Goal: Task Accomplishment & Management: Manage account settings

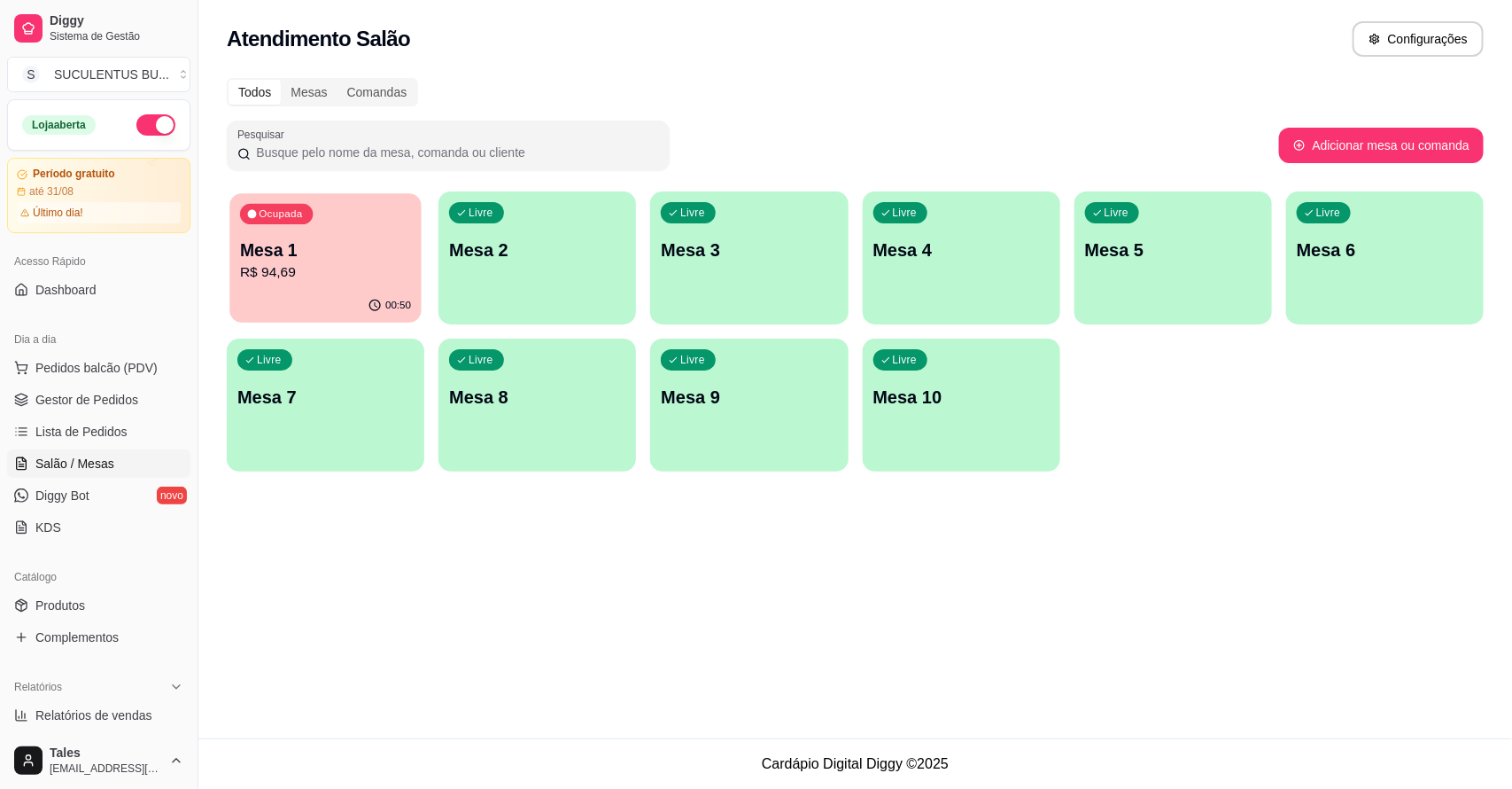
click at [368, 253] on p "Mesa 1" at bounding box center [326, 250] width 171 height 24
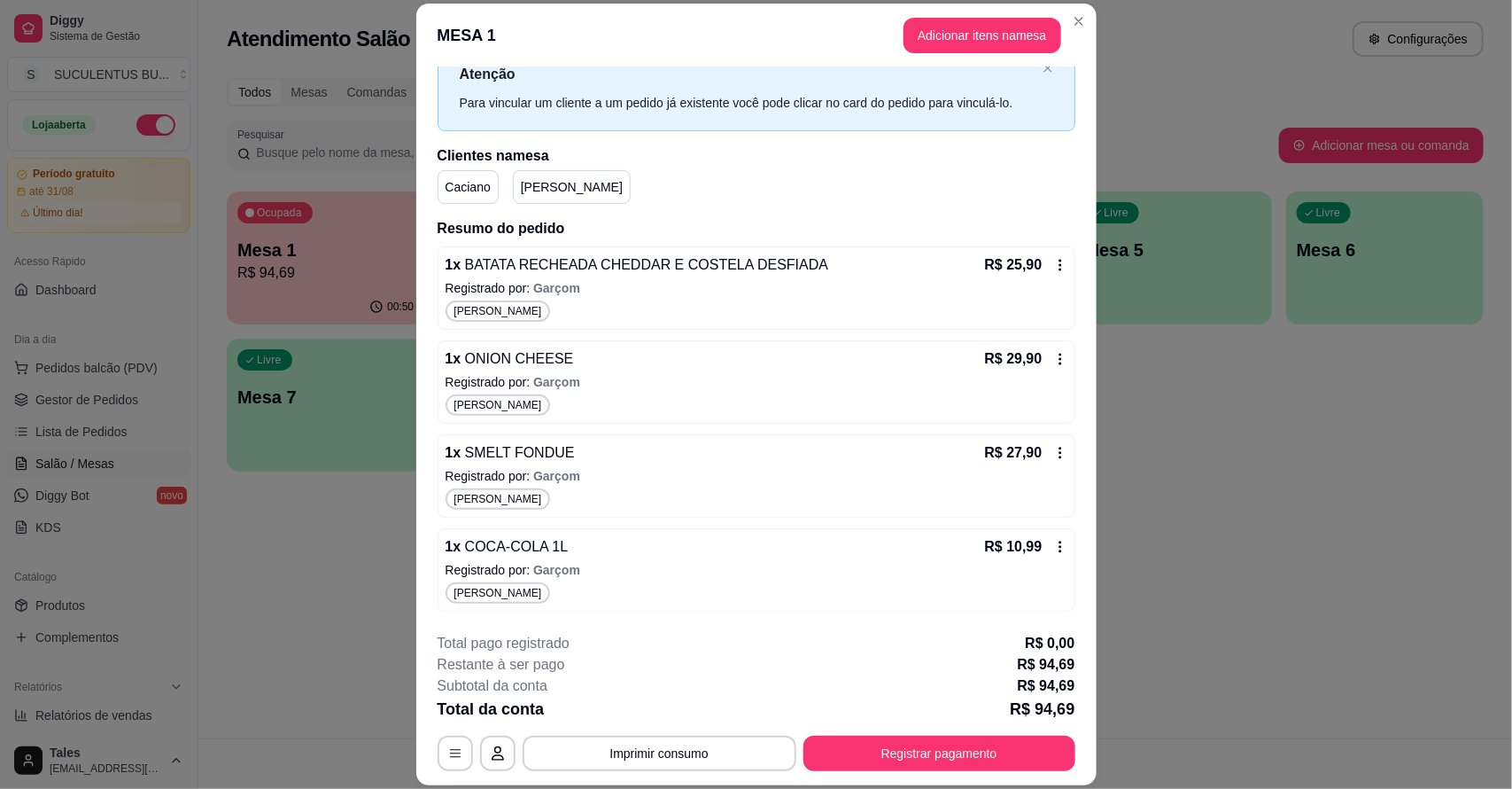
scroll to position [53, 0]
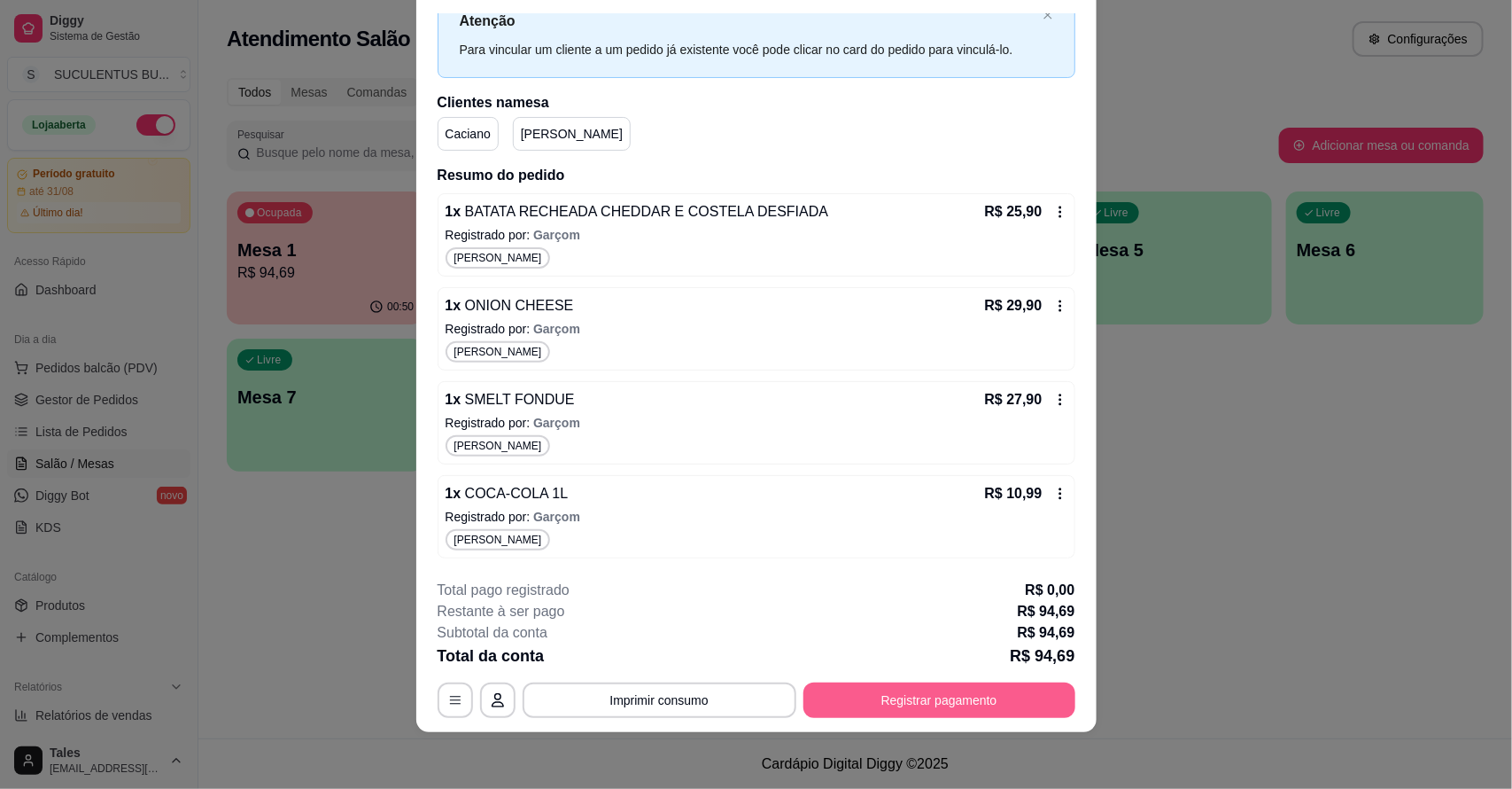
click at [981, 700] on button "Registrar pagamento" at bounding box center [940, 700] width 272 height 35
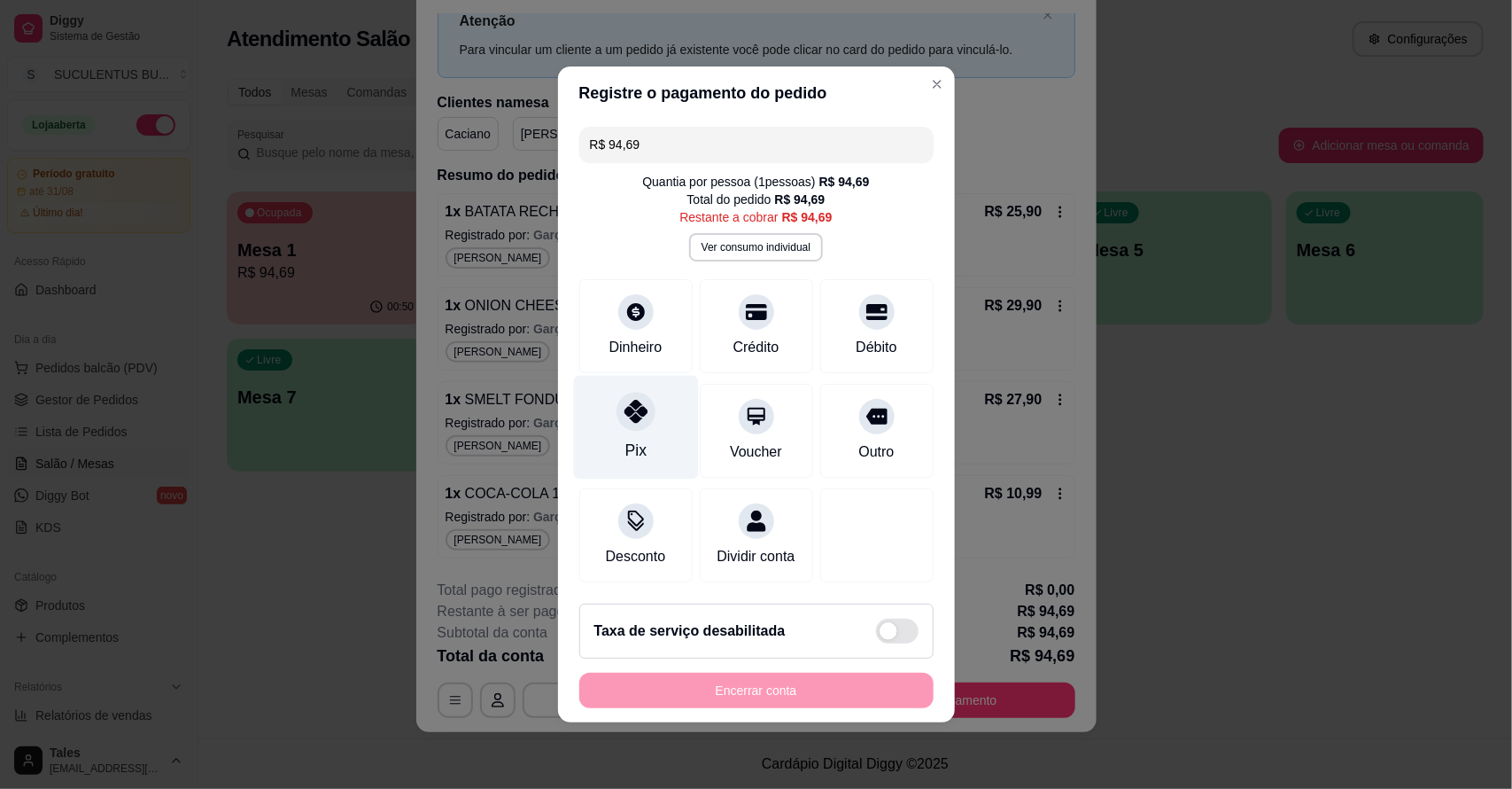
click at [617, 392] on div at bounding box center [635, 411] width 39 height 39
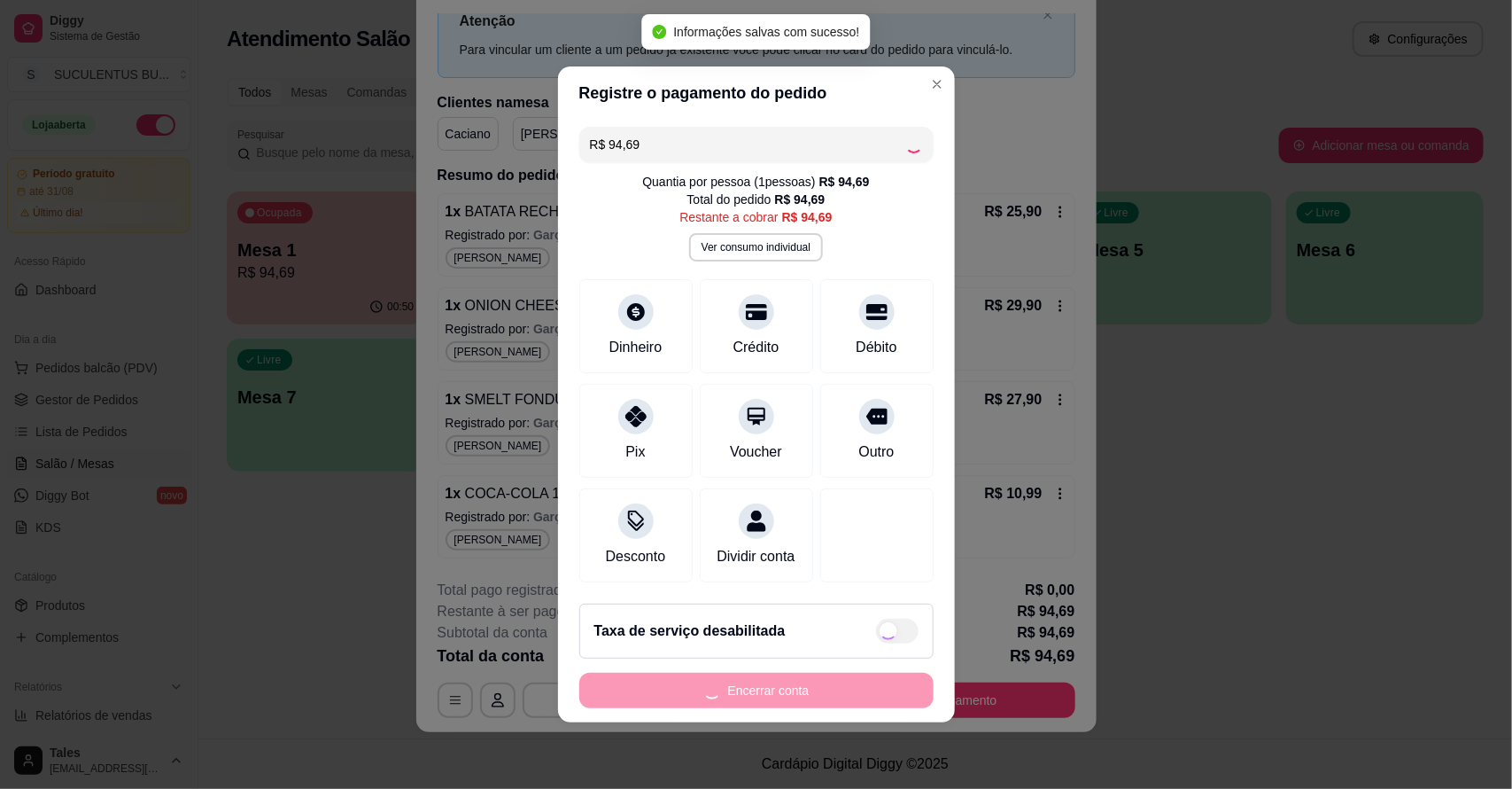
type input "R$ 0,00"
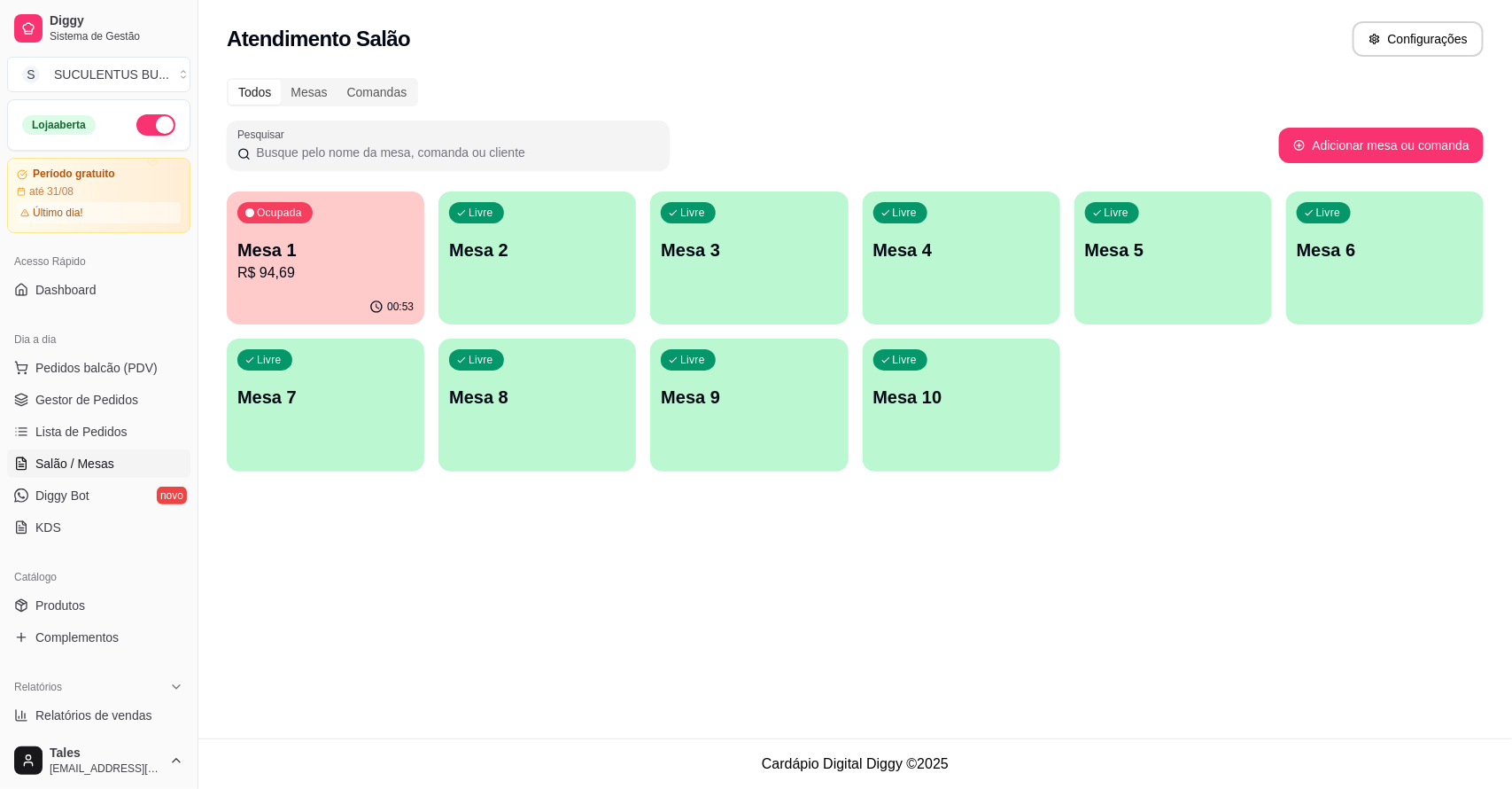
click at [344, 267] on p "R$ 94,69" at bounding box center [326, 273] width 176 height 21
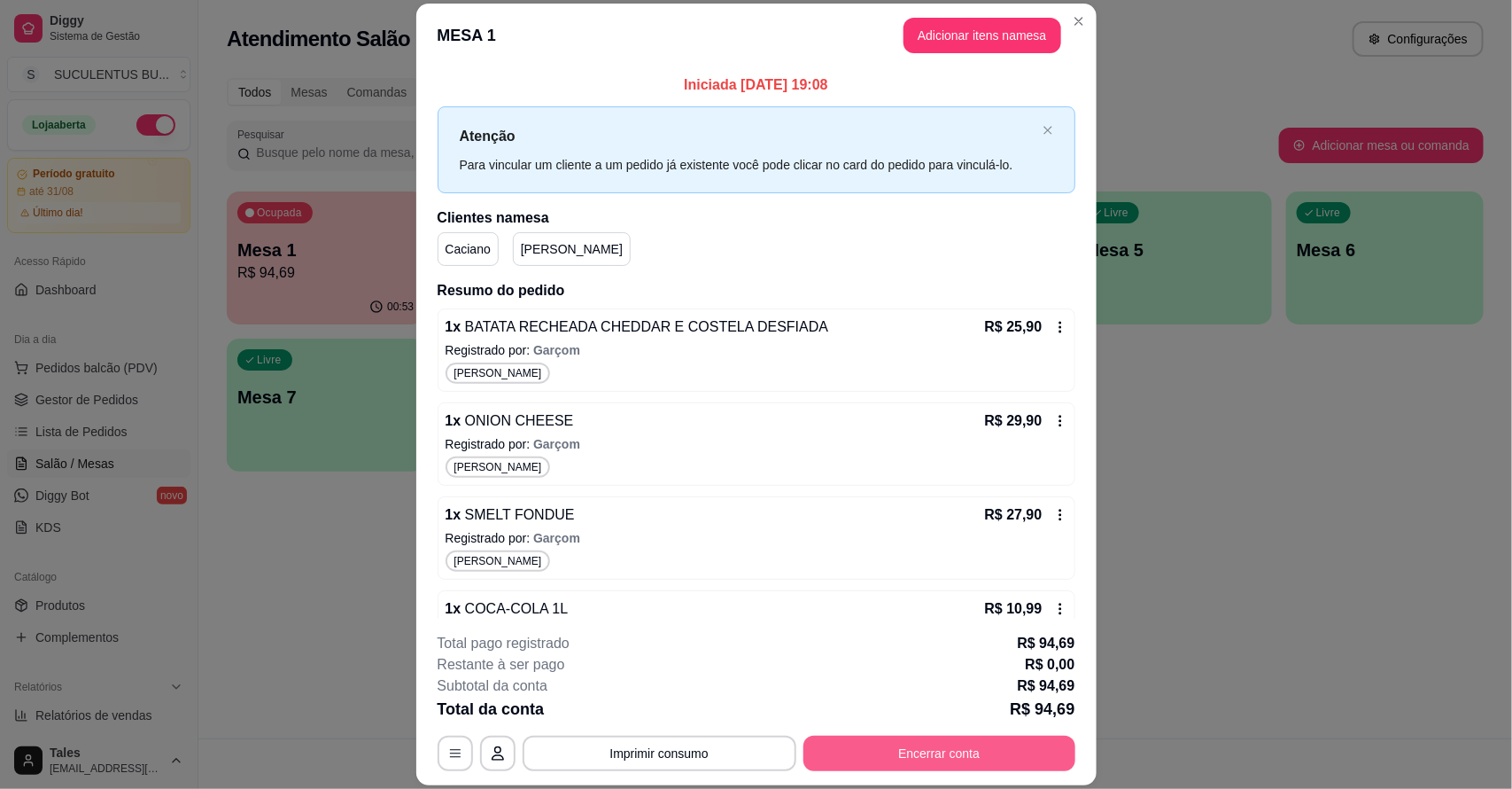
click at [964, 756] on button "Encerrar conta" at bounding box center [940, 753] width 272 height 35
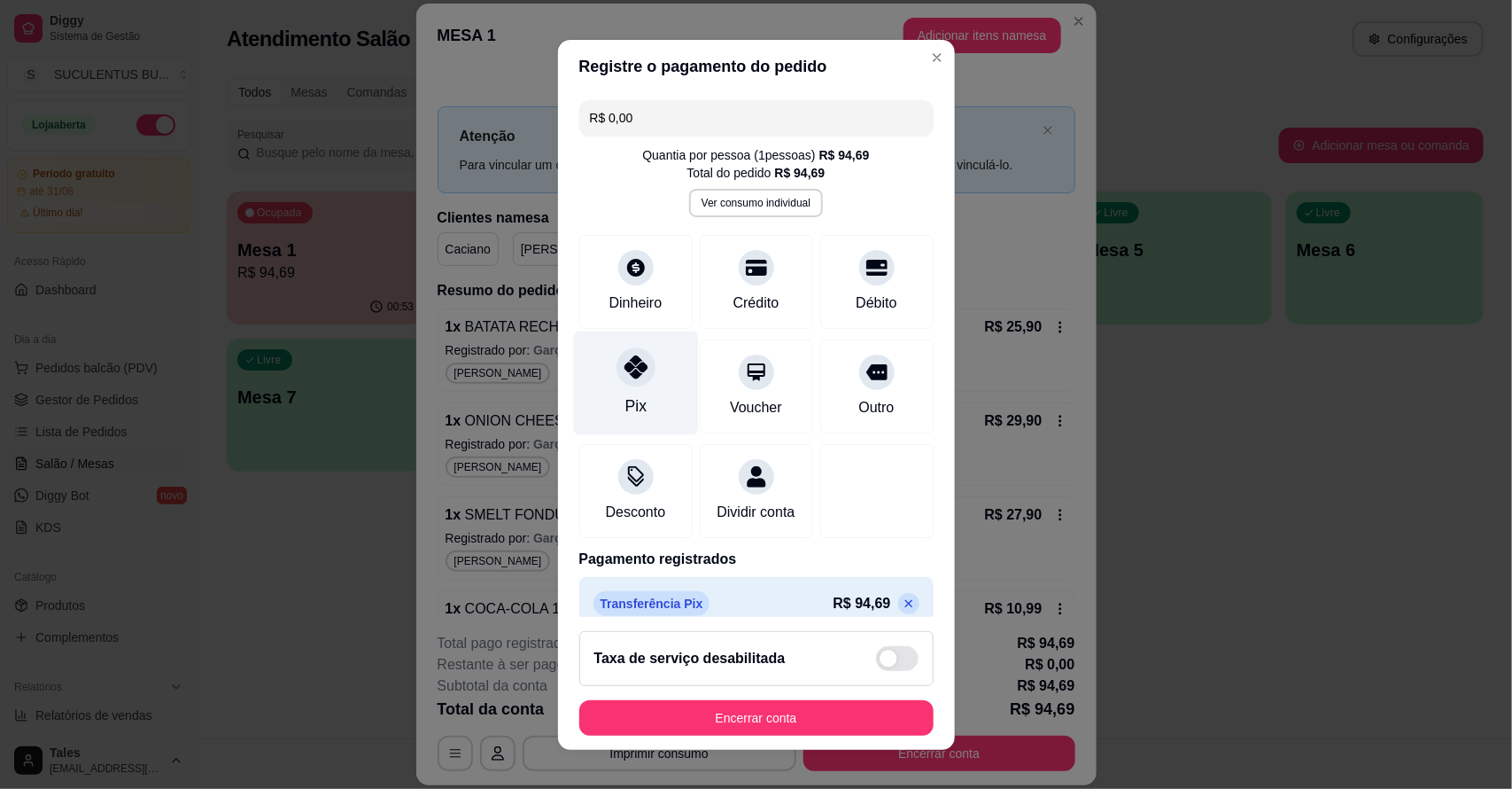
click at [625, 375] on icon at bounding box center [635, 367] width 23 height 23
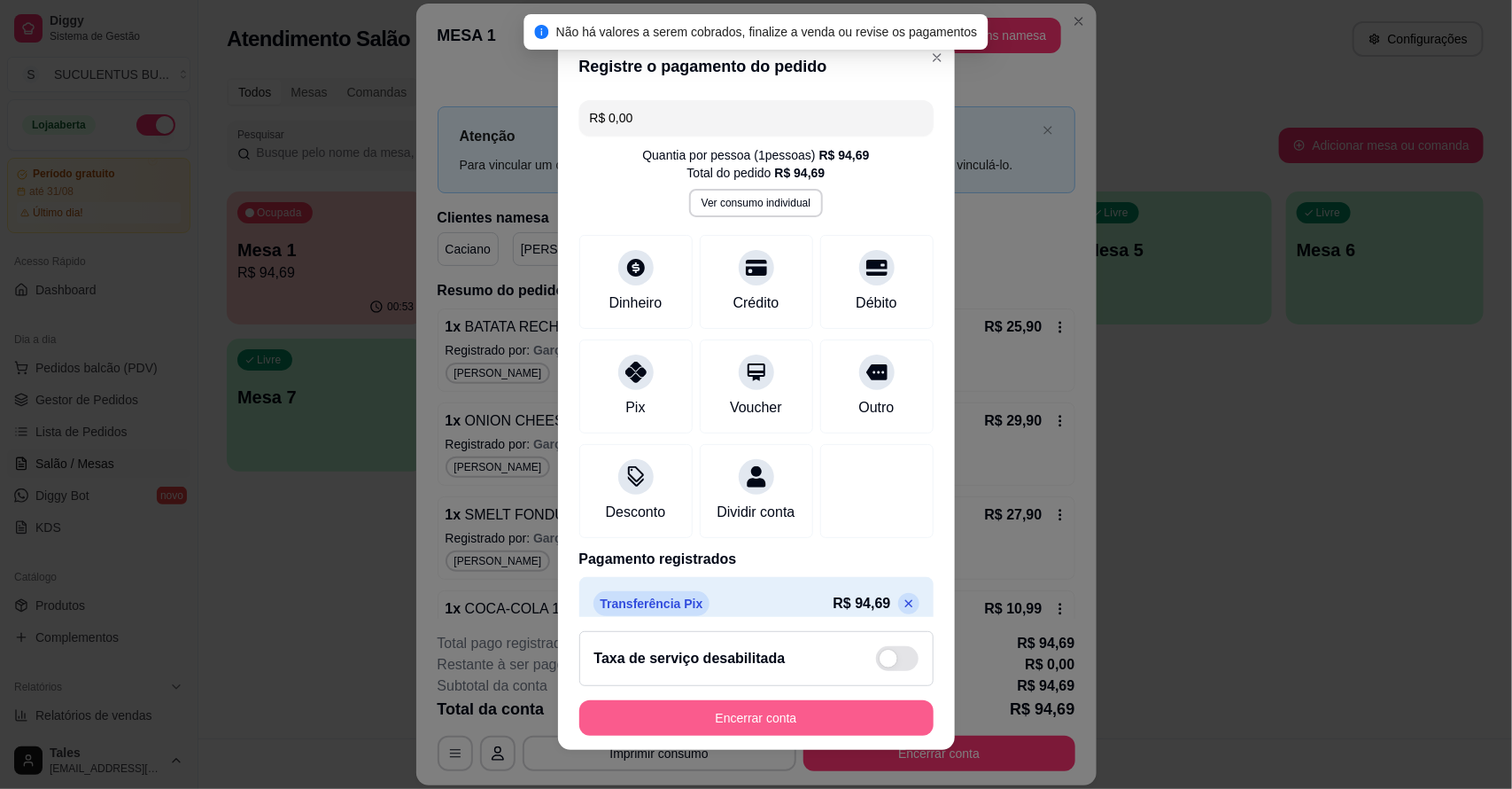
click at [795, 721] on button "Encerrar conta" at bounding box center [757, 717] width 355 height 35
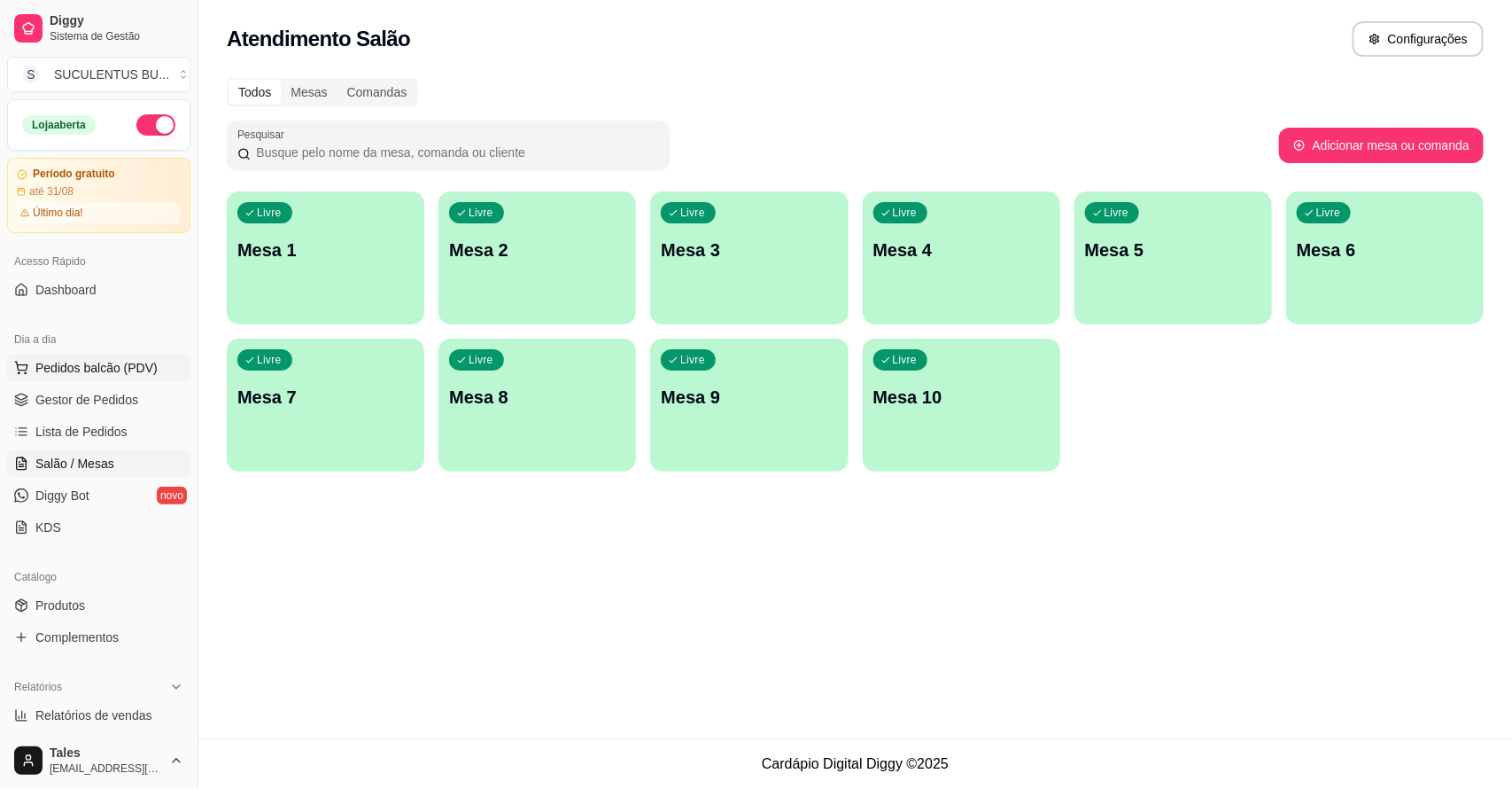
click at [115, 375] on span "Pedidos balcão (PDV)" at bounding box center [97, 367] width 123 height 17
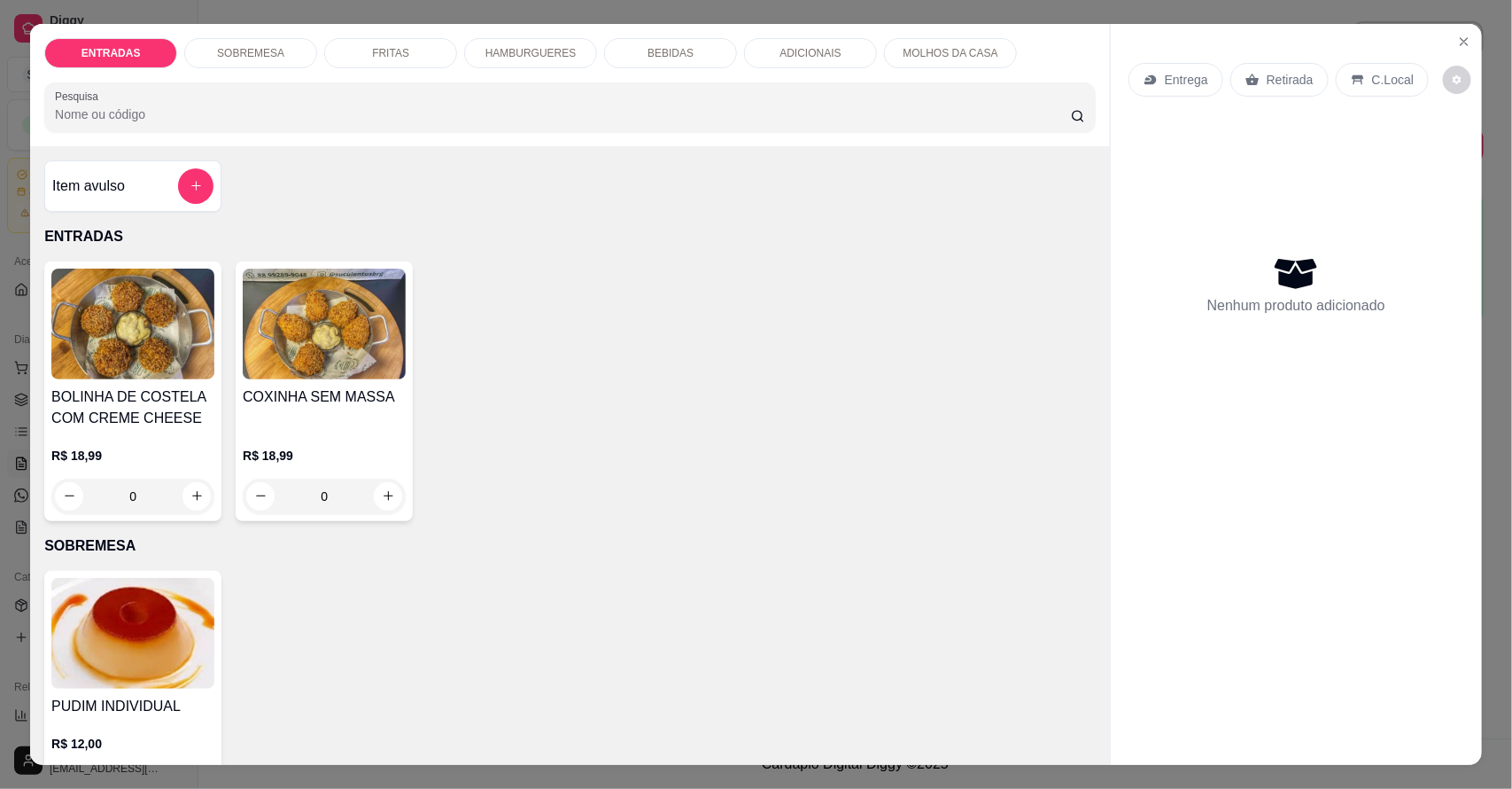
click at [0, 484] on div "ENTRADAS SOBREMESA FRITAS HAMBURGUERES BEBIDAS ADICIONAIS MOLHOS DA CASA Pesqui…" at bounding box center [756, 394] width 1512 height 789
click at [1457, 38] on icon "Close" at bounding box center [1464, 41] width 14 height 14
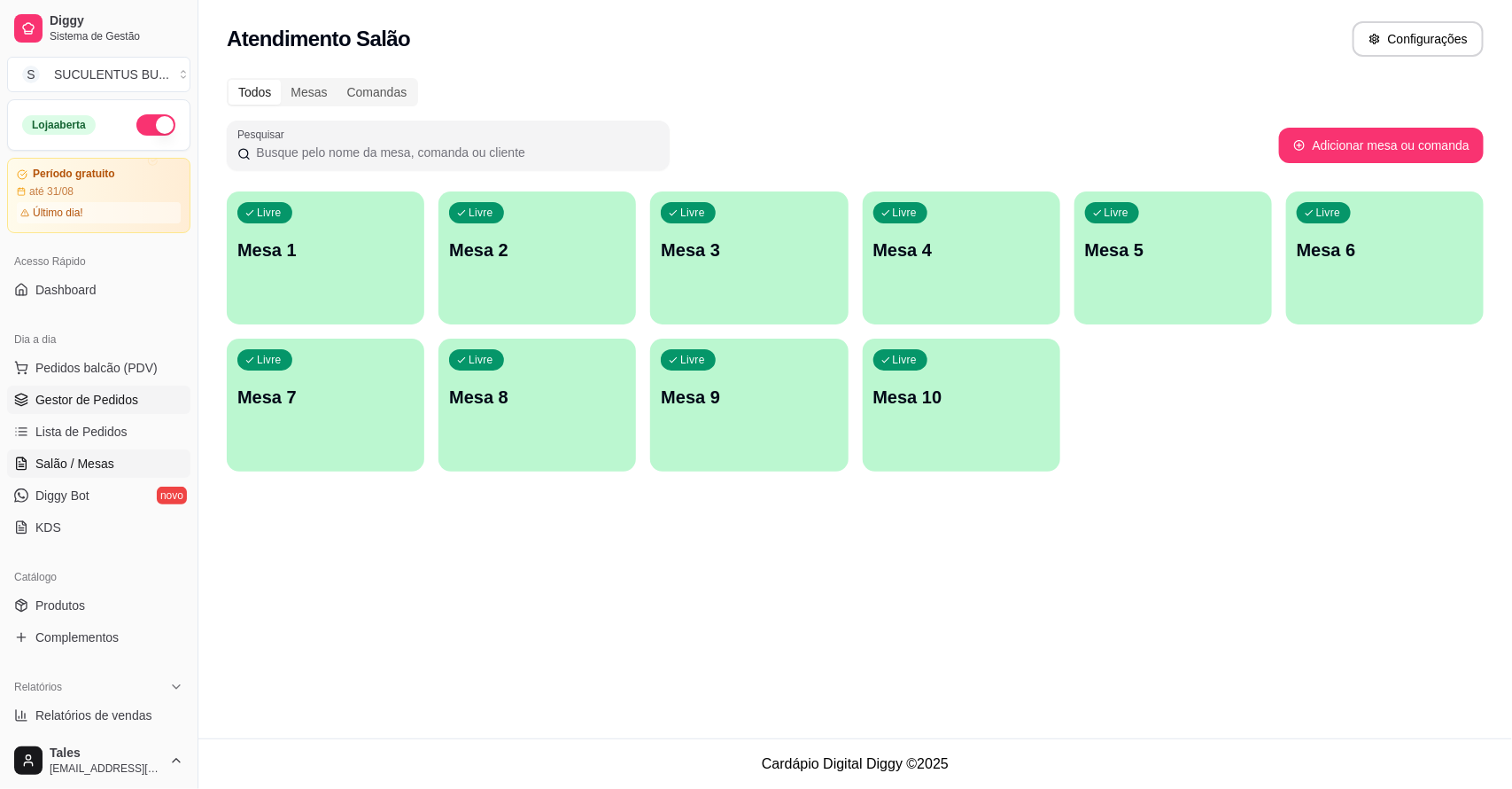
click at [131, 412] on link "Gestor de Pedidos" at bounding box center [98, 400] width 183 height 29
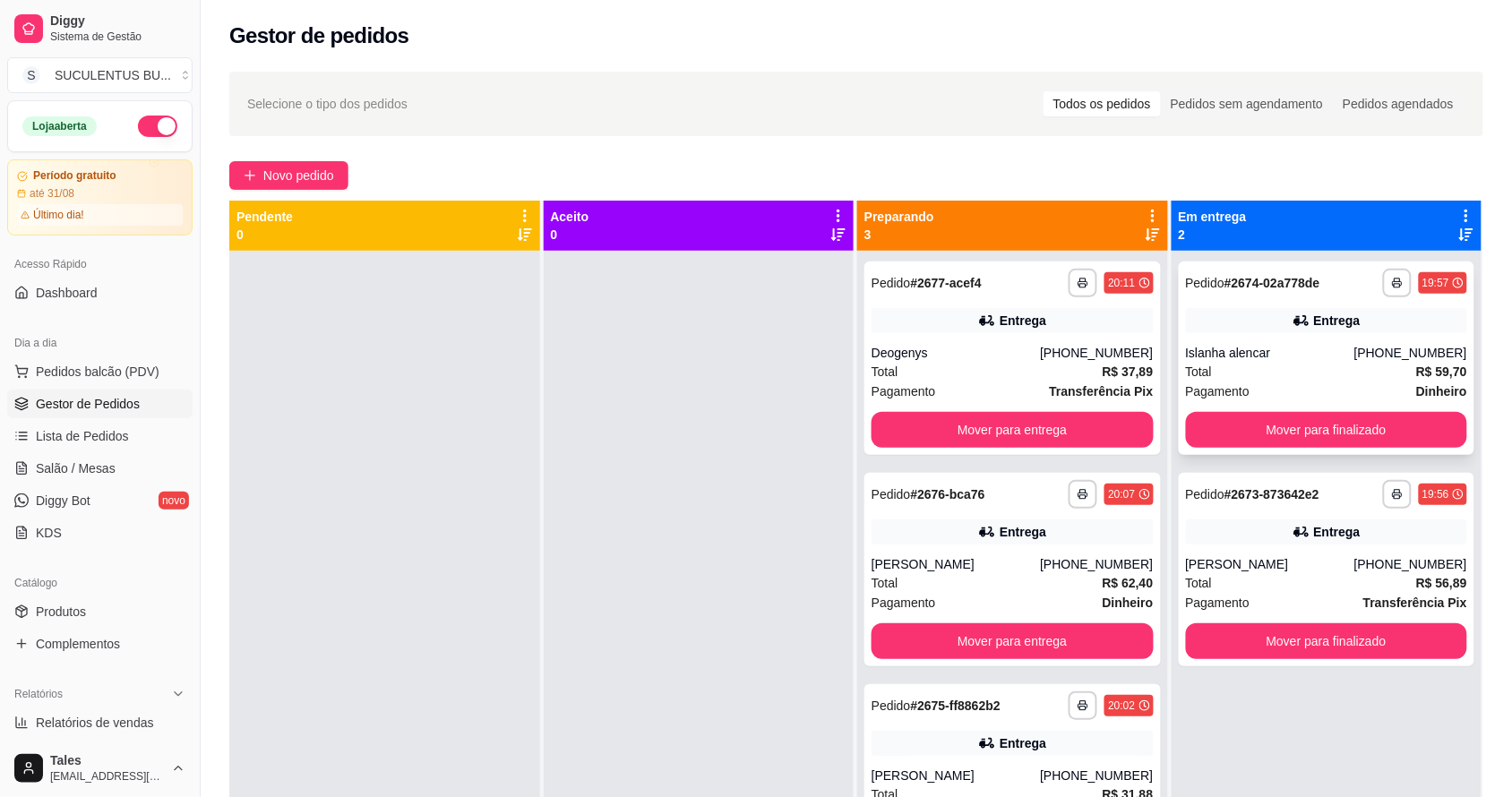
click at [1311, 333] on div "**********" at bounding box center [1327, 358] width 296 height 194
click at [1367, 346] on div "[PHONE_NUMBER]" at bounding box center [1410, 353] width 112 height 17
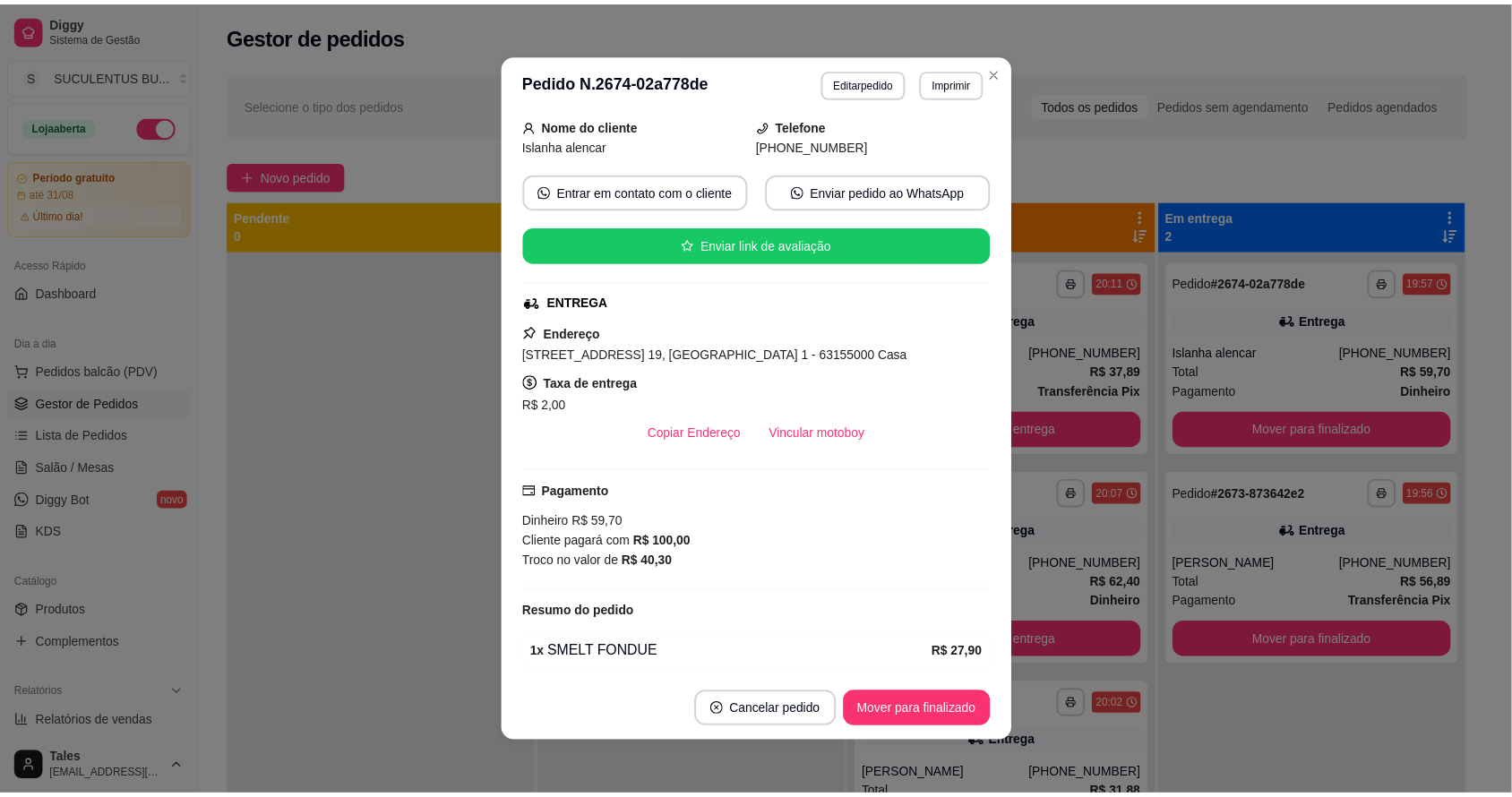
scroll to position [3, 0]
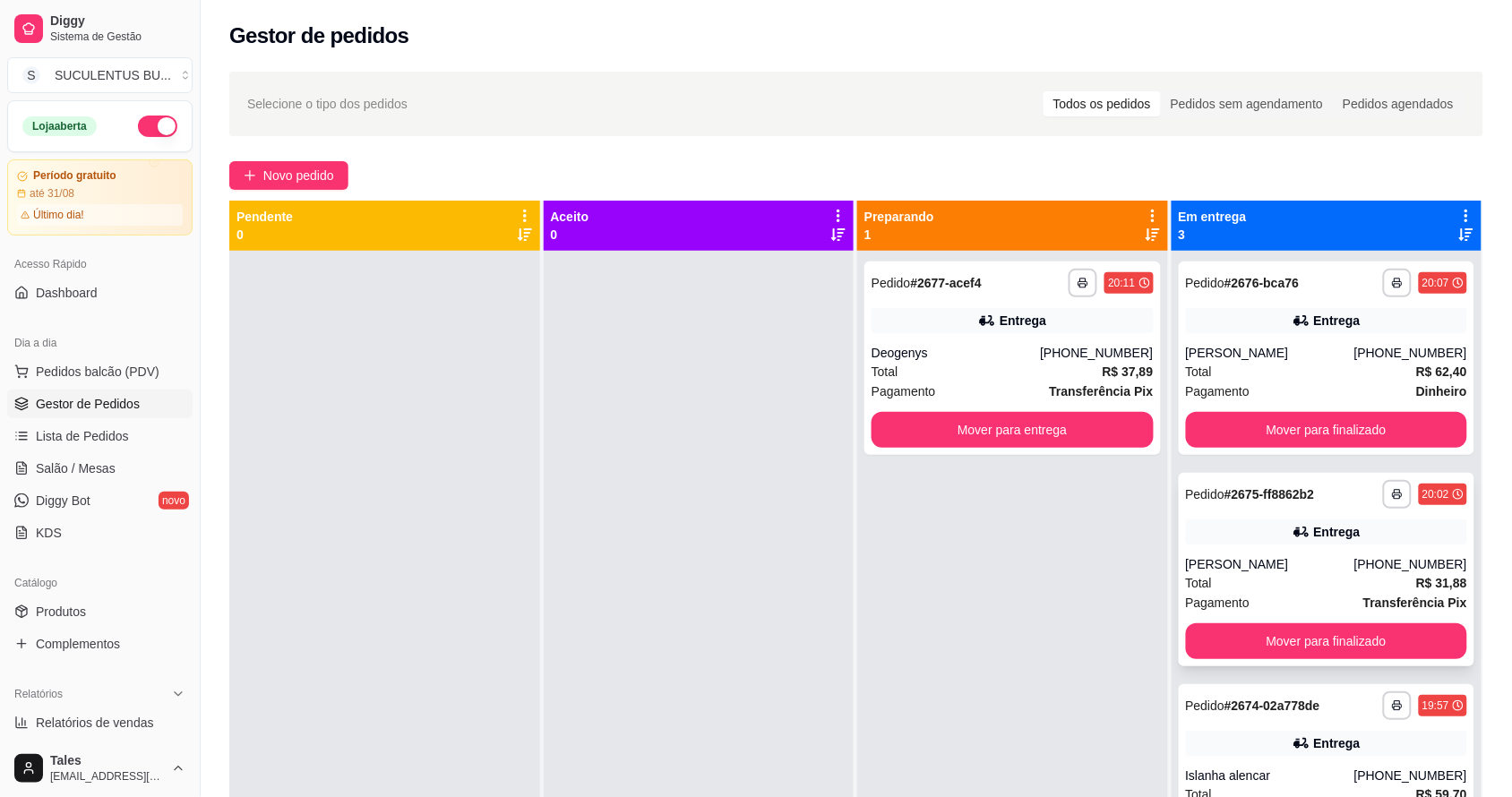
click at [1318, 569] on div "[PERSON_NAME]" at bounding box center [1270, 564] width 169 height 17
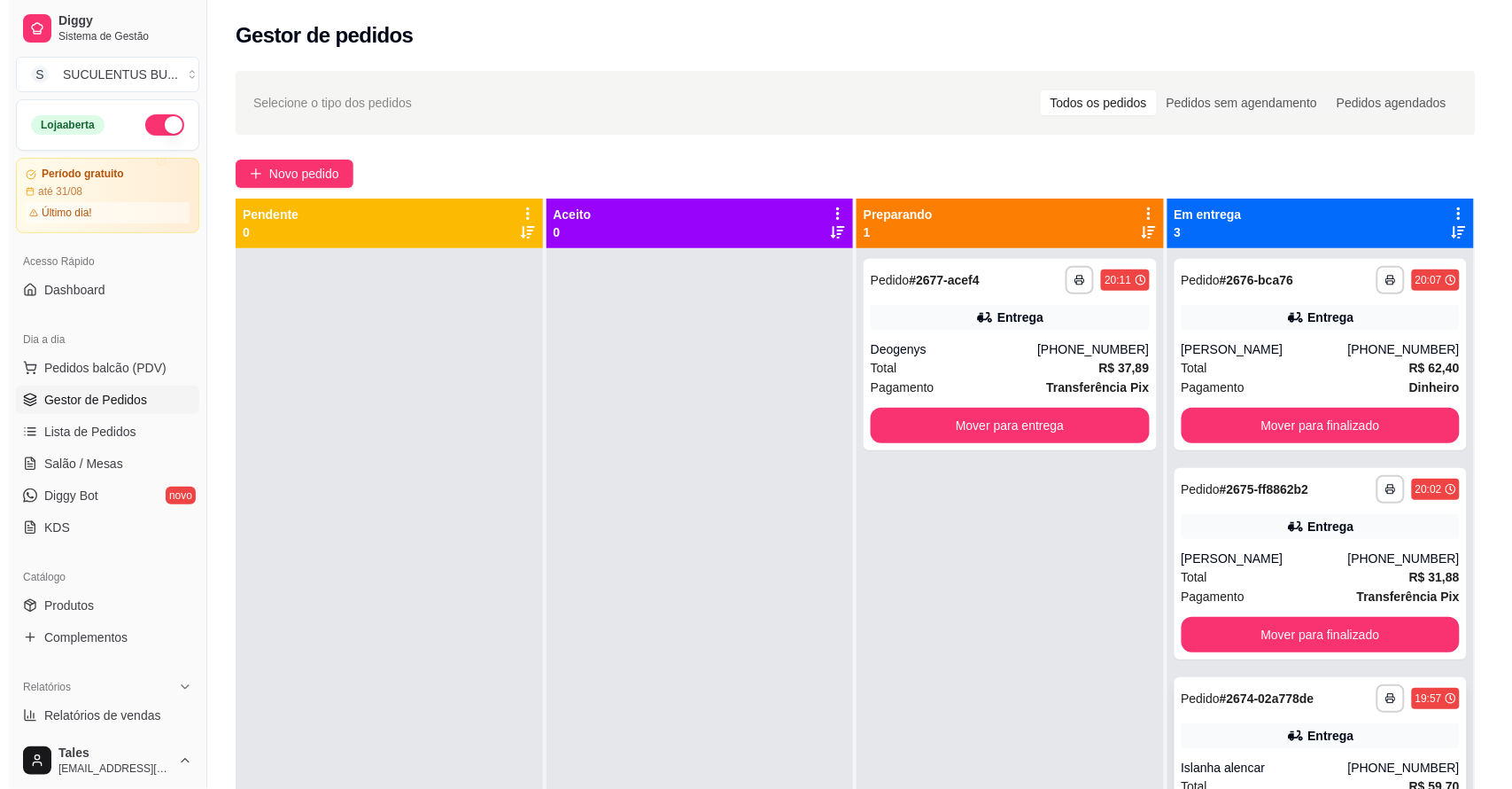
scroll to position [50, 0]
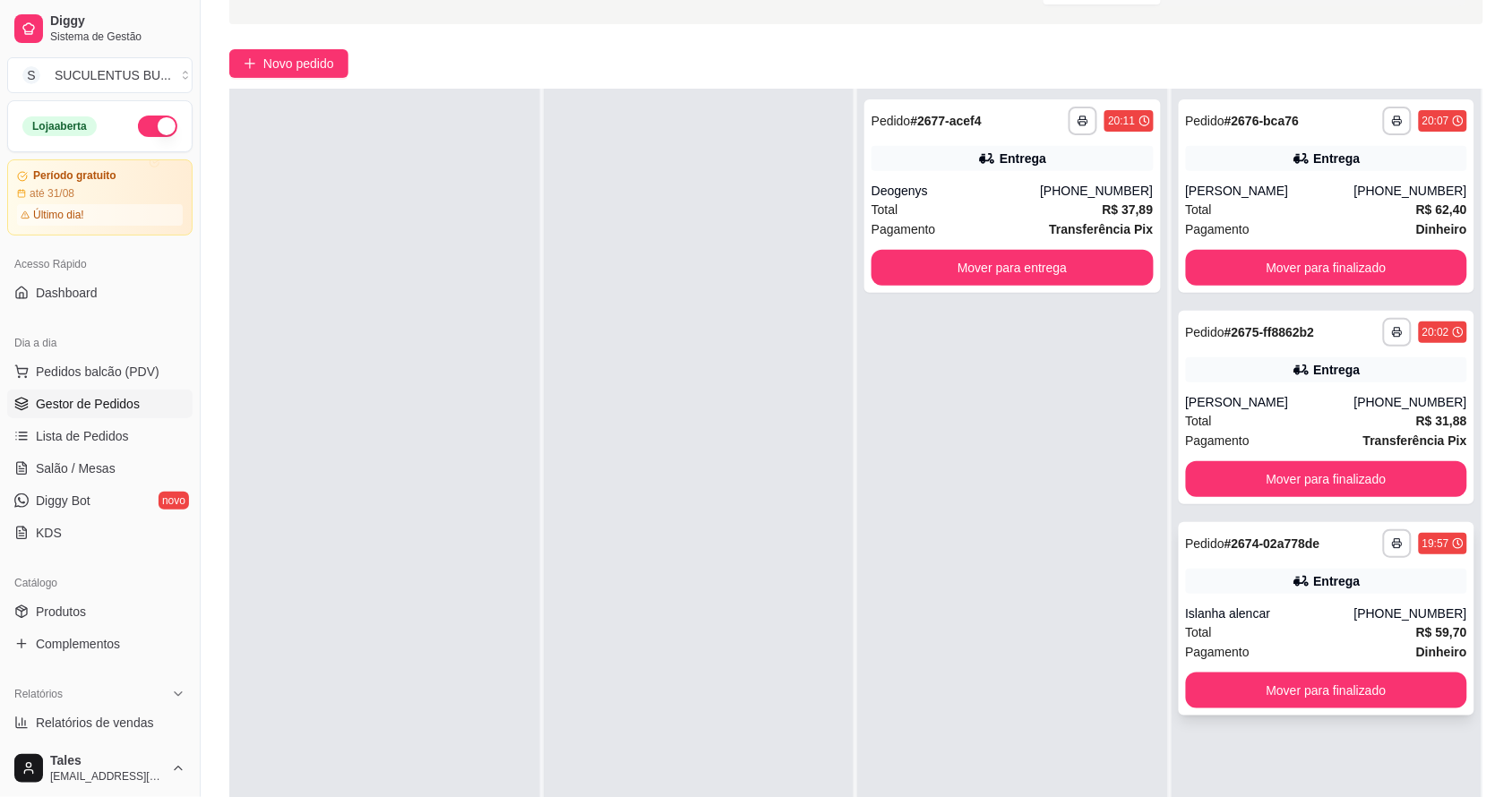
click at [1341, 611] on div "Islanha alencar" at bounding box center [1270, 613] width 169 height 17
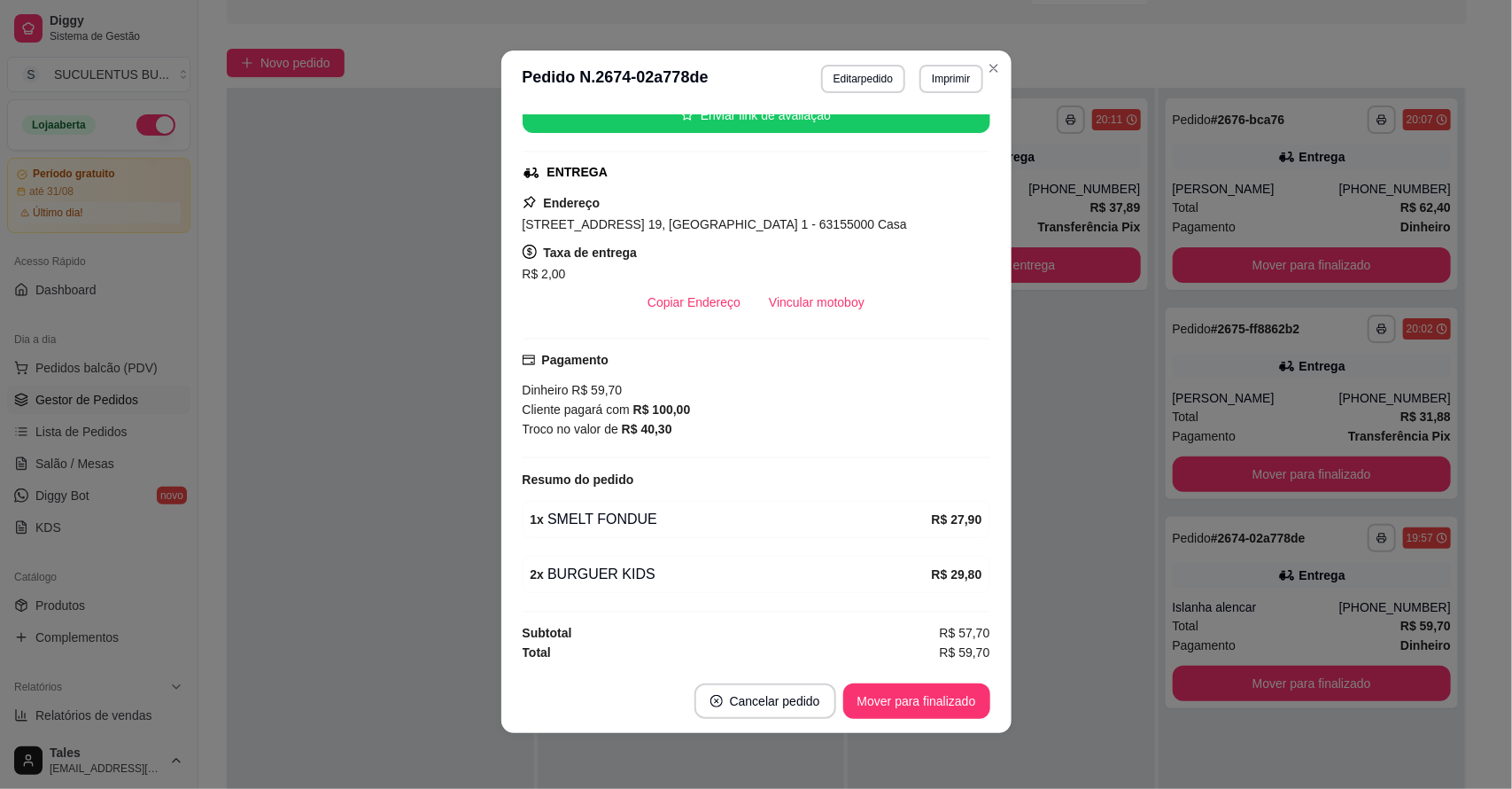
scroll to position [131, 0]
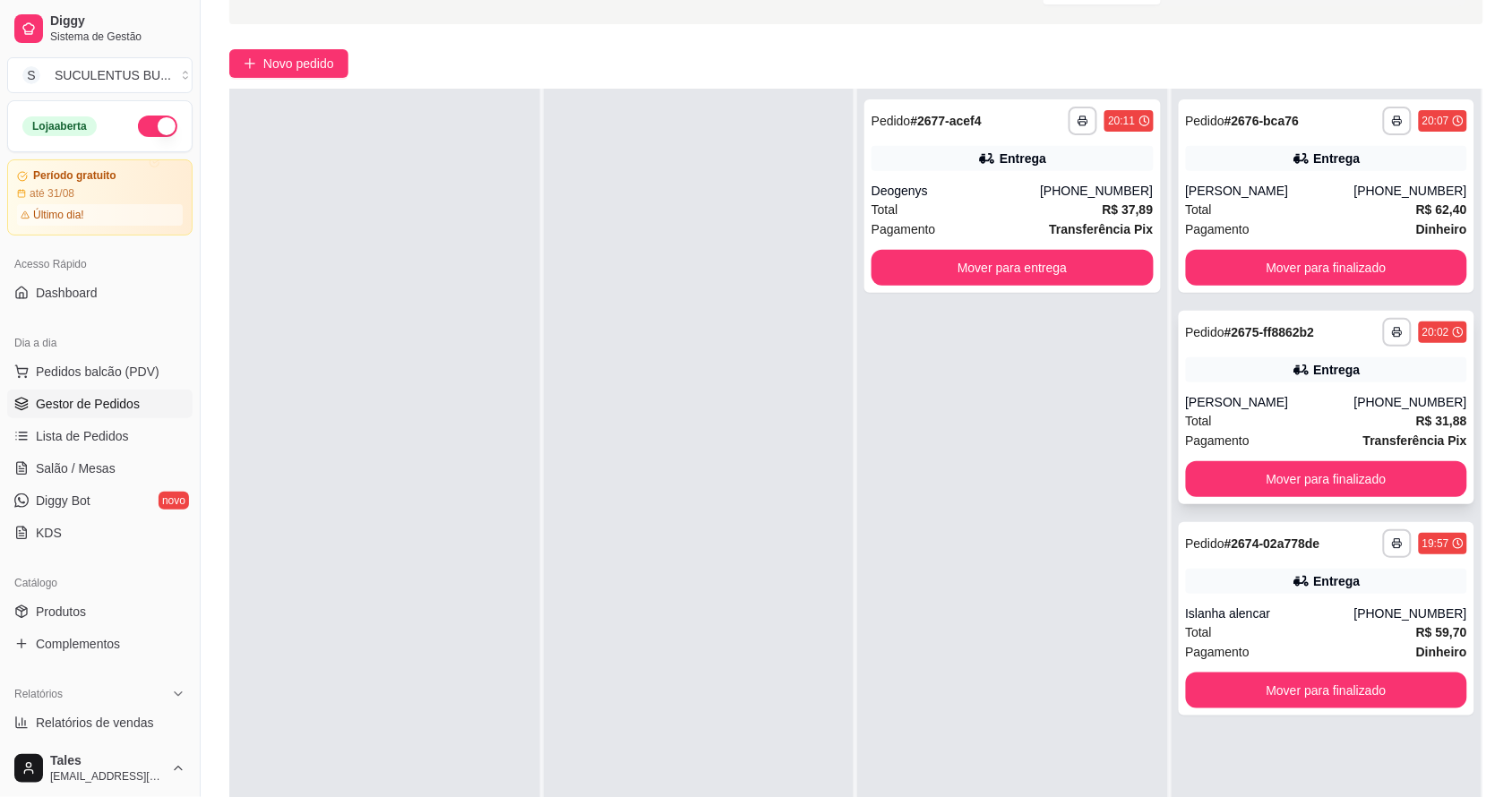
click at [1278, 409] on div "[PERSON_NAME]" at bounding box center [1270, 402] width 169 height 17
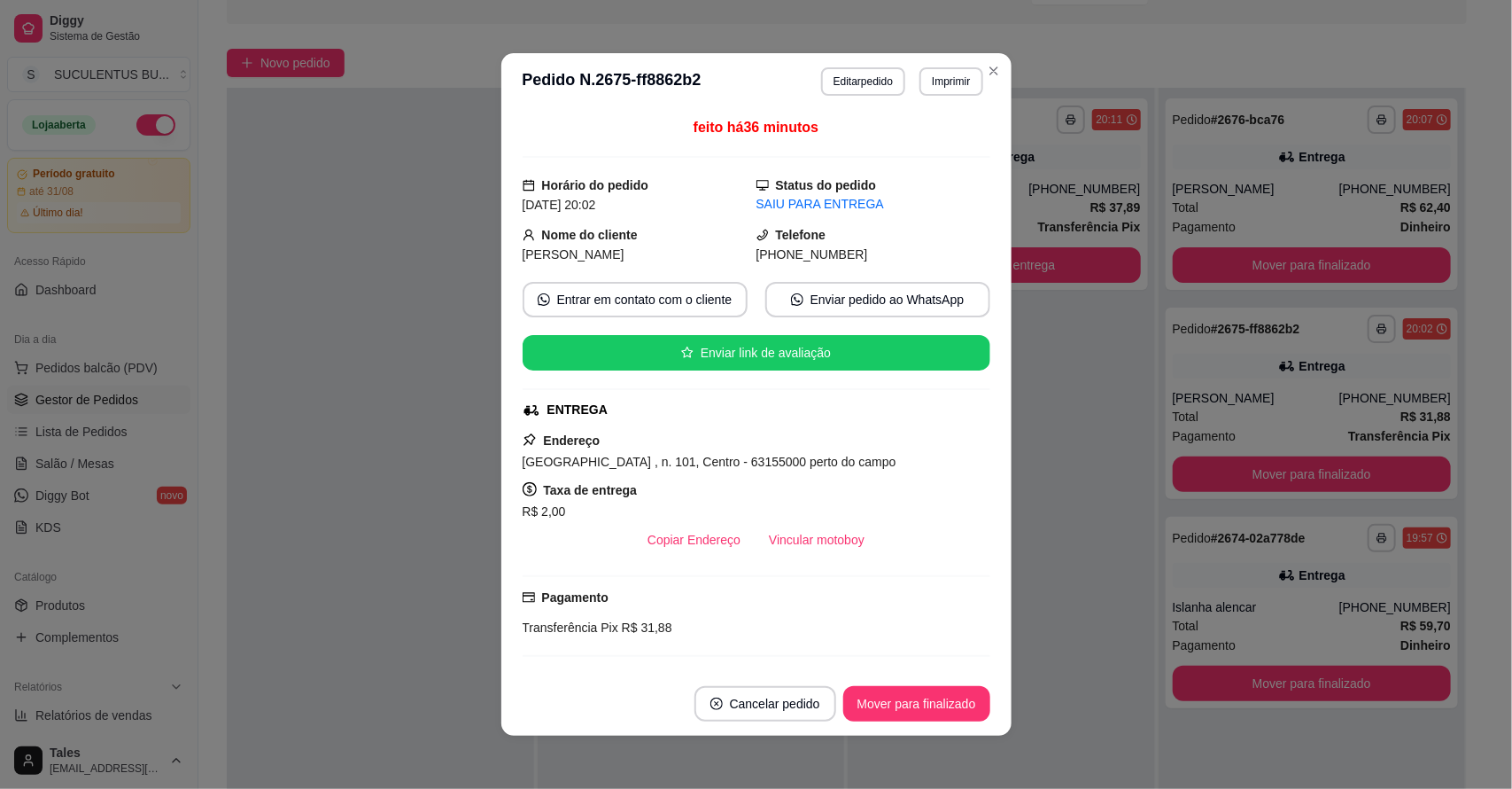
scroll to position [259, 0]
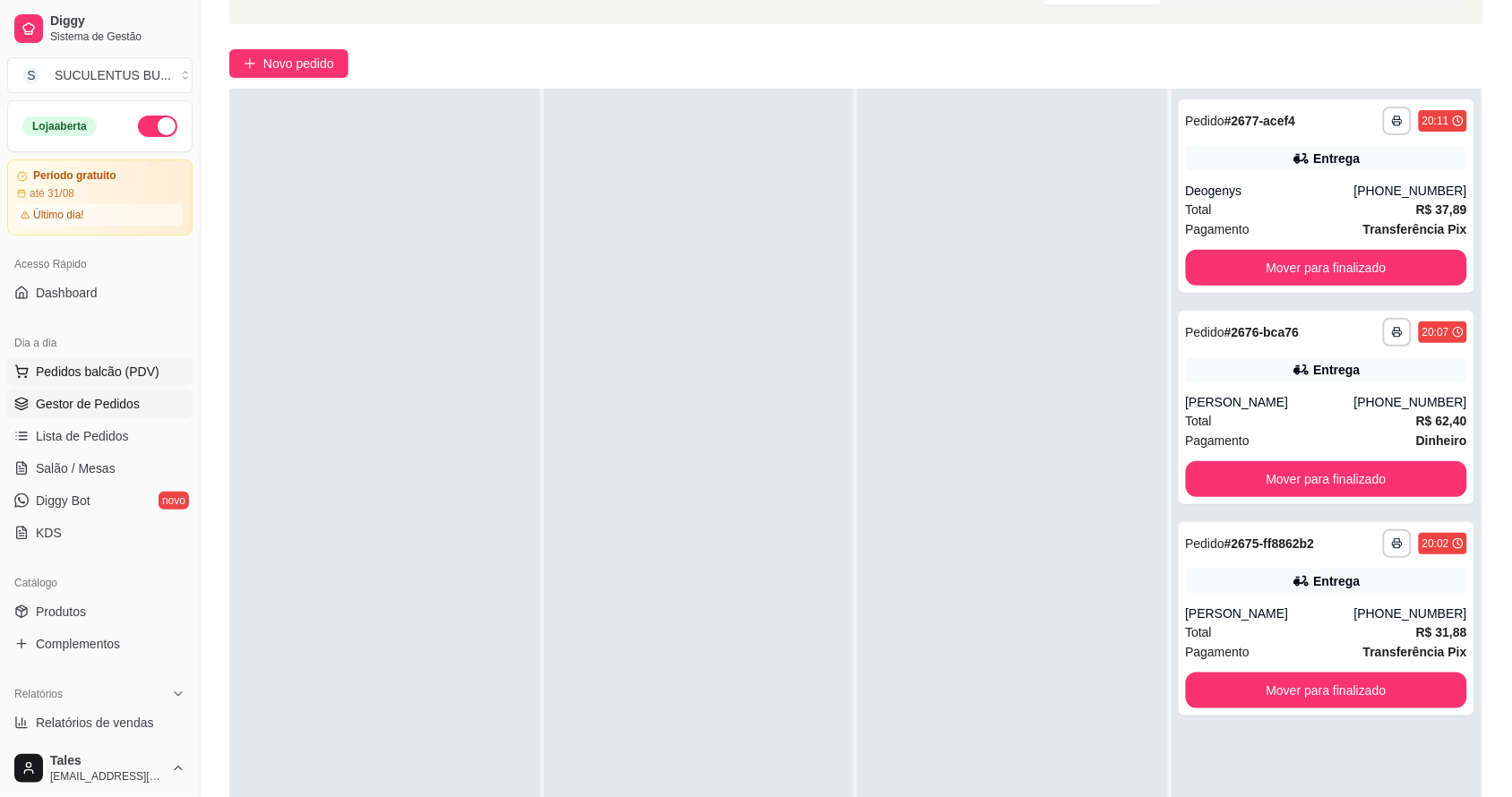
click at [64, 365] on span "Pedidos balcão (PDV)" at bounding box center [98, 371] width 124 height 17
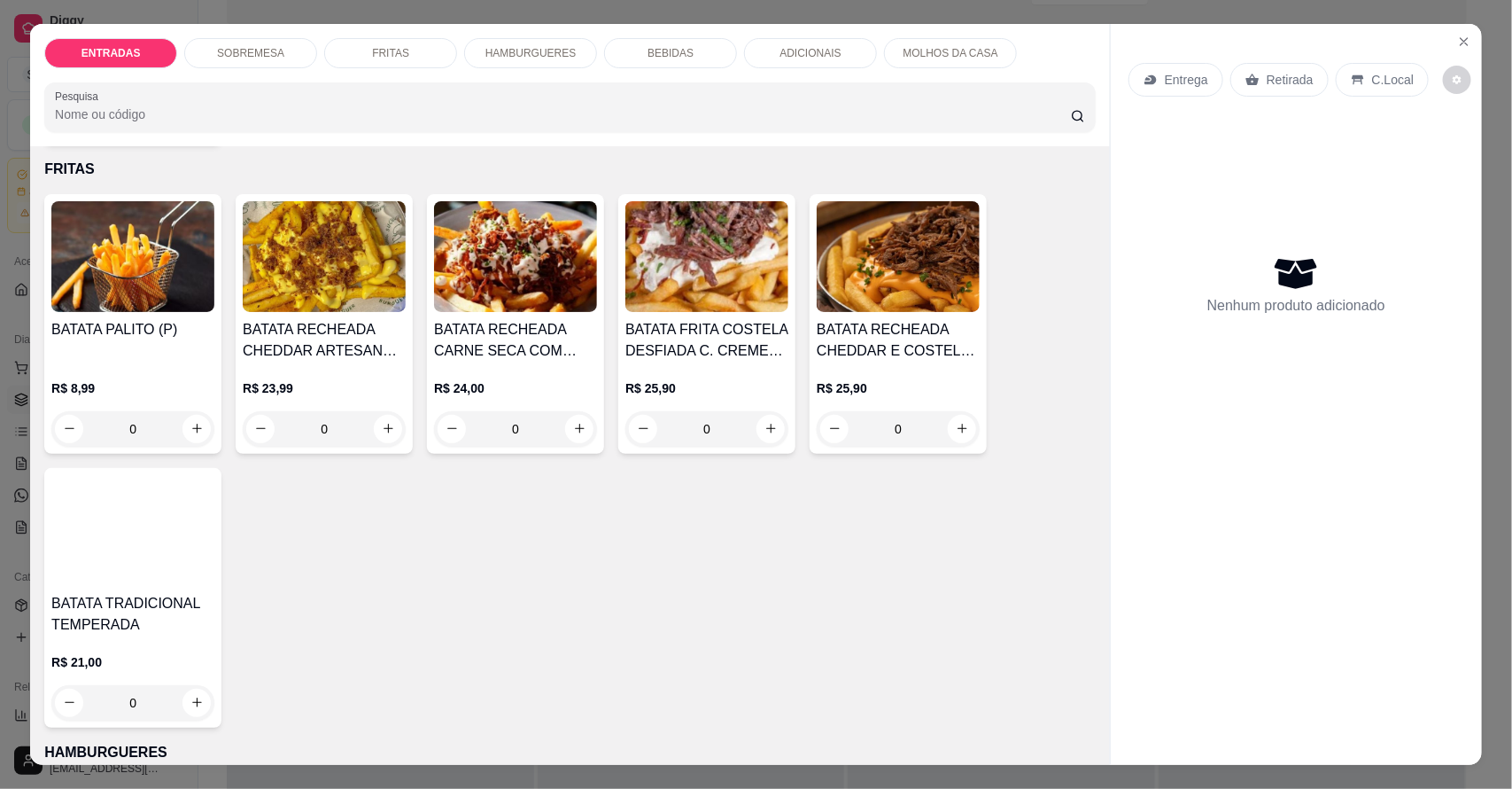
scroll to position [997, 0]
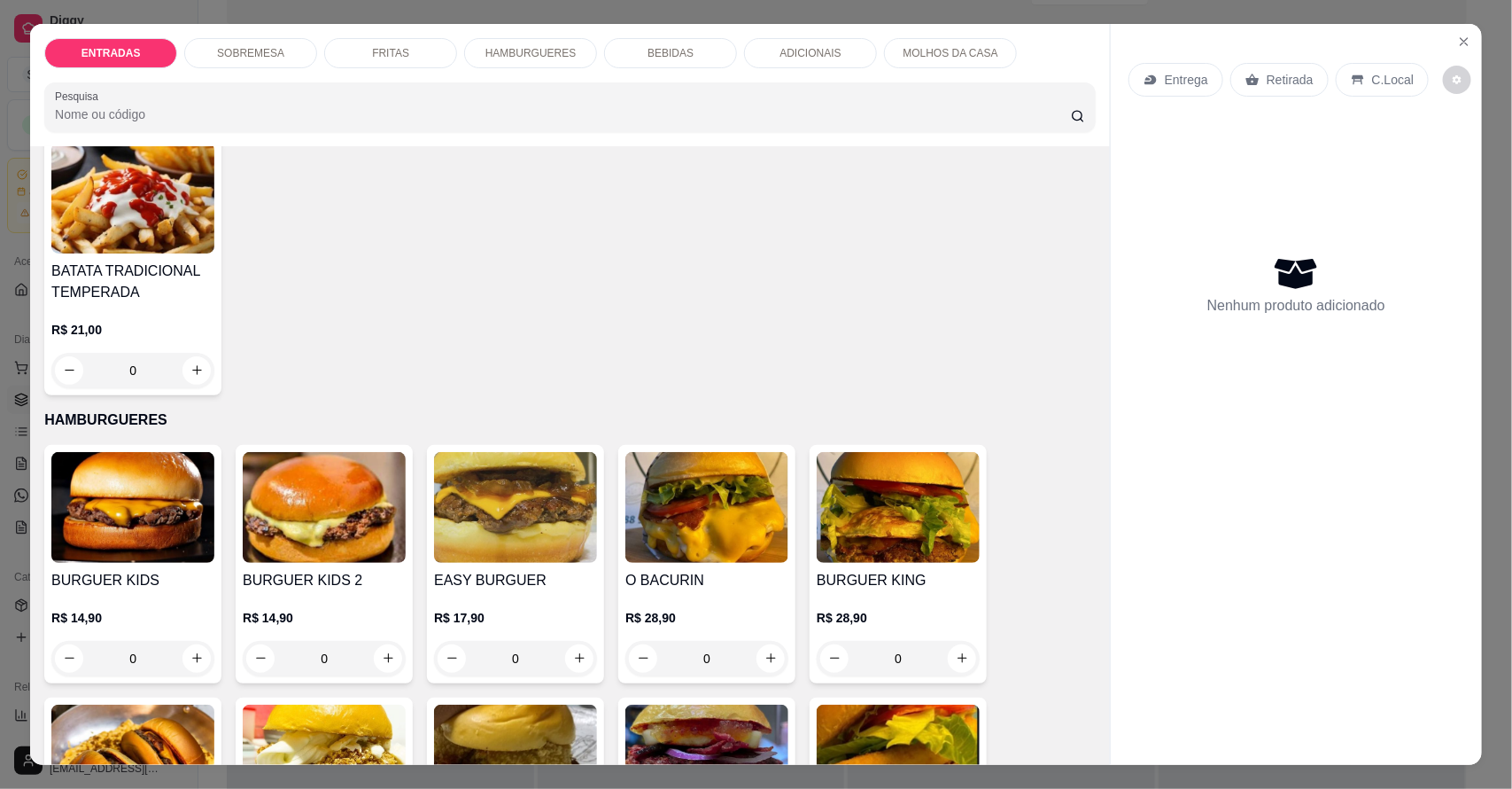
click at [569, 665] on div "0" at bounding box center [515, 658] width 163 height 35
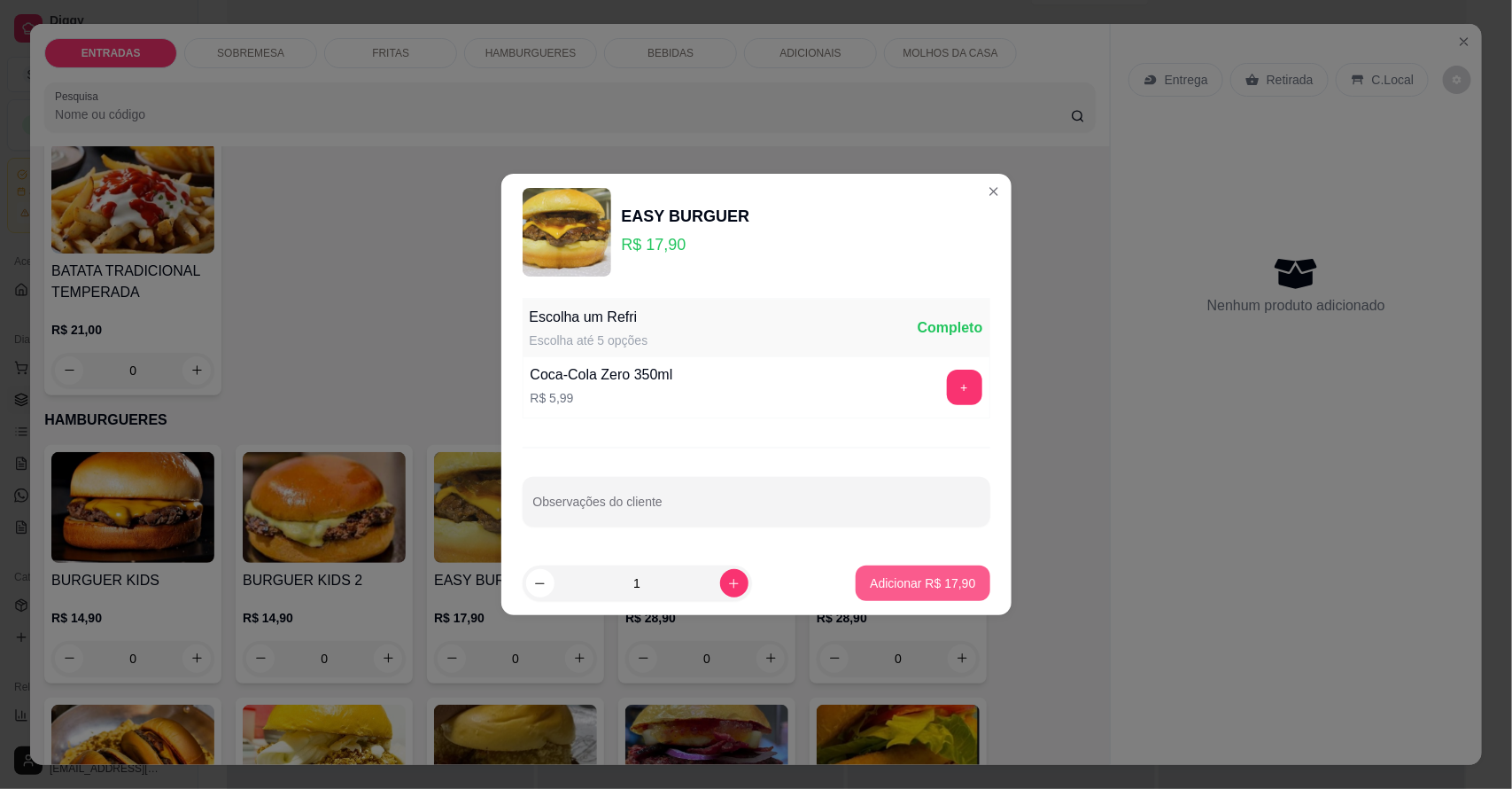
click at [875, 578] on p "Adicionar R$ 17,90" at bounding box center [923, 583] width 105 height 17
type input "1"
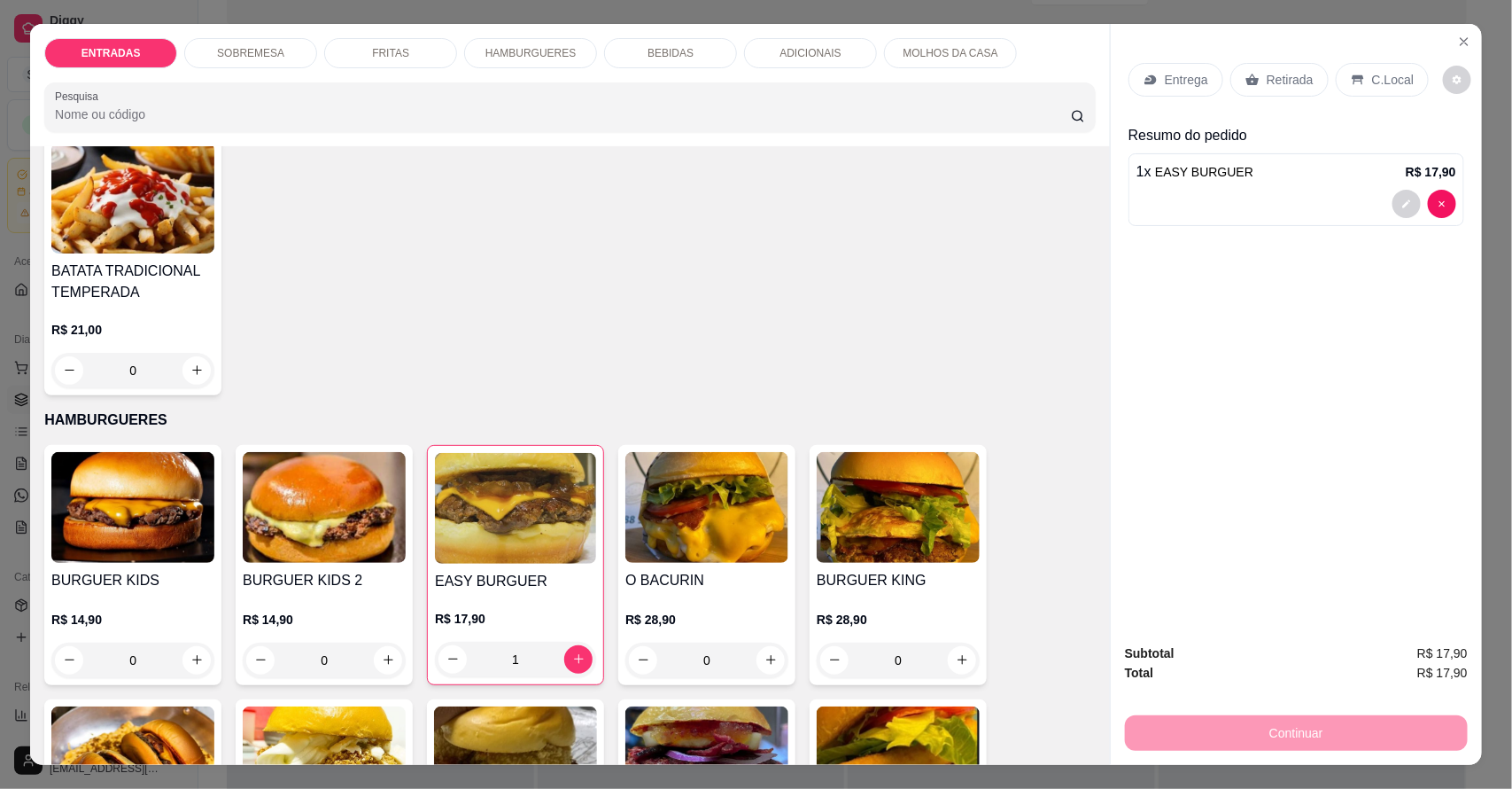
click at [1198, 78] on p "Entrega" at bounding box center [1186, 80] width 43 height 17
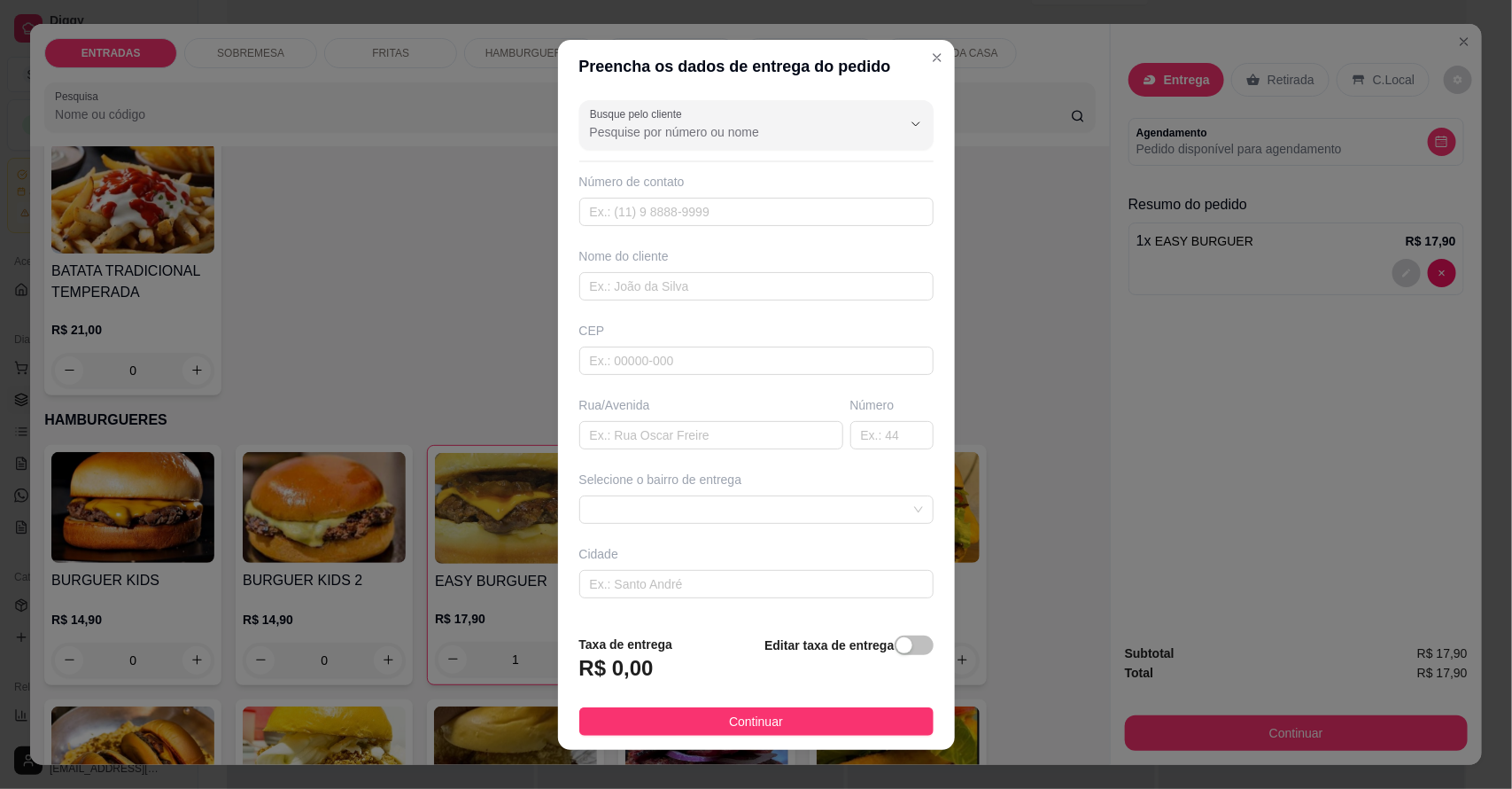
click at [679, 130] on input "Busque pelo cliente" at bounding box center [732, 132] width 284 height 17
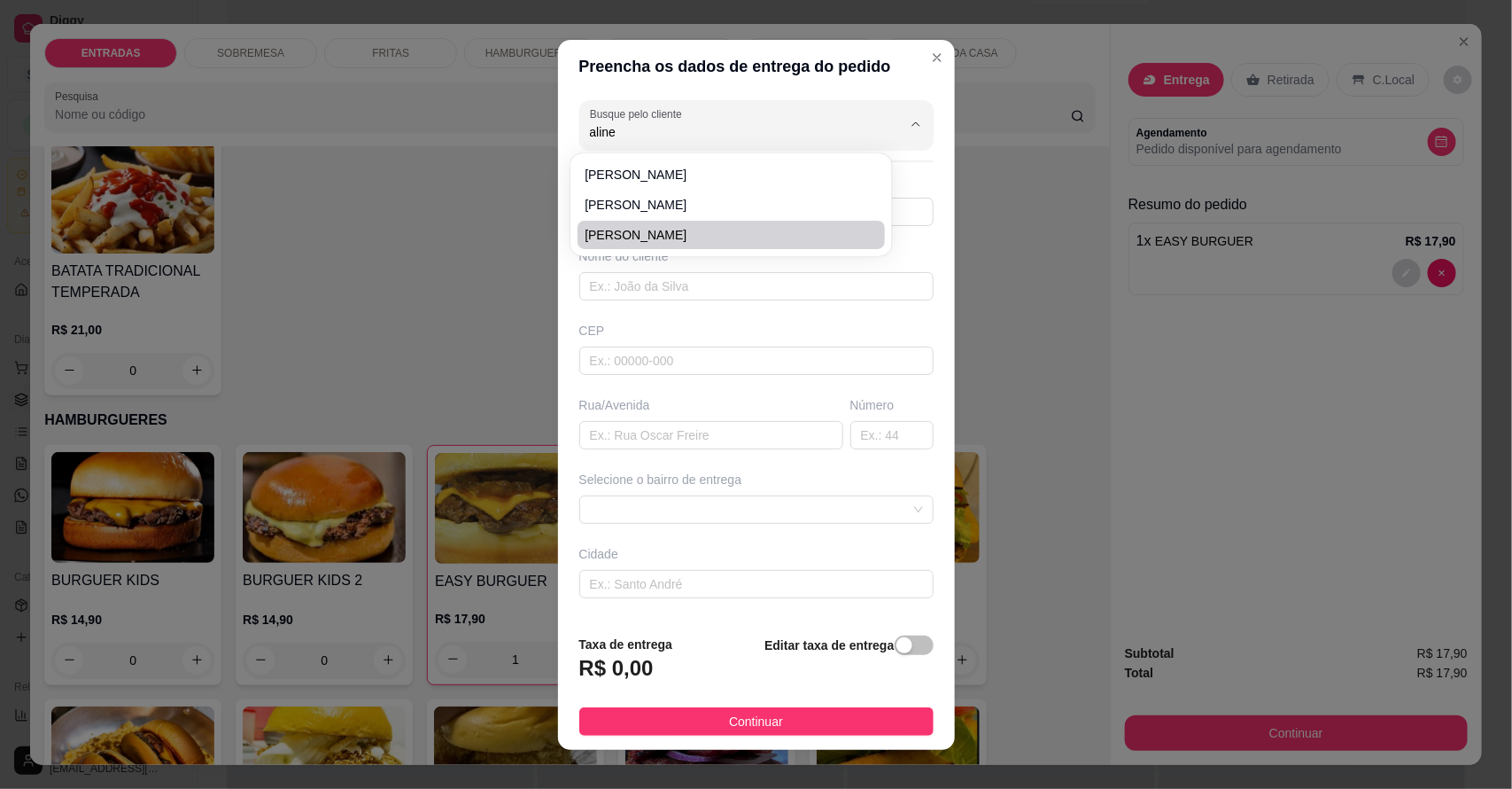
click at [649, 227] on span "[PERSON_NAME]" at bounding box center [722, 235] width 276 height 17
type input "[PERSON_NAME]"
type input "88992288412"
type input "[PERSON_NAME]"
type input "63155000"
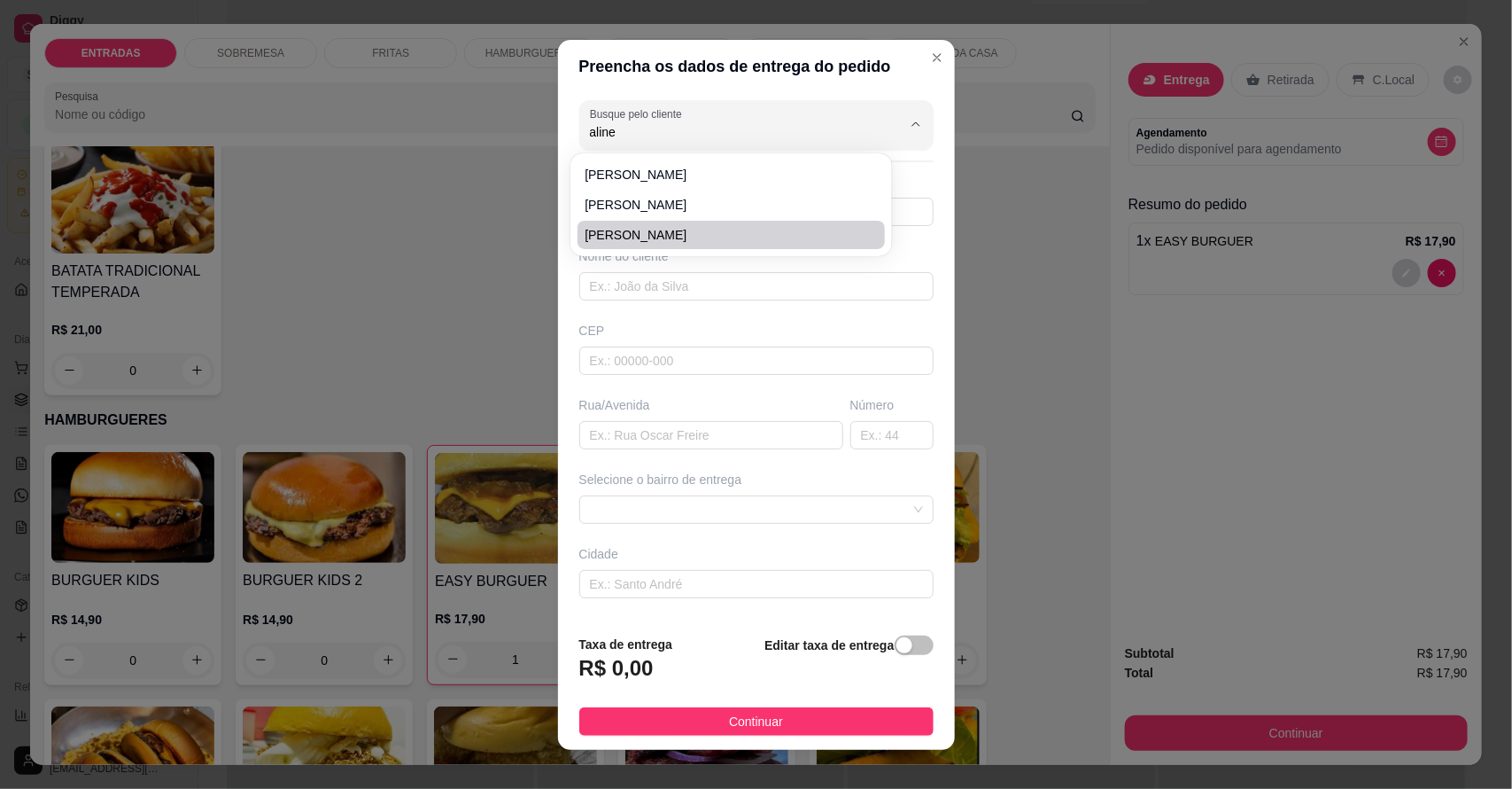
type input "São Pedro"
type input "204"
type input "Salitre"
type input "Casa"
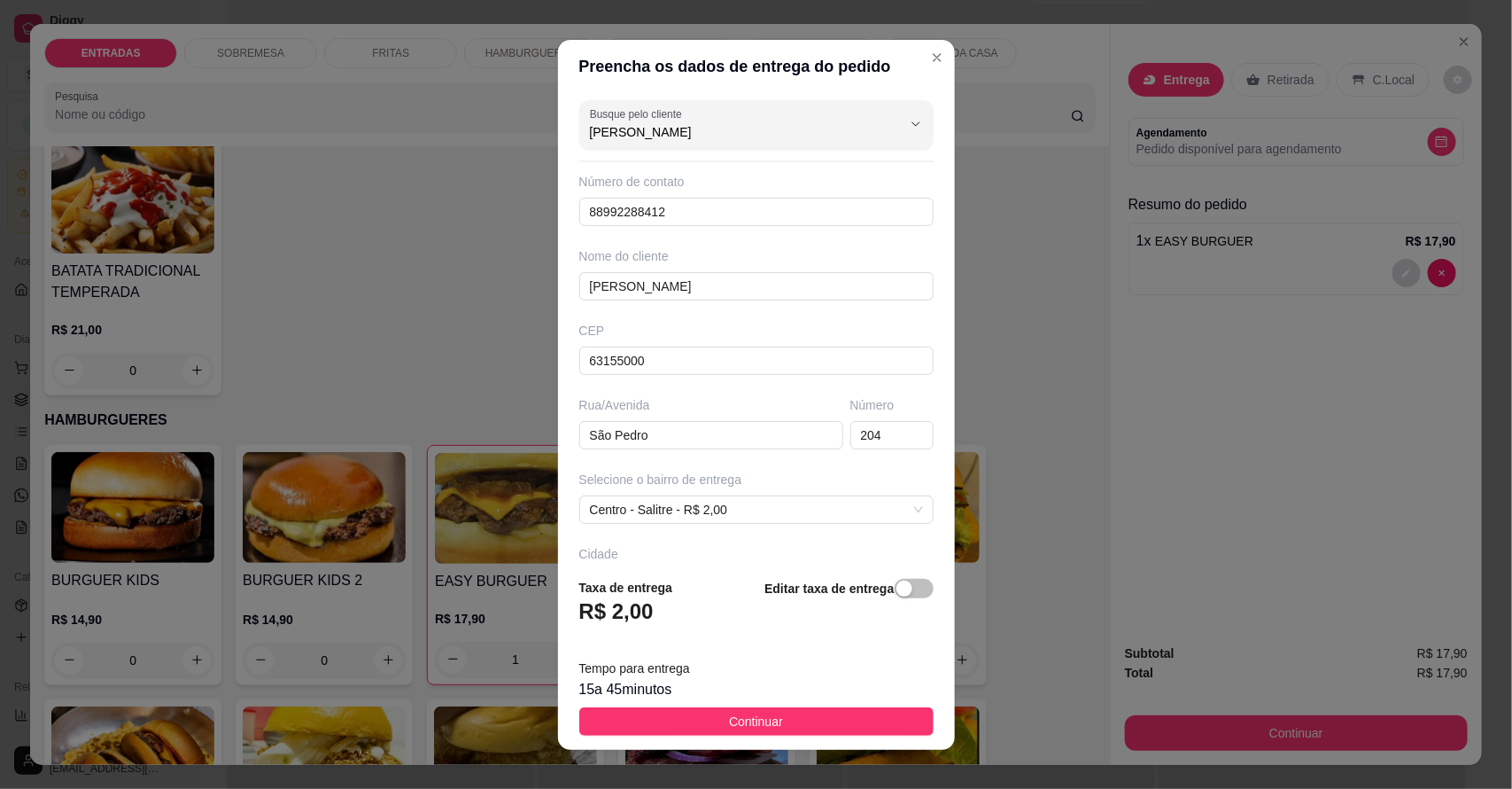
click at [802, 724] on button "Continuar" at bounding box center [757, 722] width 355 height 29
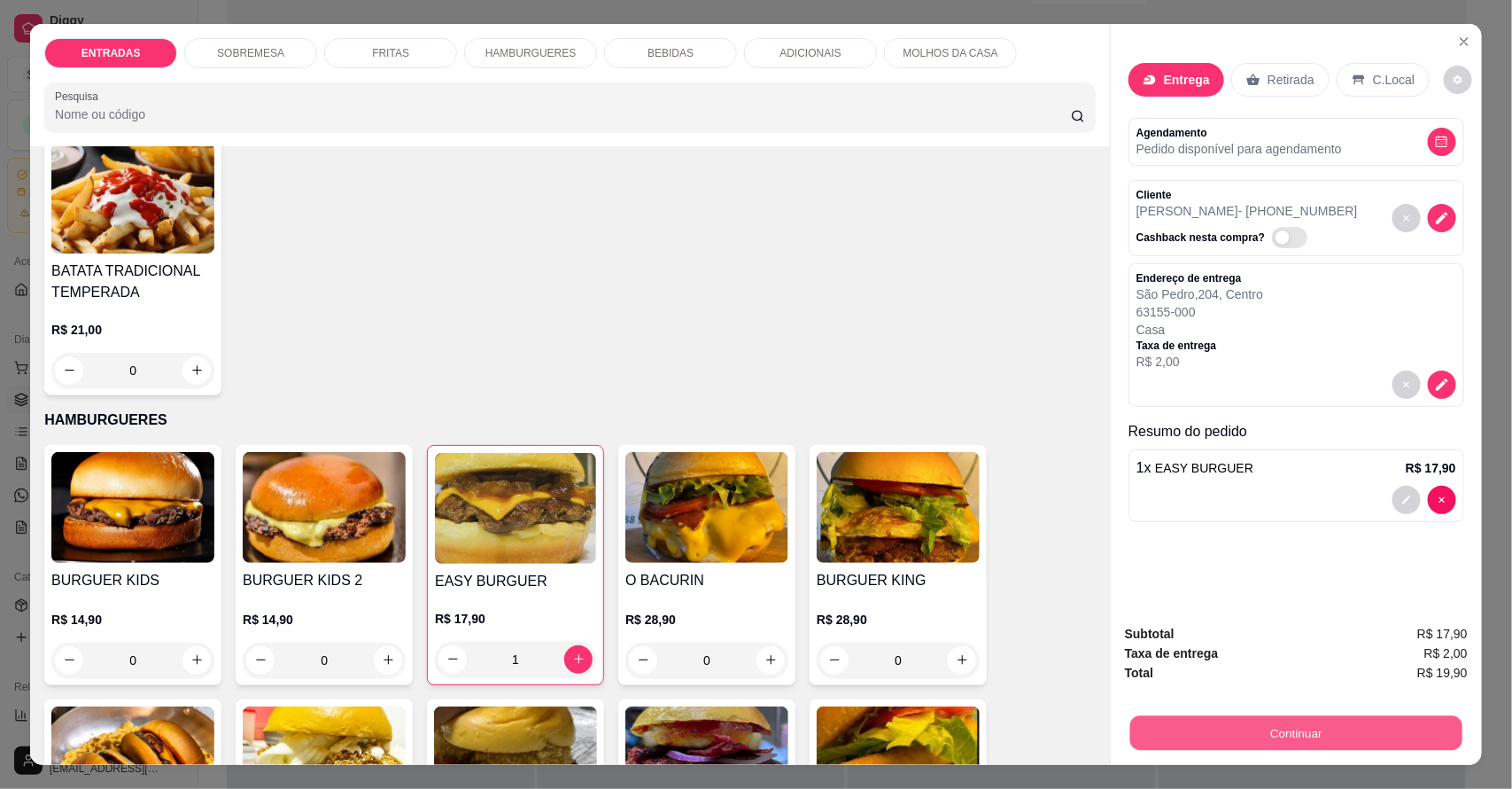
click at [1316, 732] on button "Continuar" at bounding box center [1296, 733] width 332 height 35
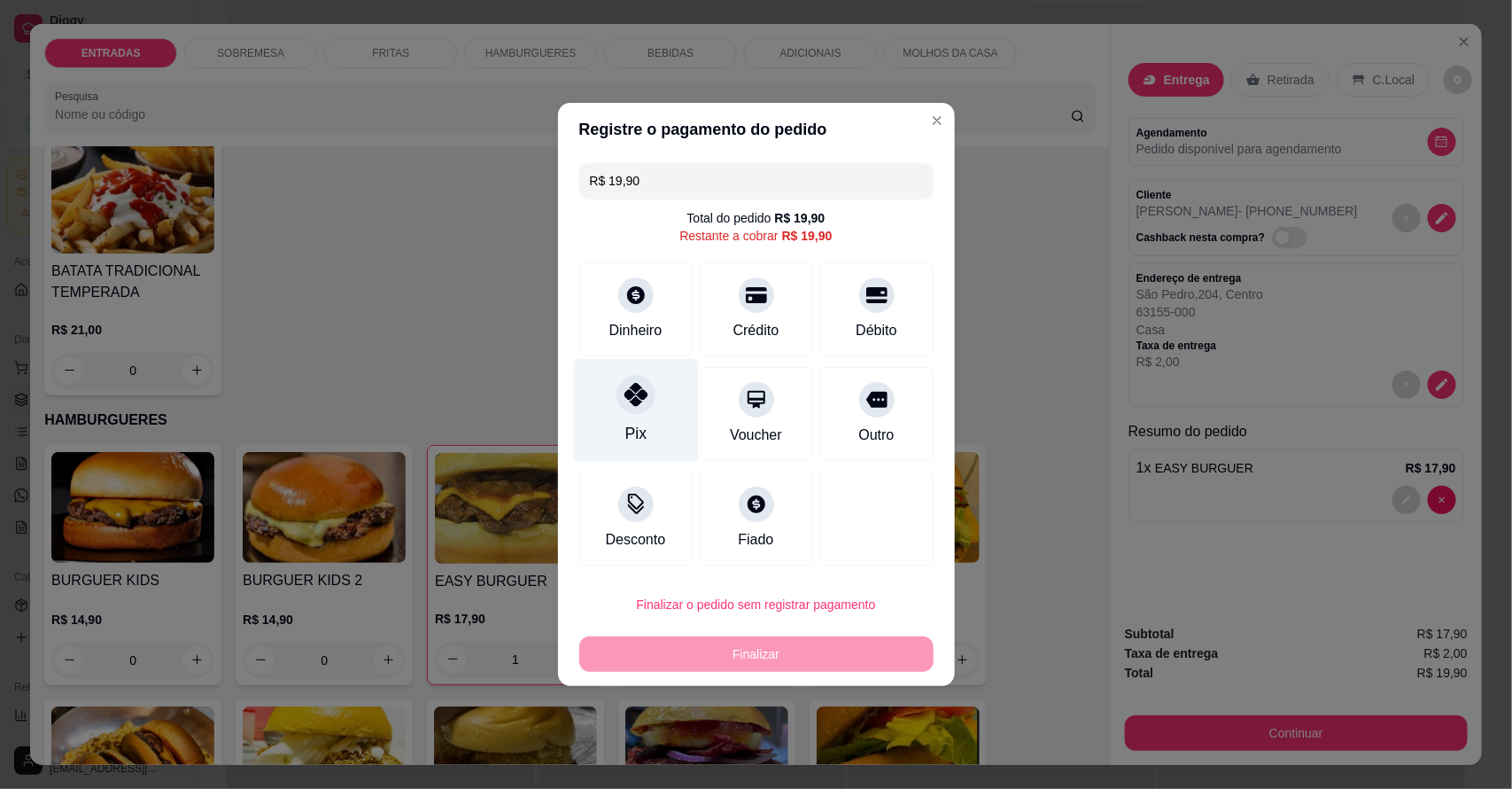
click at [628, 388] on icon at bounding box center [635, 394] width 23 height 23
type input "R$ 0,00"
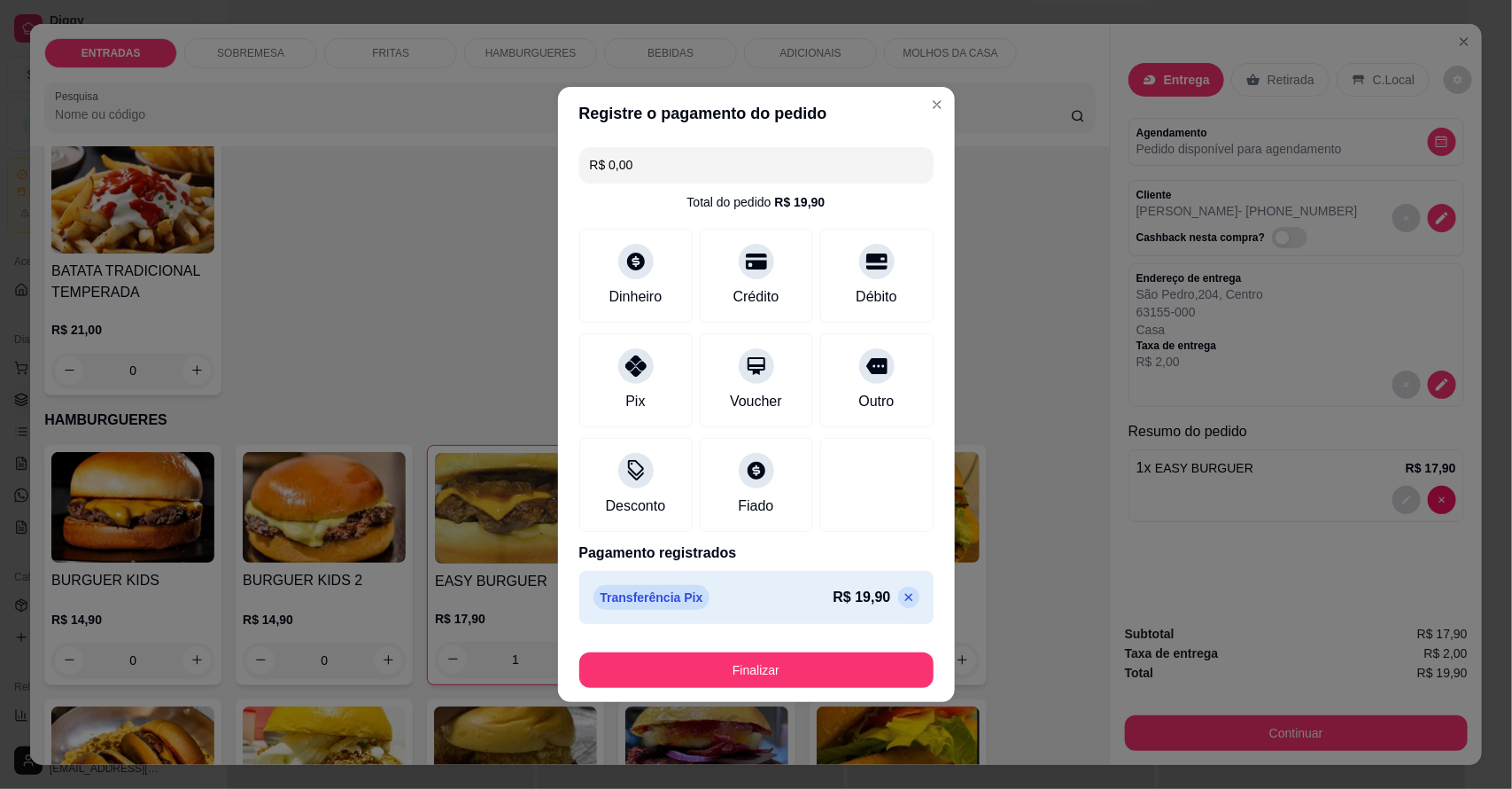
click at [784, 661] on button "Finalizar" at bounding box center [757, 669] width 355 height 35
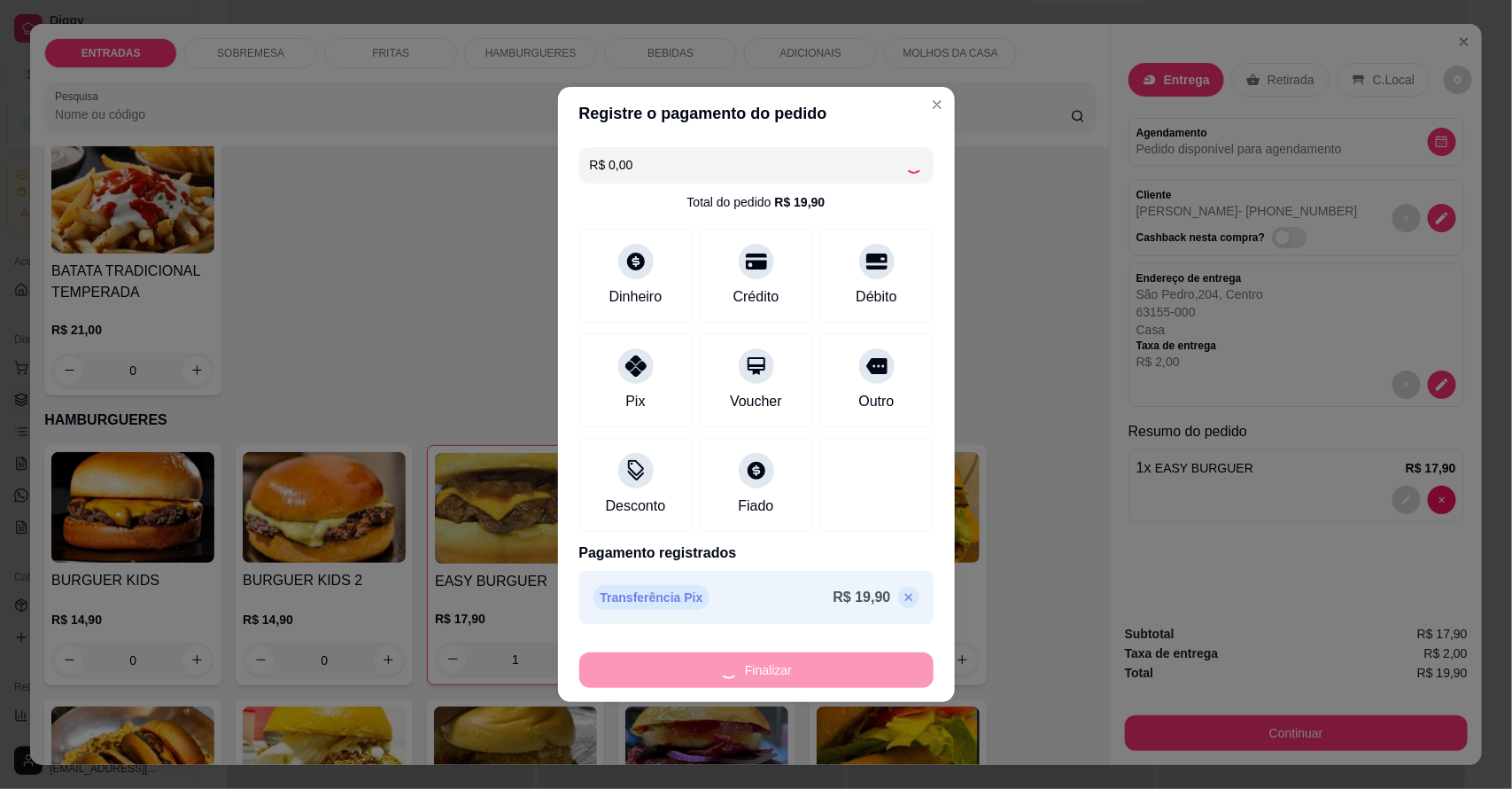
type input "0"
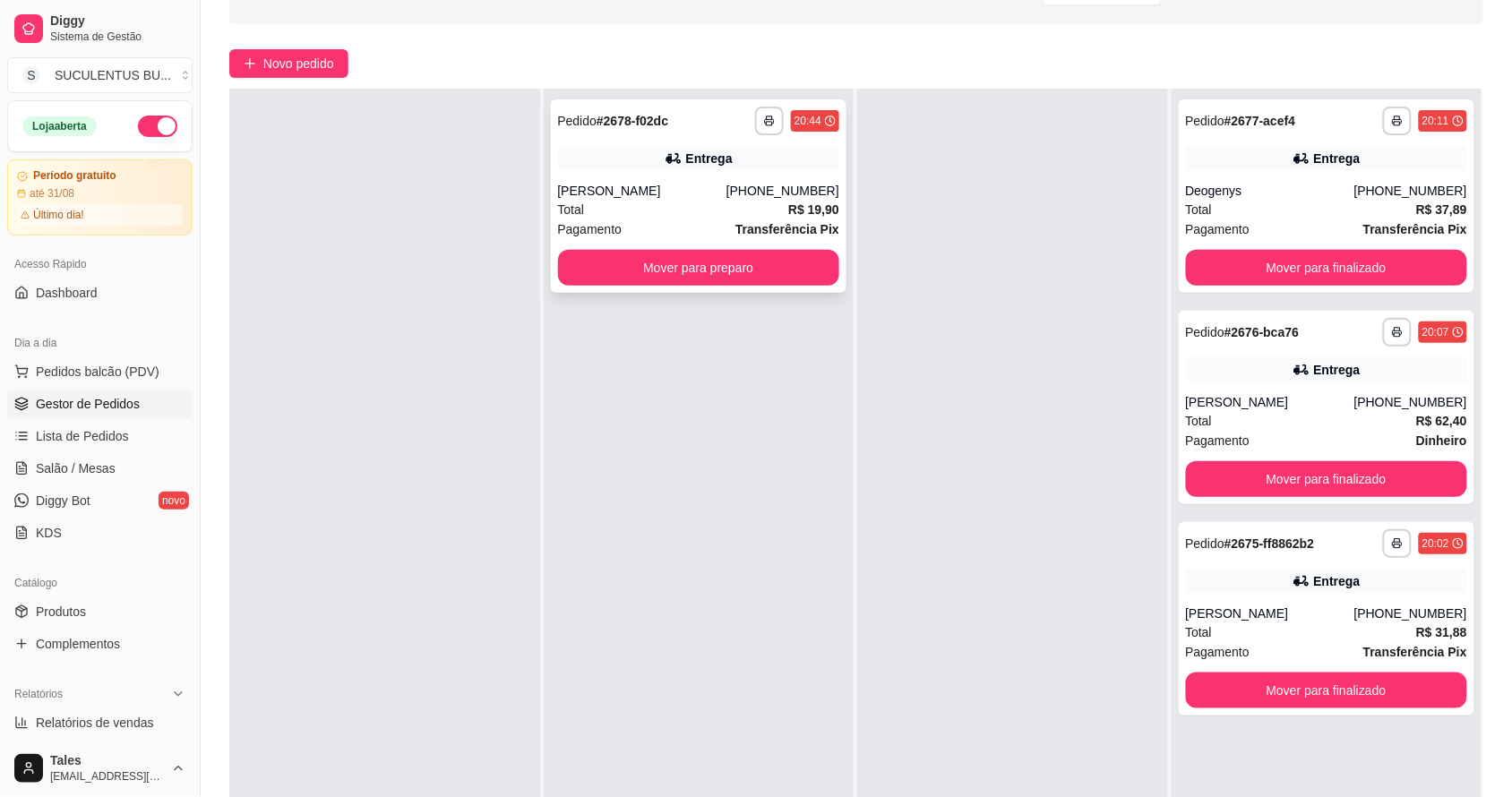
click at [781, 217] on div "Total R$ 19,90" at bounding box center [698, 209] width 282 height 19
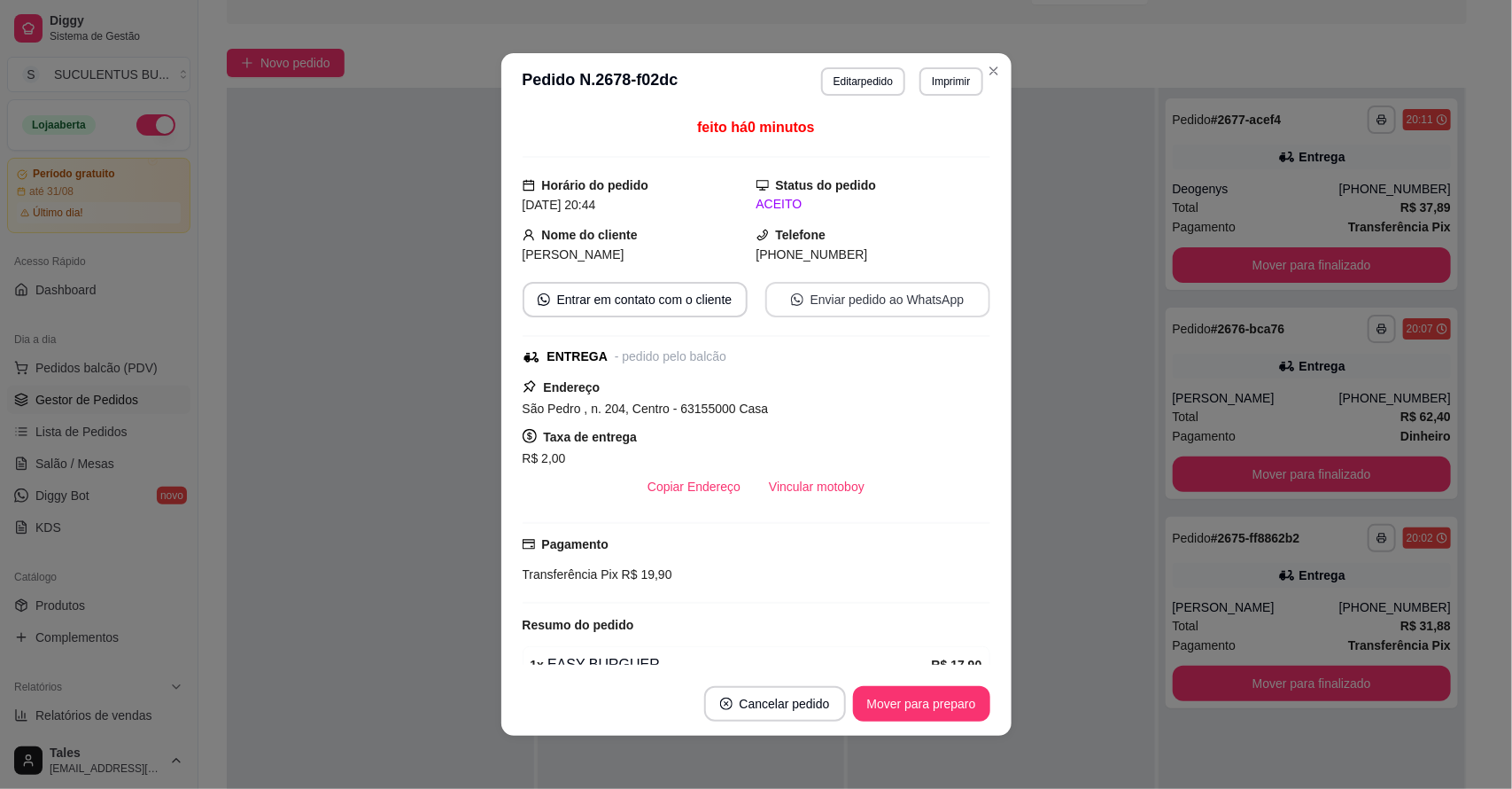
click at [855, 298] on button "Enviar pedido ao WhatsApp" at bounding box center [878, 299] width 225 height 35
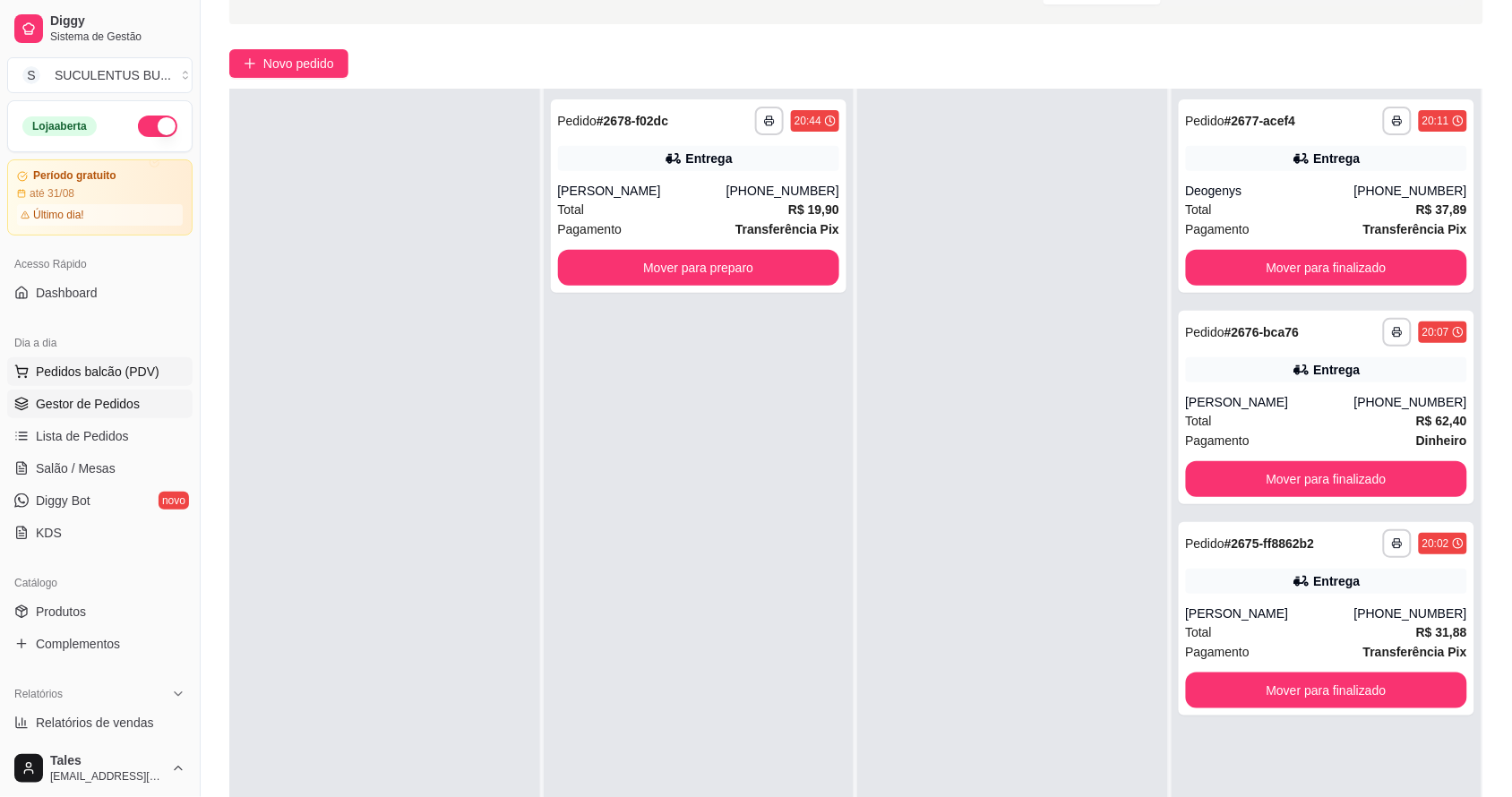
click at [105, 373] on span "Pedidos balcão (PDV)" at bounding box center [98, 371] width 124 height 17
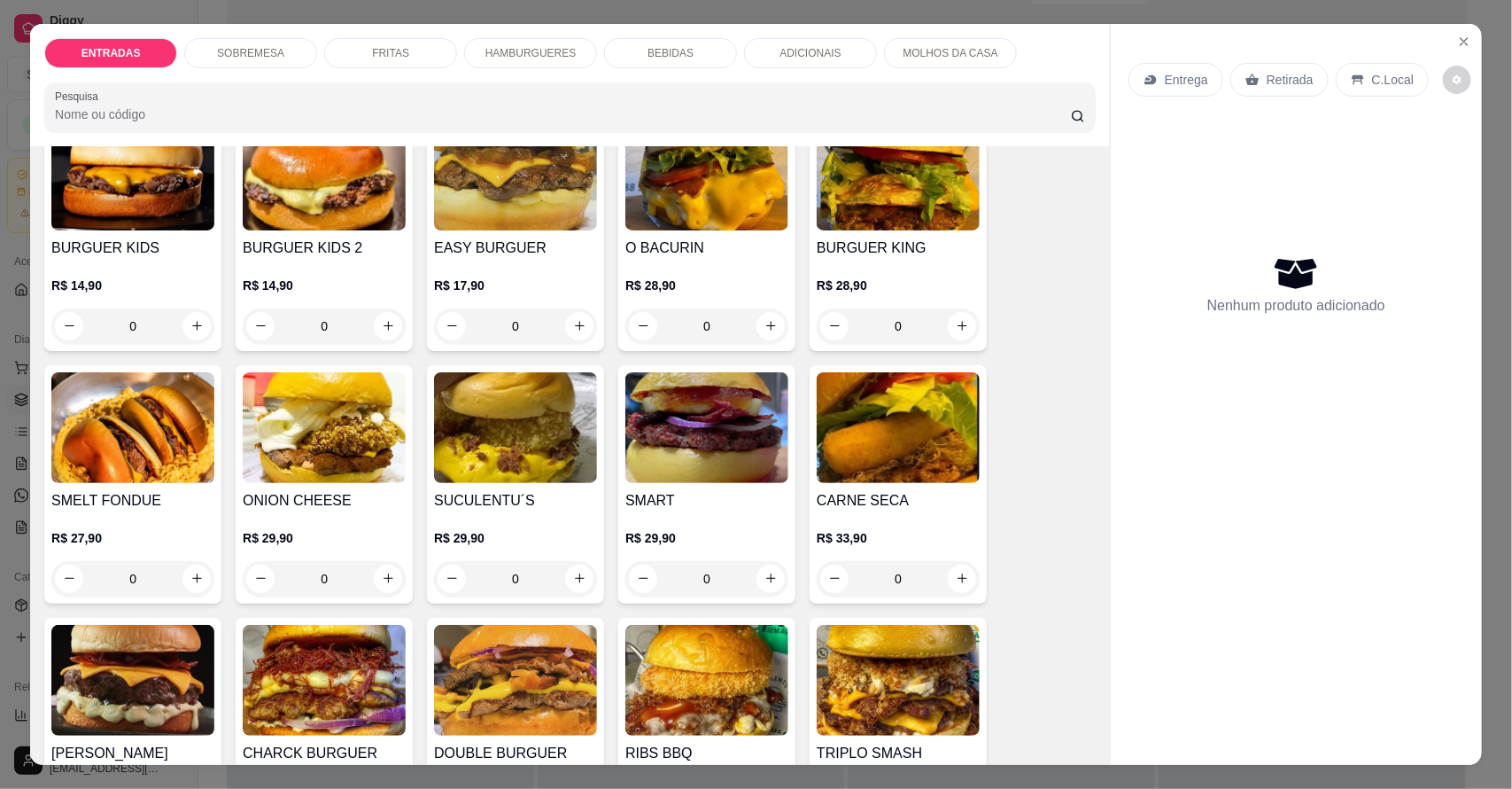
scroll to position [1218, 0]
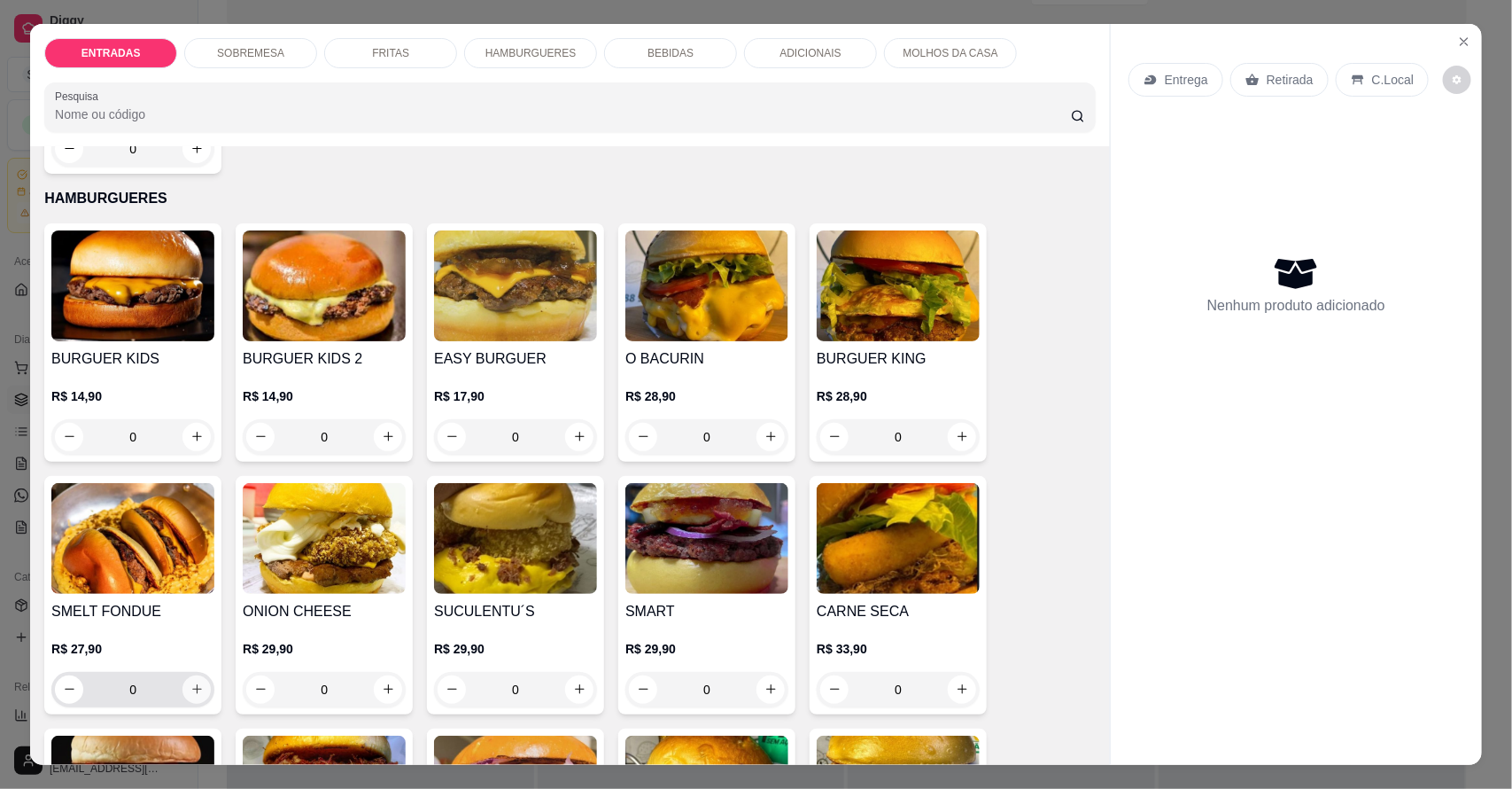
click at [188, 681] on button "increase-product-quantity" at bounding box center [196, 689] width 29 height 29
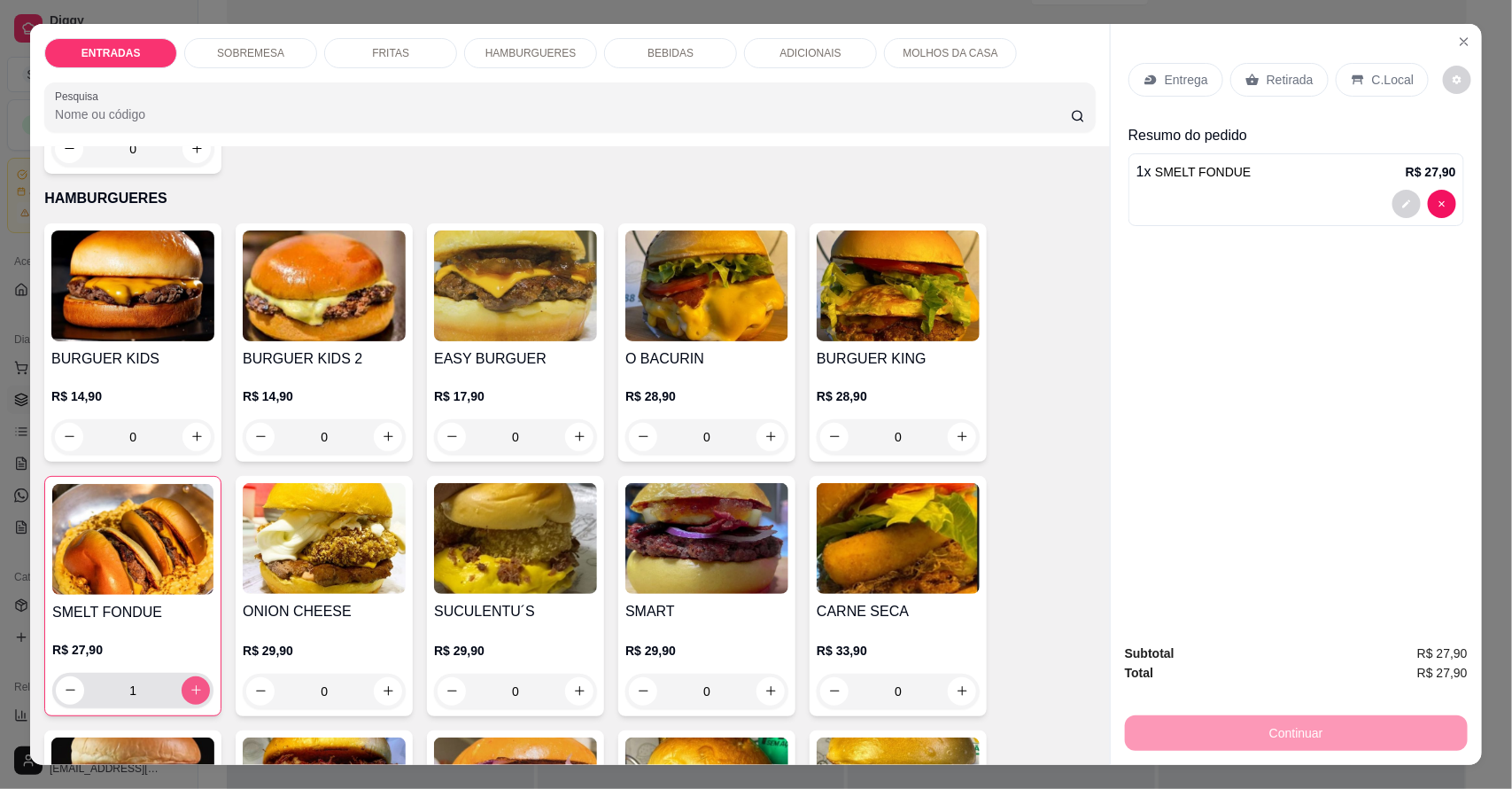
type input "1"
click at [1174, 84] on p "Entrega" at bounding box center [1186, 80] width 43 height 17
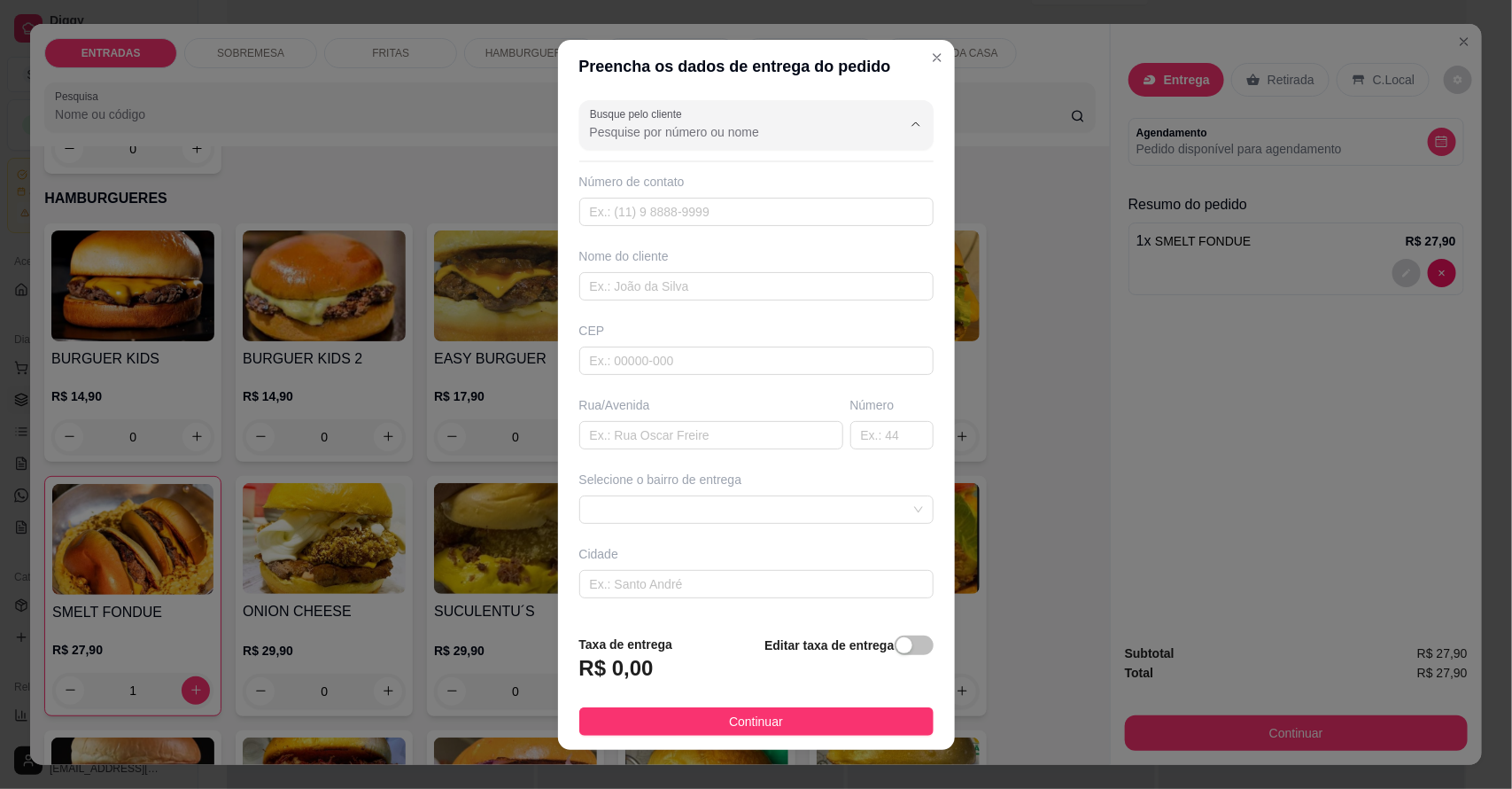
click at [682, 133] on input "Busque pelo cliente" at bounding box center [732, 132] width 284 height 17
click at [688, 178] on span "[PERSON_NAME]" at bounding box center [722, 174] width 276 height 17
type input "[PERSON_NAME]"
type input "88993306056"
type input "[PERSON_NAME]"
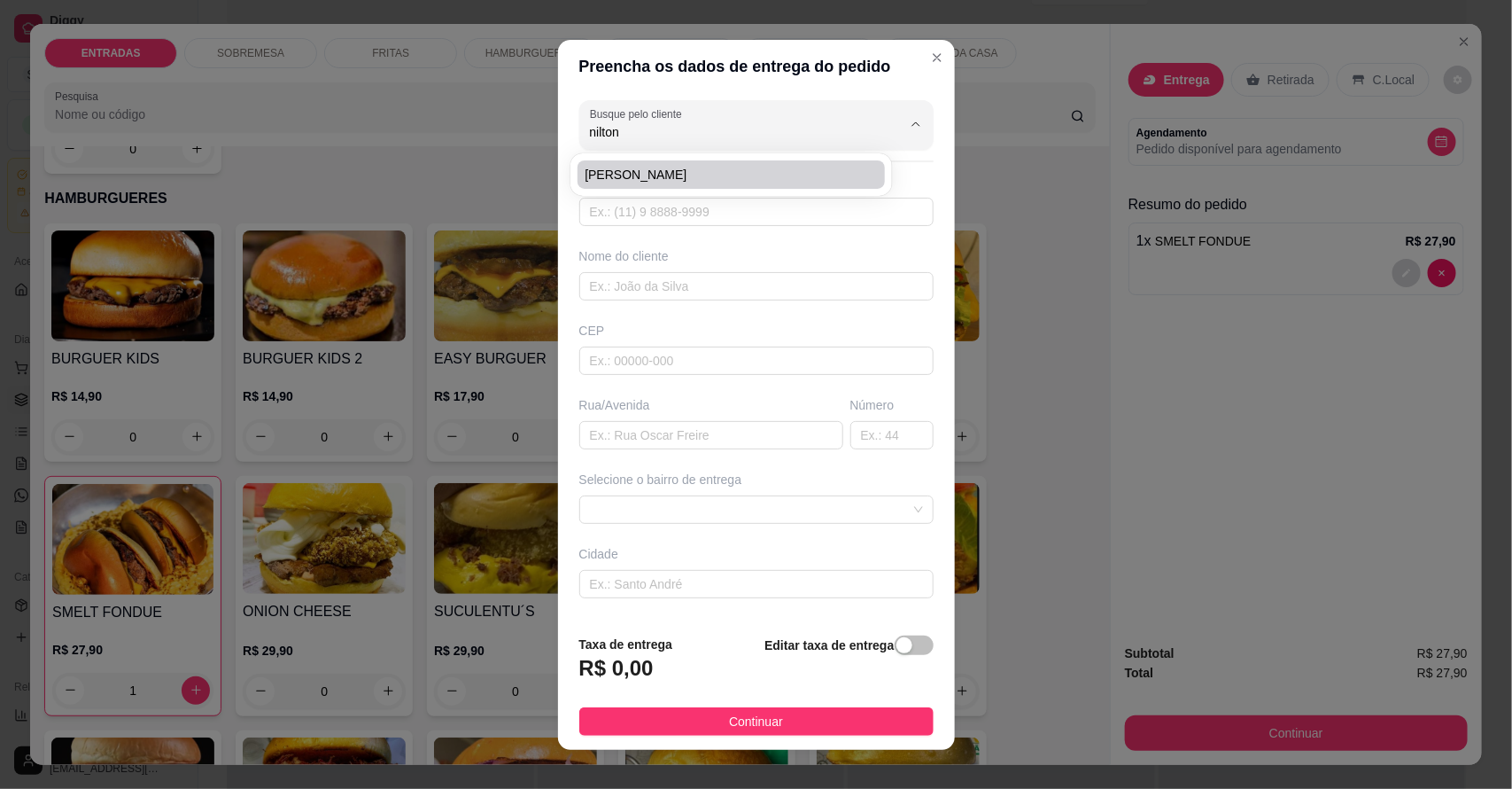
type input "6315500"
type input "[PERSON_NAME] 487"
type input "487"
type input "Salitre"
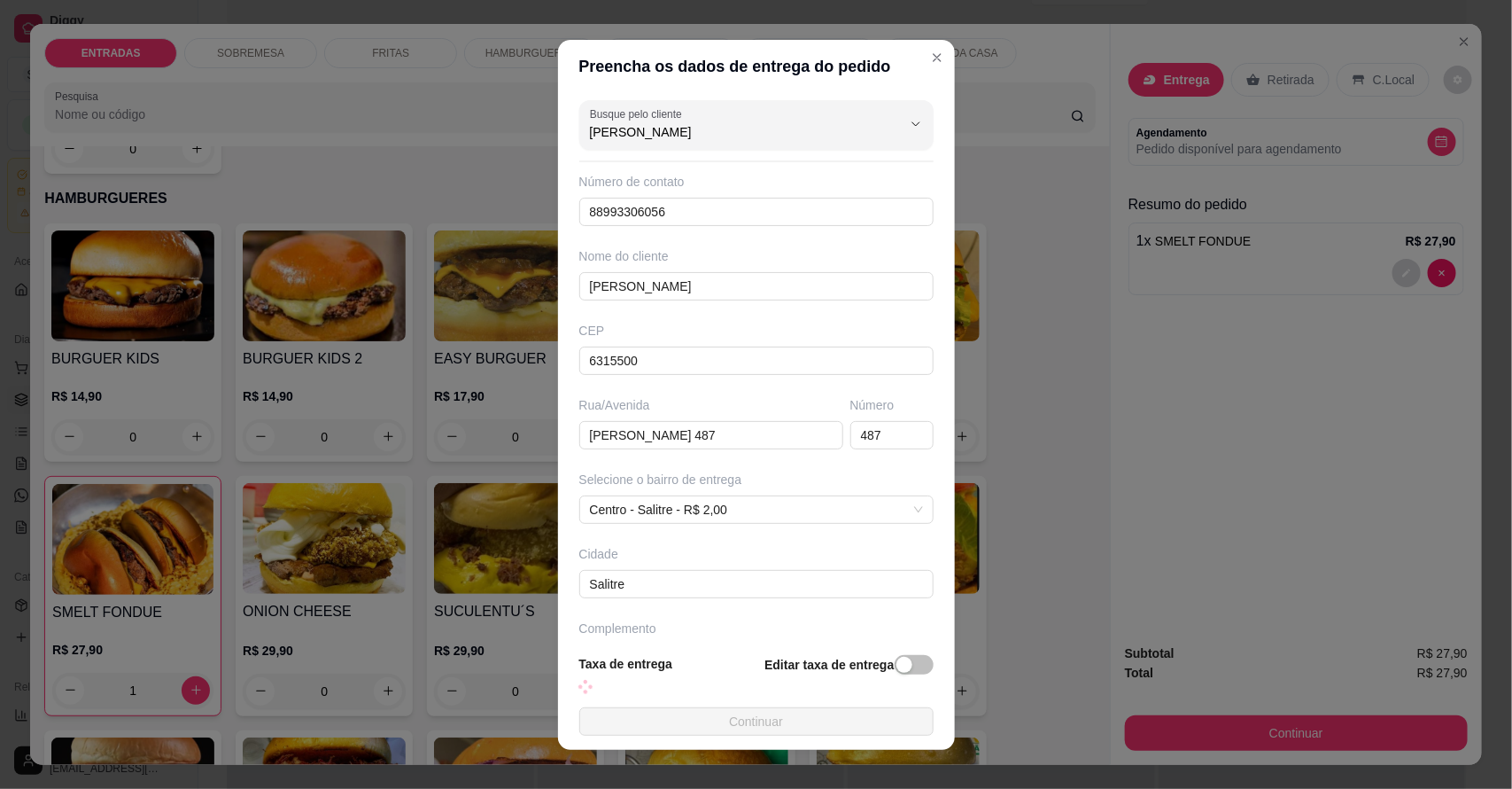
type input "[PERSON_NAME]"
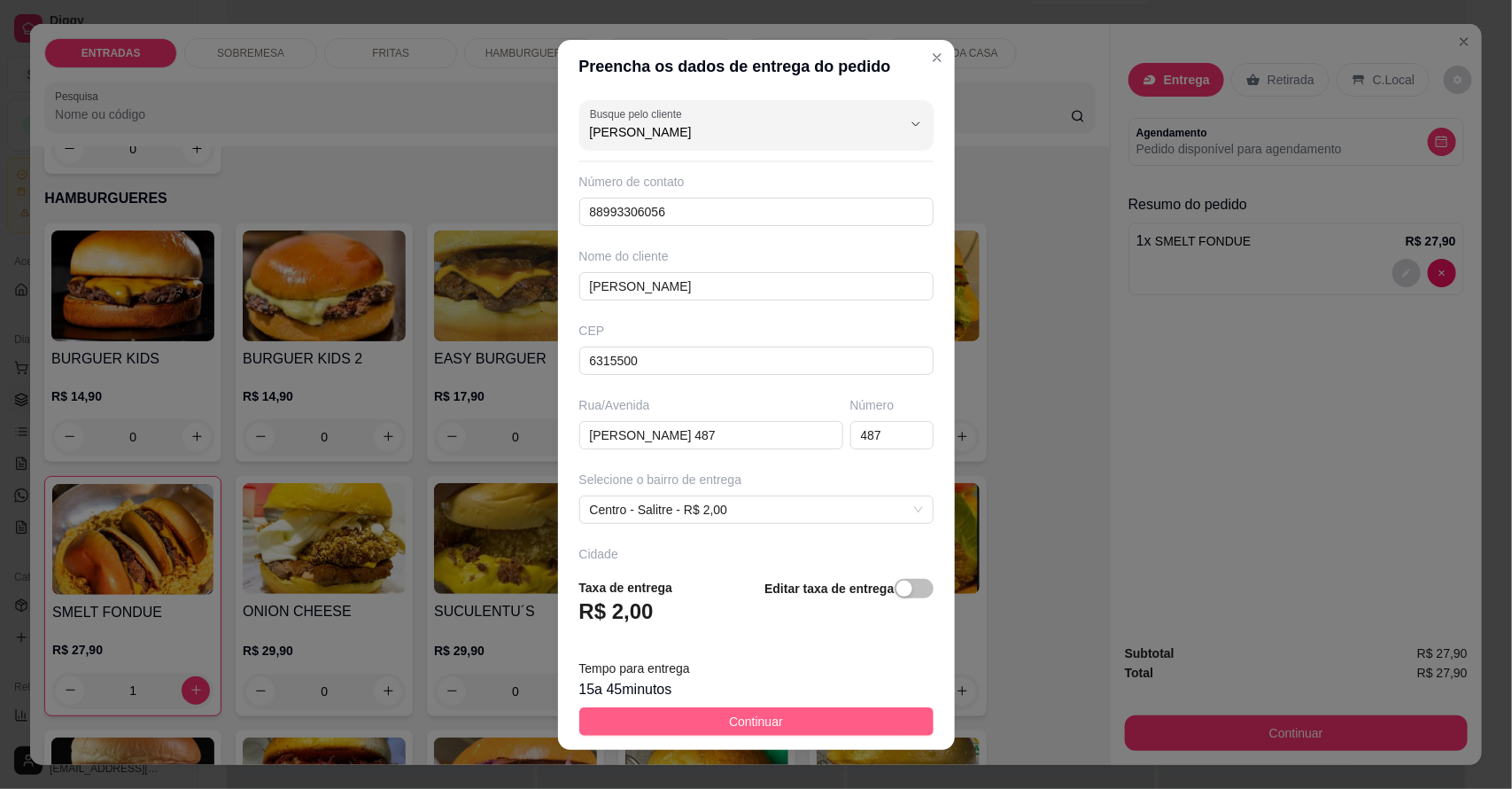
drag, startPoint x: 817, startPoint y: 718, endPoint x: 1065, endPoint y: 718, distance: 248.0
click at [817, 718] on button "Continuar" at bounding box center [757, 722] width 355 height 29
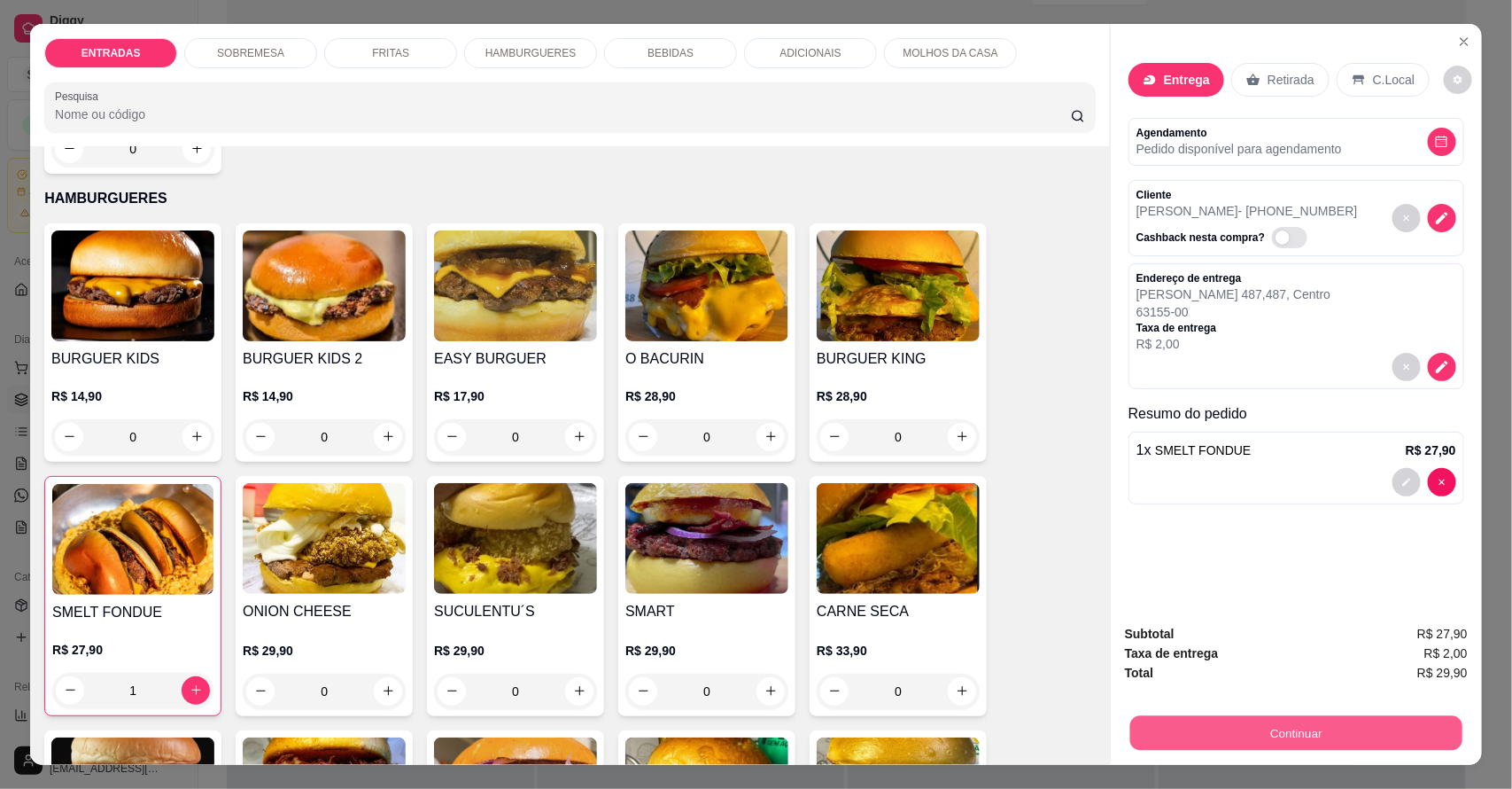
click at [1339, 728] on button "Continuar" at bounding box center [1296, 733] width 332 height 35
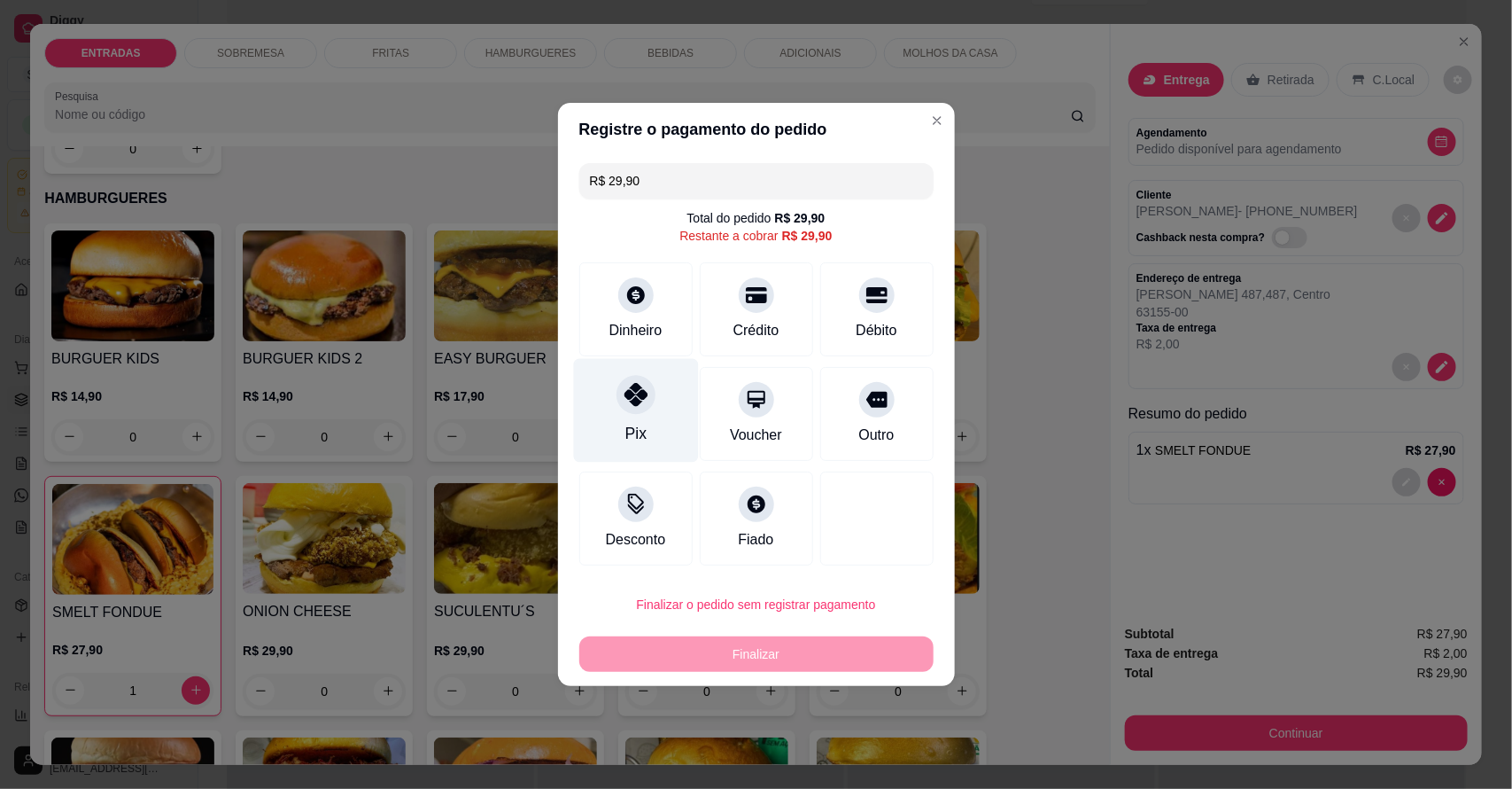
click at [652, 413] on div "Pix" at bounding box center [635, 410] width 125 height 104
type input "R$ 0,00"
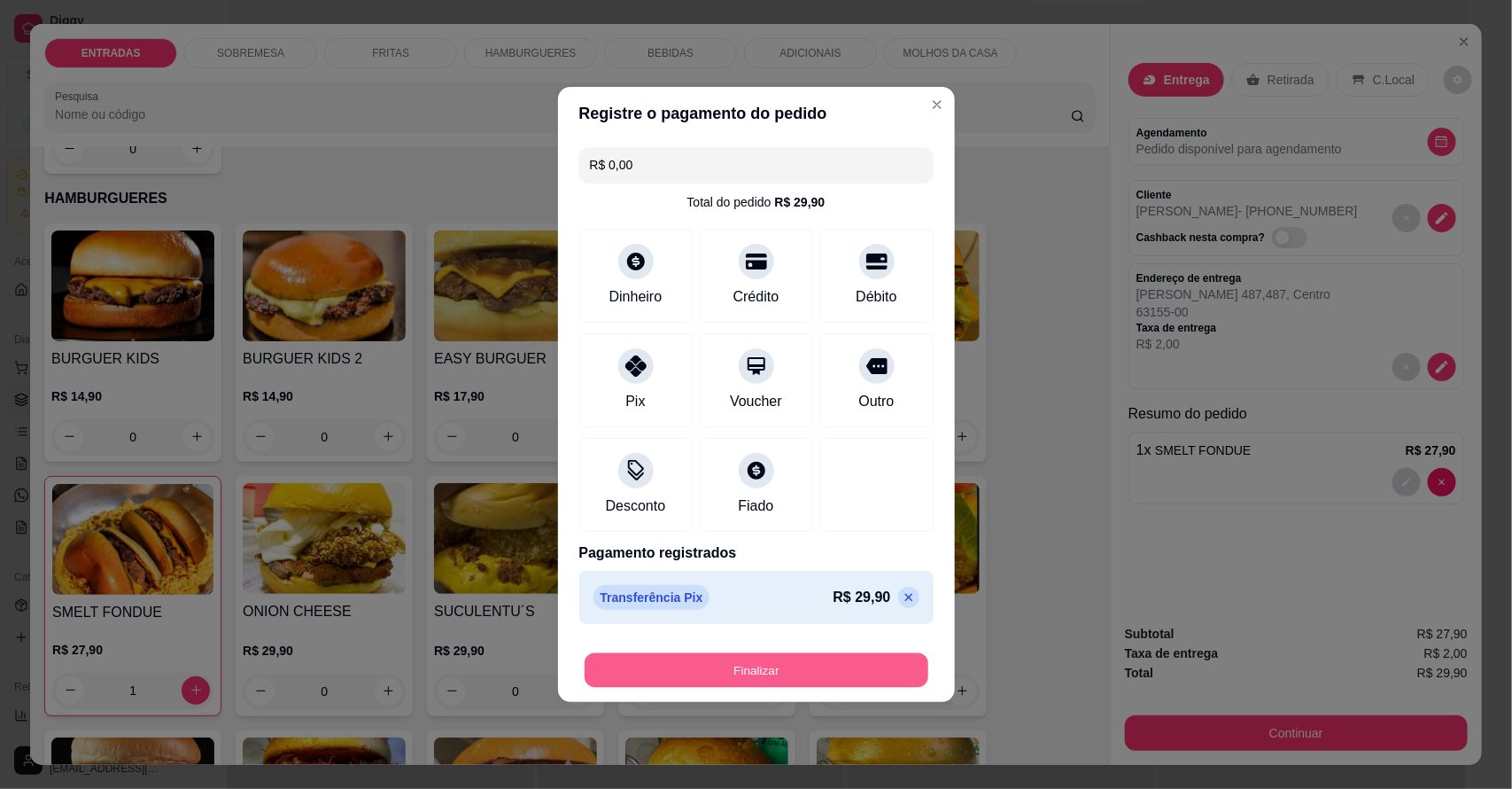
click at [738, 663] on button "Finalizar" at bounding box center [756, 670] width 344 height 35
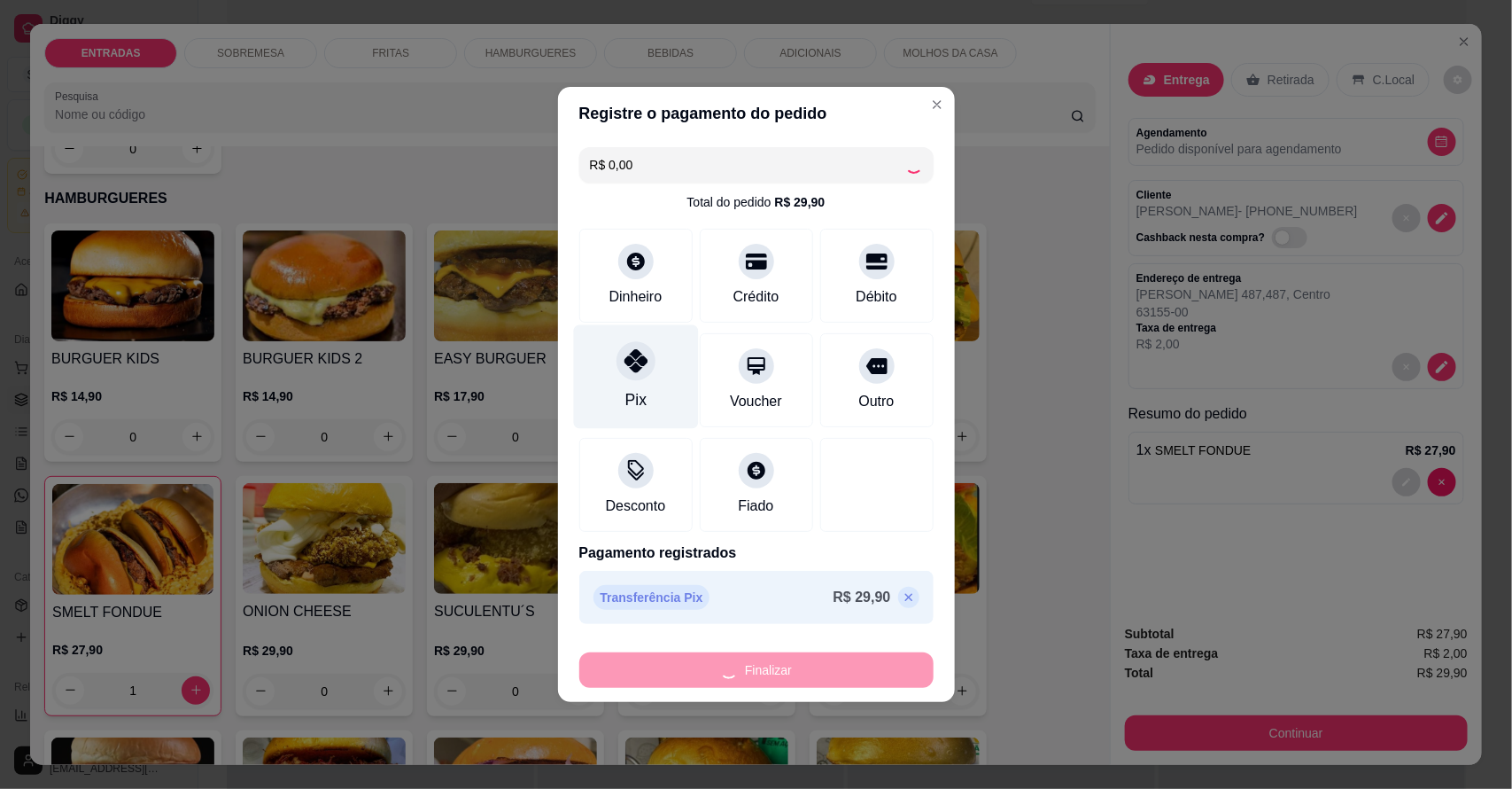
type input "0"
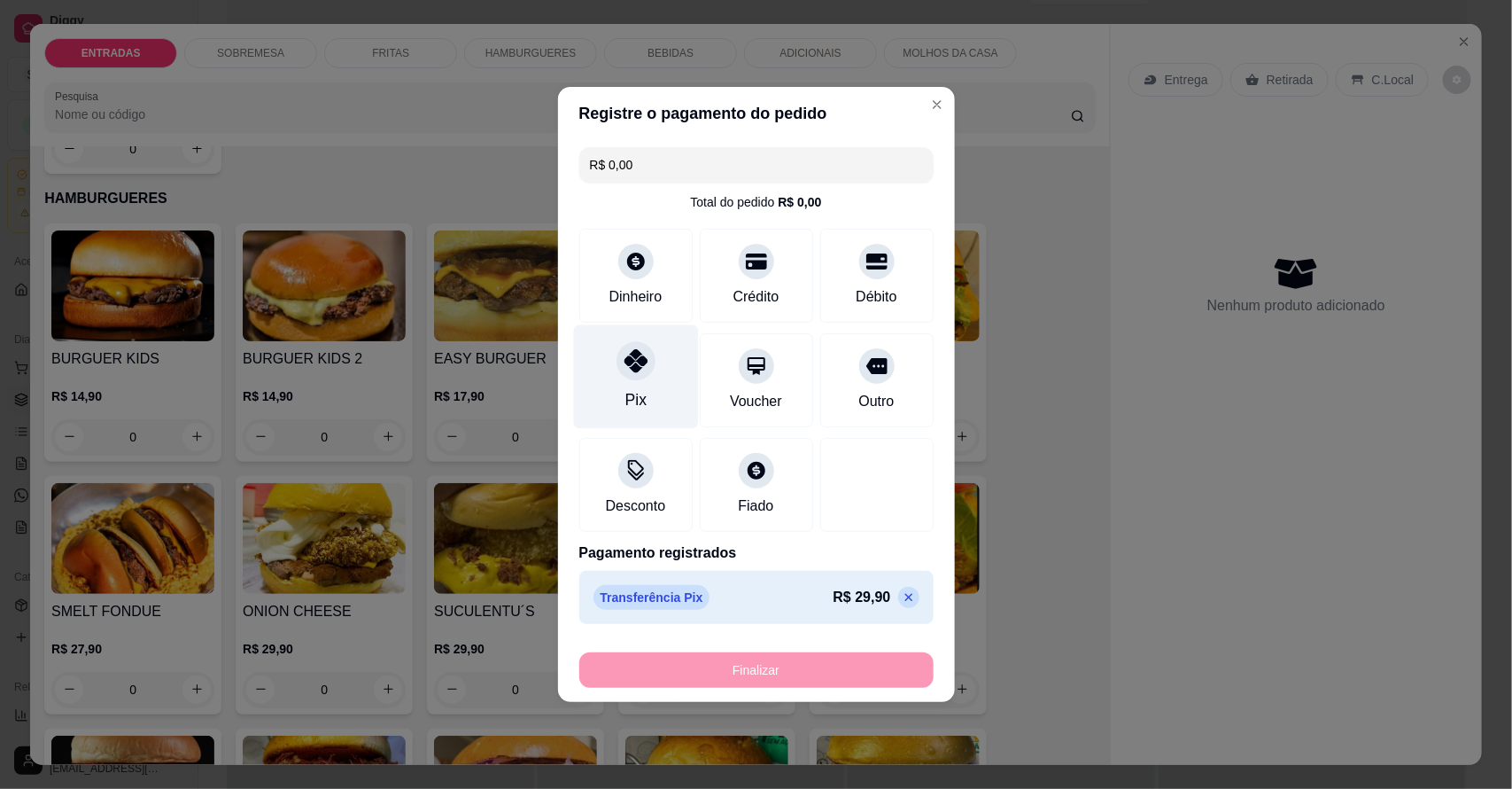
type input "-R$ 29,90"
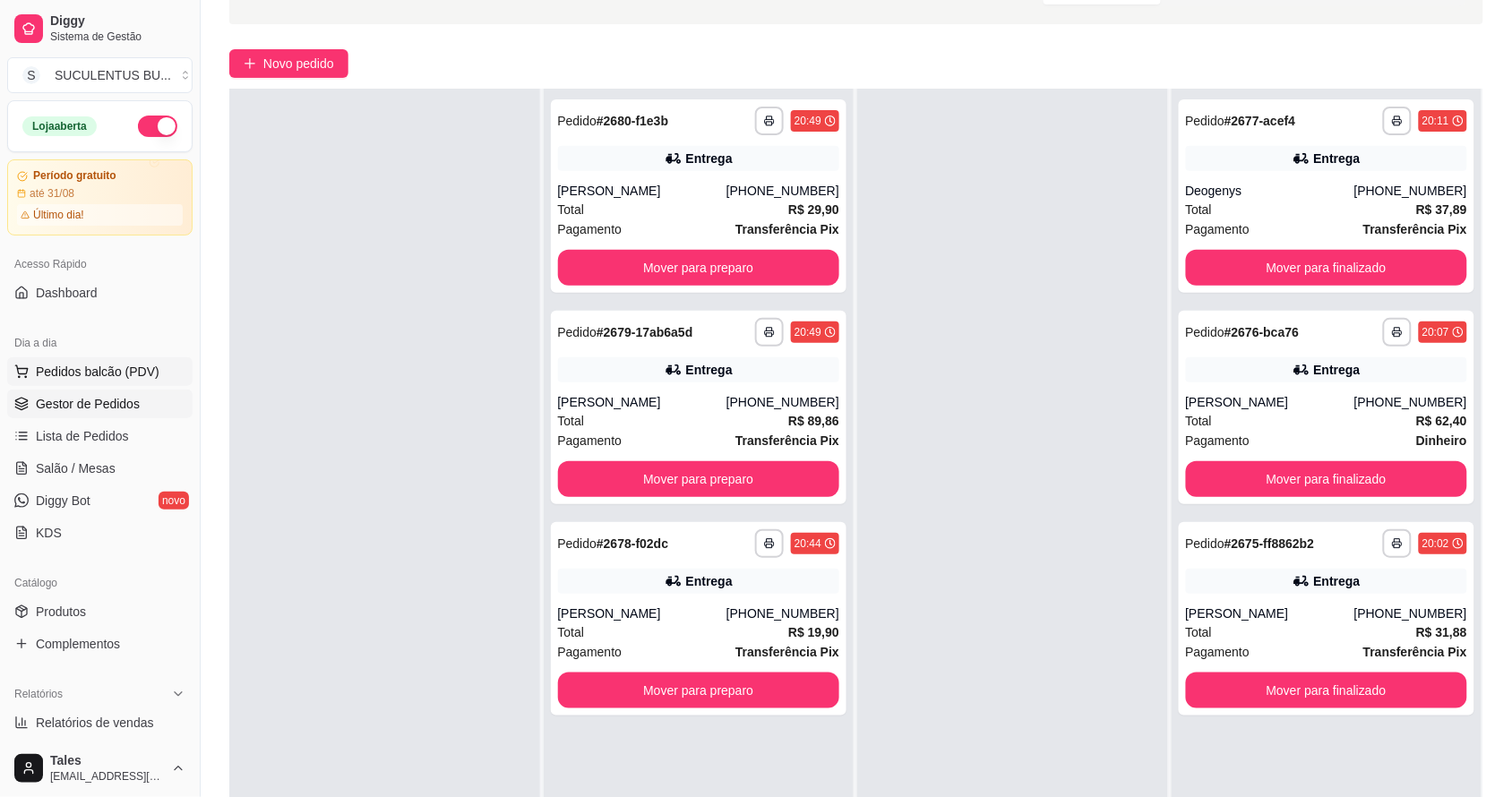
click at [101, 369] on span "Pedidos balcão (PDV)" at bounding box center [98, 371] width 124 height 17
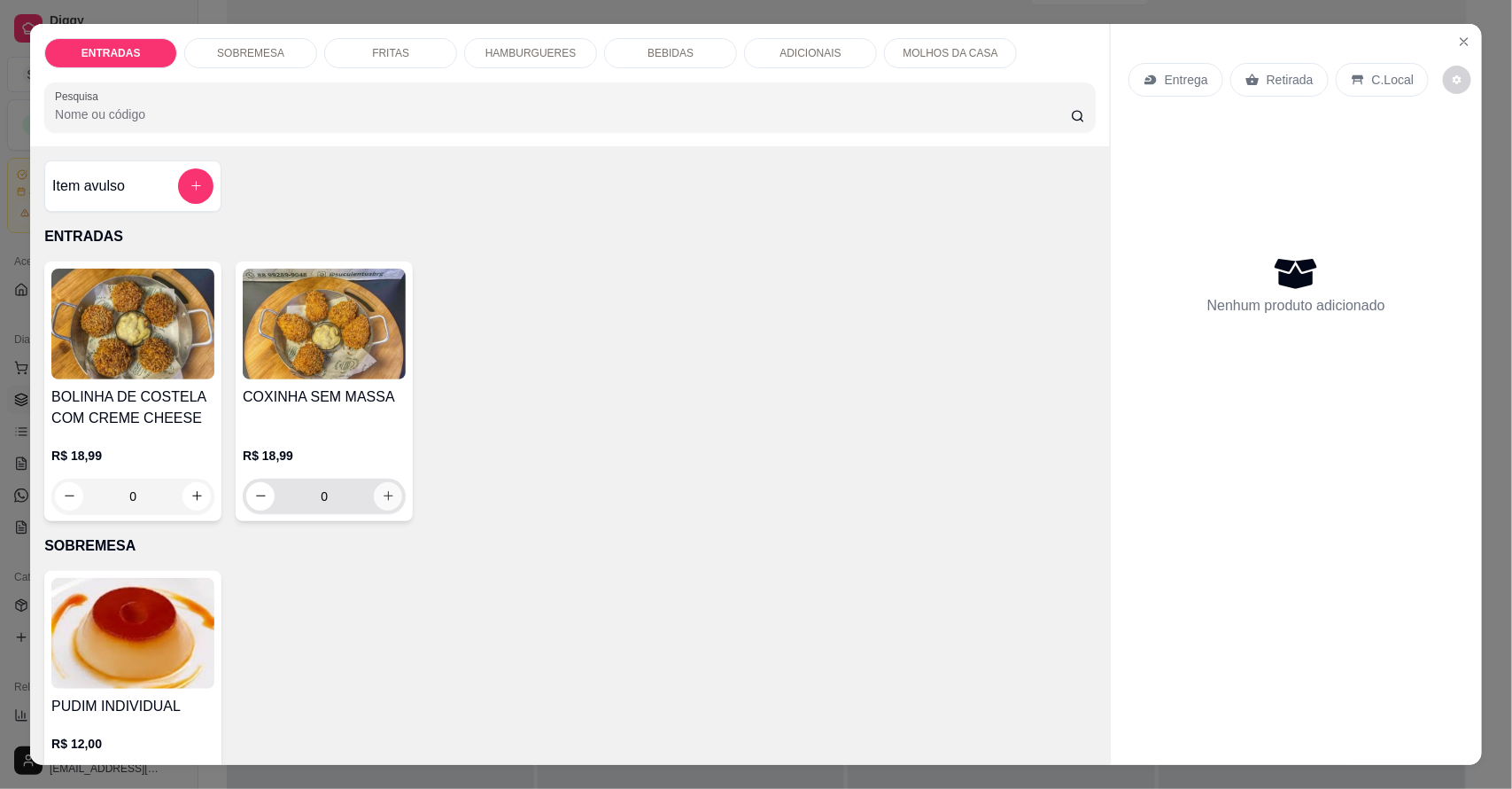
click at [381, 490] on icon "increase-product-quantity" at bounding box center [388, 496] width 13 height 13
type input "1"
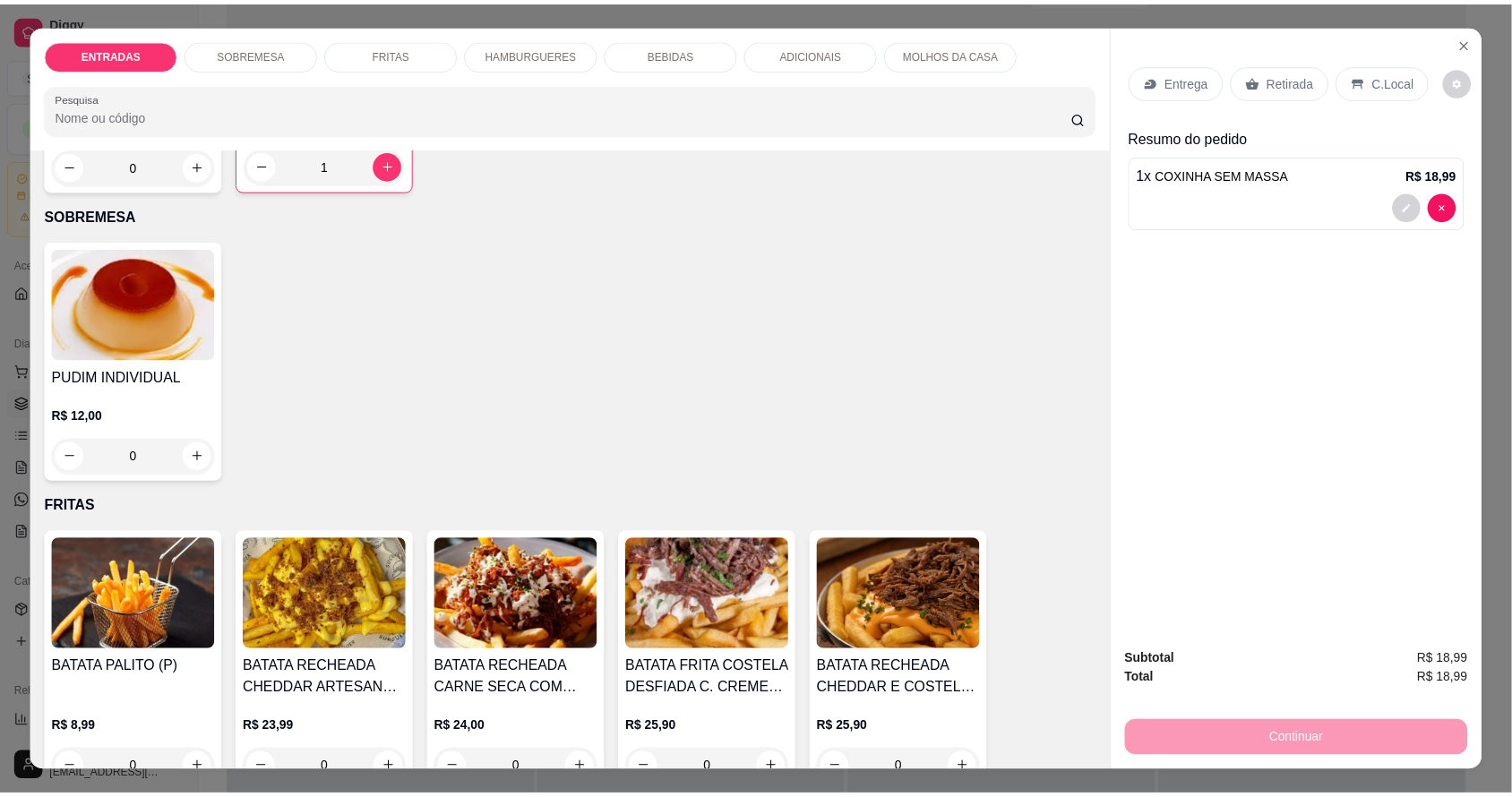
scroll to position [560, 0]
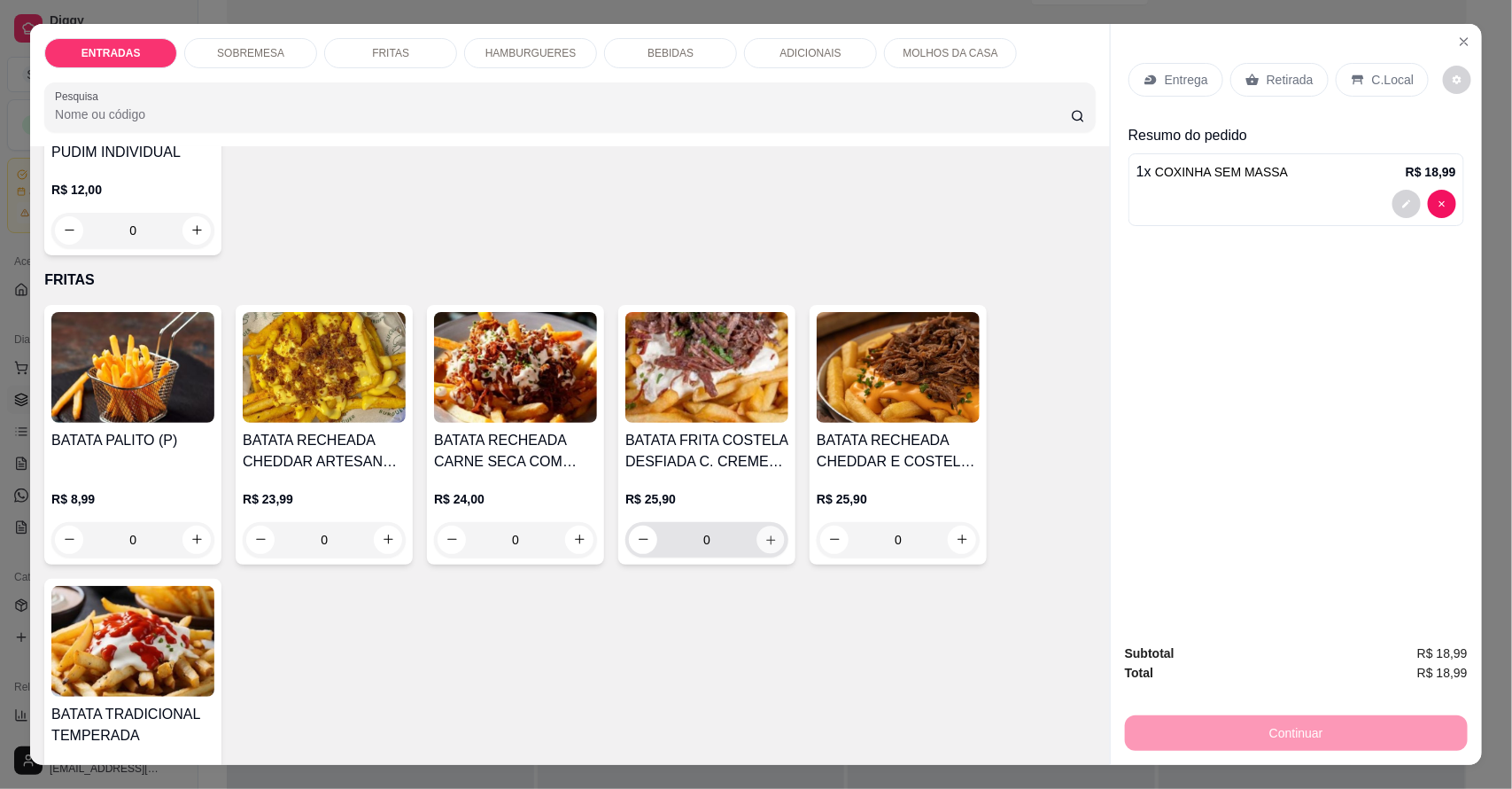
click at [765, 536] on icon "increase-product-quantity" at bounding box center [771, 540] width 13 height 13
type input "1"
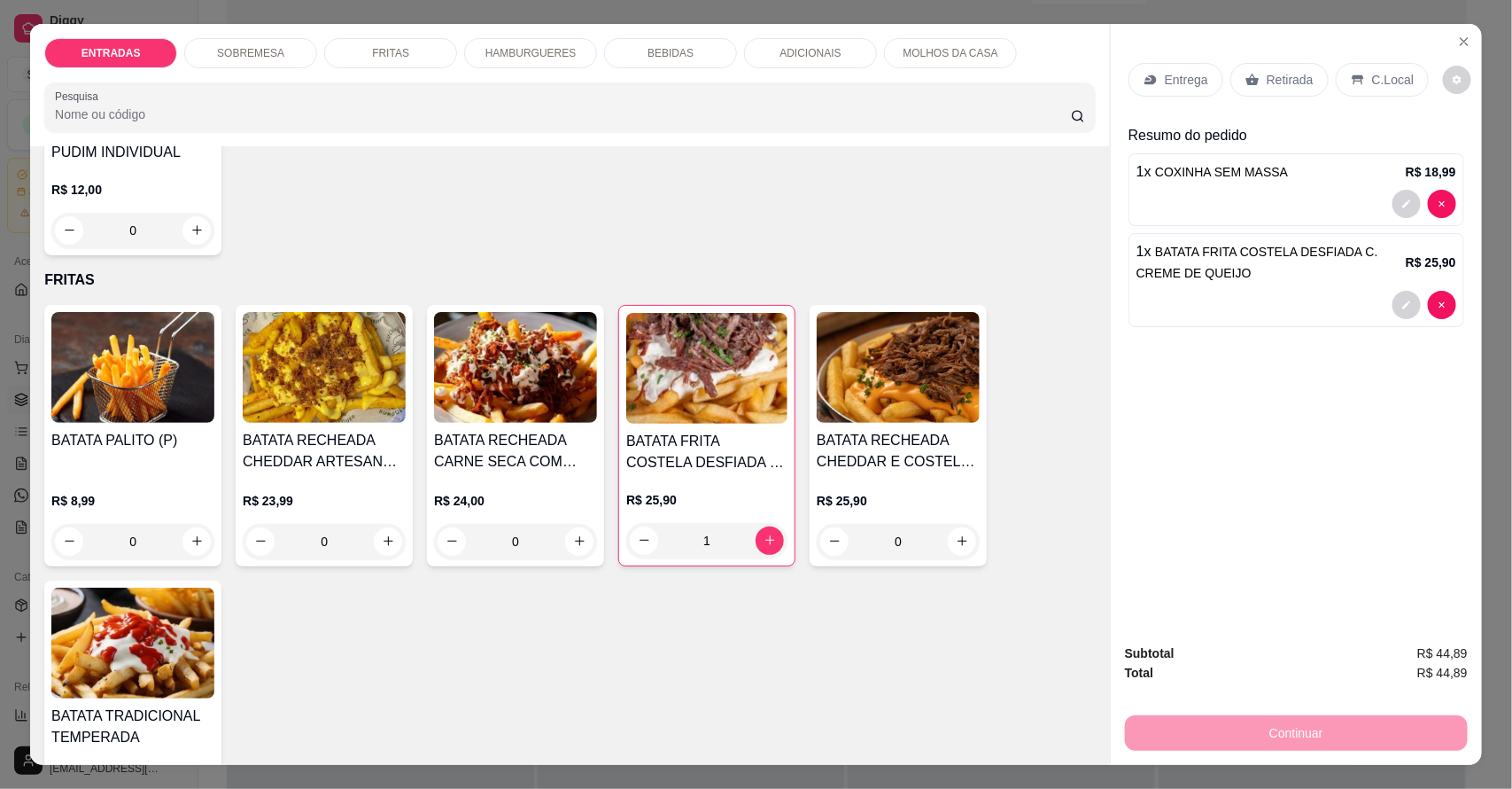
click at [1167, 81] on p "Entrega" at bounding box center [1186, 80] width 43 height 17
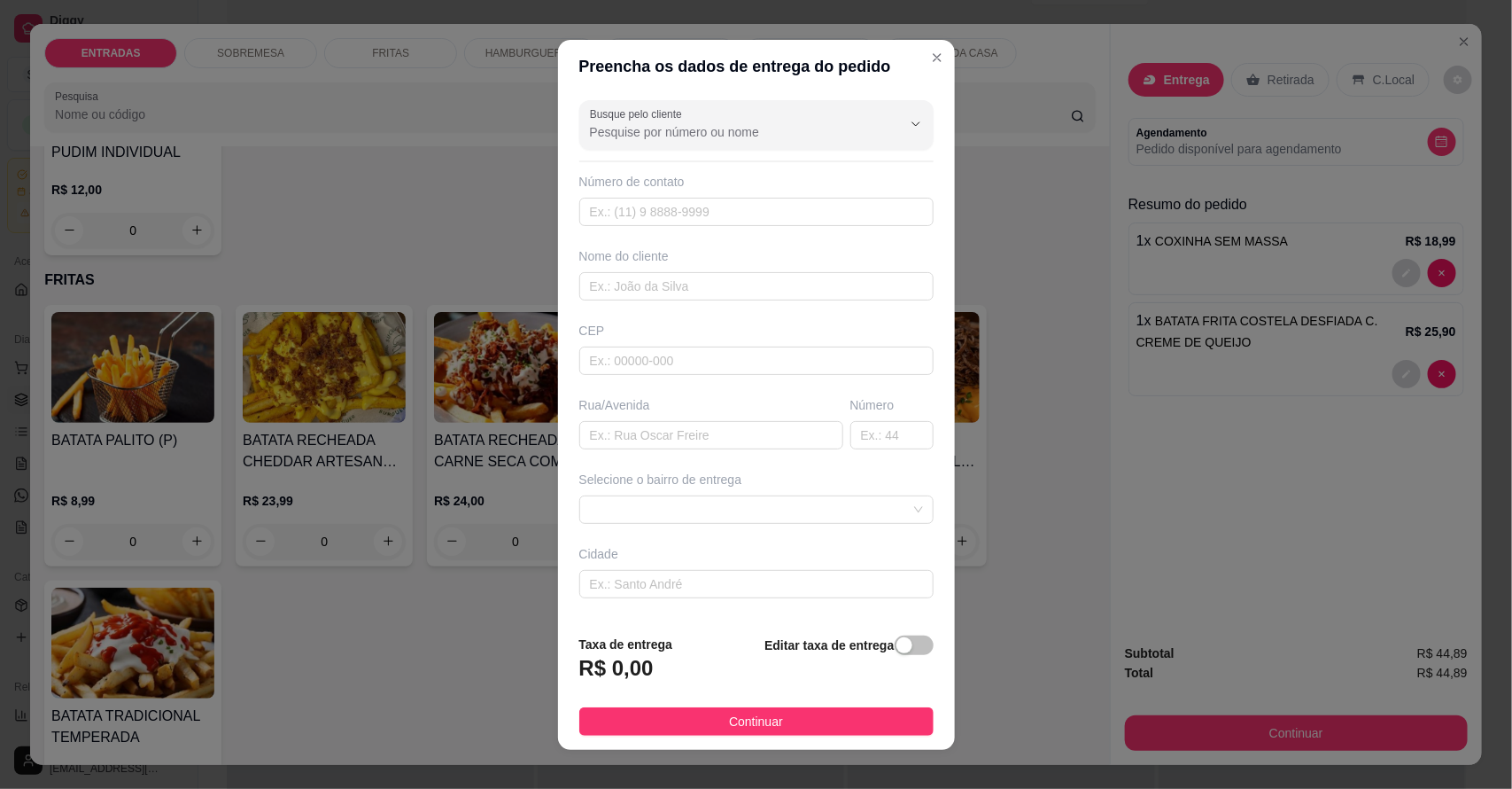
click at [647, 121] on div at bounding box center [757, 125] width 333 height 35
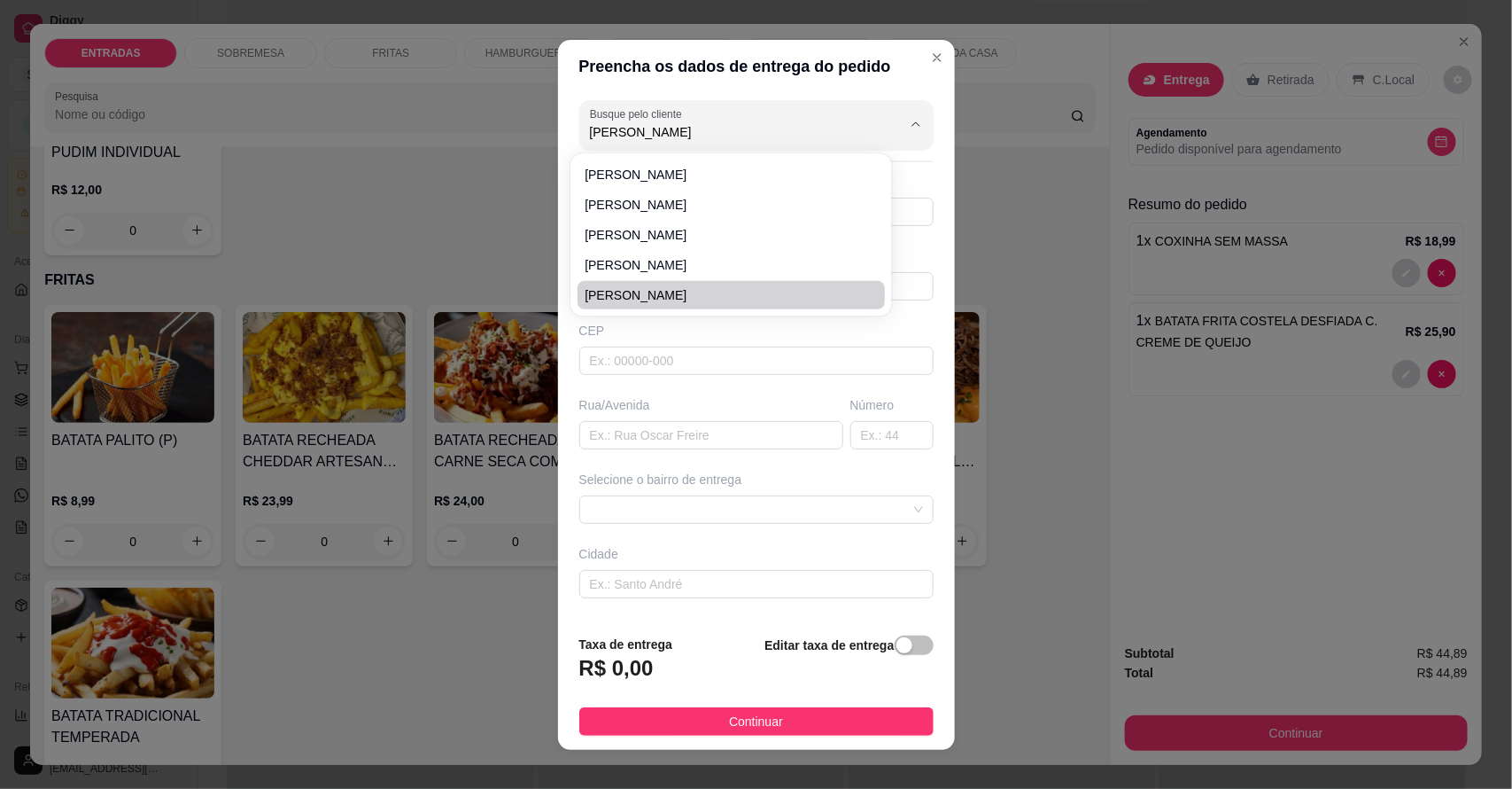
click at [647, 290] on span "[PERSON_NAME]" at bounding box center [722, 295] width 276 height 17
type input "[PERSON_NAME]"
type input "88994314734"
type input "[PERSON_NAME]"
type input "63155000"
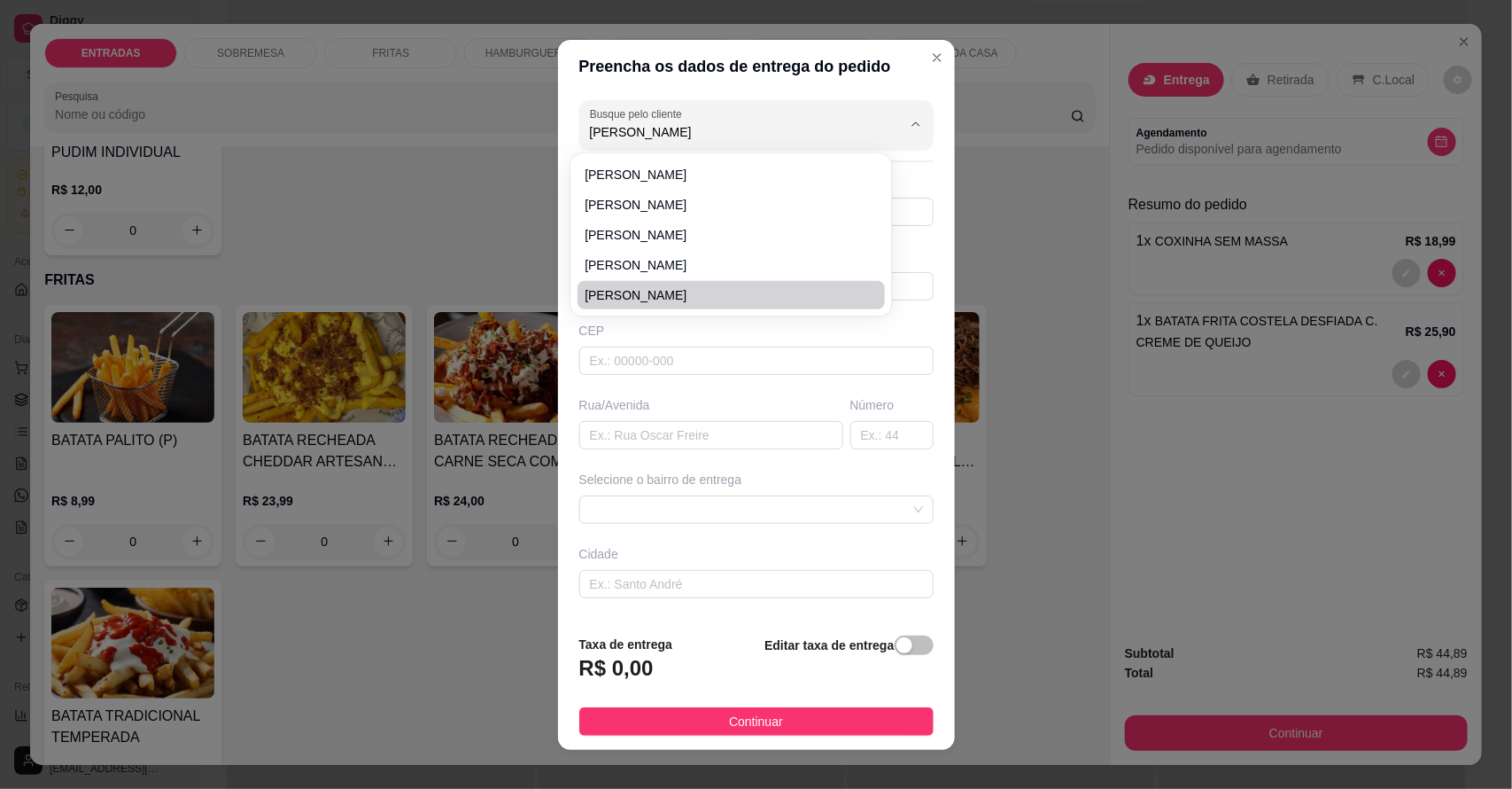
type input "RUA [DATE]"
type input "Salitre"
type input "CASA CERÂMICA PRETA - PRÓX BAR D FABIM"
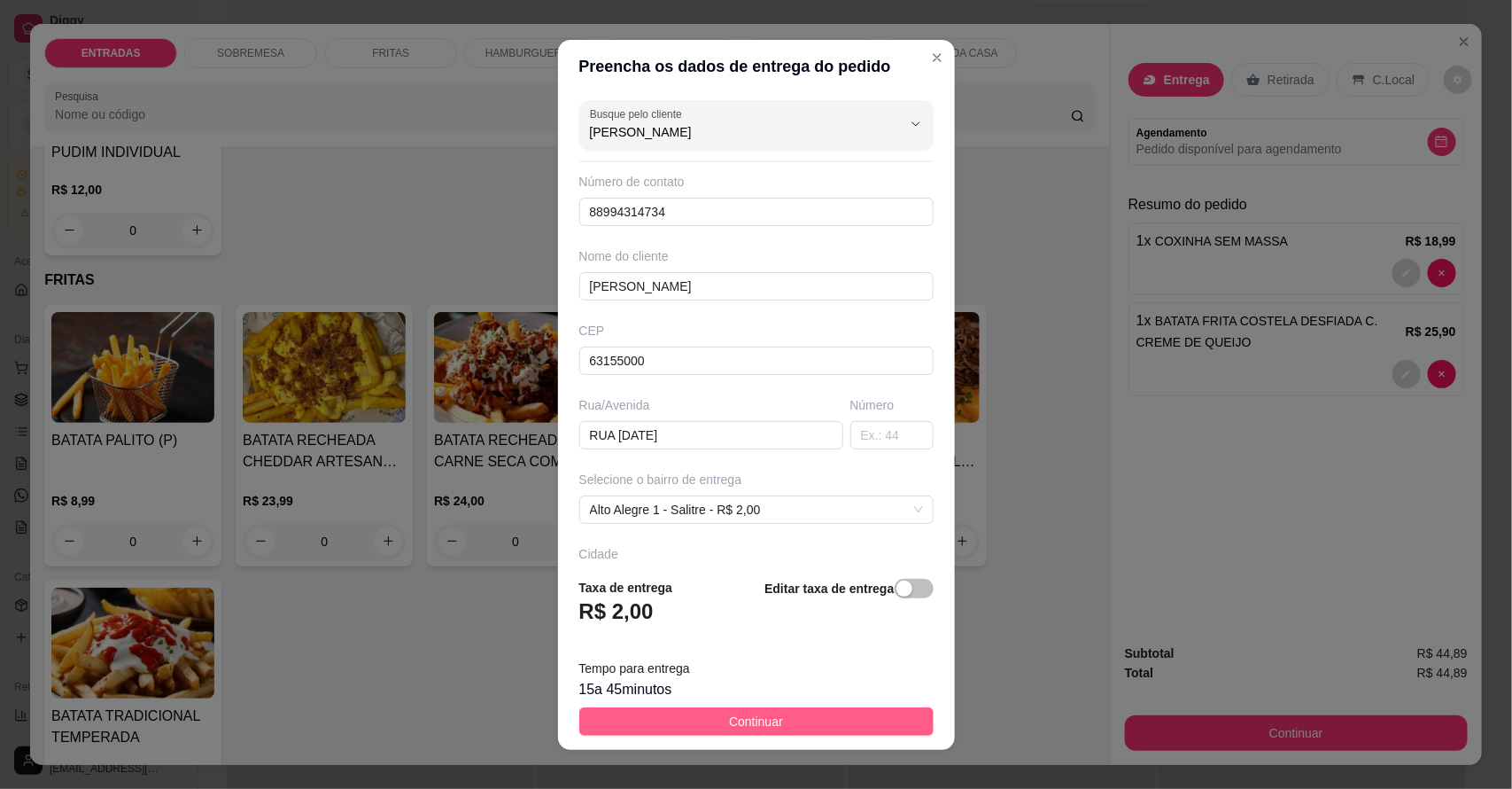
click at [729, 719] on span "Continuar" at bounding box center [756, 721] width 54 height 19
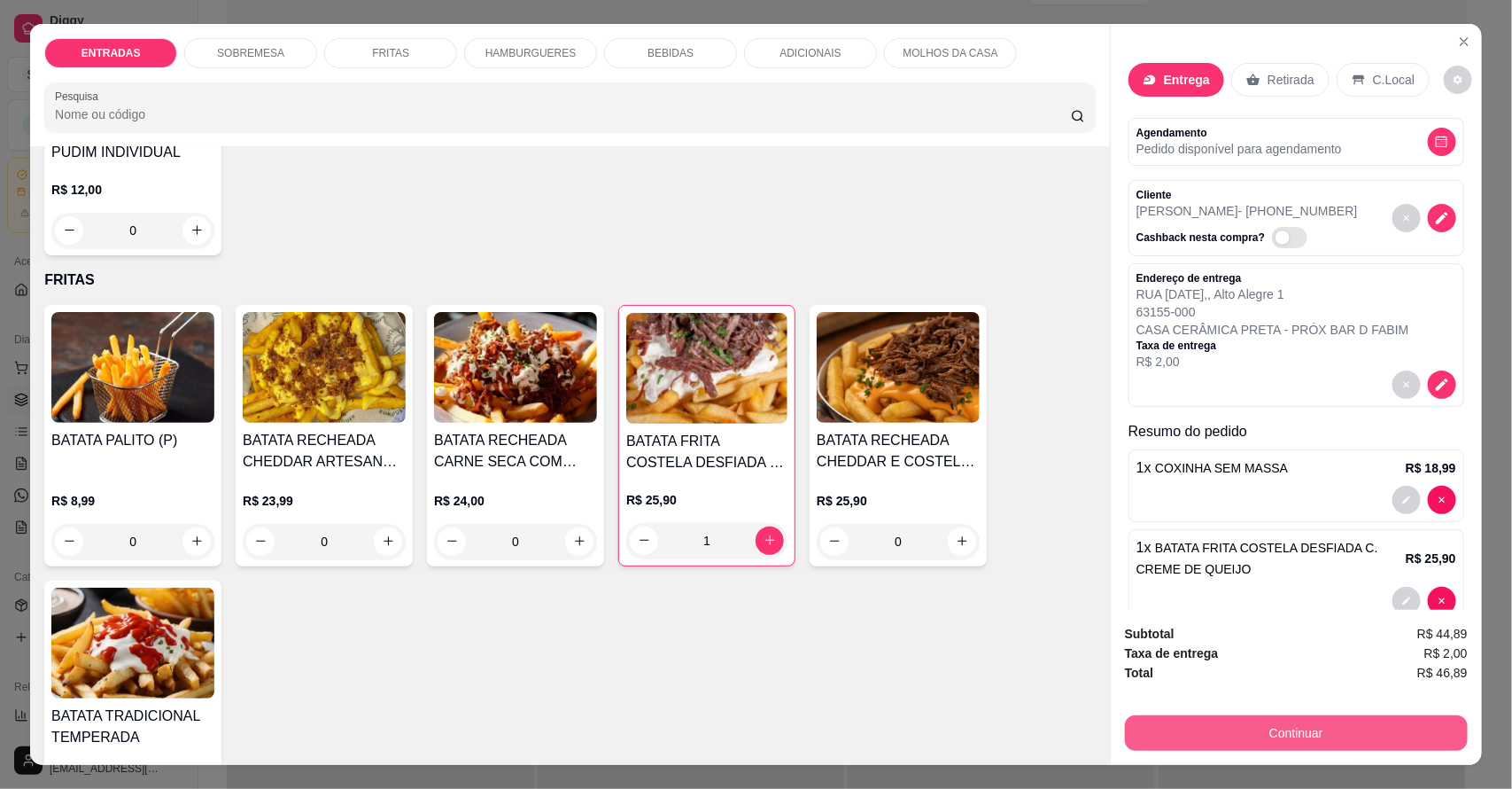
click at [1220, 741] on button "Continuar" at bounding box center [1296, 732] width 343 height 35
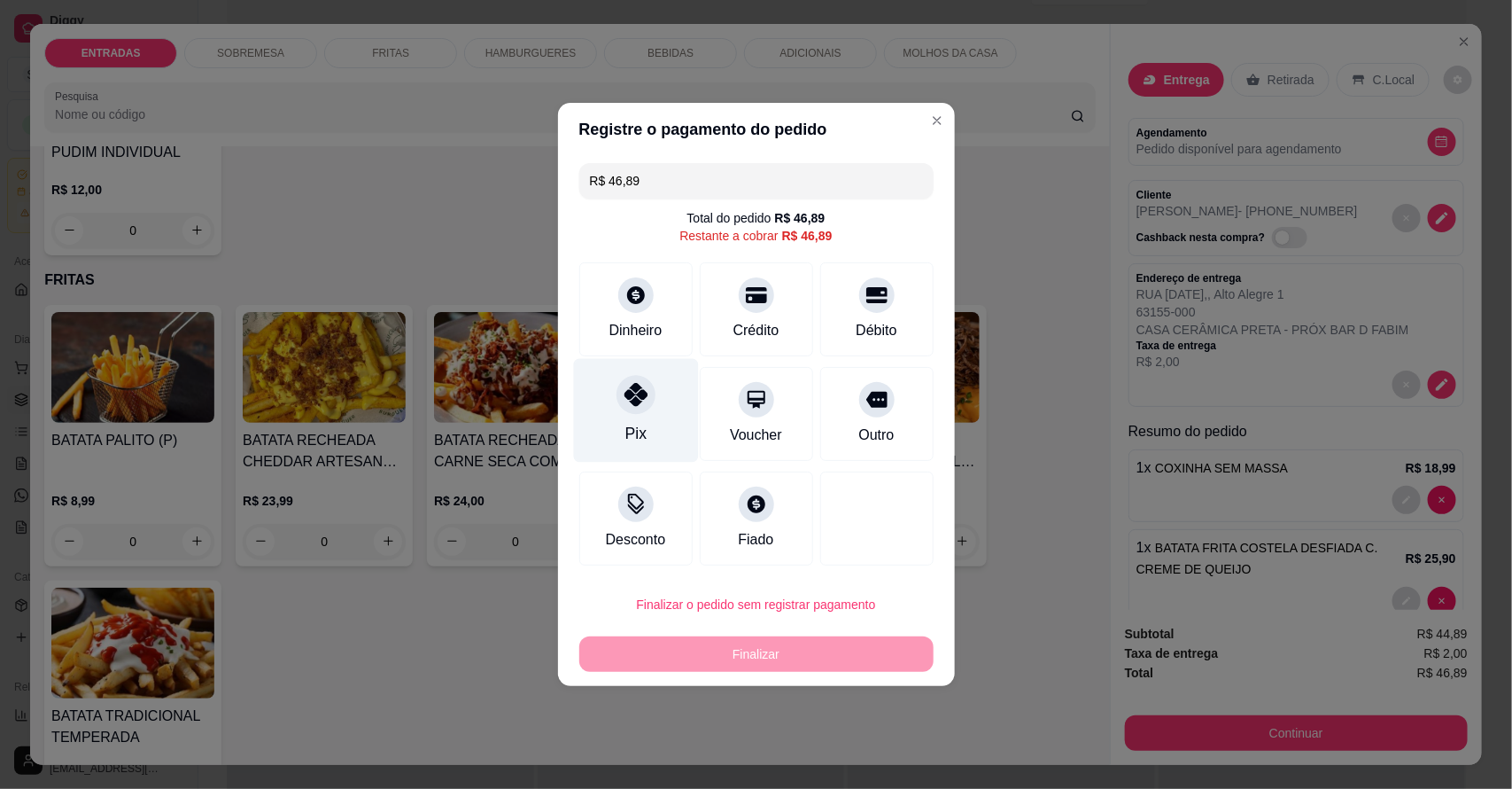
click at [677, 410] on div "Pix" at bounding box center [635, 410] width 125 height 104
type input "R$ 0,00"
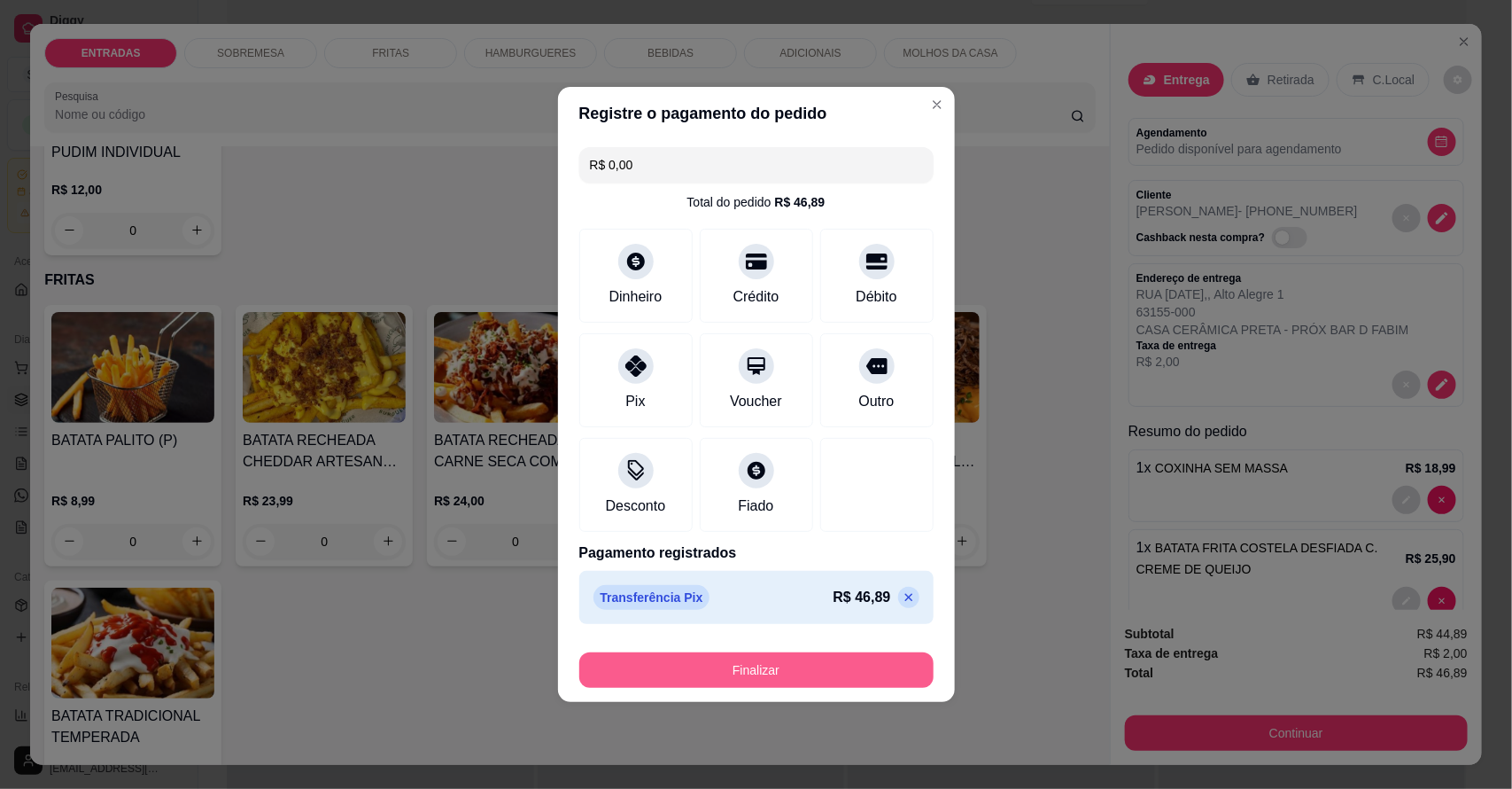
click at [803, 672] on button "Finalizar" at bounding box center [757, 669] width 355 height 35
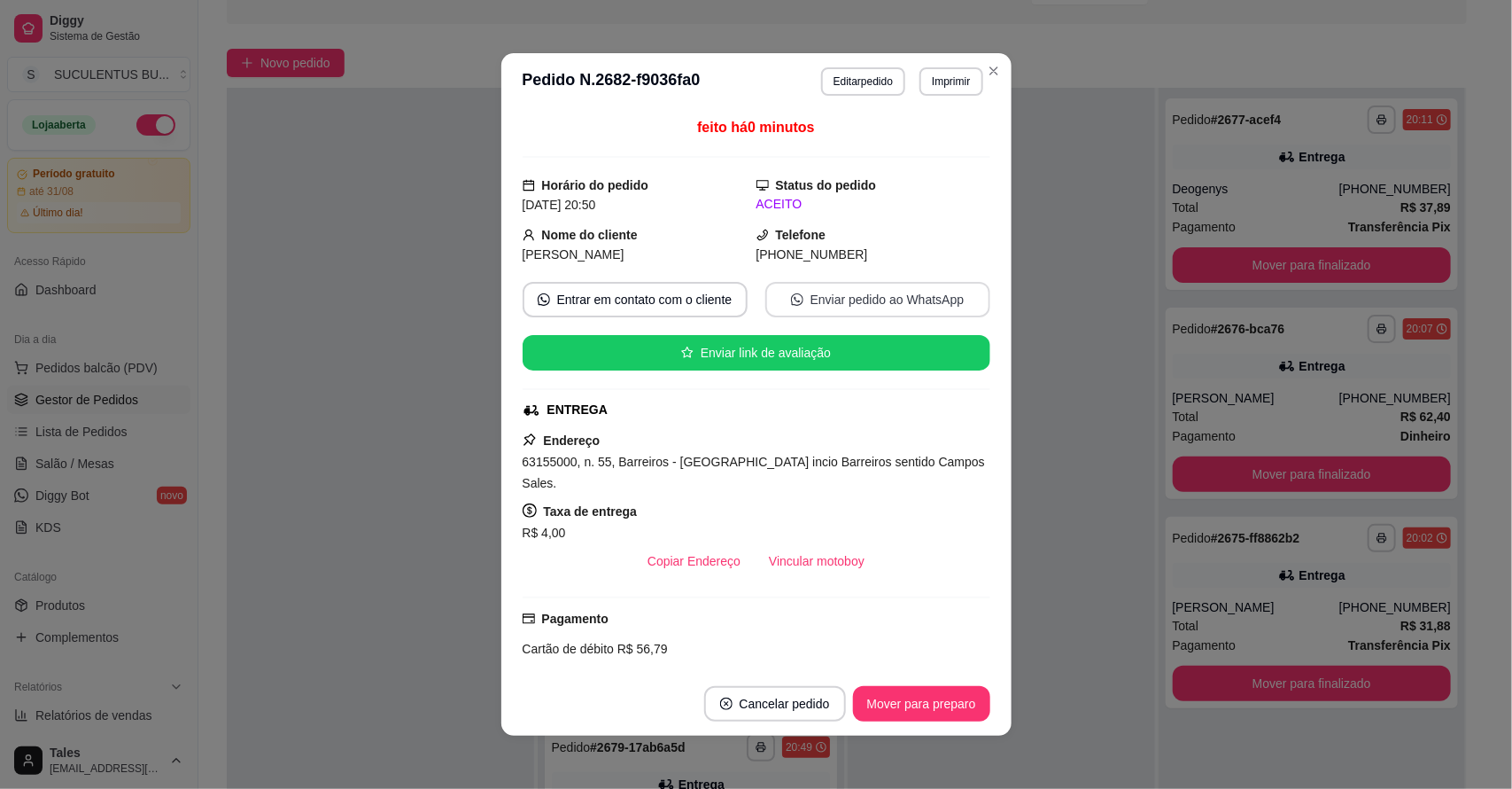
click at [868, 306] on button "Enviar pedido ao WhatsApp" at bounding box center [878, 299] width 225 height 35
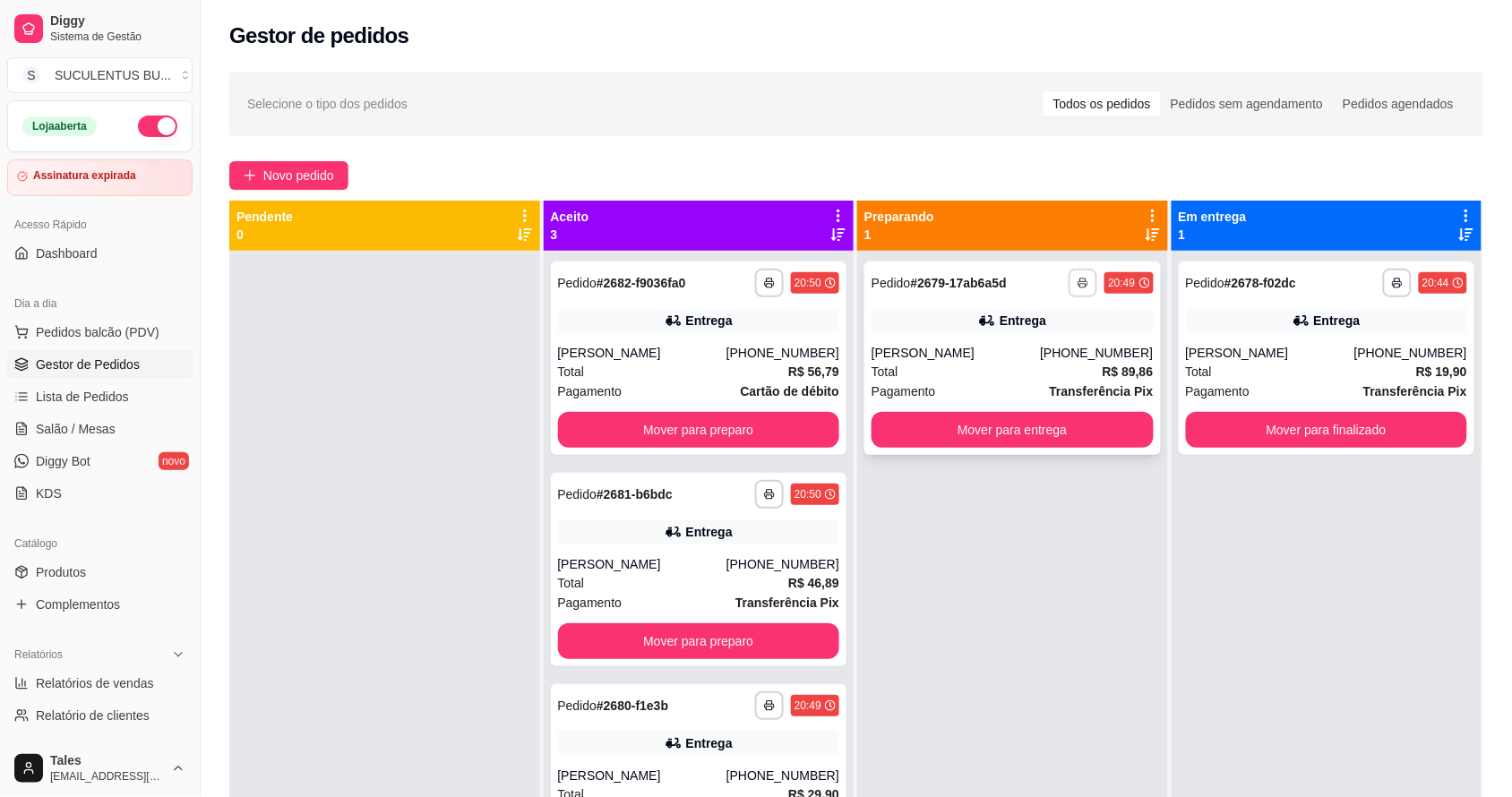
click at [1075, 290] on button "button" at bounding box center [1083, 283] width 29 height 29
click at [1058, 350] on button "IMPRESSORA COZINHA" at bounding box center [1016, 345] width 143 height 28
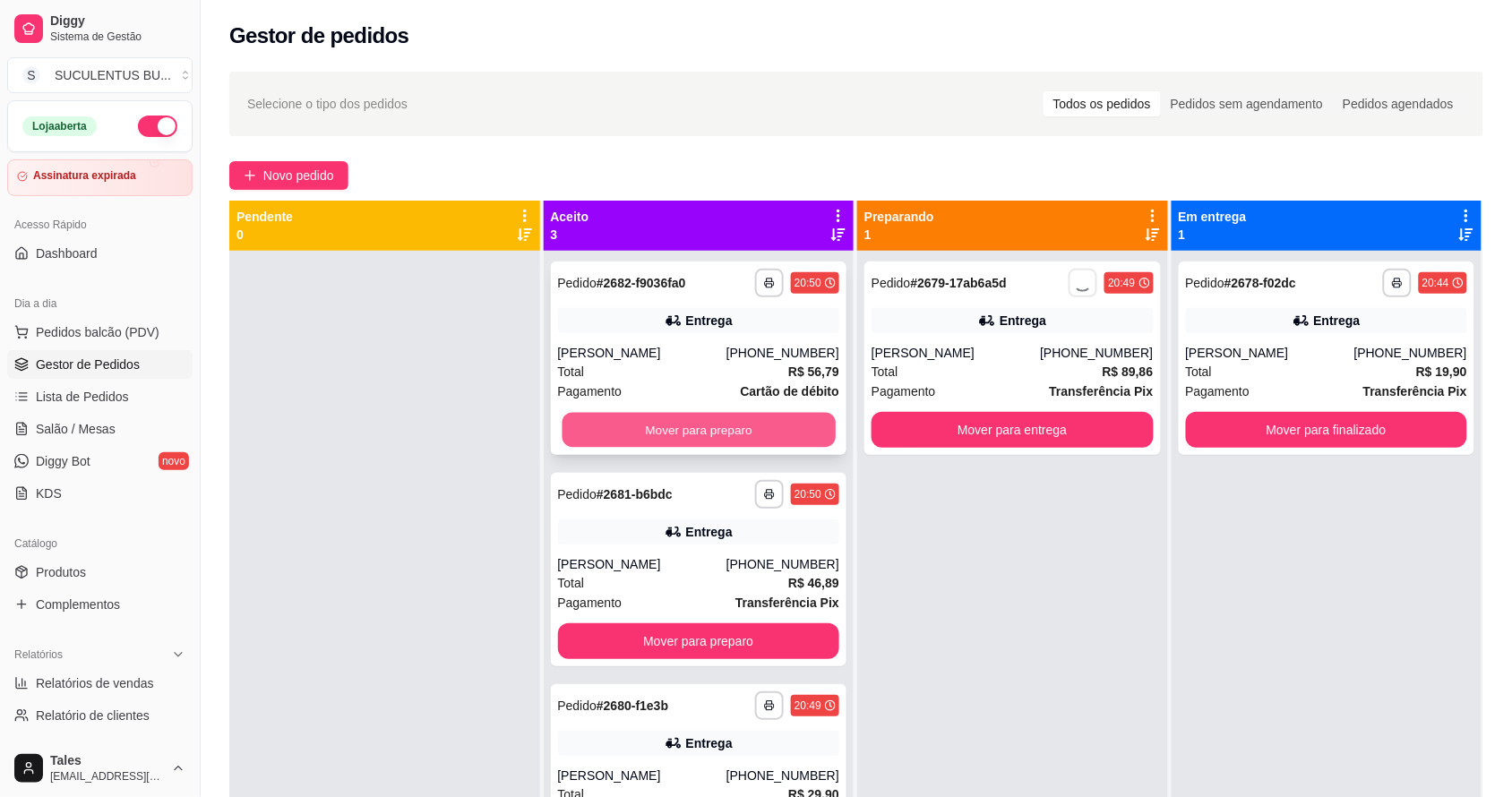
click at [803, 421] on button "Mover para preparo" at bounding box center [698, 430] width 273 height 35
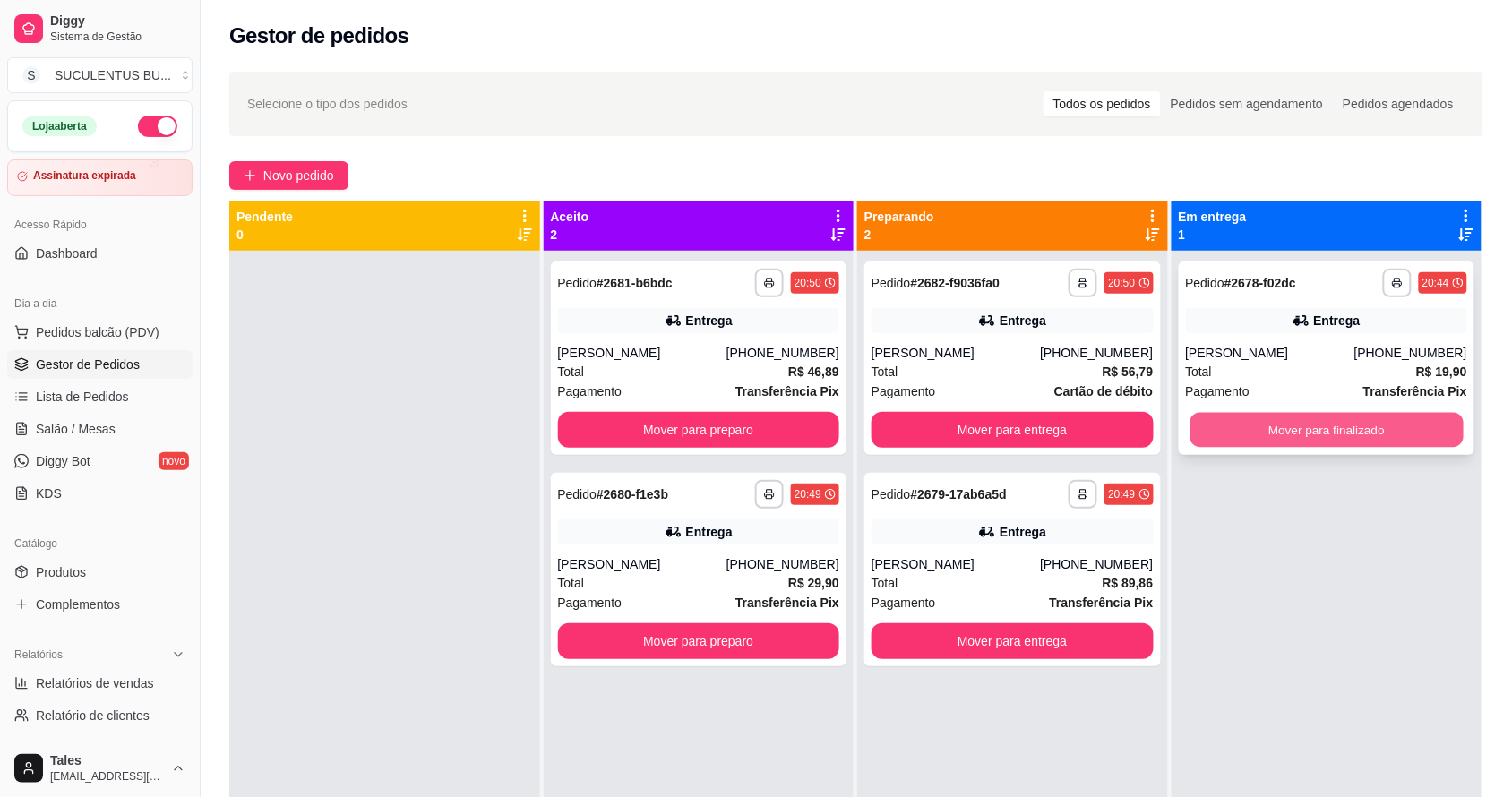
click at [1331, 437] on button "Mover para finalizado" at bounding box center [1326, 430] width 273 height 35
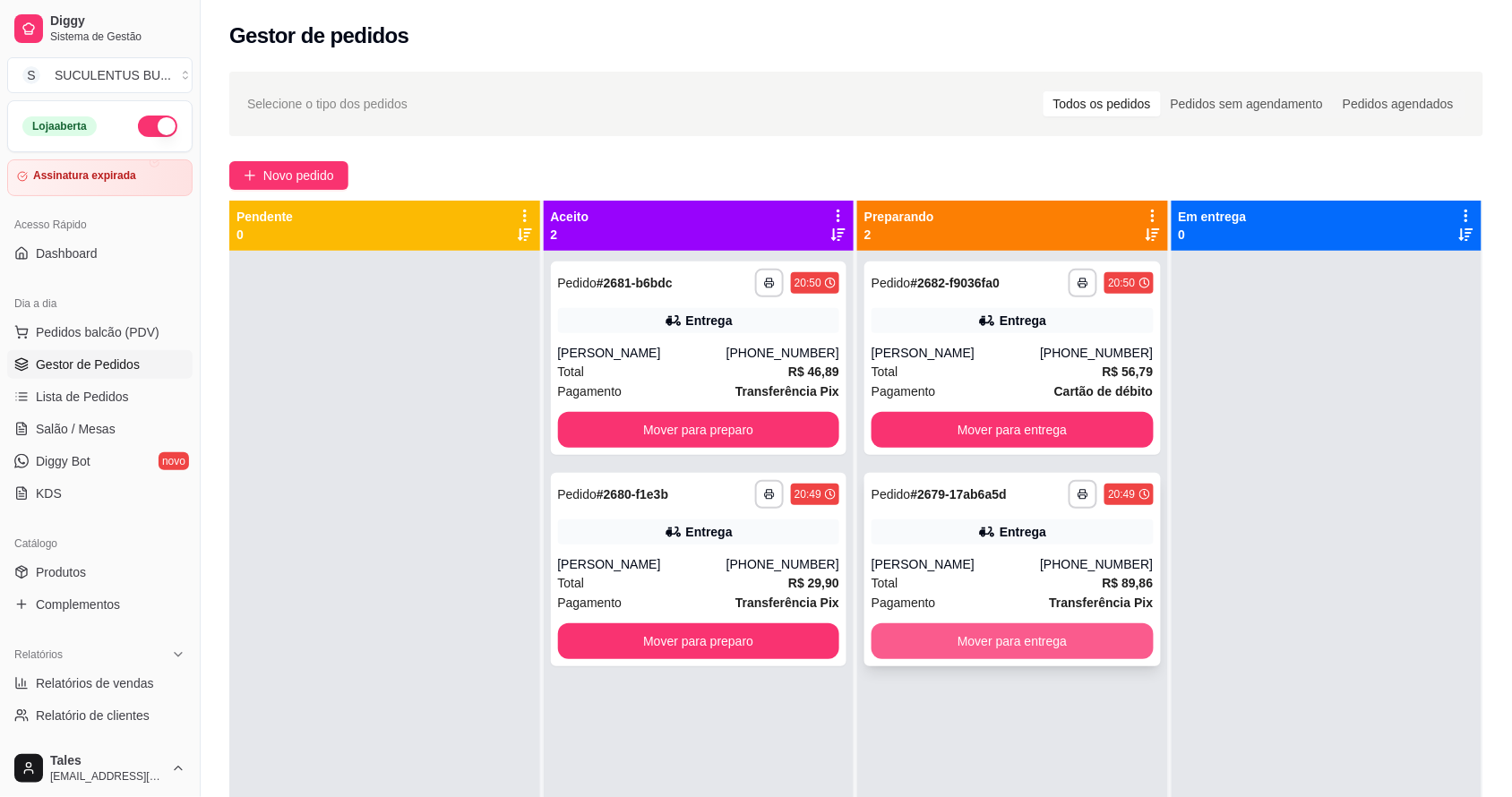
click at [919, 627] on button "Mover para entrega" at bounding box center [1012, 640] width 282 height 36
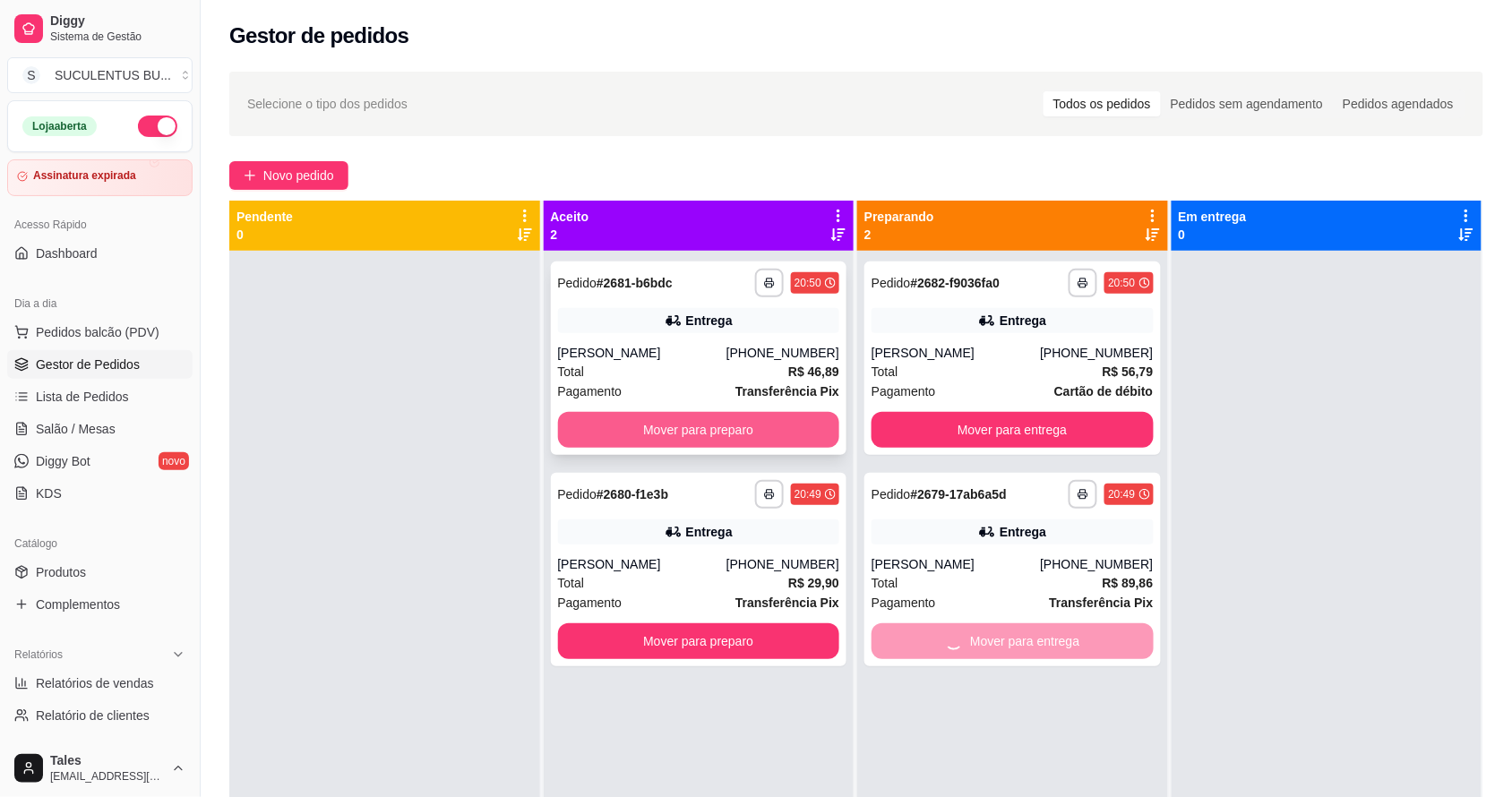
click at [700, 423] on button "Mover para preparo" at bounding box center [698, 429] width 282 height 36
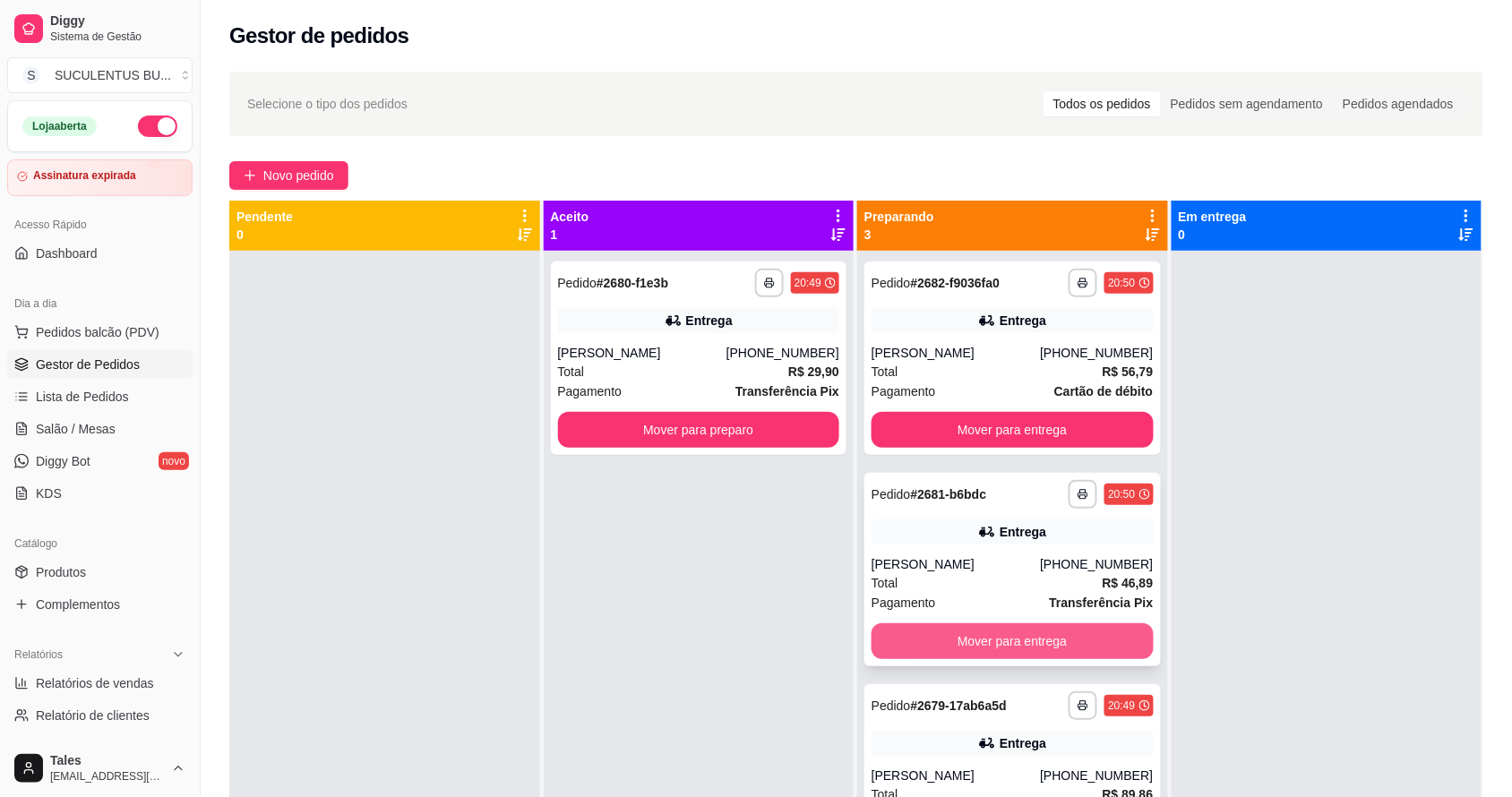
click at [955, 638] on button "Mover para entrega" at bounding box center [1012, 640] width 282 height 36
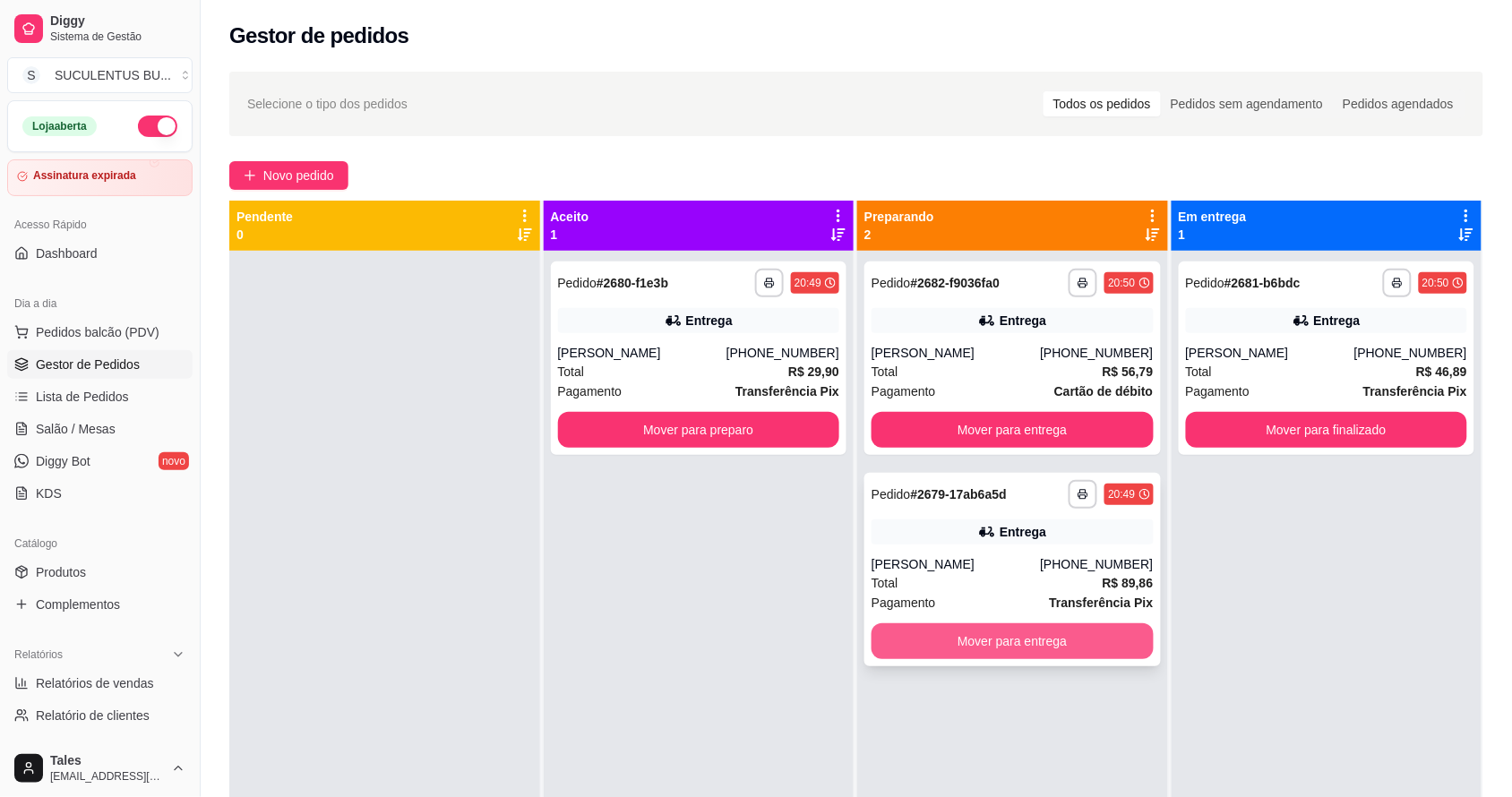
click at [976, 642] on button "Mover para entrega" at bounding box center [1012, 640] width 282 height 36
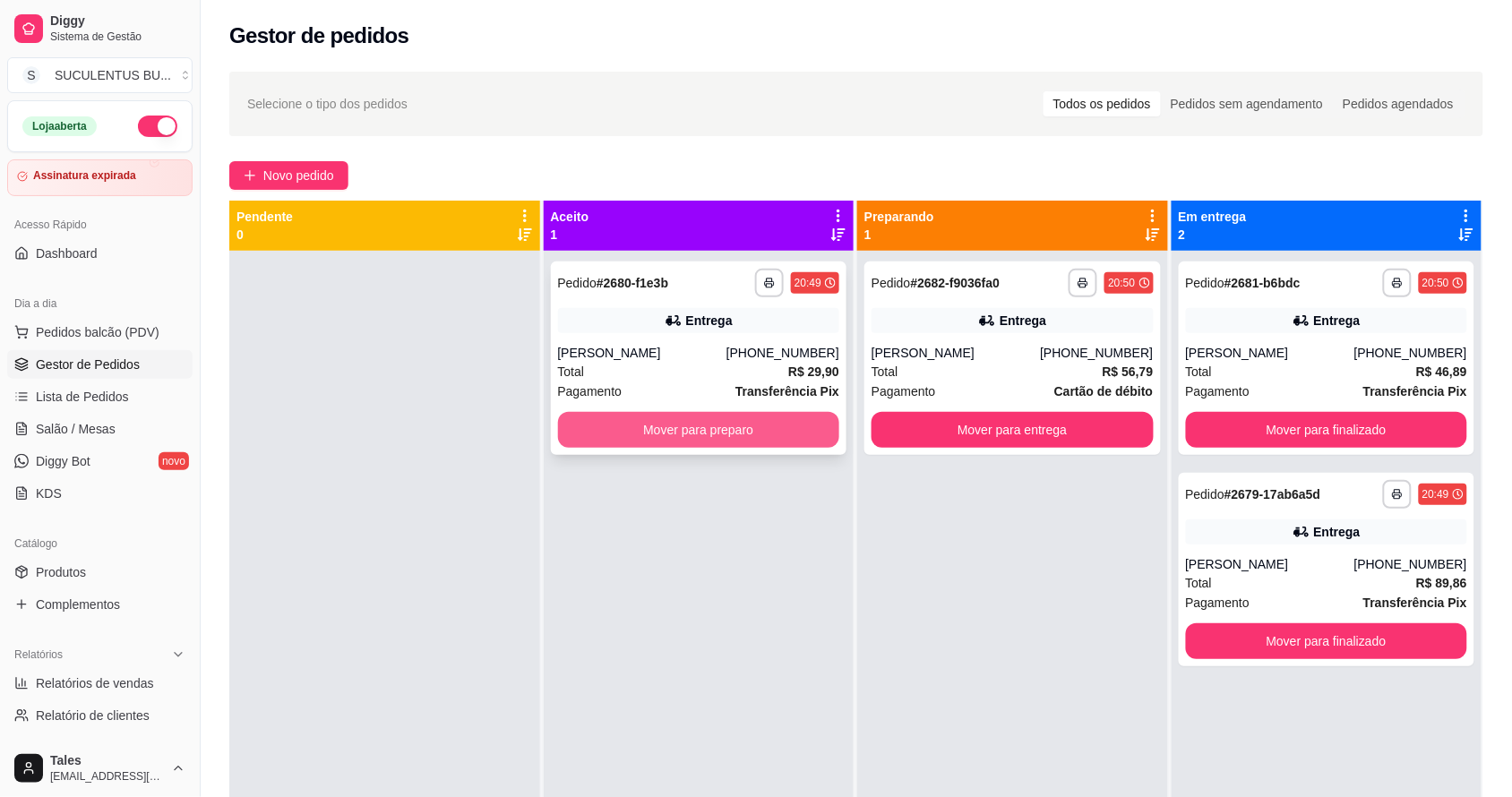
click at [698, 439] on button "Mover para preparo" at bounding box center [698, 429] width 282 height 36
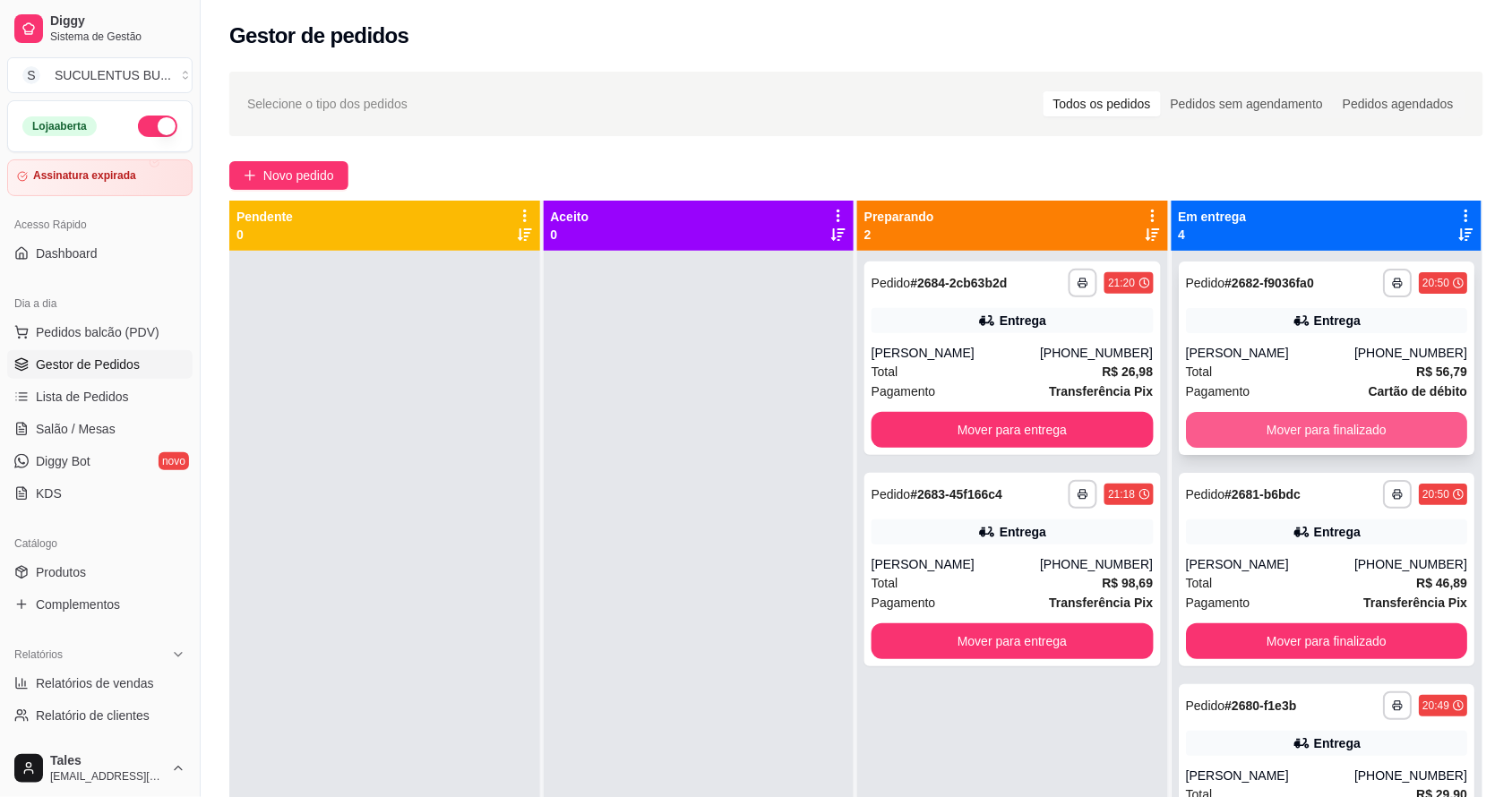
click at [1283, 430] on button "Mover para finalizado" at bounding box center [1326, 429] width 282 height 36
click at [1311, 437] on button "Mover para finalizado" at bounding box center [1326, 429] width 282 height 36
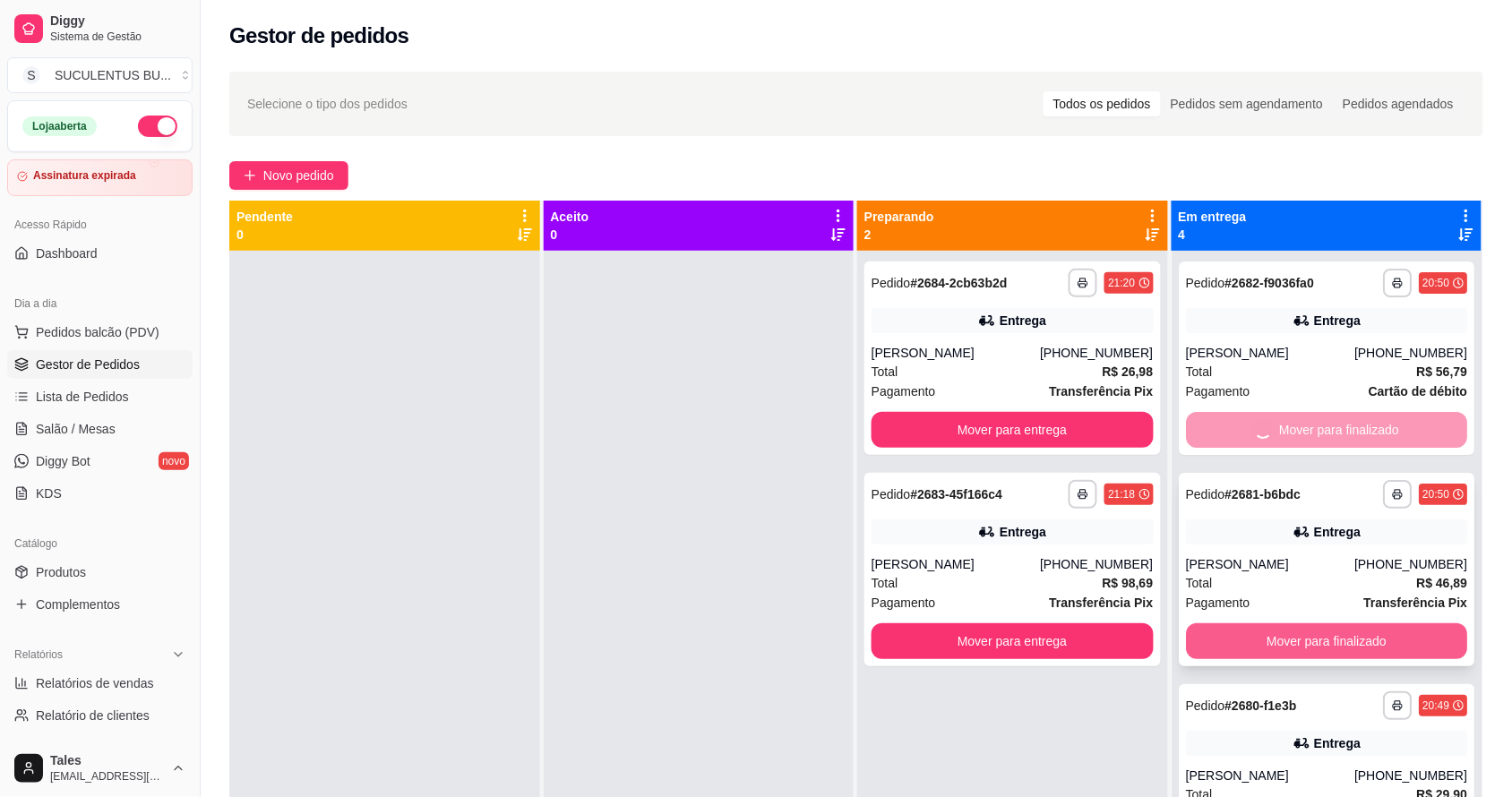
click at [1290, 642] on button "Mover para finalizado" at bounding box center [1326, 640] width 282 height 36
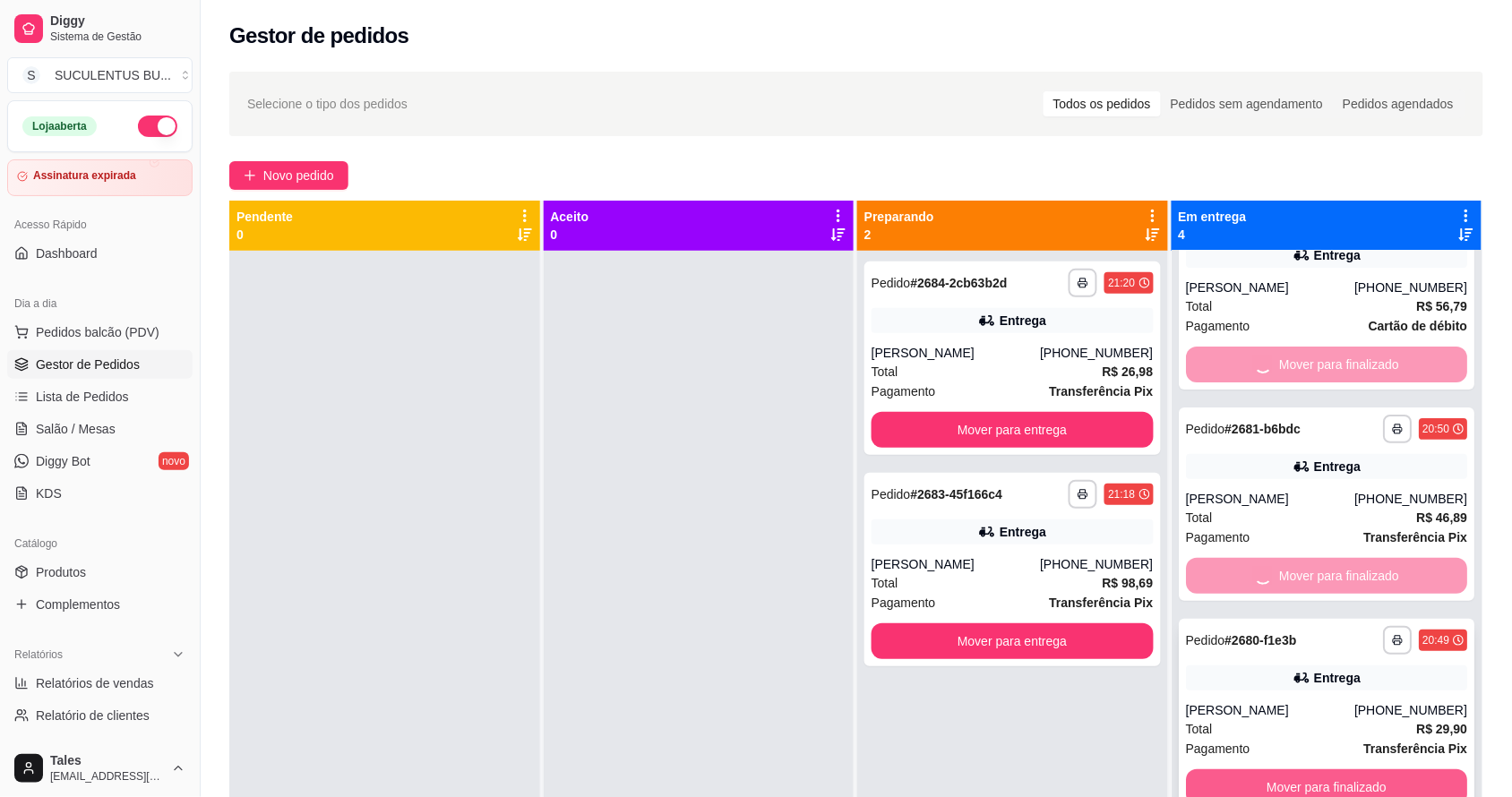
click at [1370, 783] on button "Mover para finalizado" at bounding box center [1326, 786] width 282 height 36
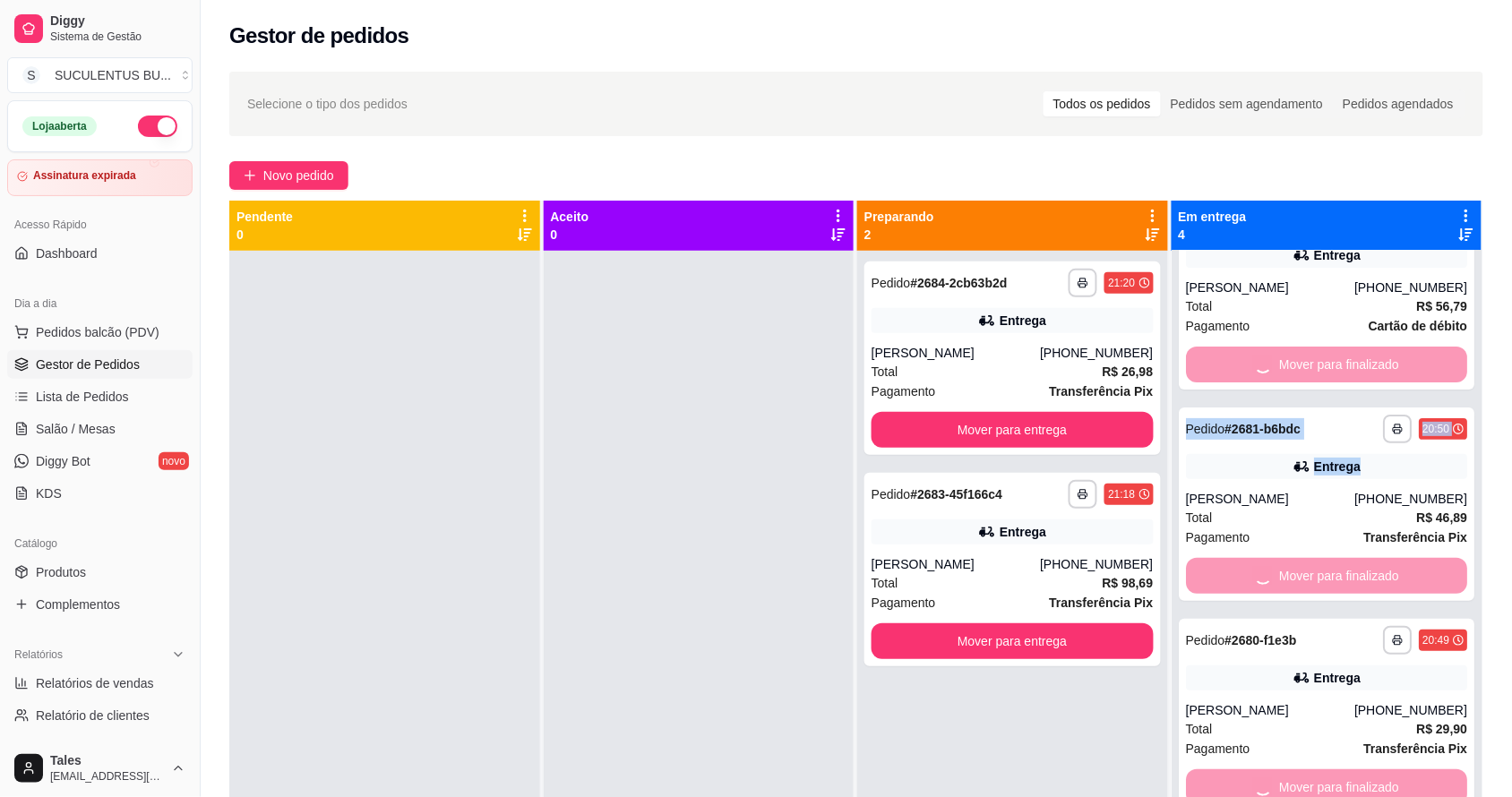
drag, startPoint x: 1447, startPoint y: 385, endPoint x: 1453, endPoint y: 456, distance: 71.3
click at [1453, 456] on div "**********" at bounding box center [1326, 649] width 311 height 797
click at [1489, 409] on div "**********" at bounding box center [855, 539] width 1311 height 958
click at [551, 569] on div at bounding box center [698, 649] width 311 height 797
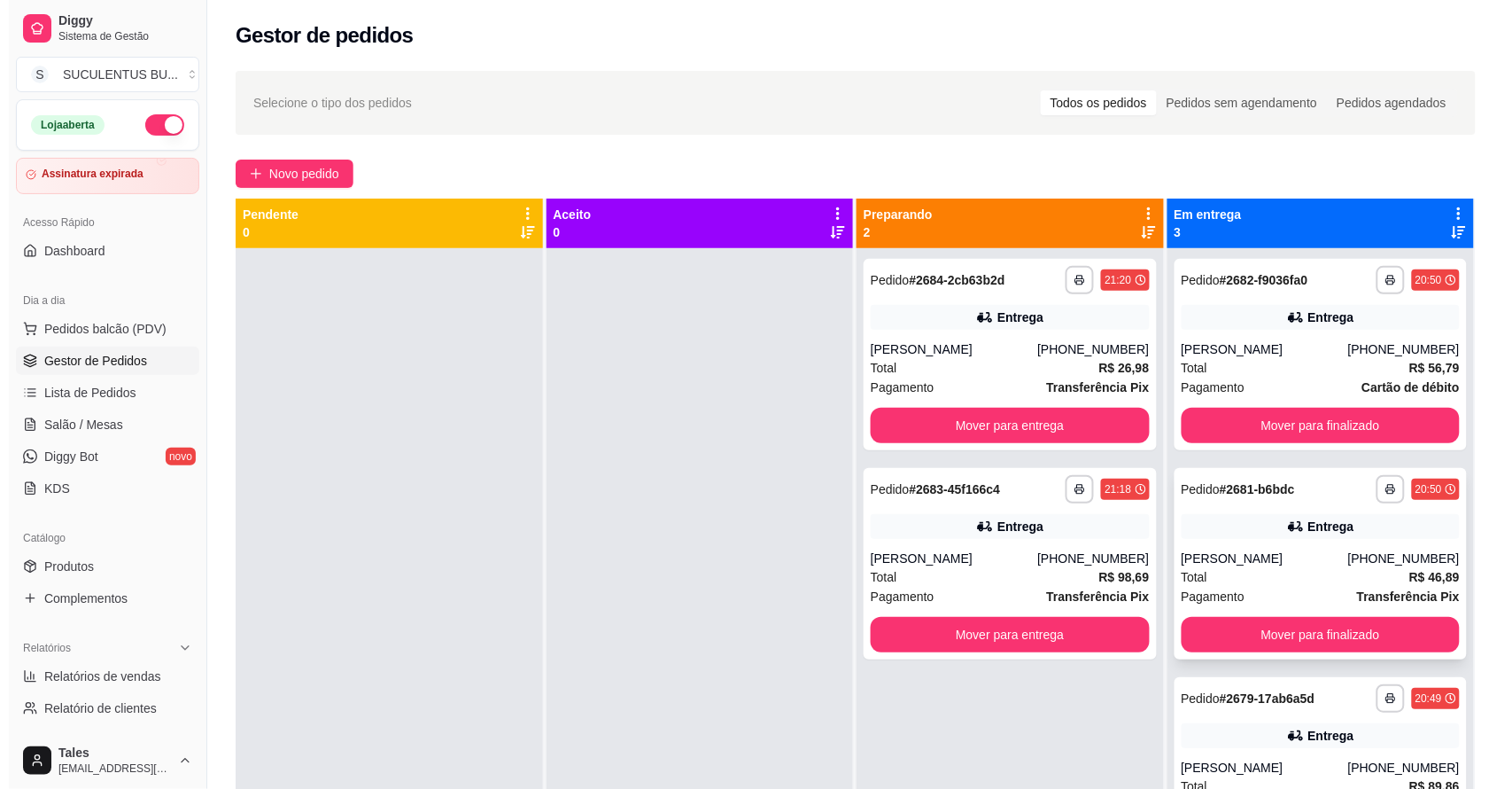
scroll to position [0, 0]
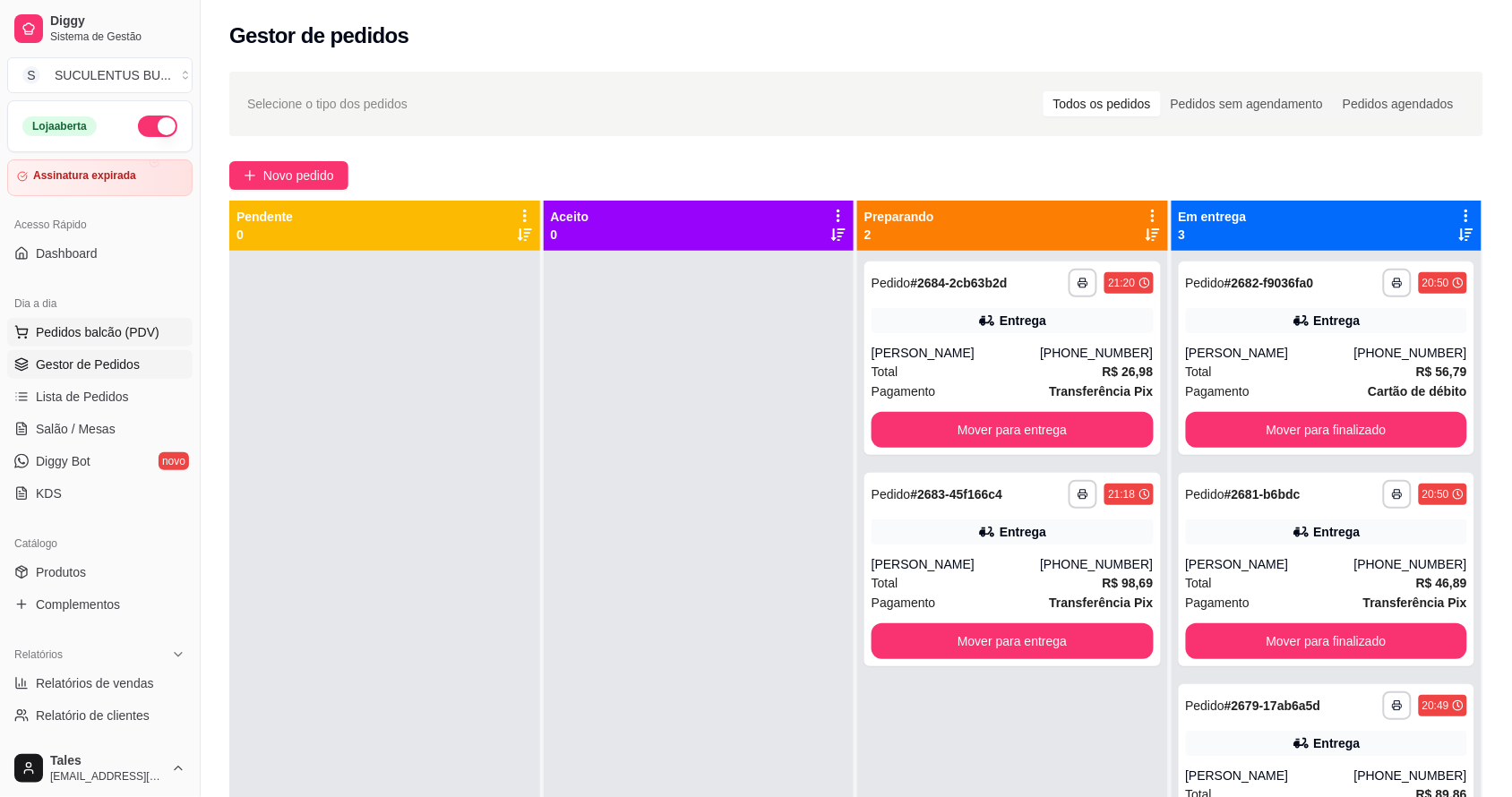
click at [87, 325] on span "Pedidos balcão (PDV)" at bounding box center [98, 332] width 124 height 17
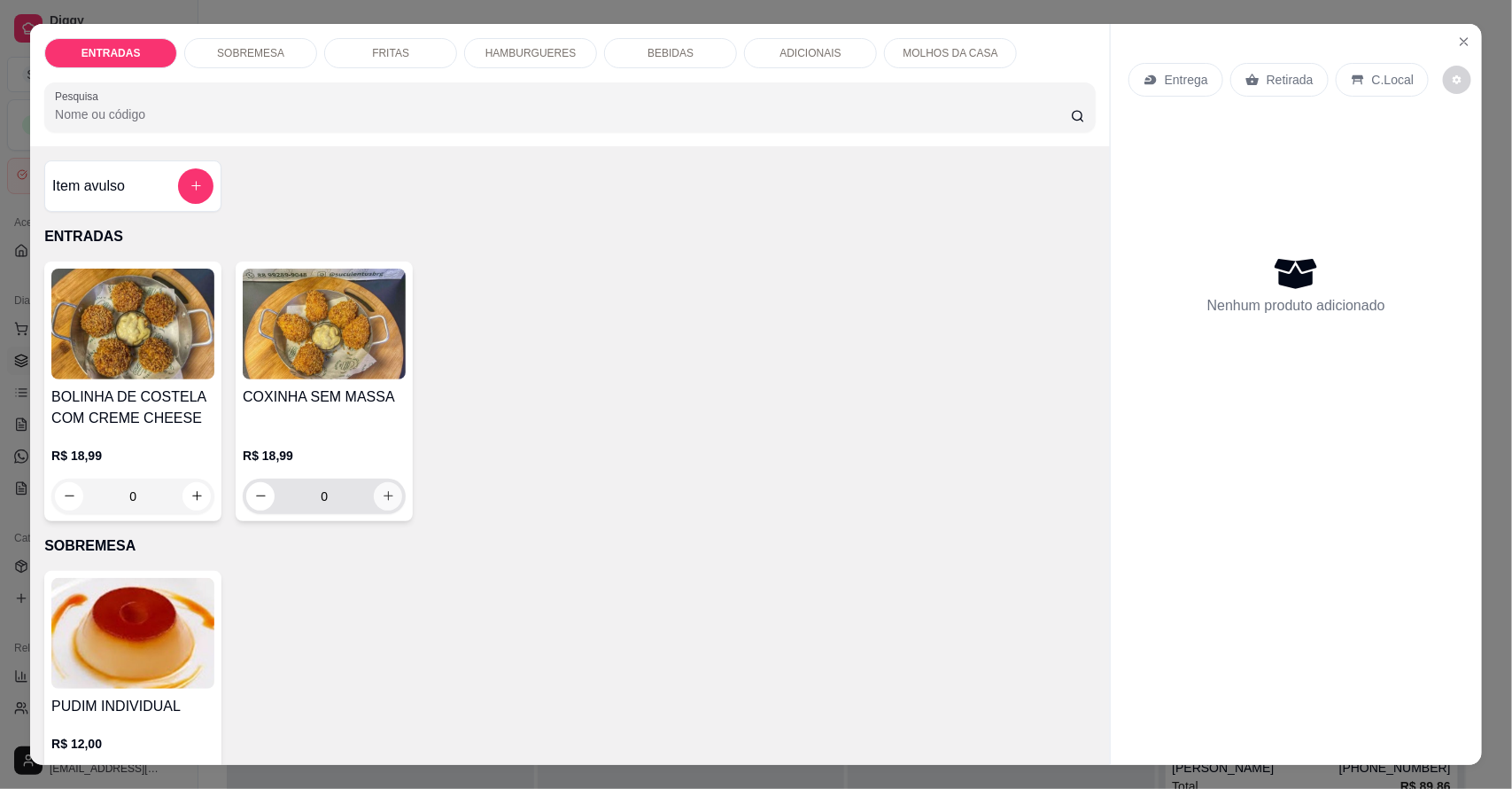
click at [383, 499] on icon "increase-product-quantity" at bounding box center [388, 496] width 10 height 10
type input "1"
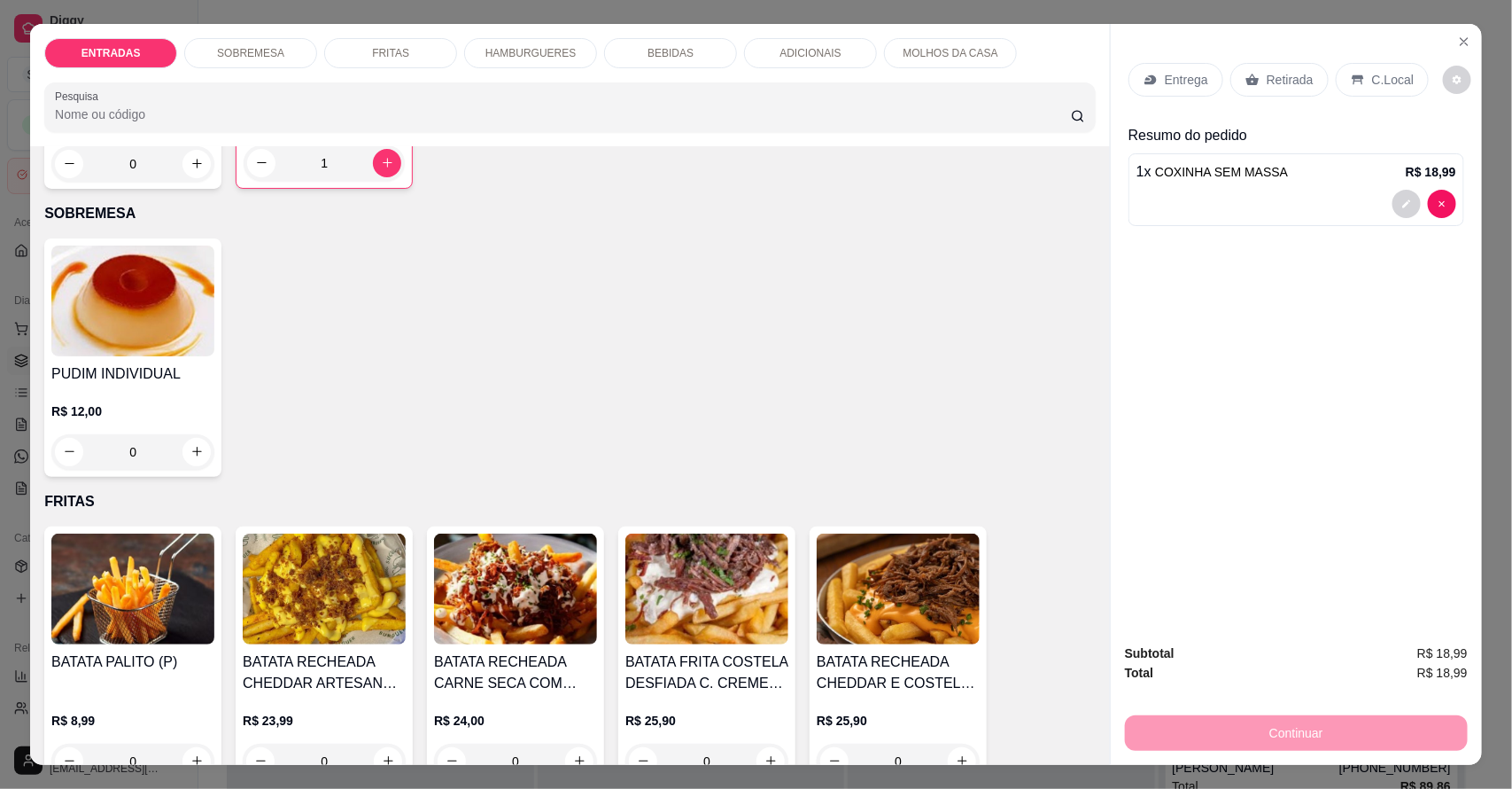
scroll to position [443, 0]
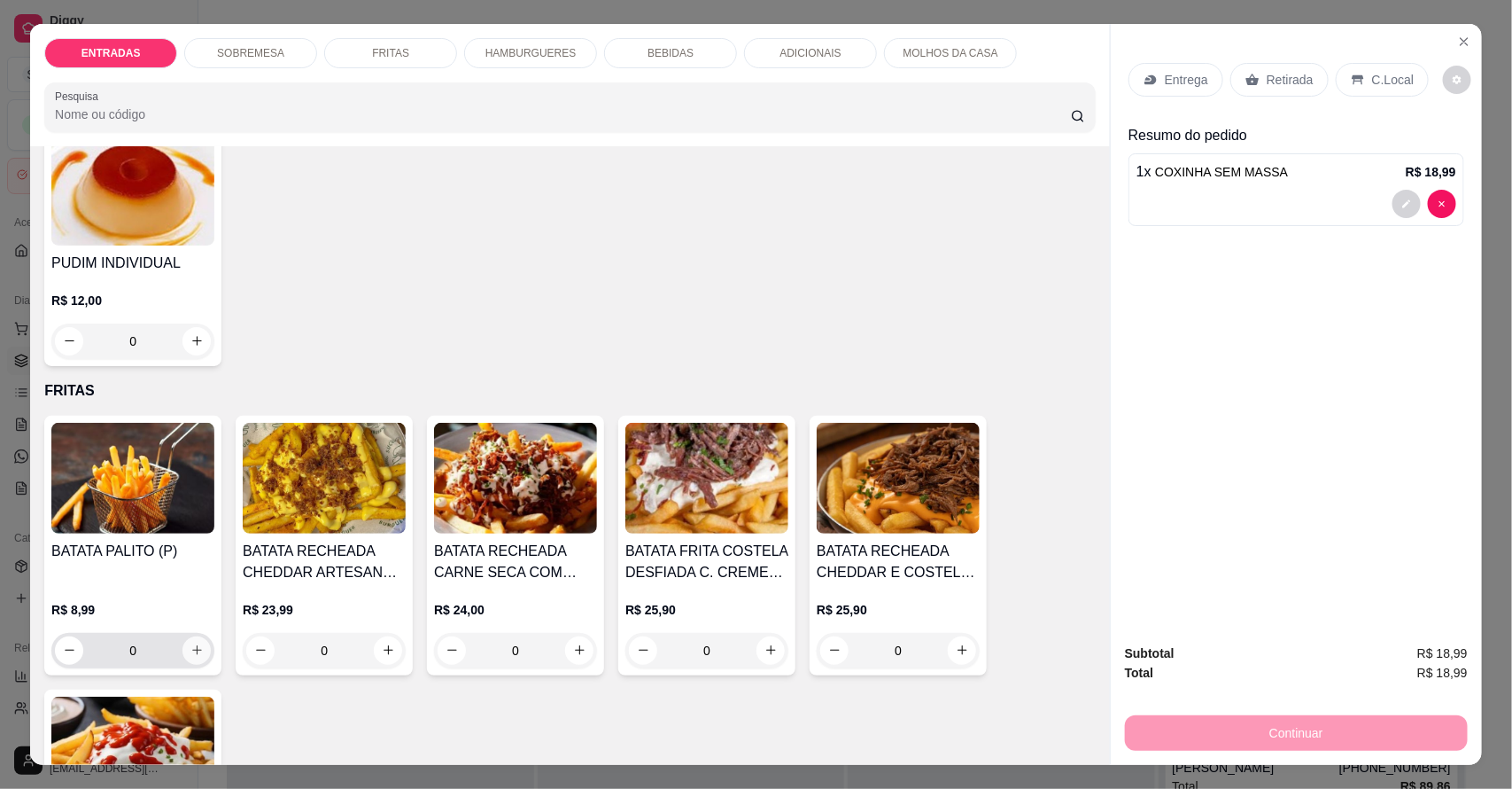
click at [191, 647] on icon "increase-product-quantity" at bounding box center [197, 650] width 13 height 13
type input "1"
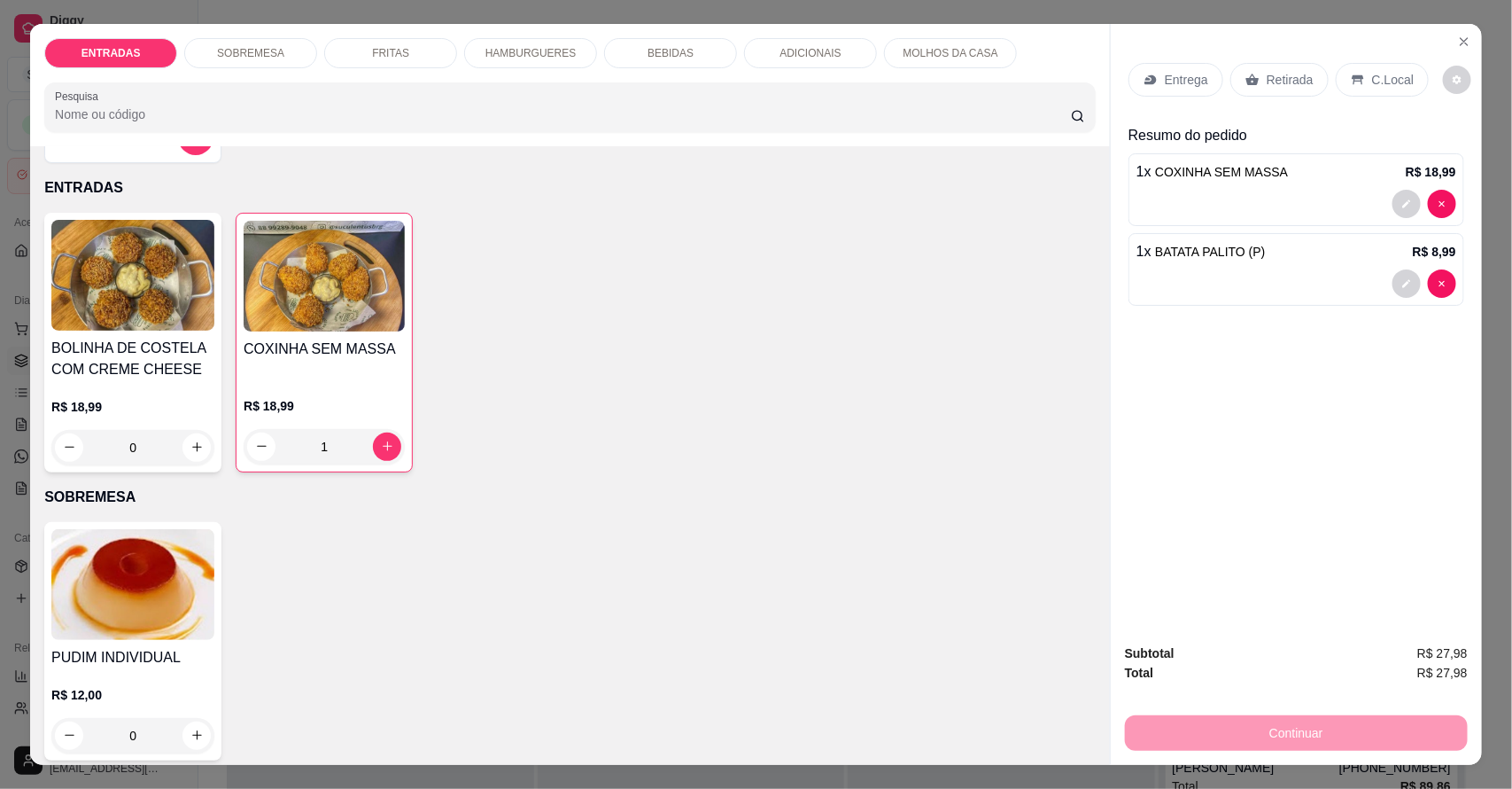
scroll to position [0, 0]
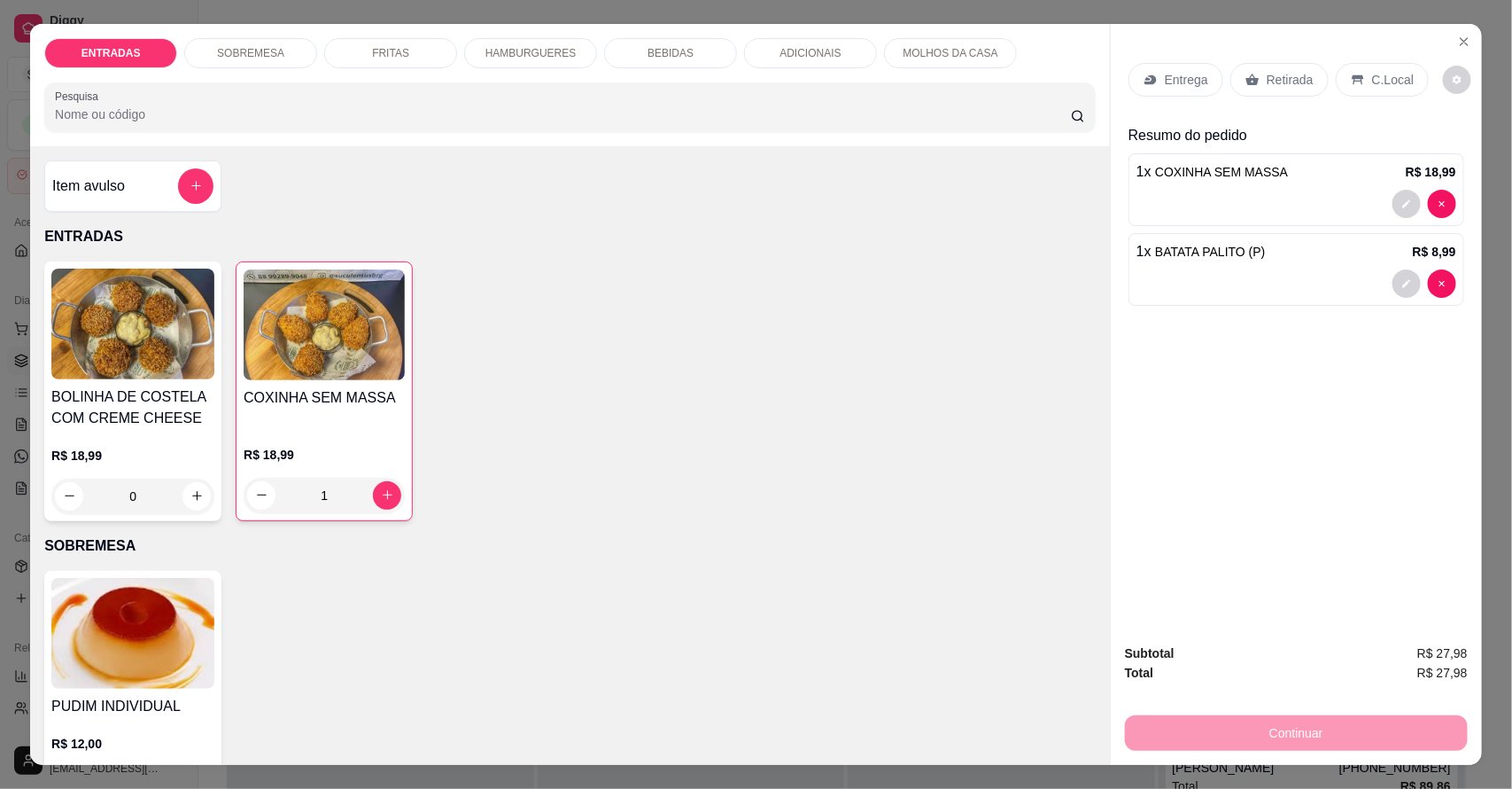
click at [1180, 74] on p "Entrega" at bounding box center [1186, 80] width 43 height 17
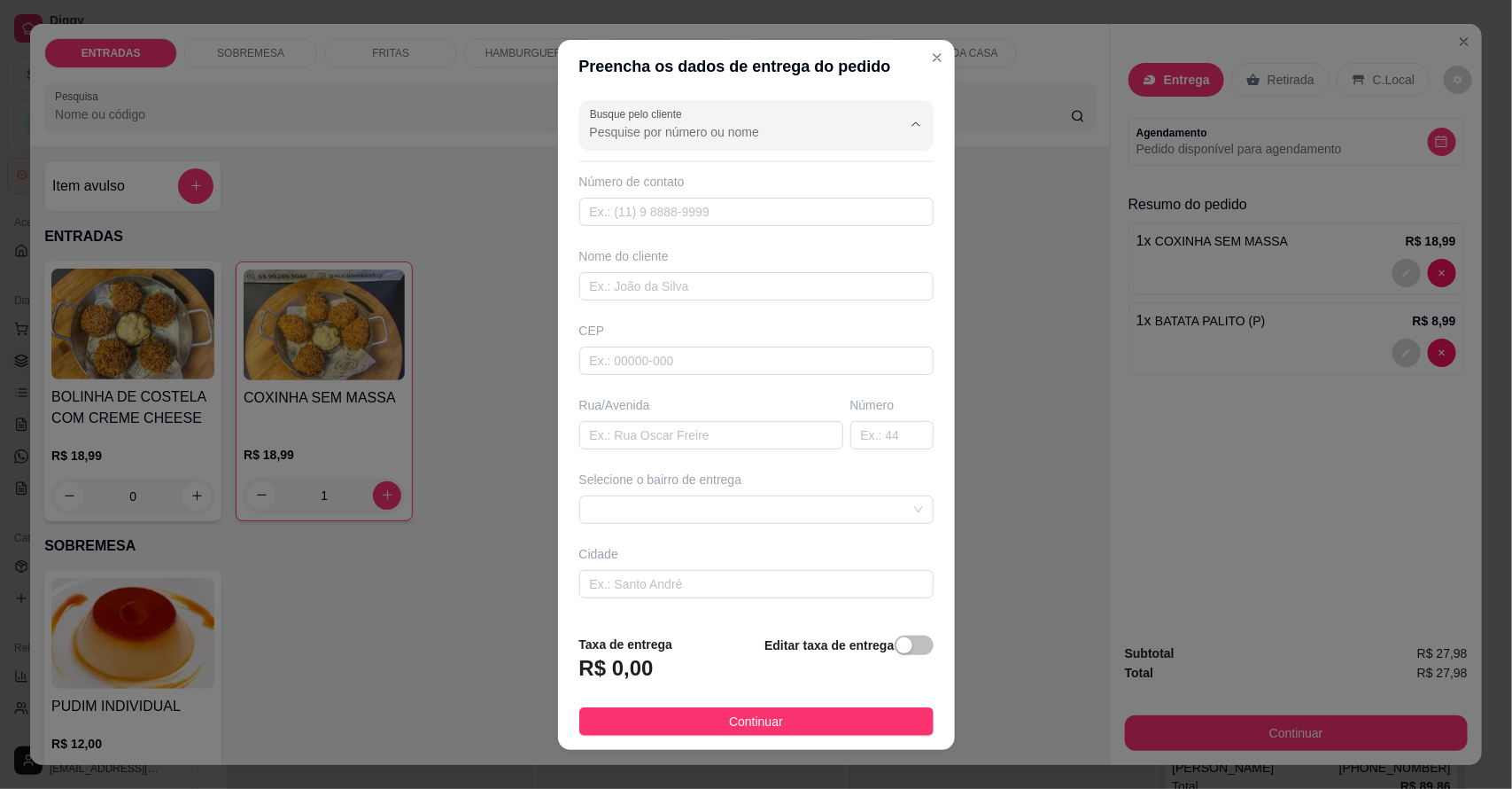
click at [721, 133] on input "Busque pelo cliente" at bounding box center [732, 132] width 284 height 17
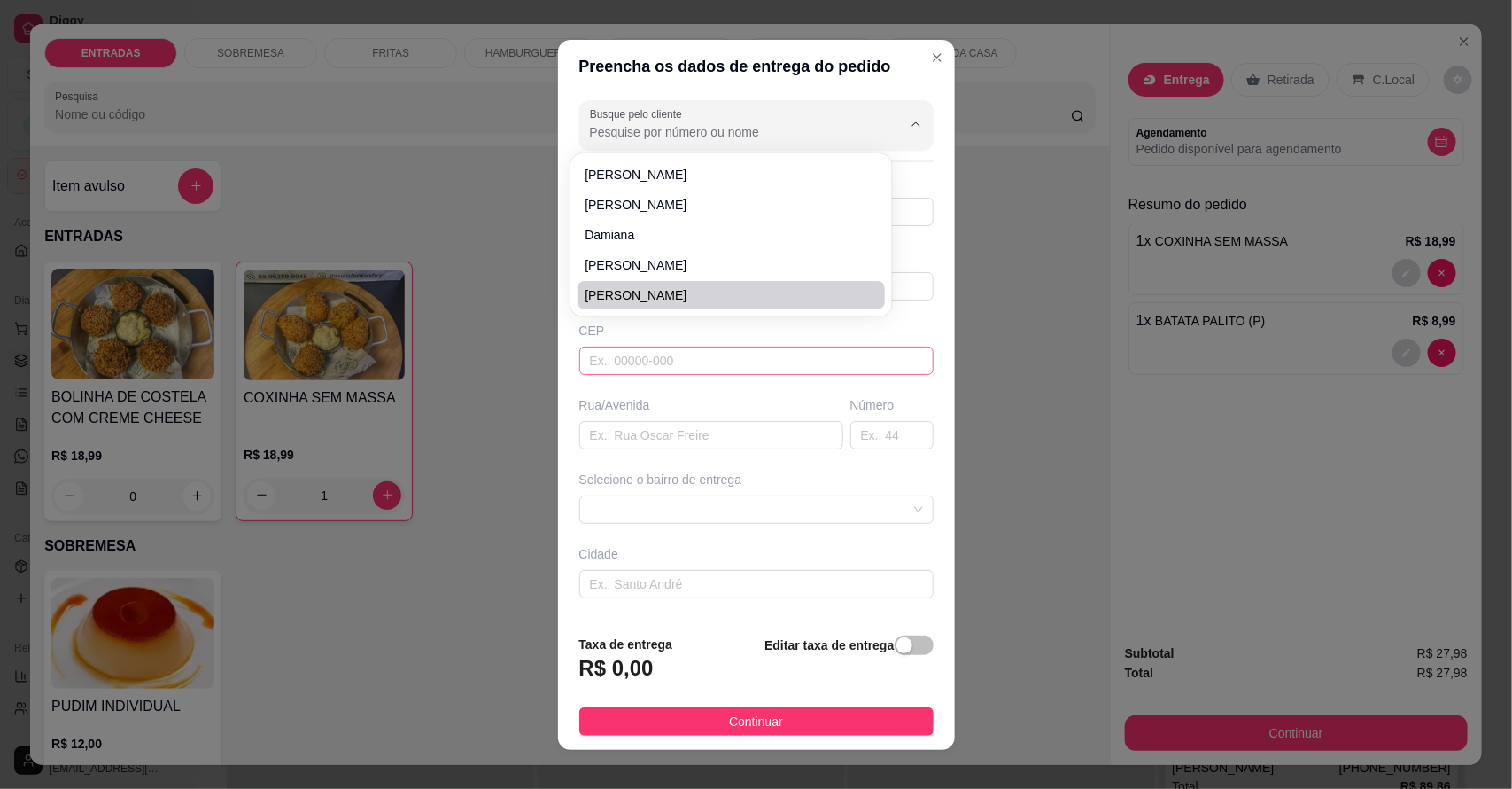
click at [661, 370] on input "text" at bounding box center [757, 360] width 355 height 29
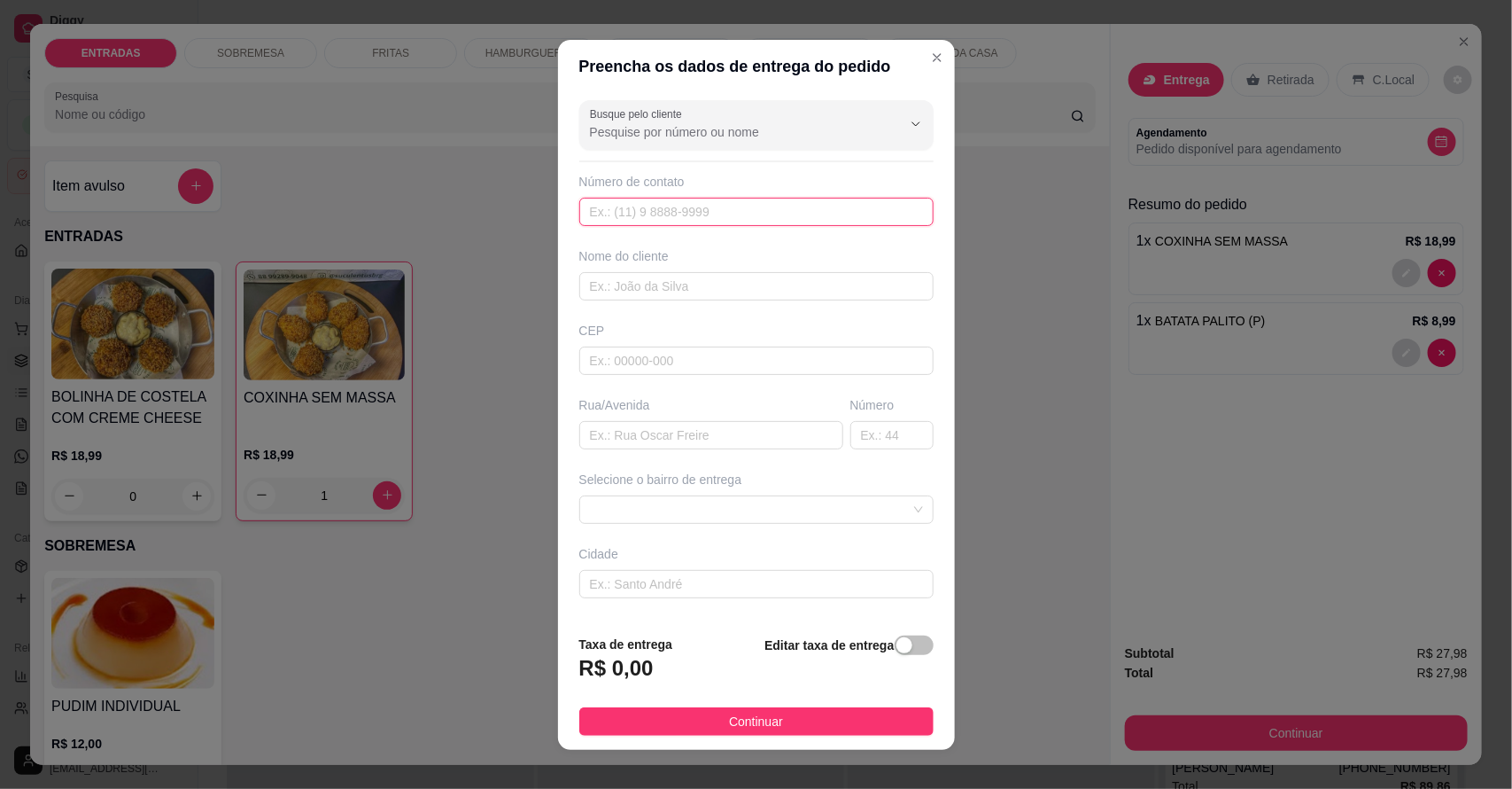
click at [693, 222] on input "text" at bounding box center [757, 212] width 355 height 29
type input "[PHONE_NUMBER]"
click at [651, 285] on input "text" at bounding box center [757, 287] width 355 height 29
click at [607, 515] on span at bounding box center [757, 510] width 333 height 27
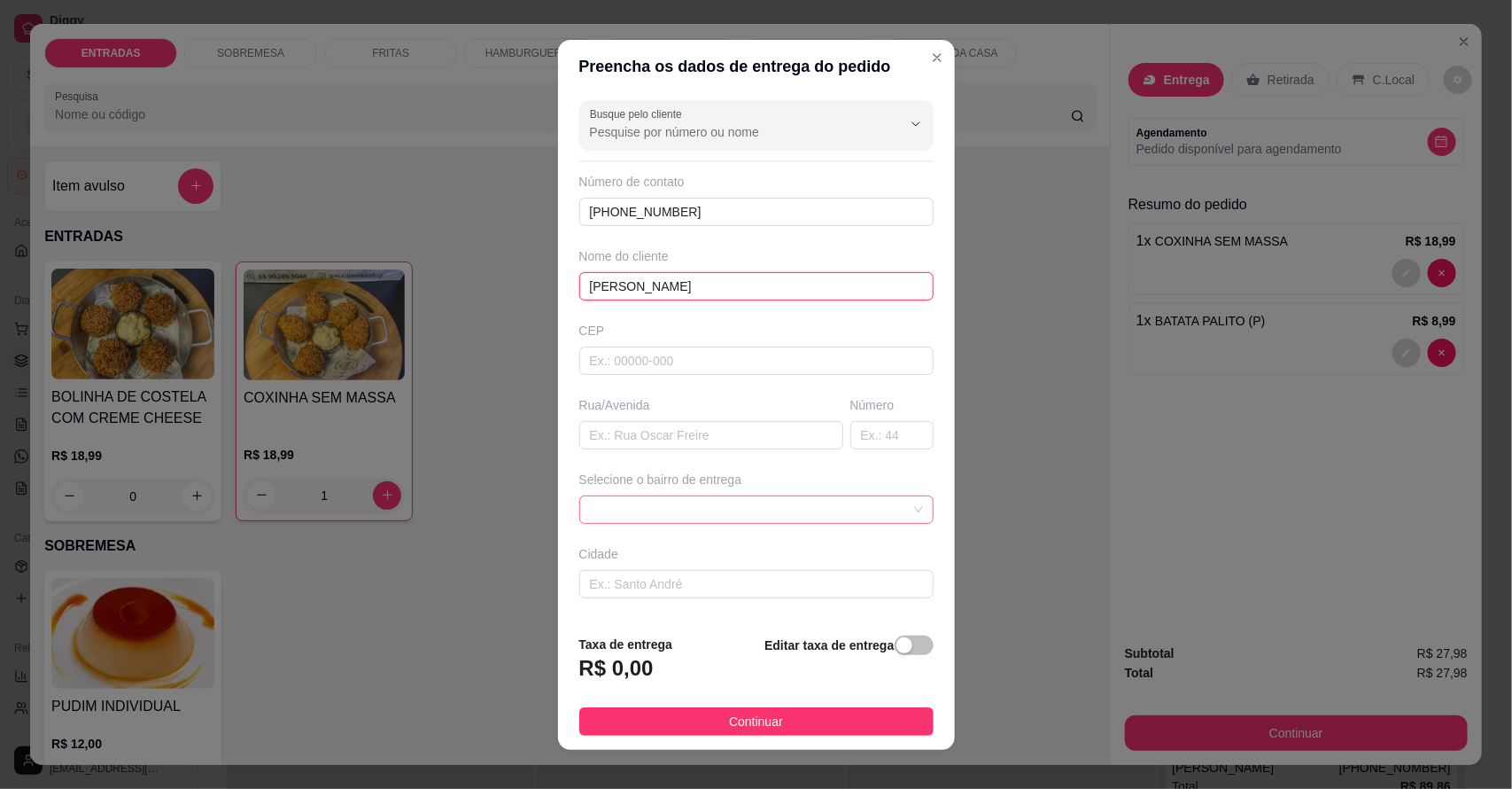
type input "[PERSON_NAME]"
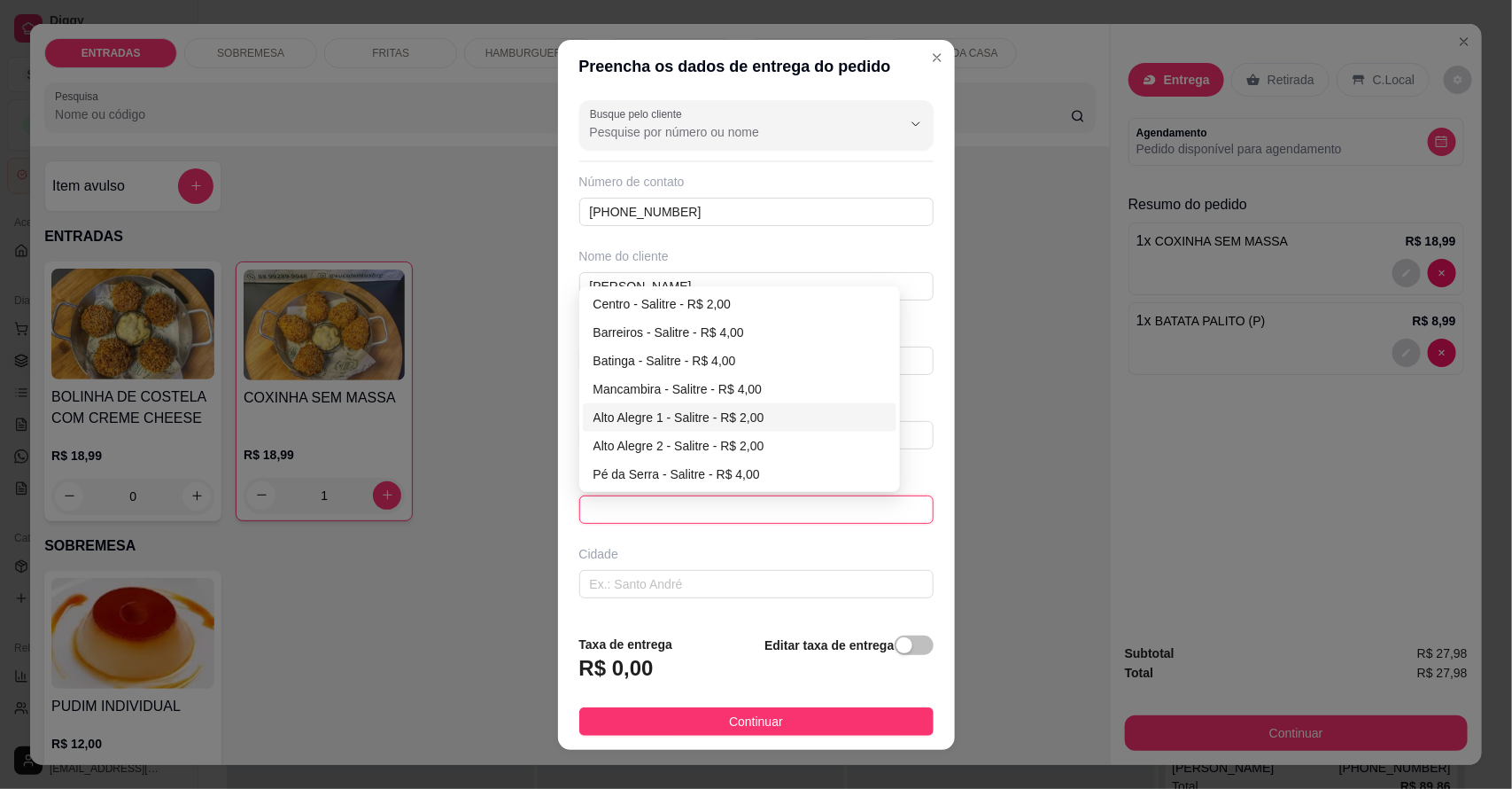
click at [635, 298] on div "Centro - Salitre - R$ 2,00" at bounding box center [740, 304] width 293 height 19
type input "Salitre"
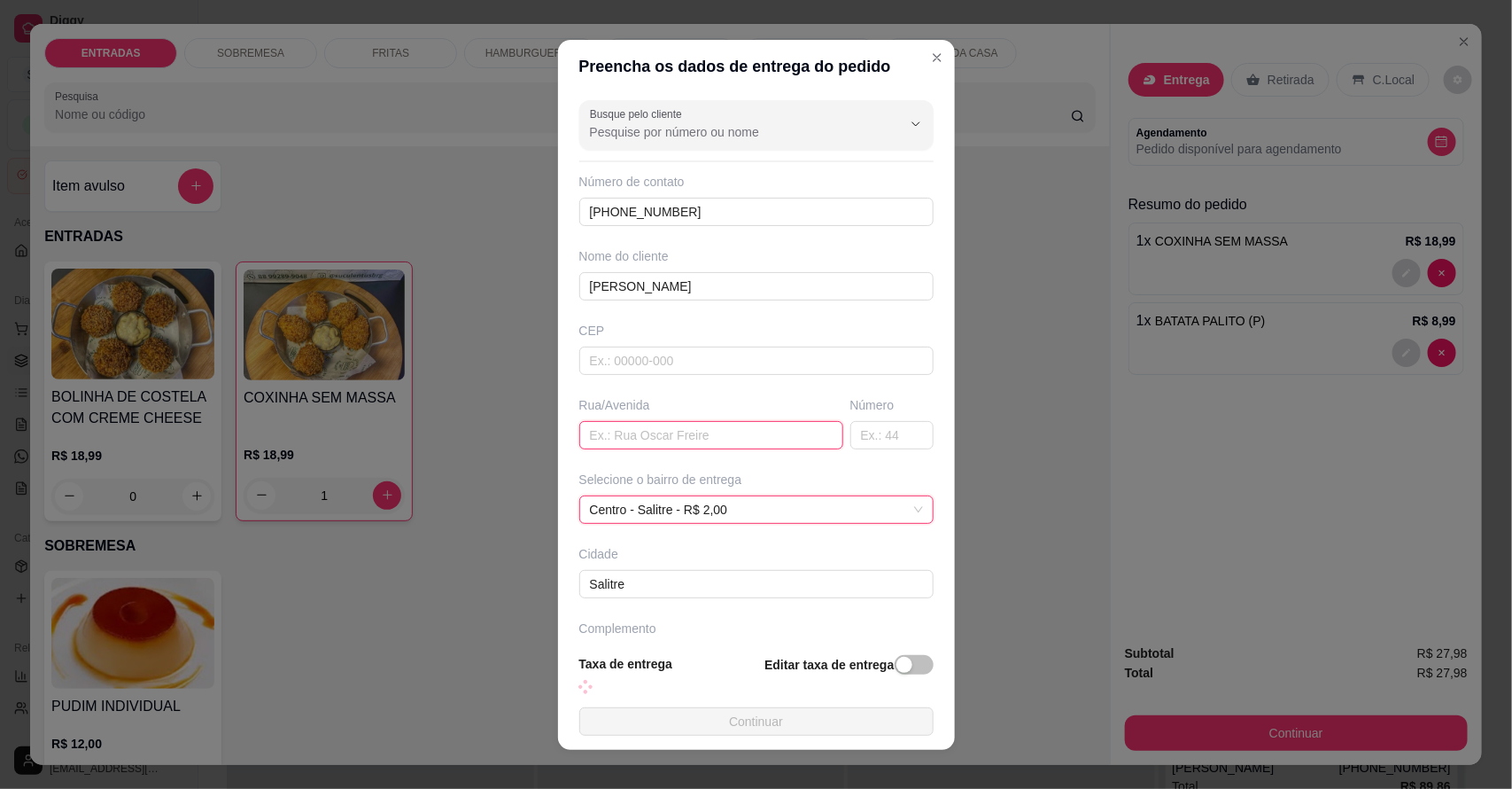
click at [627, 427] on input "text" at bounding box center [711, 435] width 263 height 29
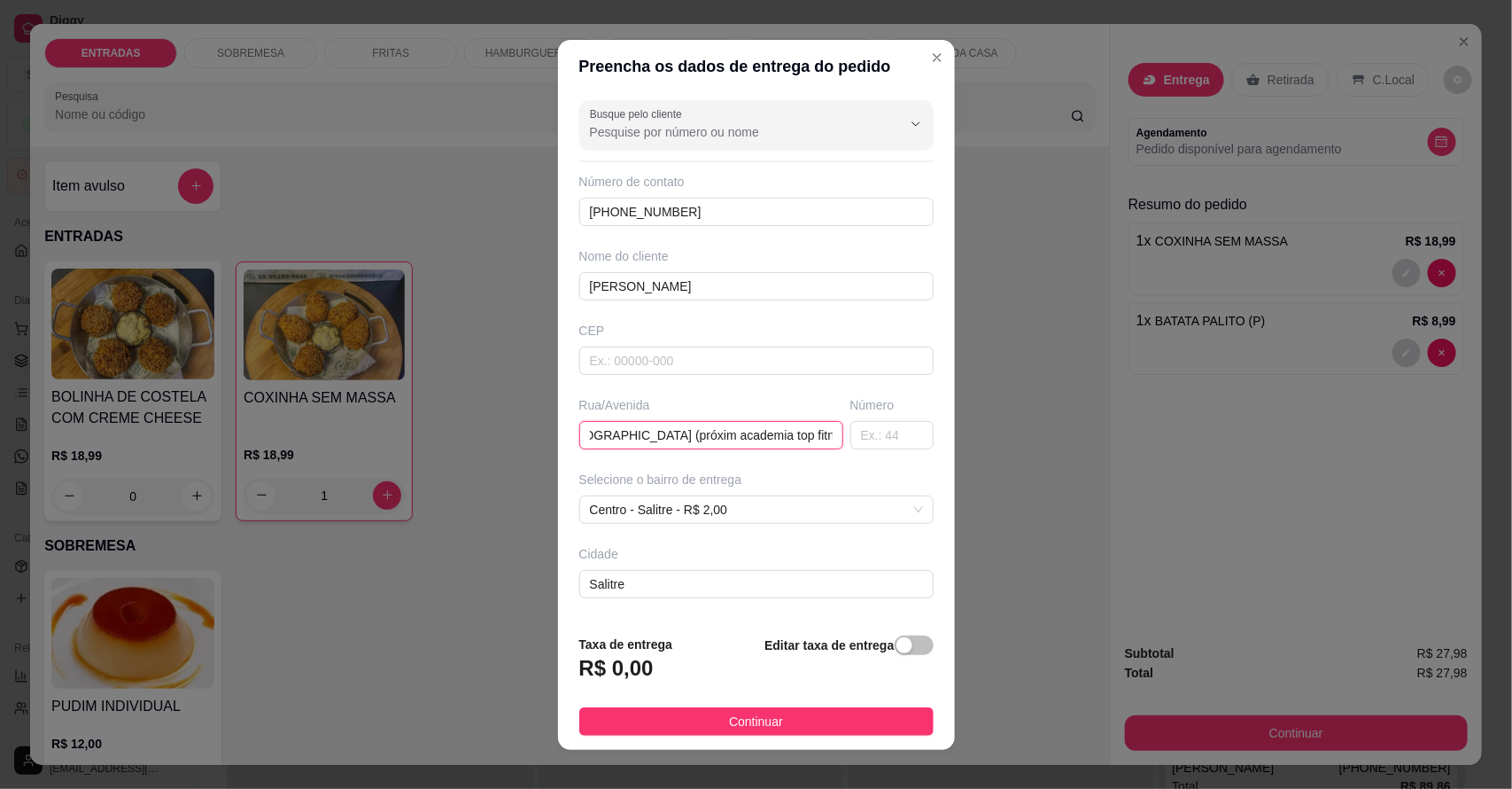
scroll to position [0, 31]
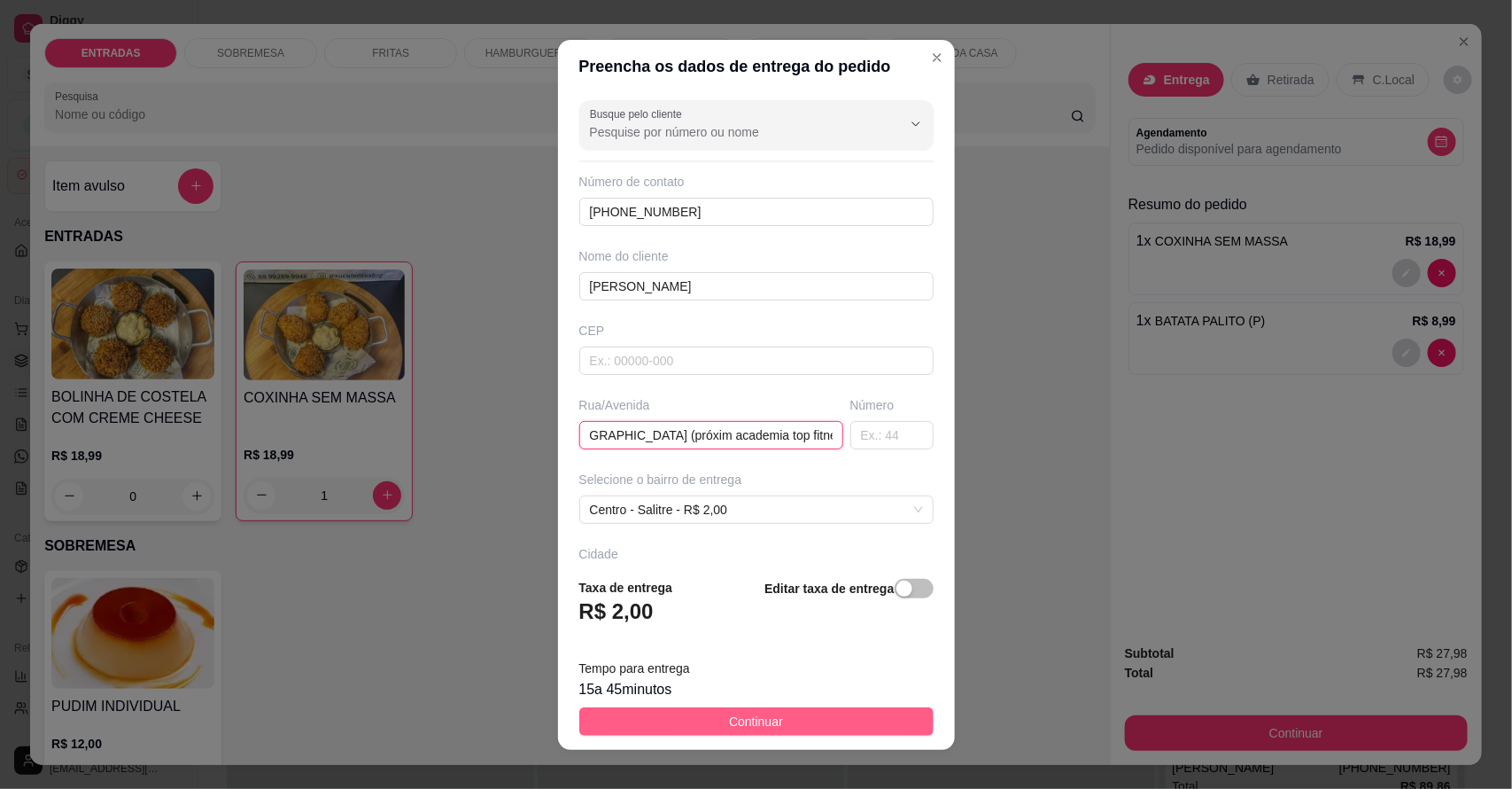
type input "[GEOGRAPHIC_DATA] (próxim academia top fitnes)"
click at [697, 718] on button "Continuar" at bounding box center [757, 722] width 355 height 29
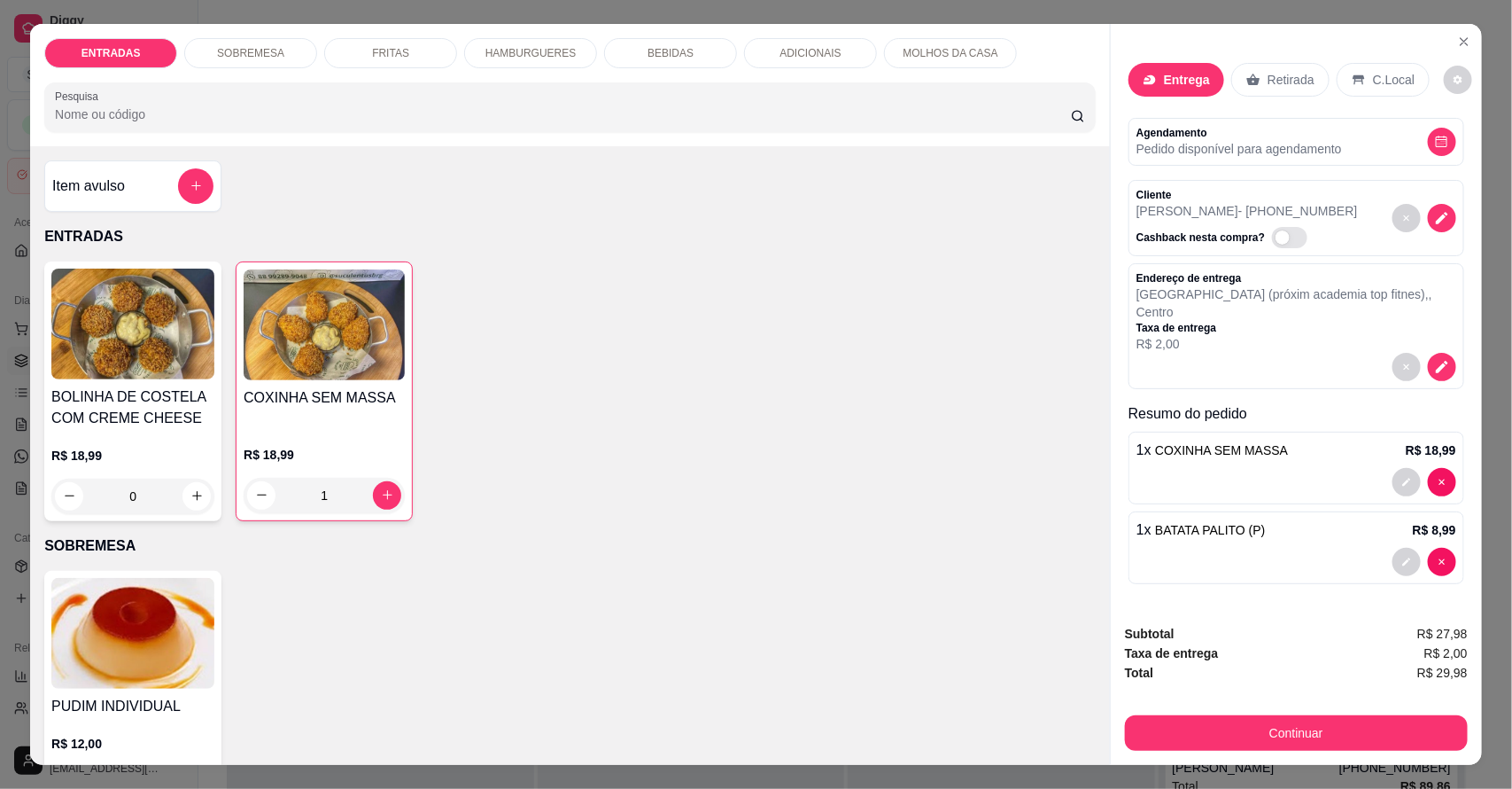
click at [973, 52] on p "MOLHOS DA CASA" at bounding box center [950, 53] width 95 height 14
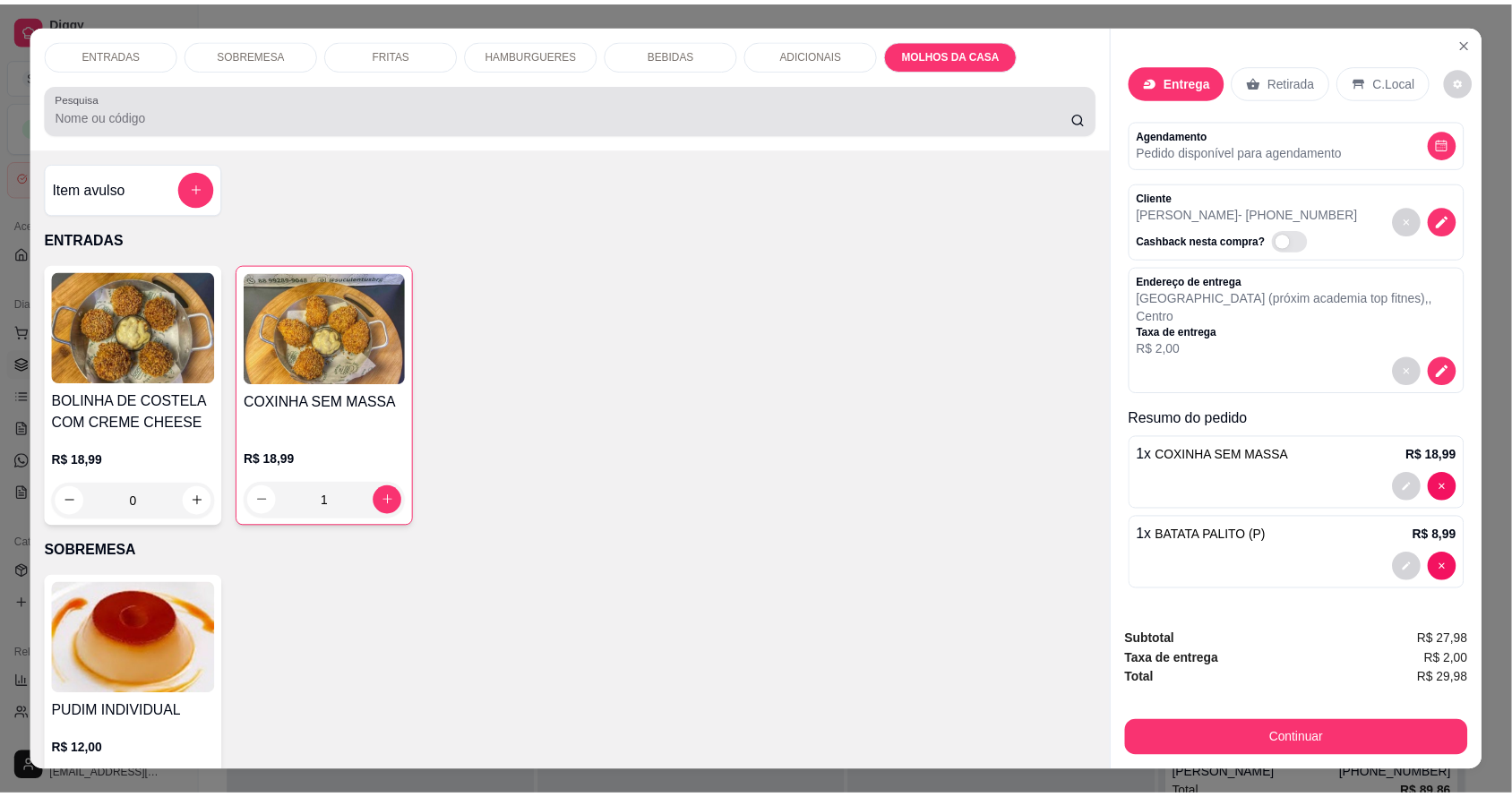
scroll to position [33, 0]
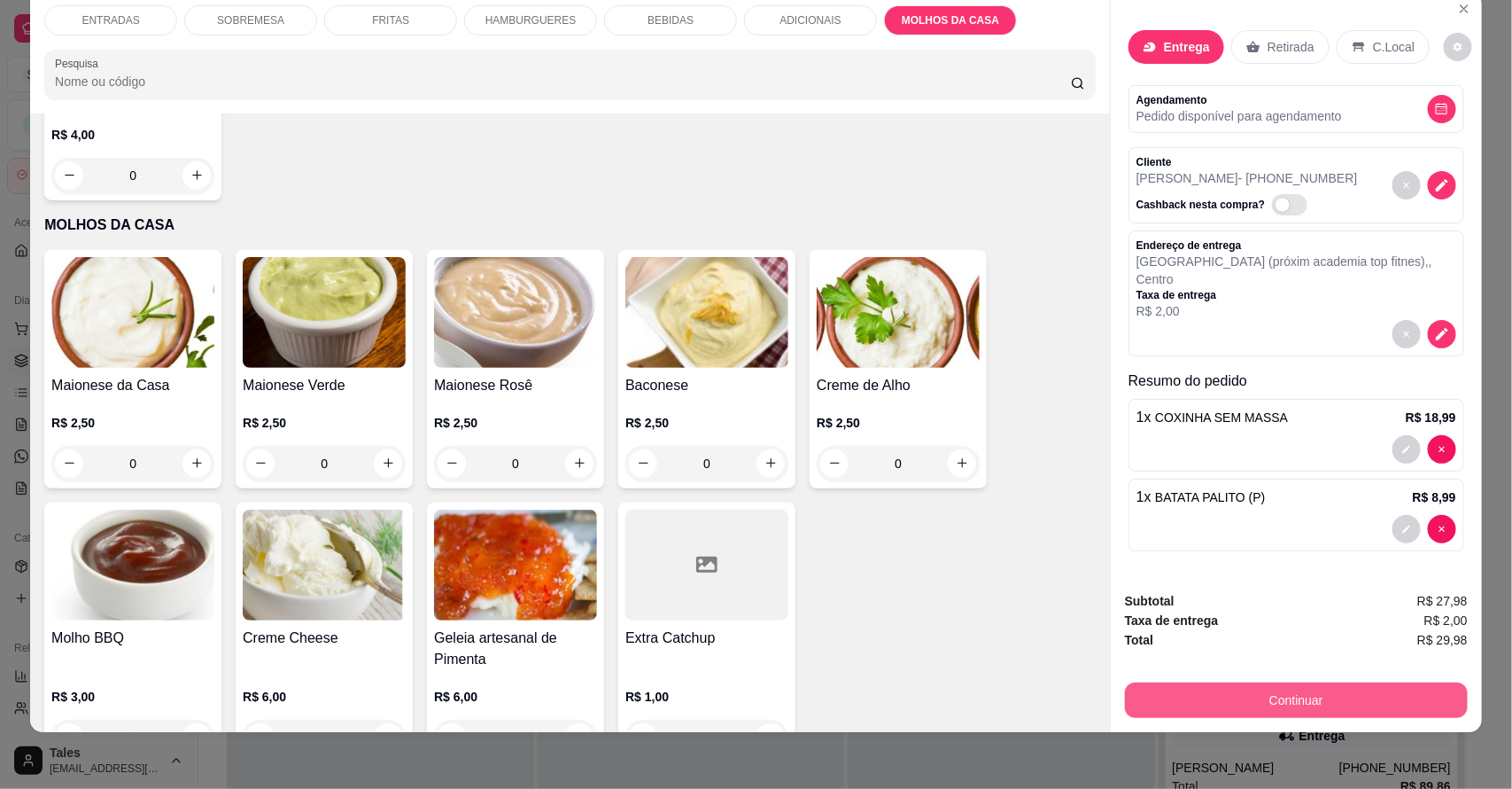
click at [1309, 705] on button "Continuar" at bounding box center [1296, 700] width 343 height 35
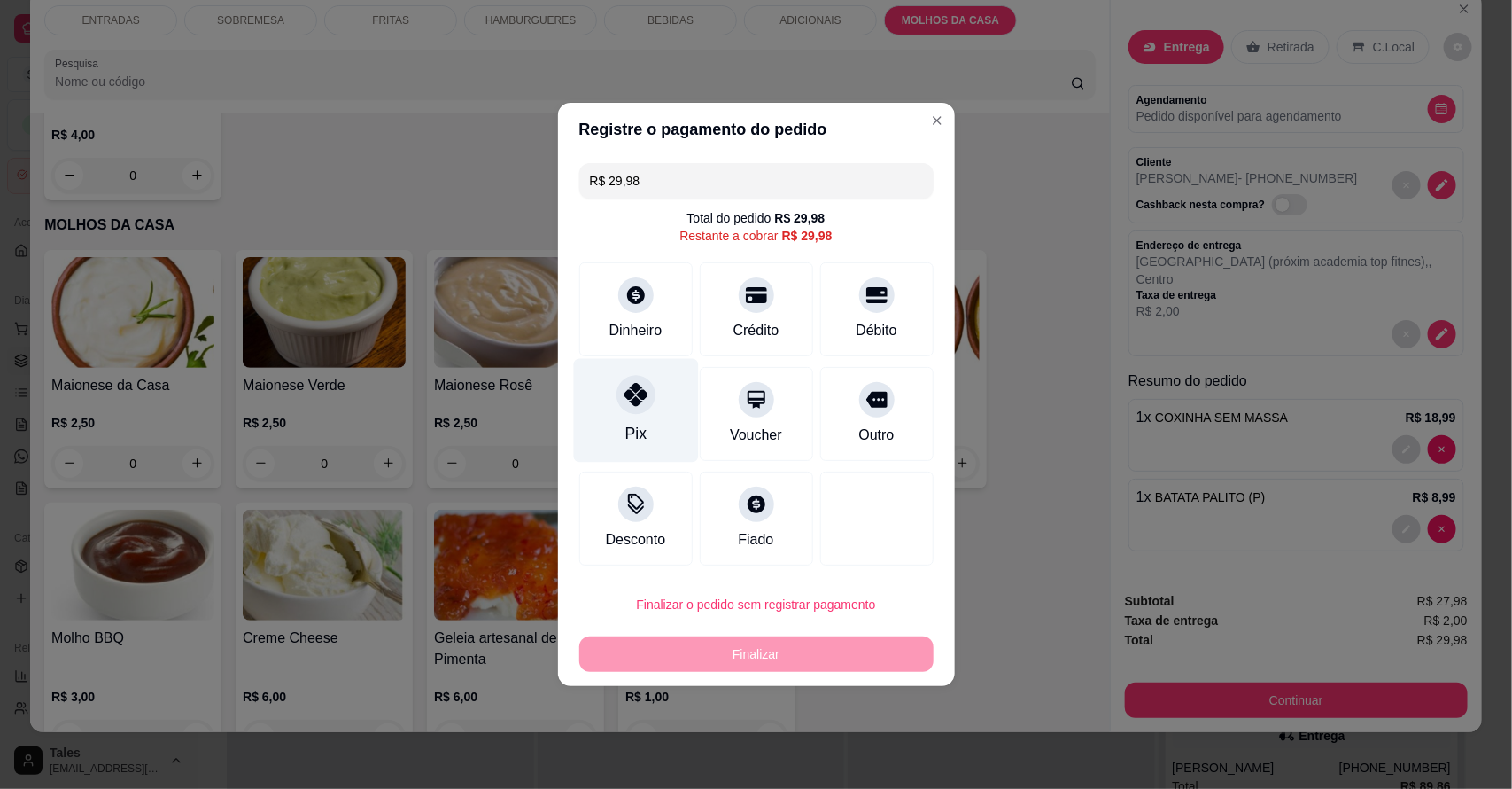
click at [629, 412] on div at bounding box center [635, 394] width 39 height 39
type input "R$ 0,00"
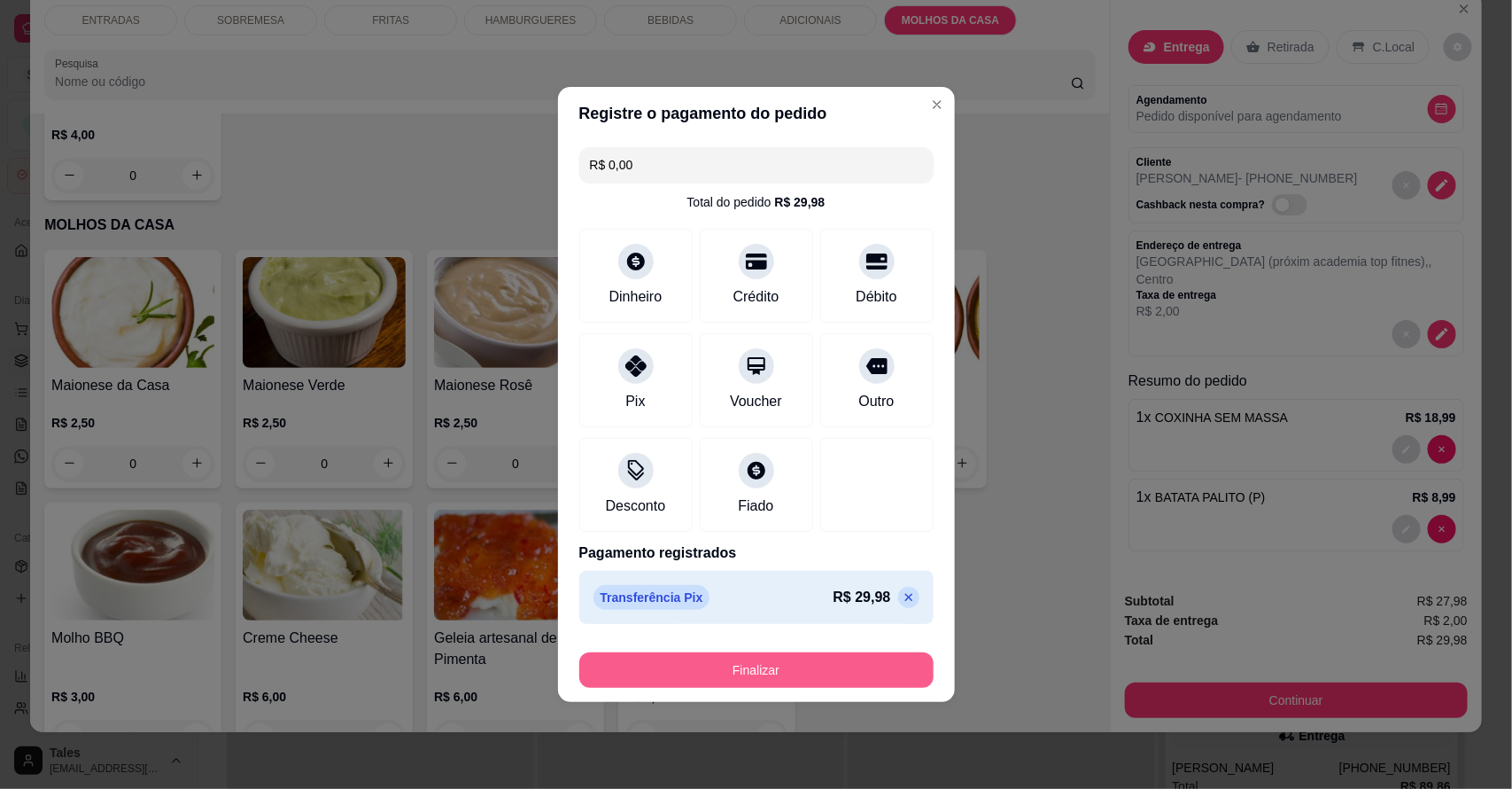
click at [802, 657] on button "Finalizar" at bounding box center [757, 669] width 355 height 35
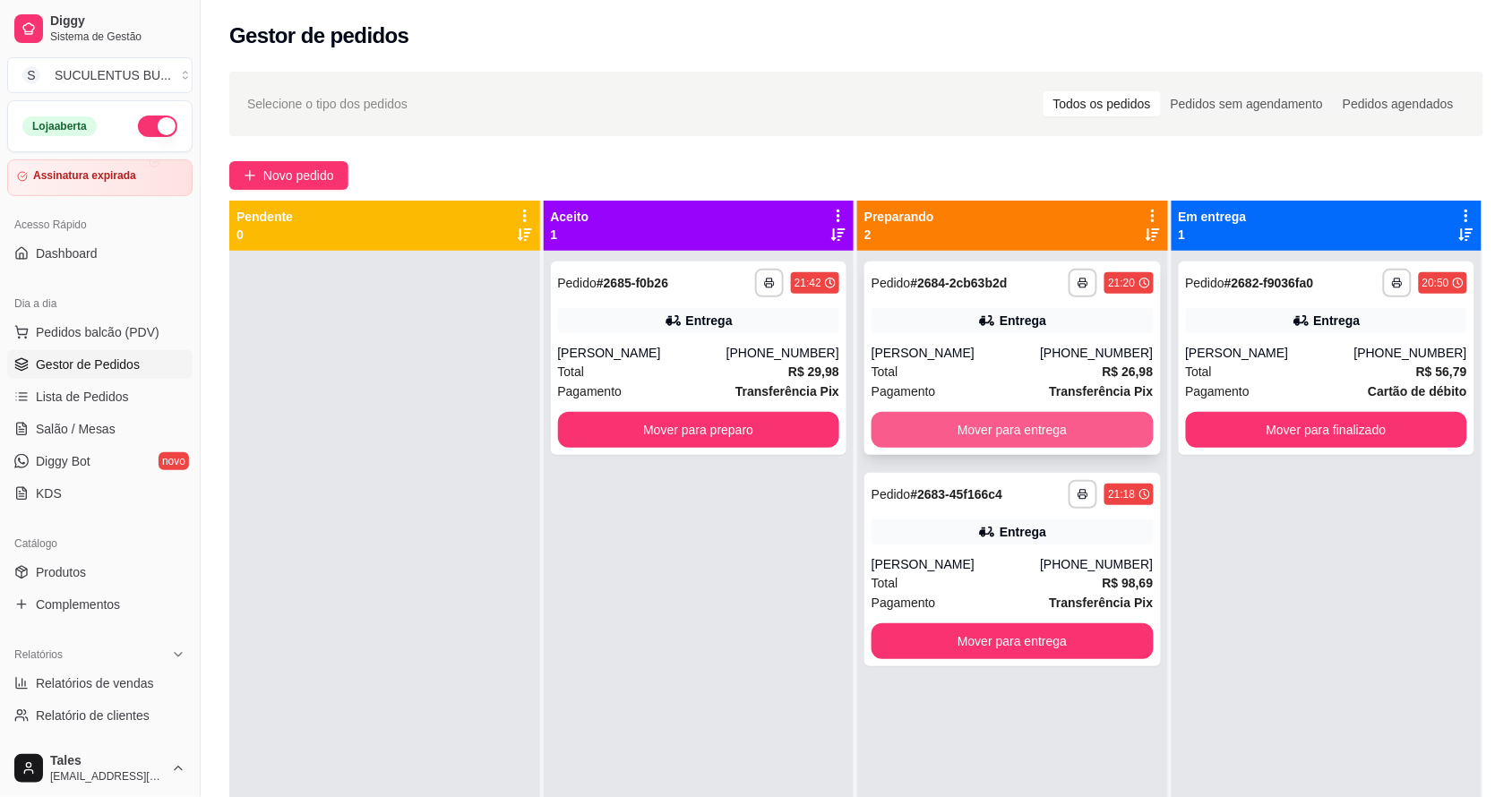
click at [1023, 434] on button "Mover para entrega" at bounding box center [1012, 429] width 282 height 36
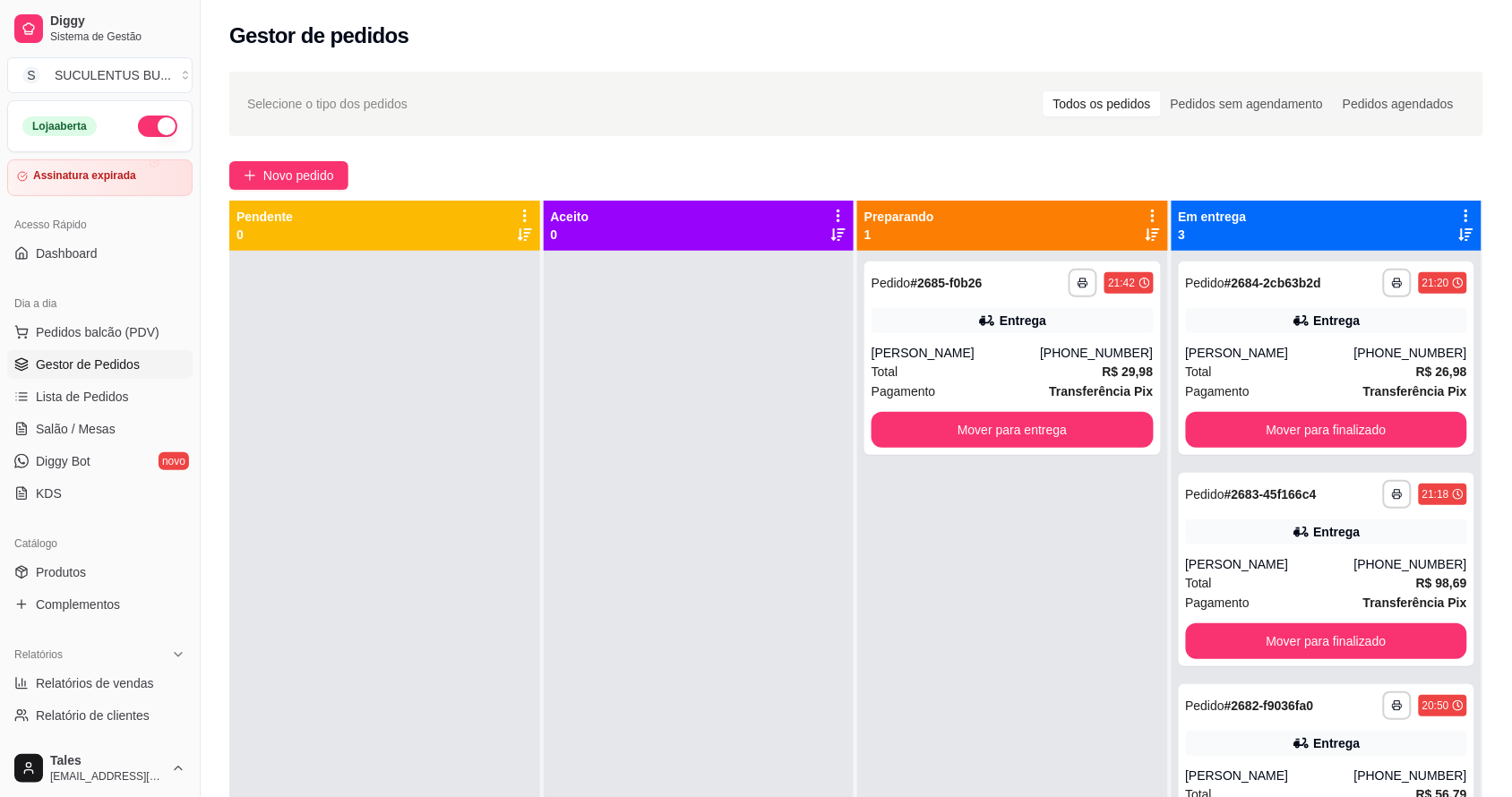
scroll to position [7, 0]
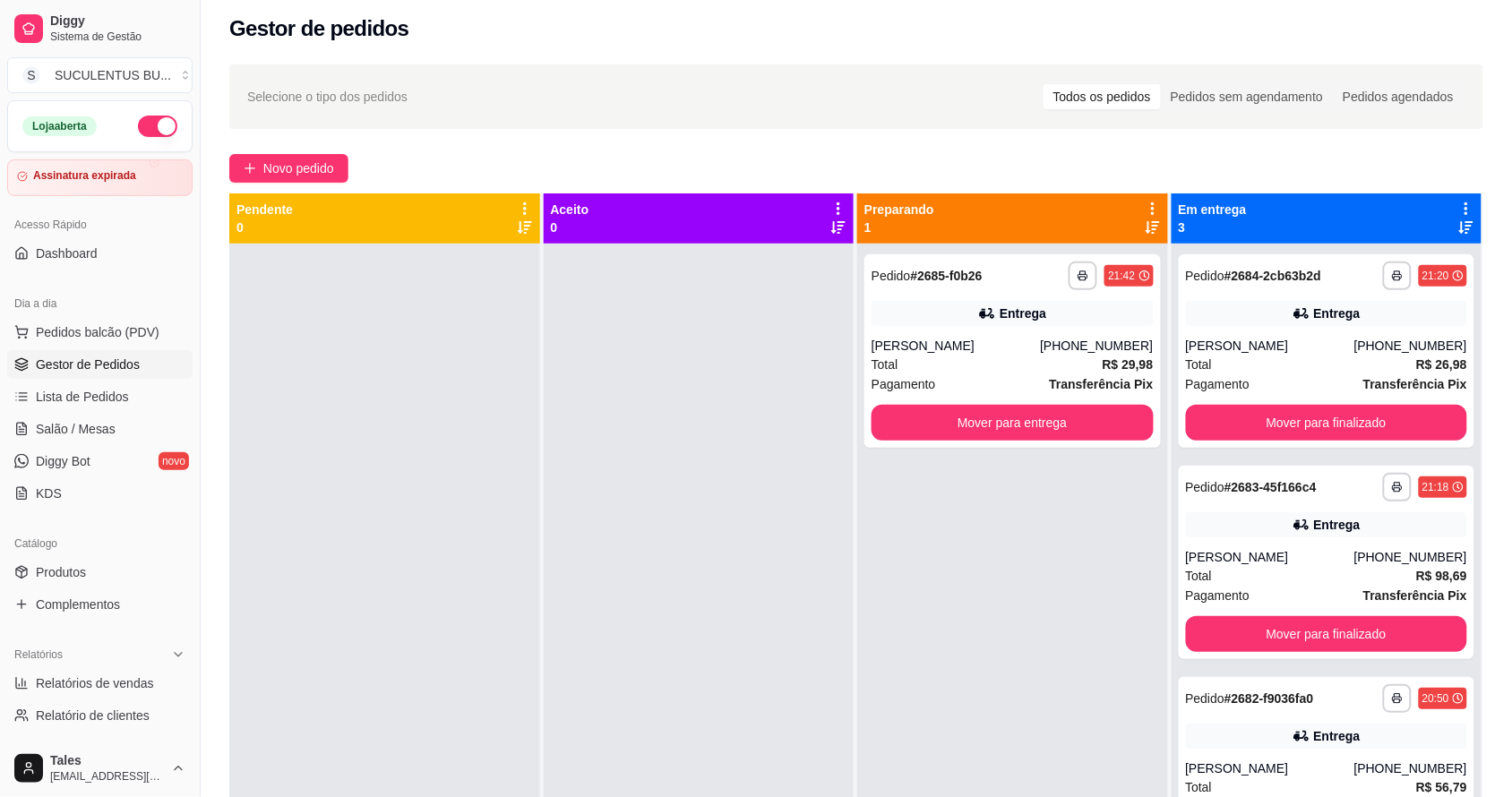
click at [565, 549] on div at bounding box center [698, 641] width 311 height 797
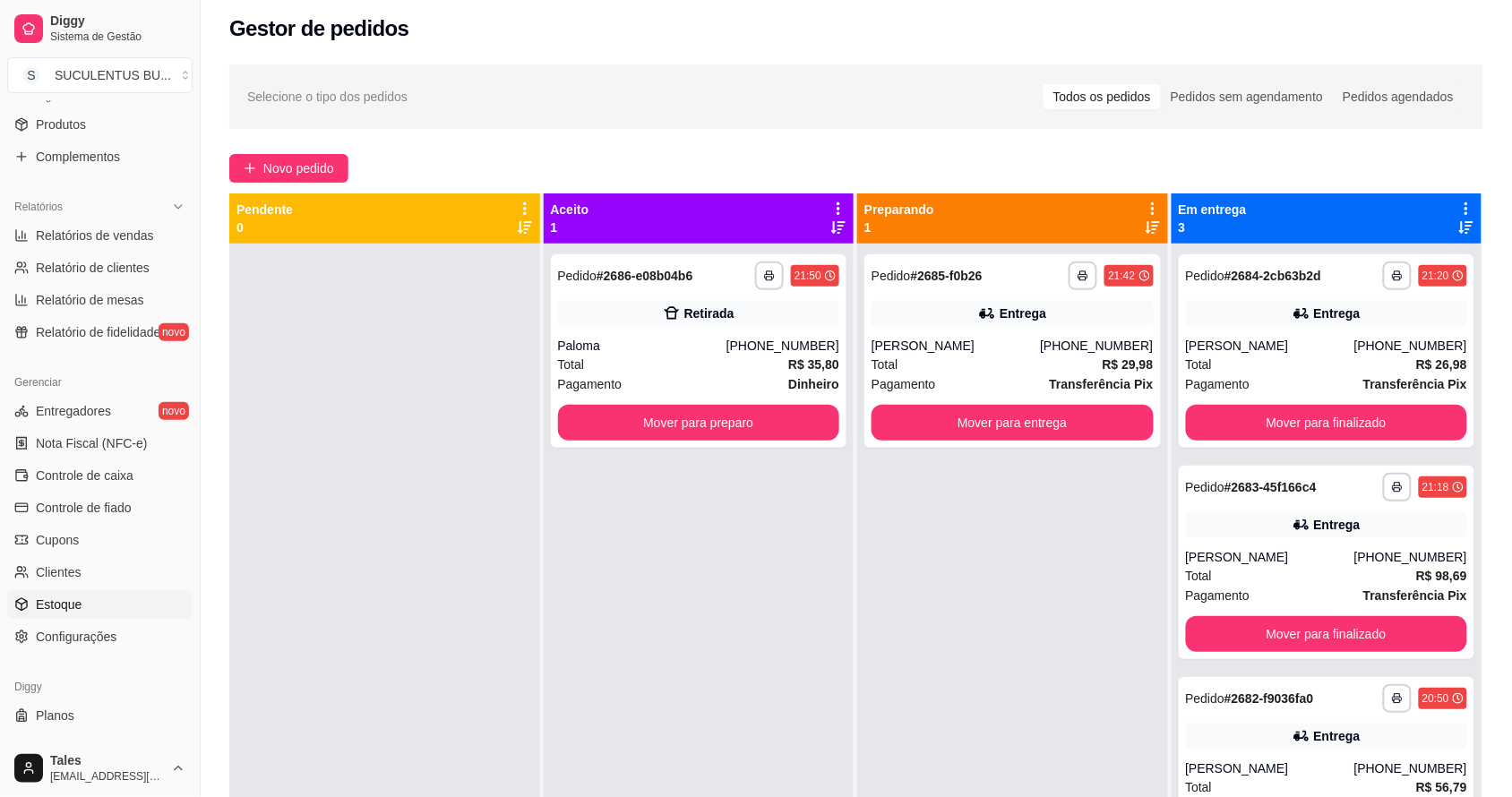
scroll to position [476, 0]
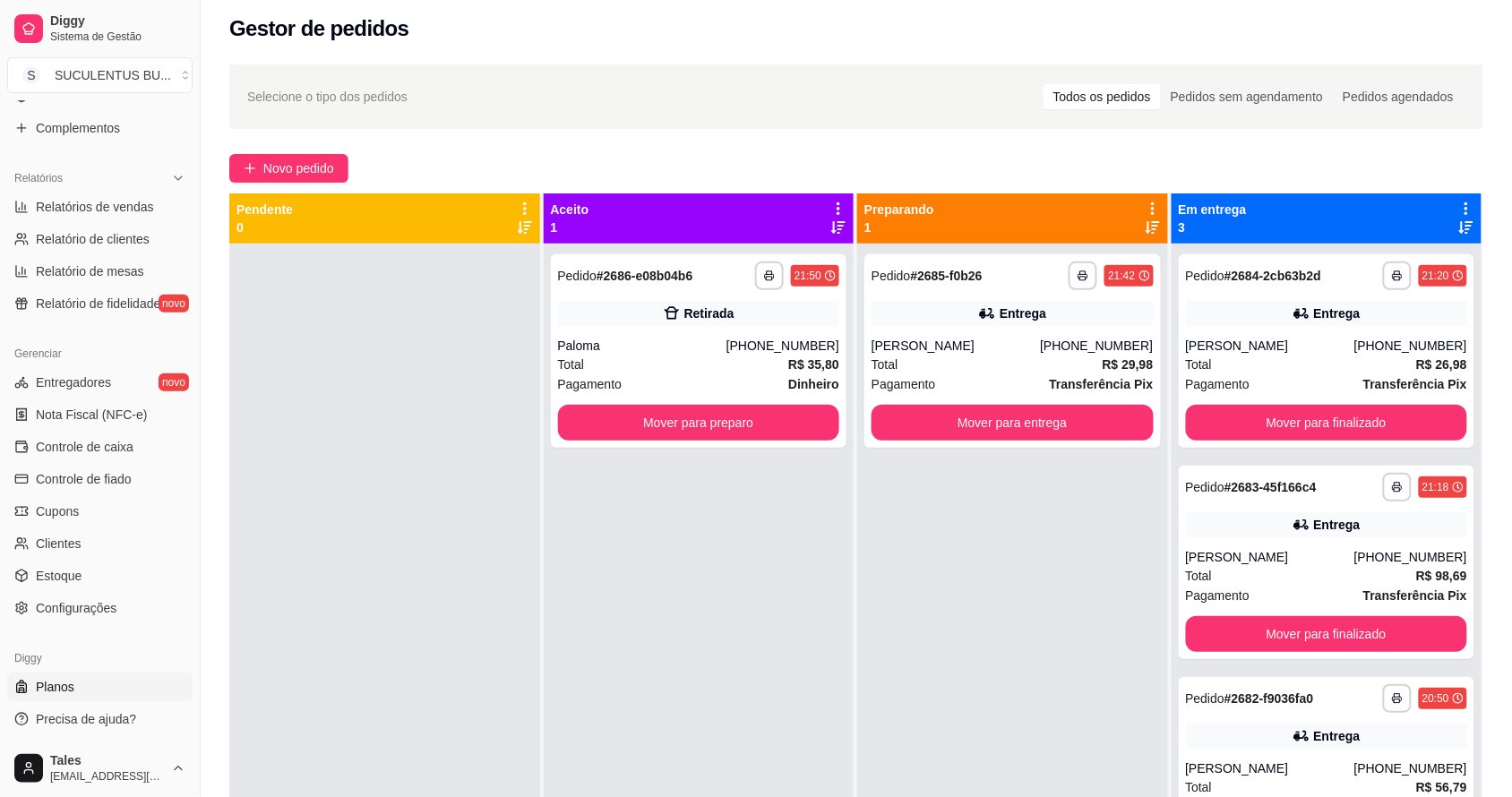
click at [90, 690] on link "Planos" at bounding box center [99, 687] width 185 height 29
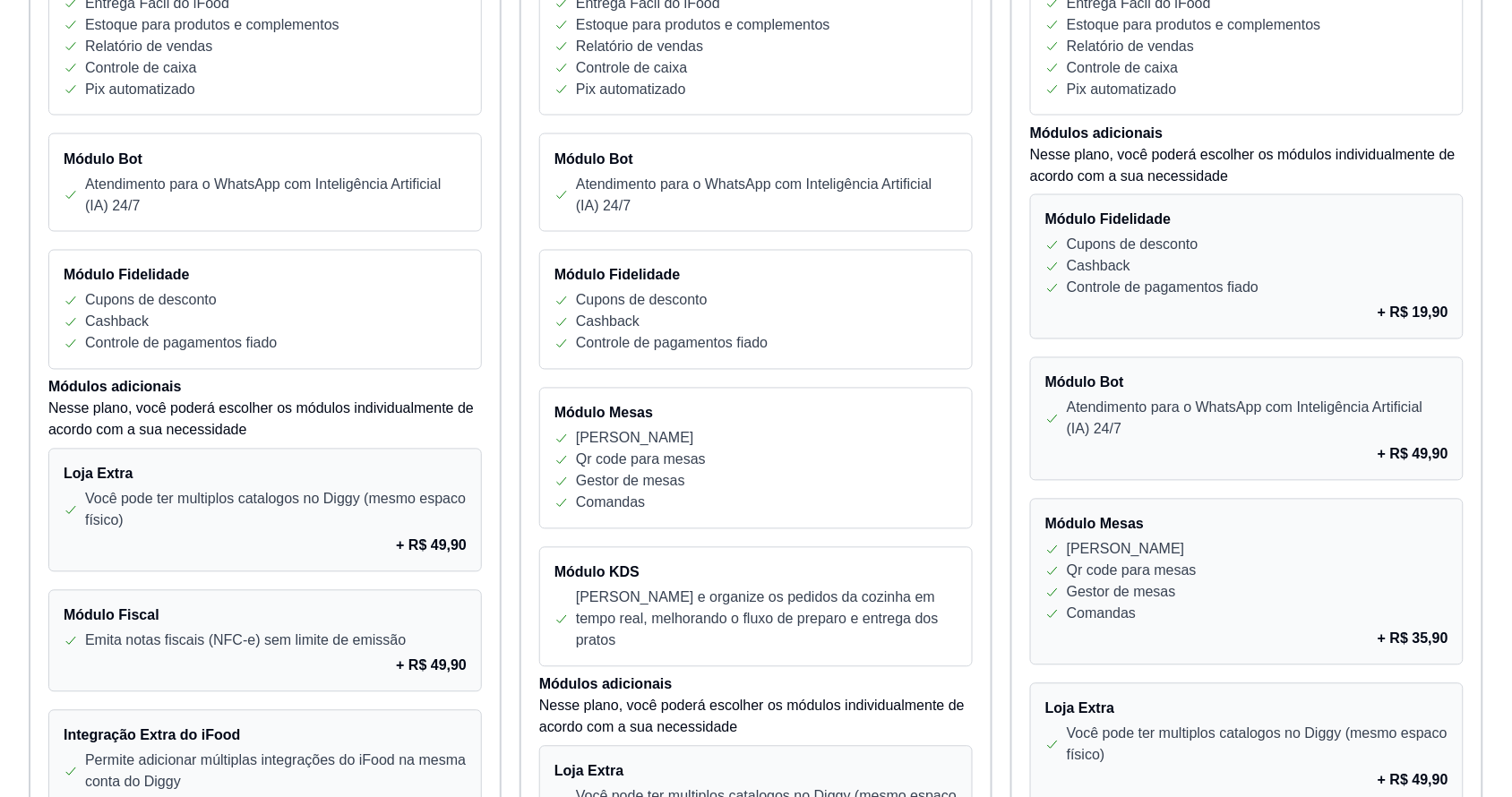
scroll to position [336, 0]
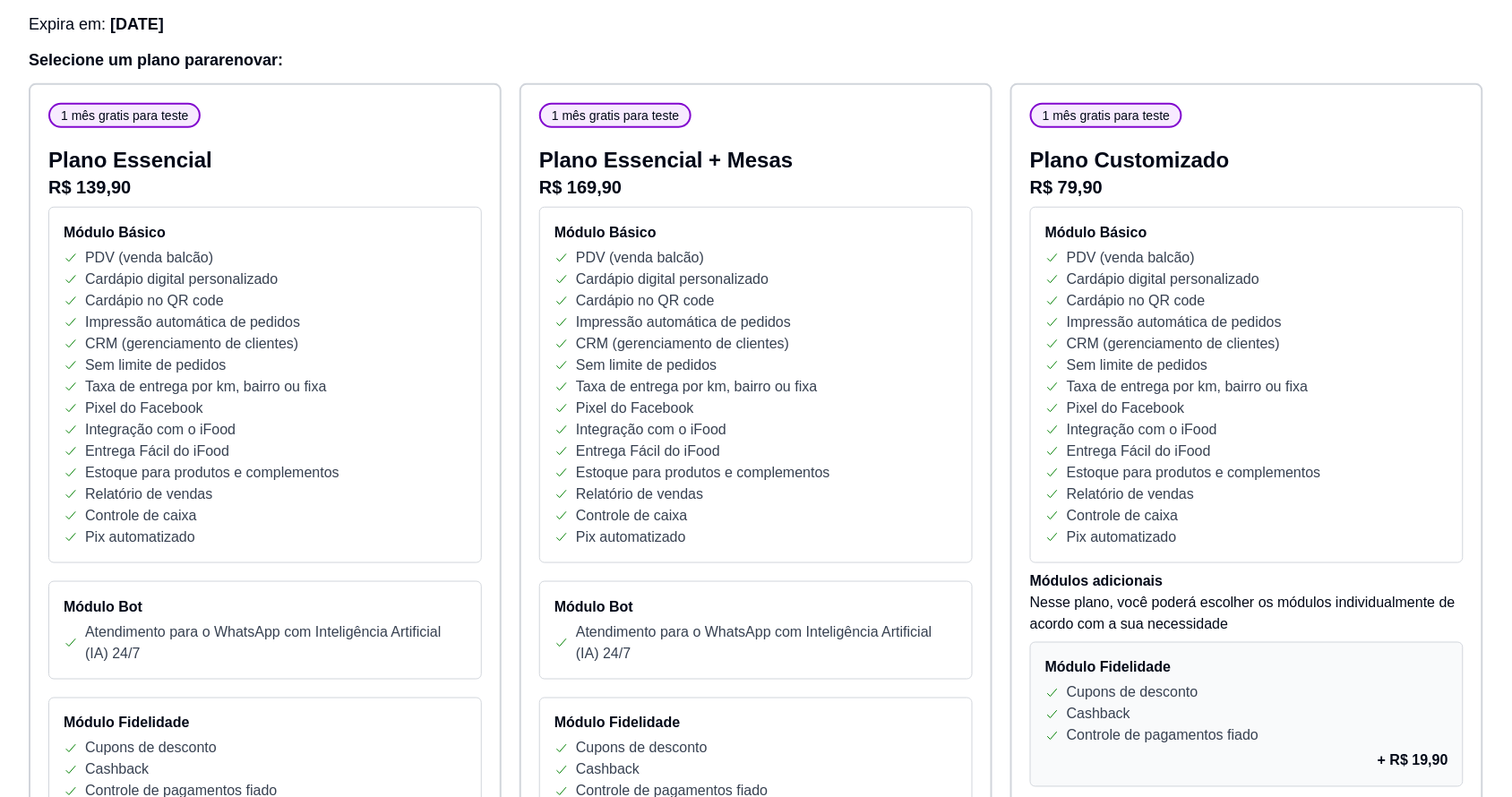
click at [1152, 329] on p "Impressão automática de pedidos" at bounding box center [1174, 322] width 215 height 21
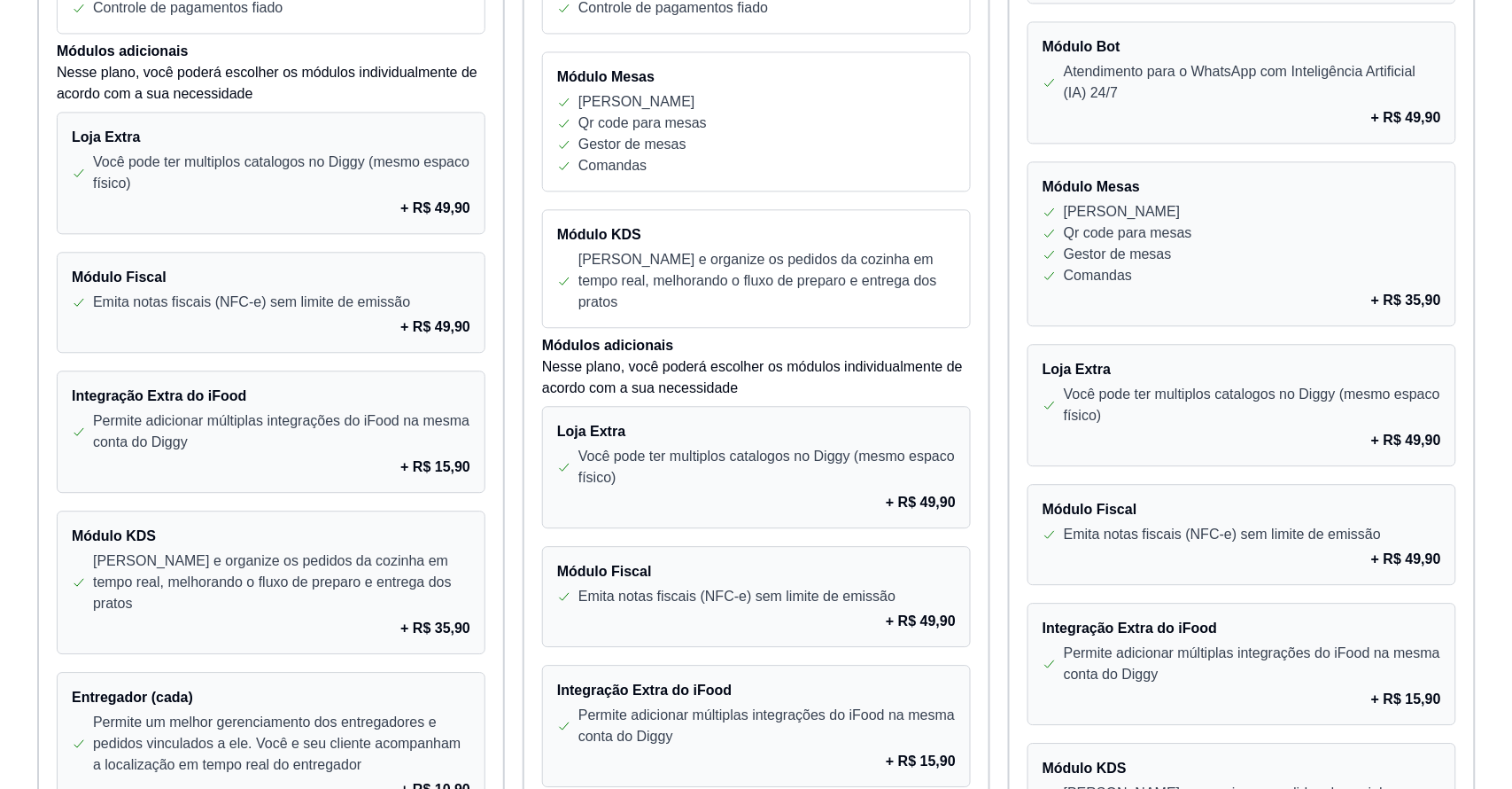
scroll to position [1504, 0]
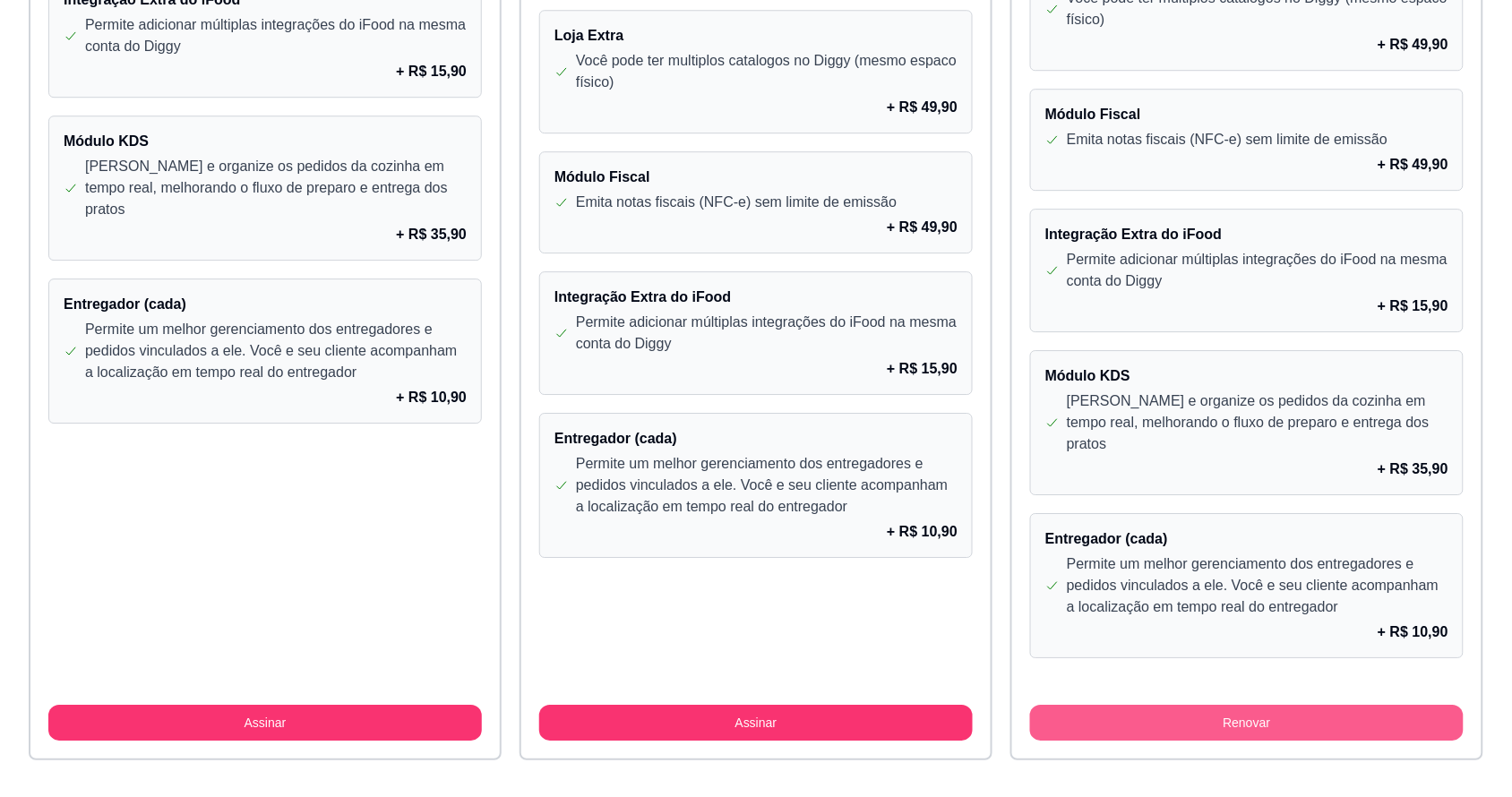
click at [1281, 705] on button "Renovar" at bounding box center [1246, 722] width 433 height 36
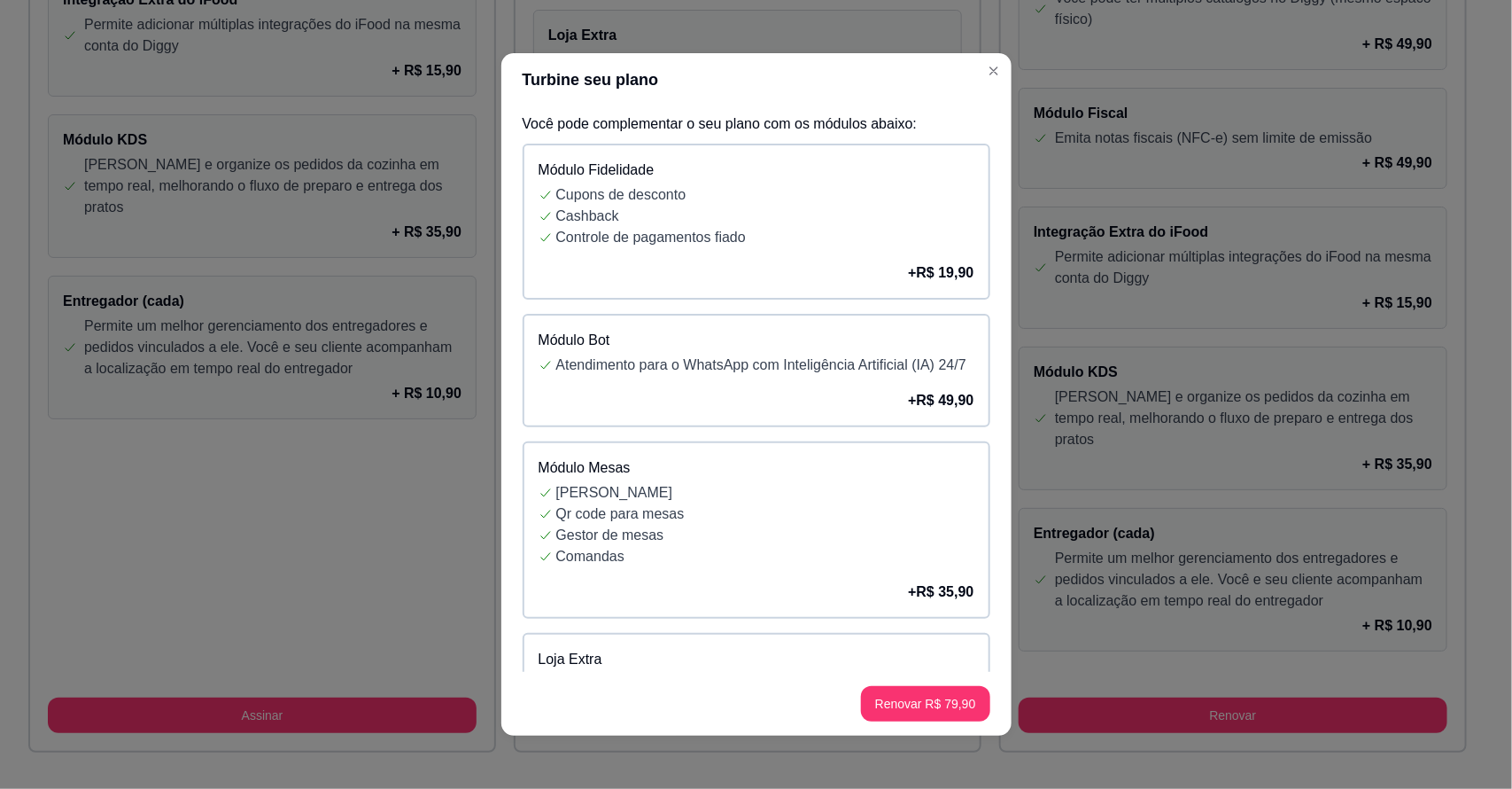
scroll to position [664, 0]
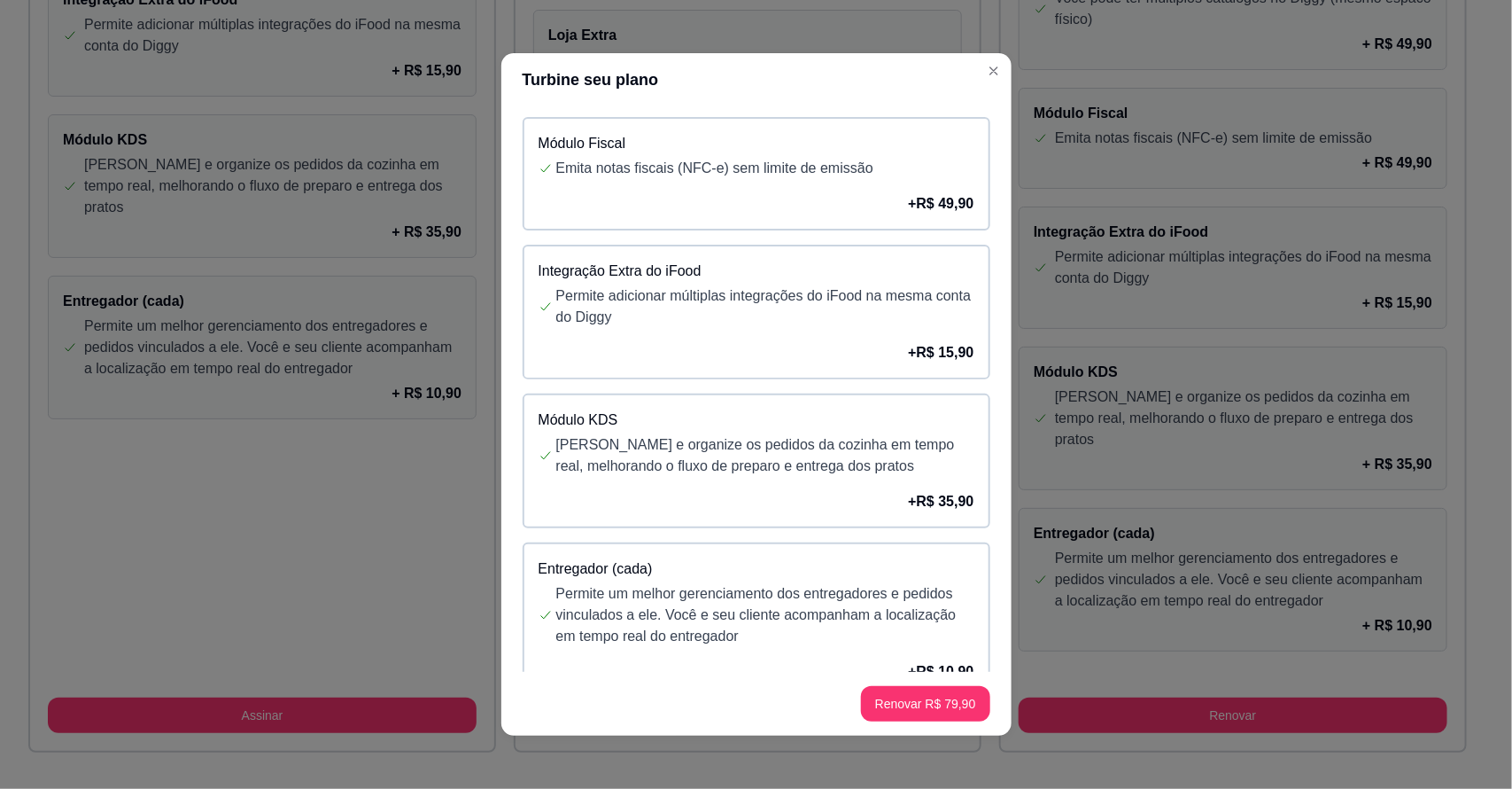
click at [908, 512] on p "+ R$ 35,90" at bounding box center [941, 501] width 65 height 21
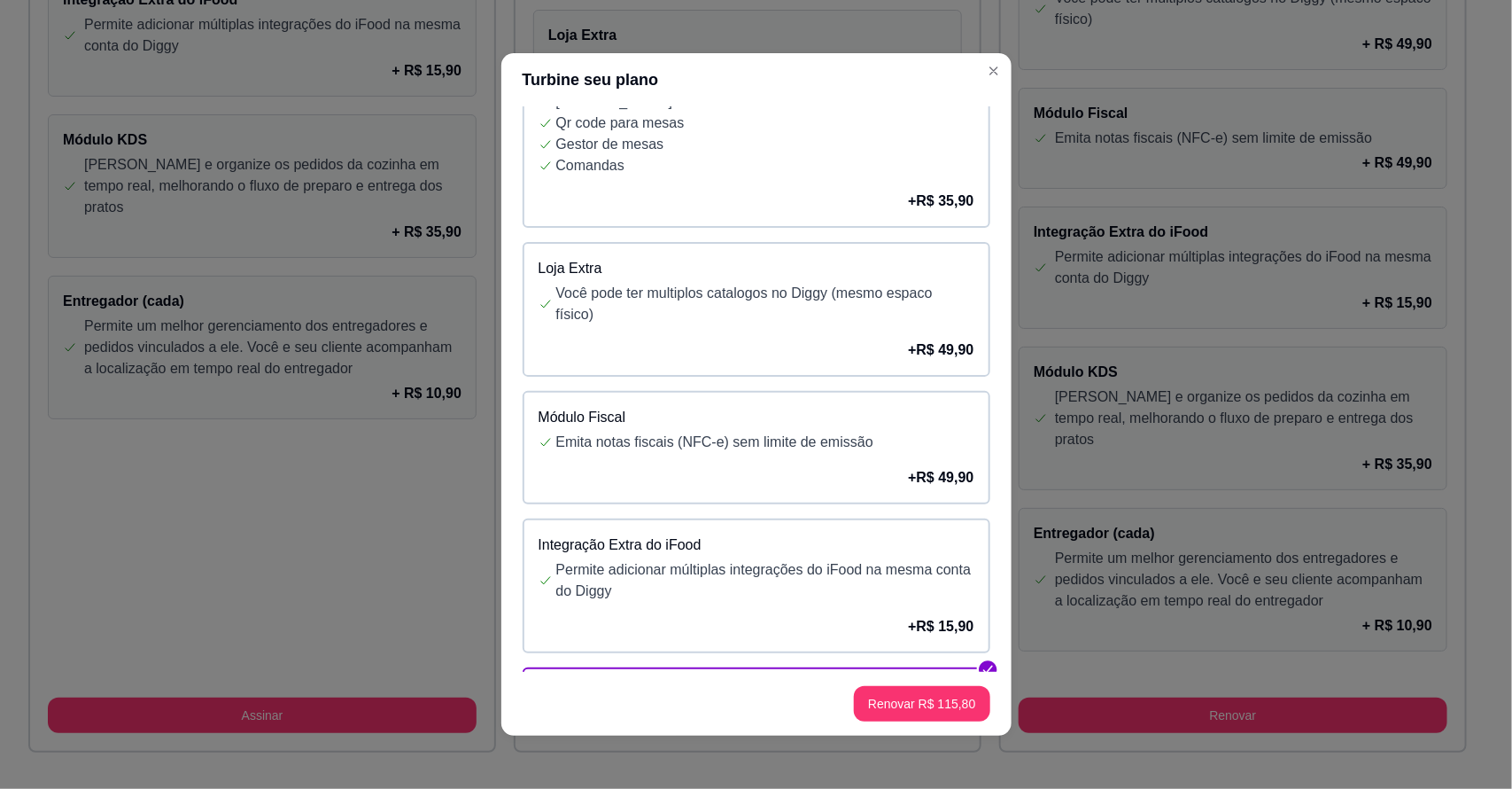
scroll to position [170, 0]
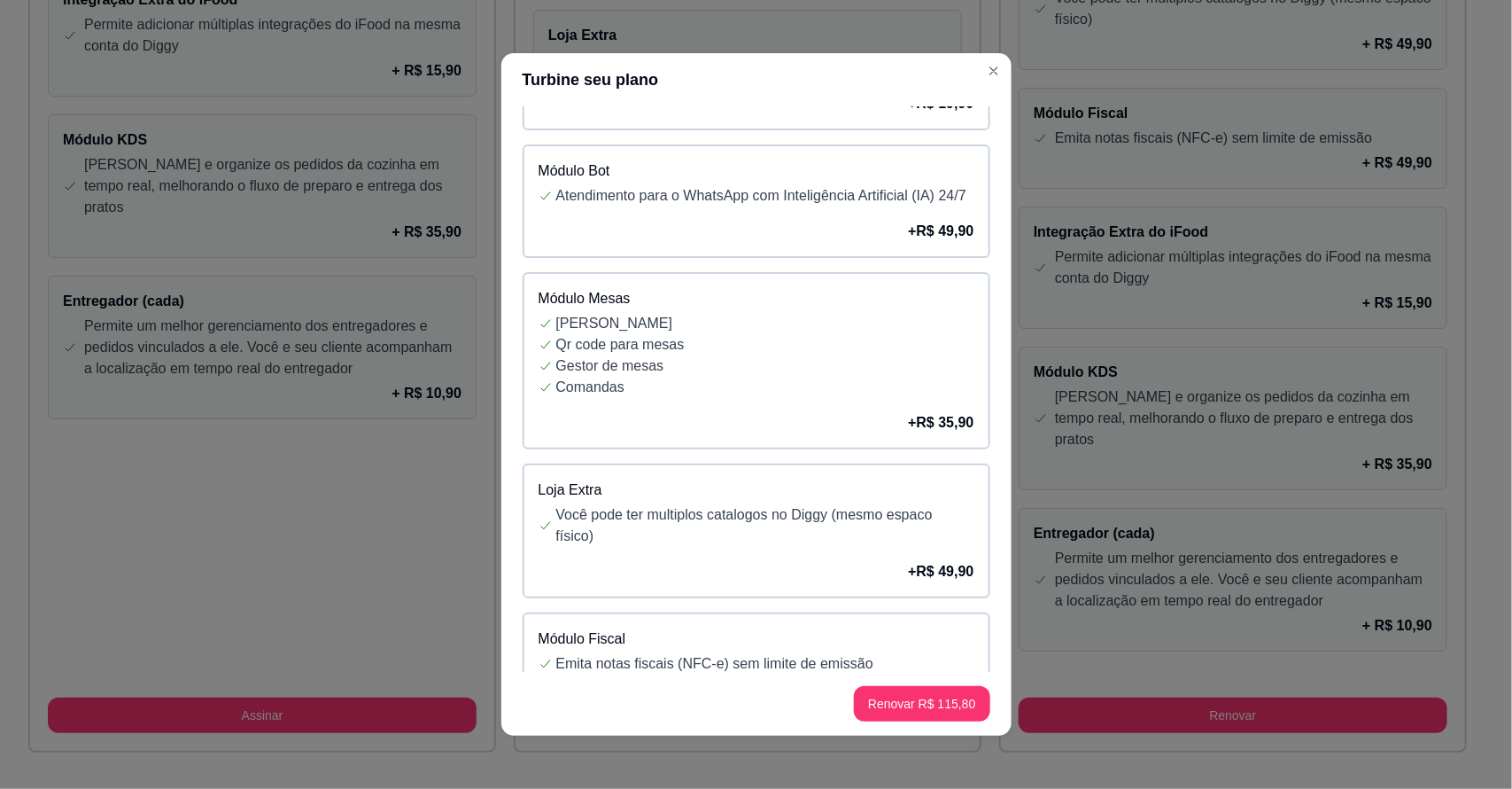
click at [816, 394] on p "Comandas" at bounding box center [766, 387] width 418 height 21
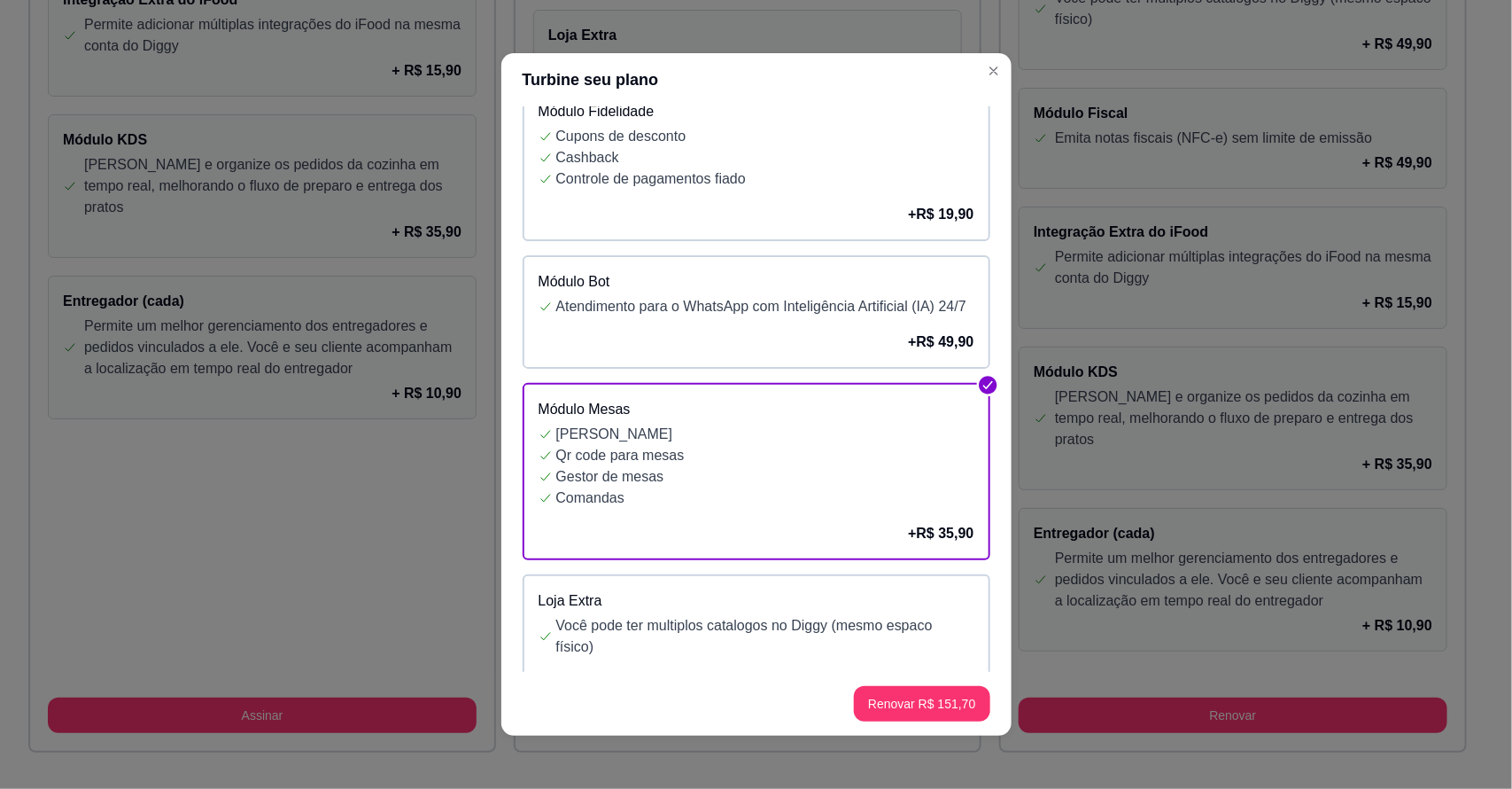
scroll to position [0, 0]
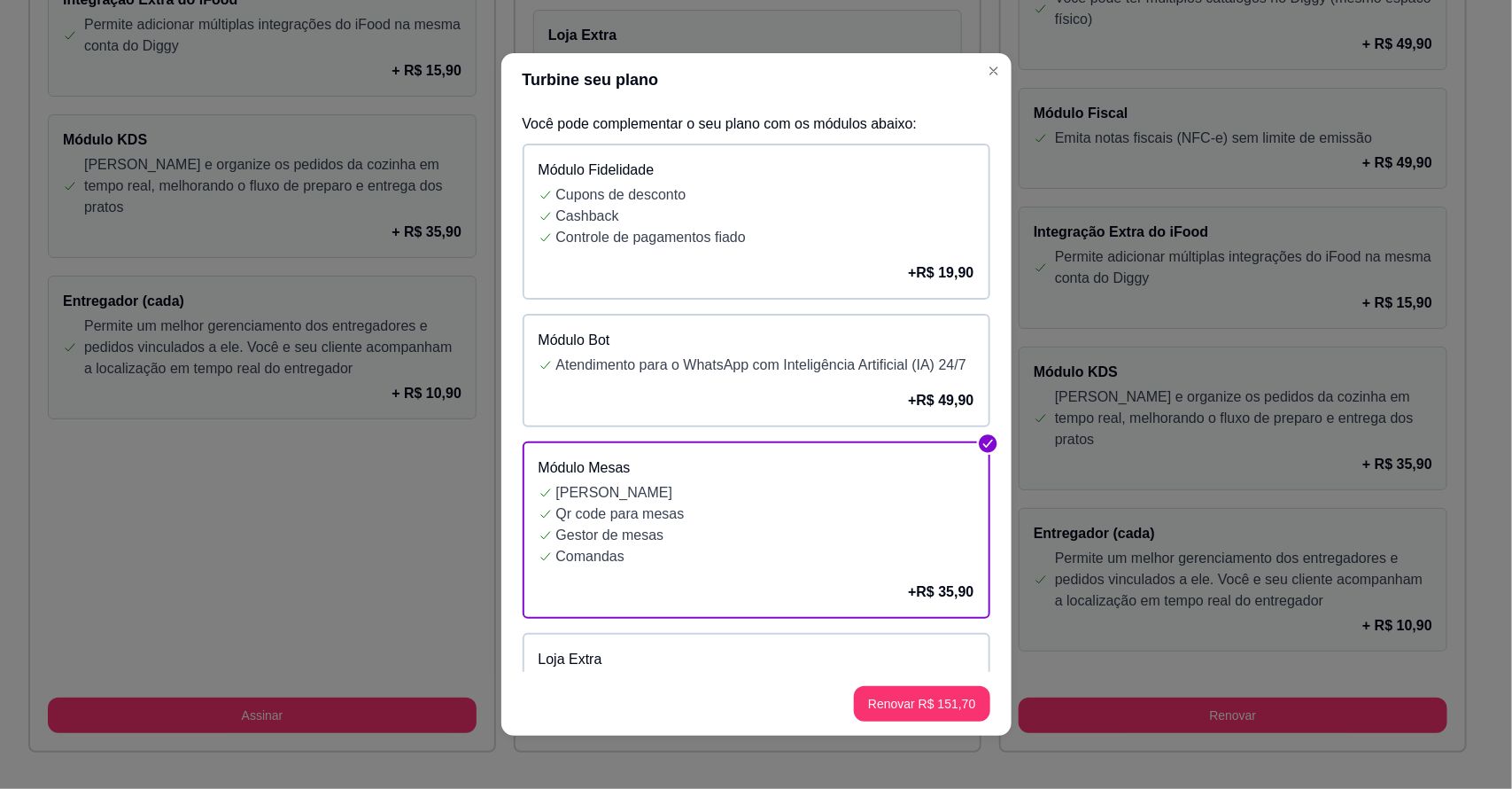
click at [912, 230] on p "Controle de pagamentos fiado" at bounding box center [766, 238] width 418 height 21
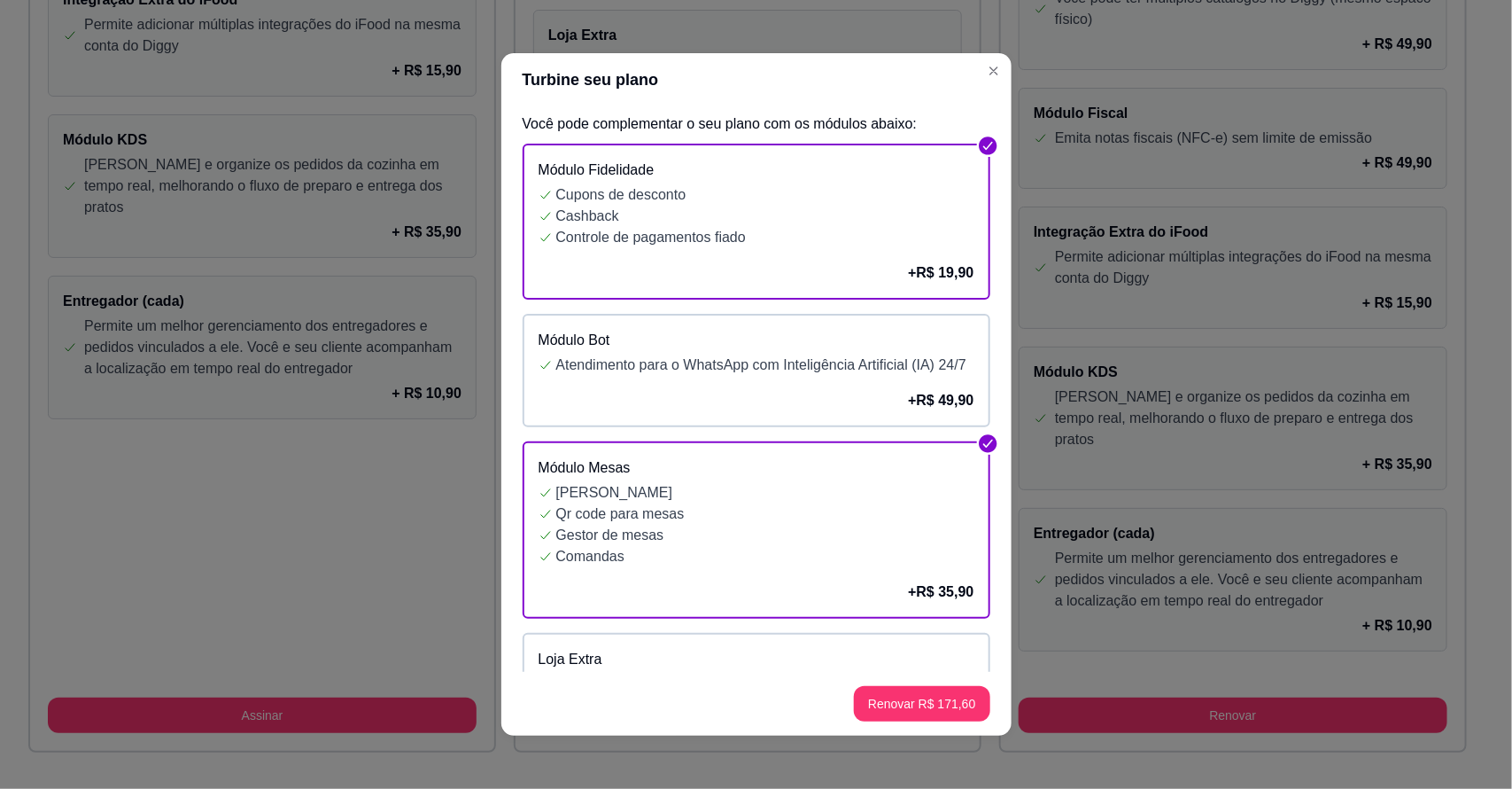
click at [912, 253] on div "Módulo Fidelidade Cupons de desconto Cashback Controle de pagamentos fiado + R$…" at bounding box center [756, 221] width 468 height 156
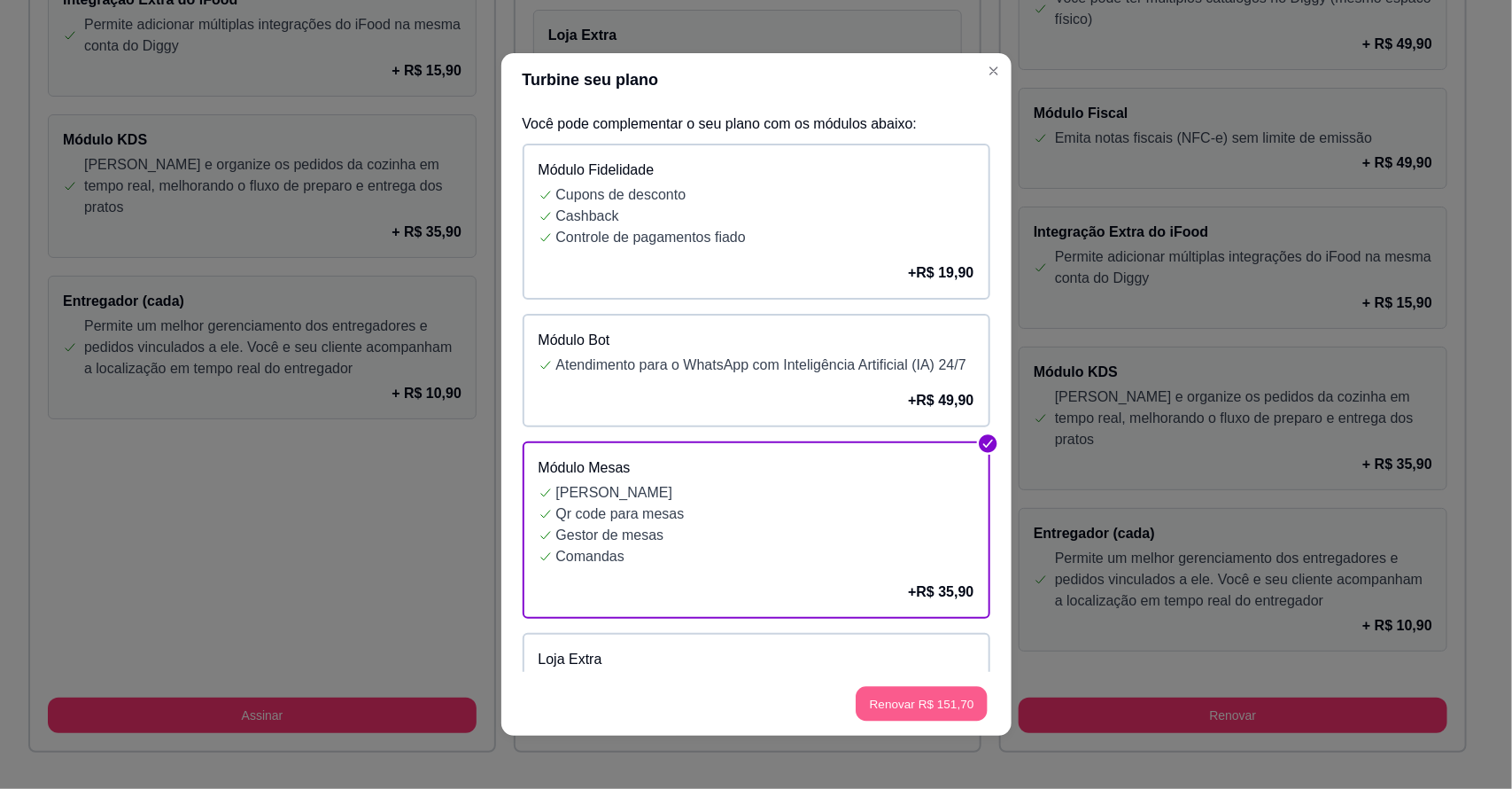
click at [966, 710] on button "Renovar R$ 151,70" at bounding box center [922, 704] width 132 height 35
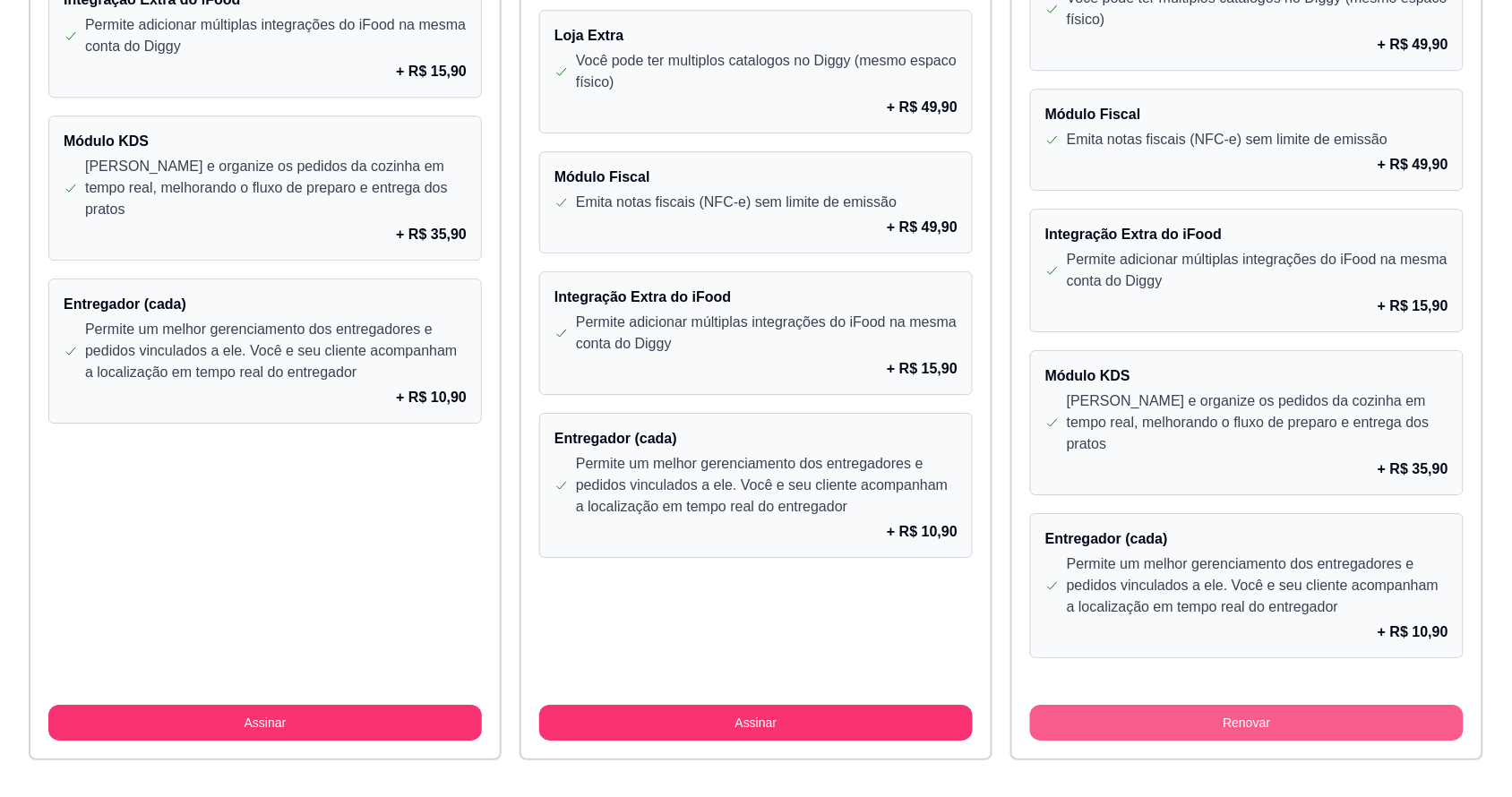
click at [1281, 705] on button "Renovar" at bounding box center [1246, 722] width 433 height 36
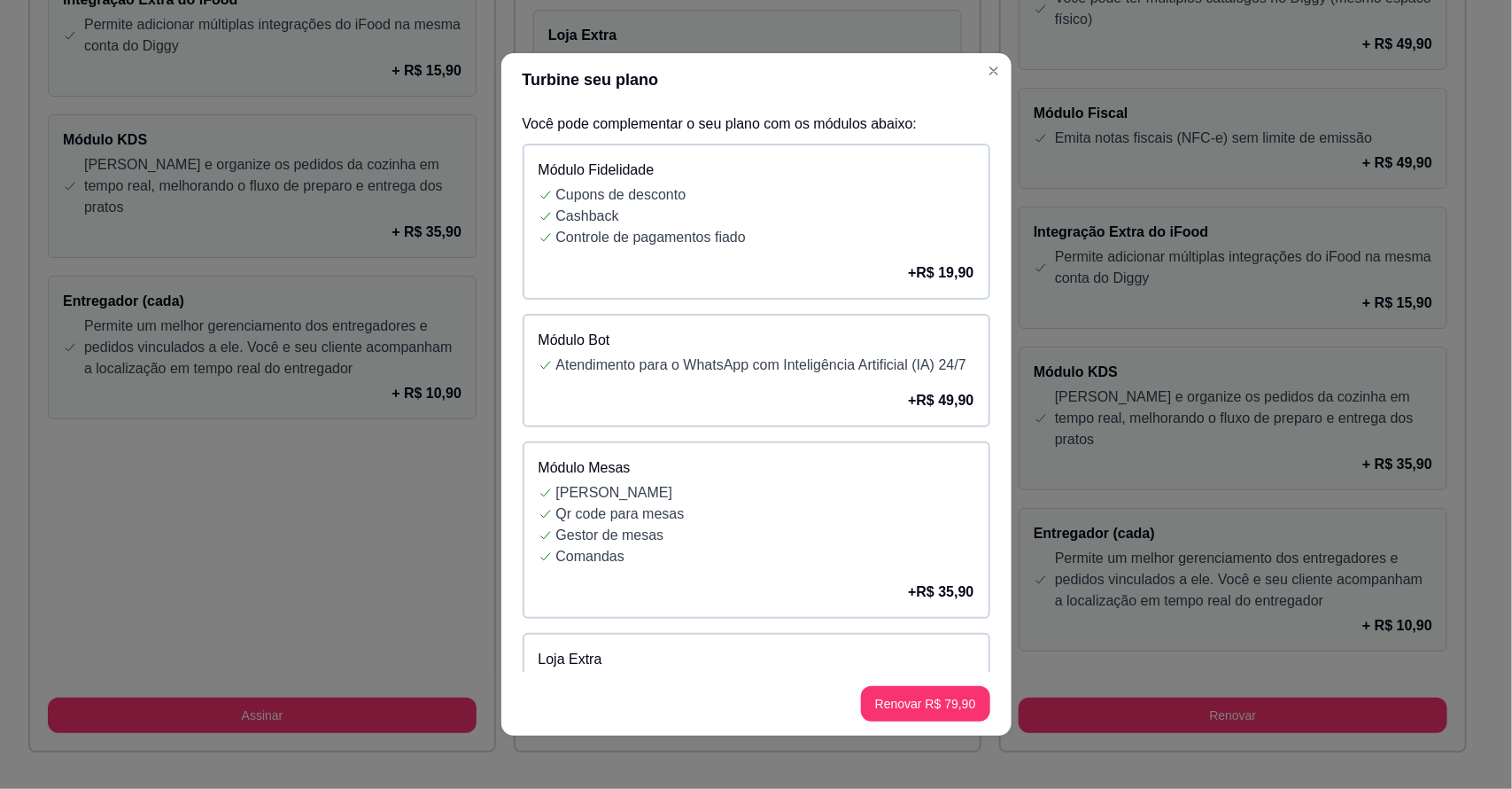
scroll to position [221, 0]
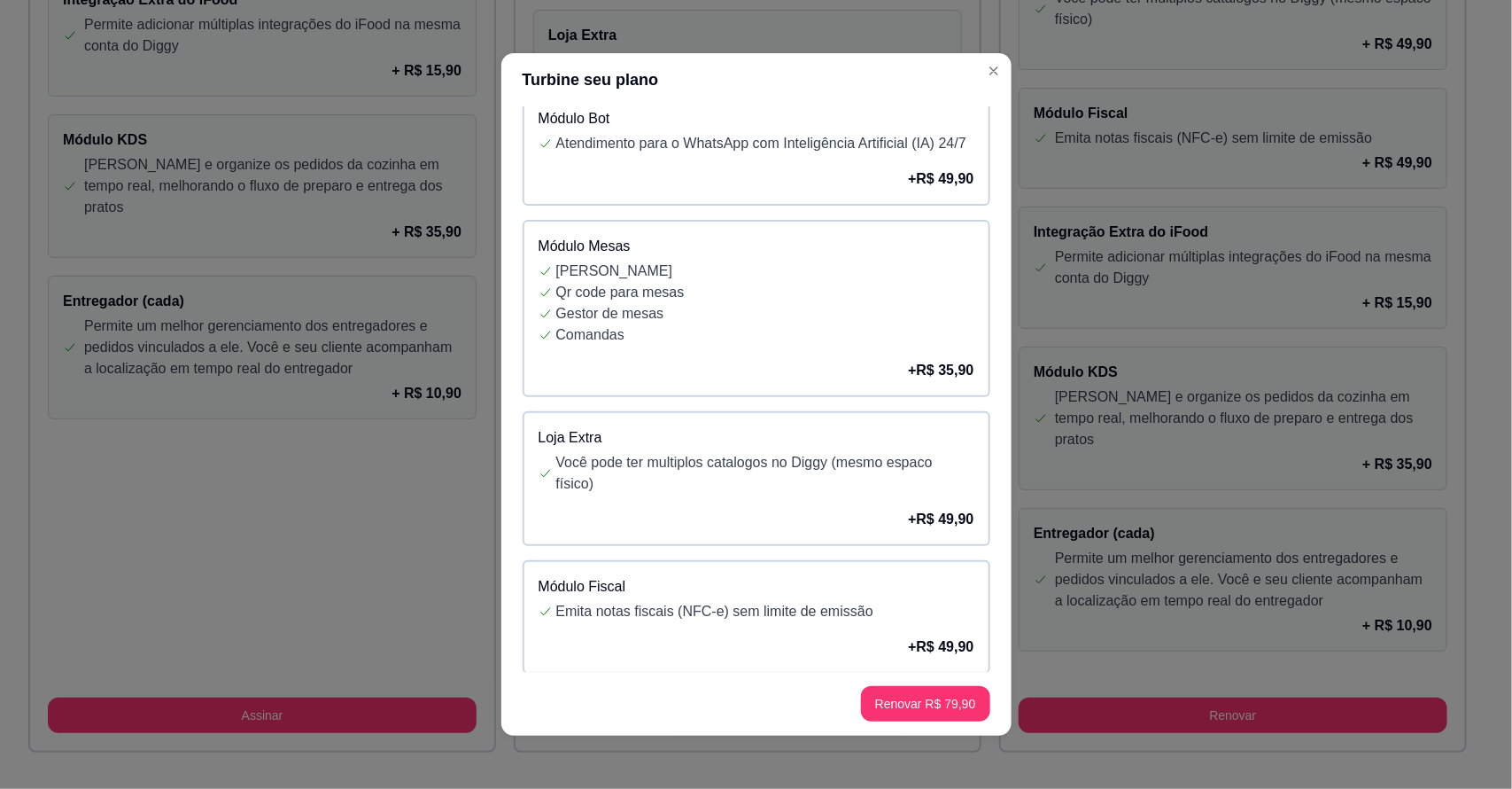
click at [870, 324] on p "Gestor de mesas" at bounding box center [766, 313] width 418 height 21
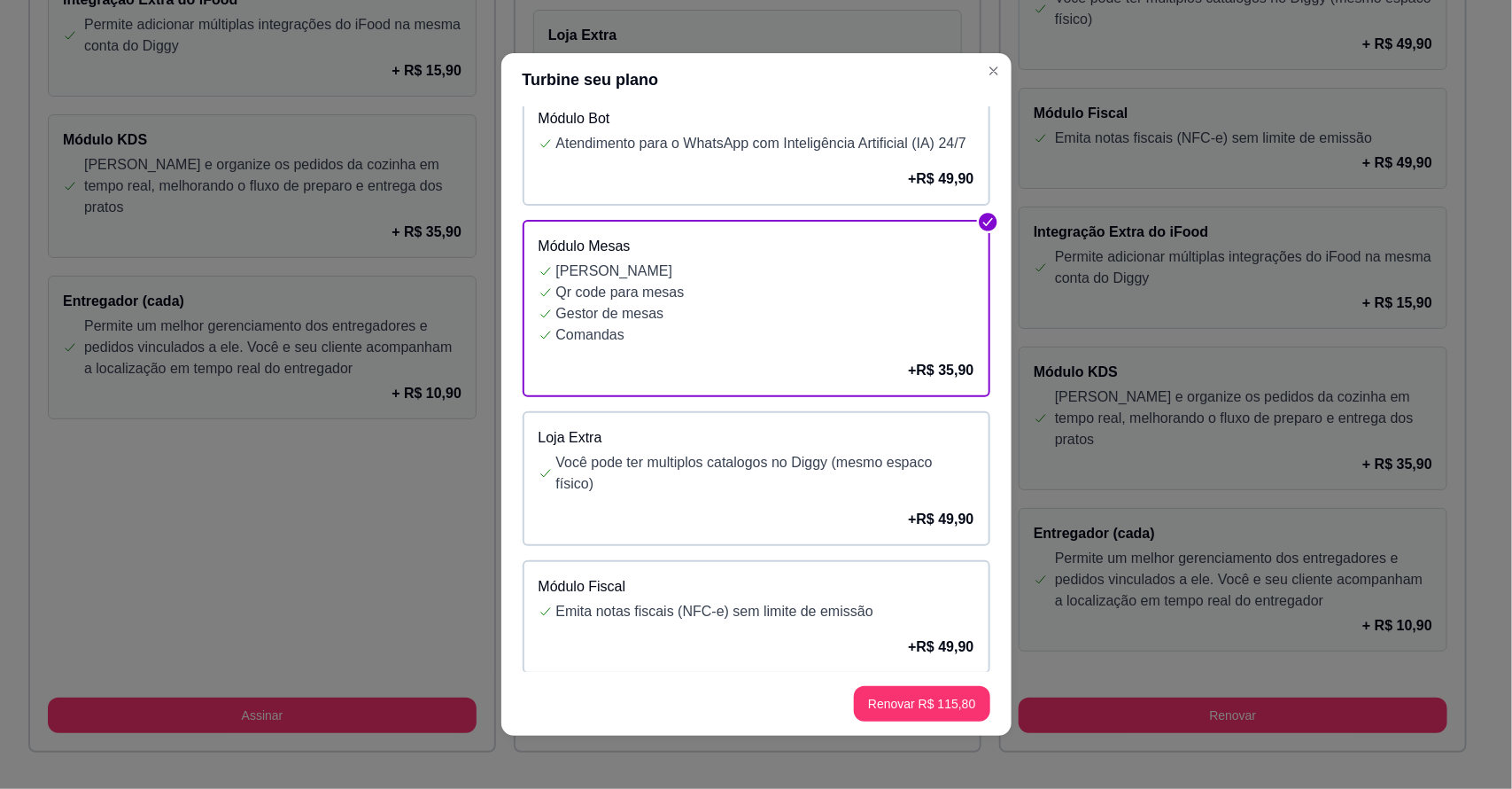
scroll to position [554, 0]
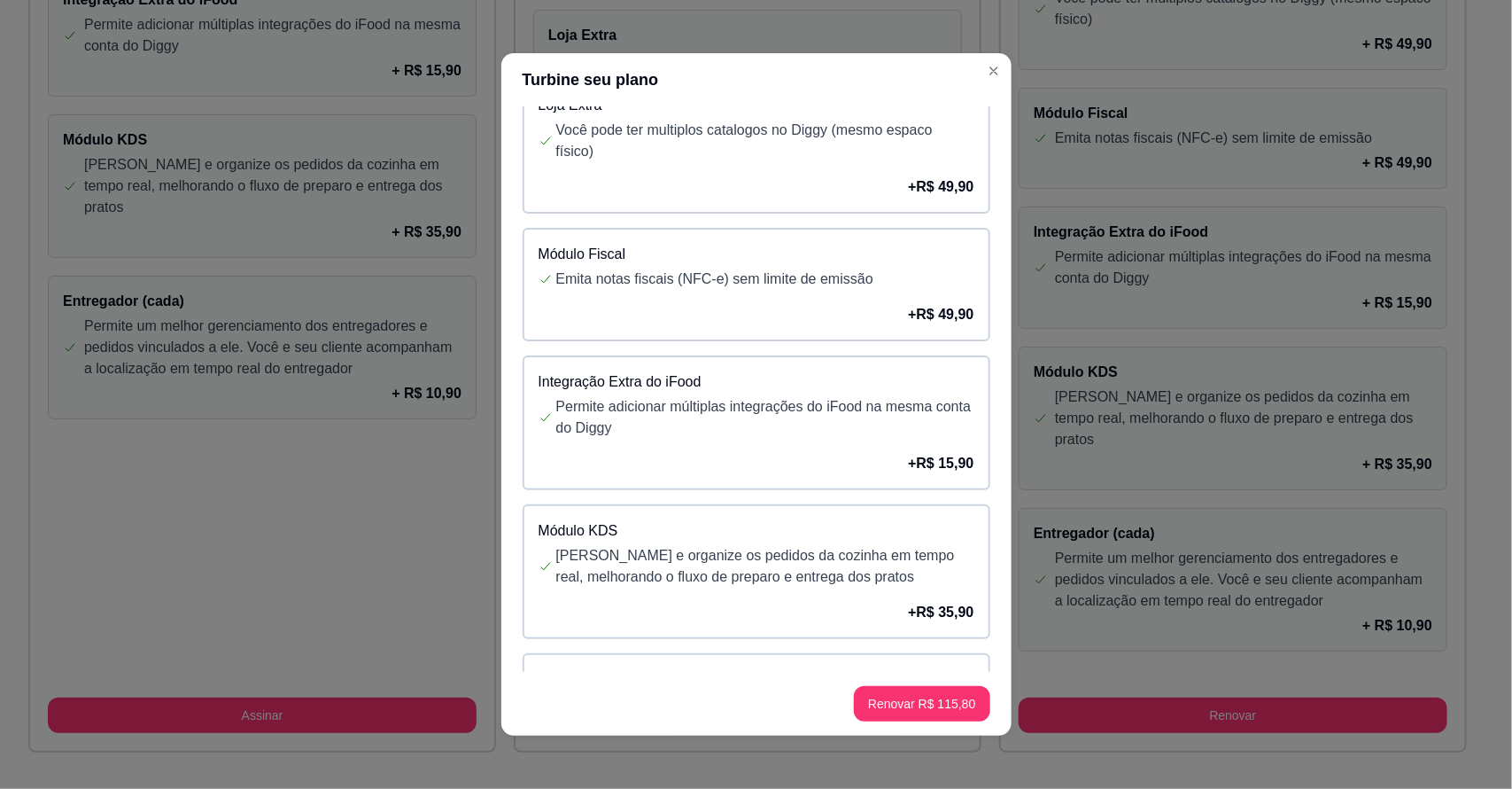
click at [789, 542] on p "Módulo KDS" at bounding box center [756, 531] width 436 height 21
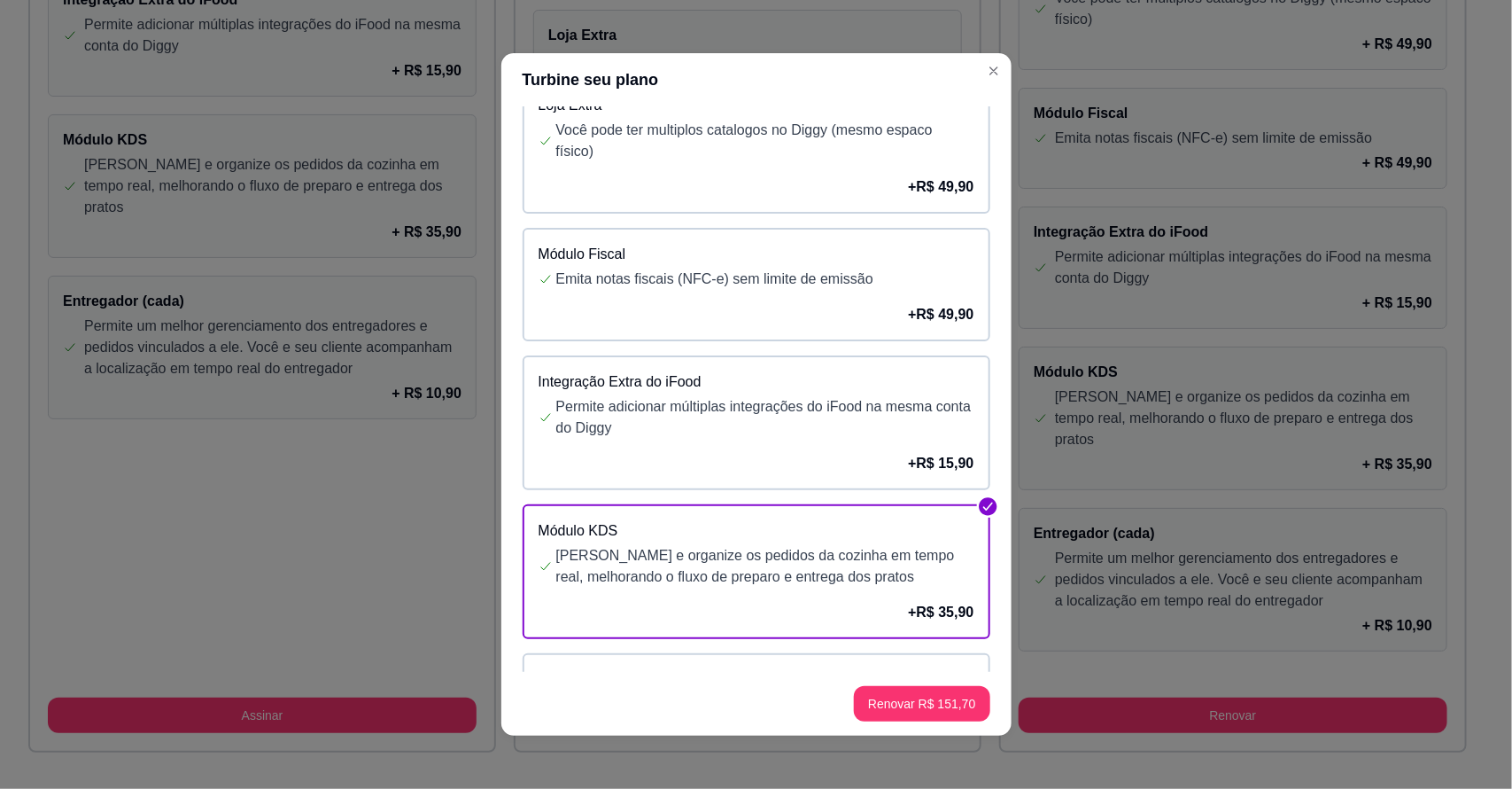
scroll to position [723, 0]
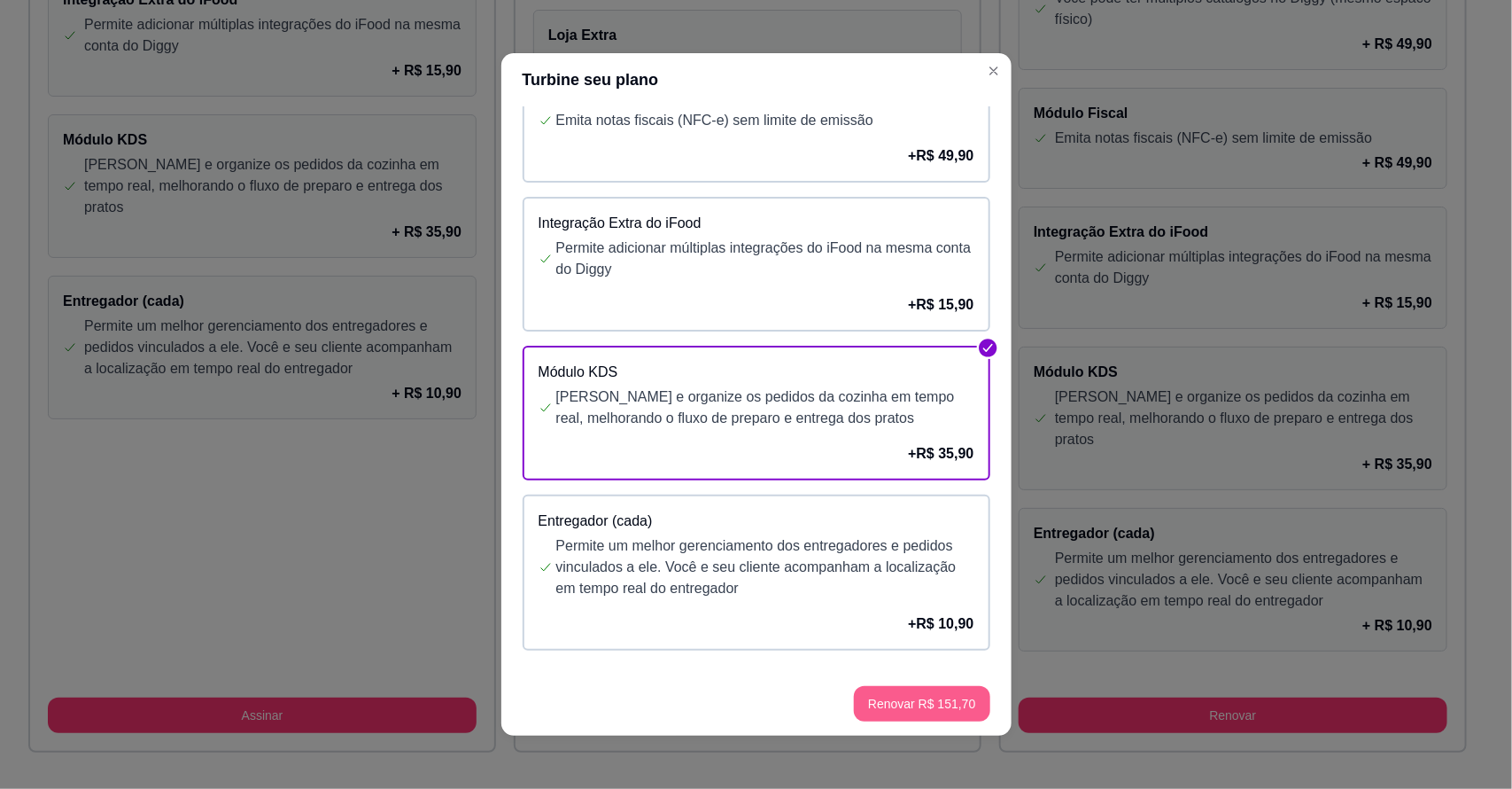
click at [940, 705] on button "Renovar R$ 151,70" at bounding box center [921, 704] width 135 height 35
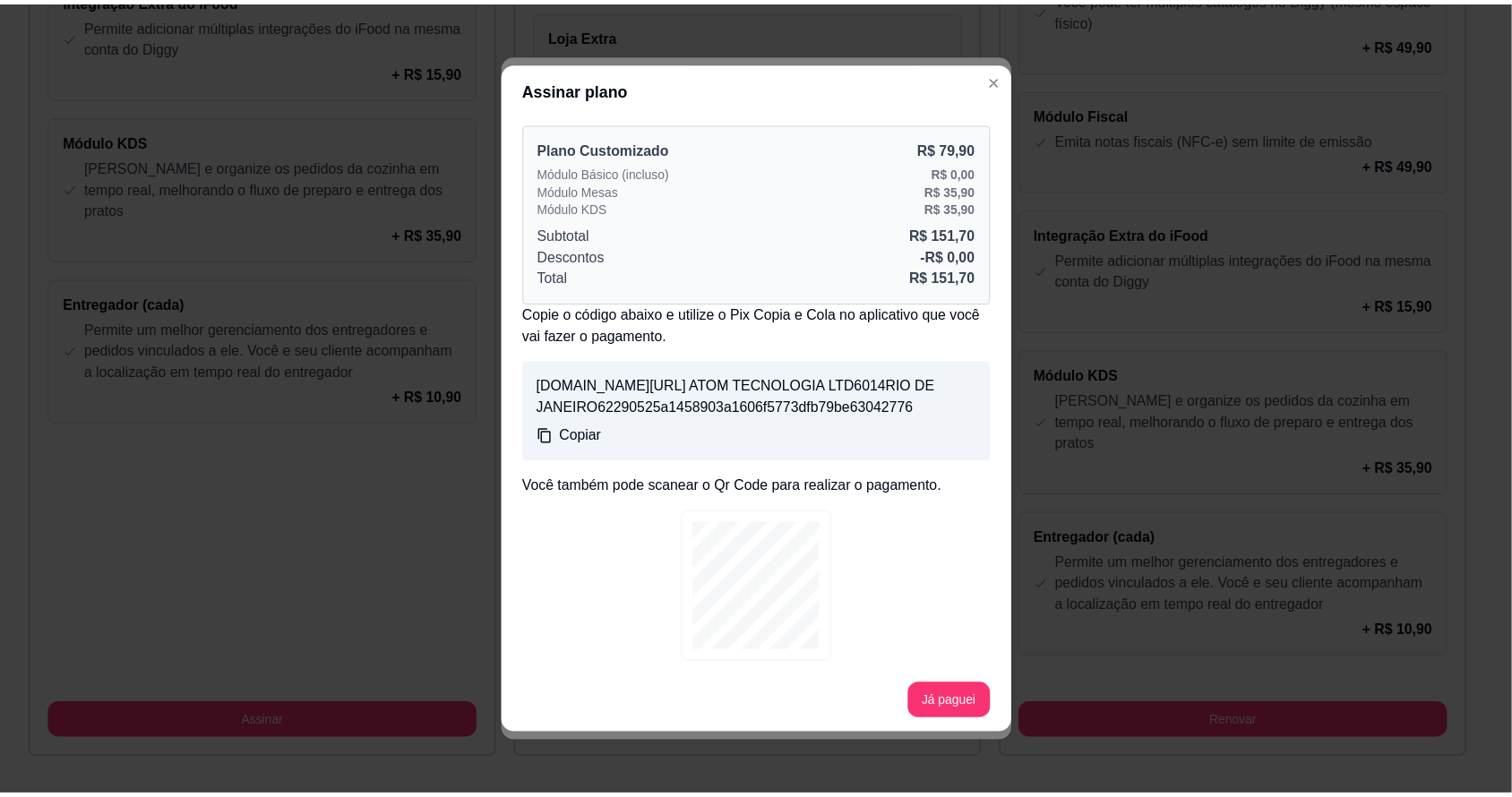
scroll to position [0, 0]
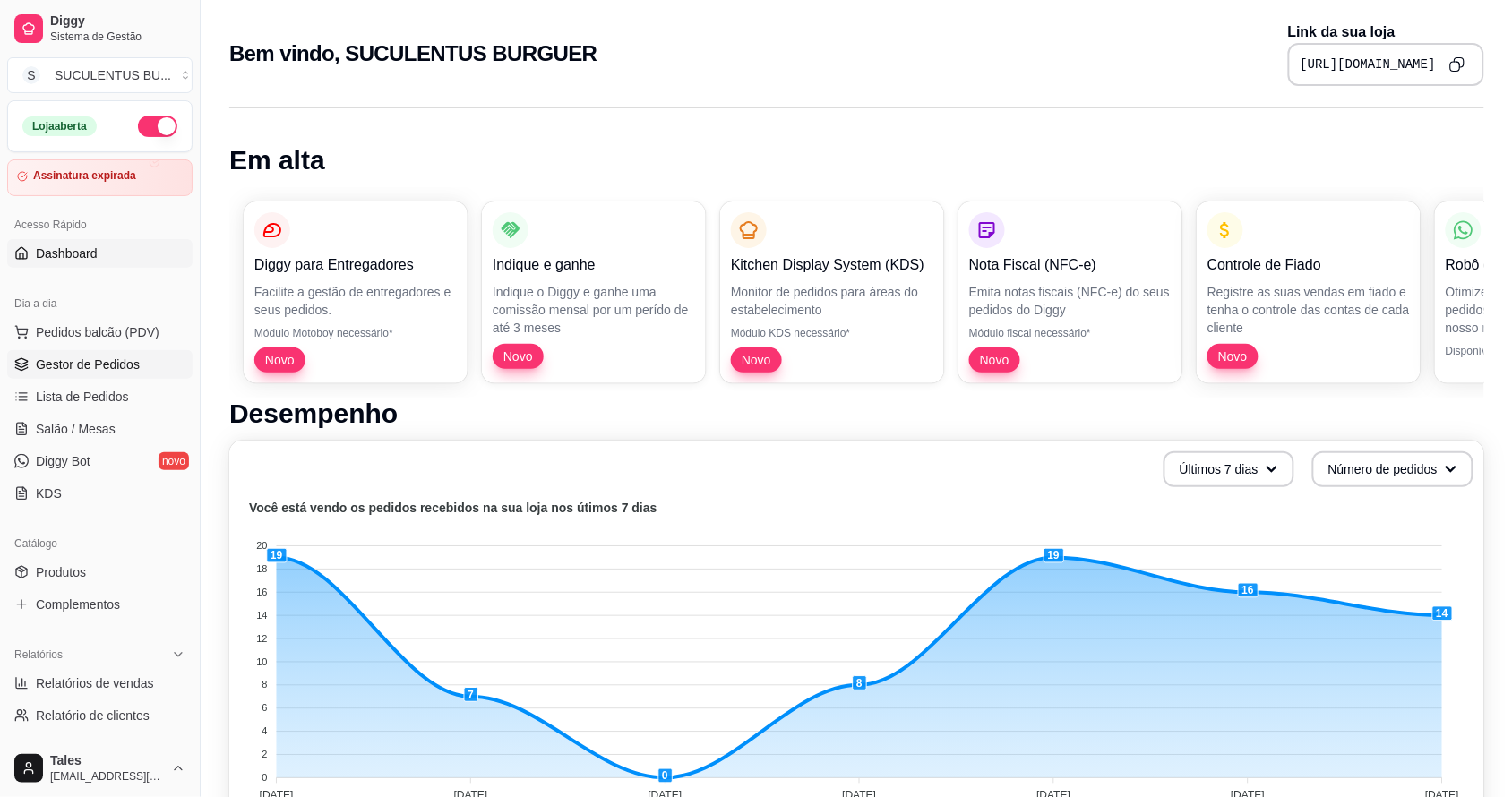
click at [118, 364] on span "Gestor de Pedidos" at bounding box center [87, 364] width 104 height 17
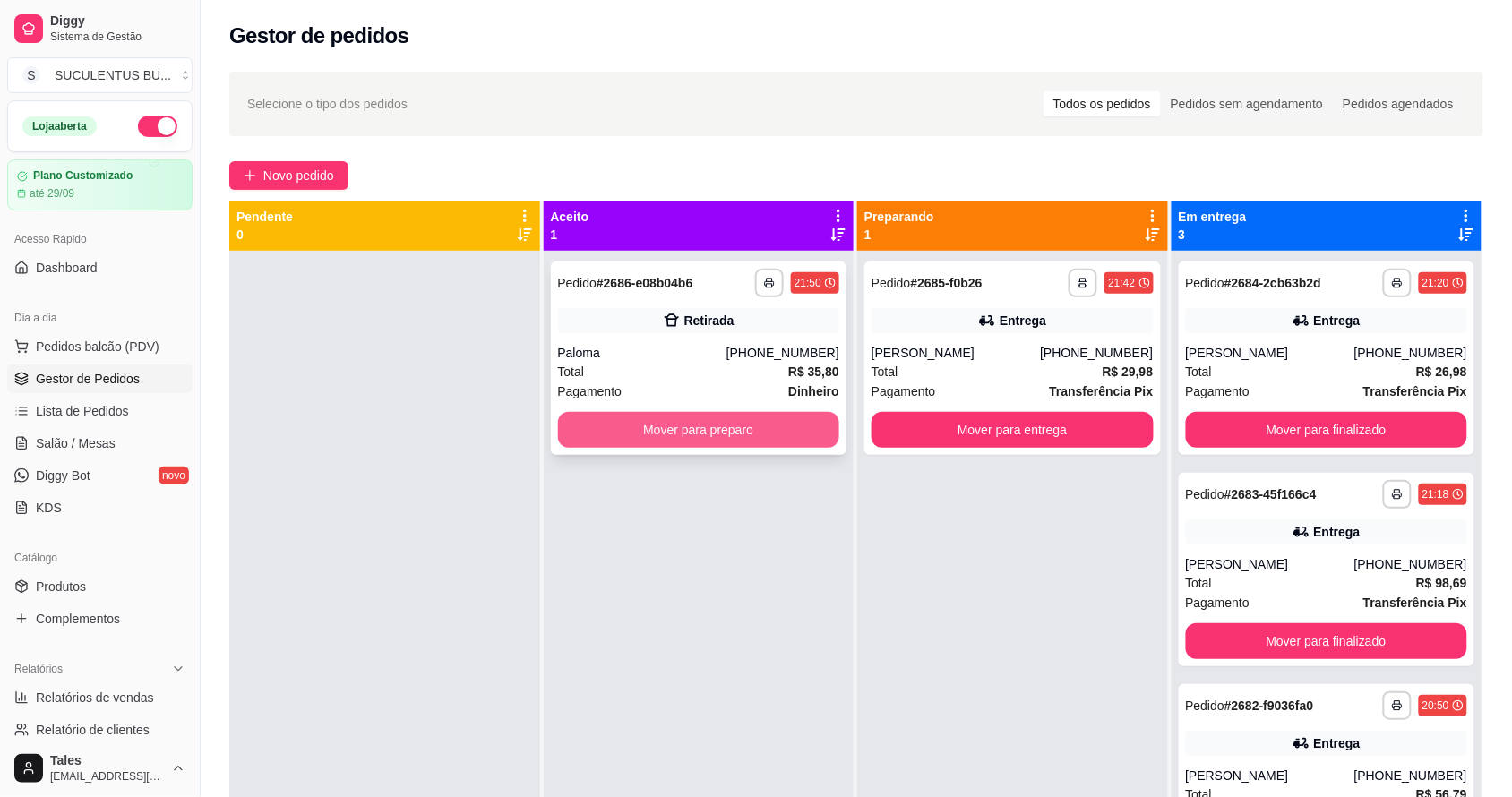
click at [656, 434] on button "Mover para preparo" at bounding box center [698, 429] width 282 height 36
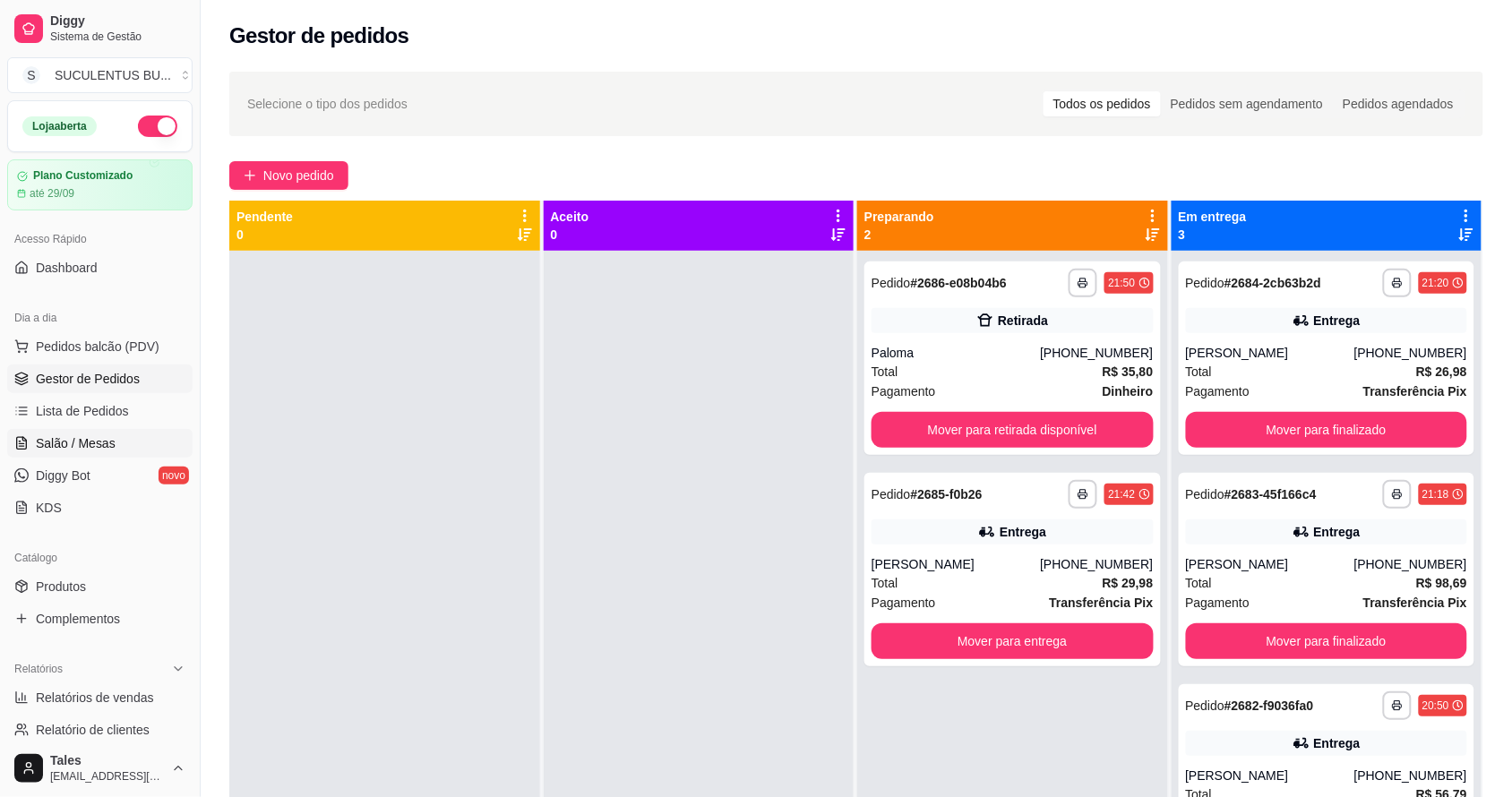
click at [97, 450] on span "Salão / Mesas" at bounding box center [76, 443] width 79 height 17
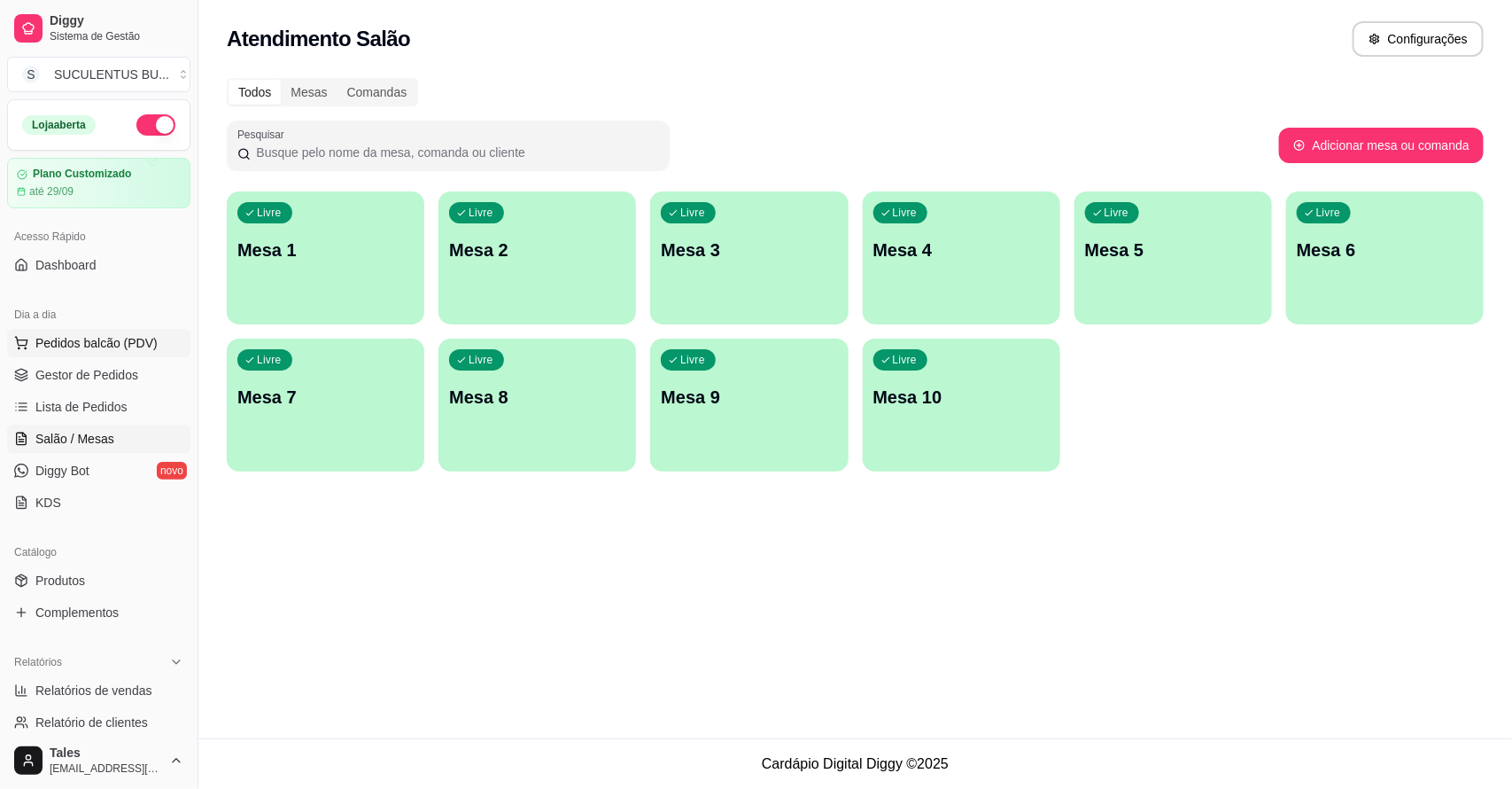
click at [72, 346] on span "Pedidos balcão (PDV)" at bounding box center [97, 343] width 123 height 17
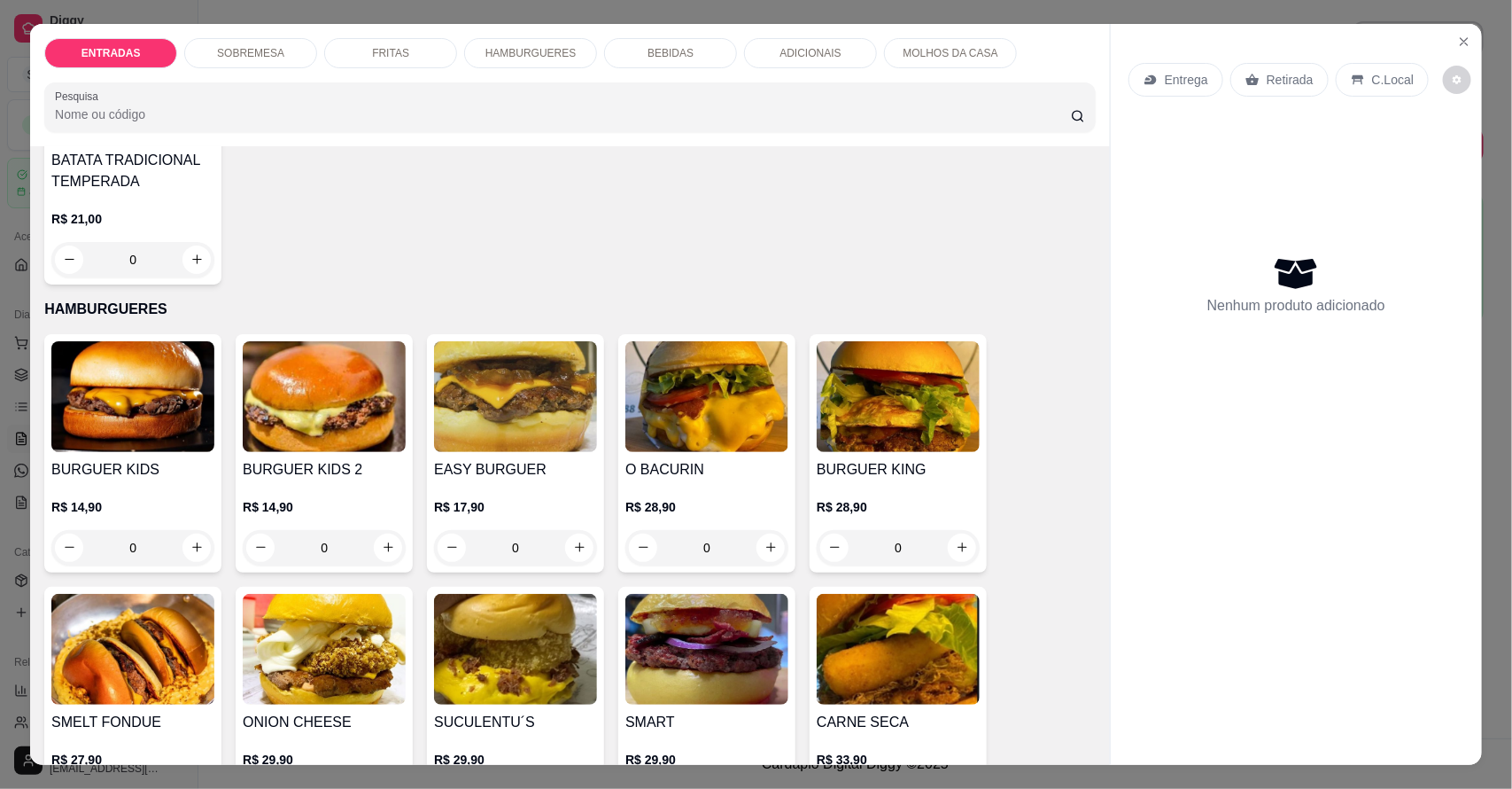
scroll to position [1330, 0]
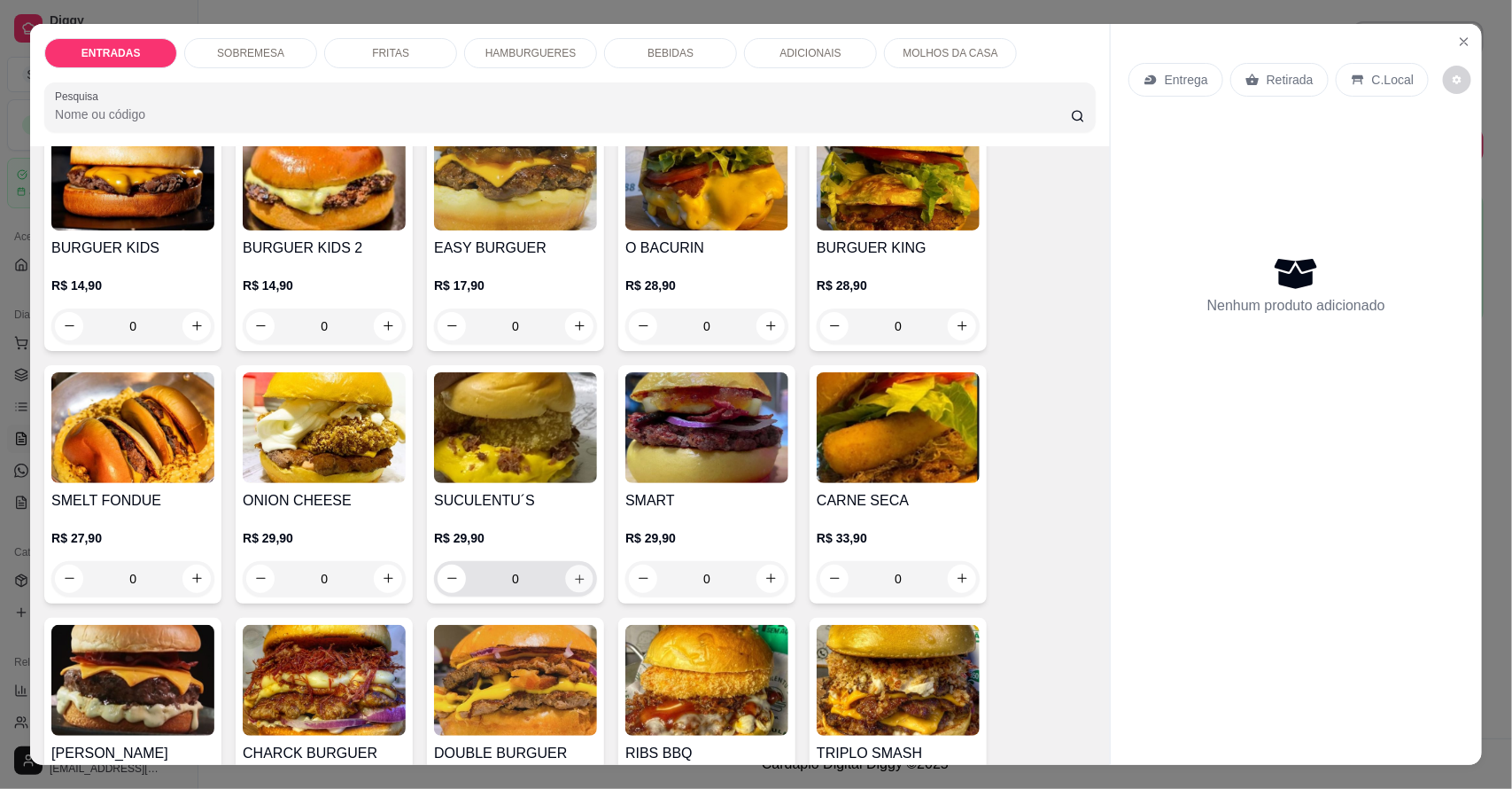
click at [574, 578] on icon "increase-product-quantity" at bounding box center [580, 578] width 13 height 13
type input "2"
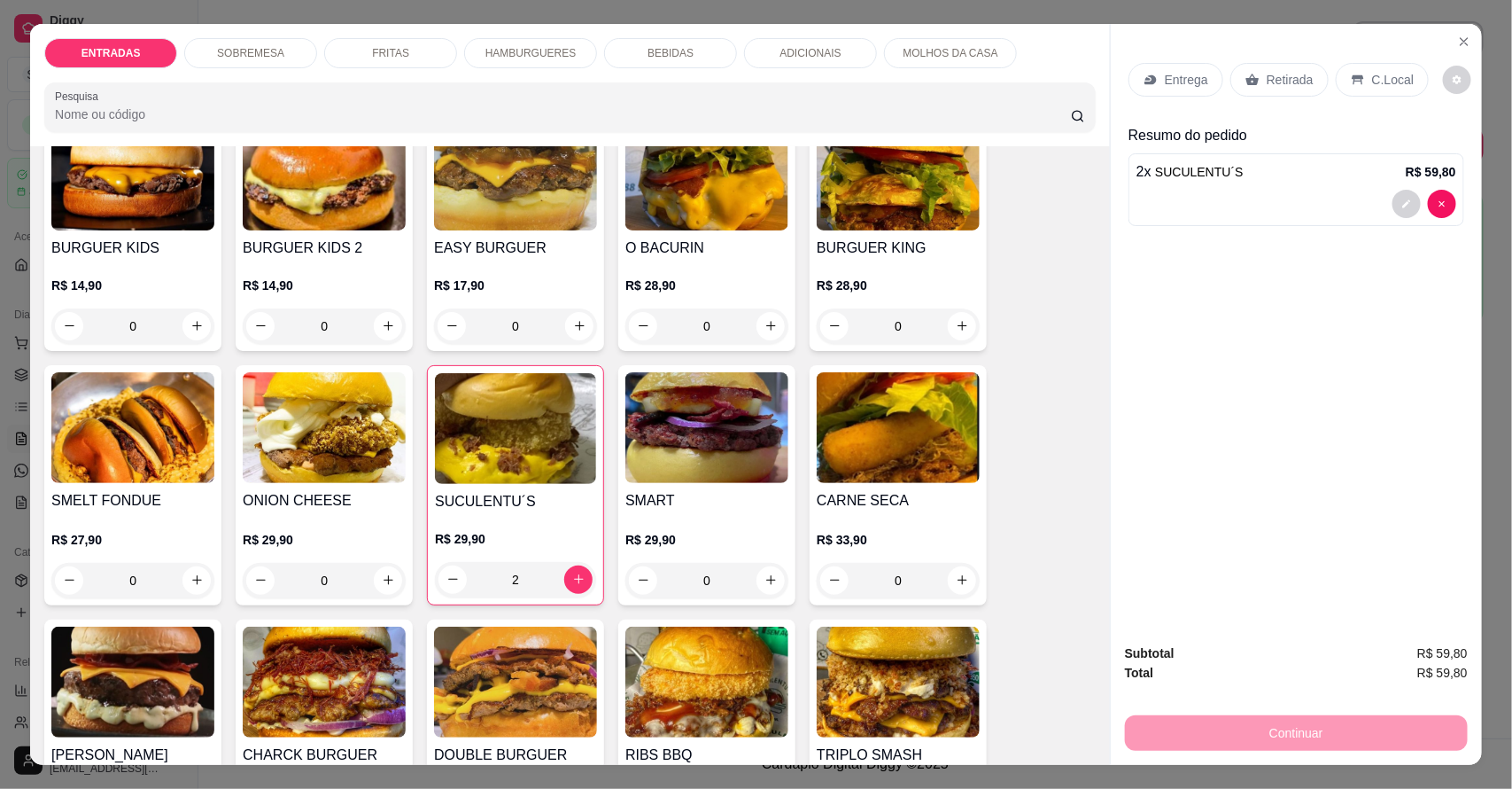
click at [1202, 76] on div "Entrega" at bounding box center [1176, 80] width 95 height 34
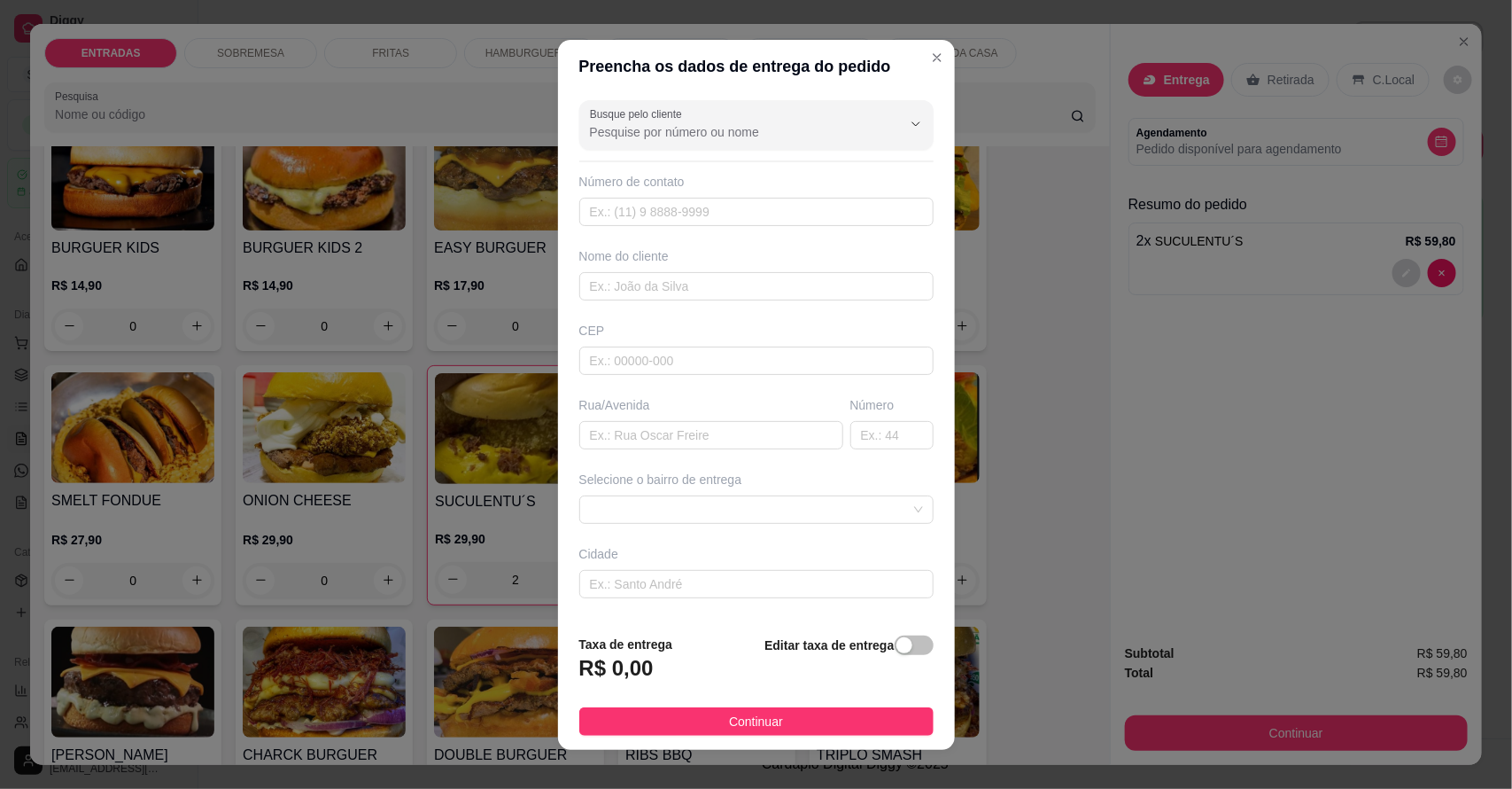
drag, startPoint x: 630, startPoint y: 149, endPoint x: 630, endPoint y: 135, distance: 14.0
click at [628, 147] on div "Busque pelo cliente Número de contato Nome do cliente CEP Rua/[GEOGRAPHIC_DATA]…" at bounding box center [756, 357] width 397 height 527
click at [630, 134] on input "Busque pelo cliente" at bounding box center [732, 132] width 284 height 17
click at [729, 169] on span "ELIECIO "LECIN"" at bounding box center [722, 174] width 276 height 17
type input "ELIECIO "LECIN""
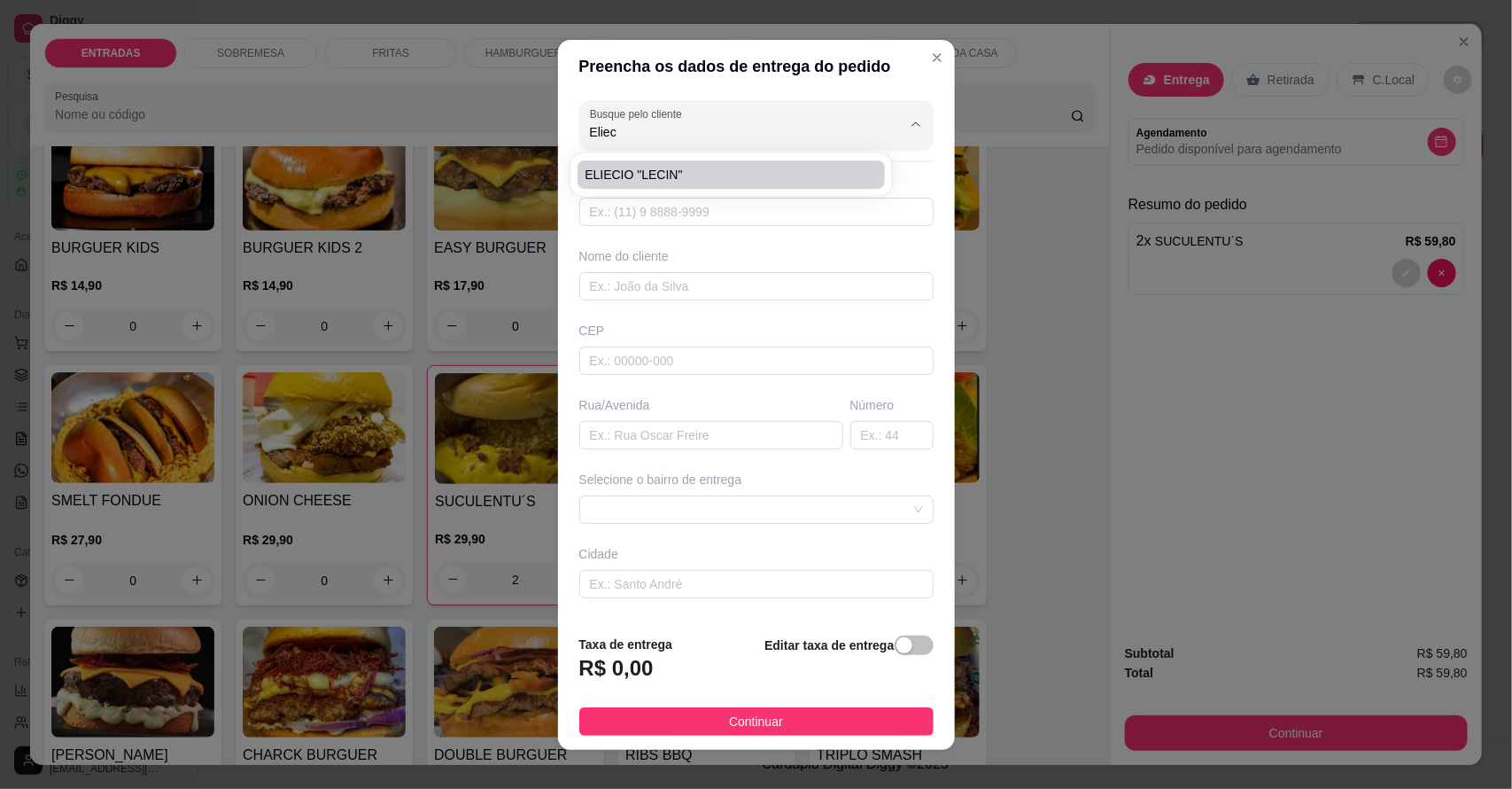
type input "88993746174"
type input "ELIECIO "LECIN""
type input "CASA DE GRAZIELA"
type input "Salitre"
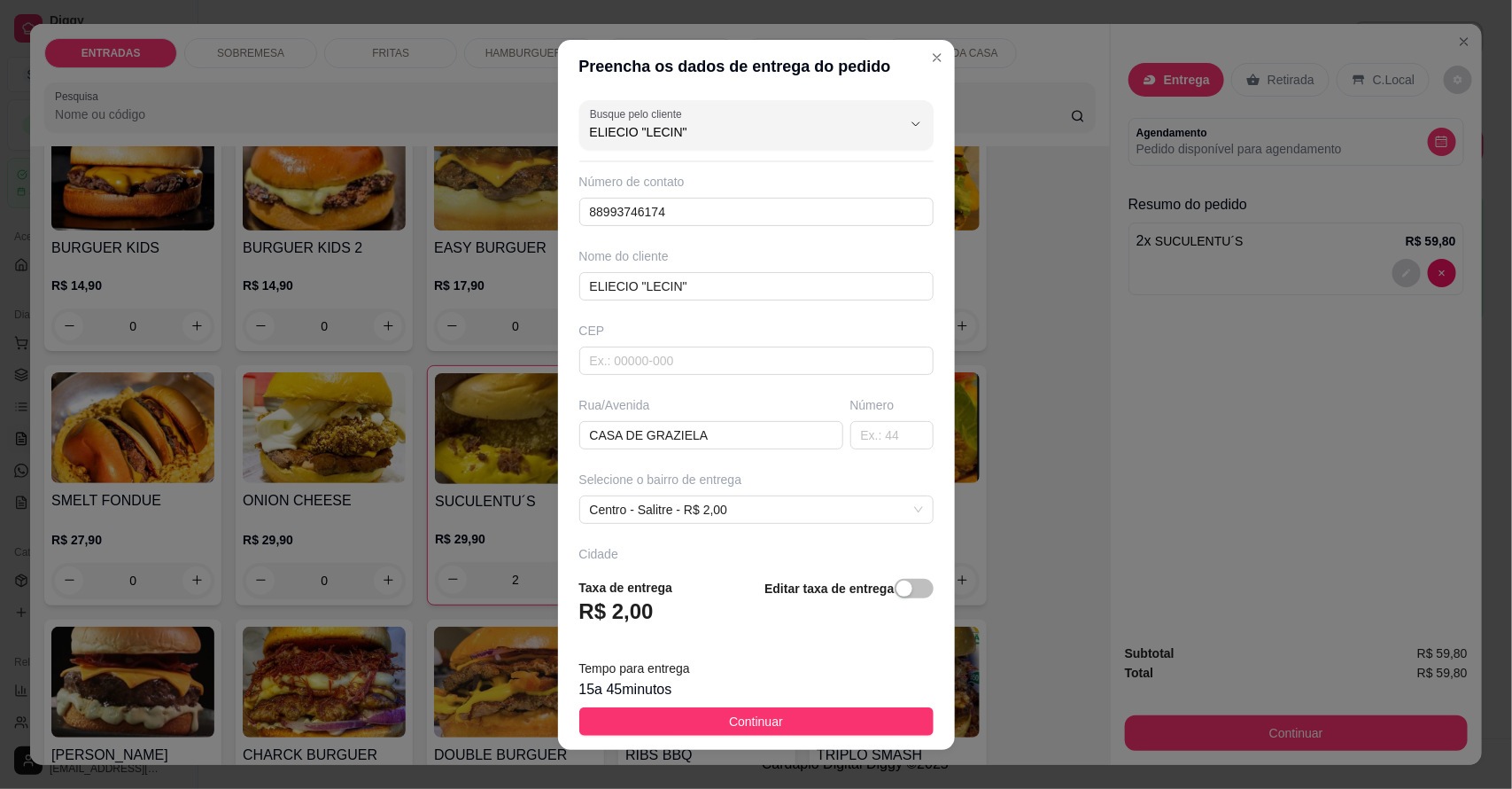
click at [687, 719] on button "Continuar" at bounding box center [757, 722] width 355 height 29
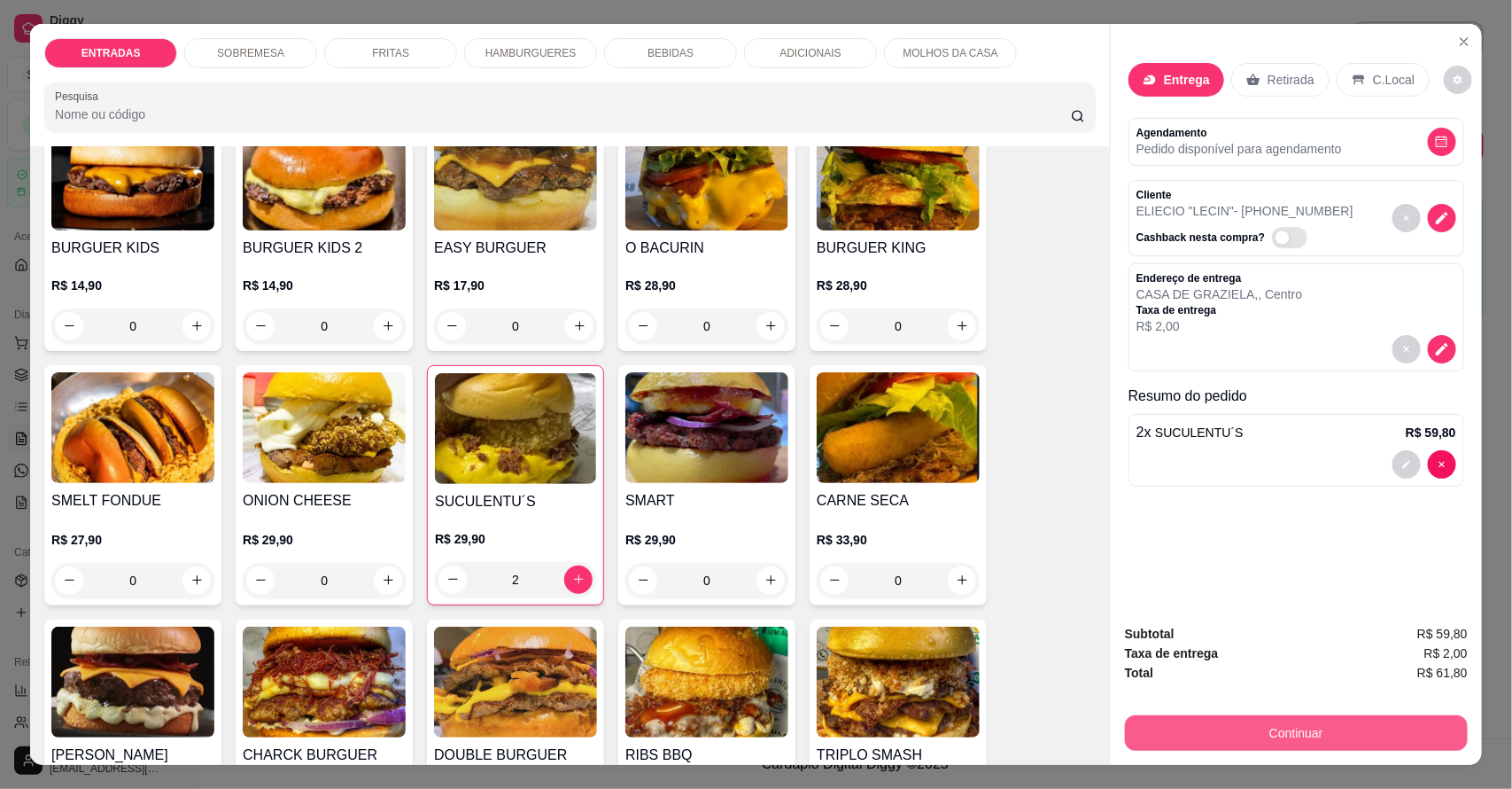
click at [1314, 735] on button "Continuar" at bounding box center [1296, 732] width 343 height 35
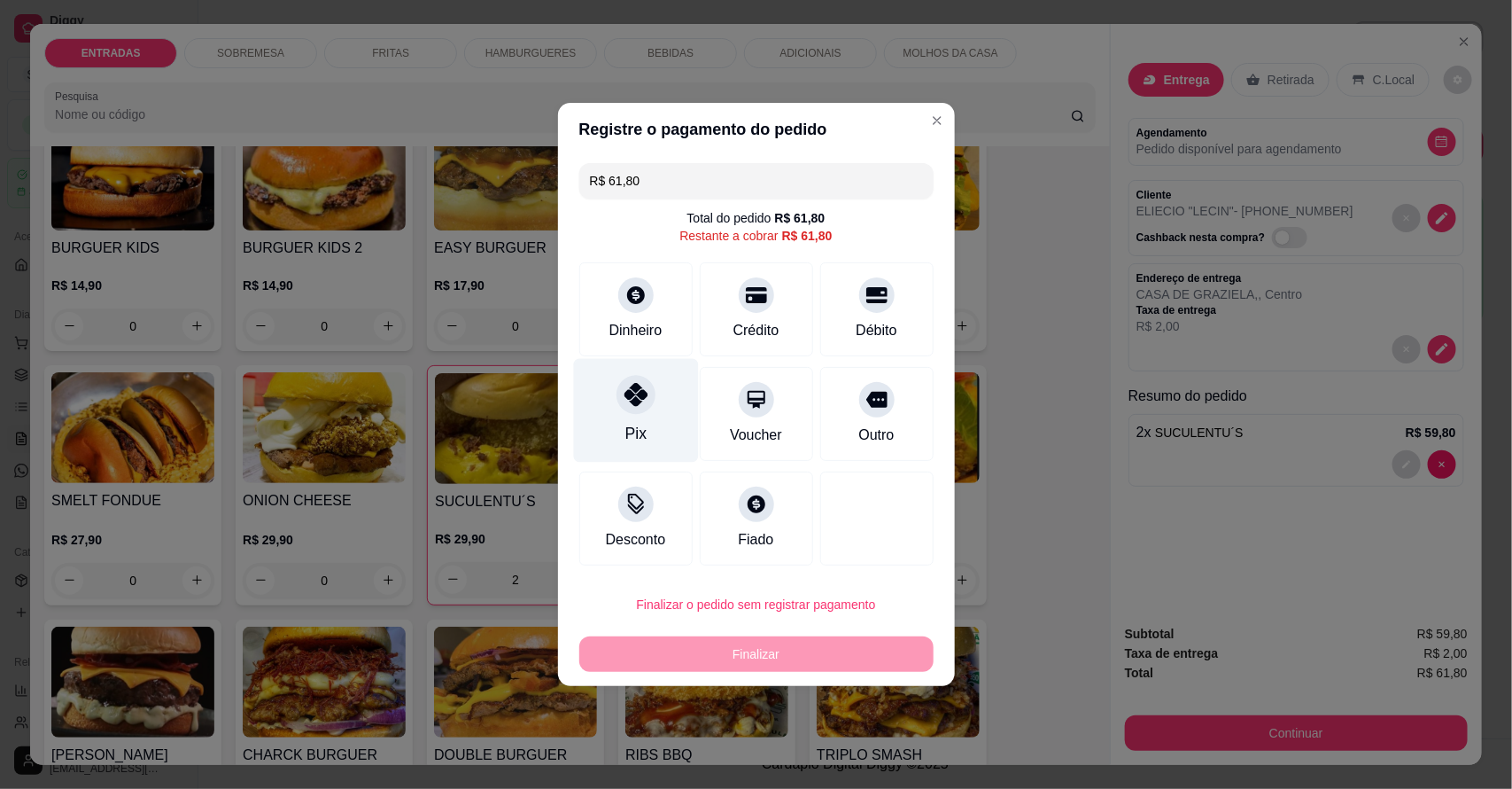
click at [634, 418] on div "Pix" at bounding box center [635, 410] width 125 height 104
type input "R$ 0,00"
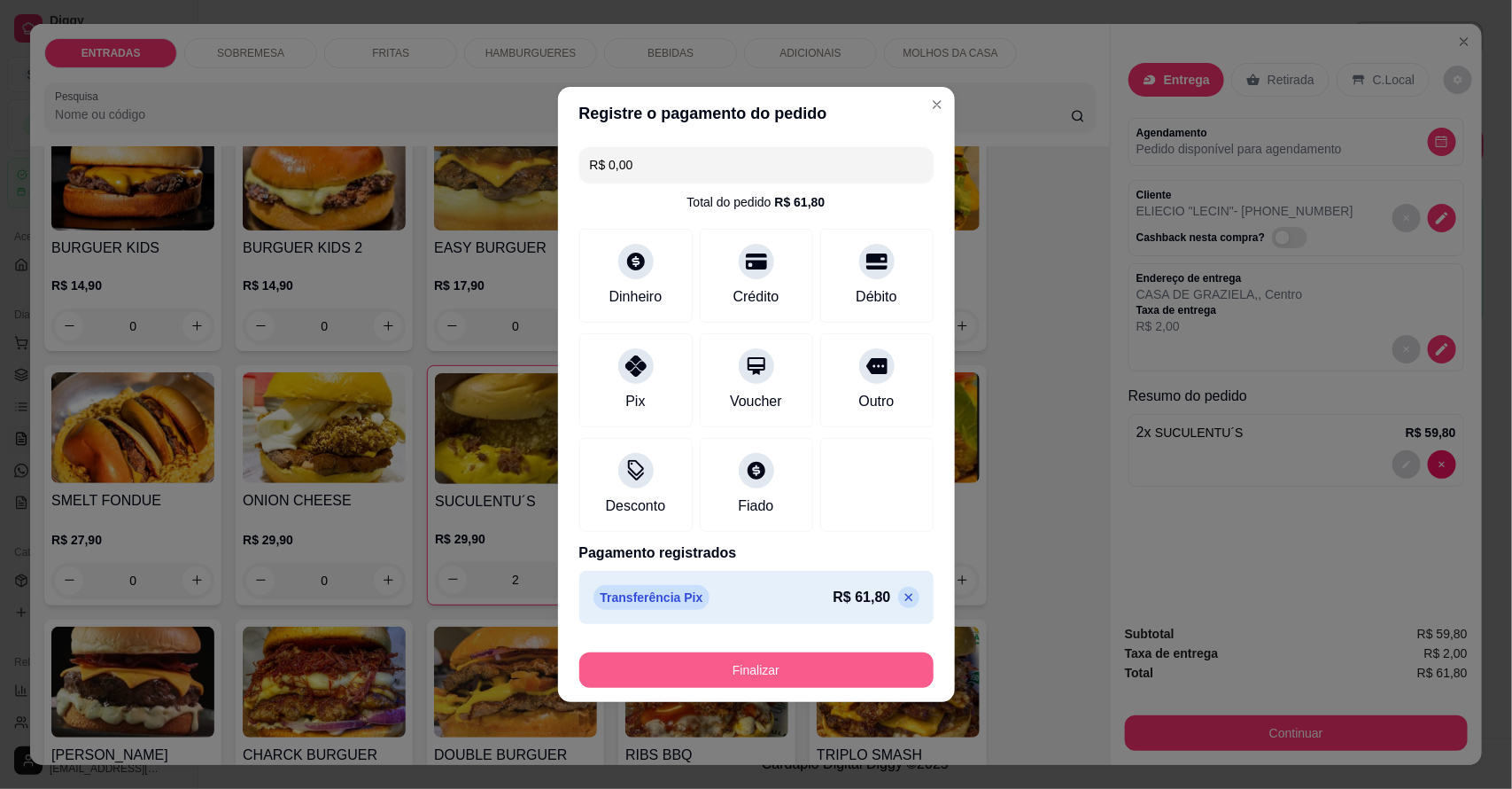
click at [753, 662] on button "Finalizar" at bounding box center [757, 669] width 355 height 35
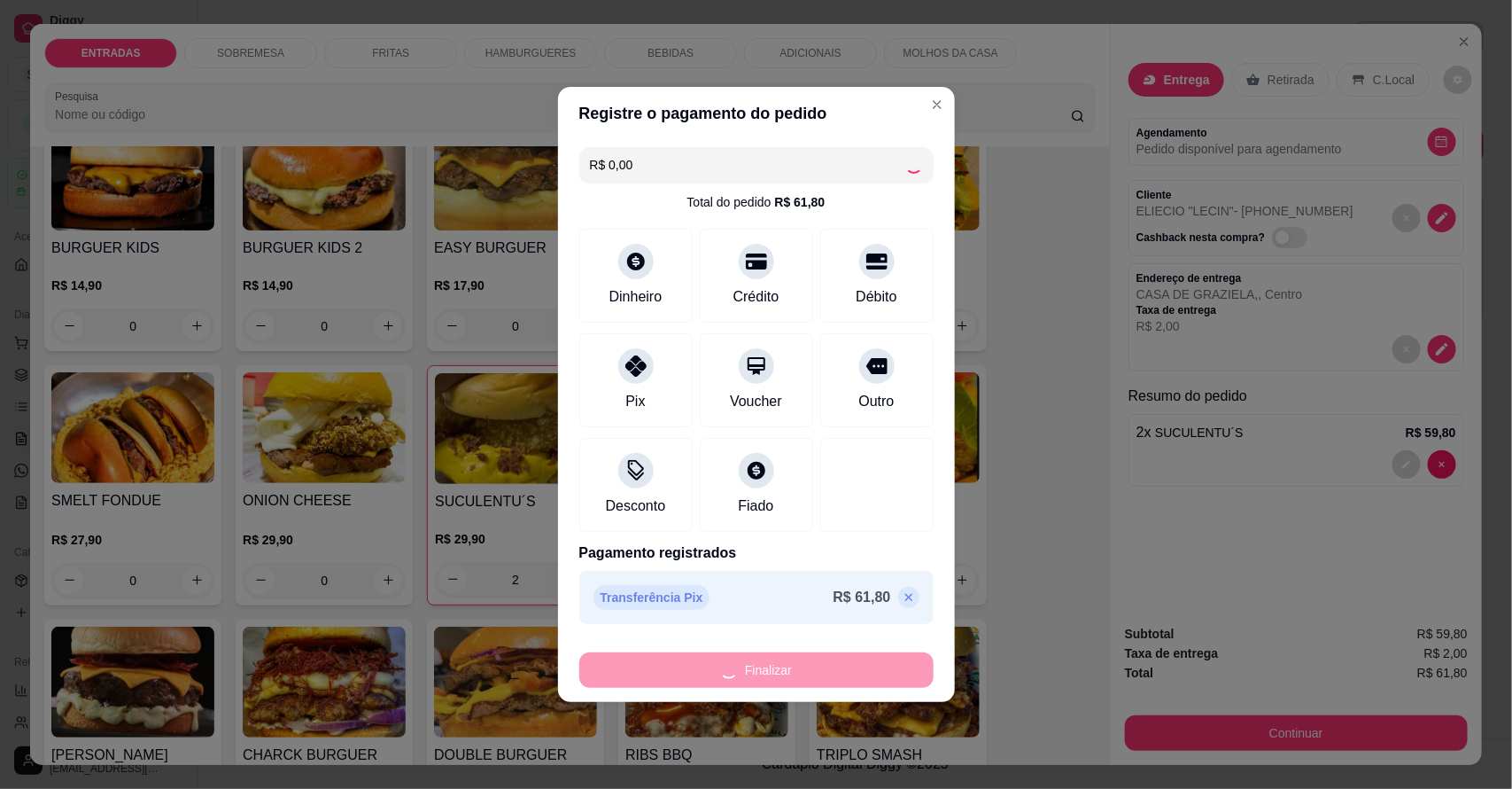
type input "0"
type input "-R$ 61,80"
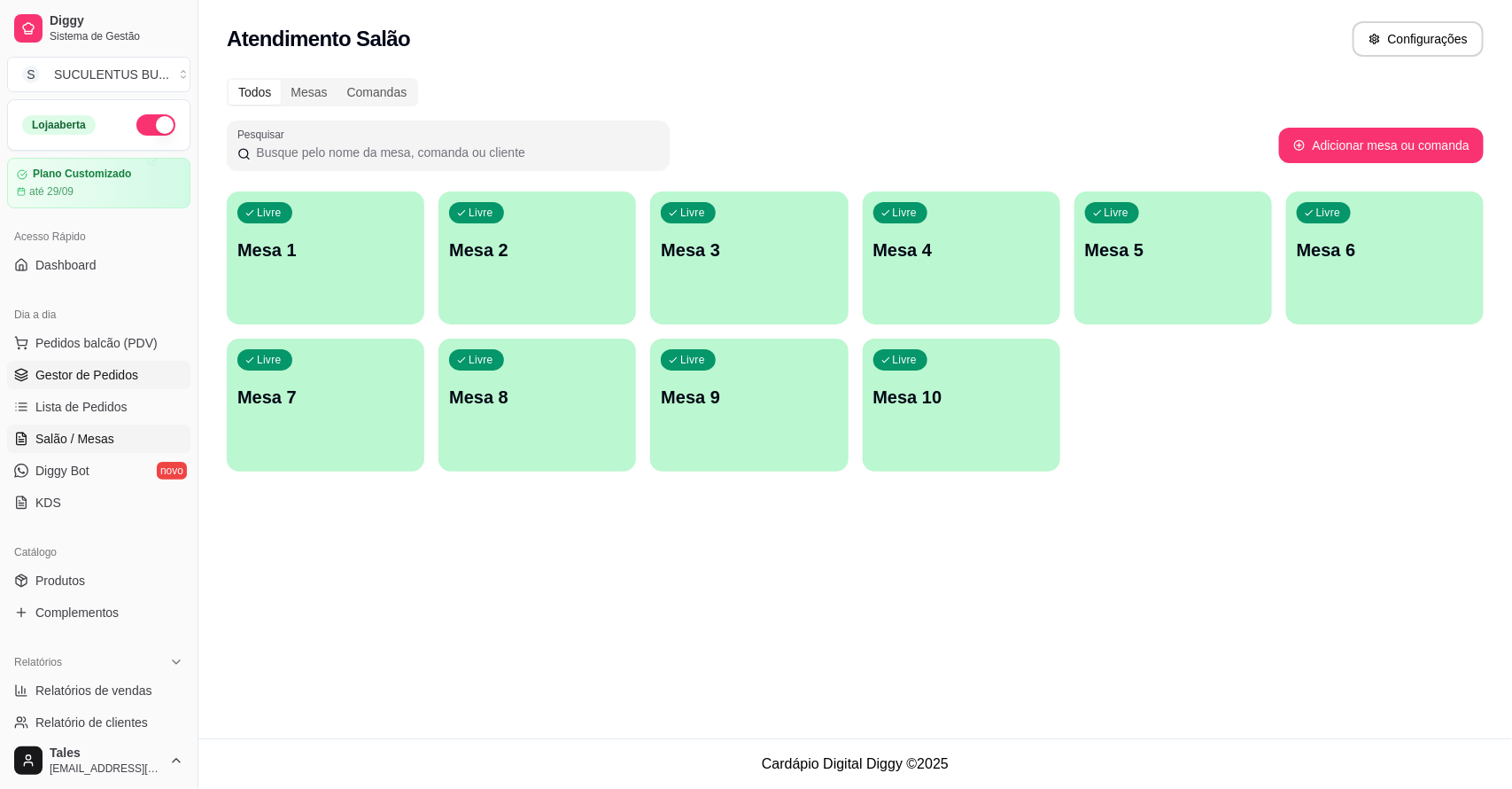
click at [118, 378] on span "Gestor de Pedidos" at bounding box center [86, 375] width 103 height 17
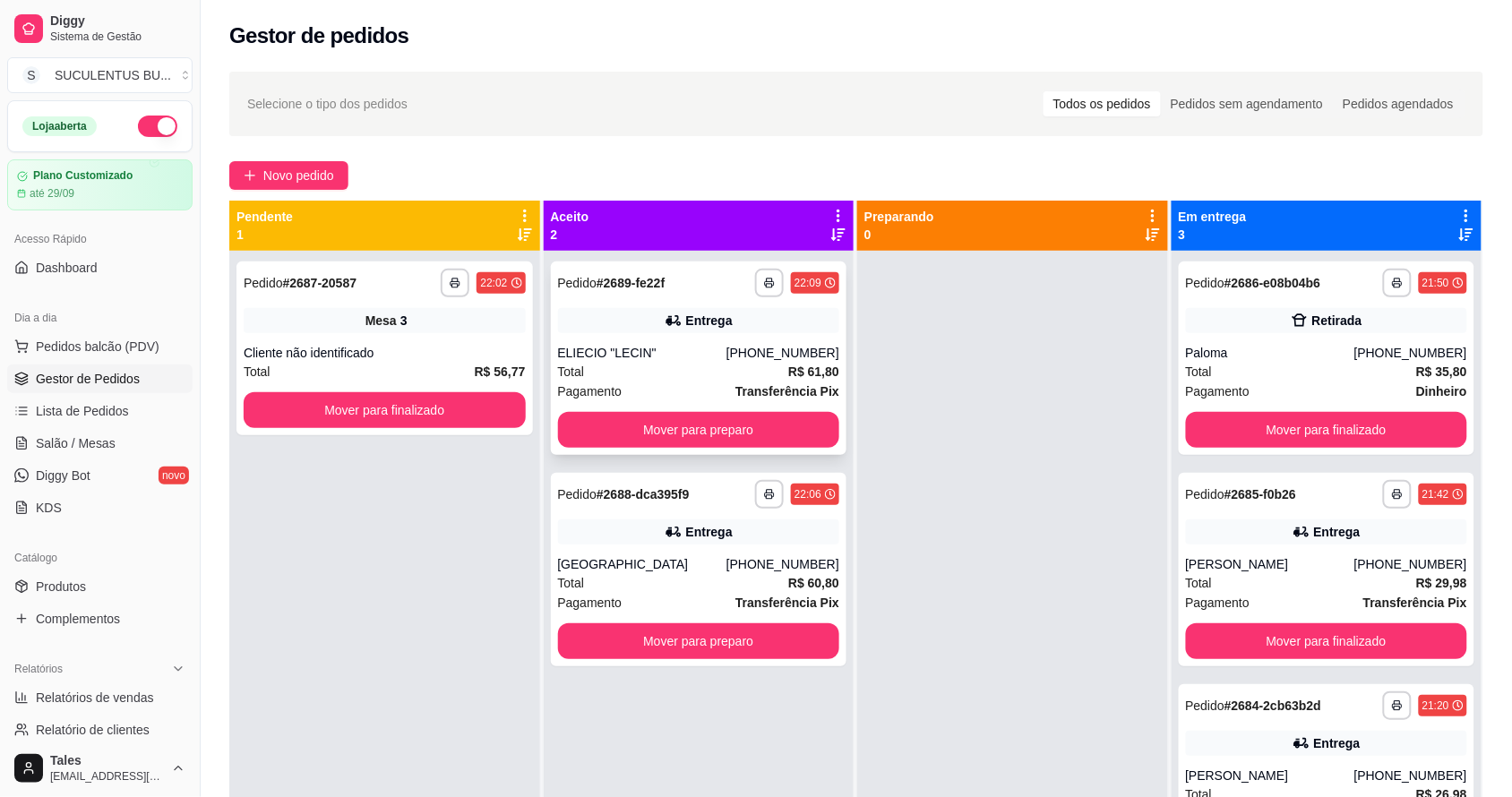
click at [690, 350] on div "ELIECIO "LECIN"" at bounding box center [642, 353] width 169 height 17
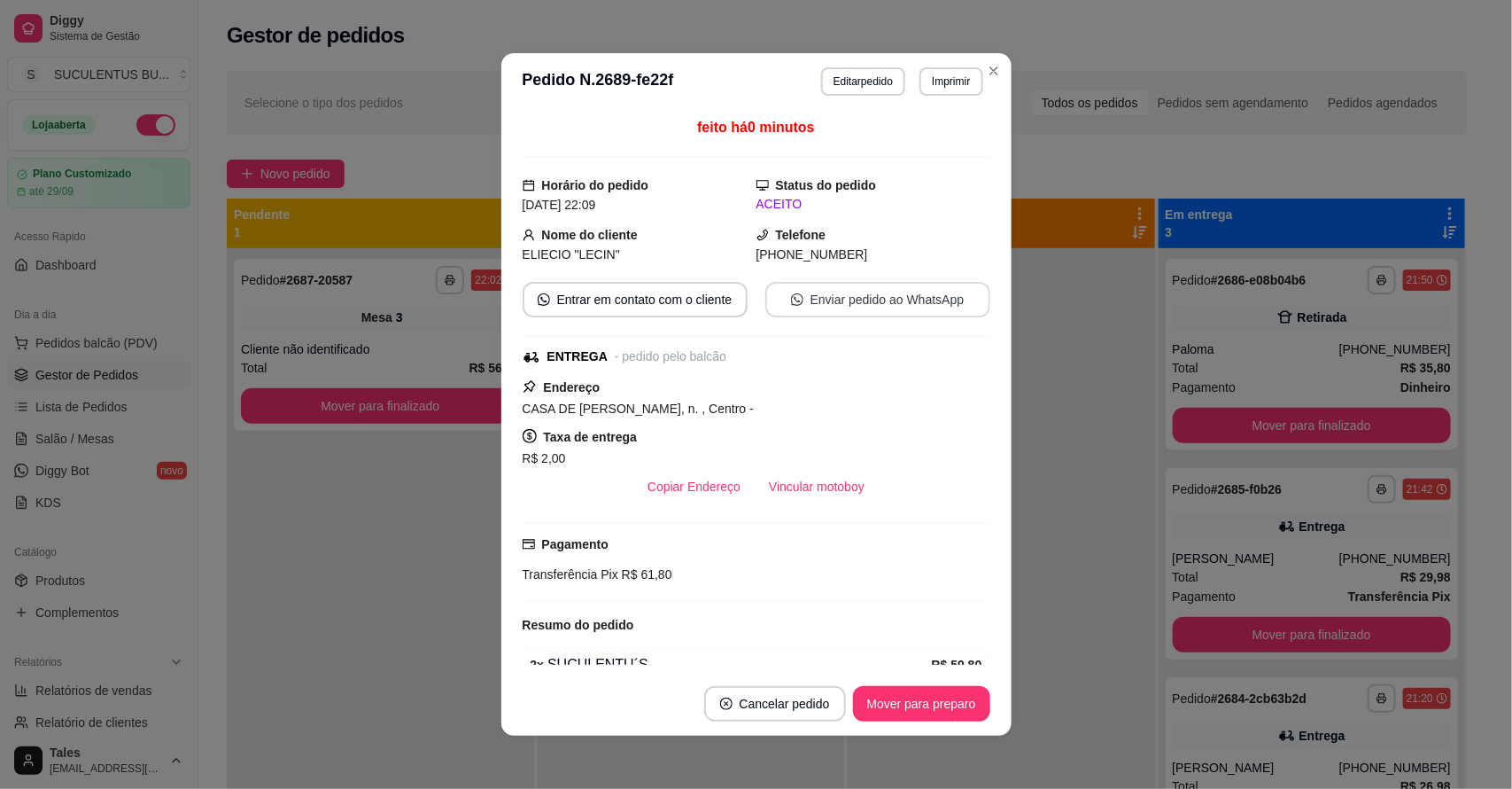
click at [819, 314] on button "Enviar pedido ao WhatsApp" at bounding box center [878, 299] width 225 height 35
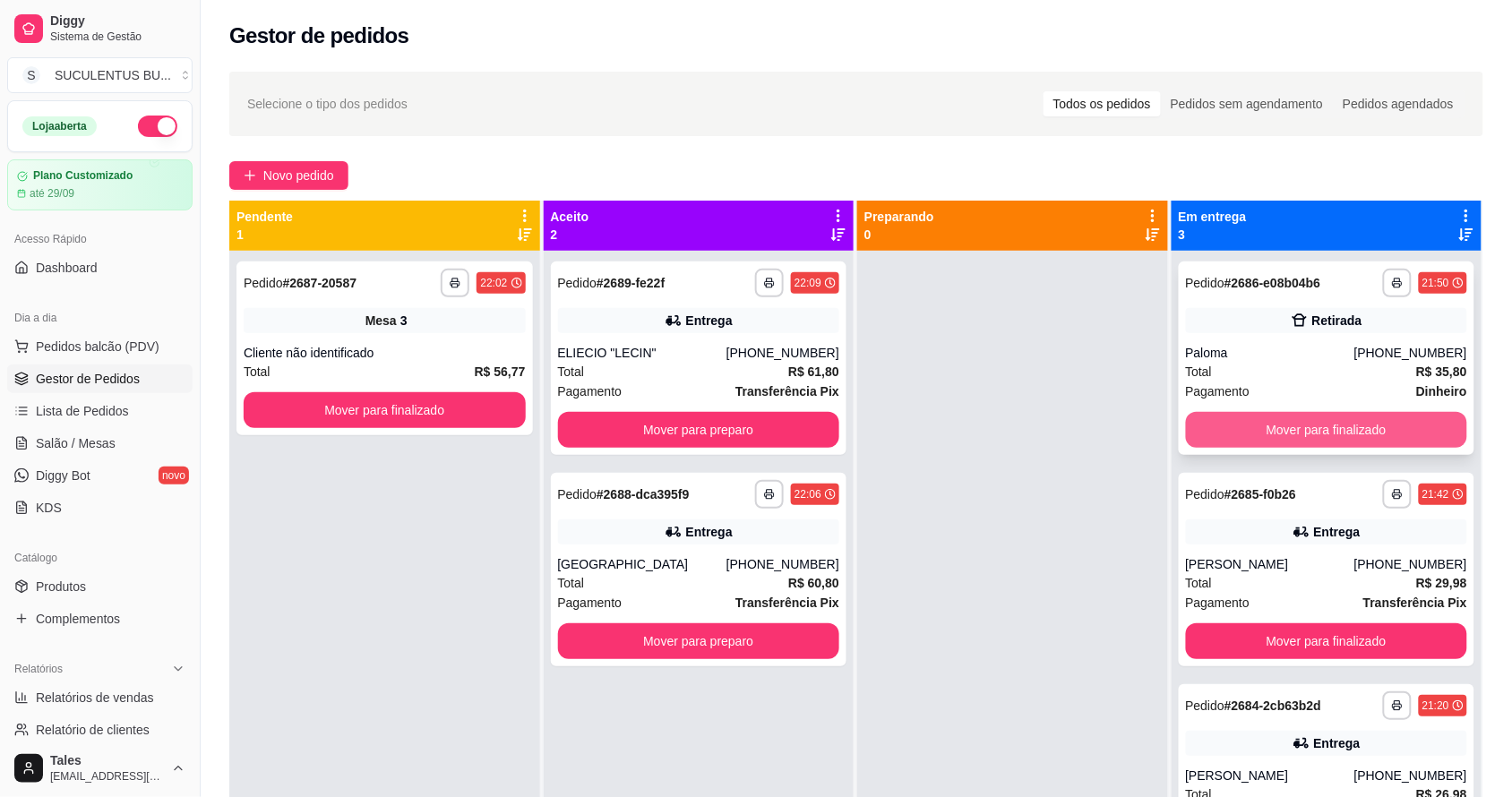
click at [1283, 418] on button "Mover para finalizado" at bounding box center [1326, 429] width 282 height 36
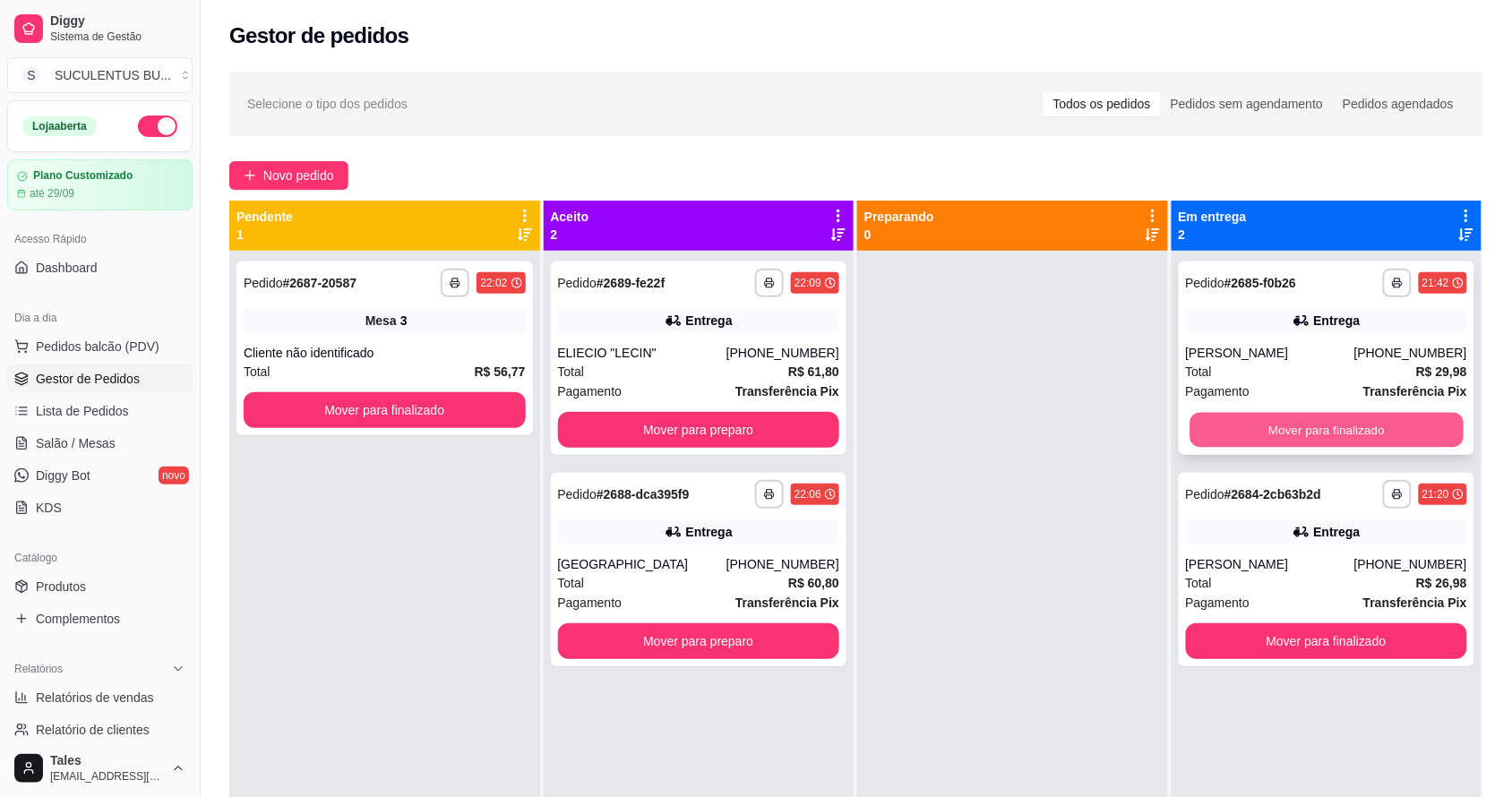
click at [1285, 436] on button "Mover para finalizado" at bounding box center [1326, 430] width 273 height 35
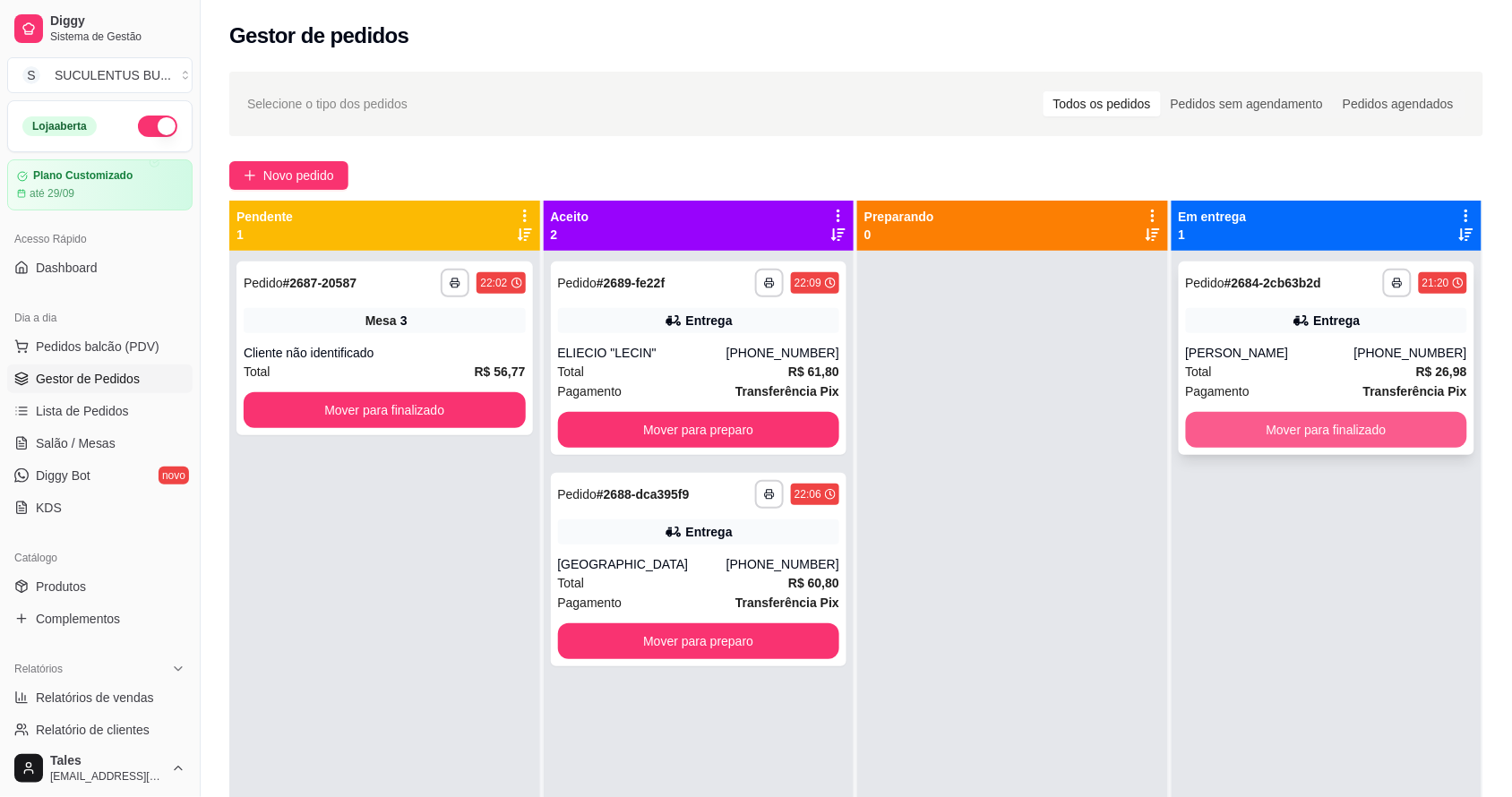
click at [1283, 436] on button "Mover para finalizado" at bounding box center [1326, 429] width 282 height 36
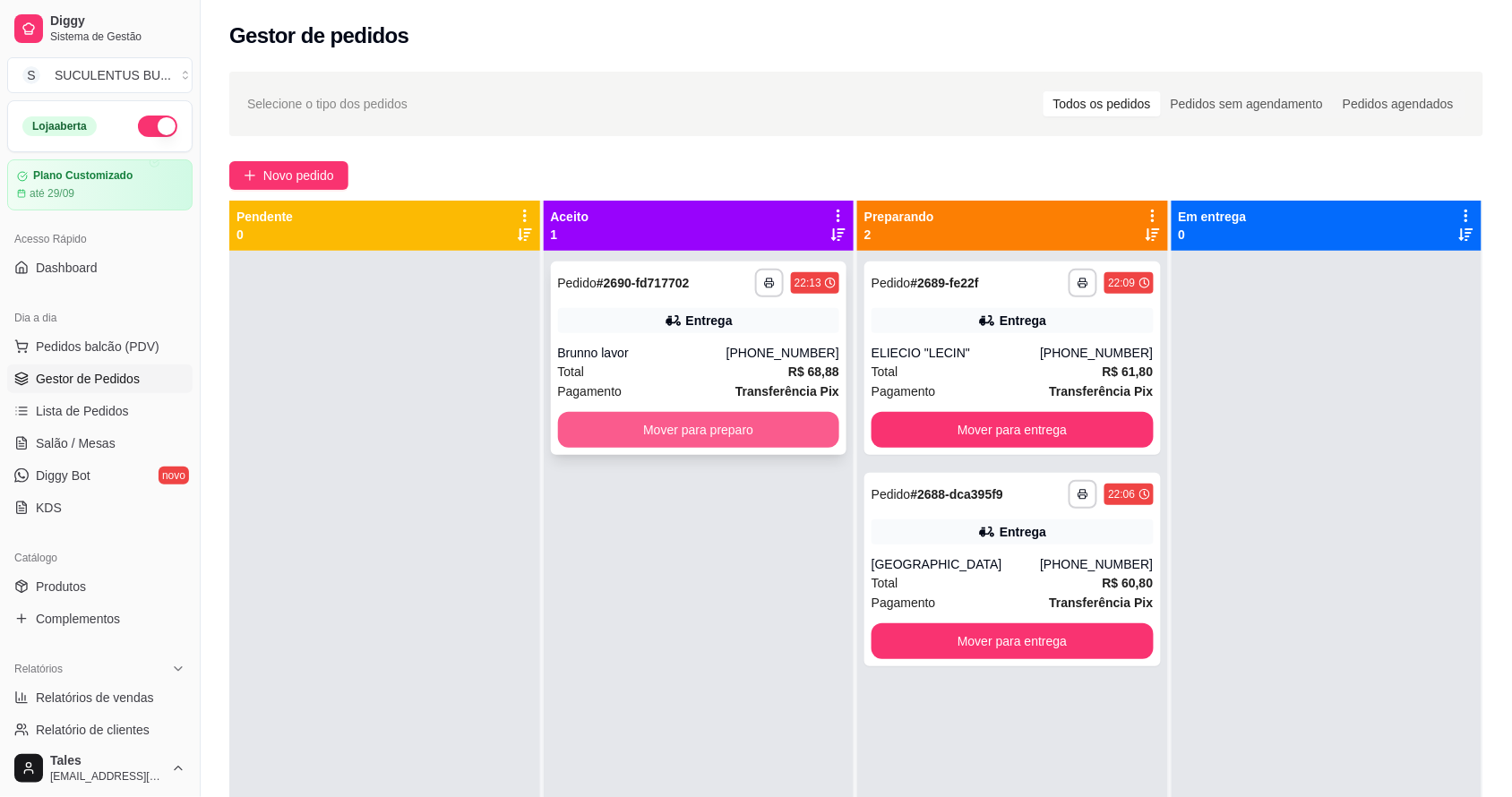
click at [719, 427] on button "Mover para preparo" at bounding box center [698, 429] width 282 height 36
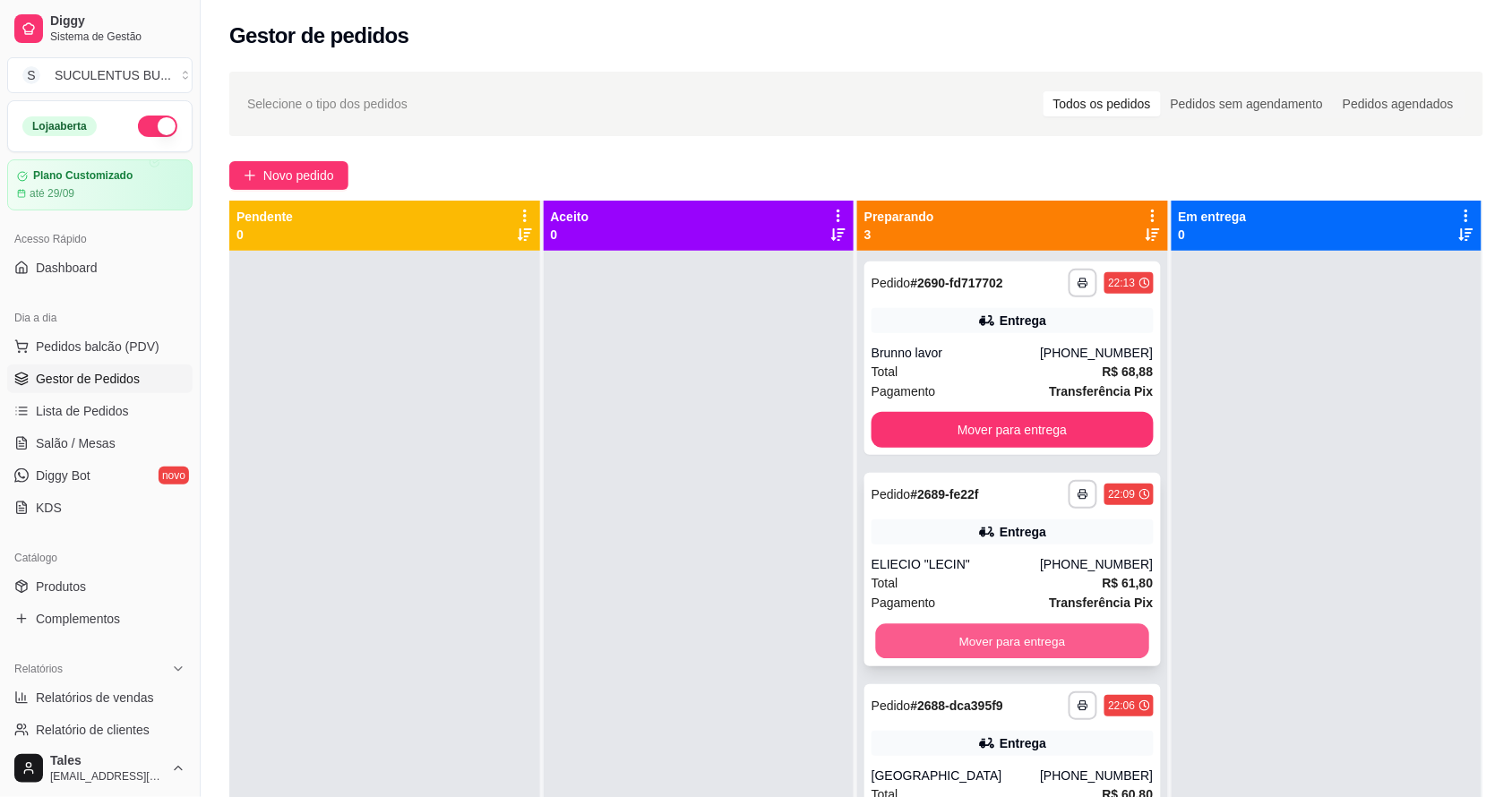
click at [972, 628] on button "Mover para entrega" at bounding box center [1012, 641] width 273 height 35
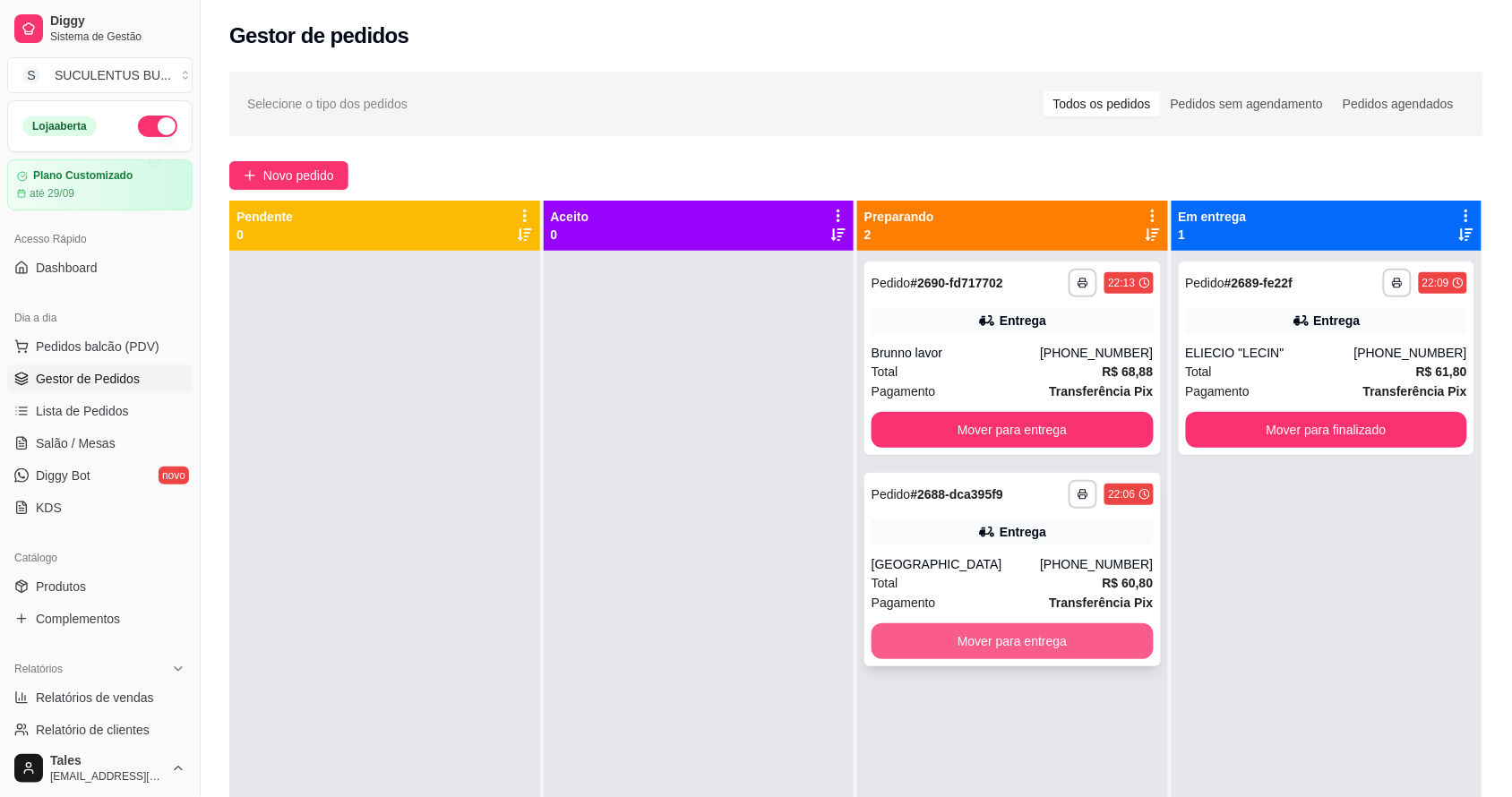
click at [988, 632] on button "Mover para entrega" at bounding box center [1012, 640] width 282 height 36
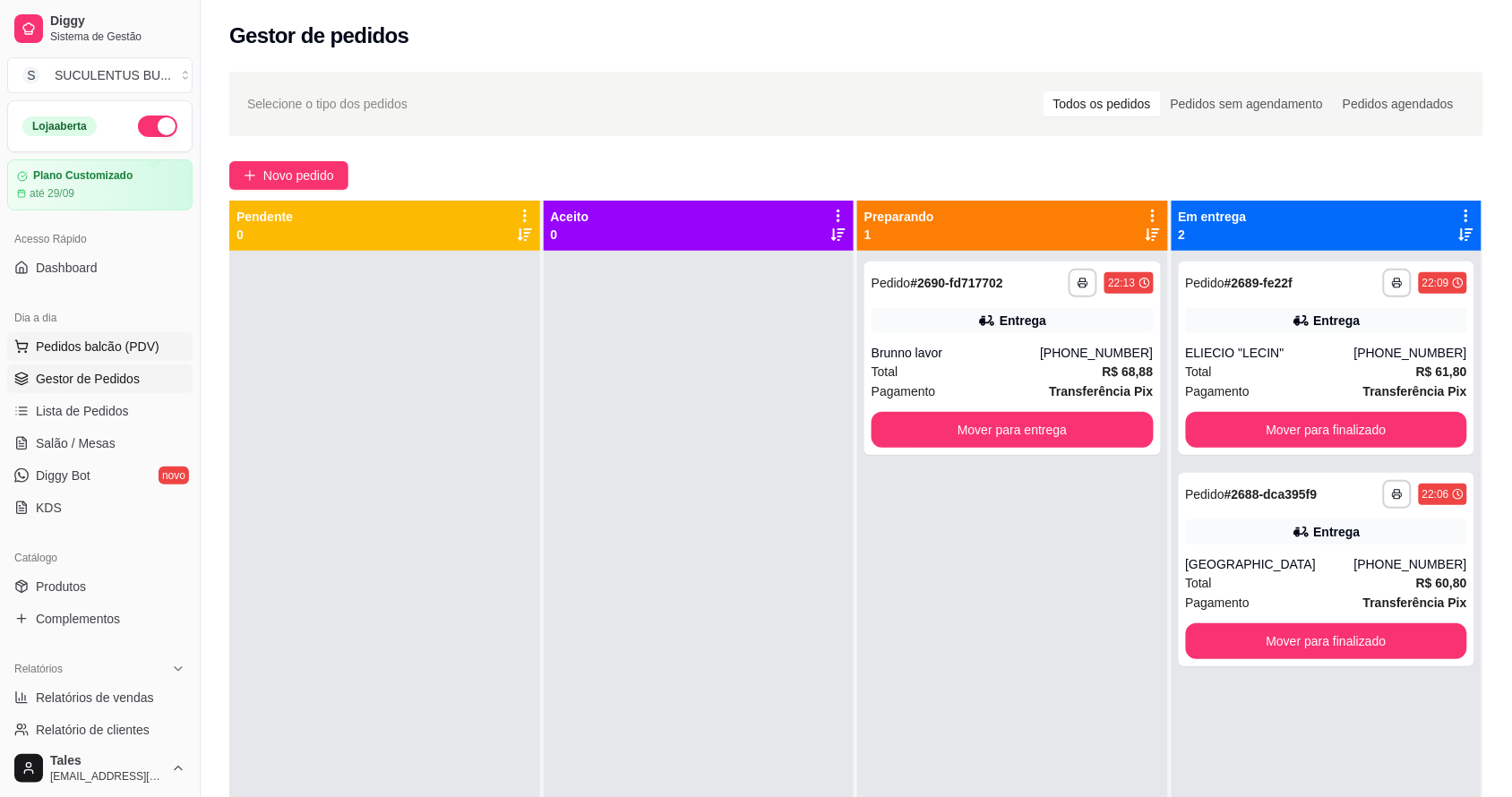
click at [95, 345] on span "Pedidos balcão (PDV)" at bounding box center [98, 347] width 124 height 17
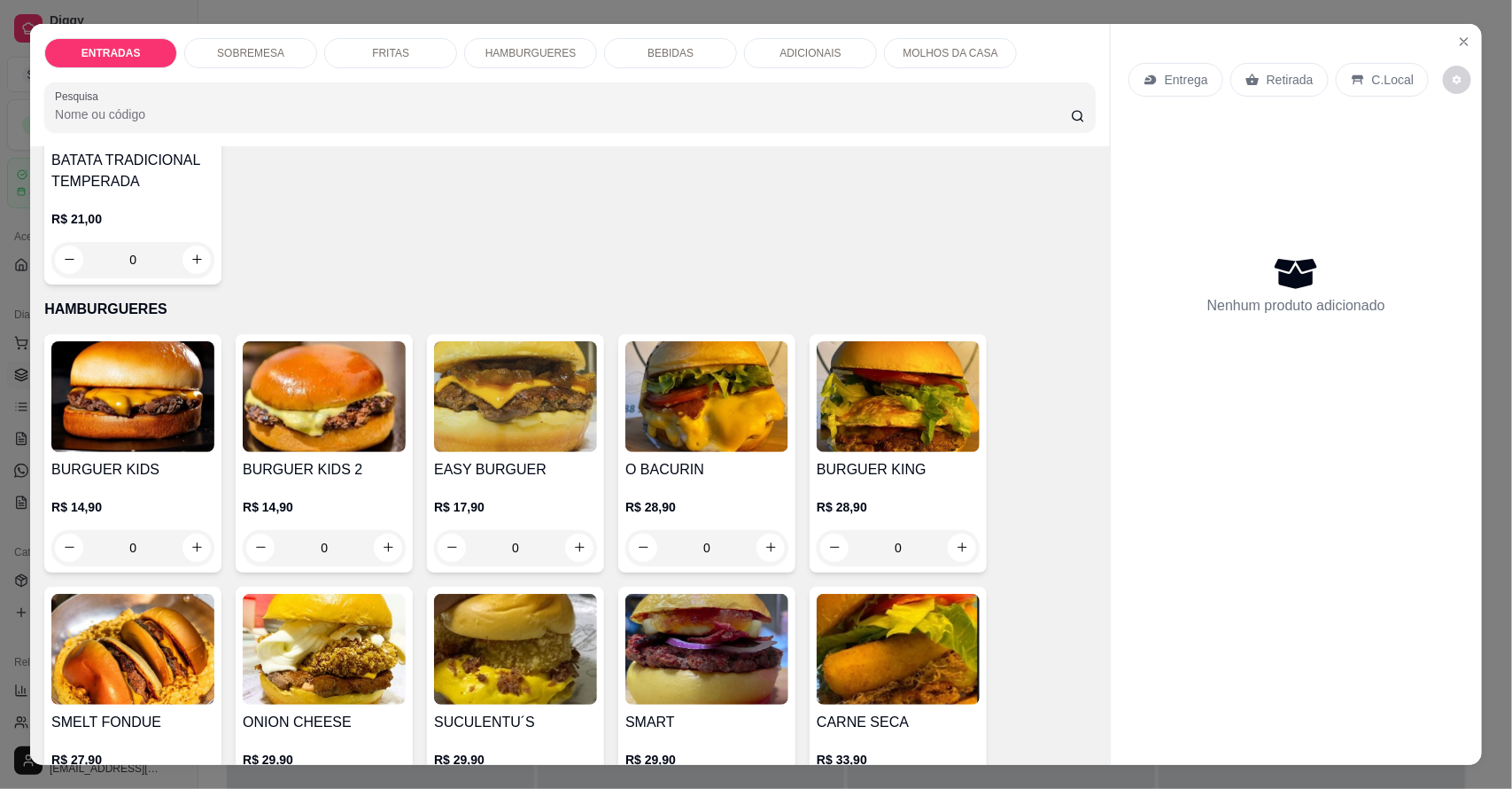
scroll to position [1330, 0]
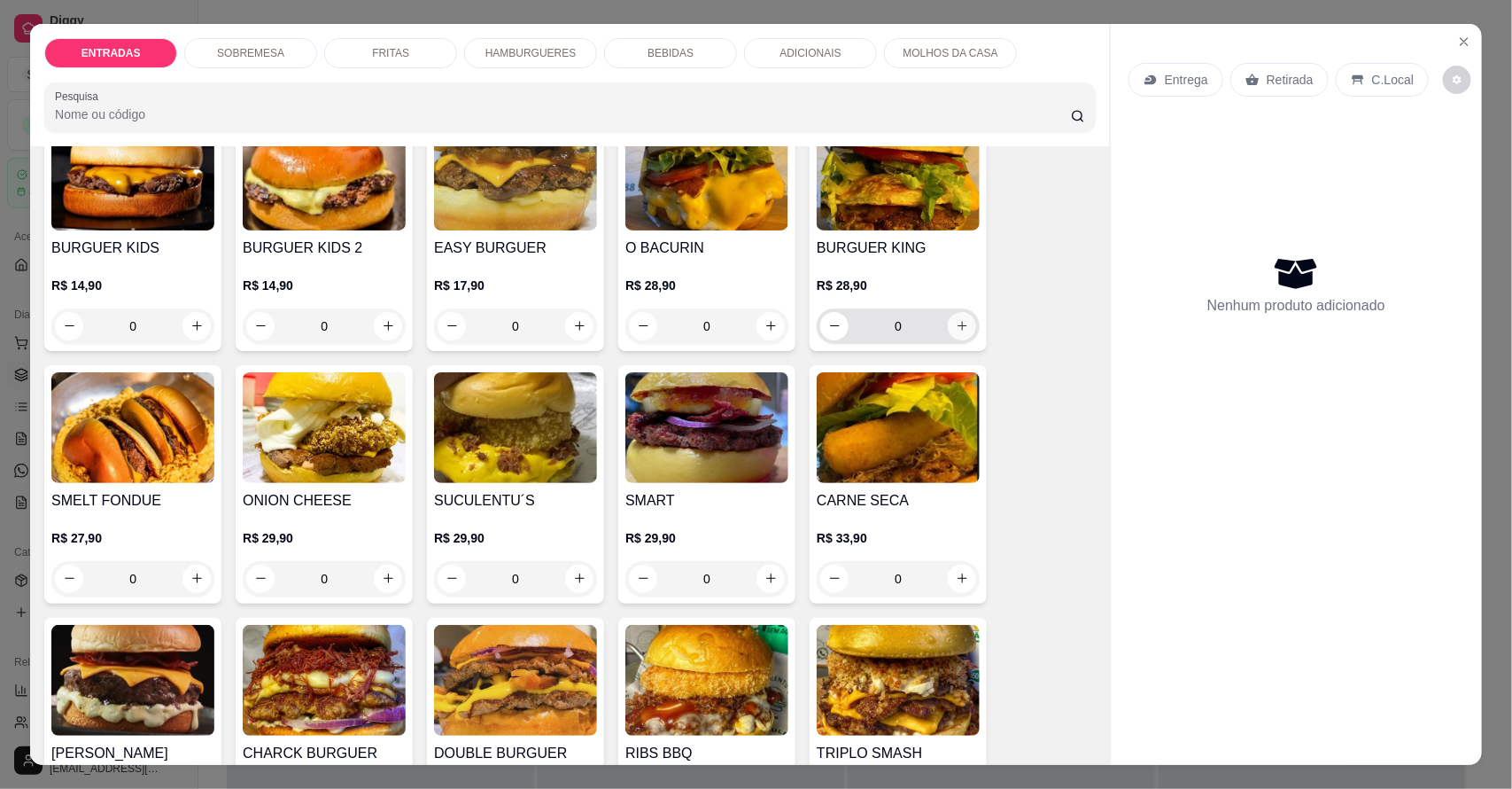
click at [957, 325] on icon "increase-product-quantity" at bounding box center [963, 326] width 13 height 13
type input "1"
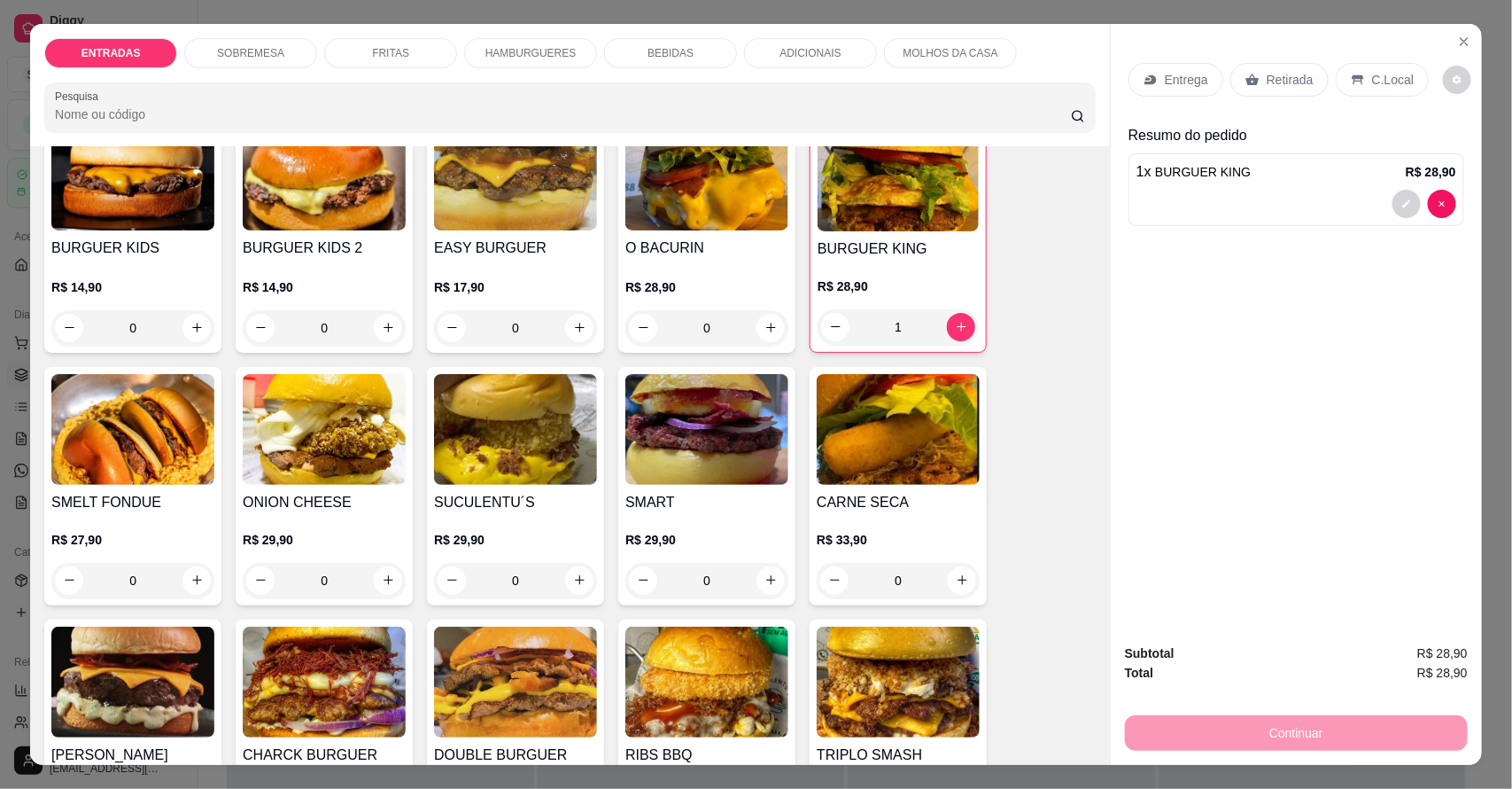
click at [1169, 86] on p "Entrega" at bounding box center [1186, 80] width 43 height 17
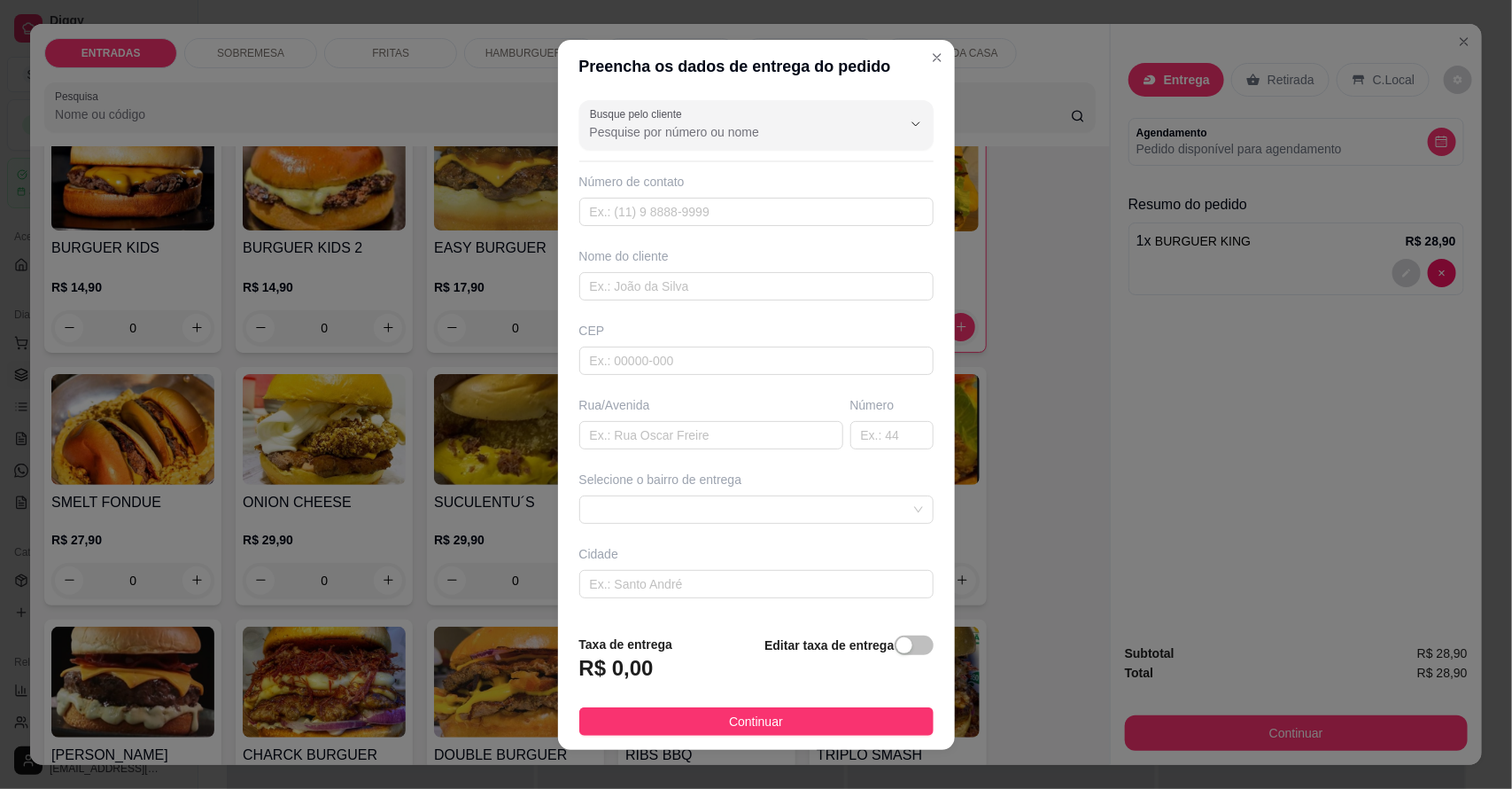
drag, startPoint x: 721, startPoint y: 149, endPoint x: 736, endPoint y: 135, distance: 20.5
click at [722, 147] on div "Busque pelo cliente Número de contato Nome do cliente CEP Rua/[GEOGRAPHIC_DATA]…" at bounding box center [756, 357] width 397 height 527
click at [736, 135] on input "Busque pelo cliente" at bounding box center [732, 132] width 284 height 17
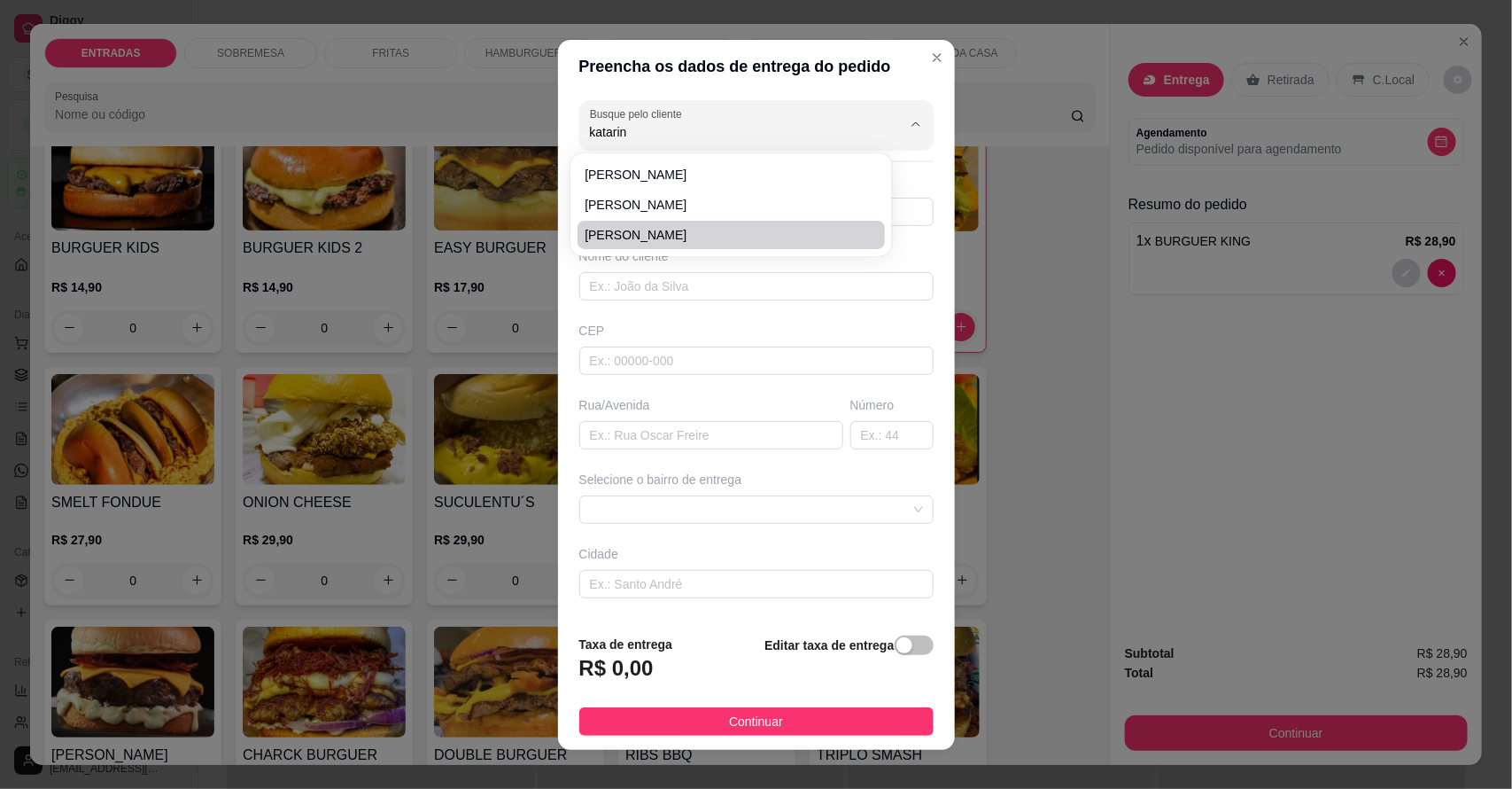
click at [639, 230] on span "[PERSON_NAME]" at bounding box center [722, 235] width 276 height 17
type input "[PERSON_NAME]"
type input "88994541990"
type input "[PERSON_NAME]"
type input "63155000"
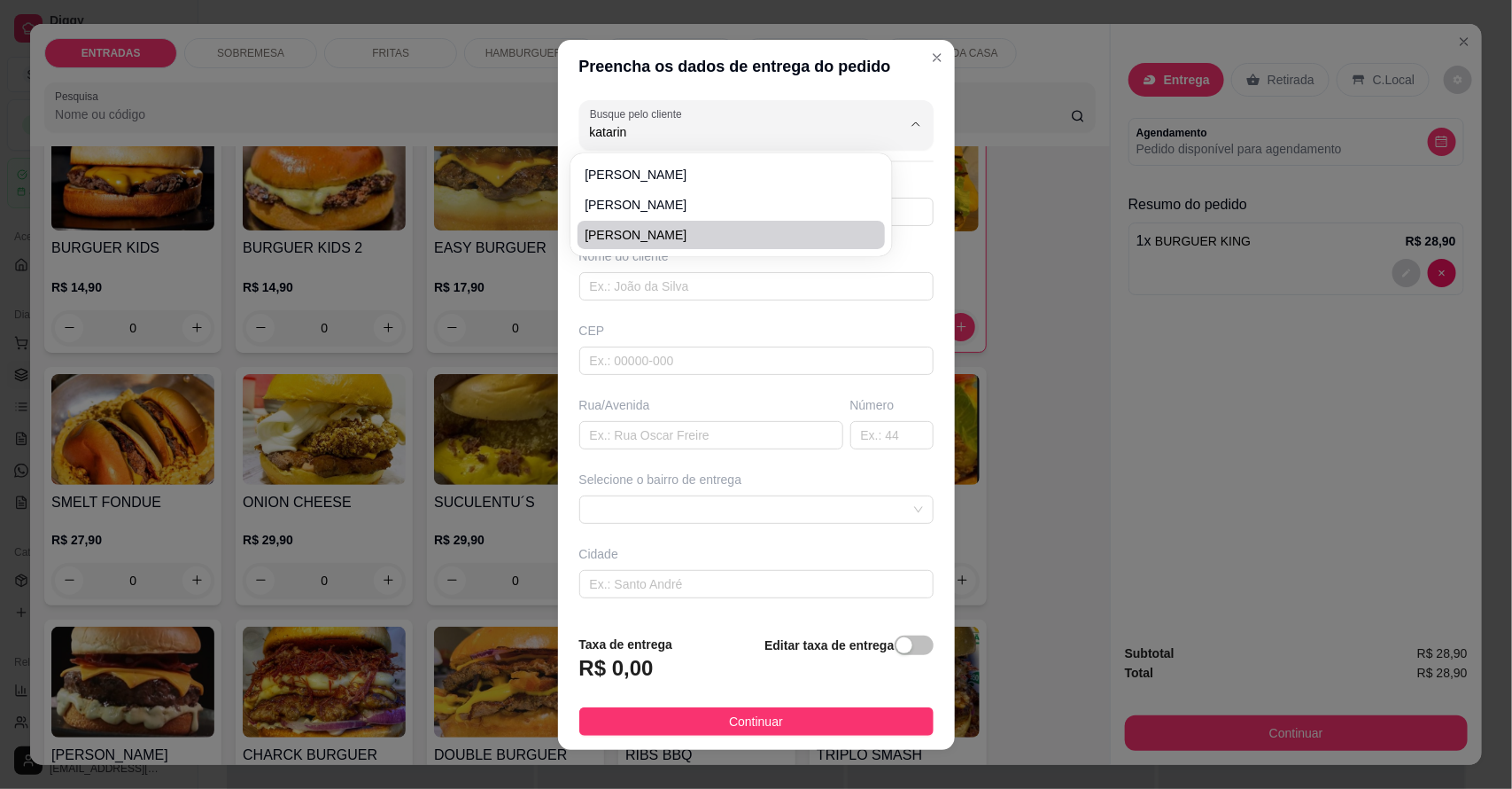
type input "Rua [PERSON_NAME]"
type input "220"
type input "Salitre"
type input "Casa de Adilma"
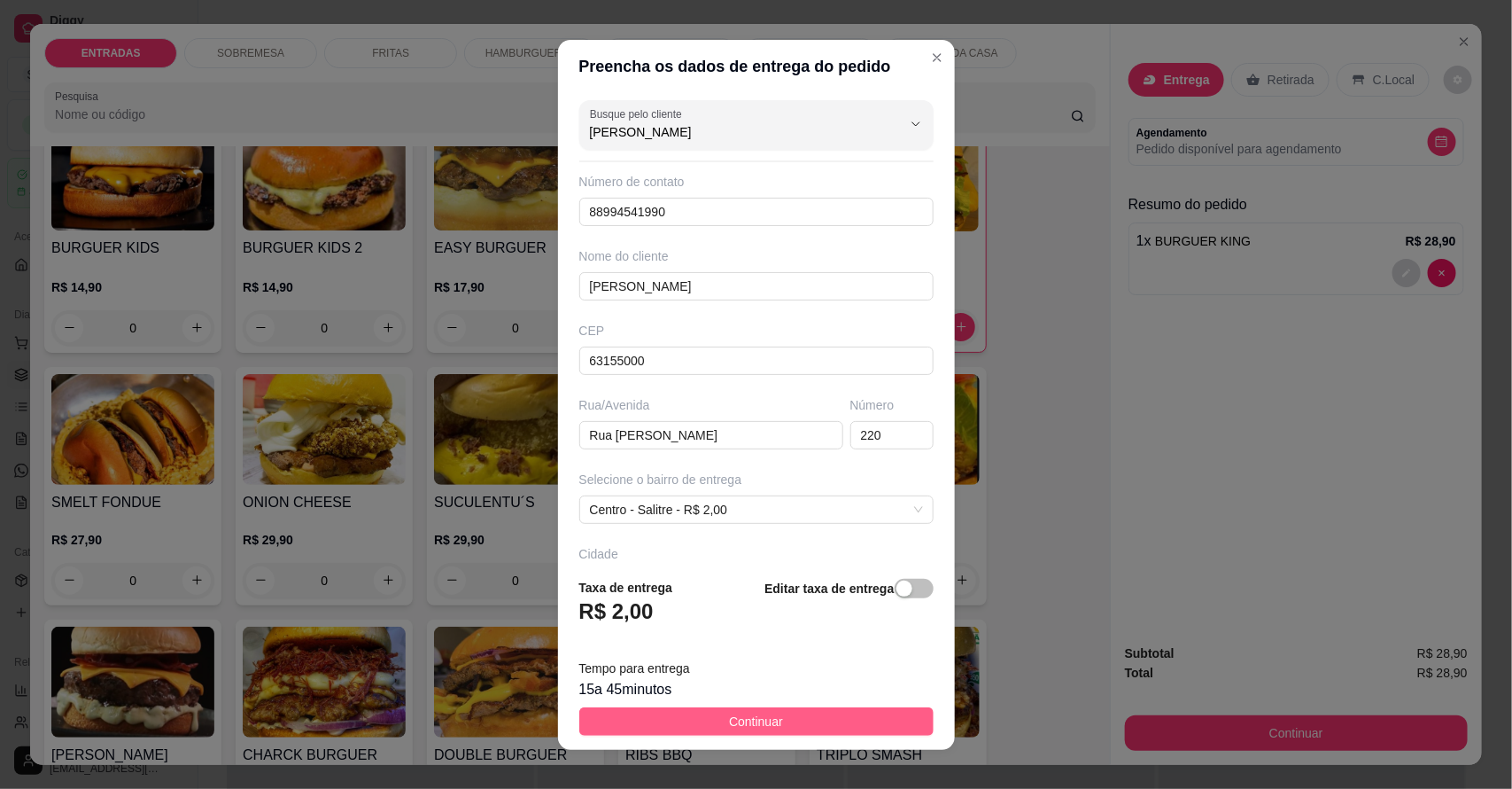
click at [743, 711] on span "Continuar" at bounding box center [756, 721] width 54 height 19
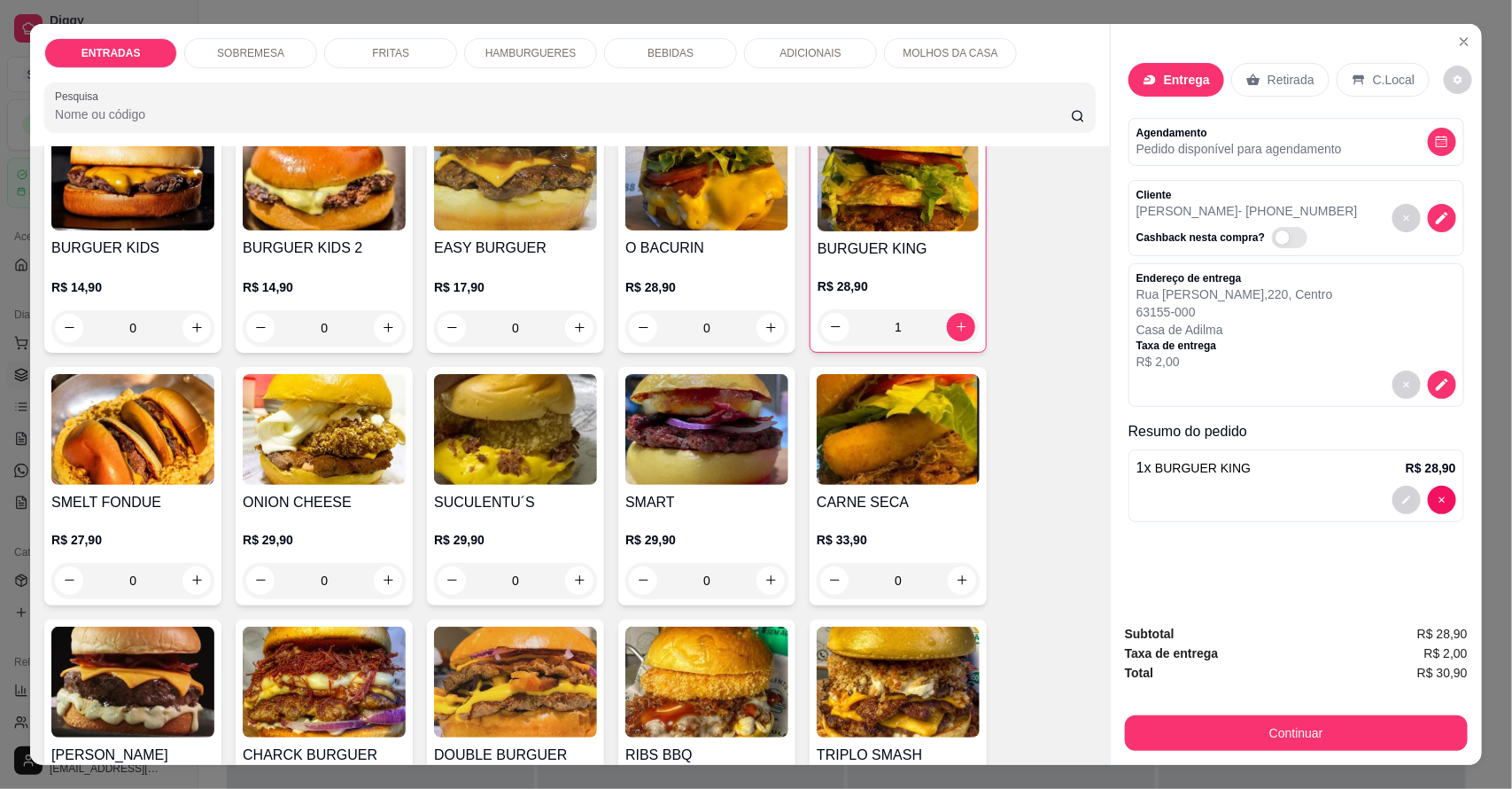
click at [1249, 78] on div "Retirada" at bounding box center [1280, 80] width 99 height 34
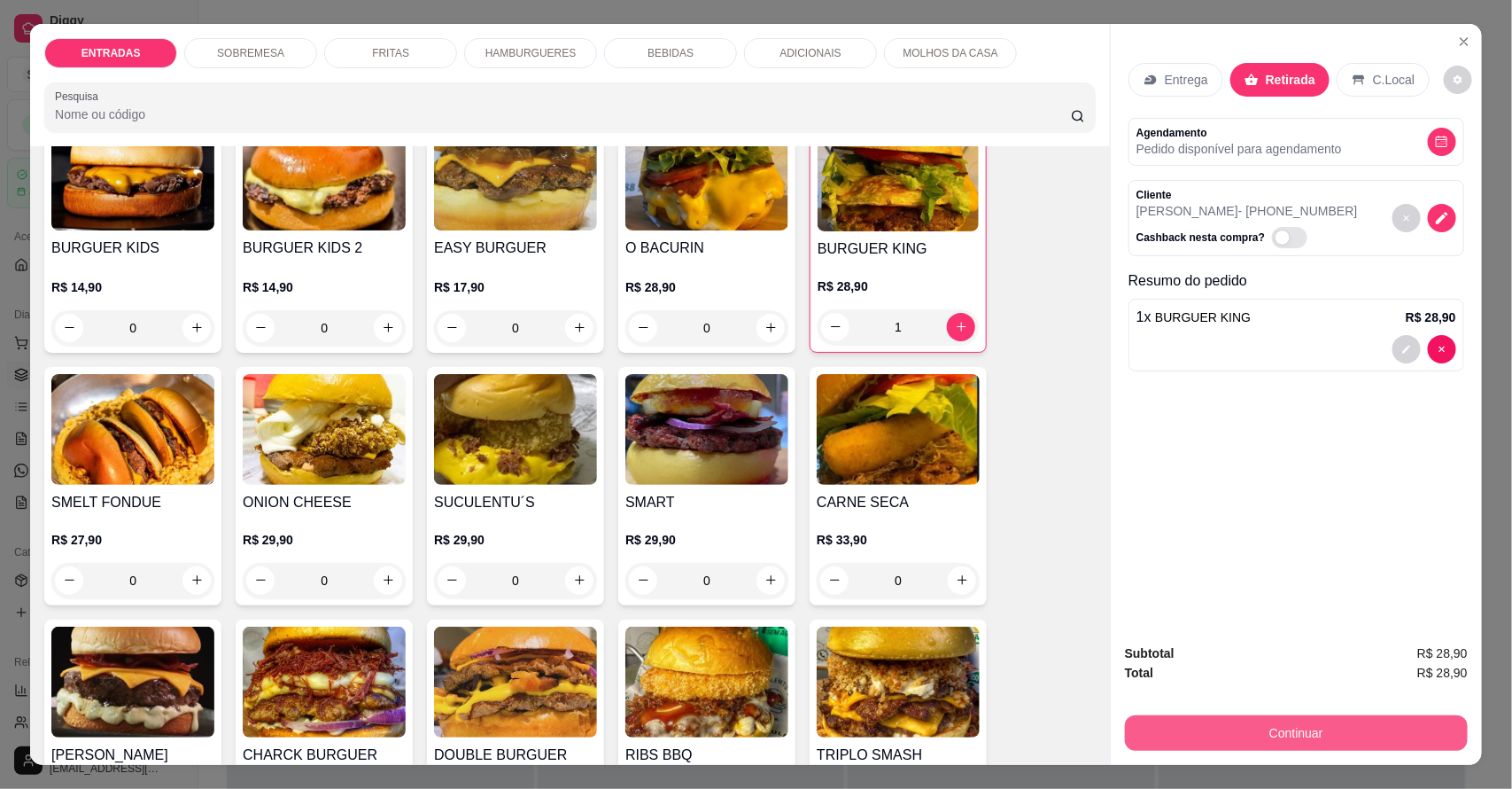
click at [1336, 730] on button "Continuar" at bounding box center [1296, 732] width 343 height 35
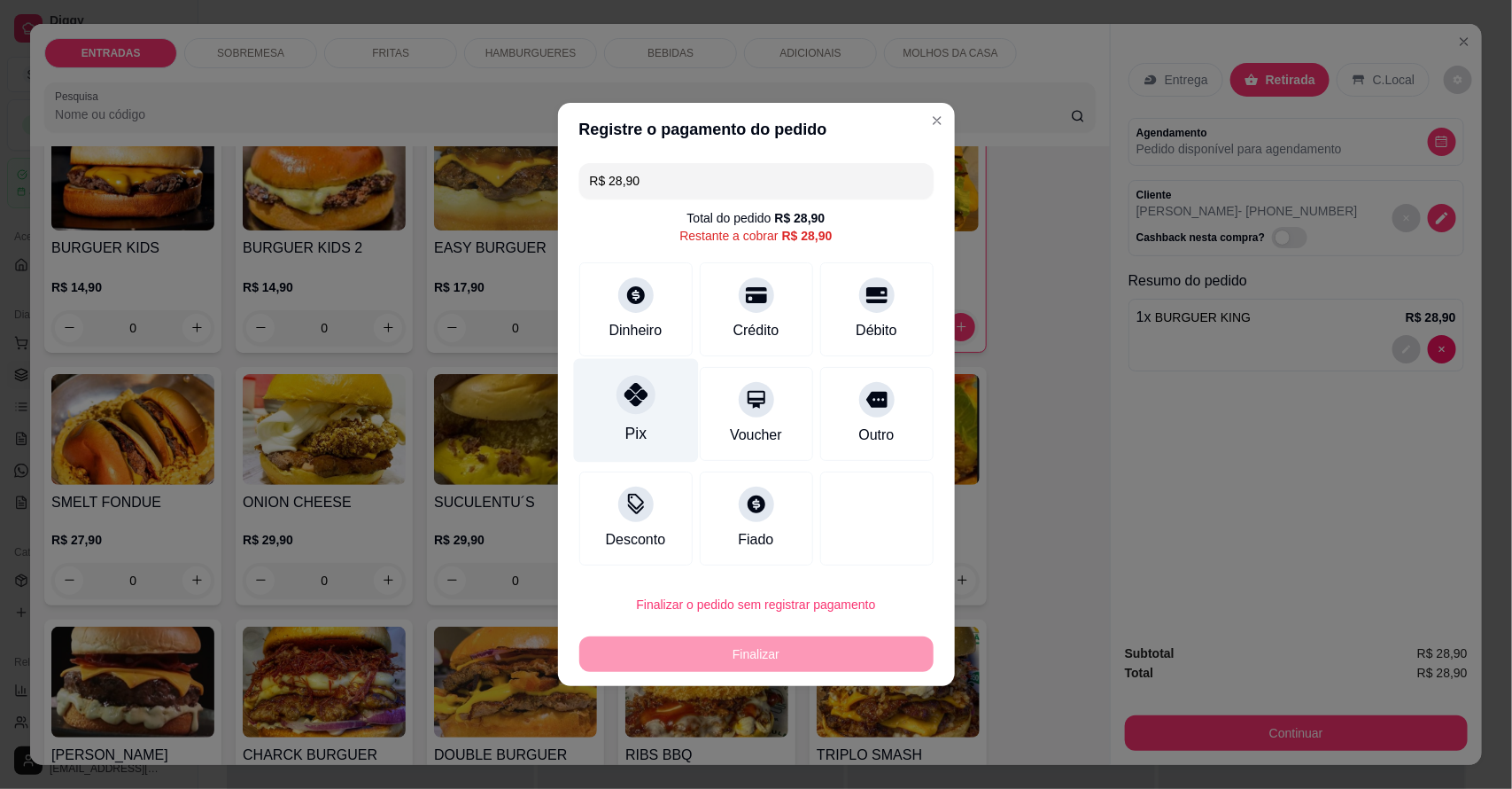
click at [622, 412] on div at bounding box center [635, 394] width 39 height 39
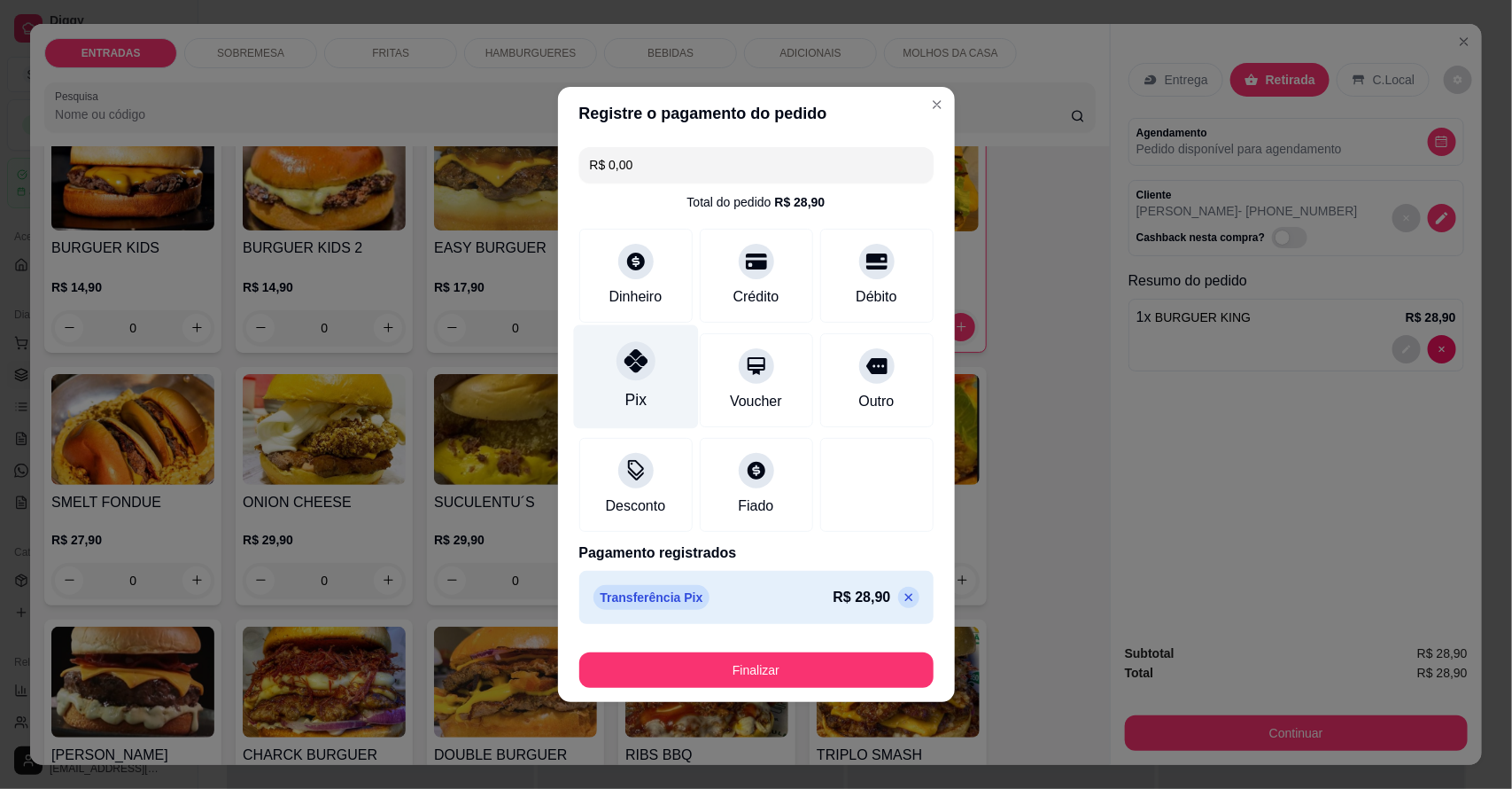
type input "R$ 0,00"
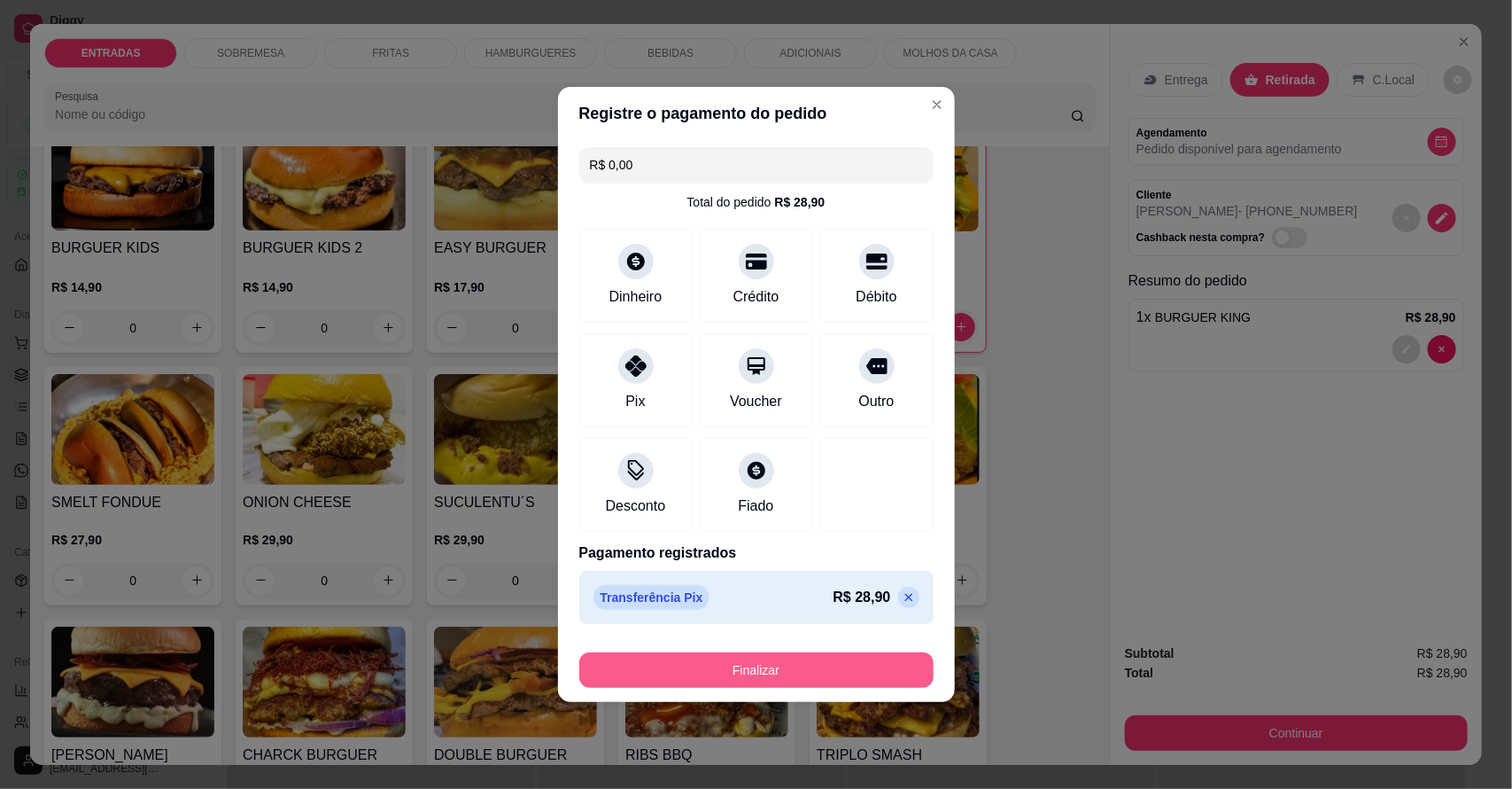
click at [748, 678] on button "Finalizar" at bounding box center [757, 669] width 355 height 35
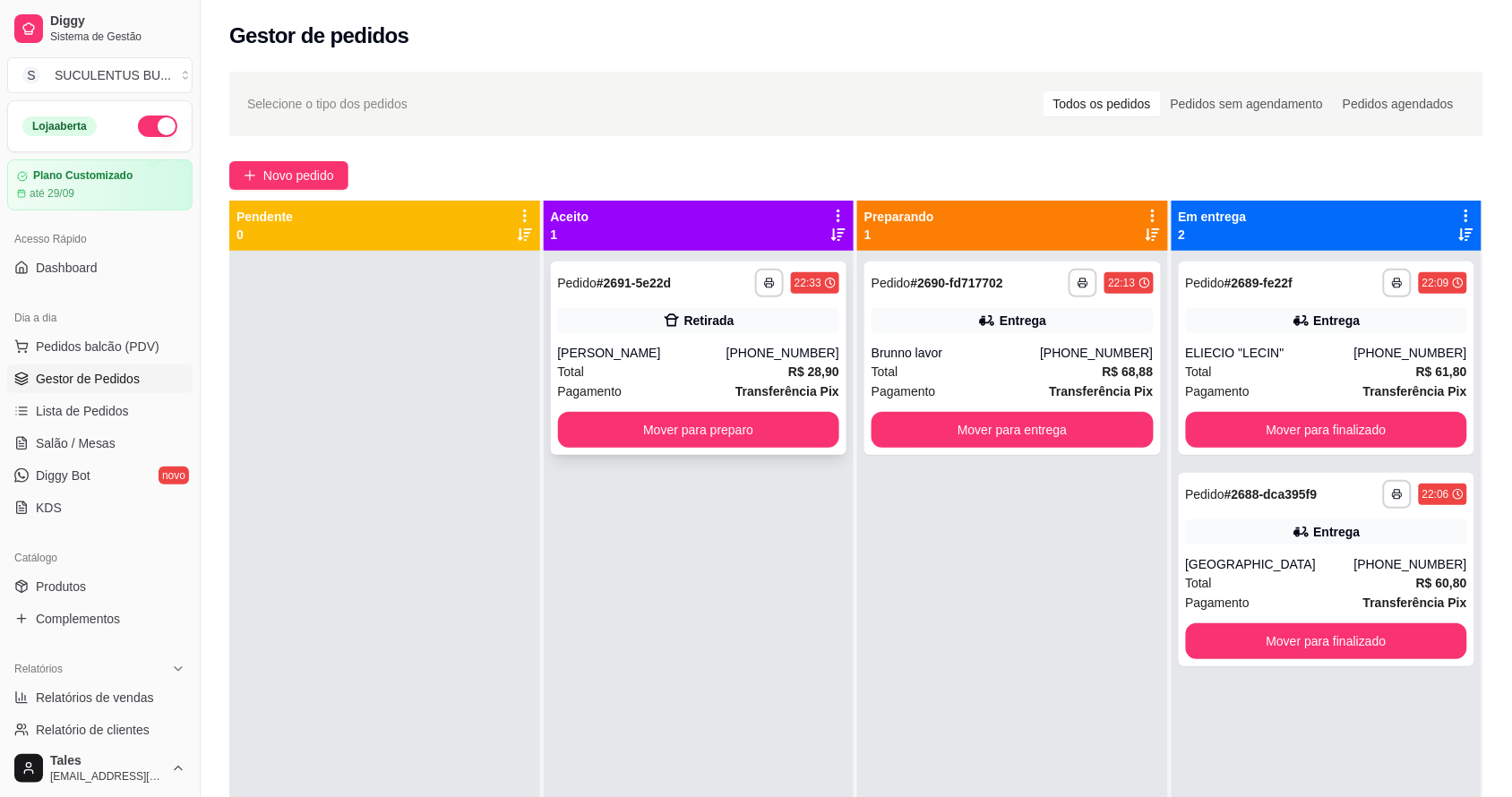
click at [683, 353] on div "[PERSON_NAME]" at bounding box center [642, 353] width 169 height 17
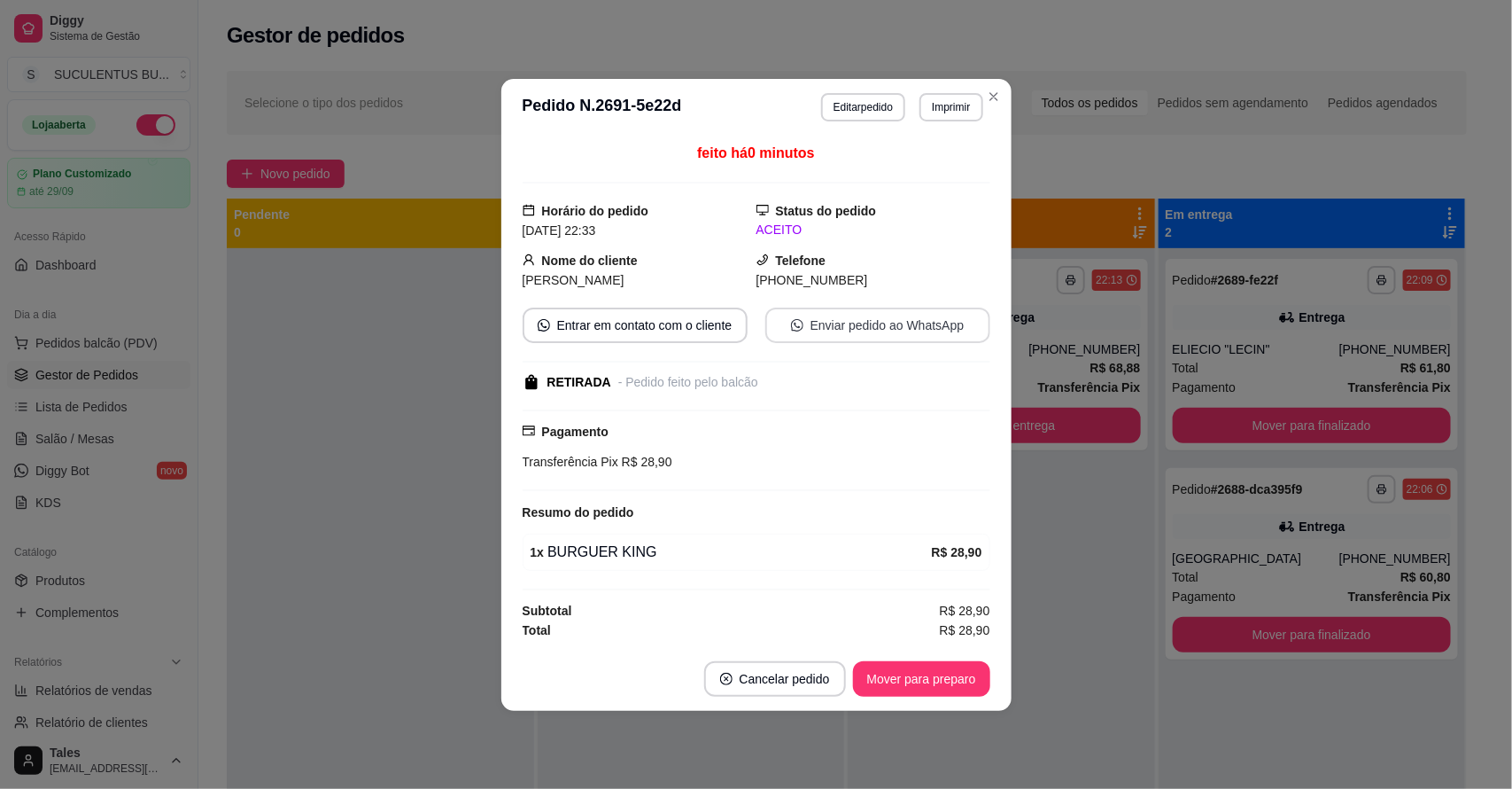
click at [857, 331] on button "Enviar pedido ao WhatsApp" at bounding box center [878, 325] width 225 height 35
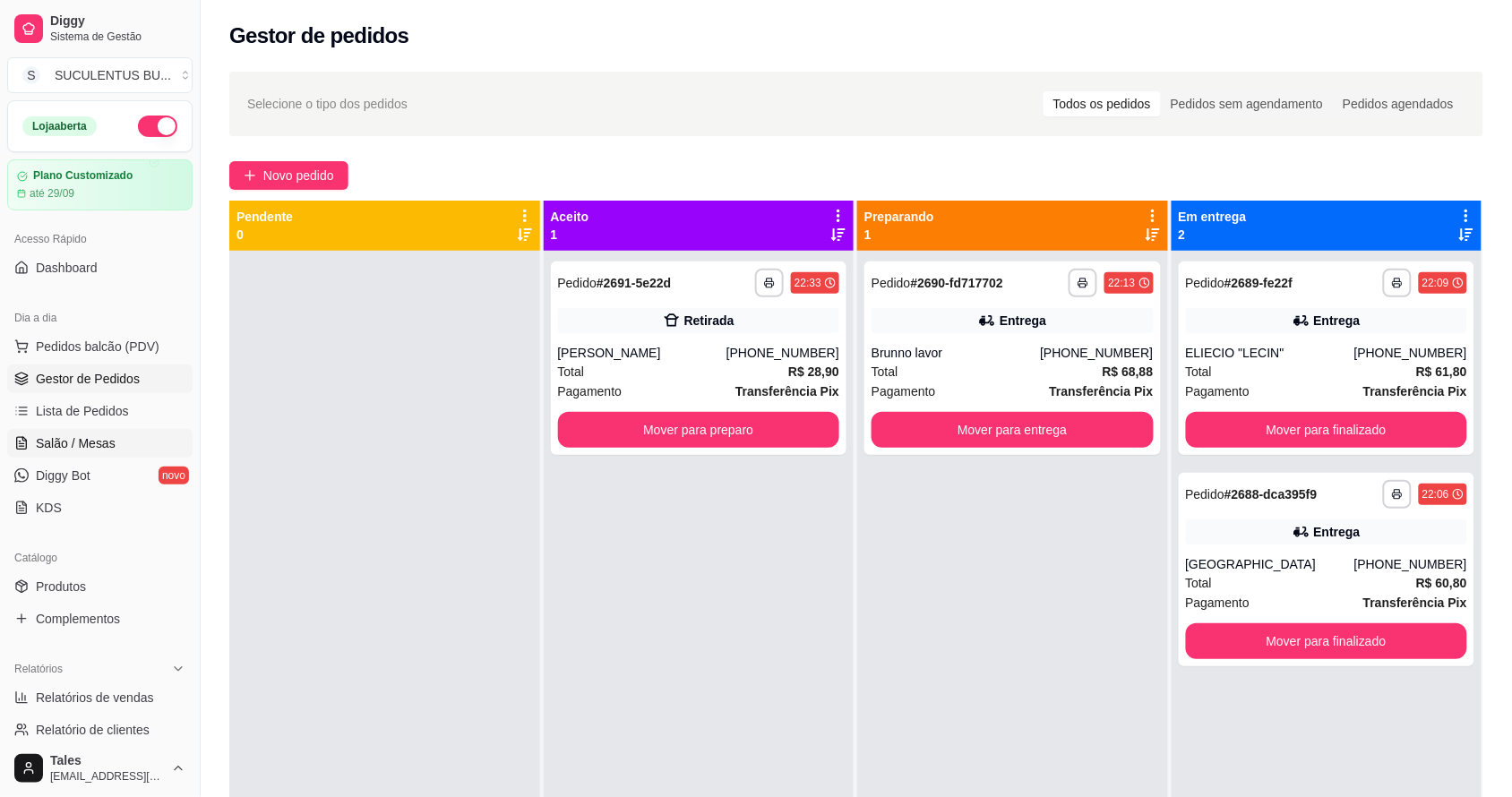
click at [108, 441] on span "Salão / Mesas" at bounding box center [76, 443] width 79 height 17
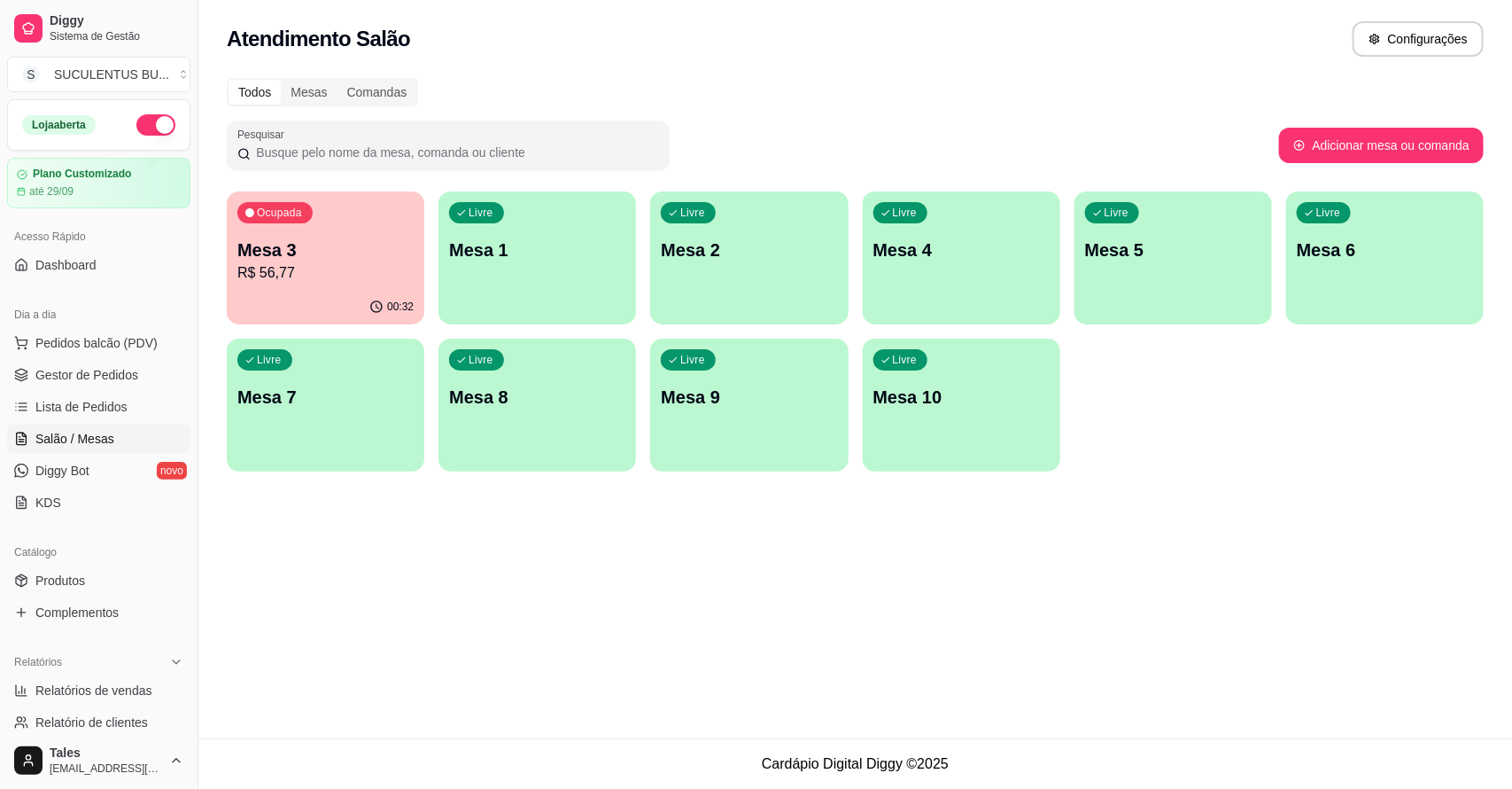
click at [310, 251] on p "Mesa 3" at bounding box center [326, 250] width 176 height 25
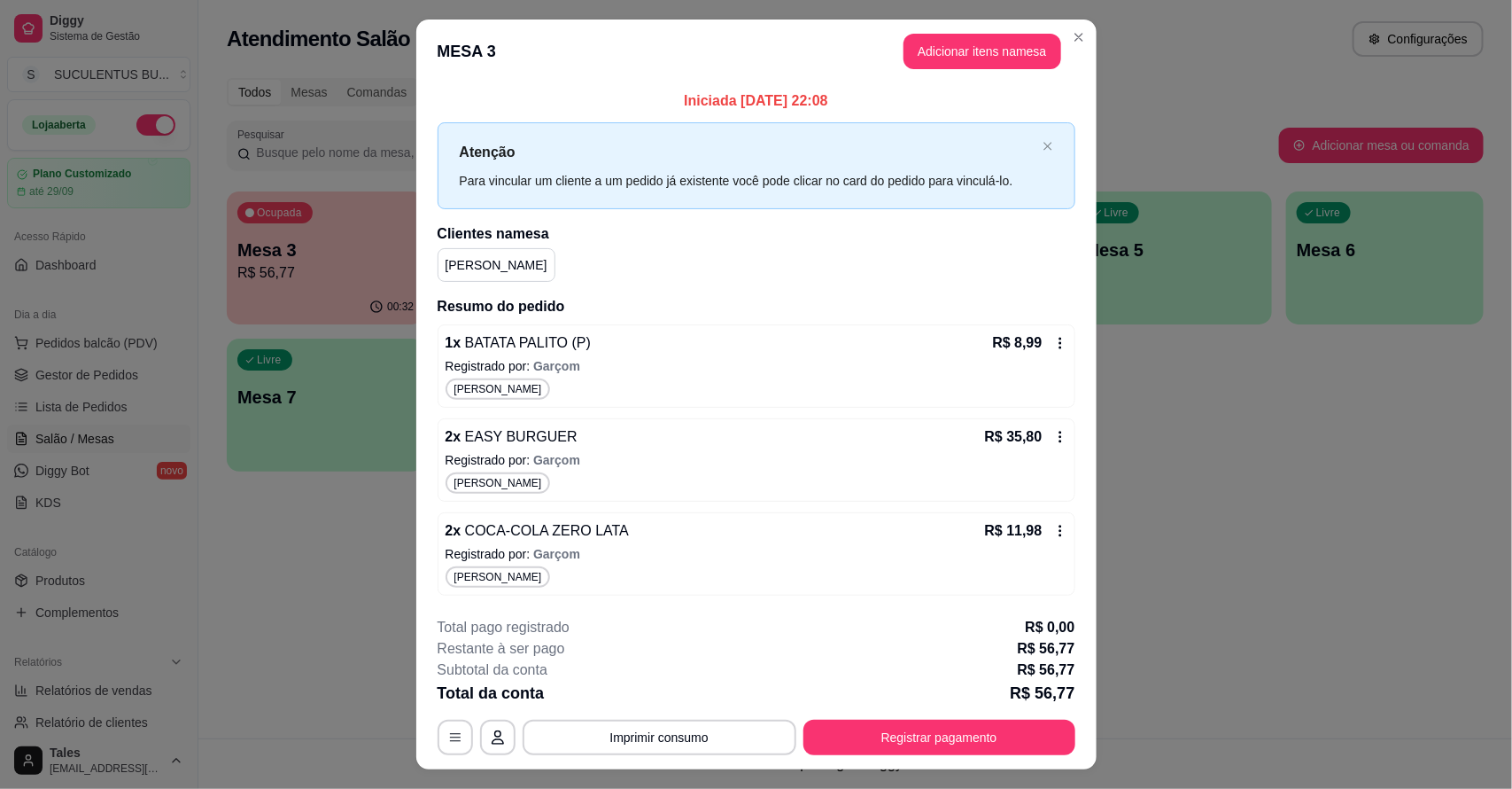
scroll to position [37, 0]
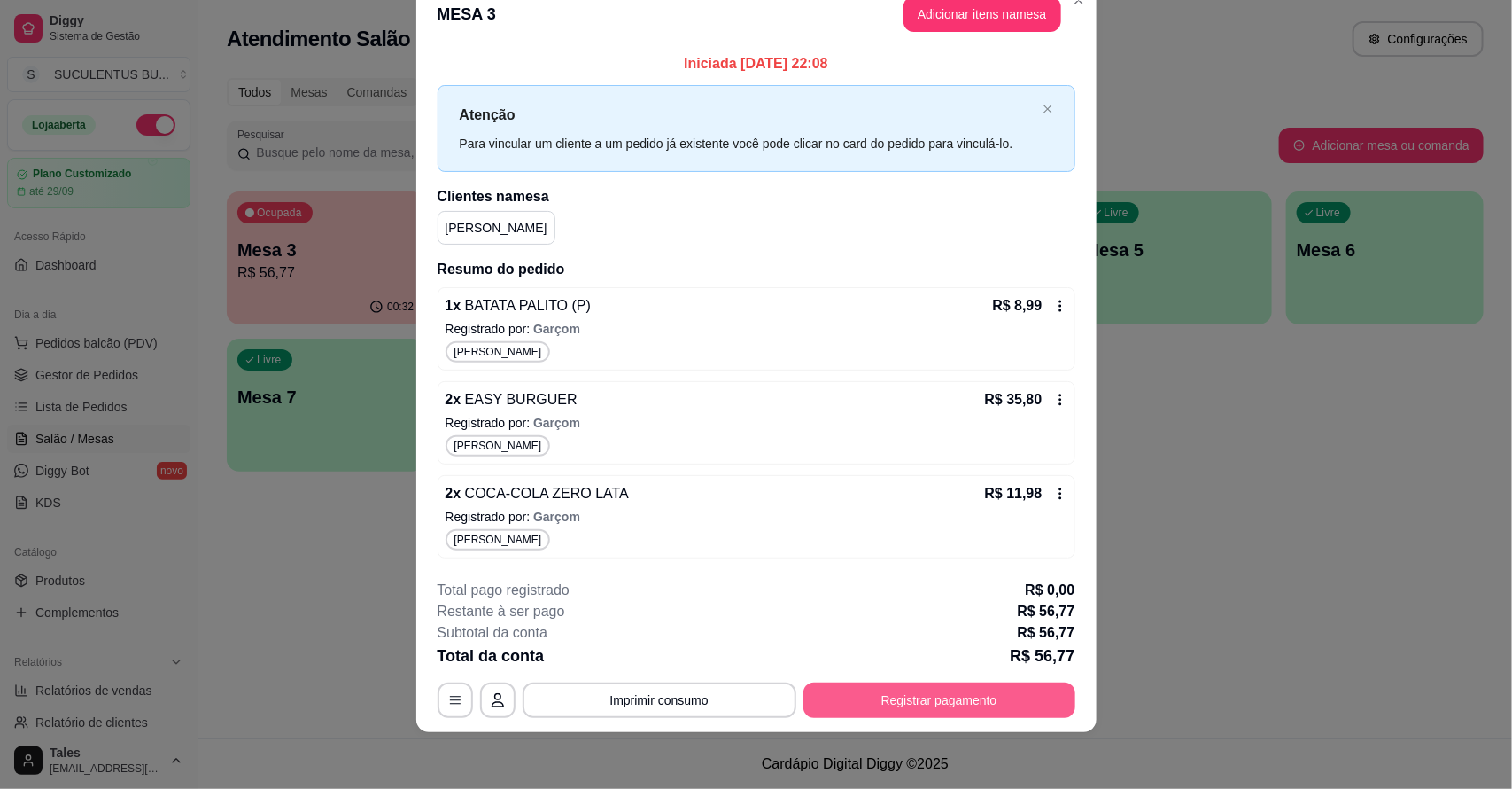
click at [914, 693] on button "Registrar pagamento" at bounding box center [940, 700] width 272 height 35
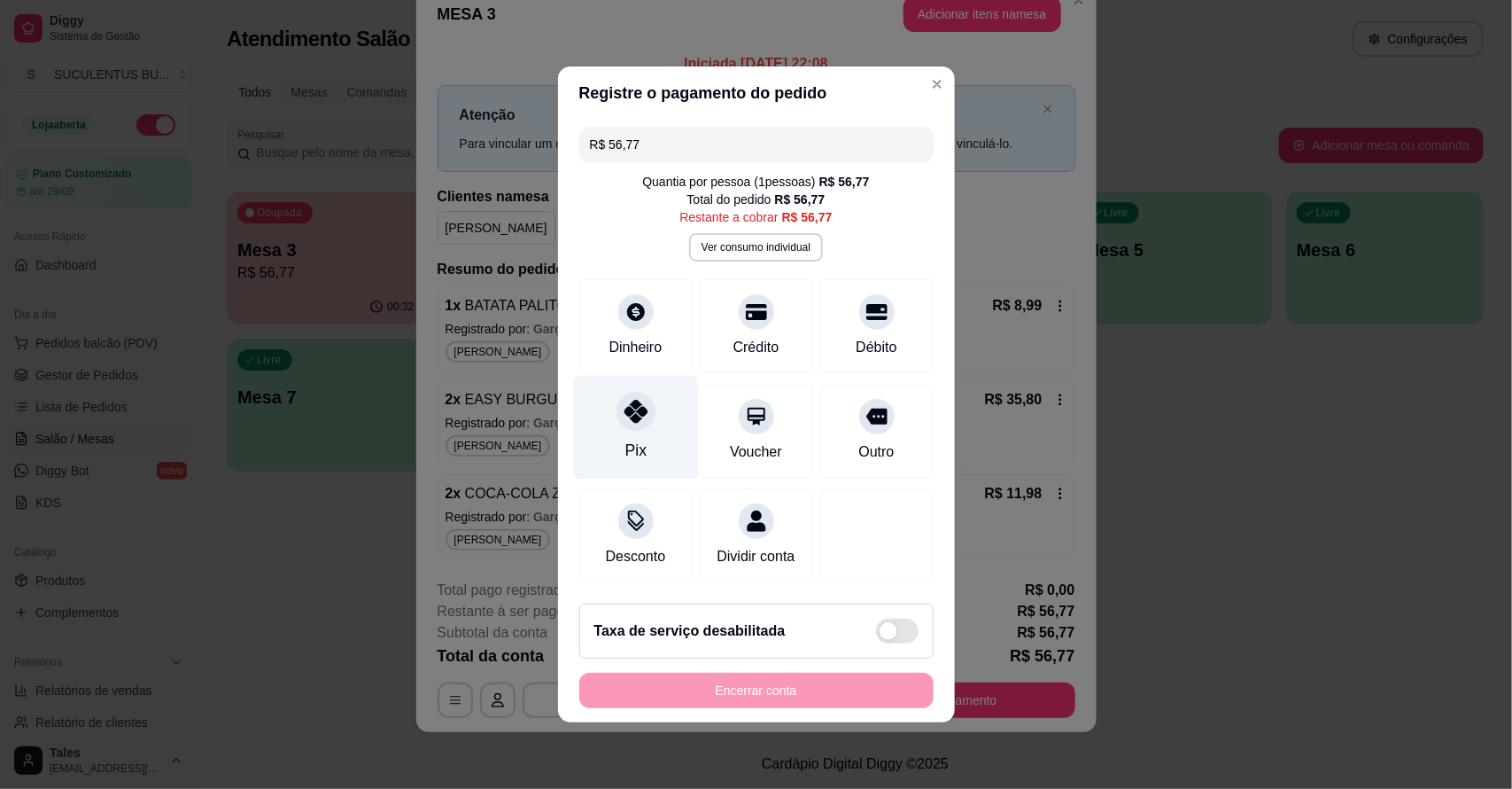
click at [621, 426] on div "Pix" at bounding box center [635, 428] width 125 height 104
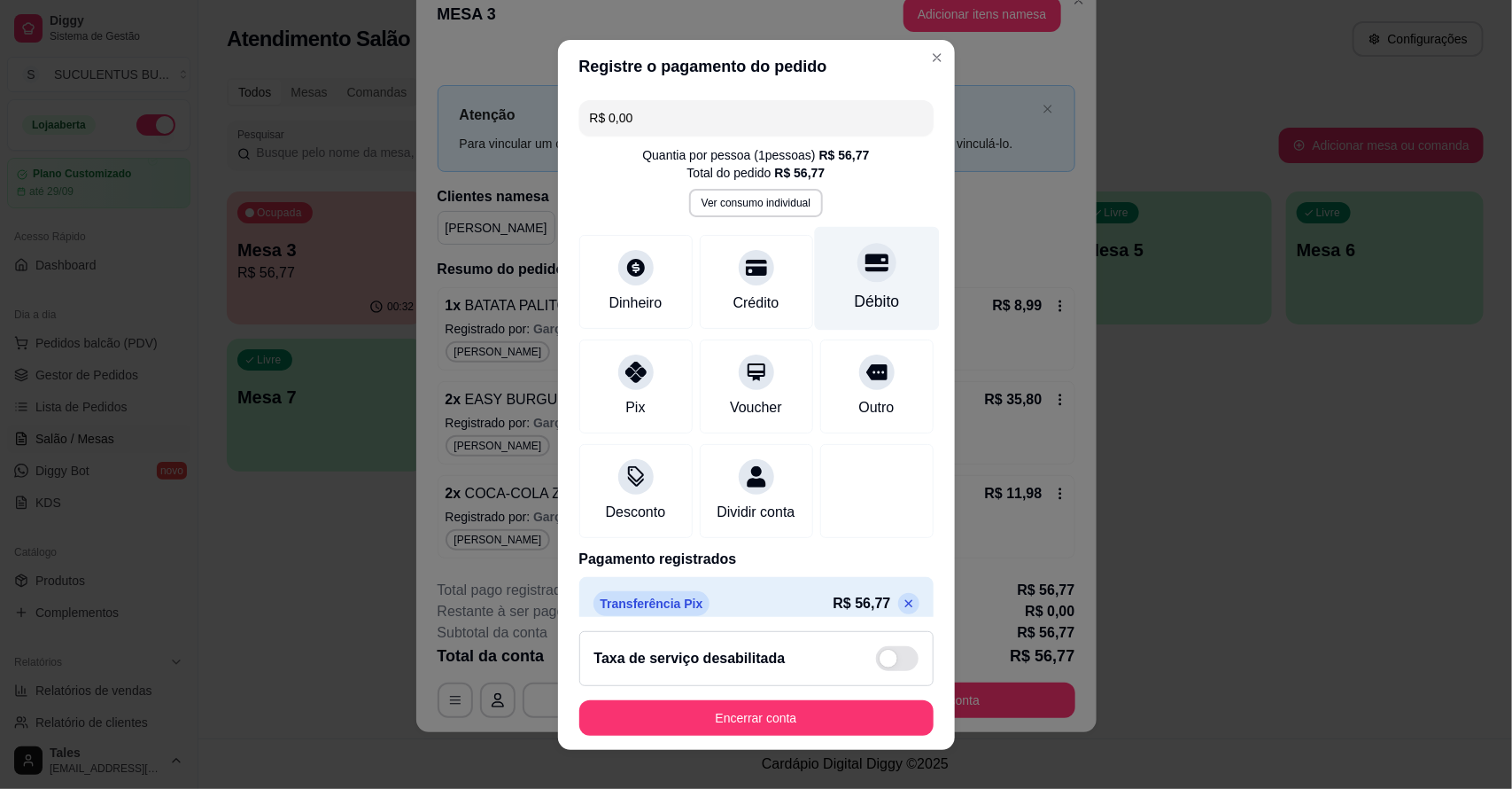
click at [864, 272] on icon at bounding box center [876, 263] width 23 height 23
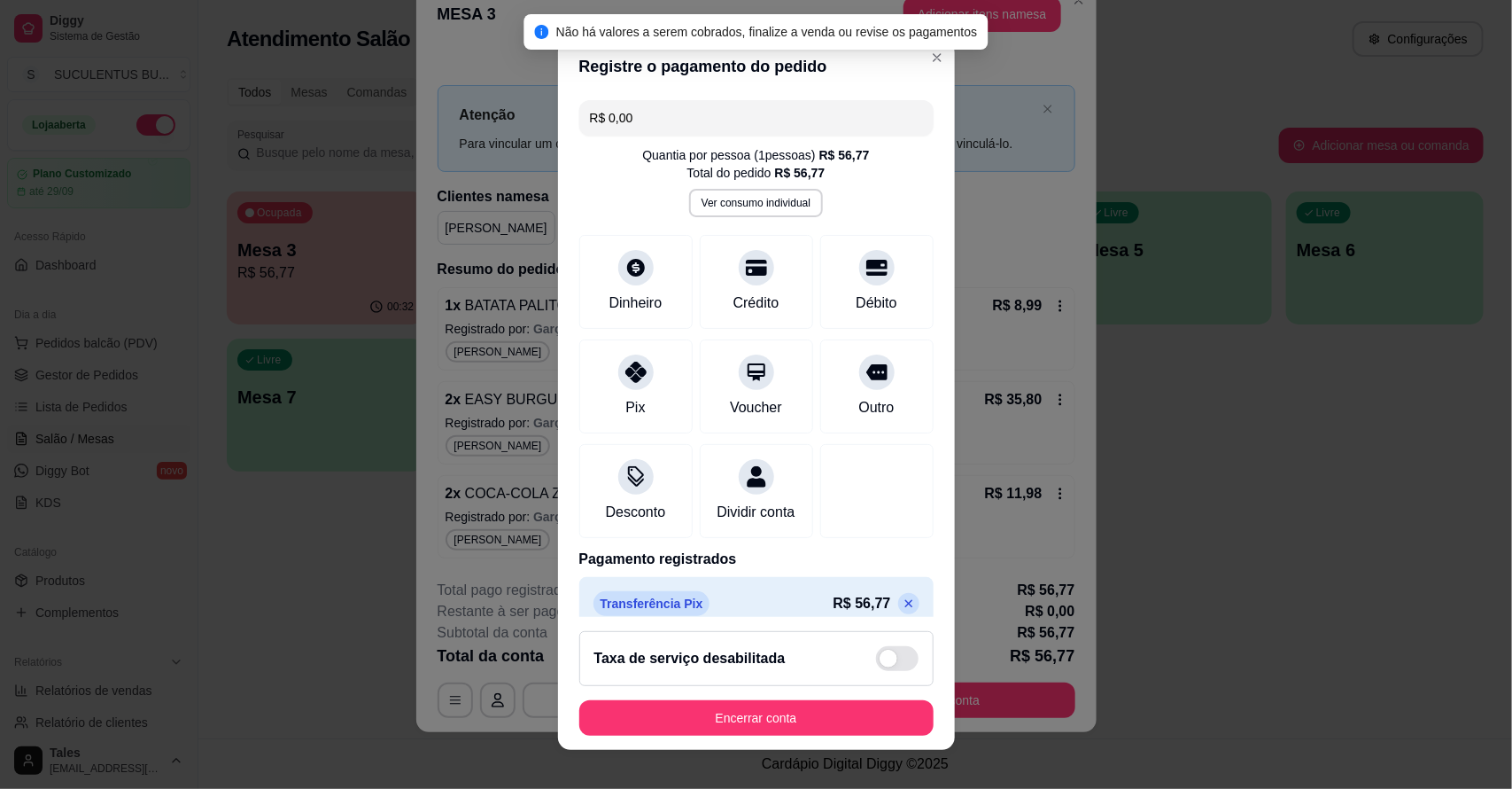
scroll to position [17, 0]
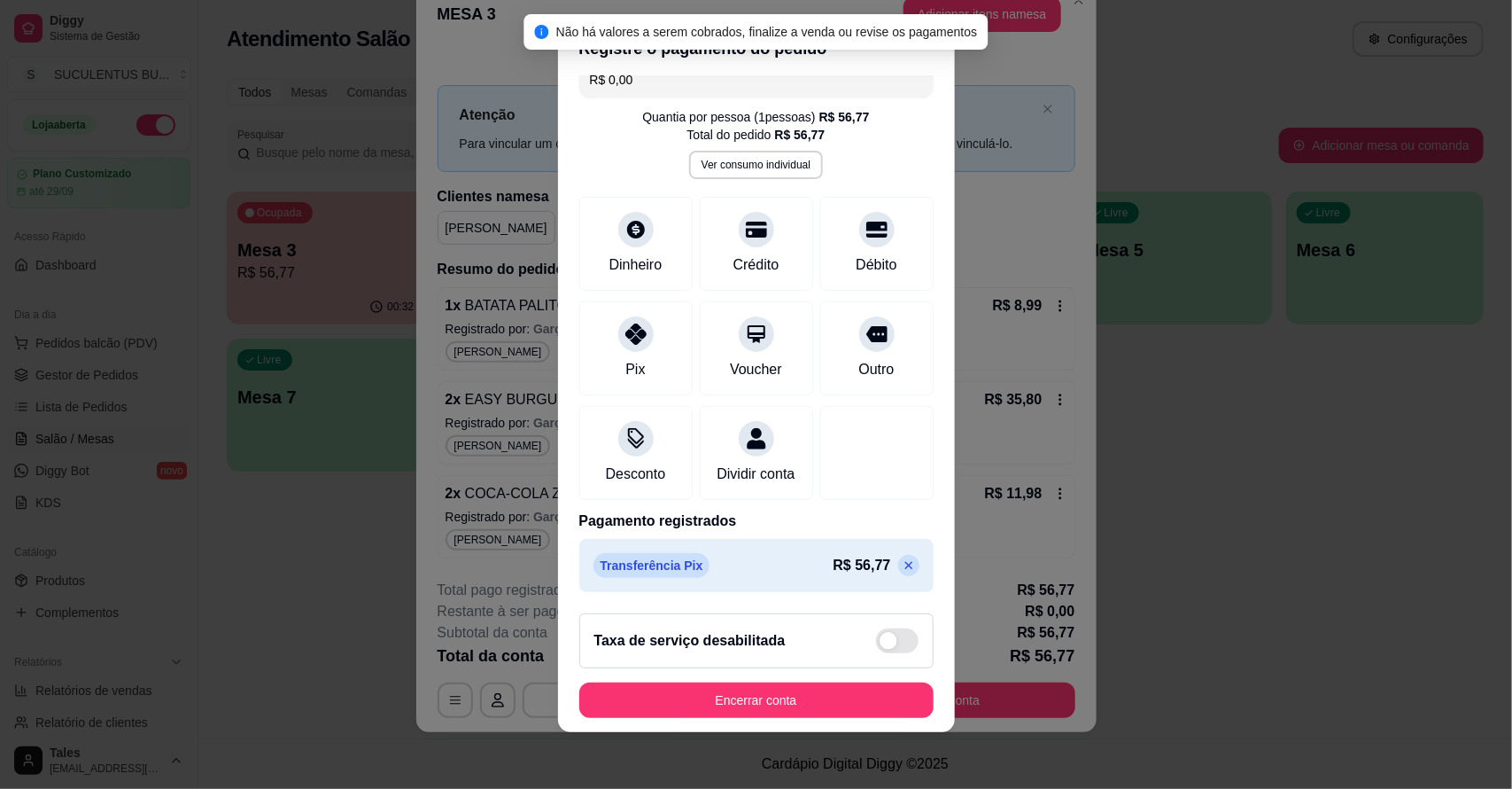
click at [905, 564] on icon at bounding box center [908, 565] width 8 height 8
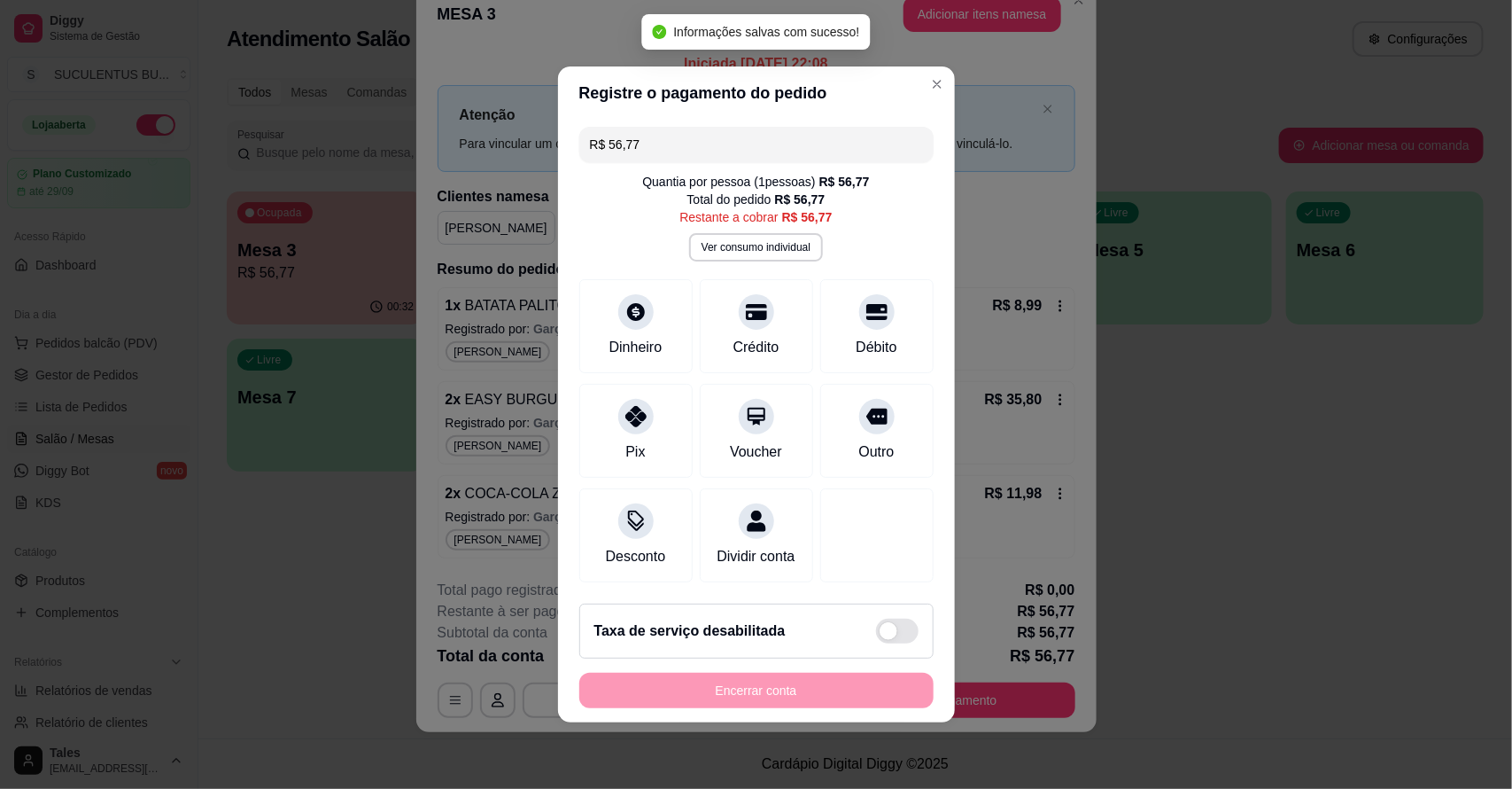
scroll to position [1, 0]
click at [862, 335] on div "Débito" at bounding box center [876, 346] width 45 height 23
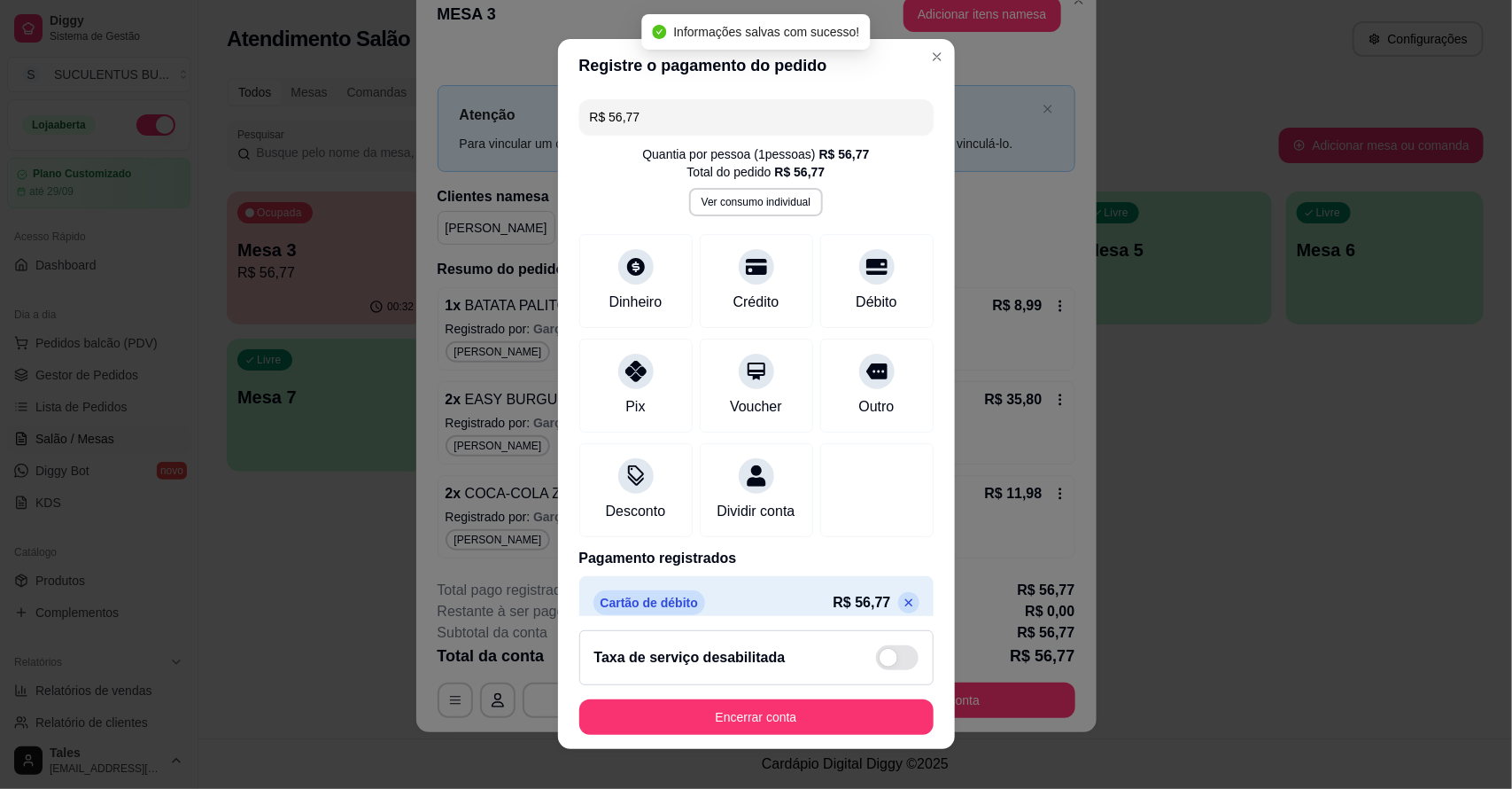
type input "R$ 0,00"
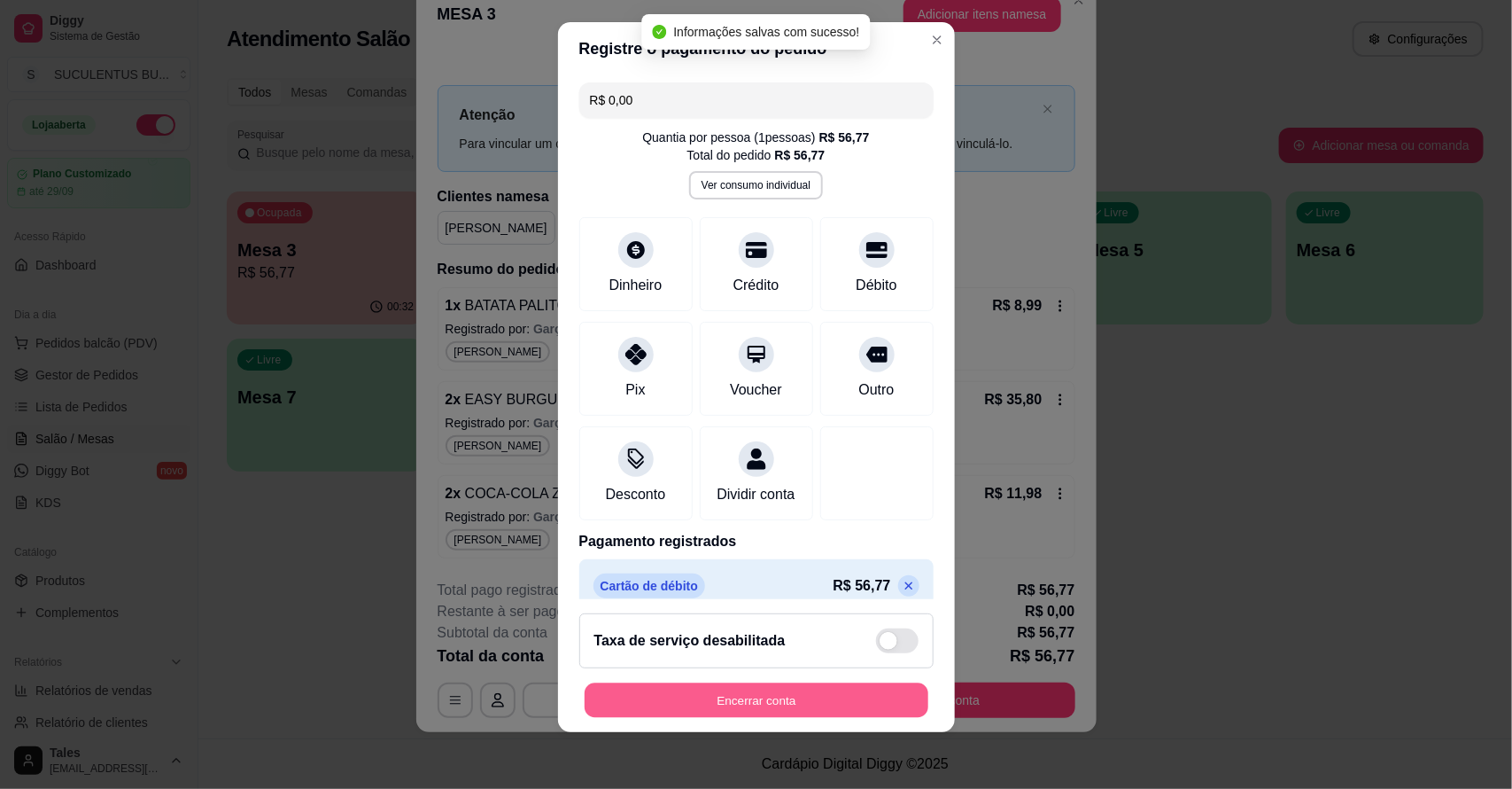
click at [851, 705] on button "Encerrar conta" at bounding box center [756, 700] width 344 height 35
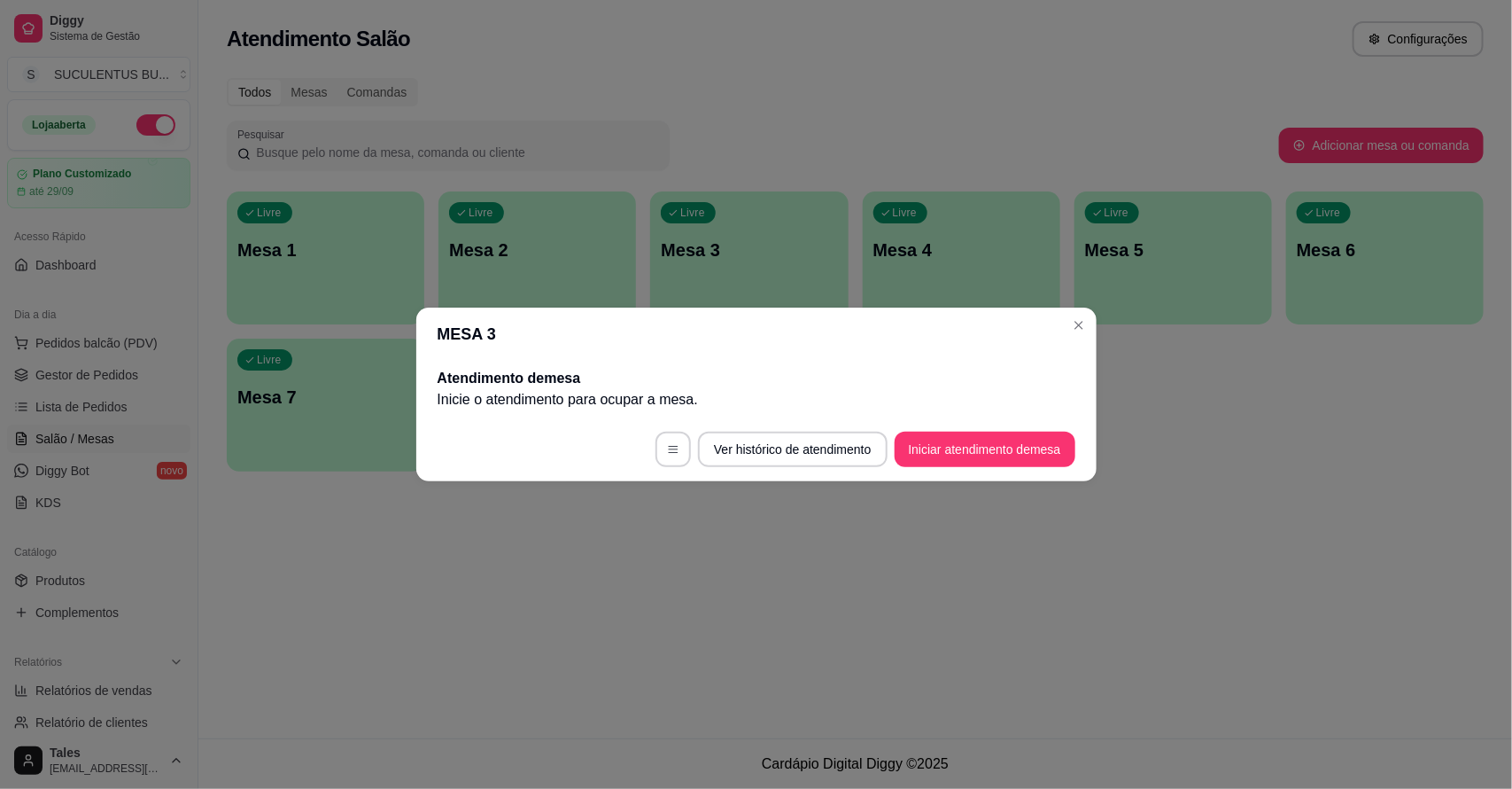
scroll to position [0, 0]
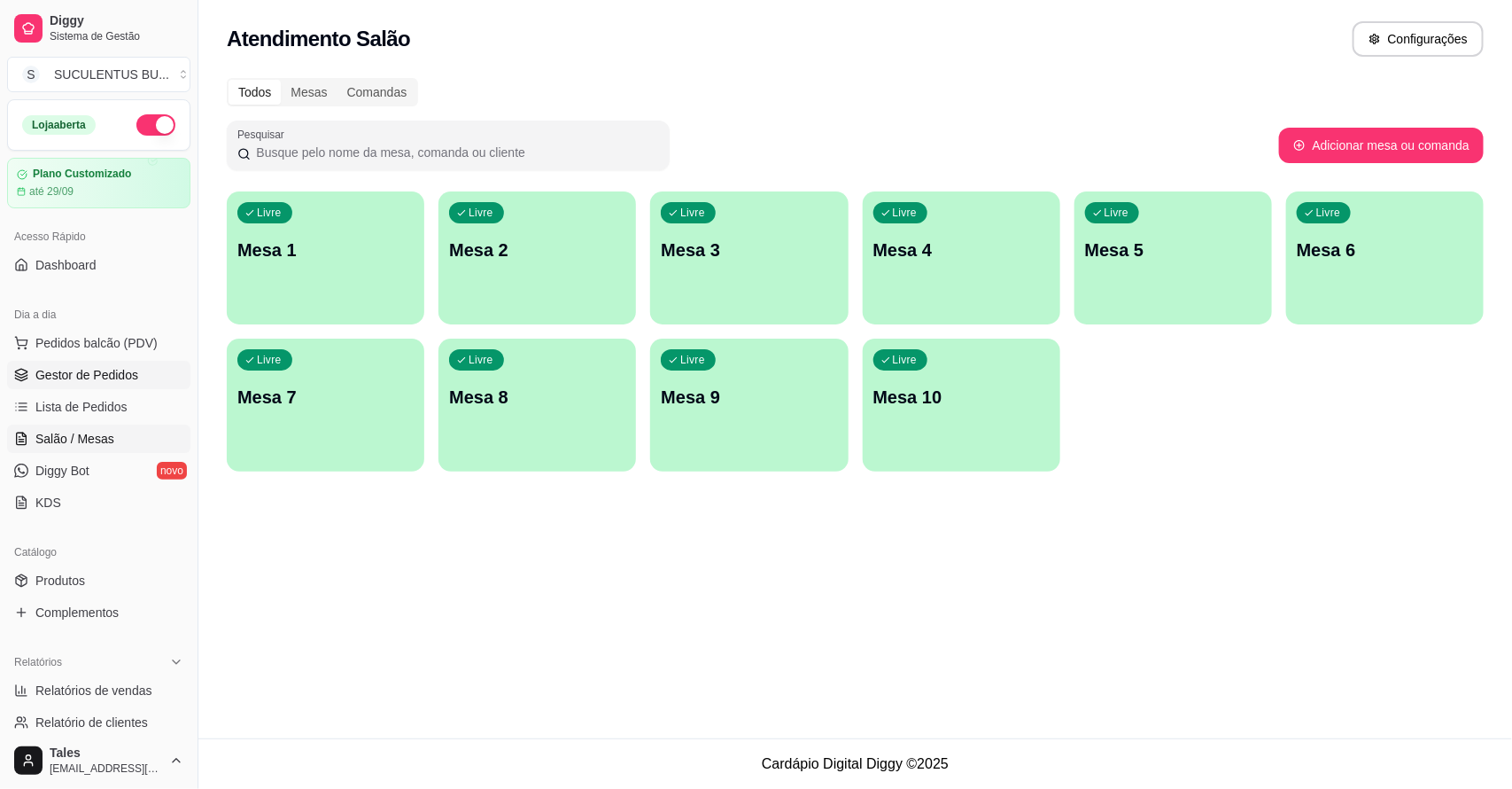
click at [111, 368] on span "Gestor de Pedidos" at bounding box center [86, 375] width 103 height 17
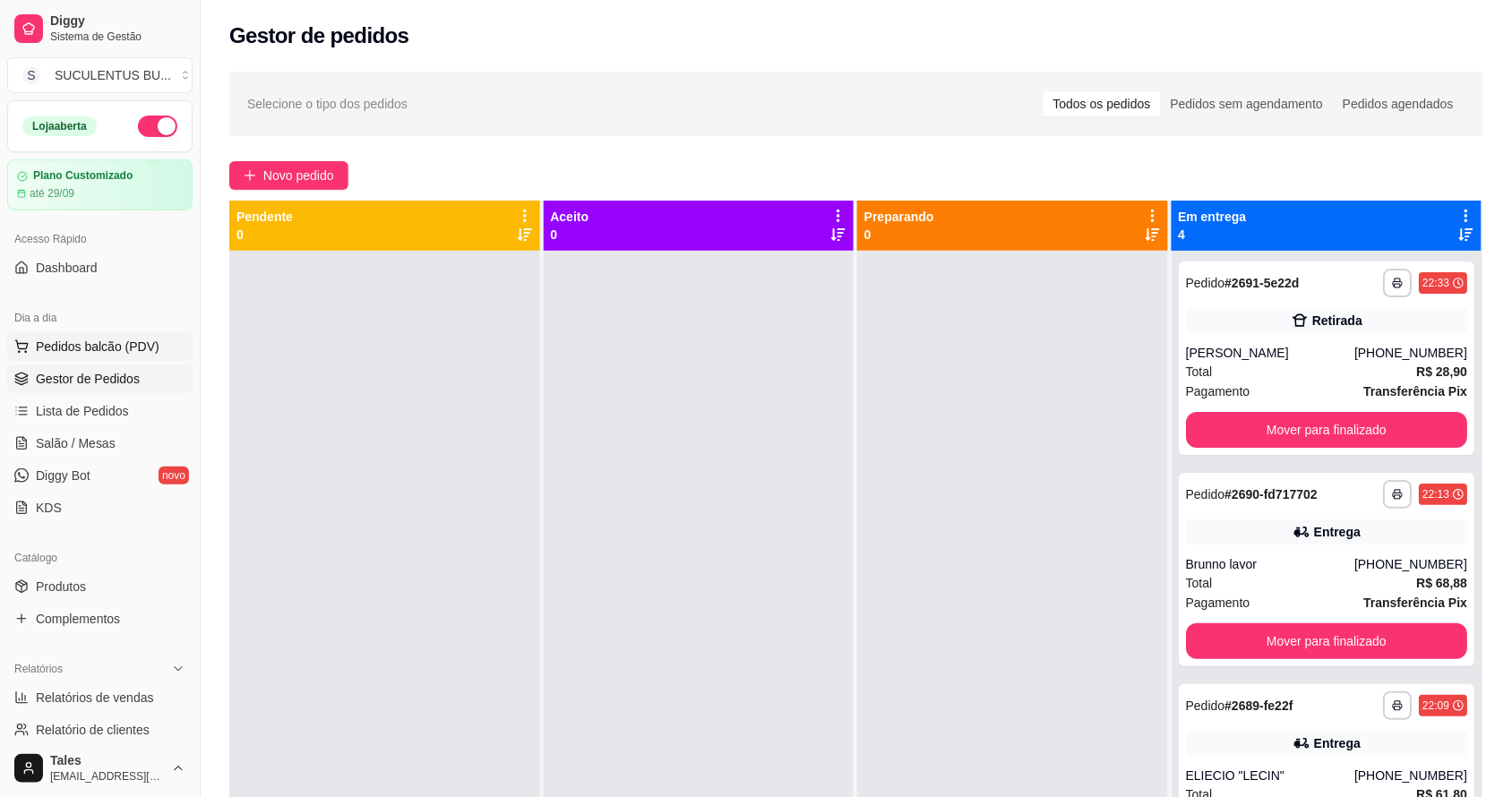
click at [68, 342] on span "Pedidos balcão (PDV)" at bounding box center [98, 347] width 124 height 17
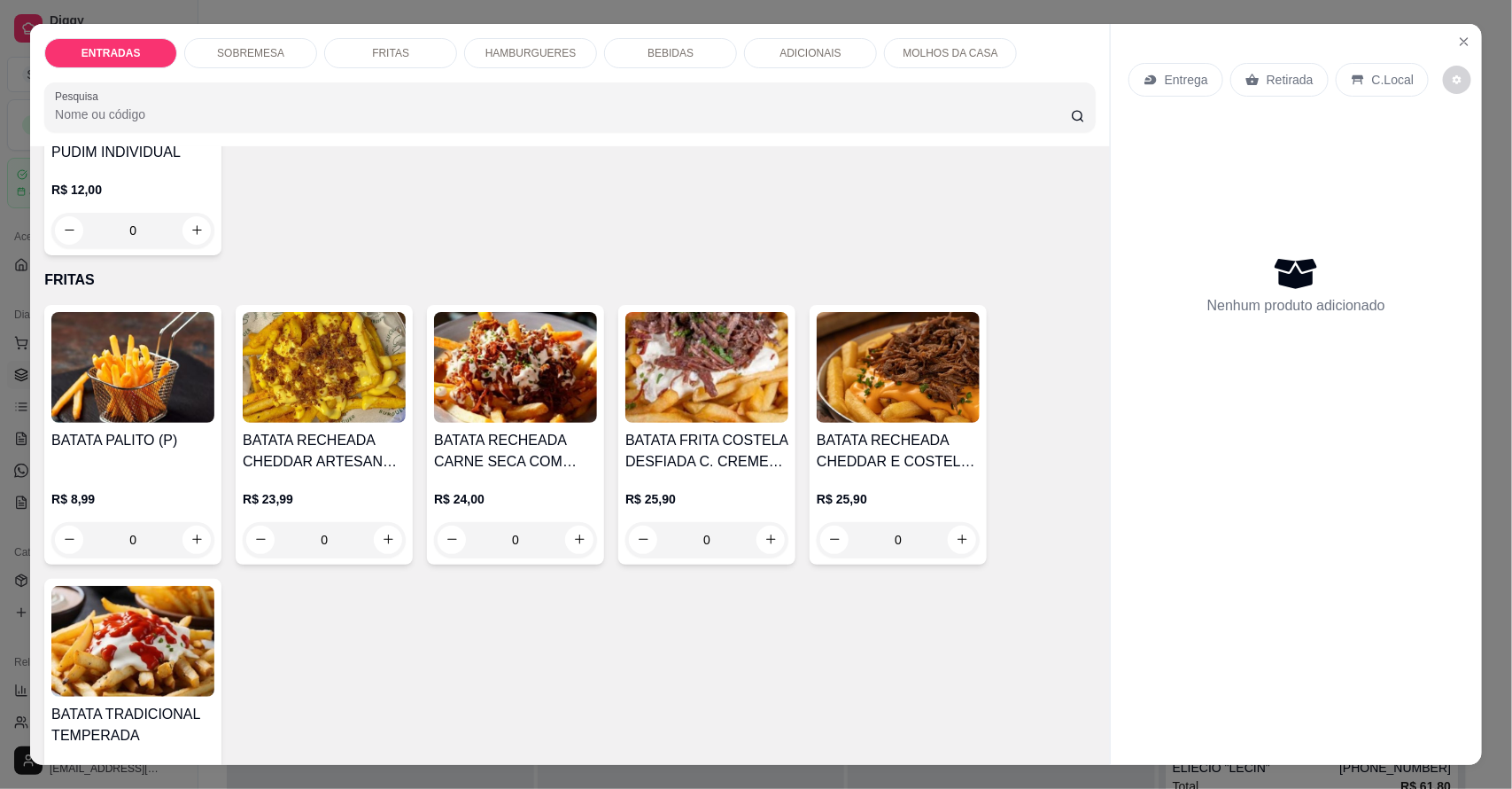
scroll to position [997, 0]
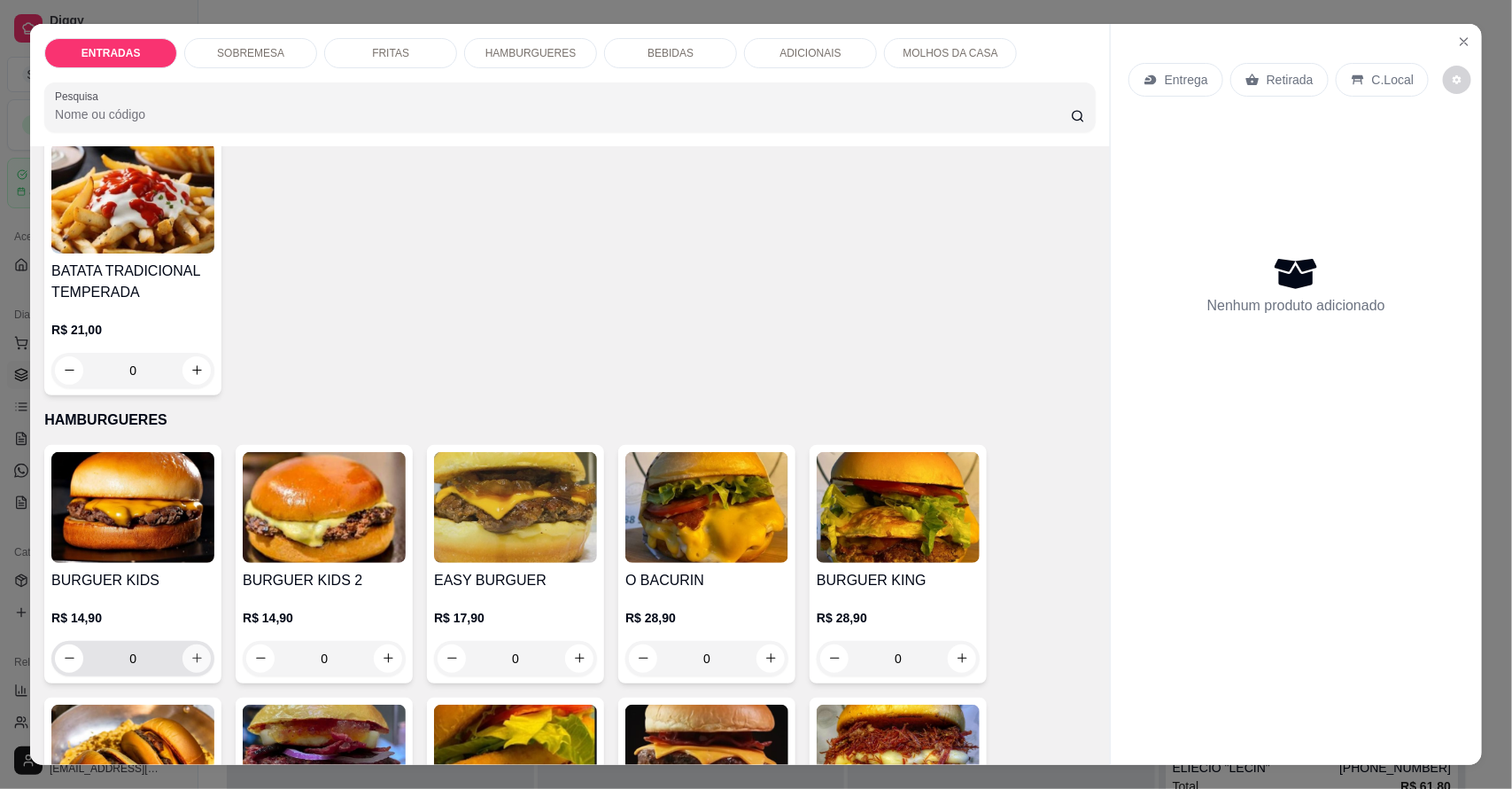
click at [193, 662] on icon "increase-product-quantity" at bounding box center [197, 658] width 10 height 10
type input "1"
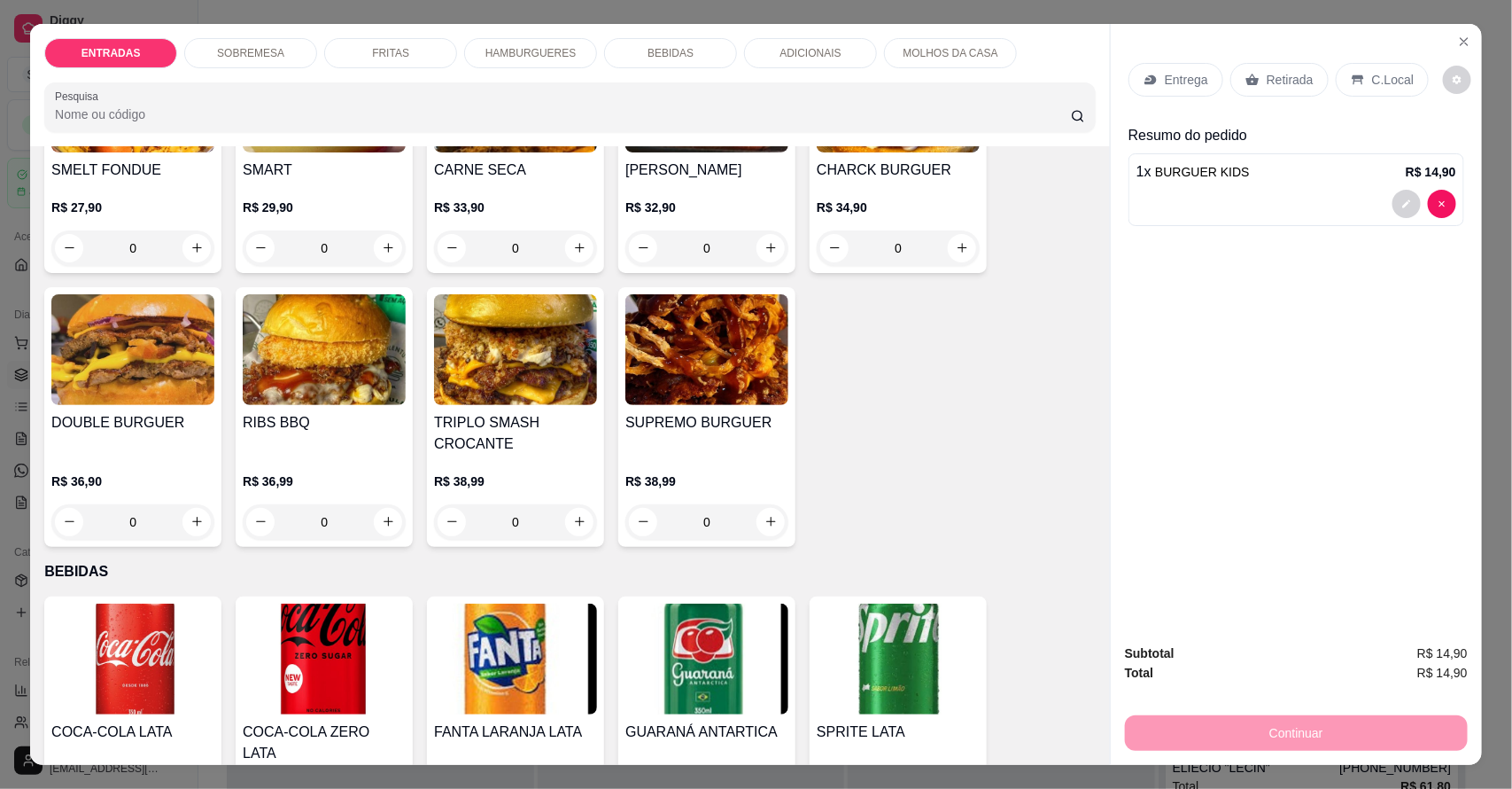
scroll to position [1330, 0]
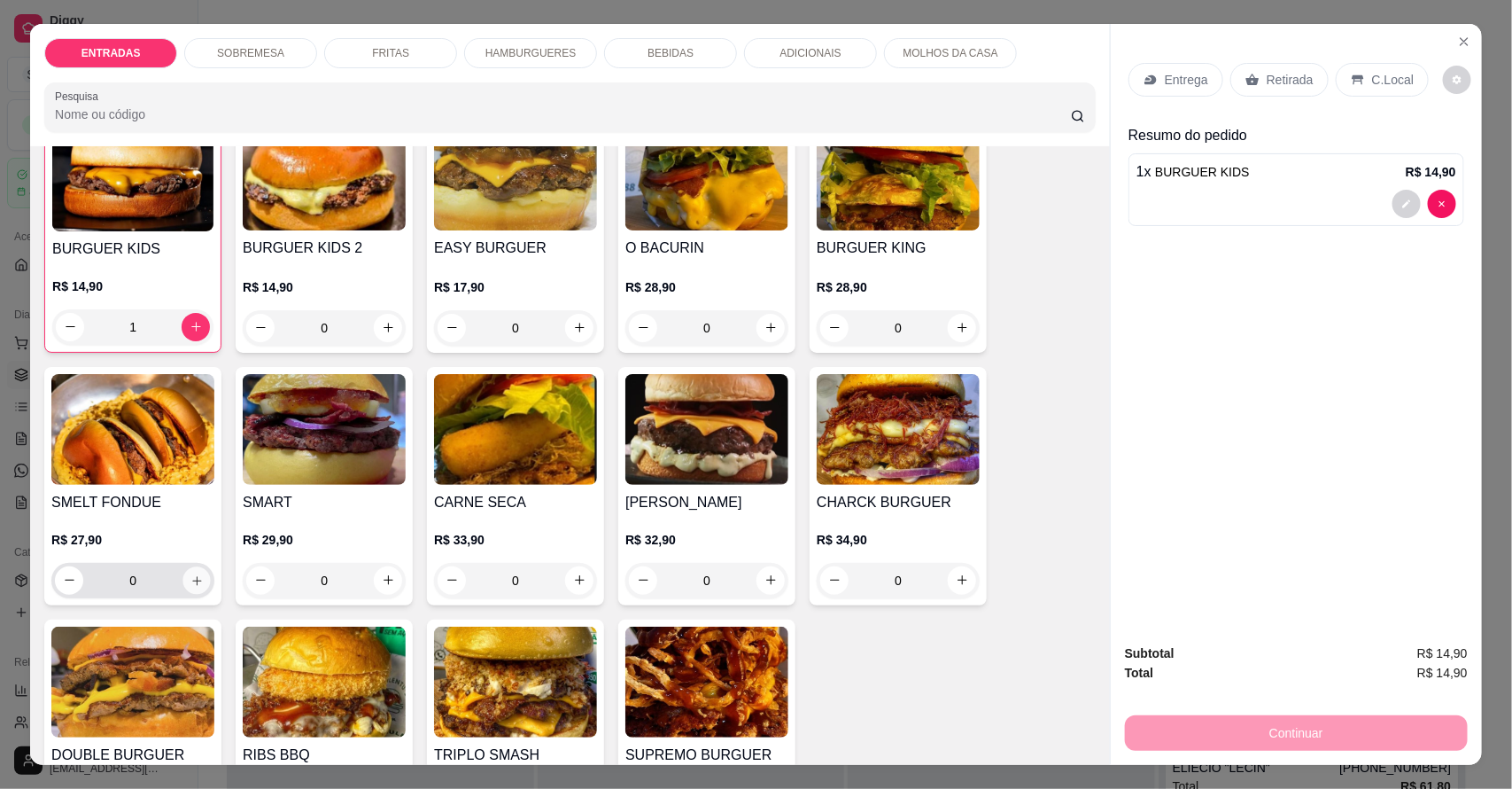
click at [191, 574] on icon "increase-product-quantity" at bounding box center [197, 580] width 13 height 13
type input "1"
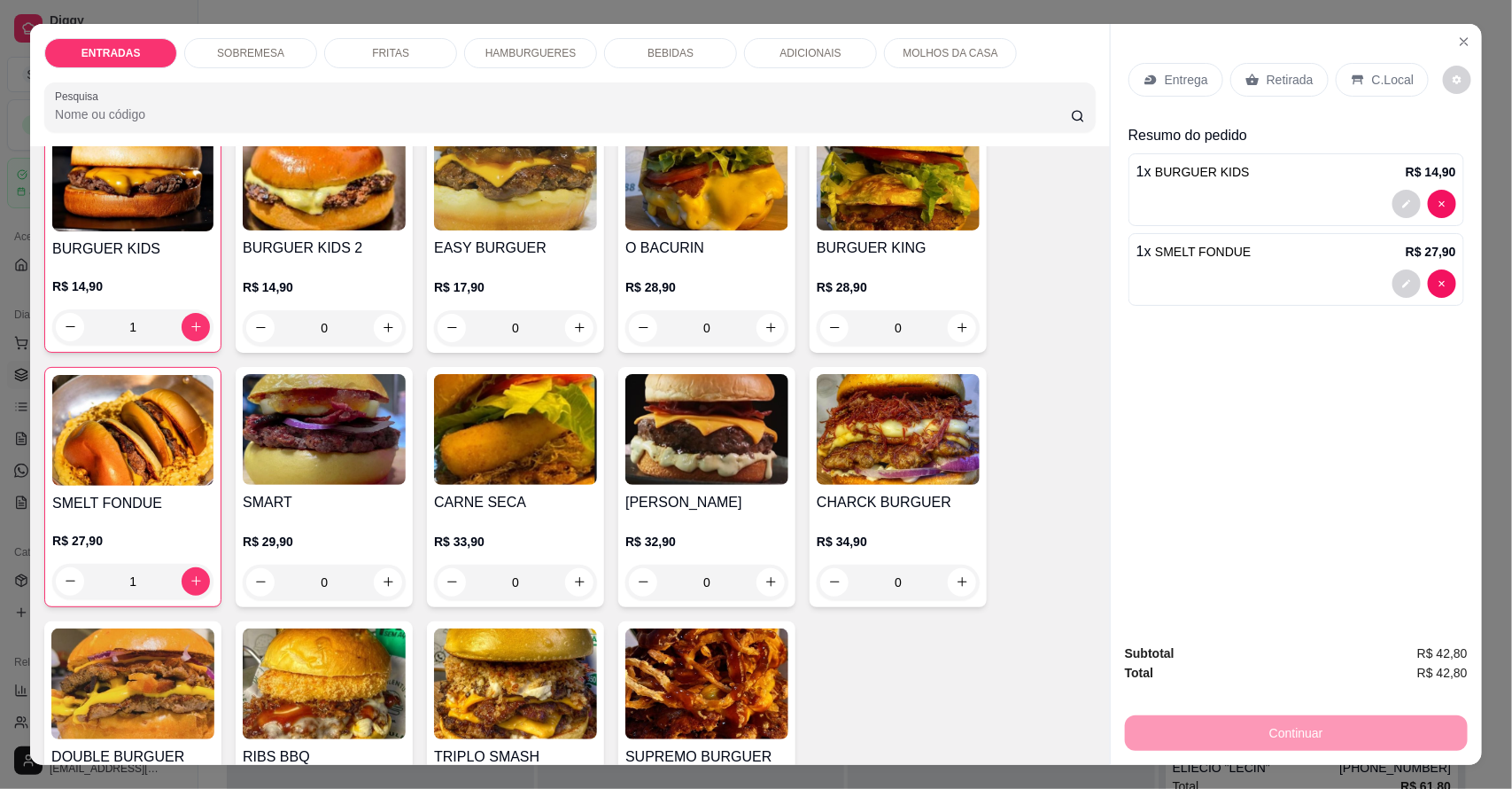
click at [1180, 73] on p "Entrega" at bounding box center [1186, 80] width 43 height 17
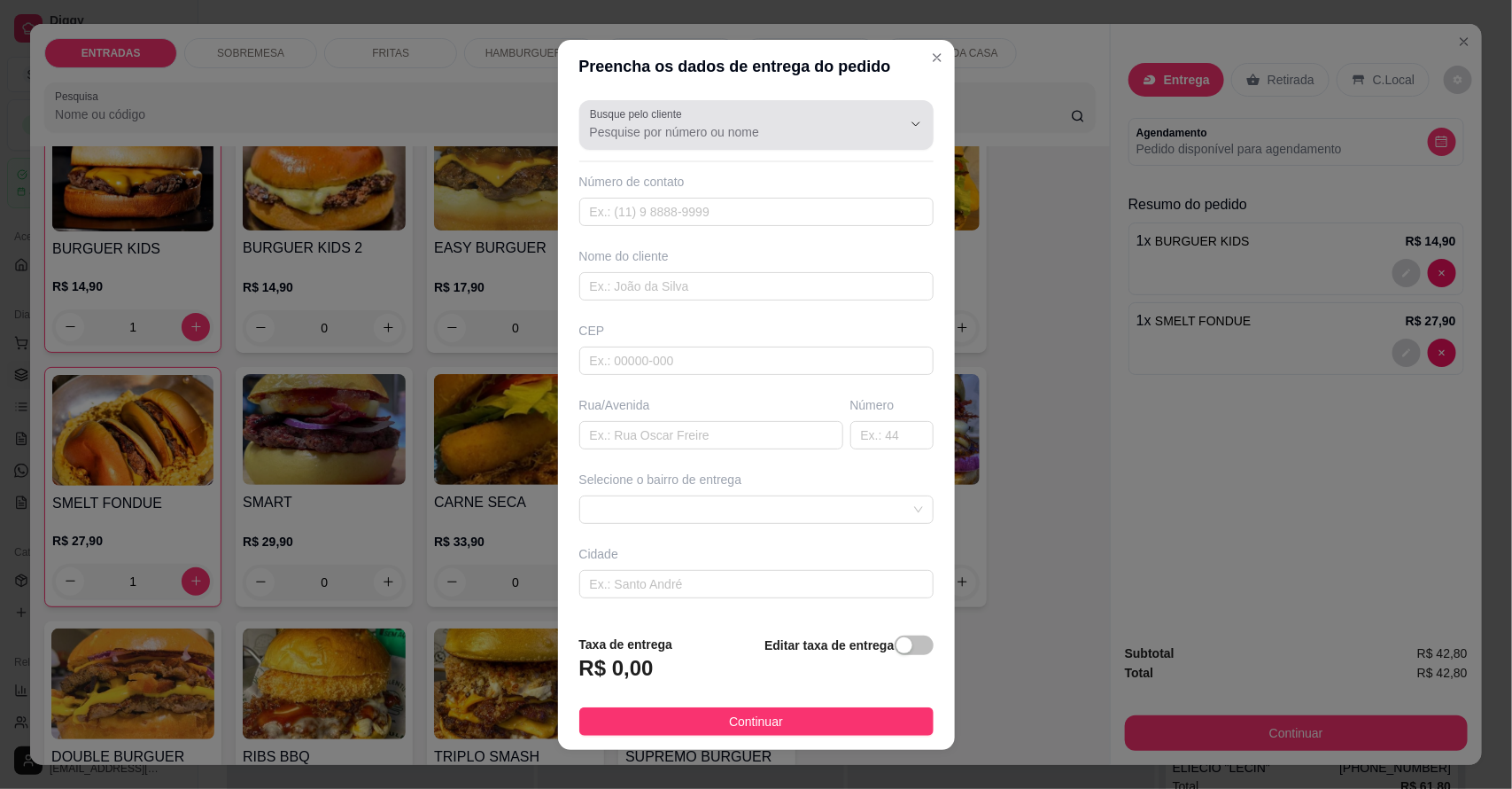
click at [780, 121] on div at bounding box center [757, 125] width 333 height 35
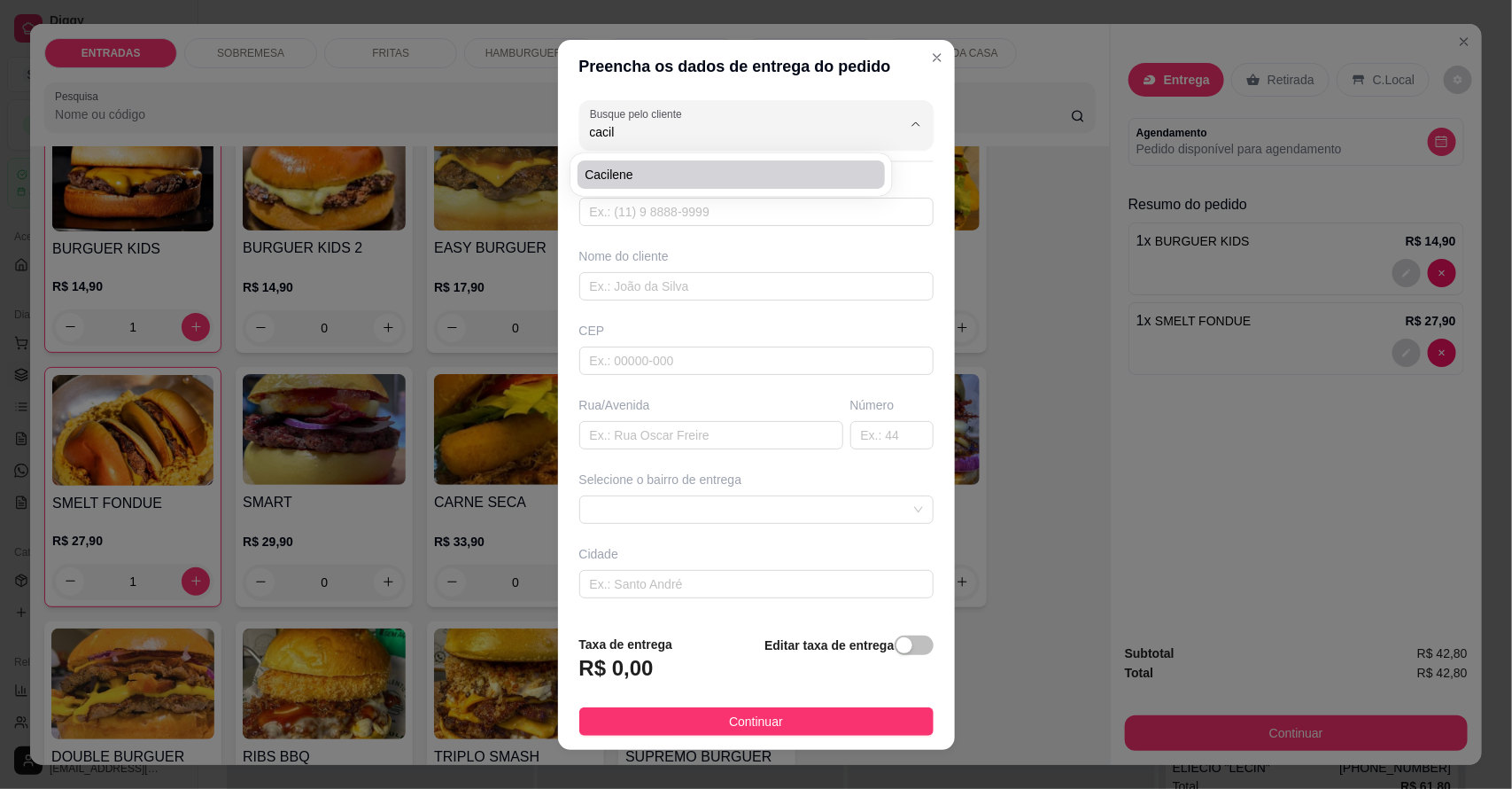
click at [764, 178] on span "Cacilene" at bounding box center [722, 174] width 276 height 17
type input "Cacilene"
type input "88994905560"
type input "Cacilene"
type input "63155000"
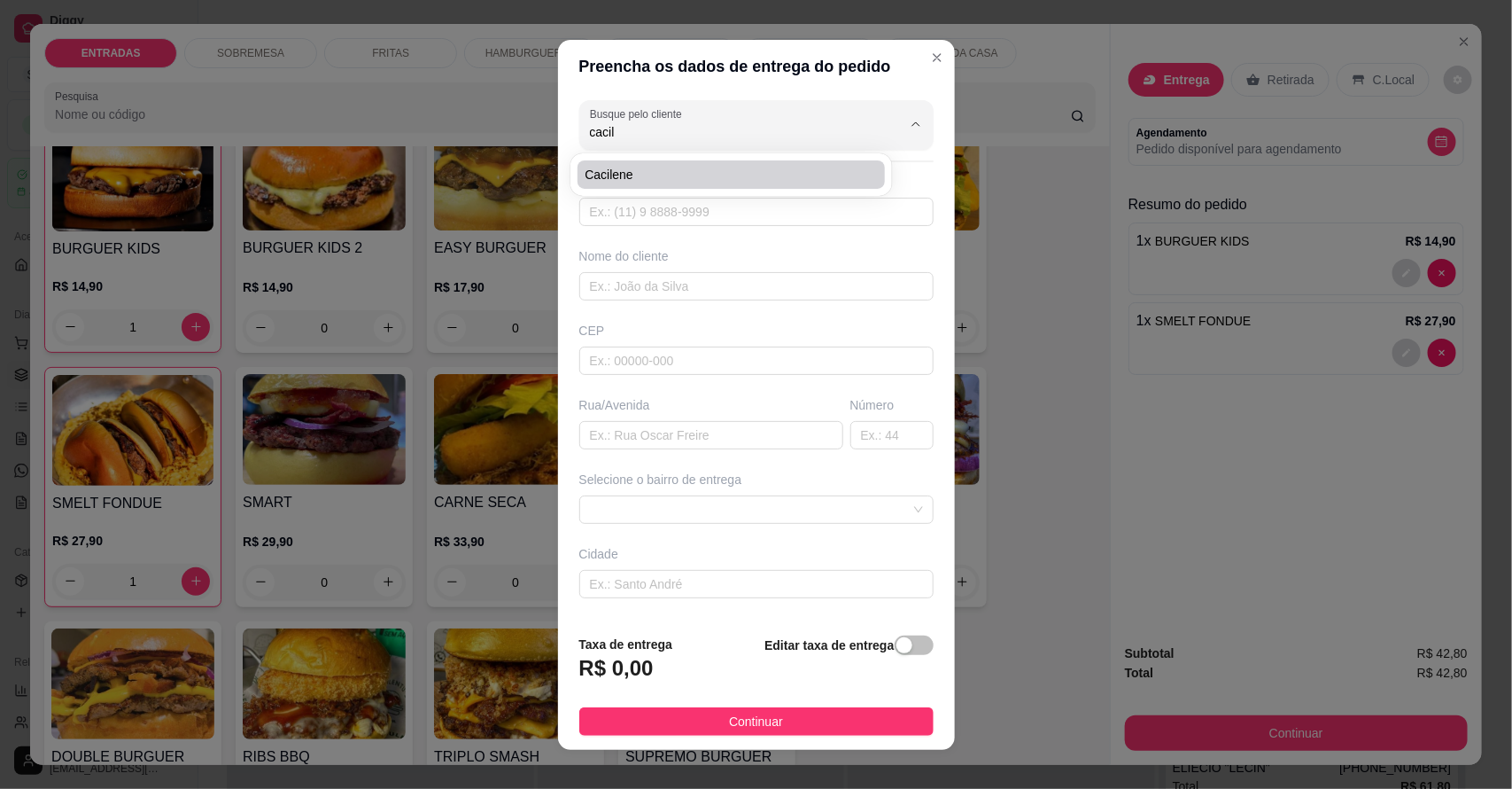
type input "[PERSON_NAME]"
type input "594"
type input "Salitre"
type input "Apartamento"
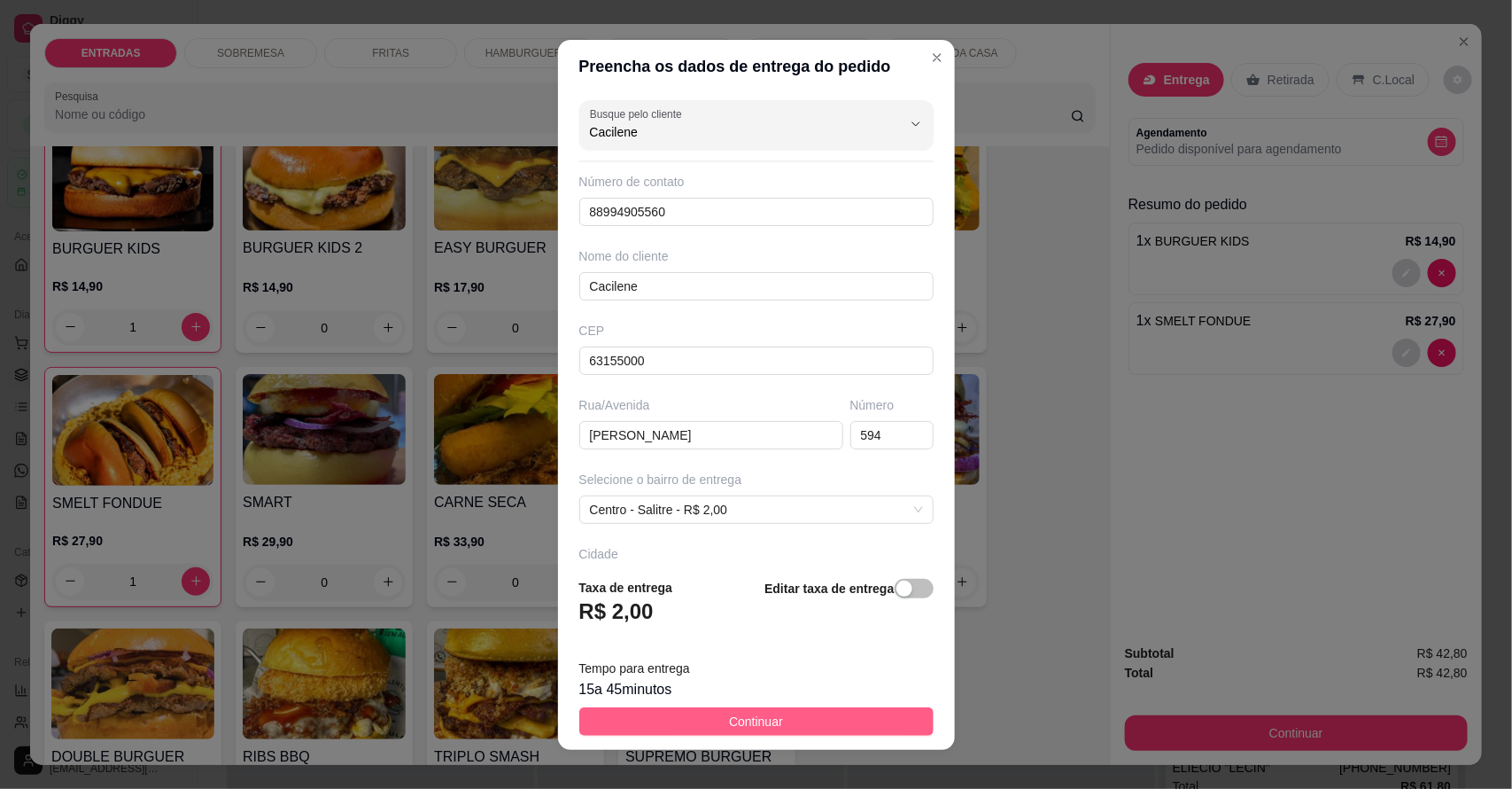
type input "Cacilene"
drag, startPoint x: 754, startPoint y: 710, endPoint x: 930, endPoint y: 768, distance: 185.3
click at [755, 714] on span "Continuar" at bounding box center [756, 721] width 54 height 19
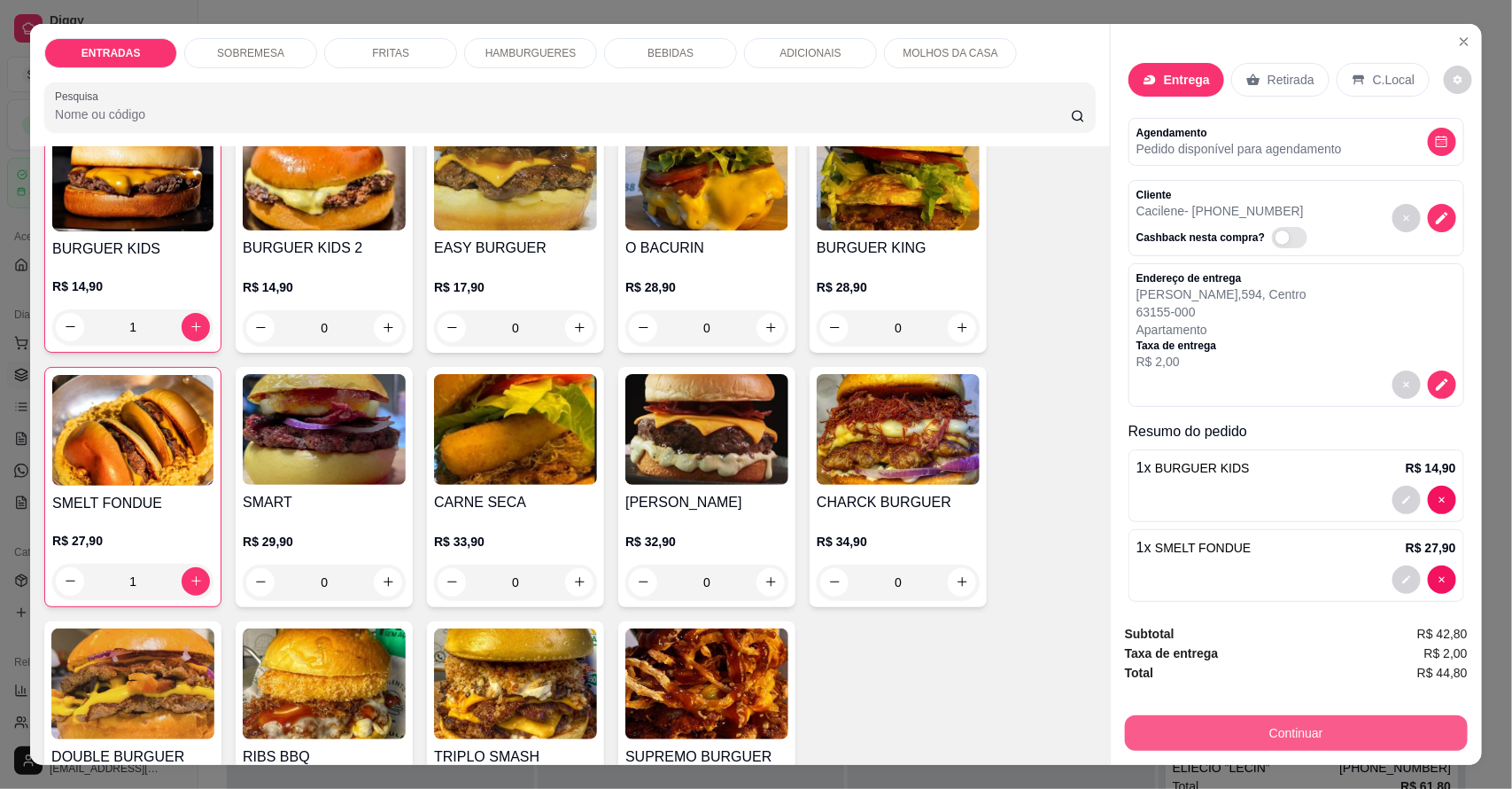
click at [1307, 722] on button "Continuar" at bounding box center [1296, 732] width 343 height 35
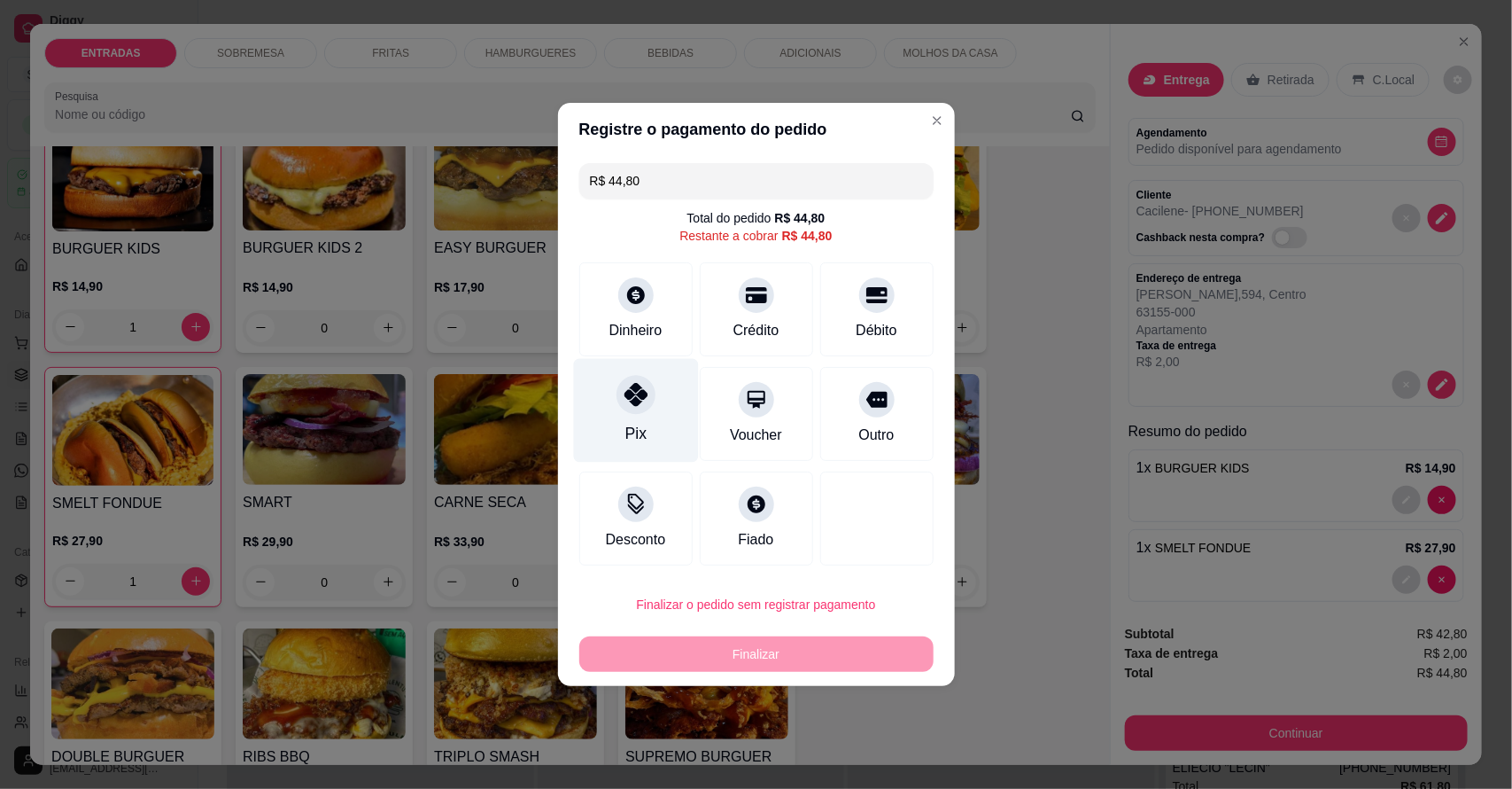
click at [665, 417] on div "Pix" at bounding box center [635, 410] width 125 height 104
type input "R$ 0,00"
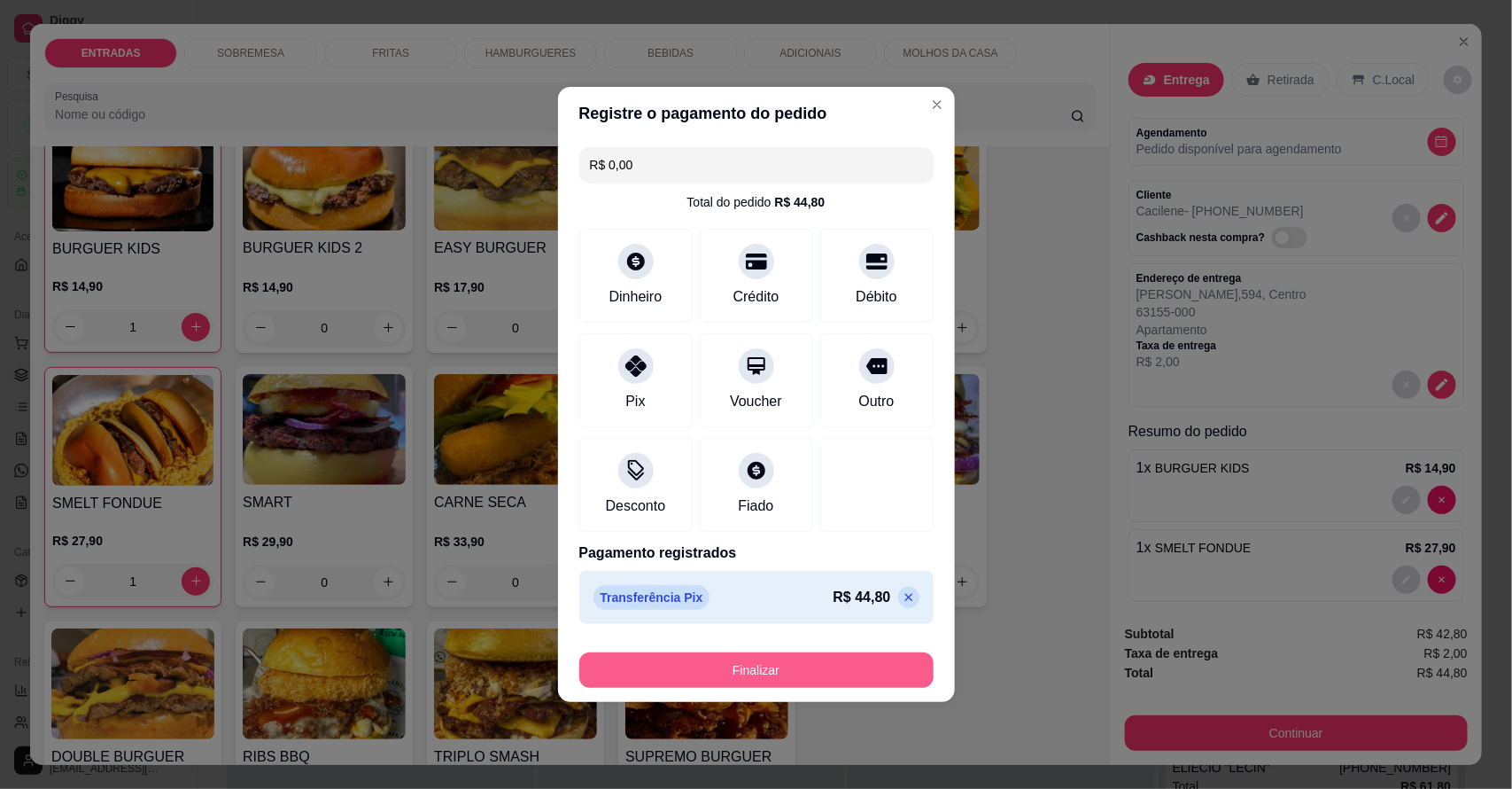
click at [786, 656] on button "Finalizar" at bounding box center [757, 669] width 355 height 35
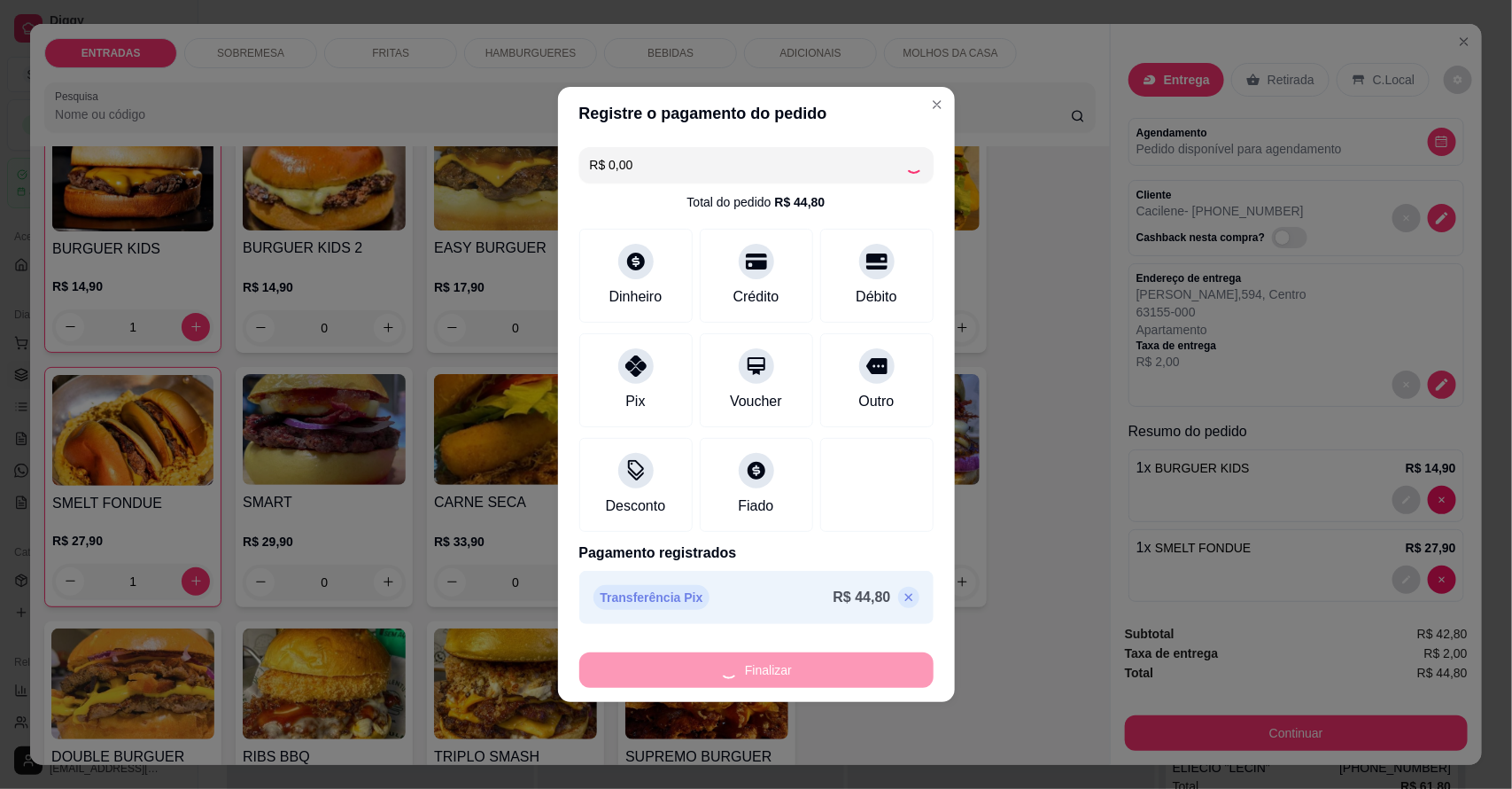
type input "0"
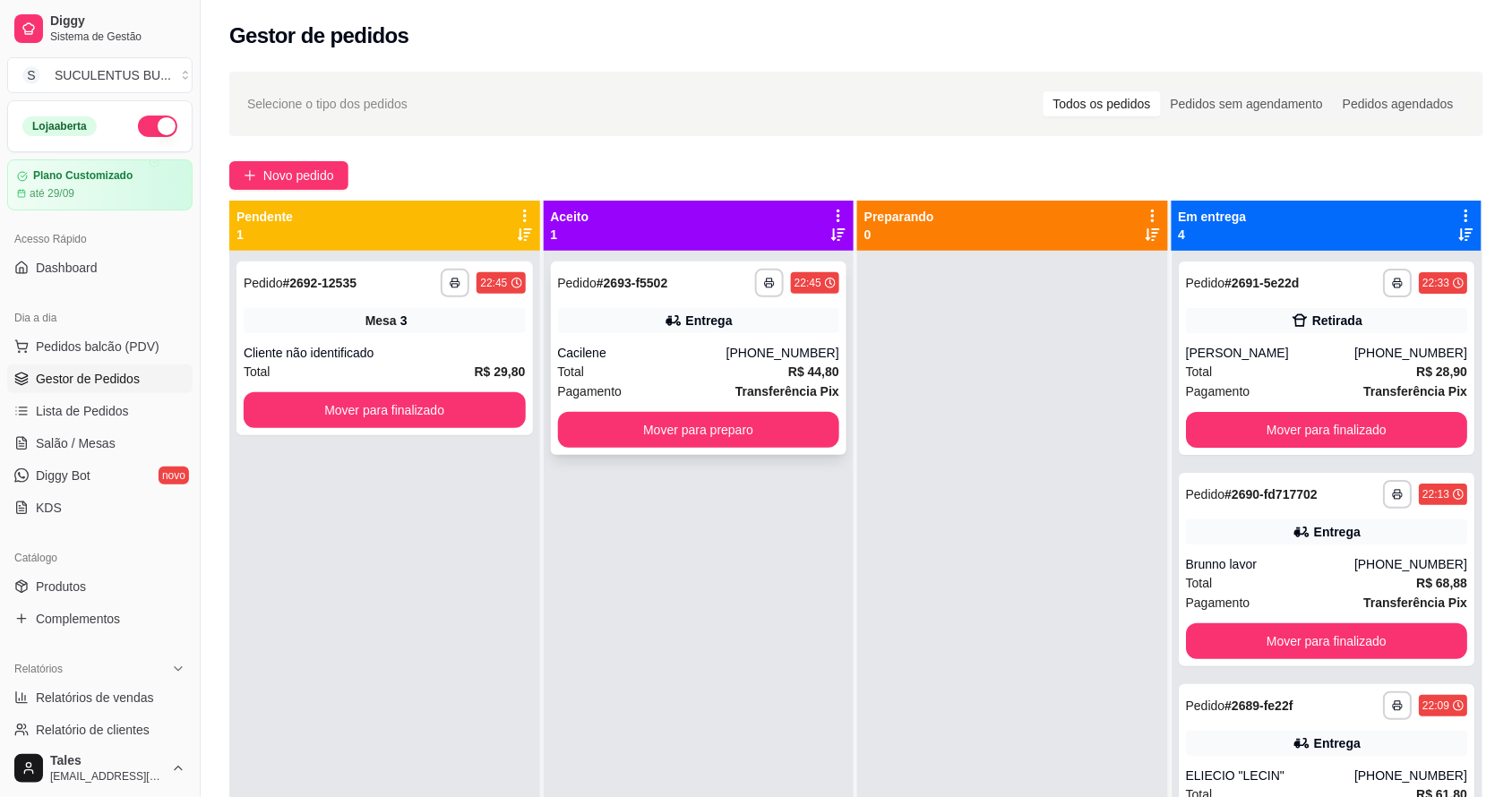
click at [726, 353] on div "Cacilene" at bounding box center [642, 353] width 169 height 17
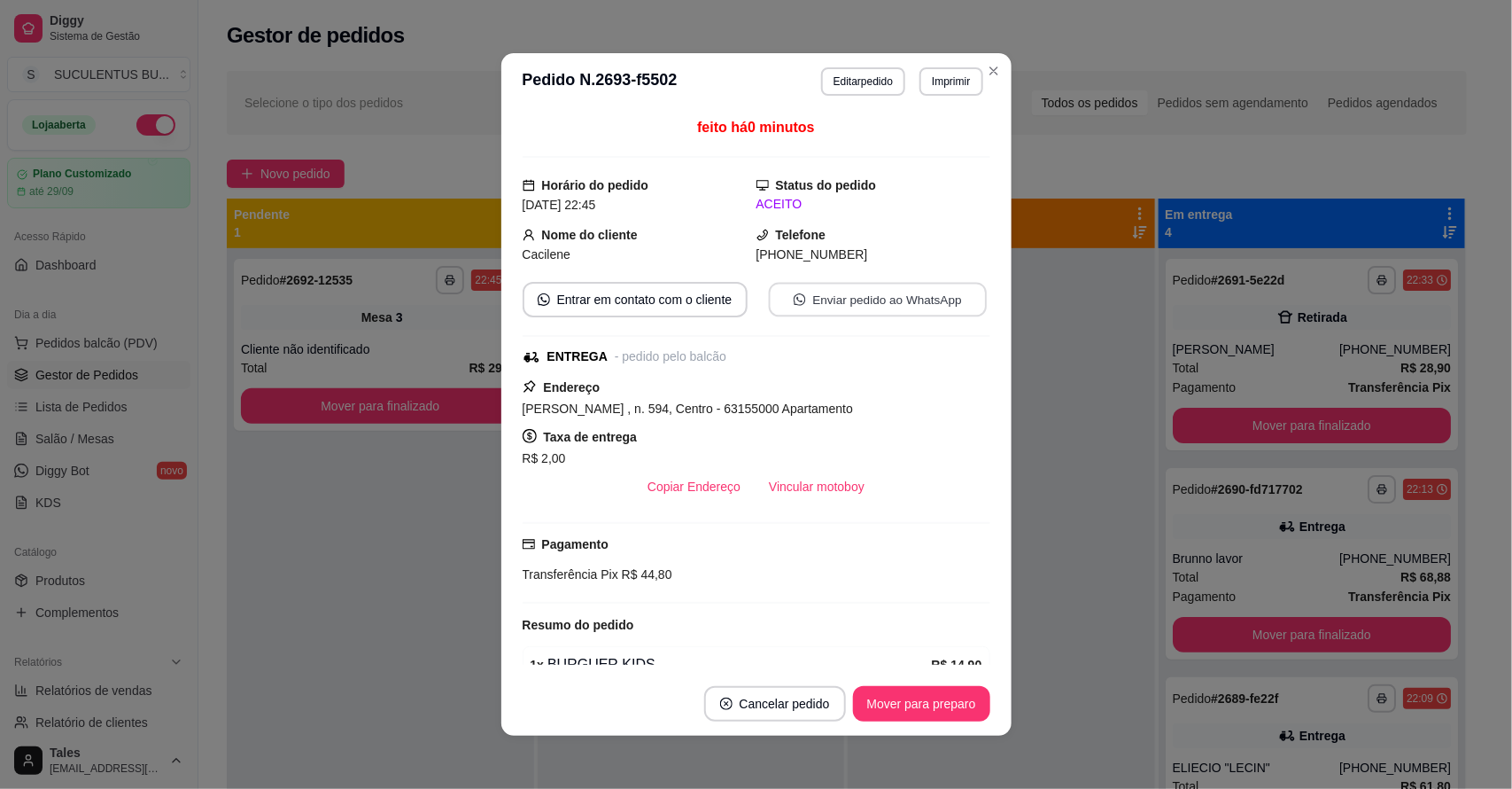
click at [883, 304] on button "Enviar pedido ao WhatsApp" at bounding box center [877, 300] width 218 height 35
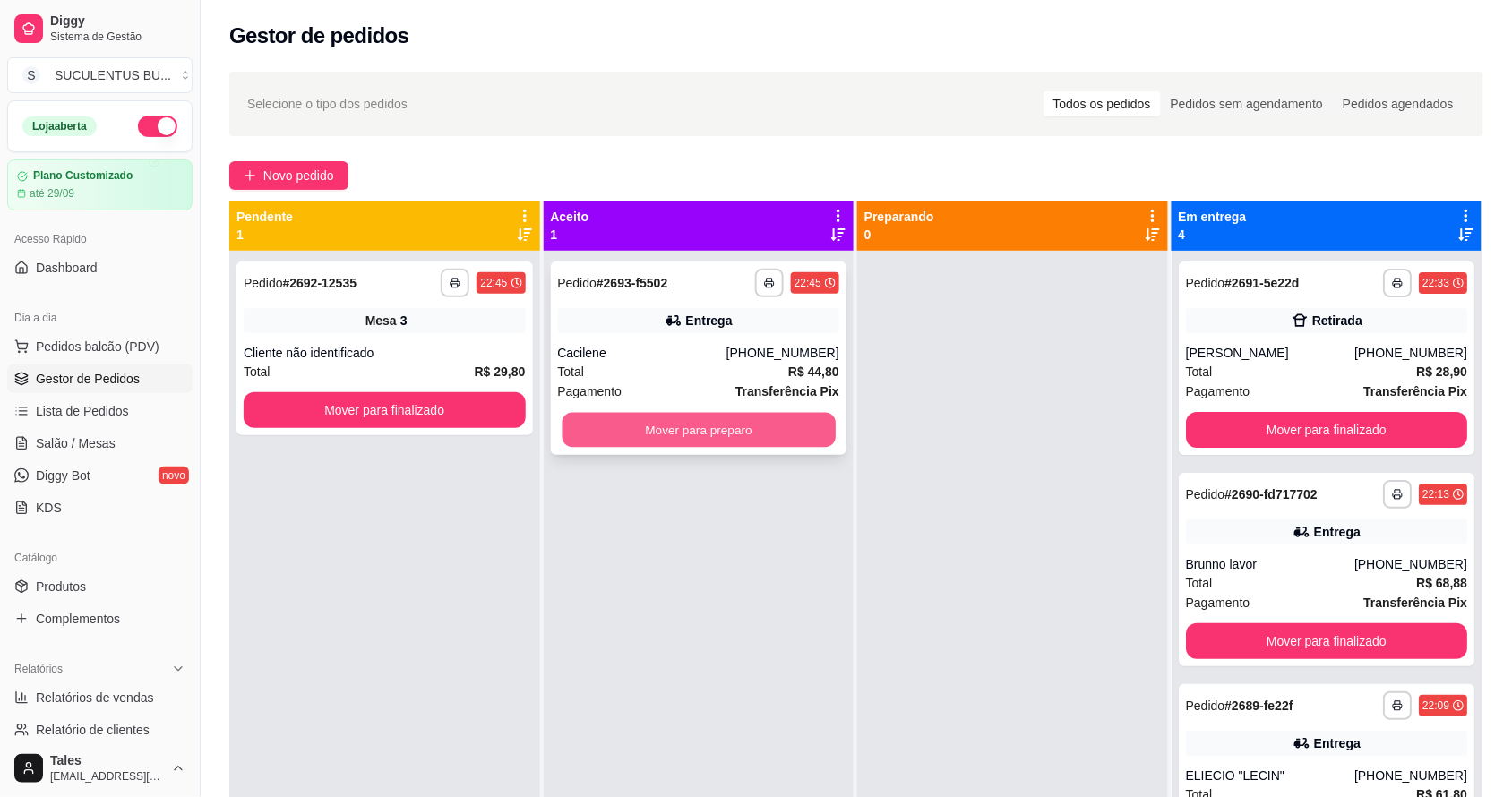
click at [670, 427] on button "Mover para preparo" at bounding box center [698, 430] width 273 height 35
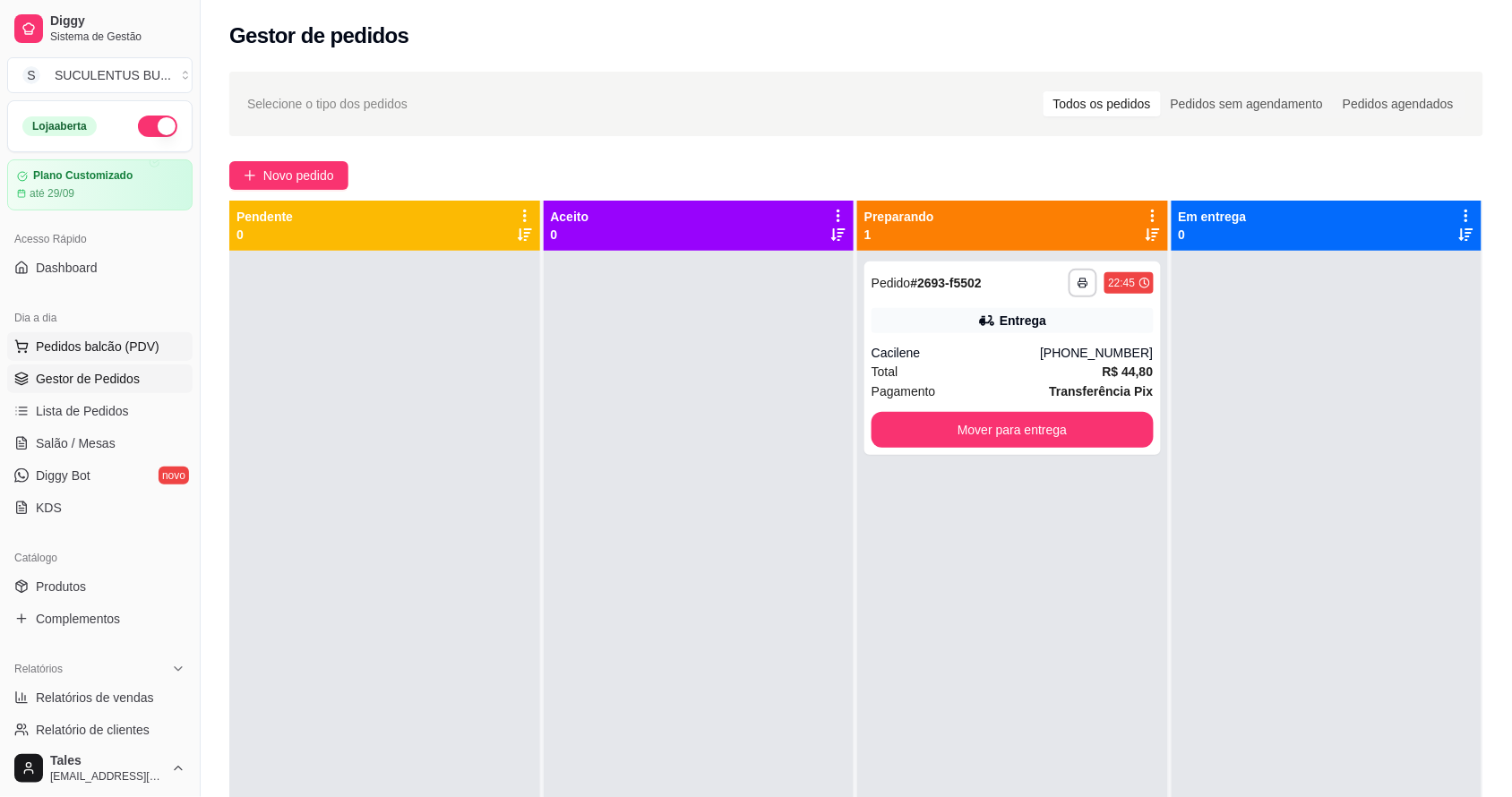
click at [135, 347] on span "Pedidos balcão (PDV)" at bounding box center [98, 347] width 124 height 17
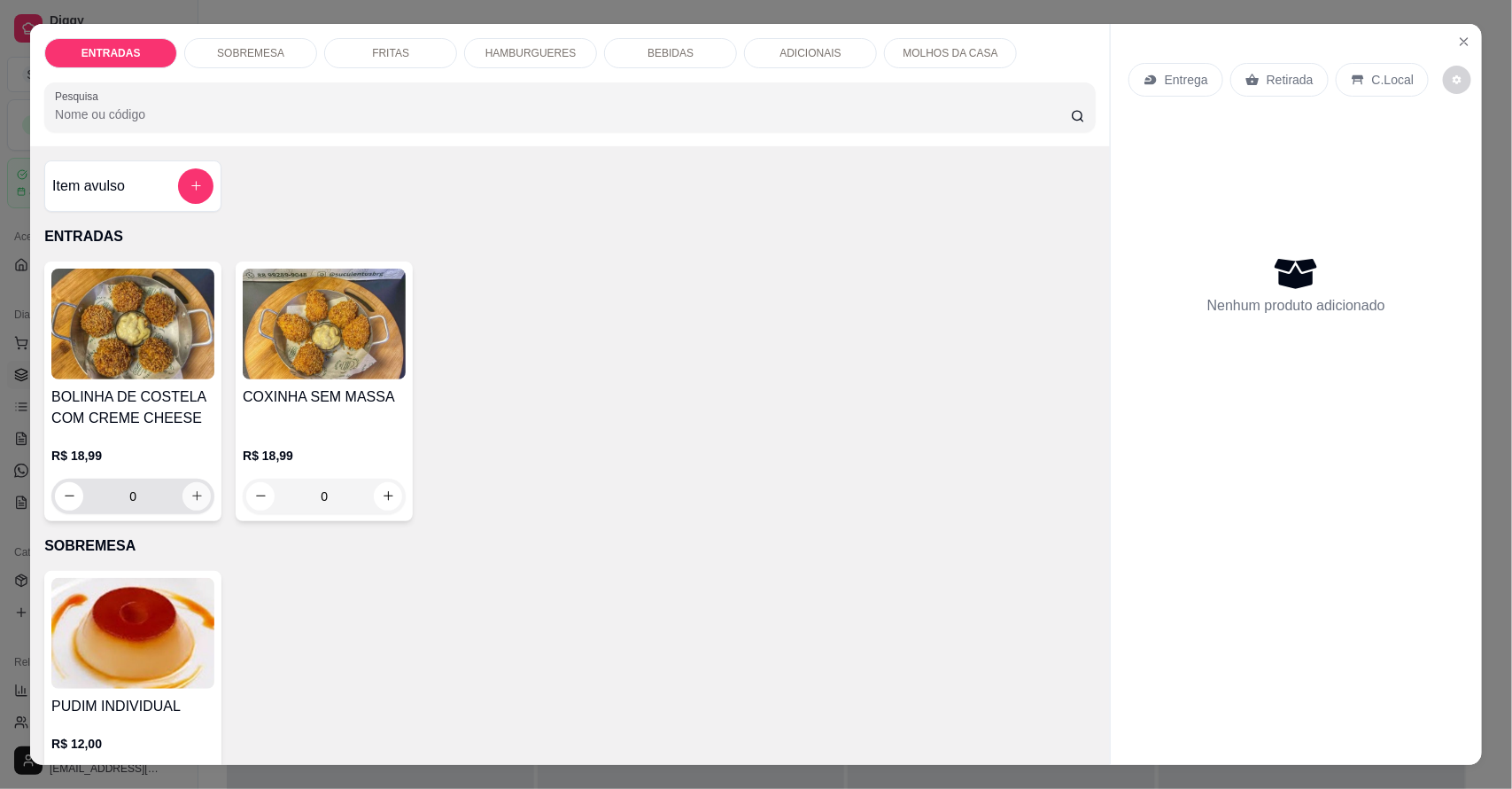
click at [195, 500] on button "increase-product-quantity" at bounding box center [196, 497] width 29 height 29
type input "2"
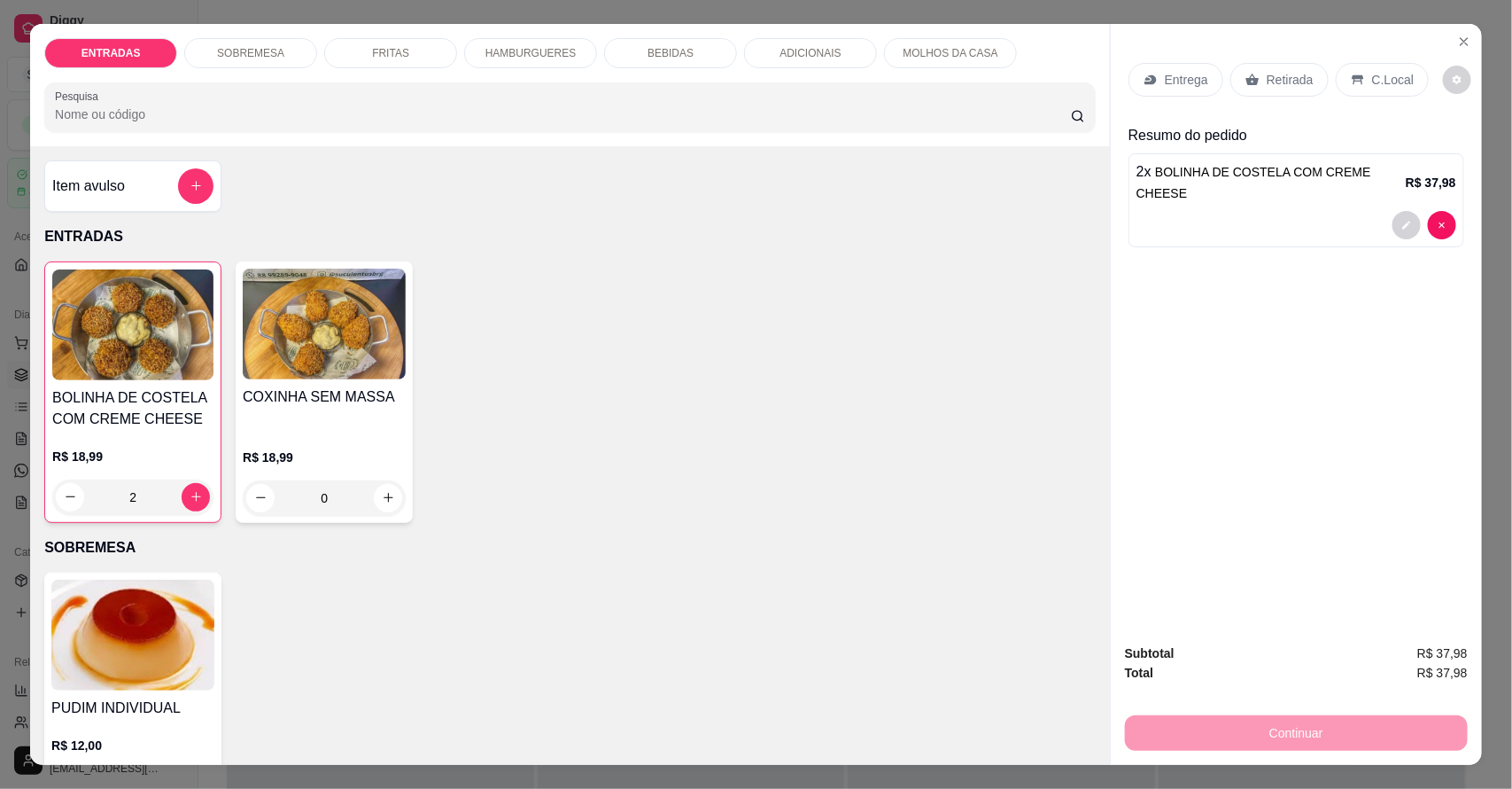
scroll to position [554, 0]
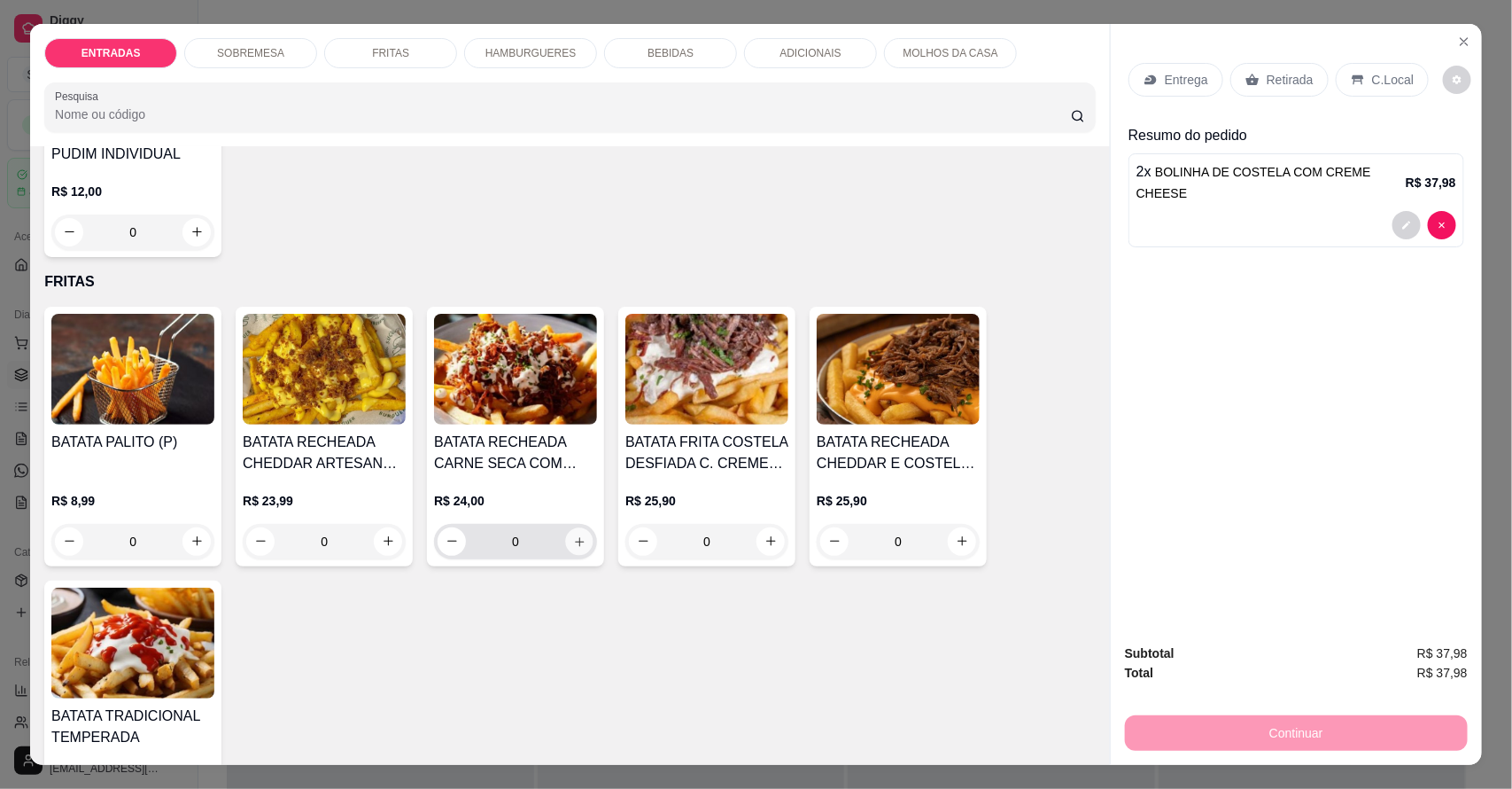
click at [573, 545] on icon "increase-product-quantity" at bounding box center [580, 541] width 13 height 13
type input "1"
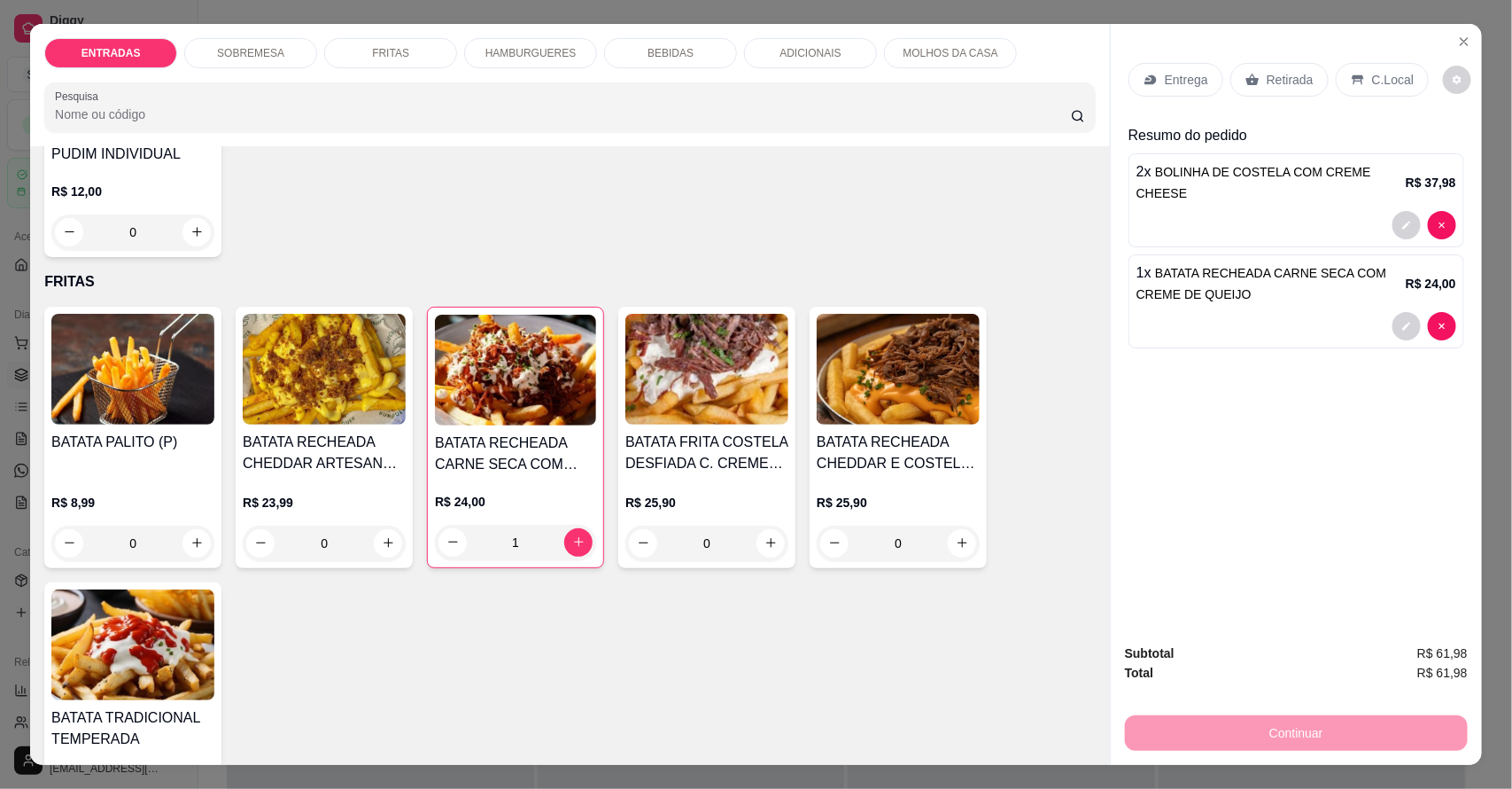
click at [1170, 73] on p "Entrega" at bounding box center [1186, 80] width 43 height 17
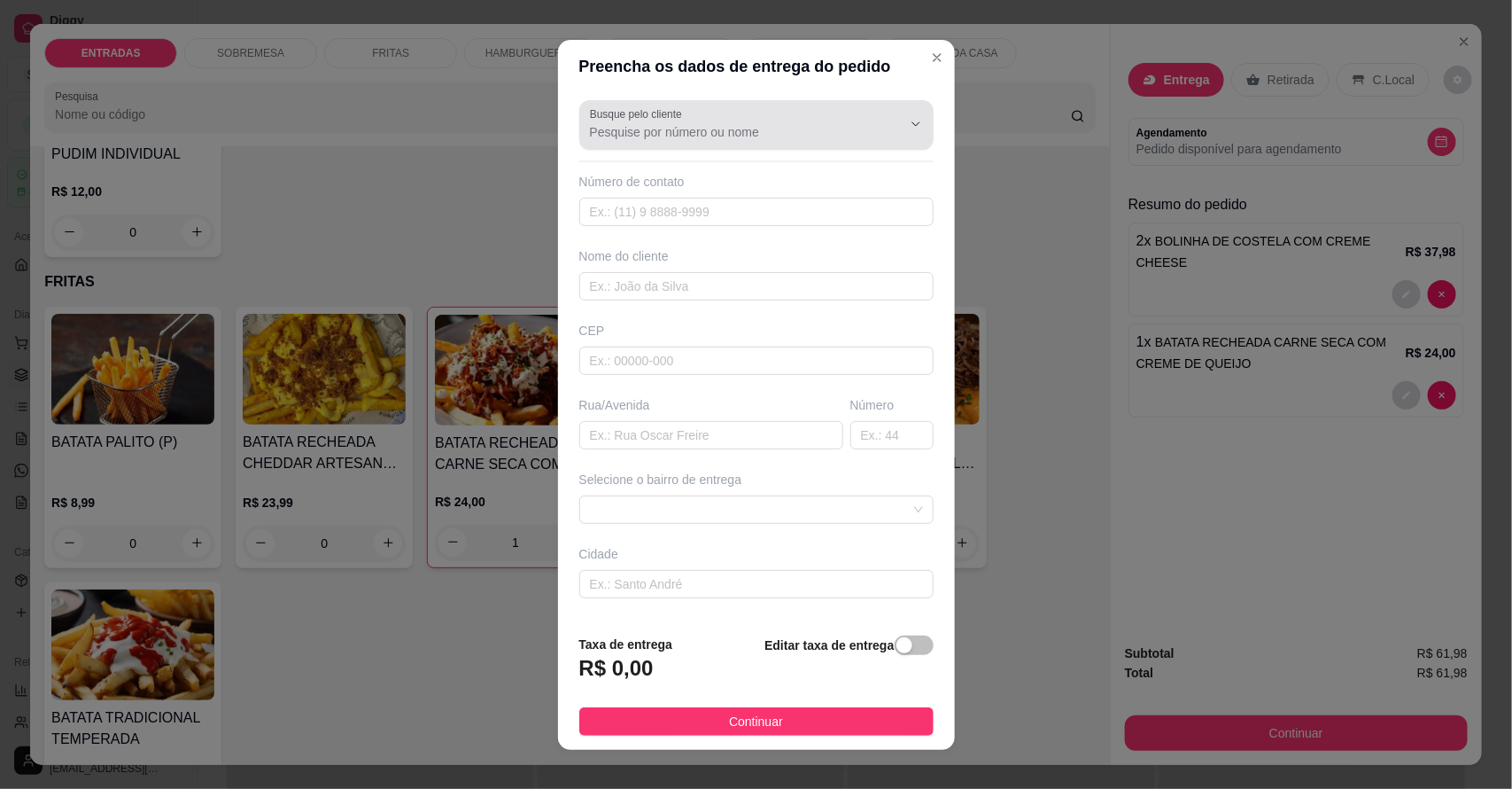
click at [723, 113] on div at bounding box center [757, 125] width 333 height 35
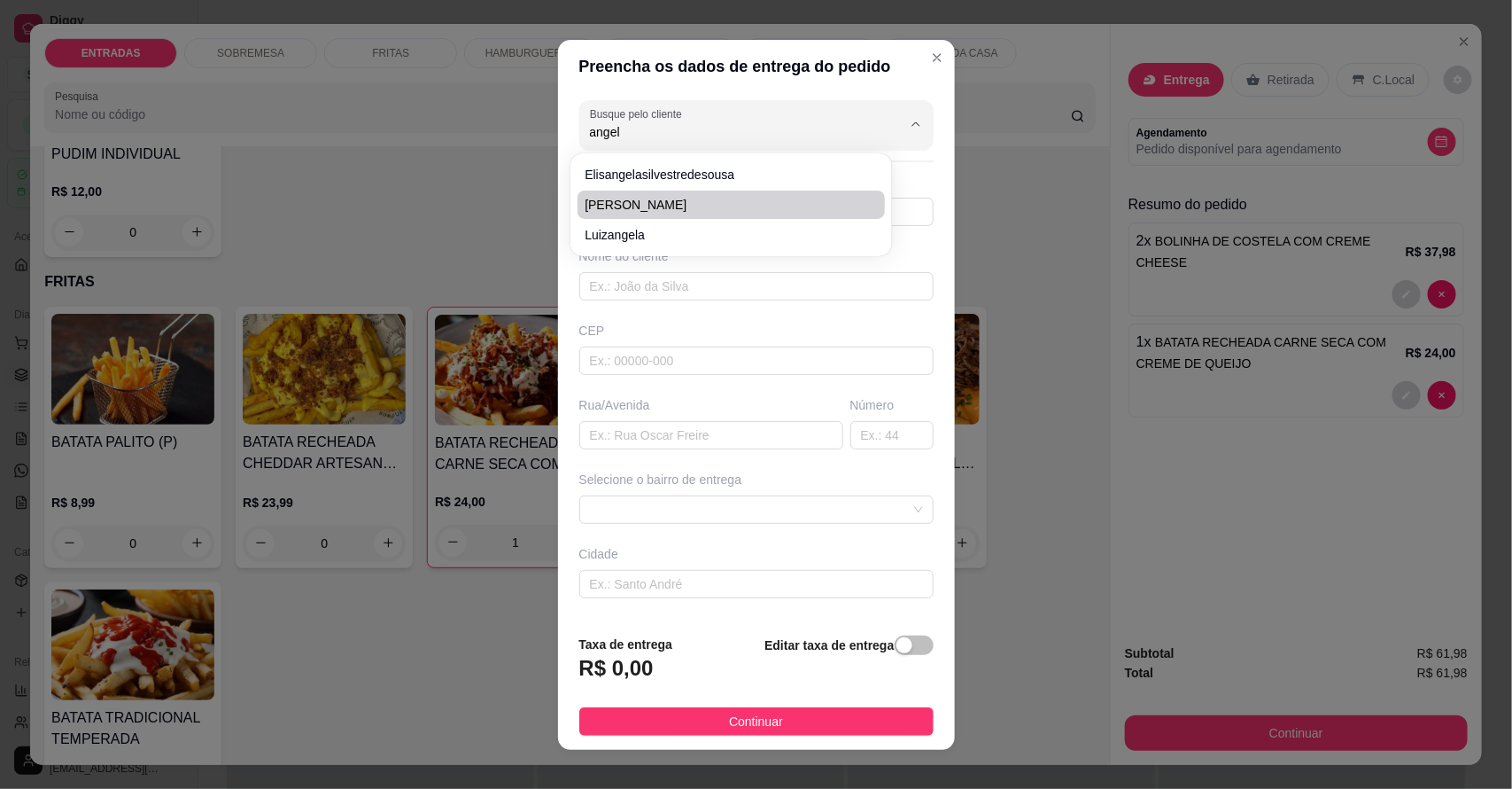
click at [653, 205] on span "[PERSON_NAME]" at bounding box center [722, 204] width 276 height 17
type input "[PERSON_NAME]"
type input "88994410337"
type input "[PERSON_NAME]"
type input "R. [PERSON_NAME]"
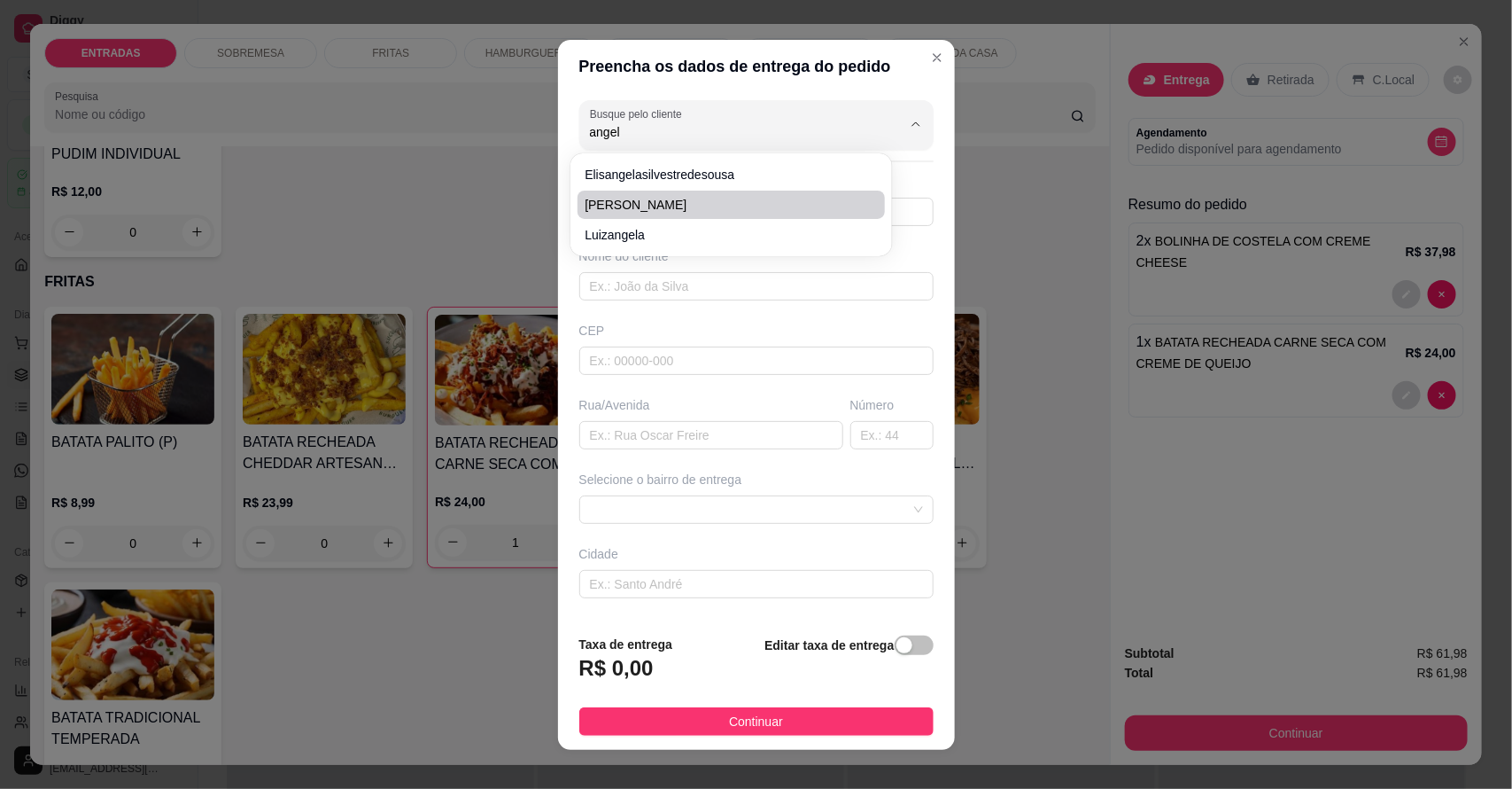
type input "419"
type input "Salitre"
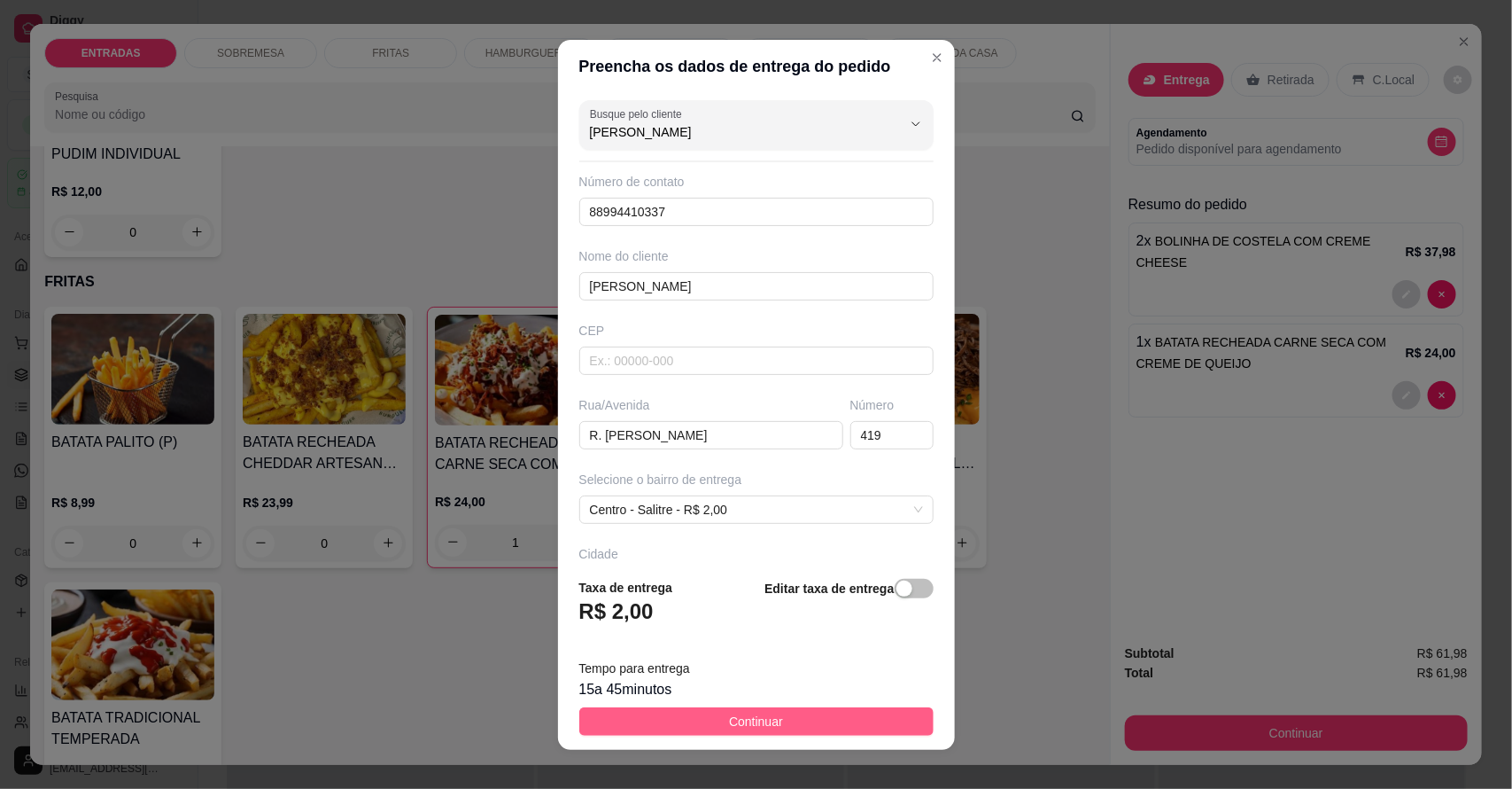
type input "[PERSON_NAME]"
click at [789, 719] on button "Continuar" at bounding box center [757, 722] width 355 height 29
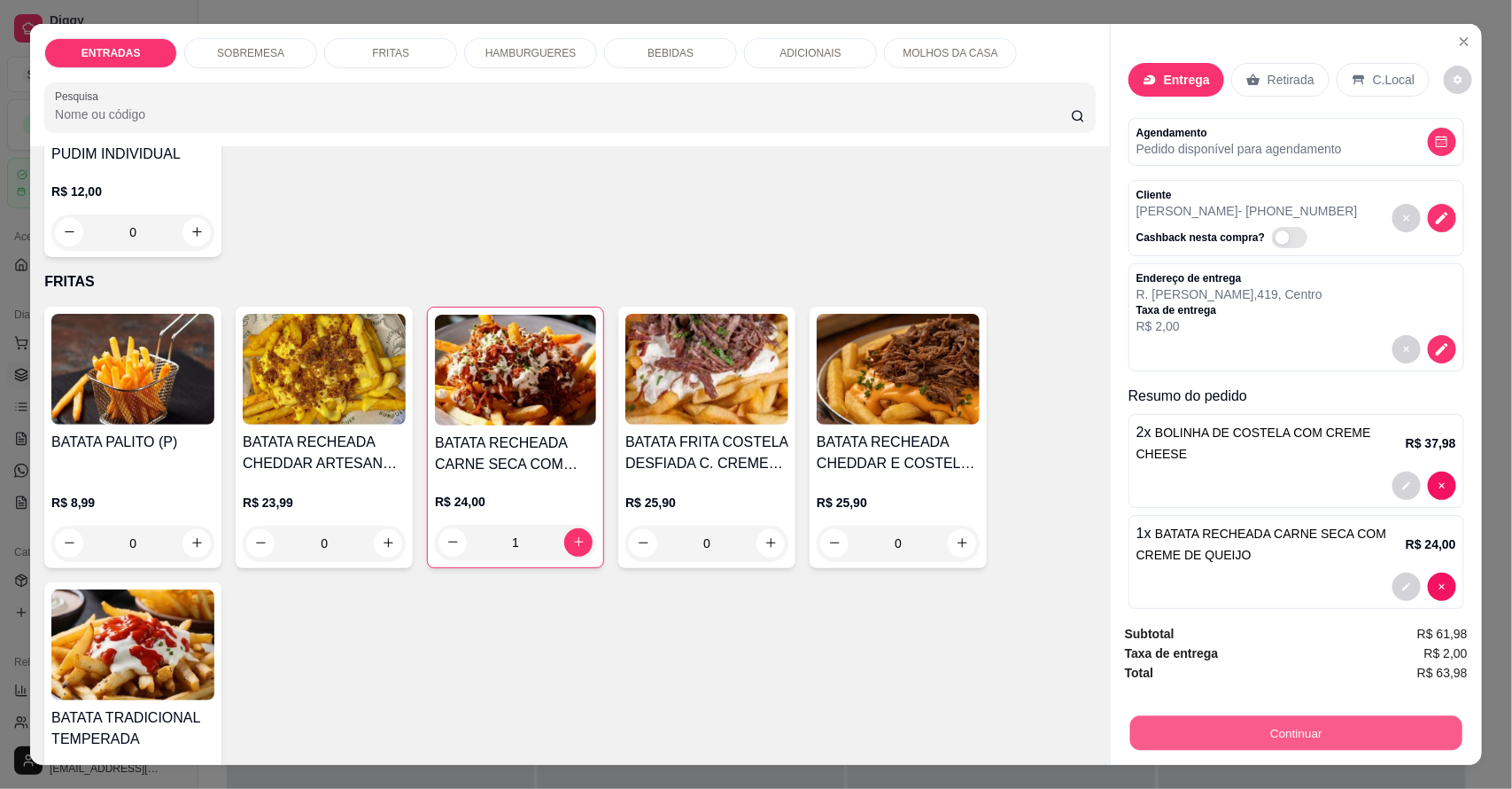
click at [1215, 731] on button "Continuar" at bounding box center [1296, 733] width 332 height 35
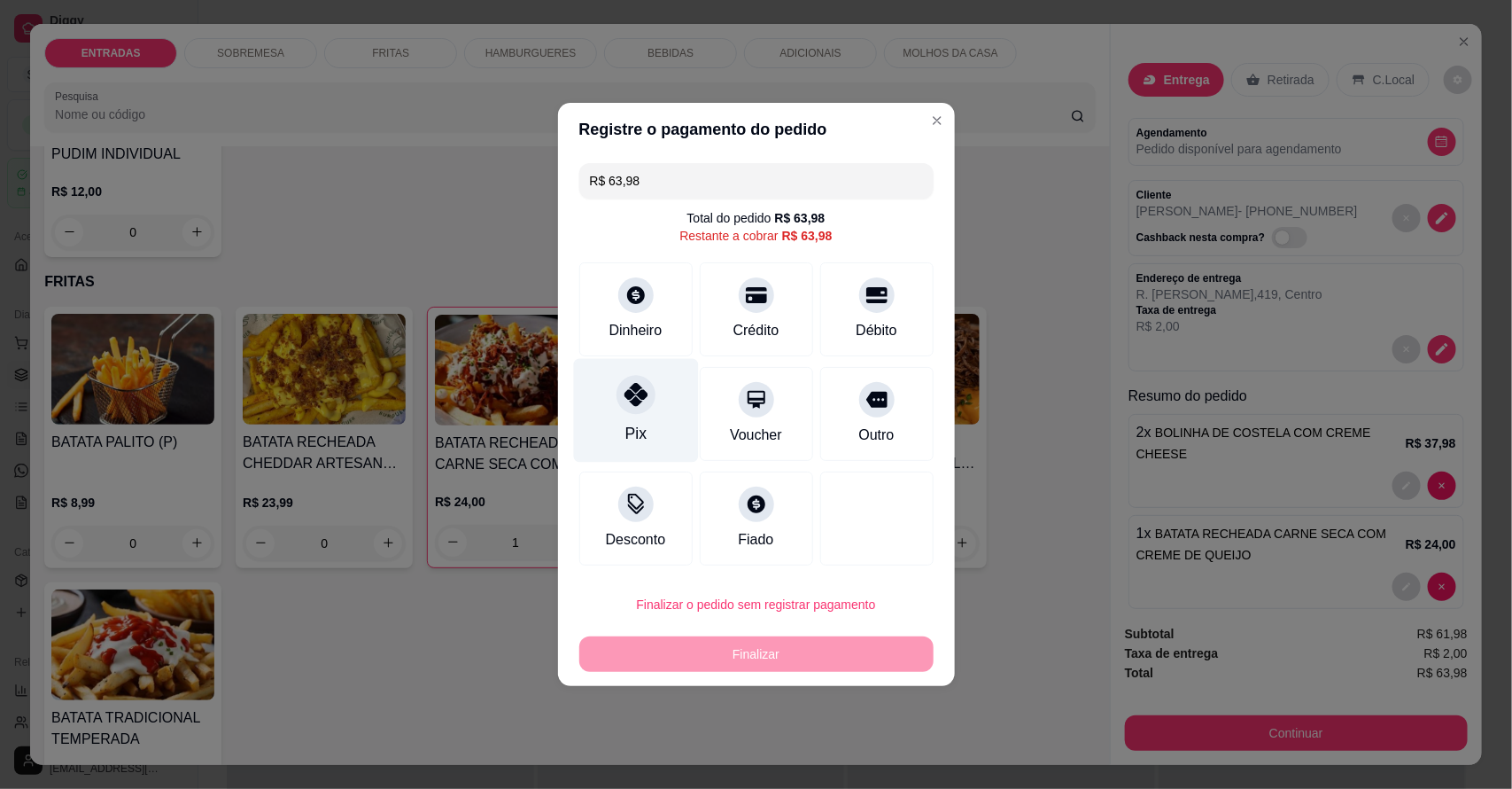
click at [639, 390] on icon at bounding box center [635, 394] width 23 height 23
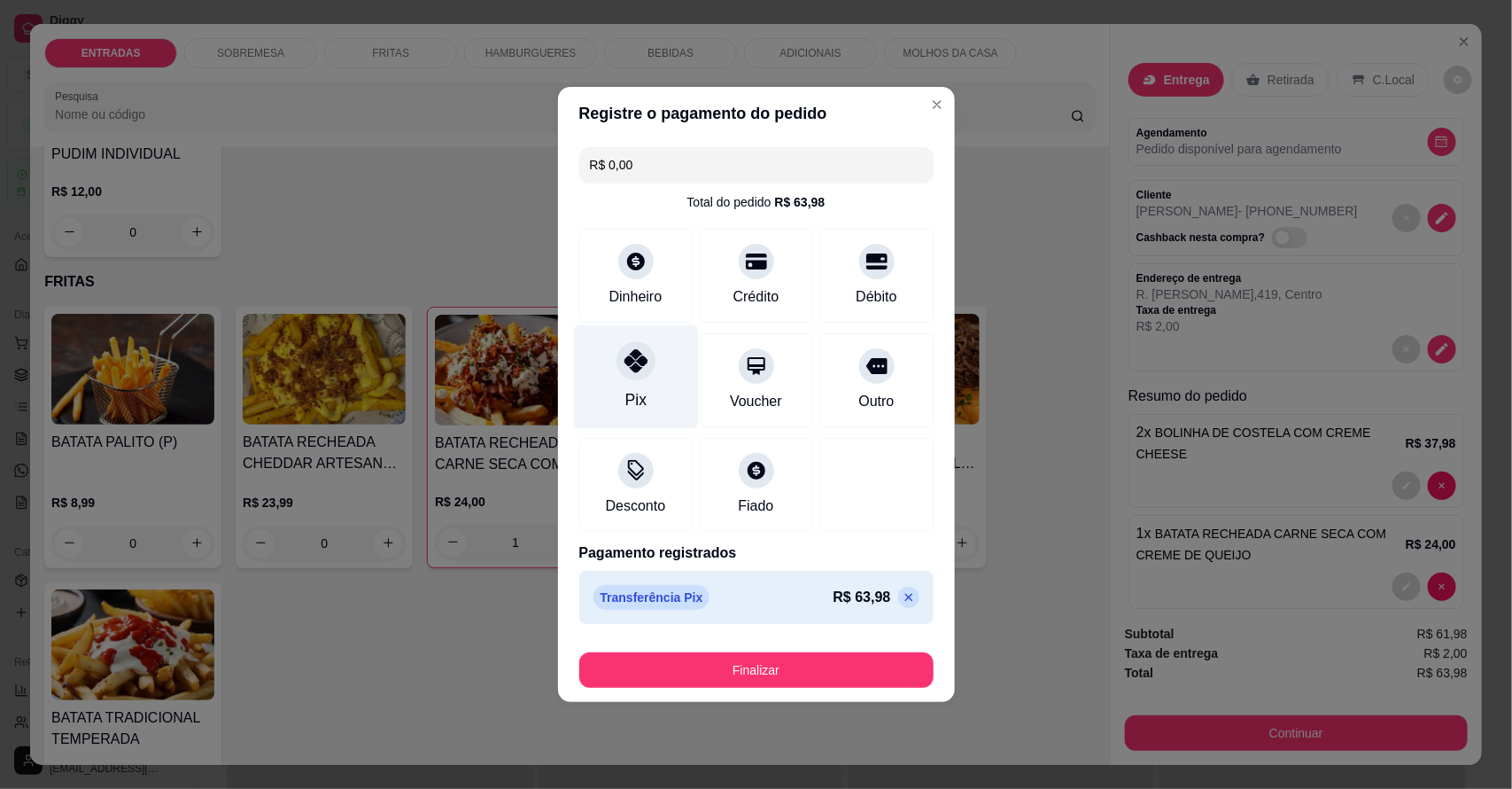
type input "R$ 0,00"
click at [760, 663] on button "Finalizar" at bounding box center [757, 669] width 355 height 35
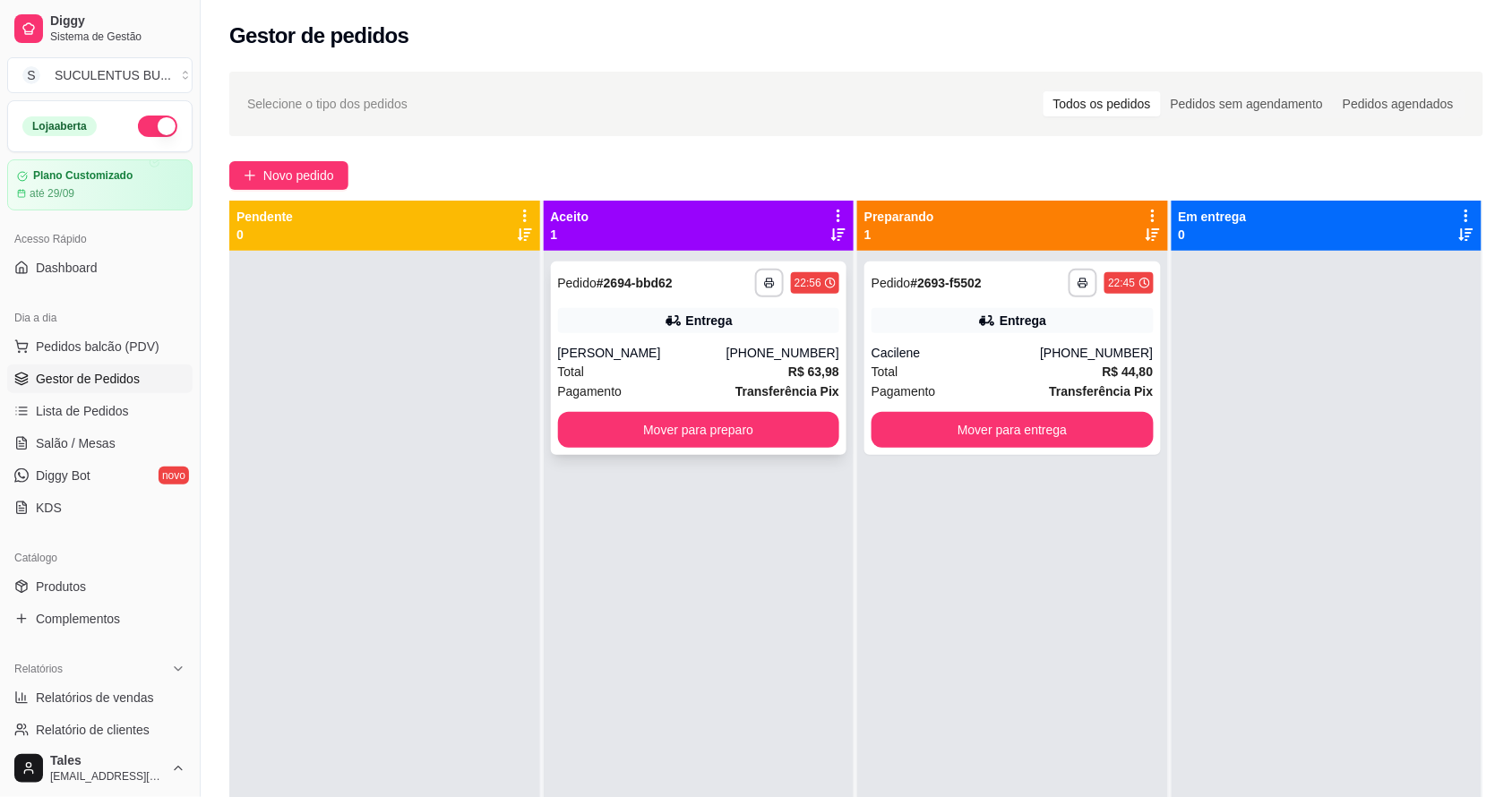
click at [669, 362] on div "Total R$ 63,98" at bounding box center [698, 371] width 282 height 19
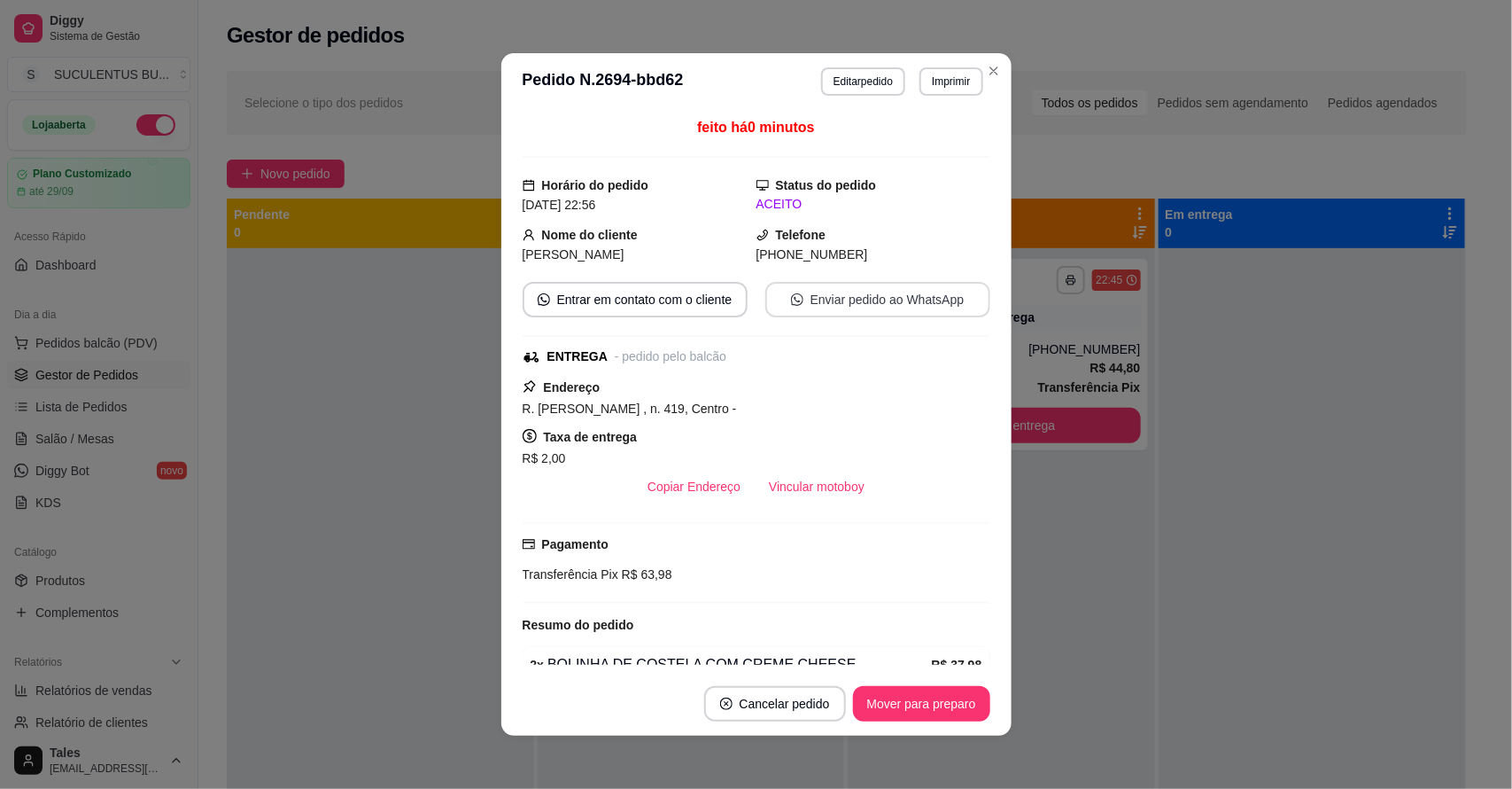
click at [791, 298] on icon "whats-app" at bounding box center [797, 299] width 12 height 12
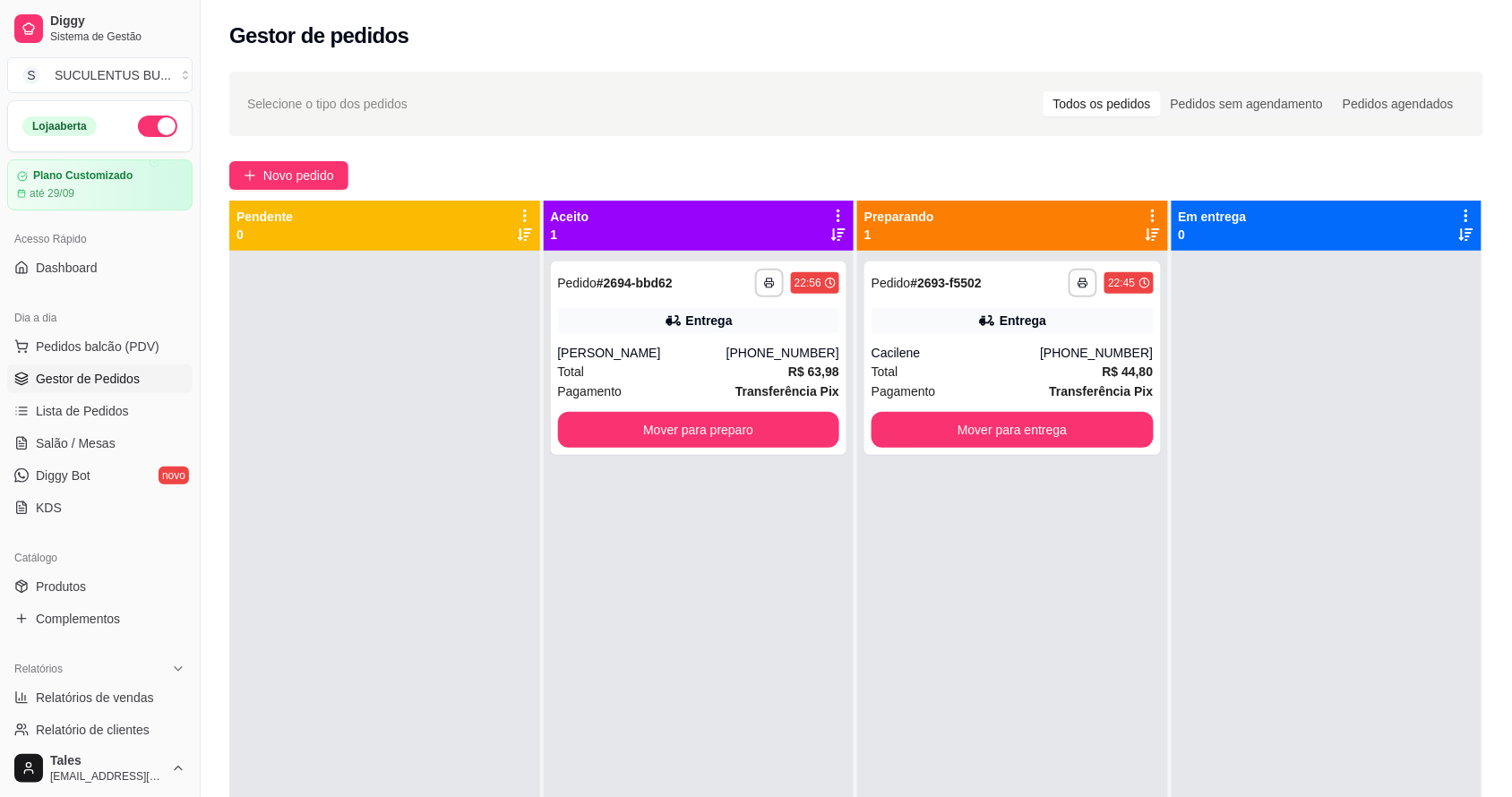
click at [125, 362] on ul "Pedidos balcão (PDV) Gestor de Pedidos Lista de Pedidos Salão / Mesas Diggy Bot…" at bounding box center [99, 427] width 185 height 190
click at [148, 350] on span "Pedidos balcão (PDV)" at bounding box center [98, 347] width 124 height 17
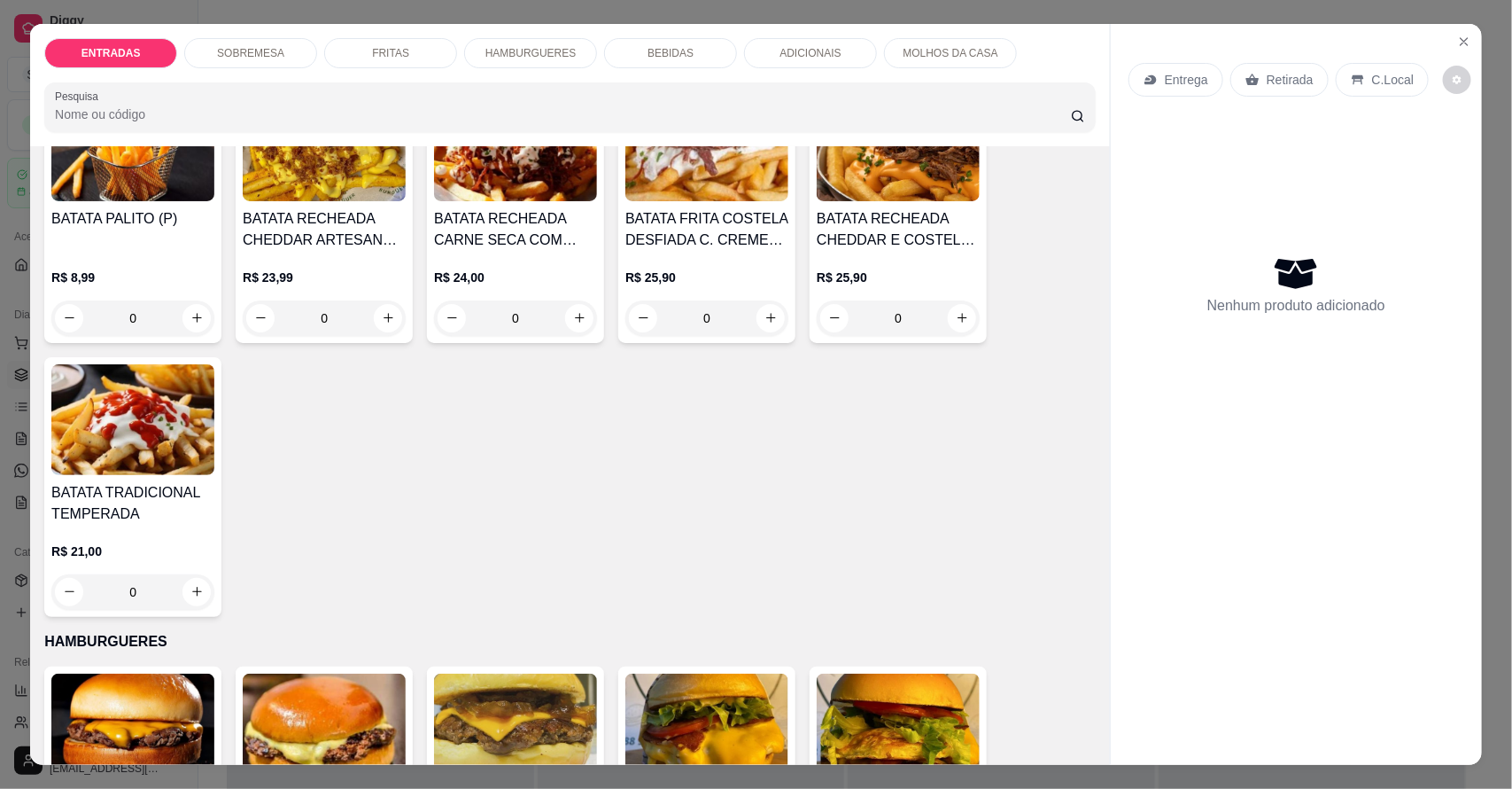
scroll to position [997, 0]
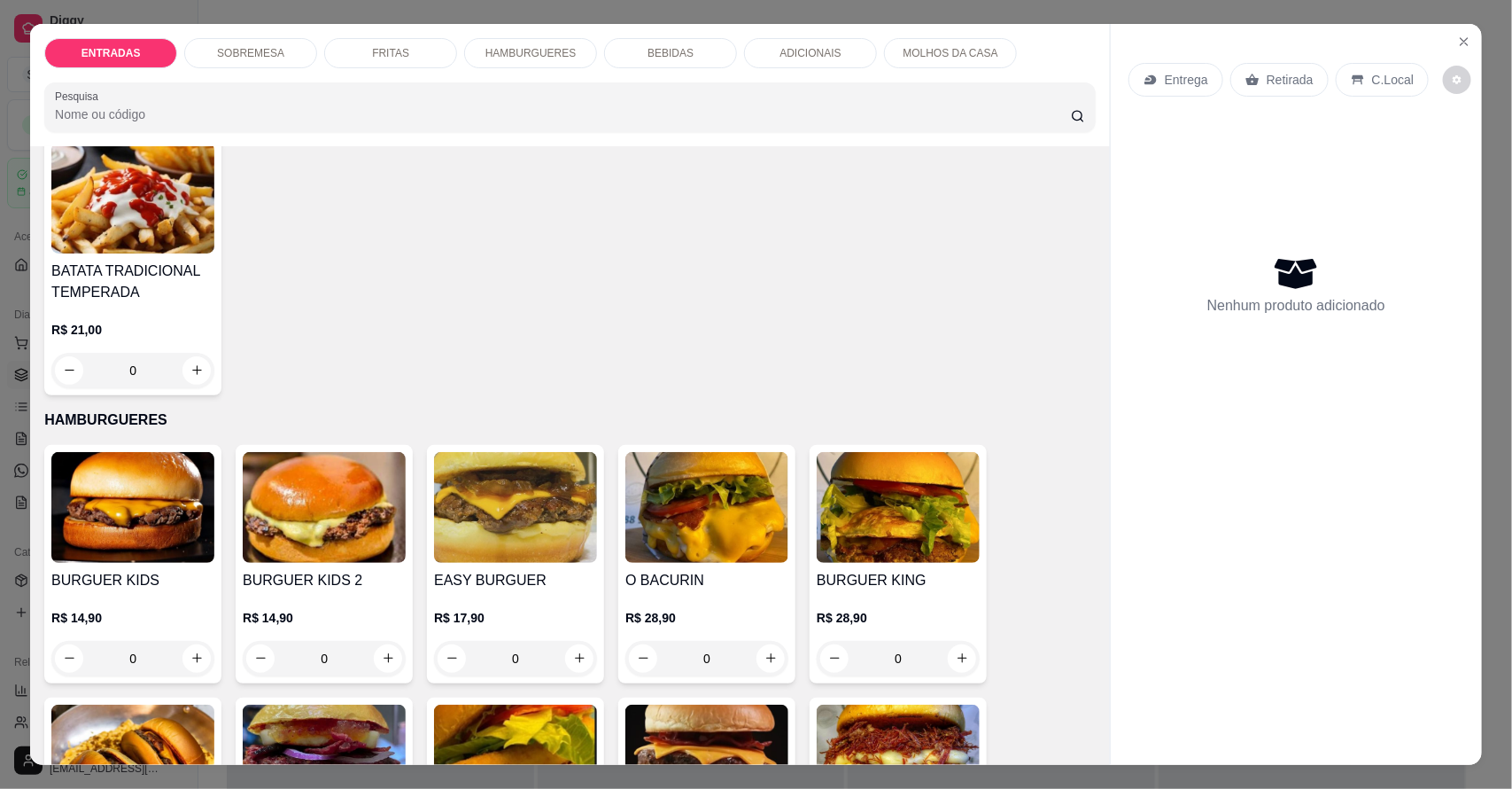
click at [574, 661] on div "0" at bounding box center [515, 658] width 163 height 35
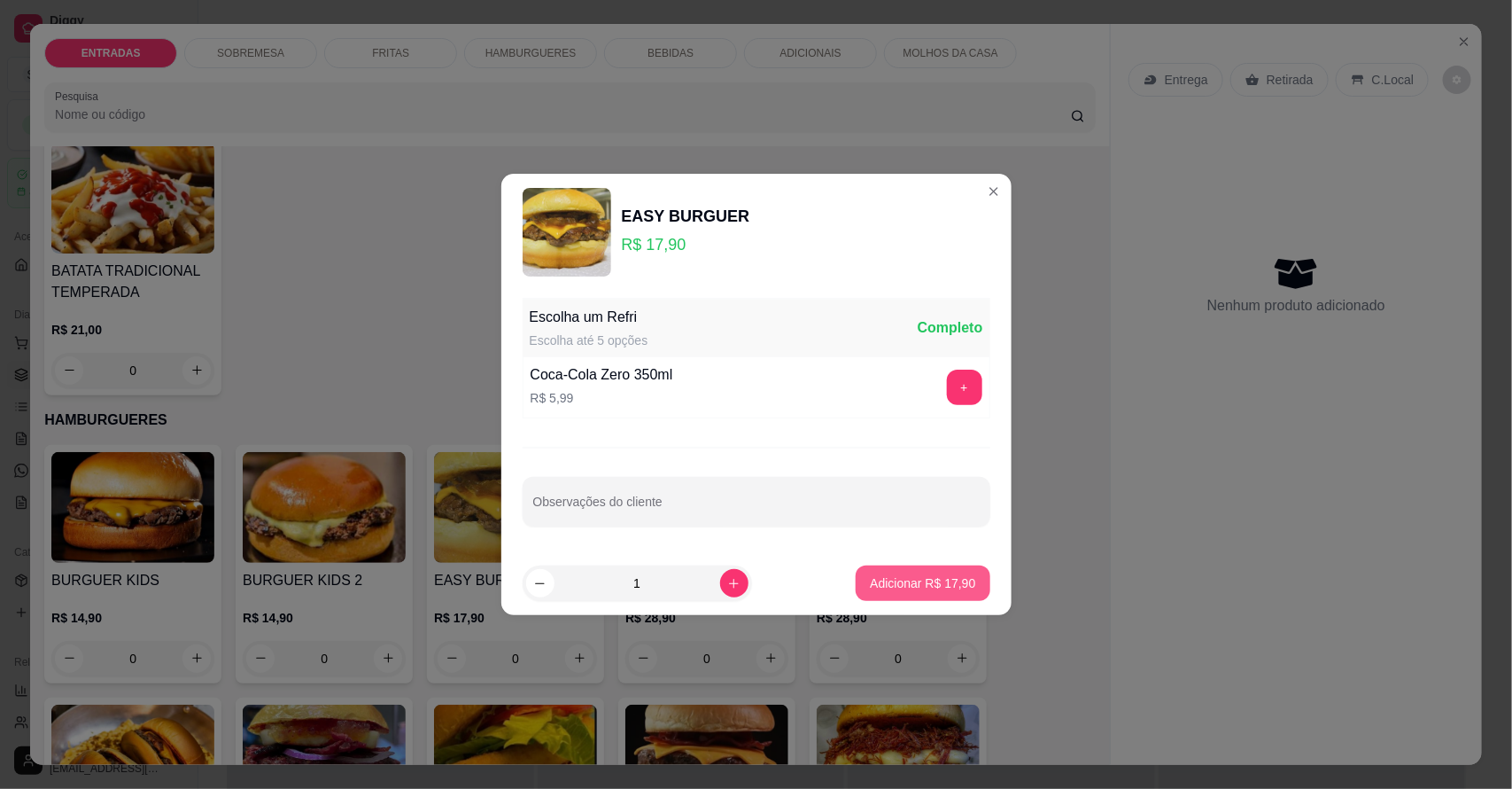
click at [884, 569] on button "Adicionar R$ 17,90" at bounding box center [923, 583] width 134 height 35
type input "1"
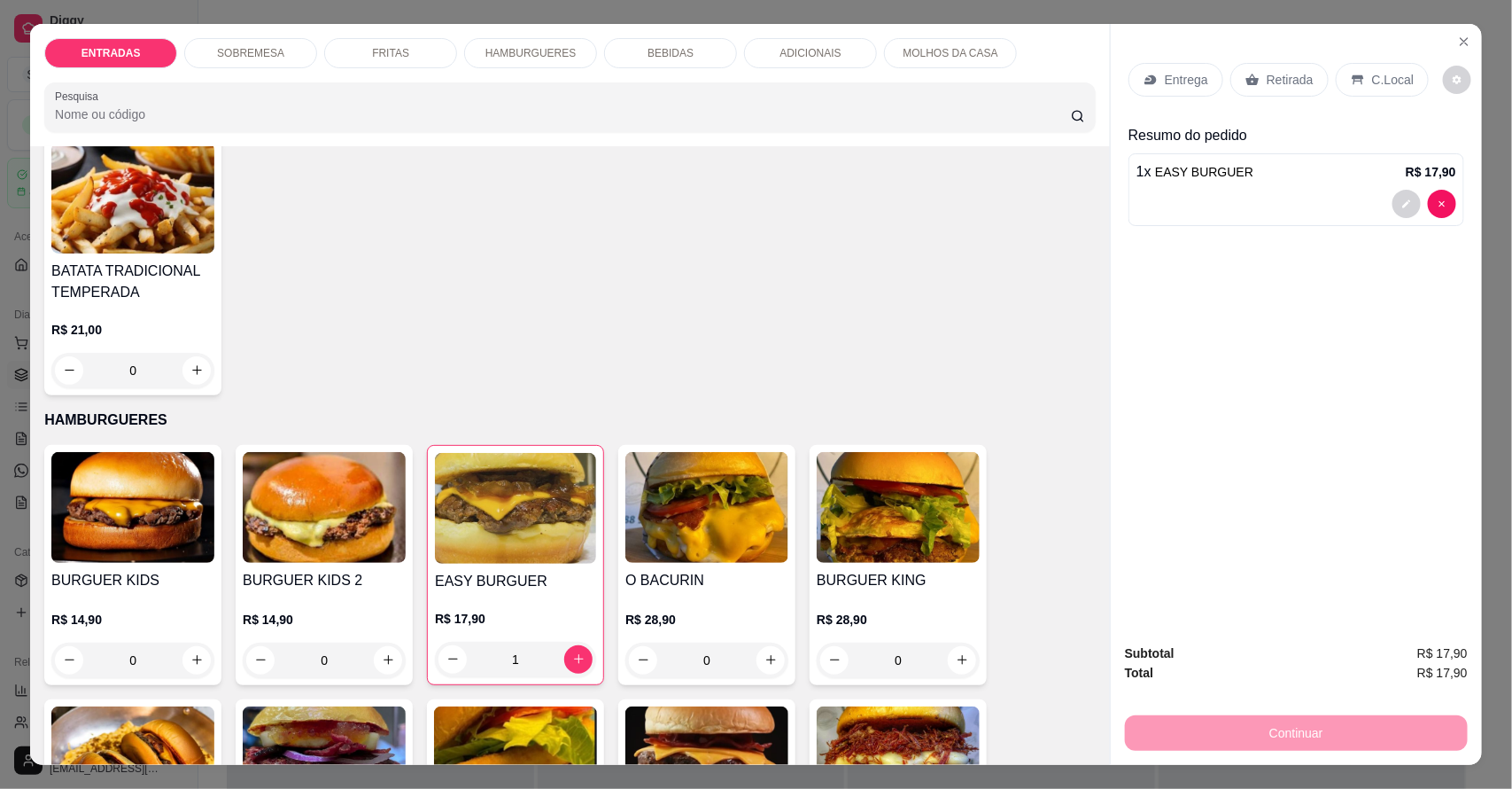
scroll to position [664, 0]
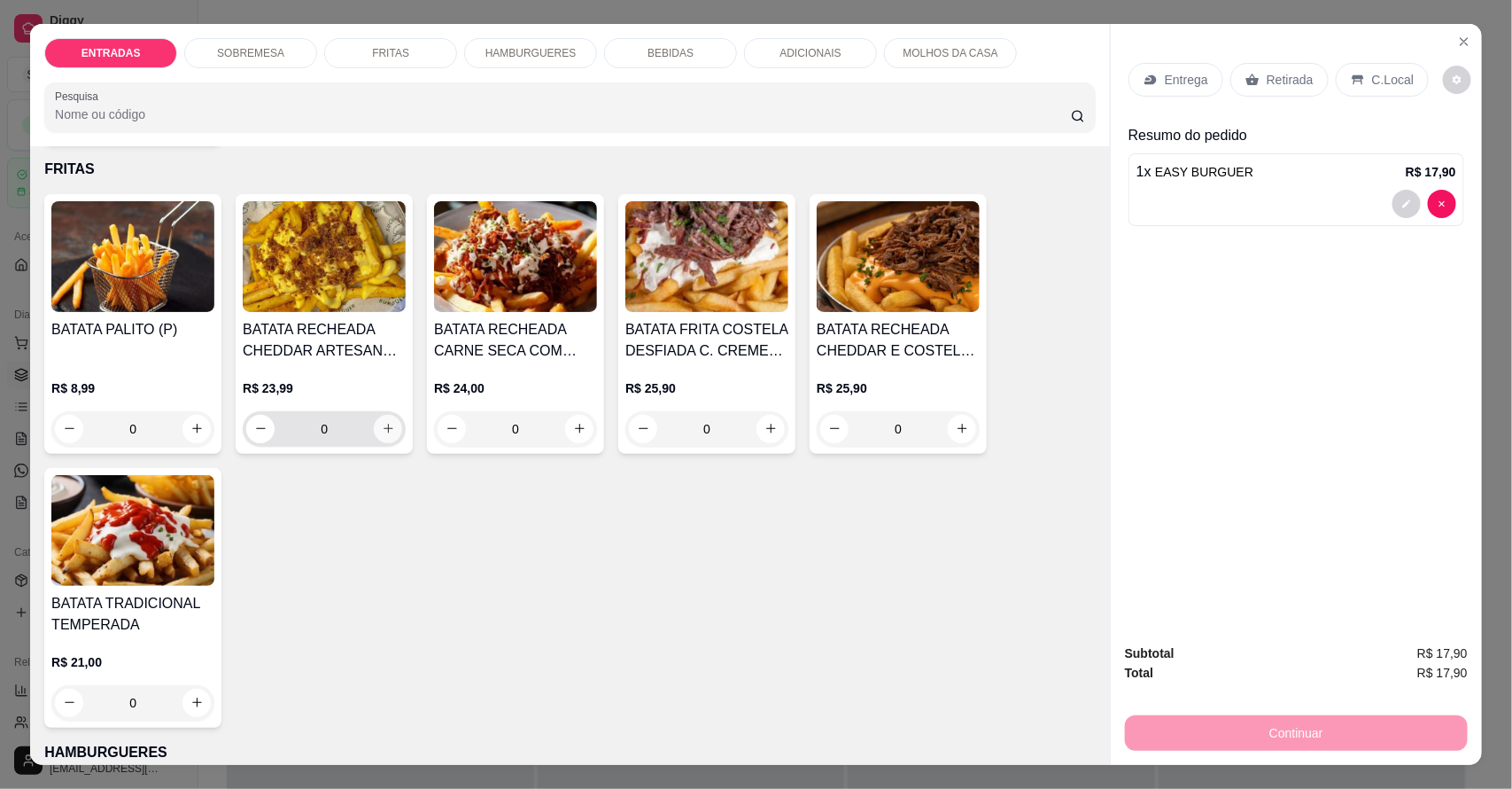
click at [383, 429] on icon "increase-product-quantity" at bounding box center [388, 429] width 10 height 10
type input "1"
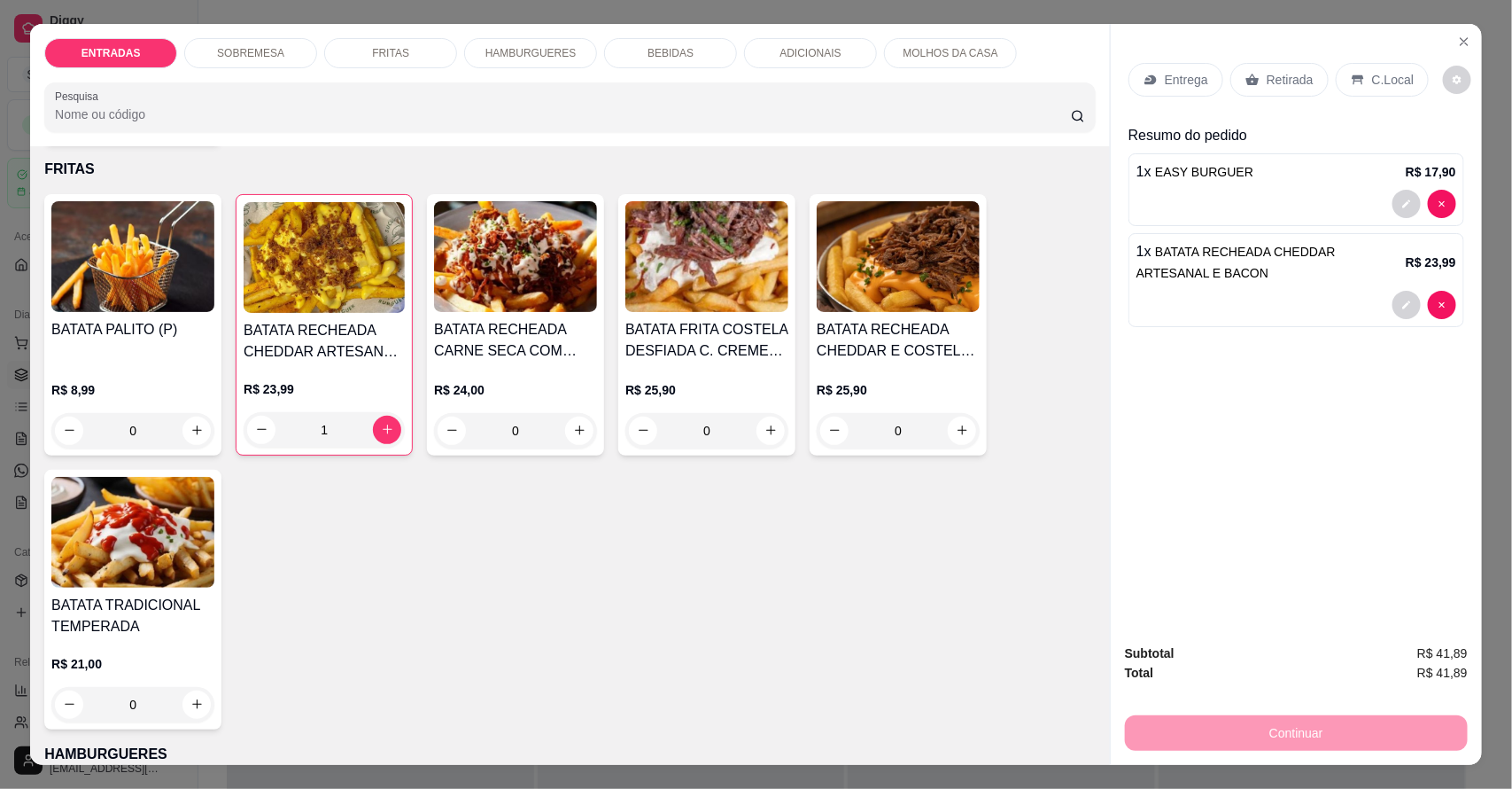
click at [1167, 74] on p "Entrega" at bounding box center [1186, 80] width 43 height 17
click at [1280, 74] on p "Retirada" at bounding box center [1290, 80] width 47 height 17
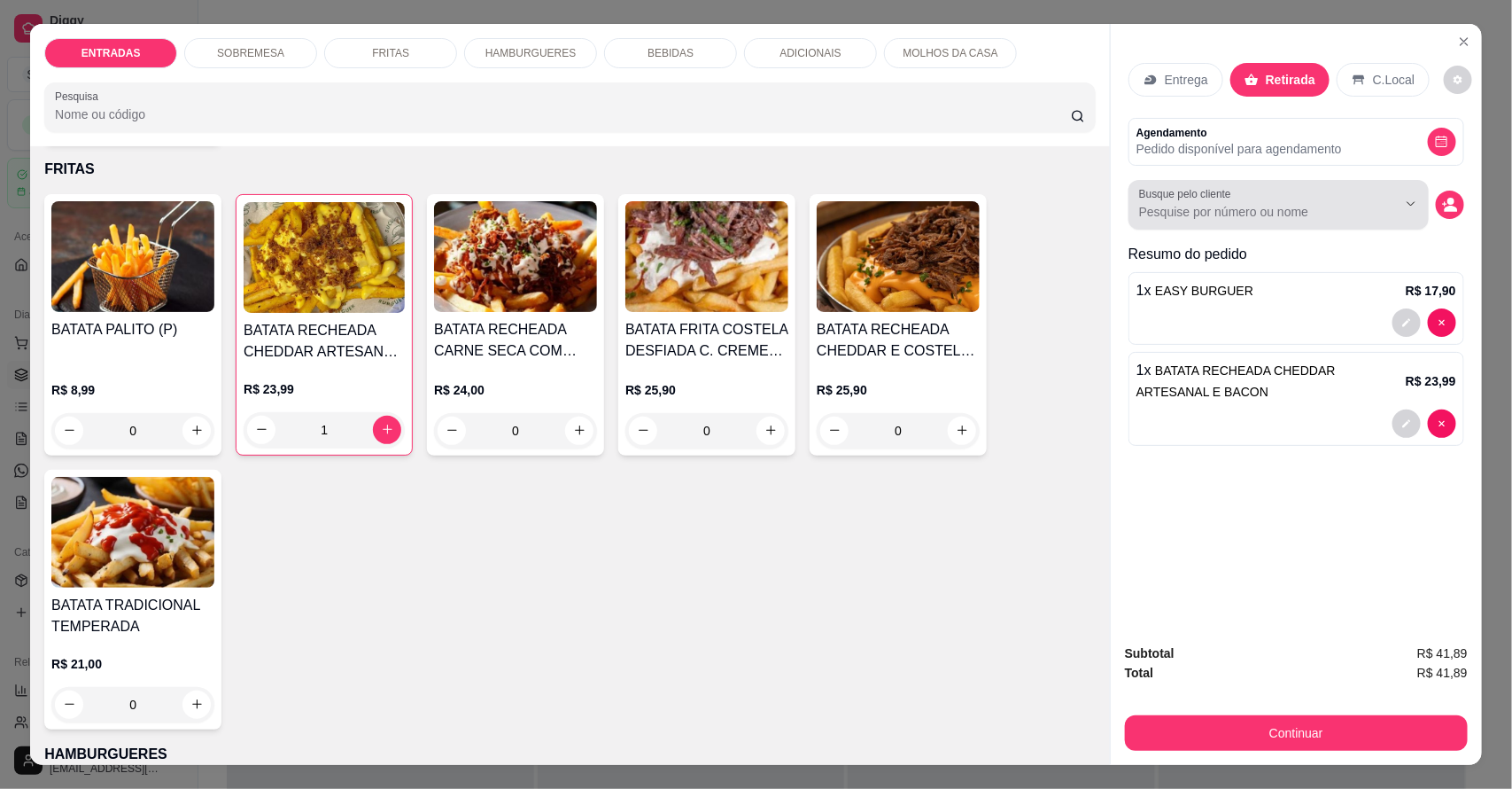
click at [1212, 195] on label "Busque pelo cliente" at bounding box center [1188, 194] width 99 height 15
click at [1212, 203] on input "Busque pelo cliente" at bounding box center [1253, 212] width 229 height 17
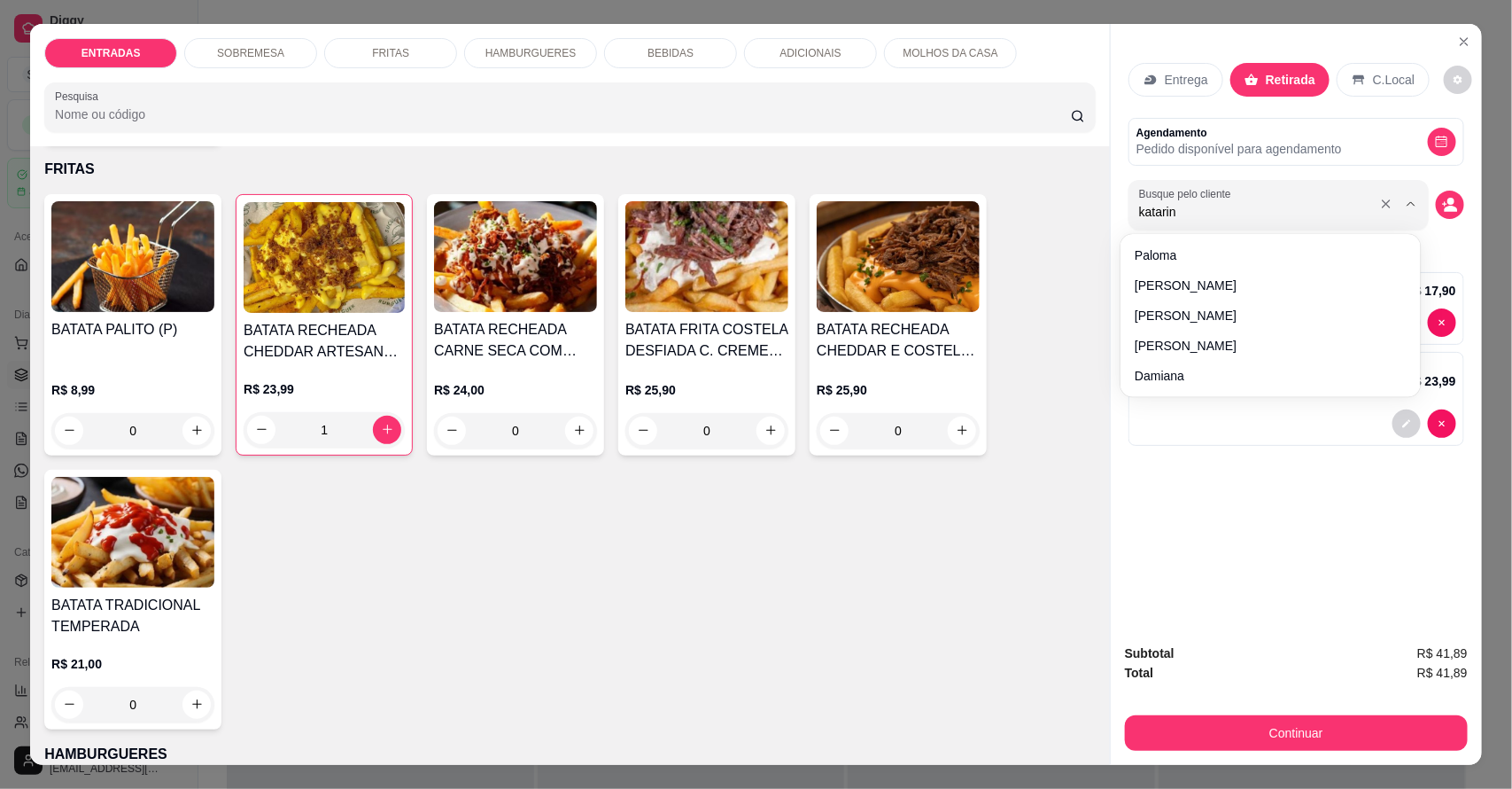
type input "[PERSON_NAME]"
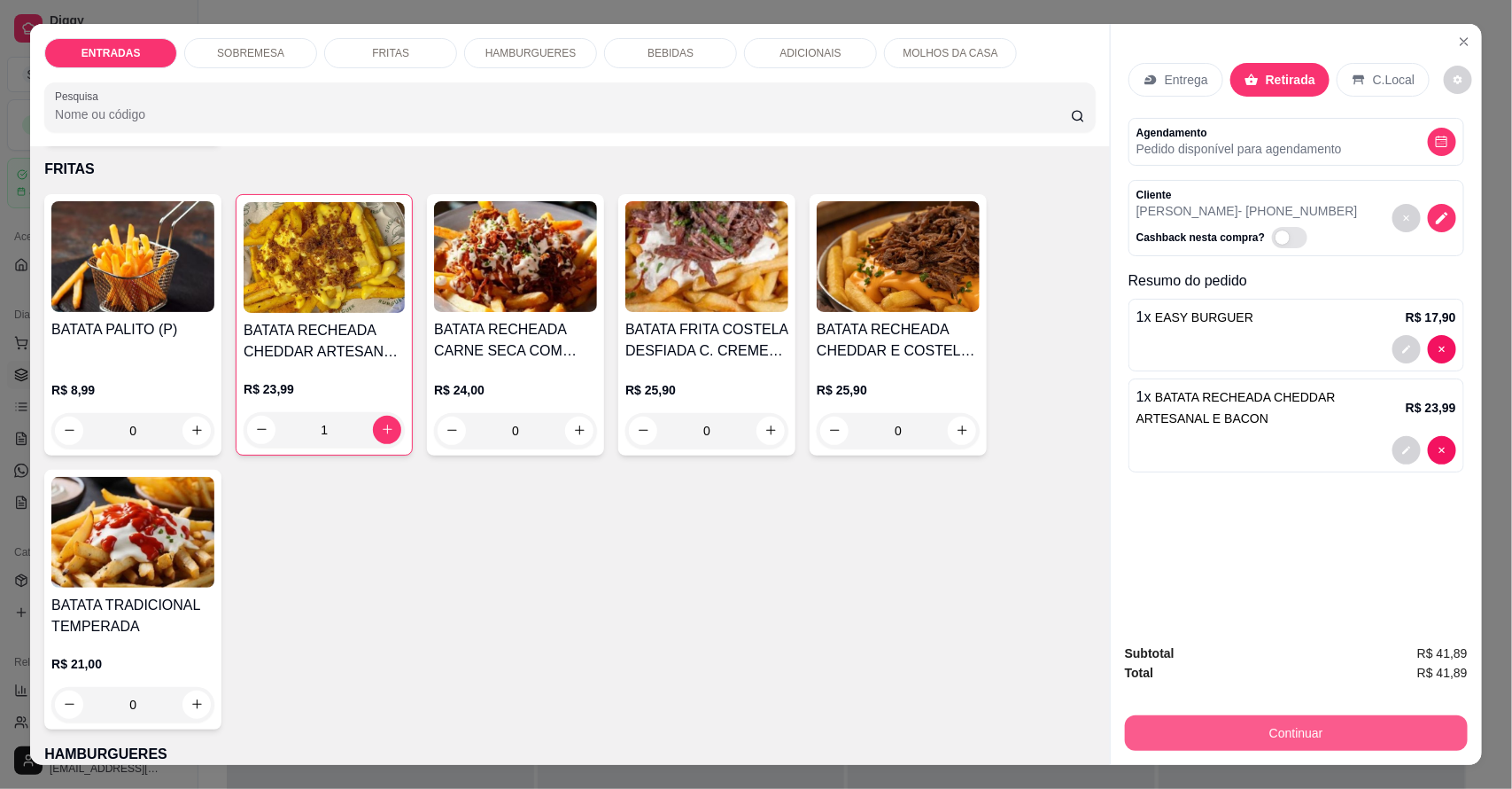
click at [1321, 730] on button "Continuar" at bounding box center [1296, 732] width 343 height 35
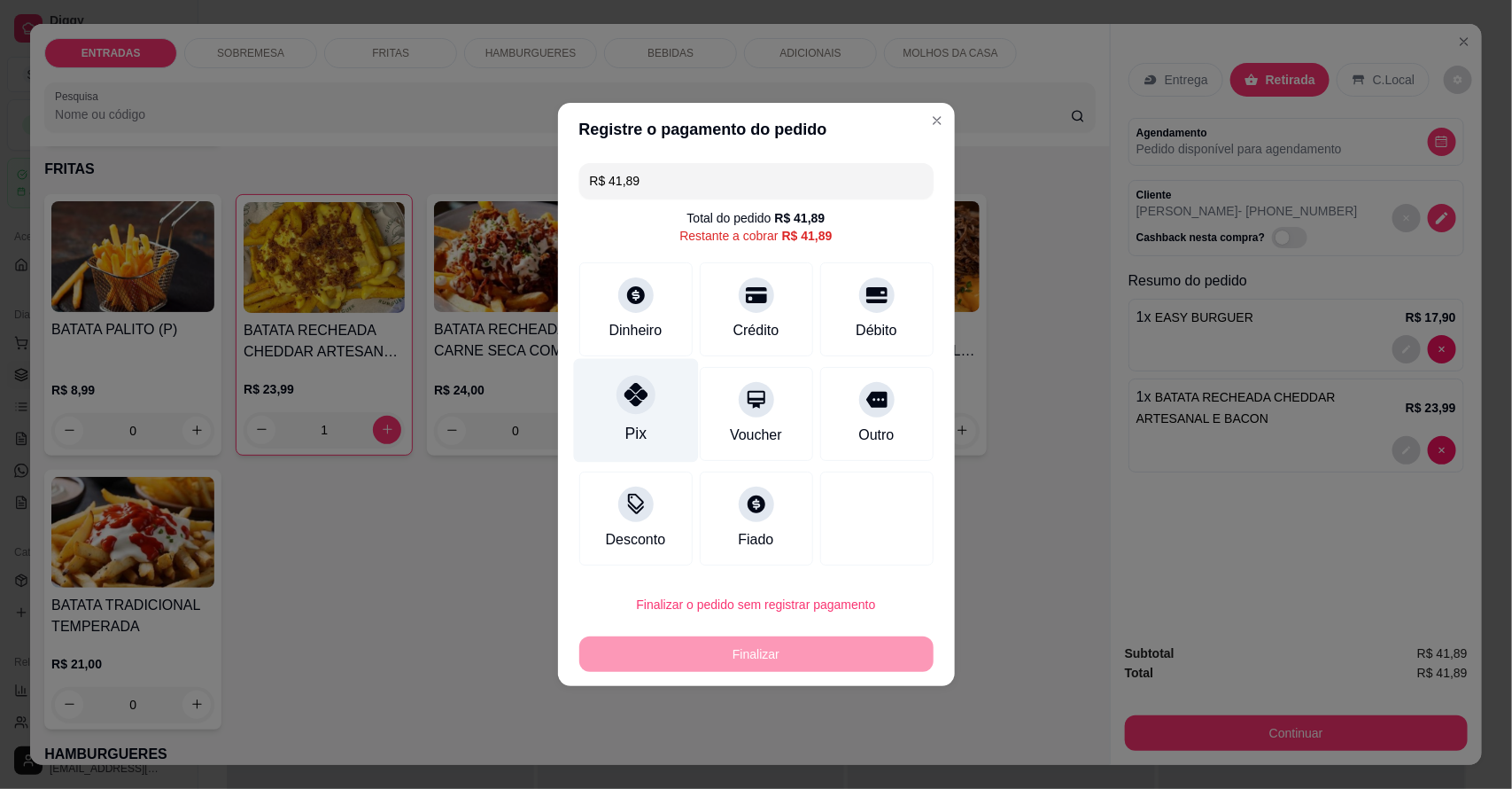
drag, startPoint x: 643, startPoint y: 405, endPoint x: 649, endPoint y: 421, distance: 17.1
click at [644, 404] on div at bounding box center [635, 394] width 39 height 39
type input "R$ 0,00"
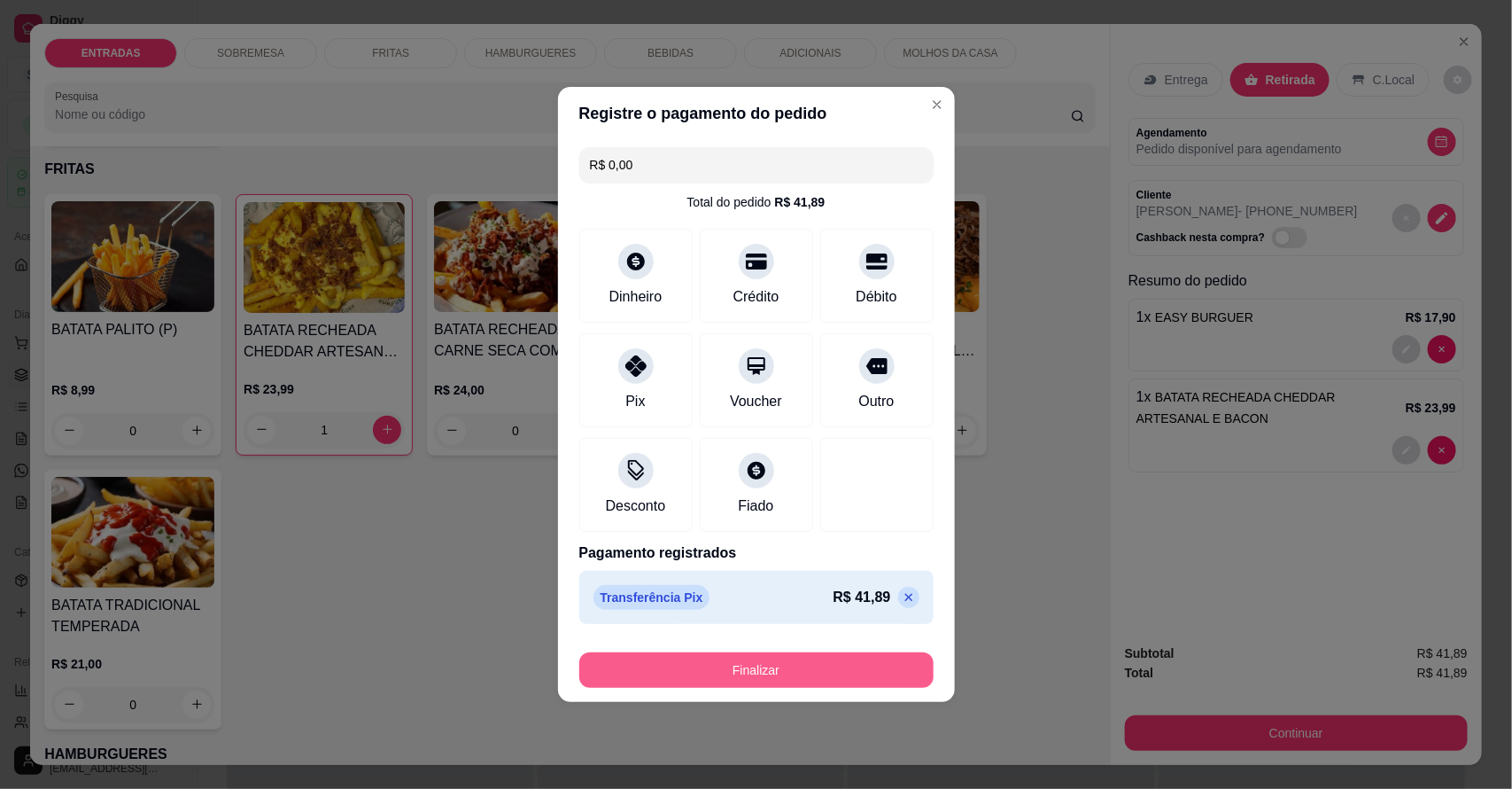
click at [719, 666] on button "Finalizar" at bounding box center [757, 669] width 355 height 35
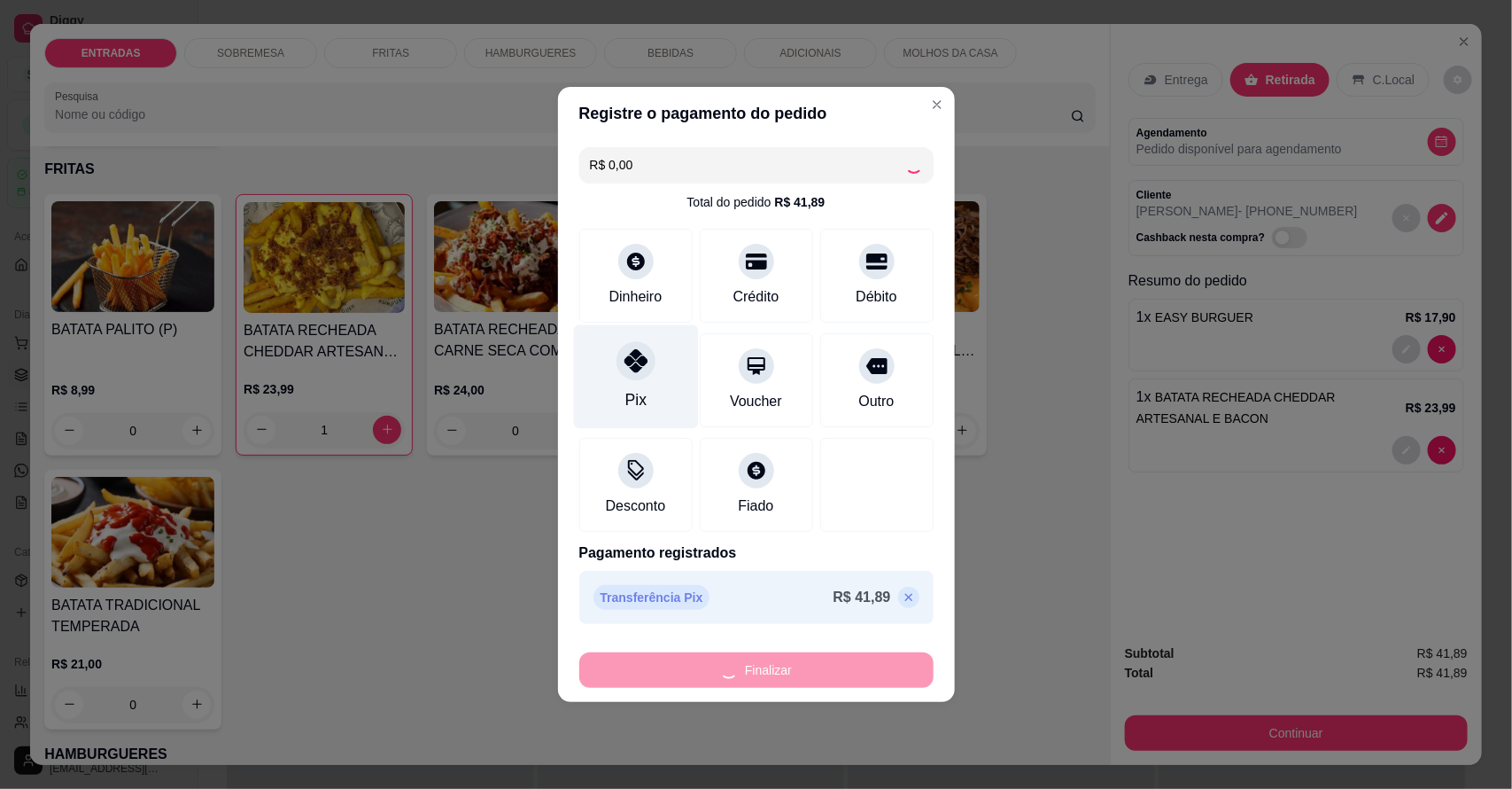
type input "0"
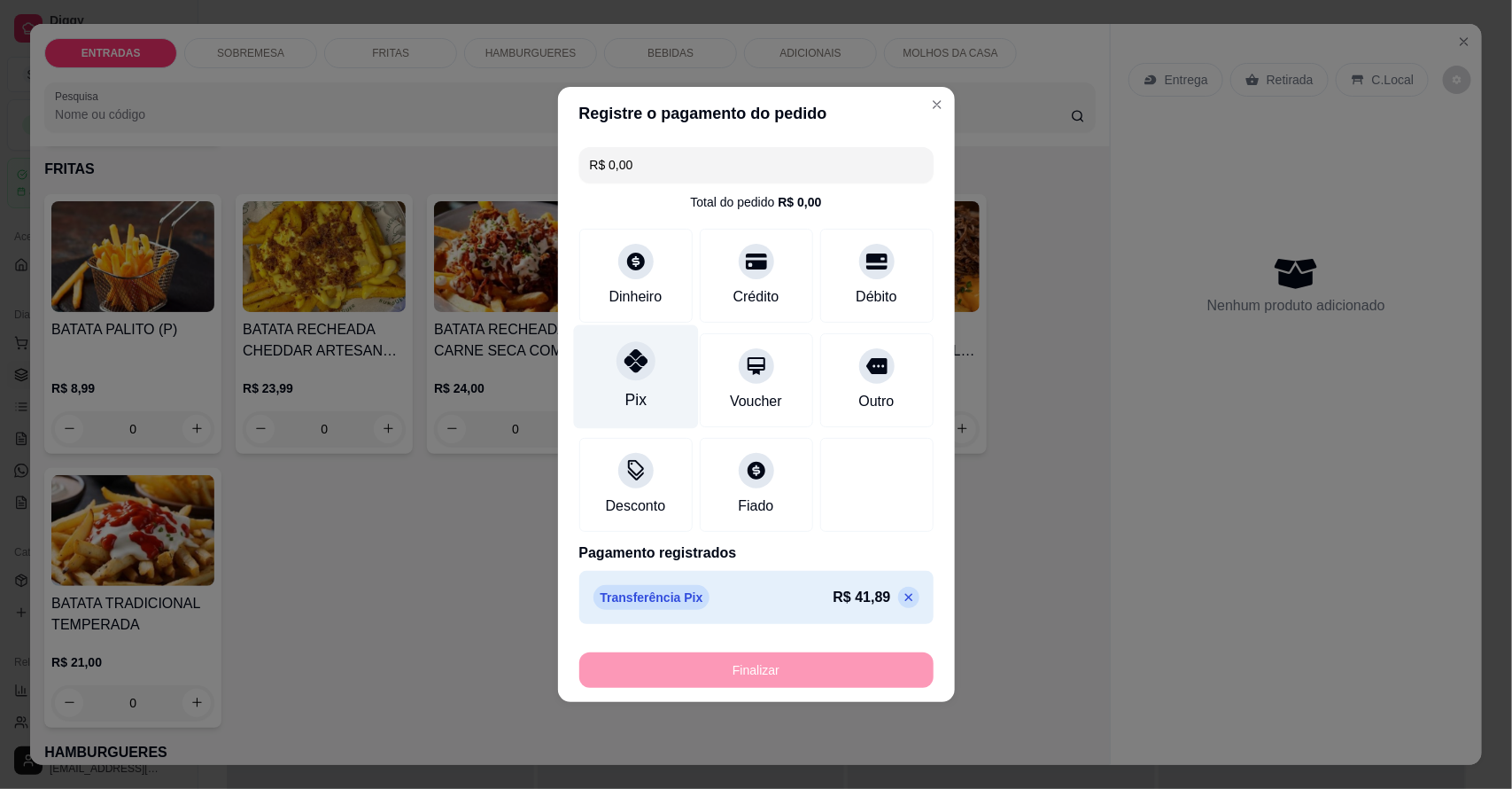
type input "-R$ 41,89"
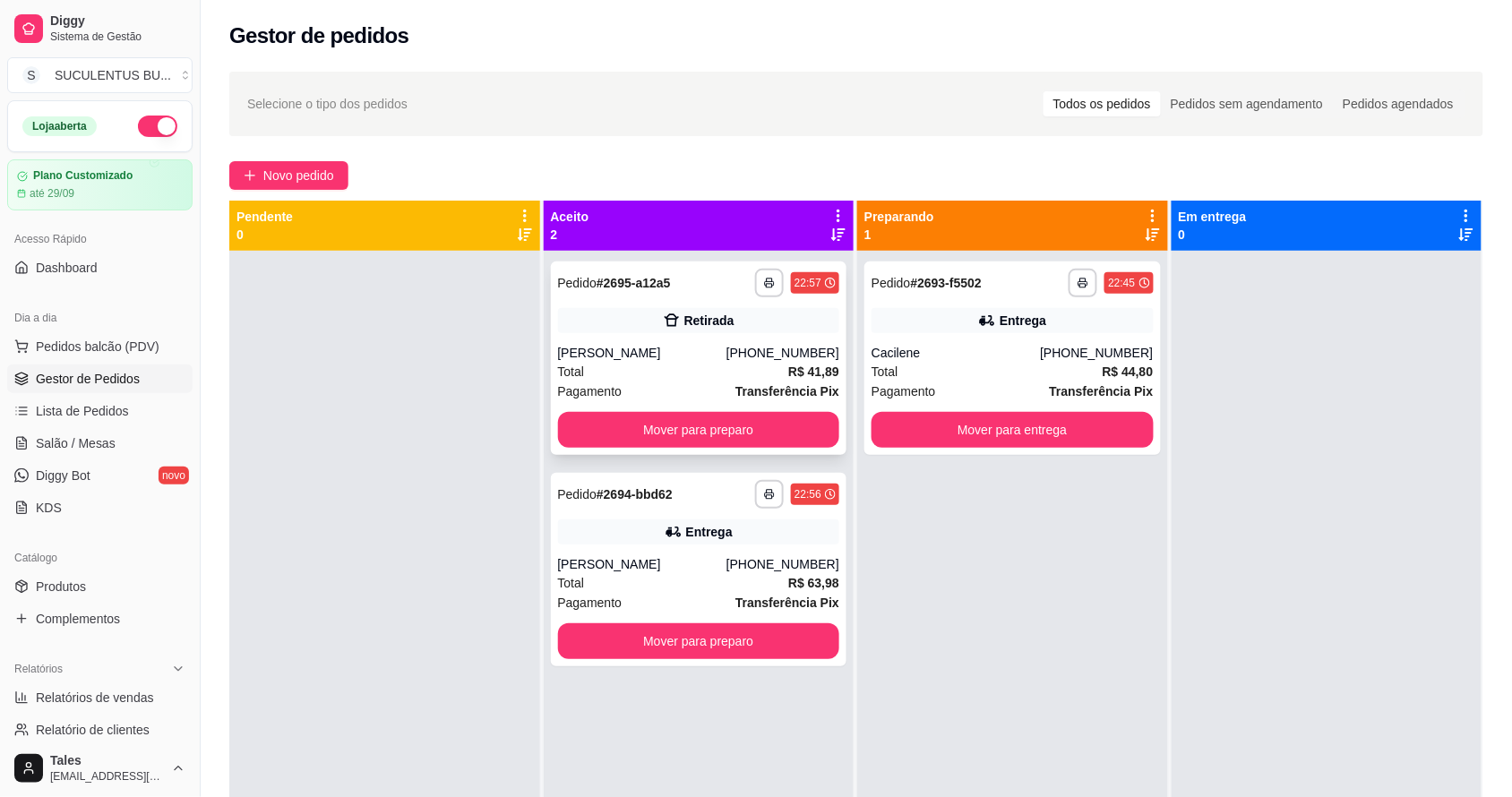
click at [744, 352] on div "[PHONE_NUMBER]" at bounding box center [783, 353] width 112 height 17
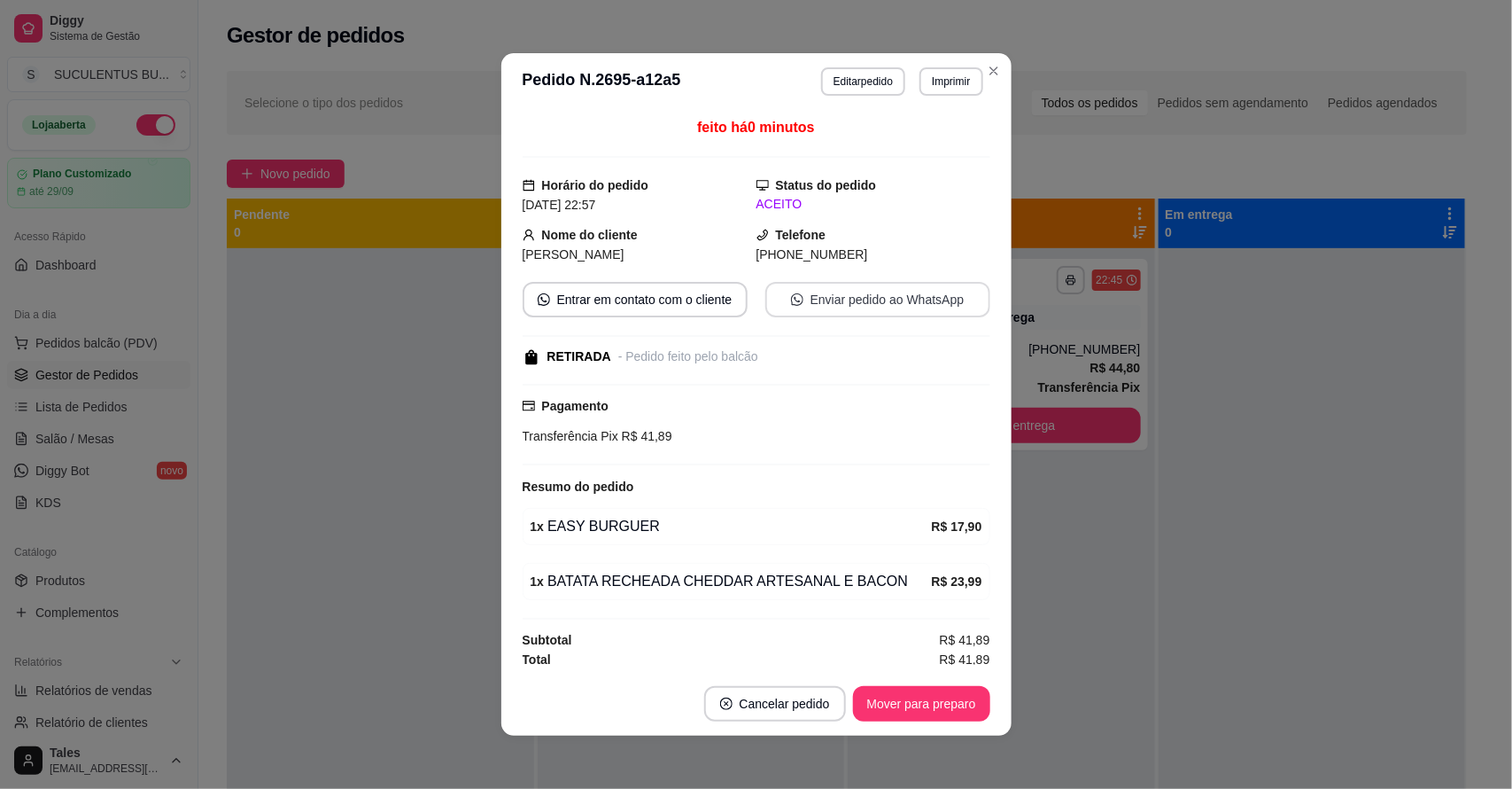
click at [856, 295] on button "Enviar pedido ao WhatsApp" at bounding box center [878, 299] width 225 height 35
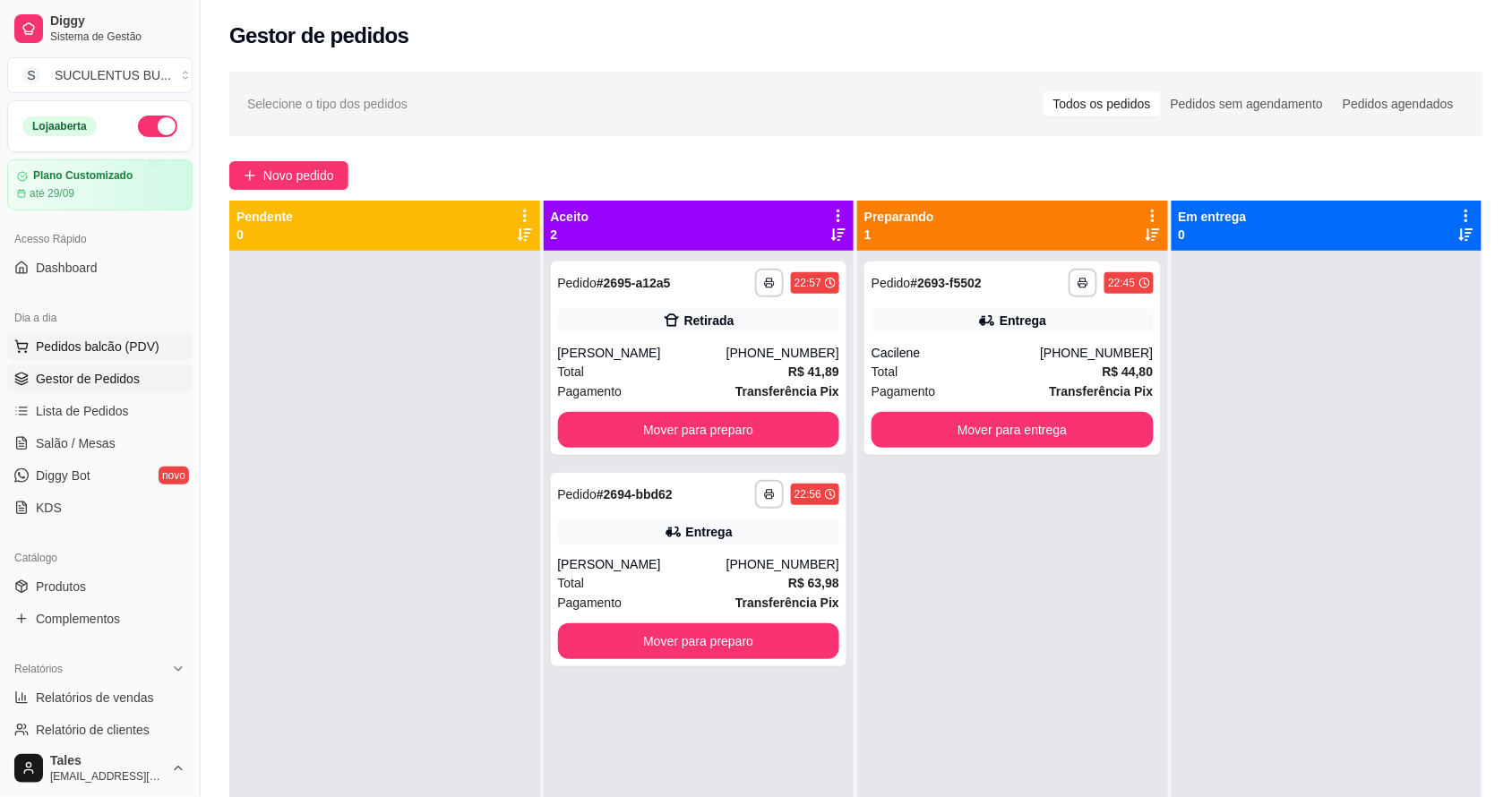
click at [77, 345] on span "Pedidos balcão (PDV)" at bounding box center [98, 347] width 124 height 17
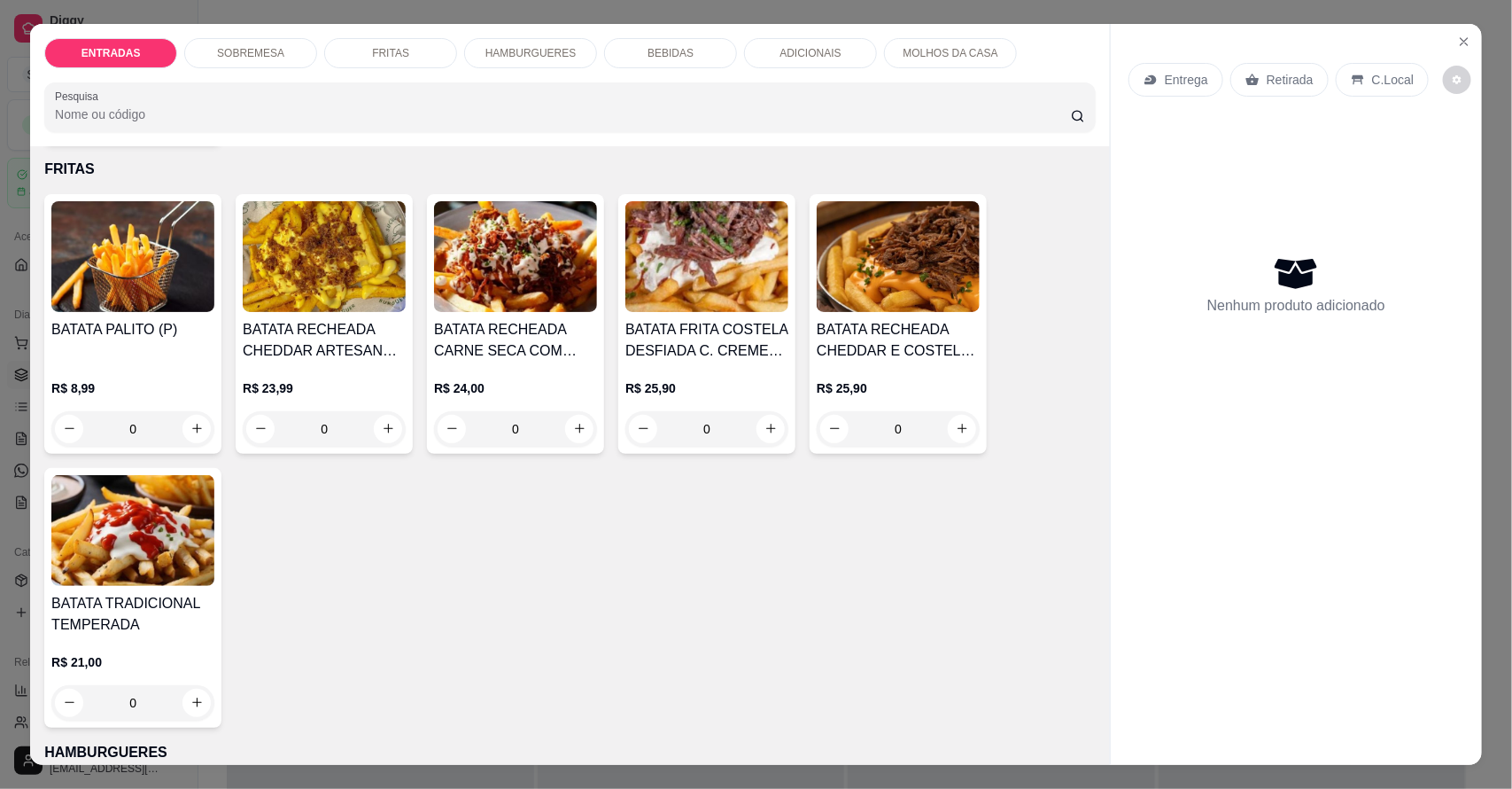
scroll to position [997, 0]
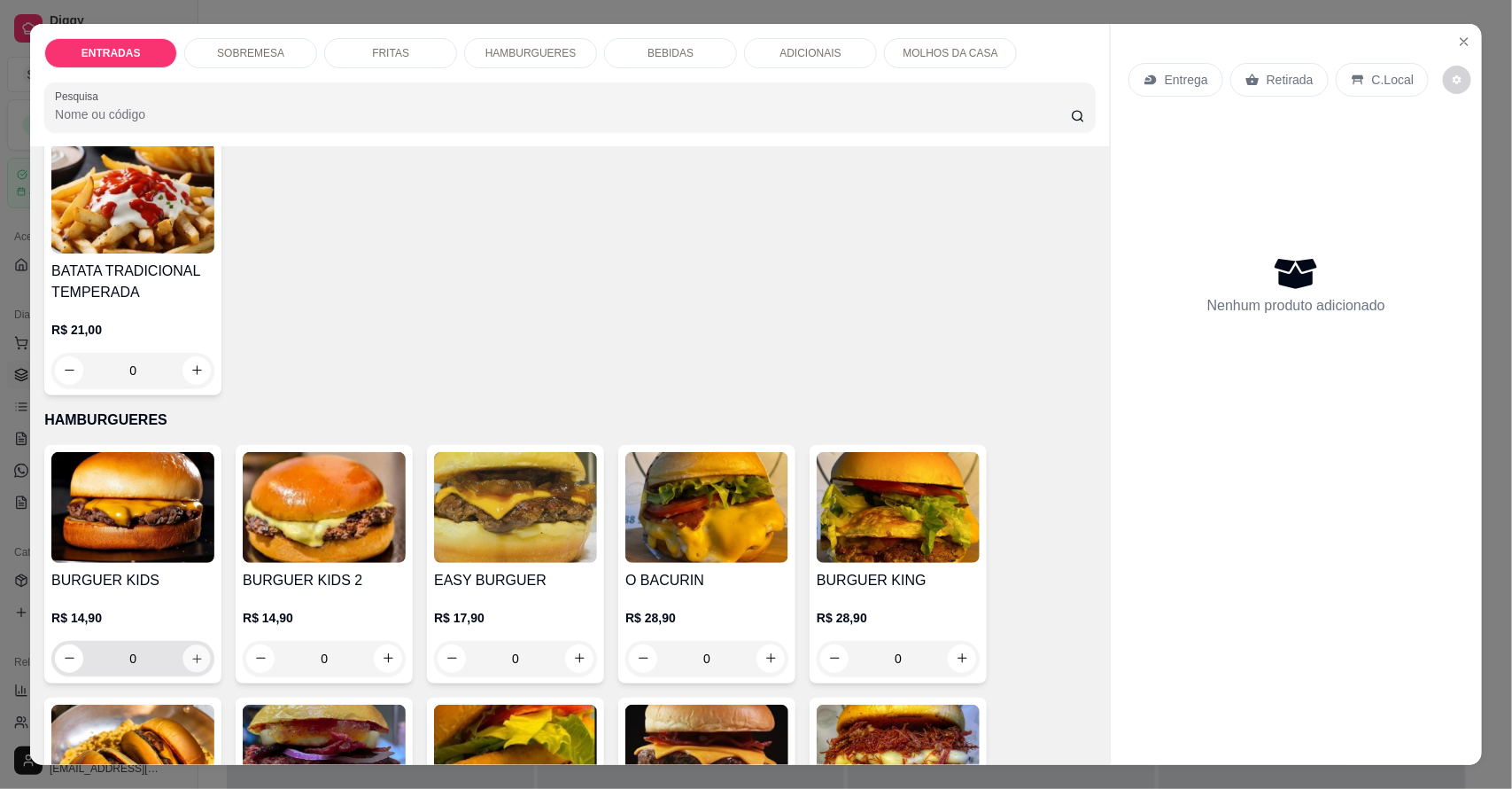
click at [191, 661] on icon "increase-product-quantity" at bounding box center [197, 658] width 13 height 13
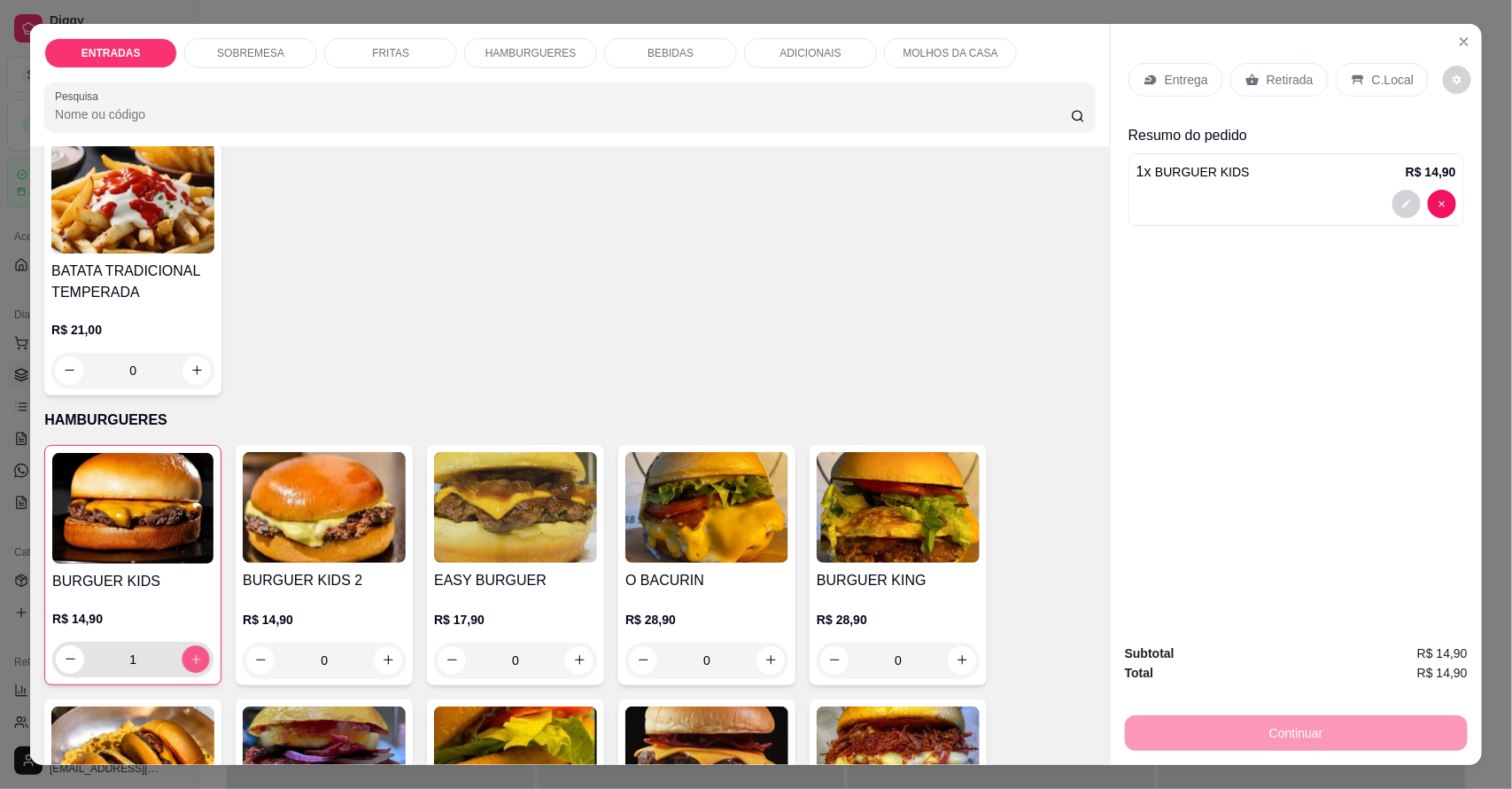
click at [190, 661] on icon "increase-product-quantity" at bounding box center [196, 659] width 13 height 13
type input "2"
click at [1140, 89] on div "Entrega" at bounding box center [1176, 80] width 95 height 34
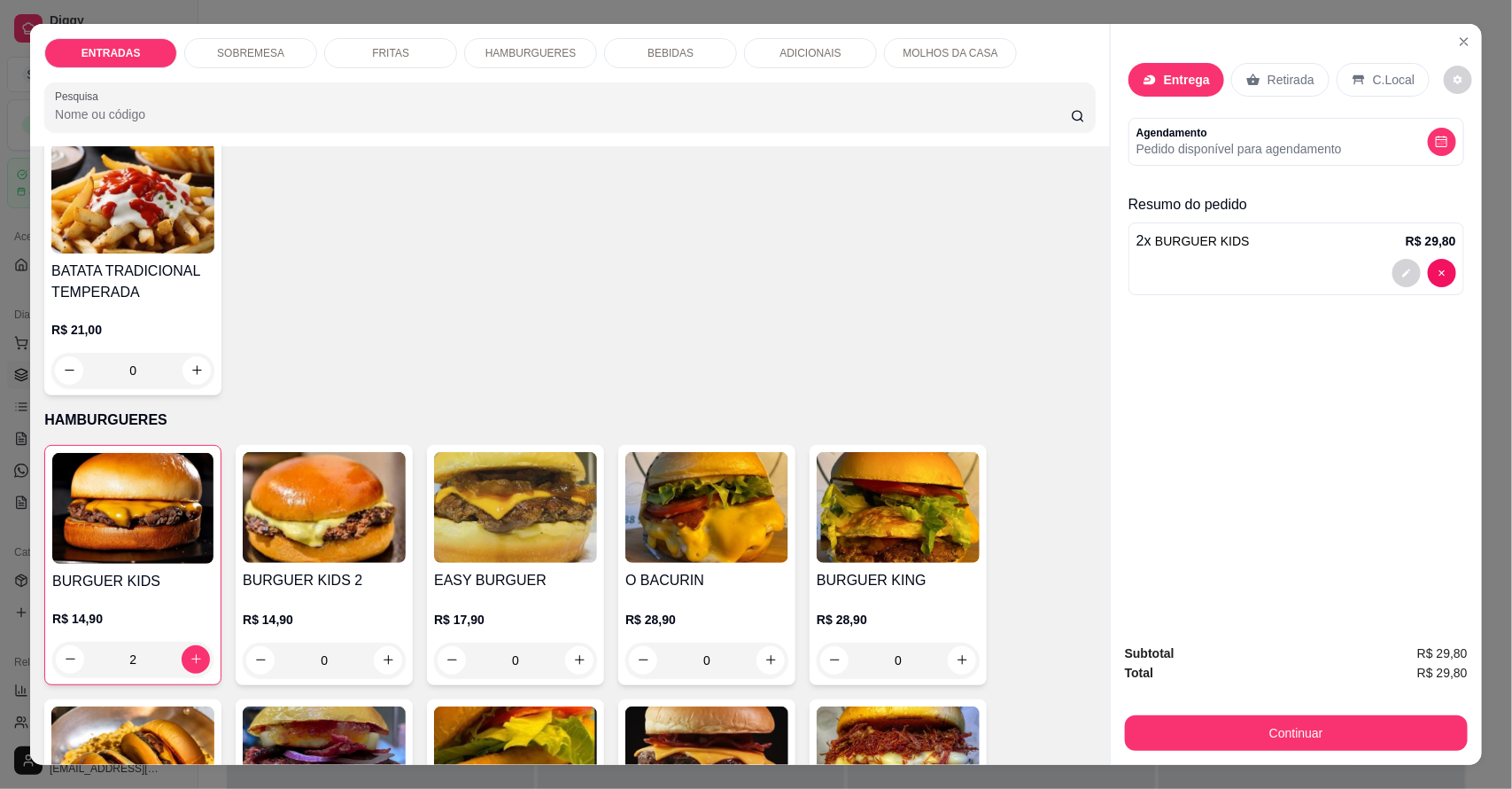
click at [794, 120] on input "Busque pelo cliente" at bounding box center [731, 128] width 287 height 17
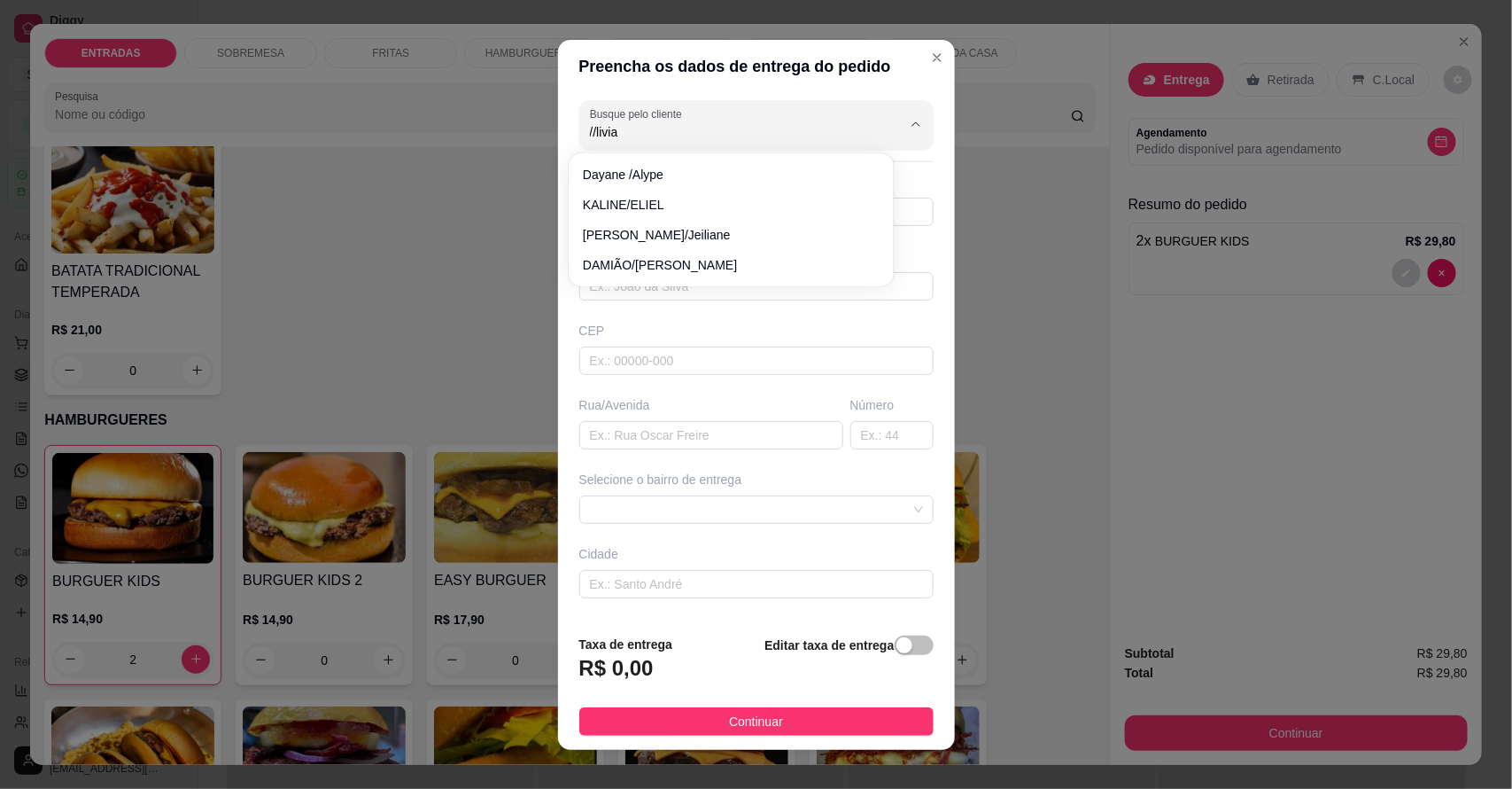
type input "//livia"
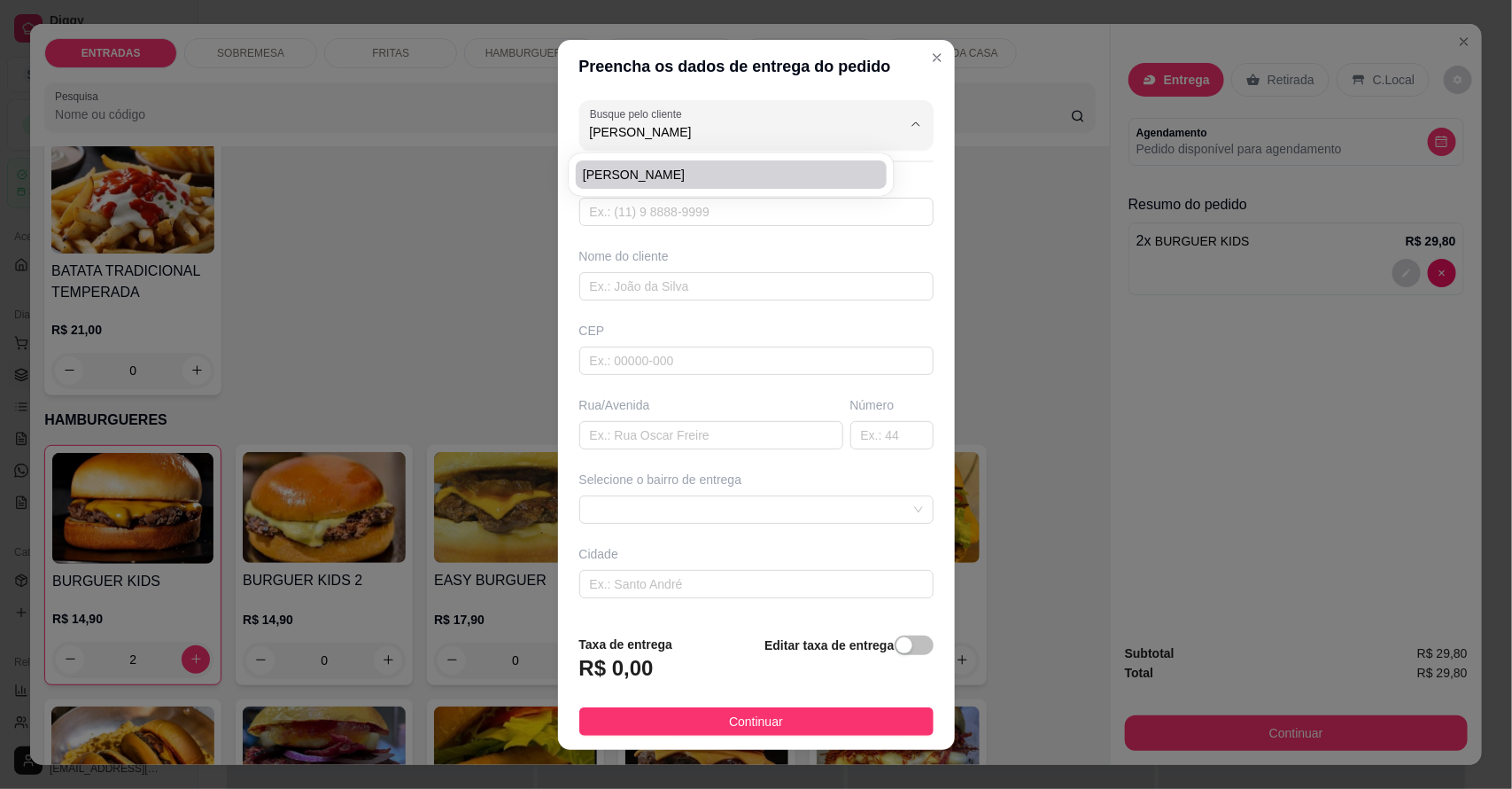
click at [694, 162] on li "[PERSON_NAME]" at bounding box center [731, 174] width 310 height 29
type input "[PERSON_NAME]"
type input "8893435356"
type input "[PERSON_NAME]"
type input "próx ao CEI AMA"
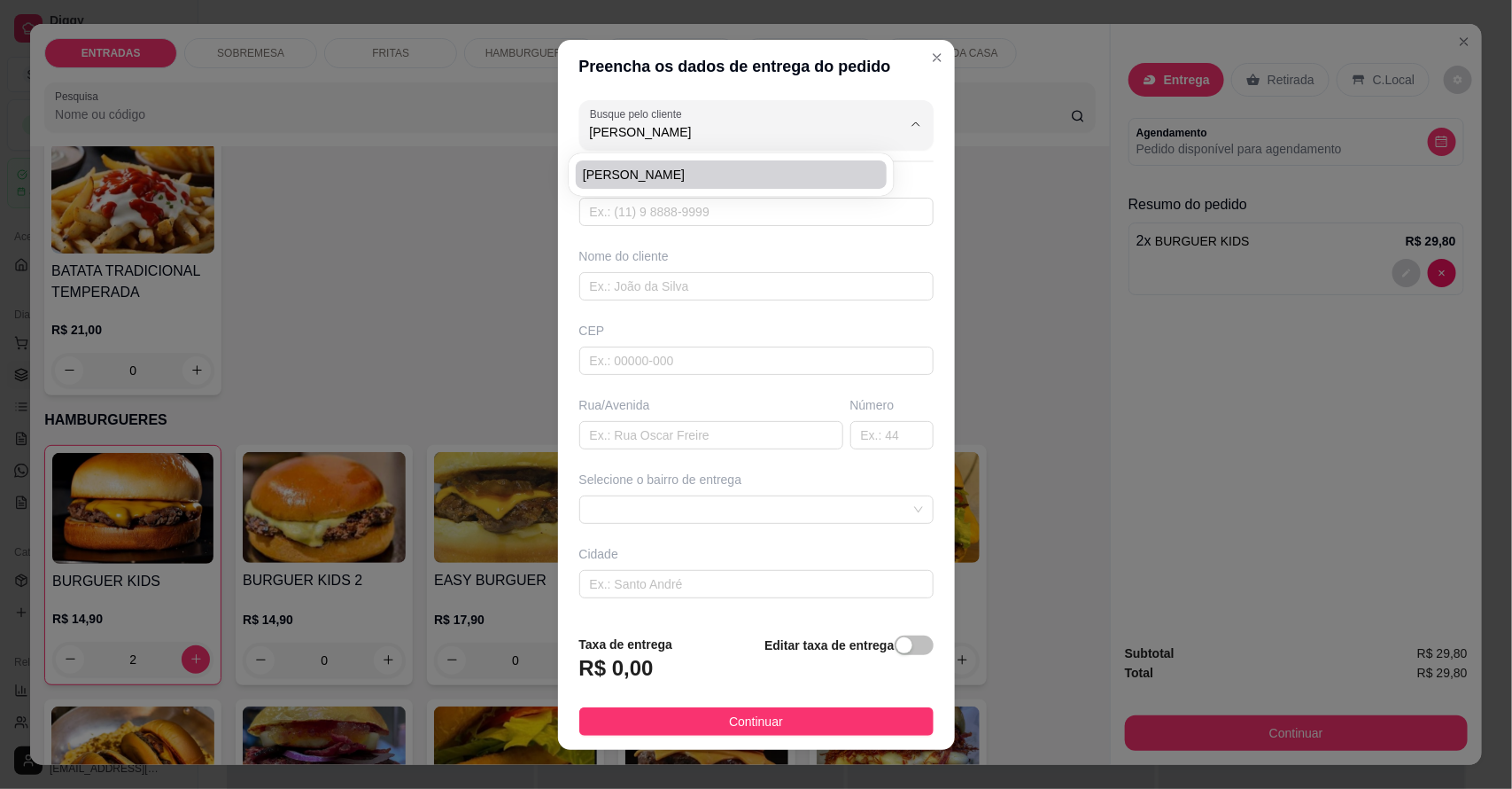
type input "Salitre"
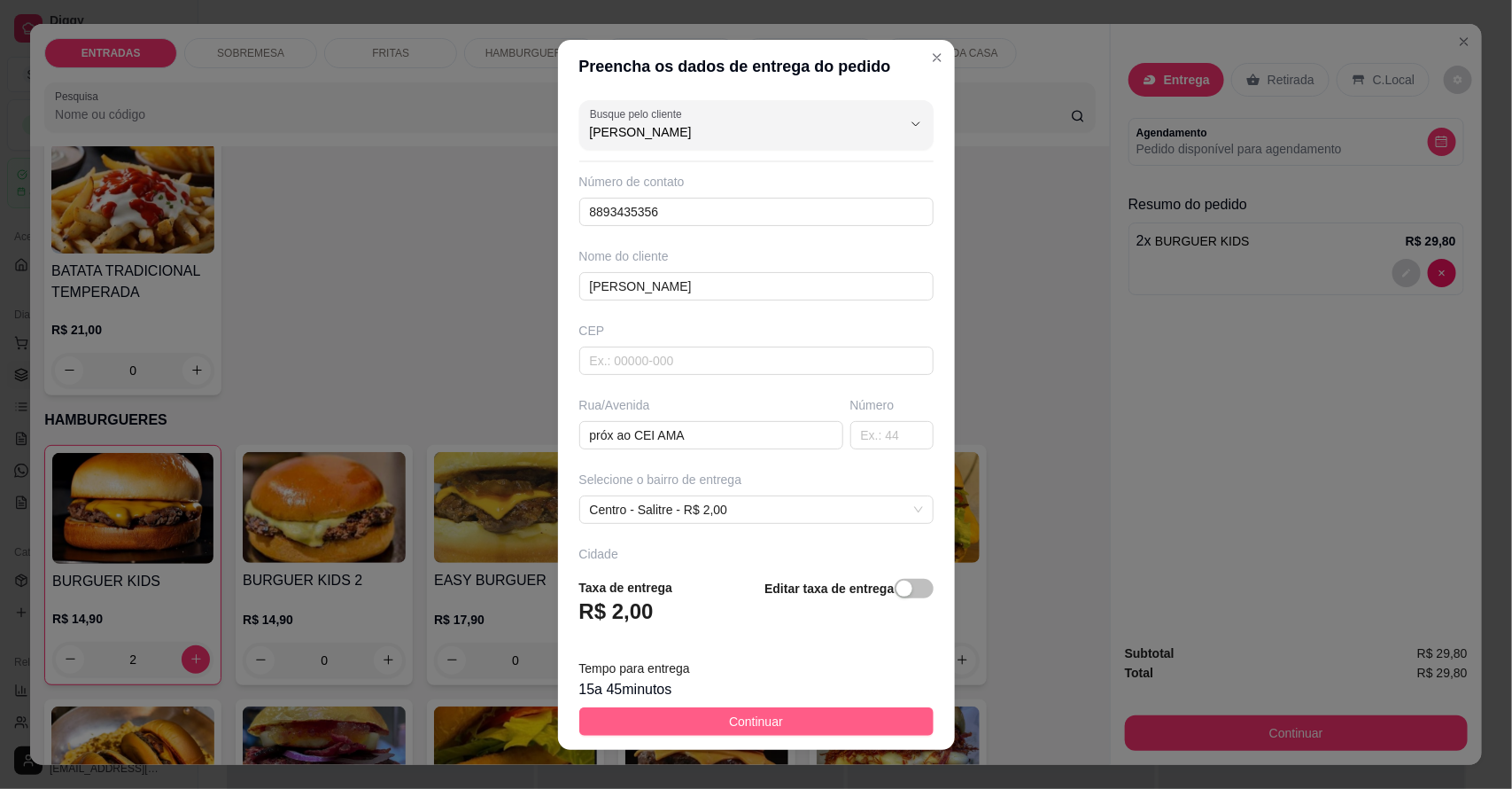
click at [729, 715] on span "Continuar" at bounding box center [756, 721] width 54 height 19
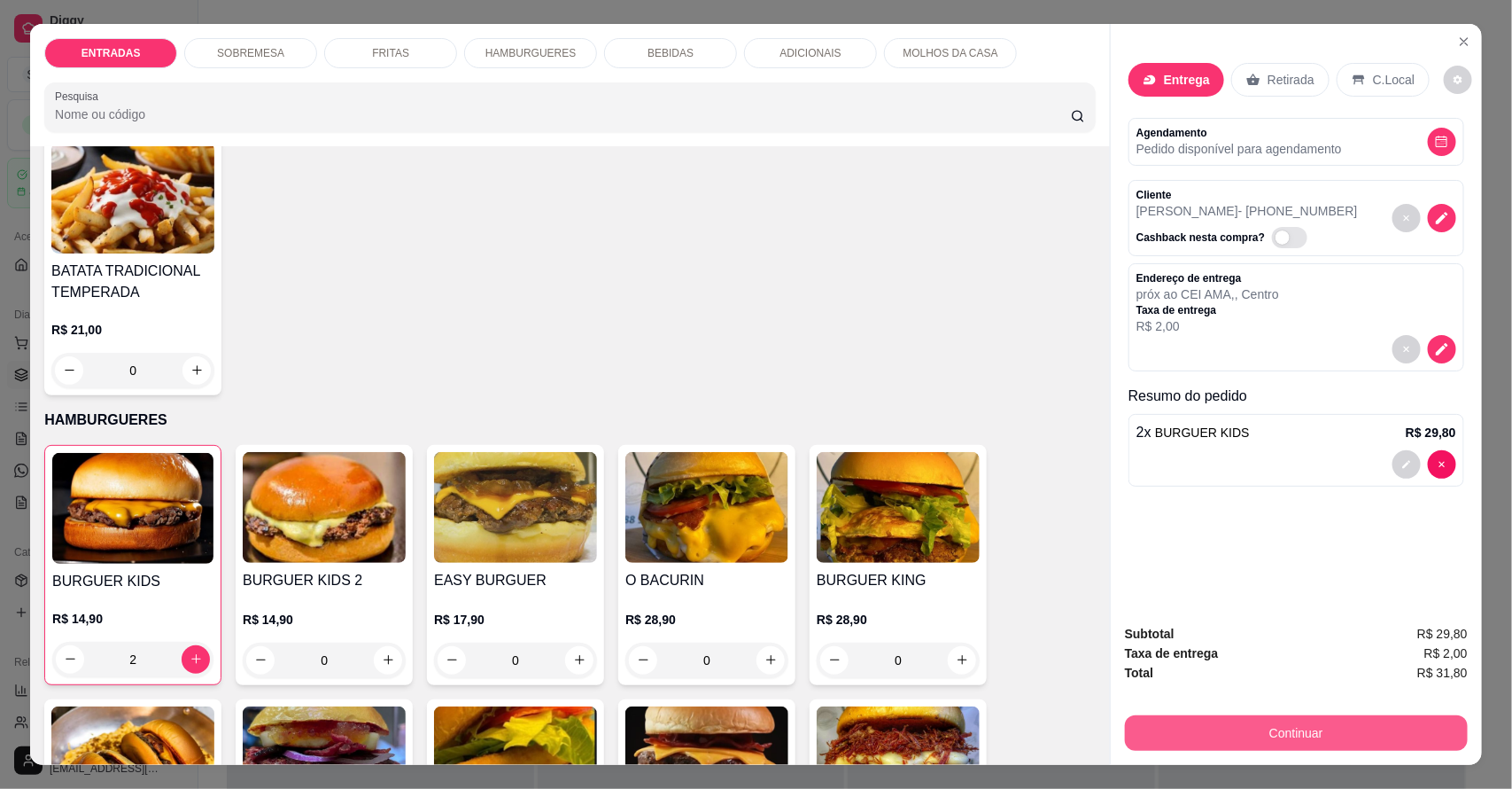
click at [1364, 718] on button "Continuar" at bounding box center [1296, 732] width 343 height 35
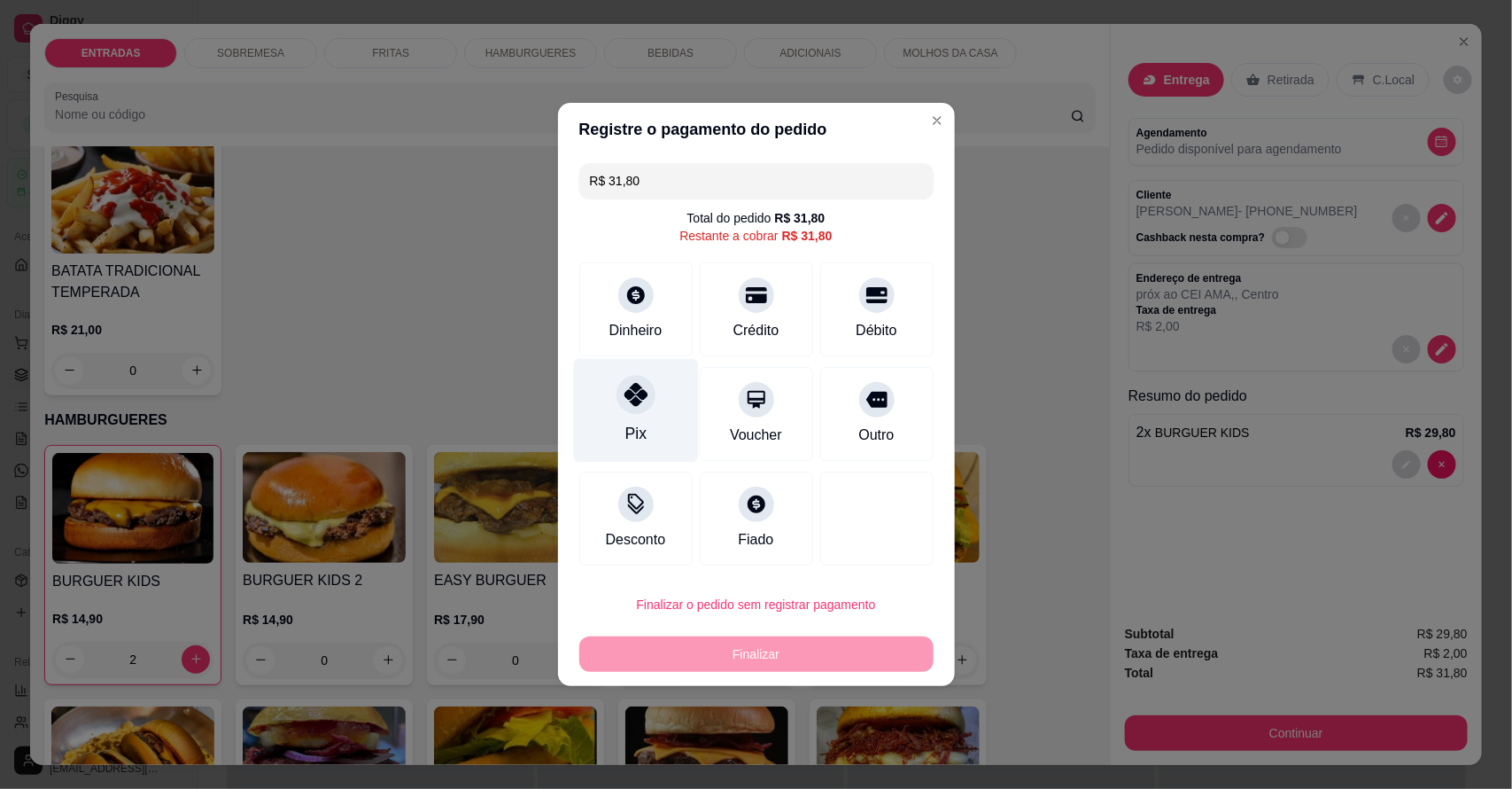
click at [670, 401] on div "Pix" at bounding box center [635, 410] width 125 height 104
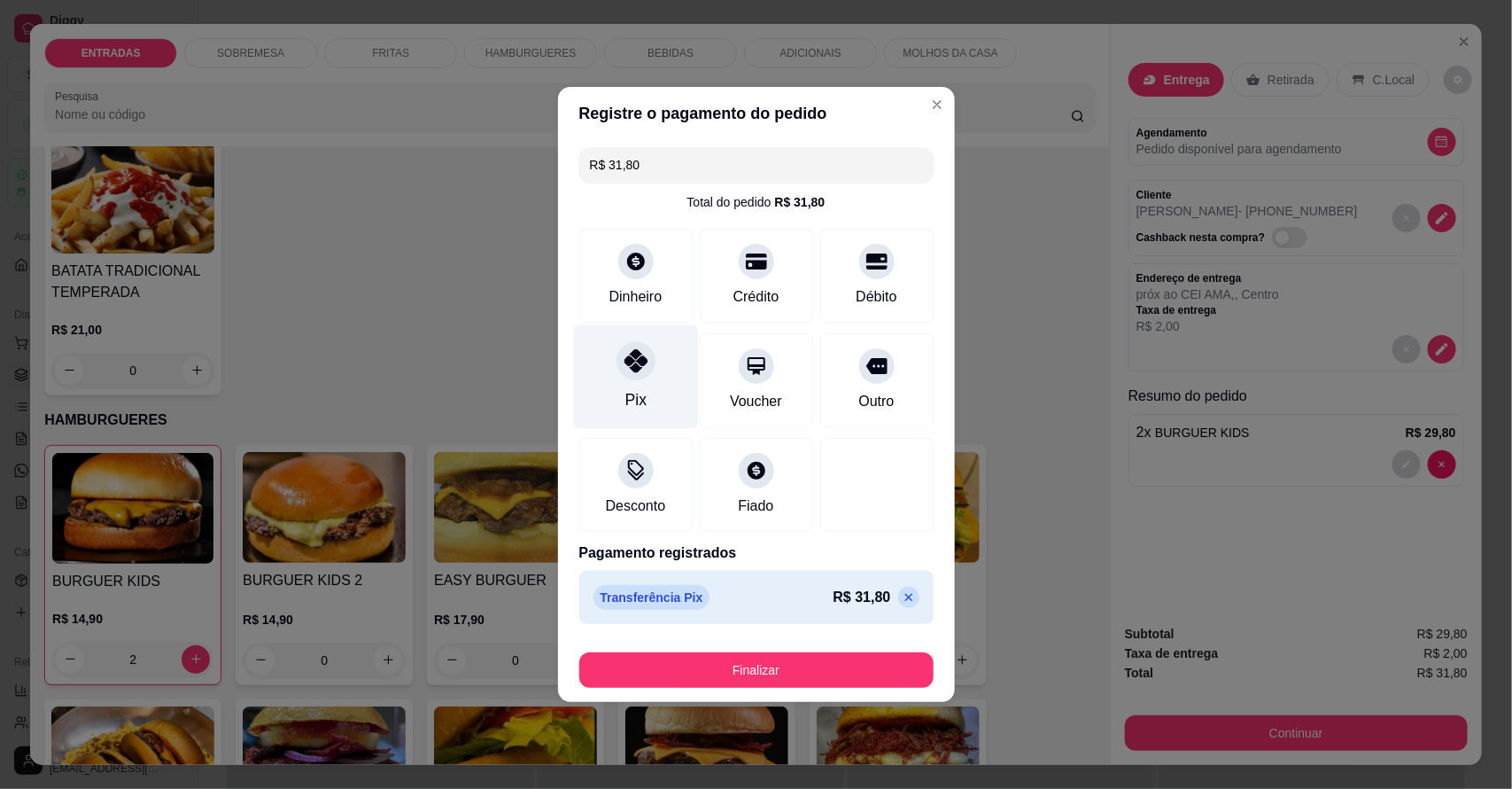
type input "R$ 0,00"
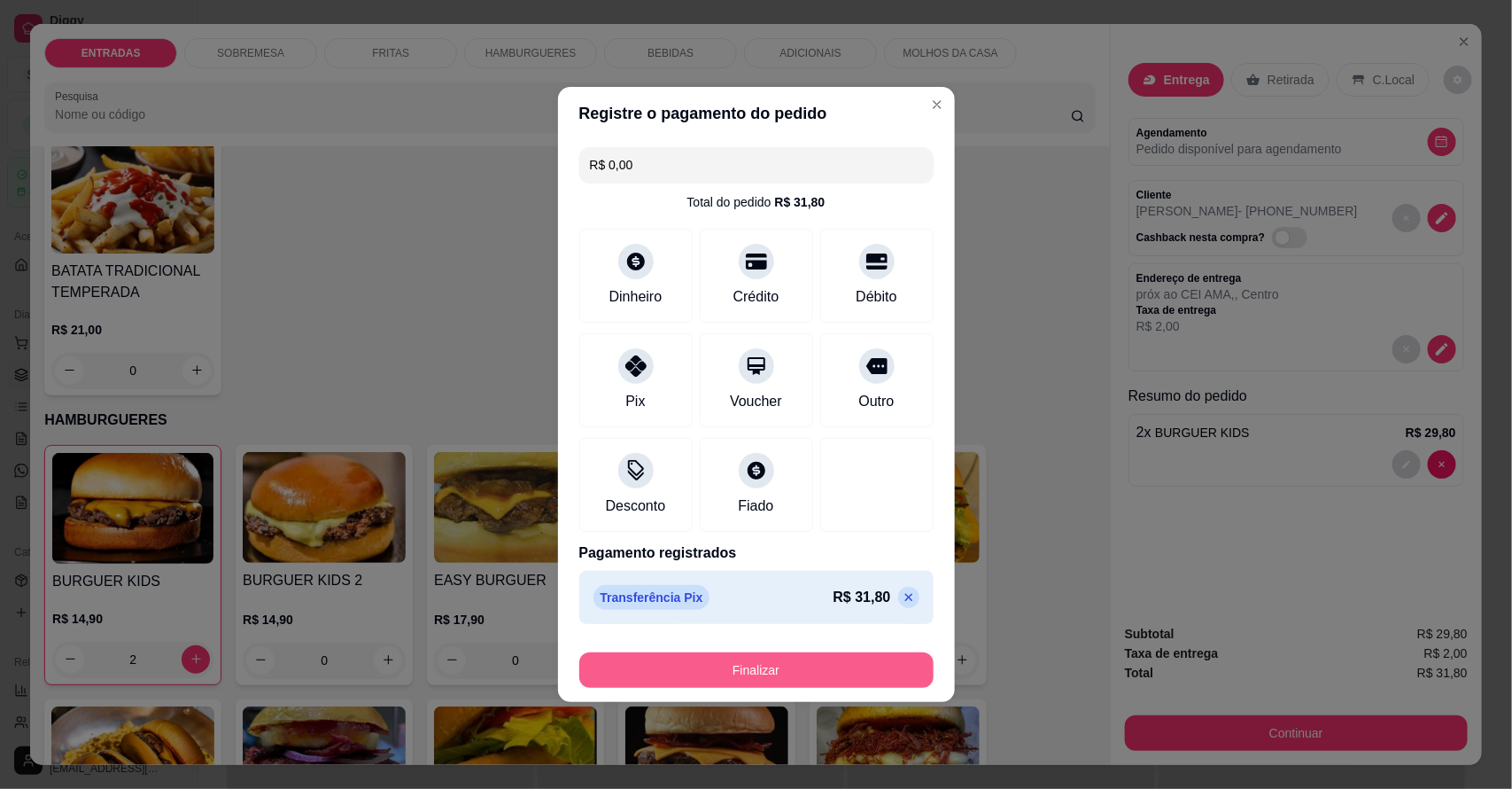
click at [807, 662] on button "Finalizar" at bounding box center [757, 669] width 355 height 35
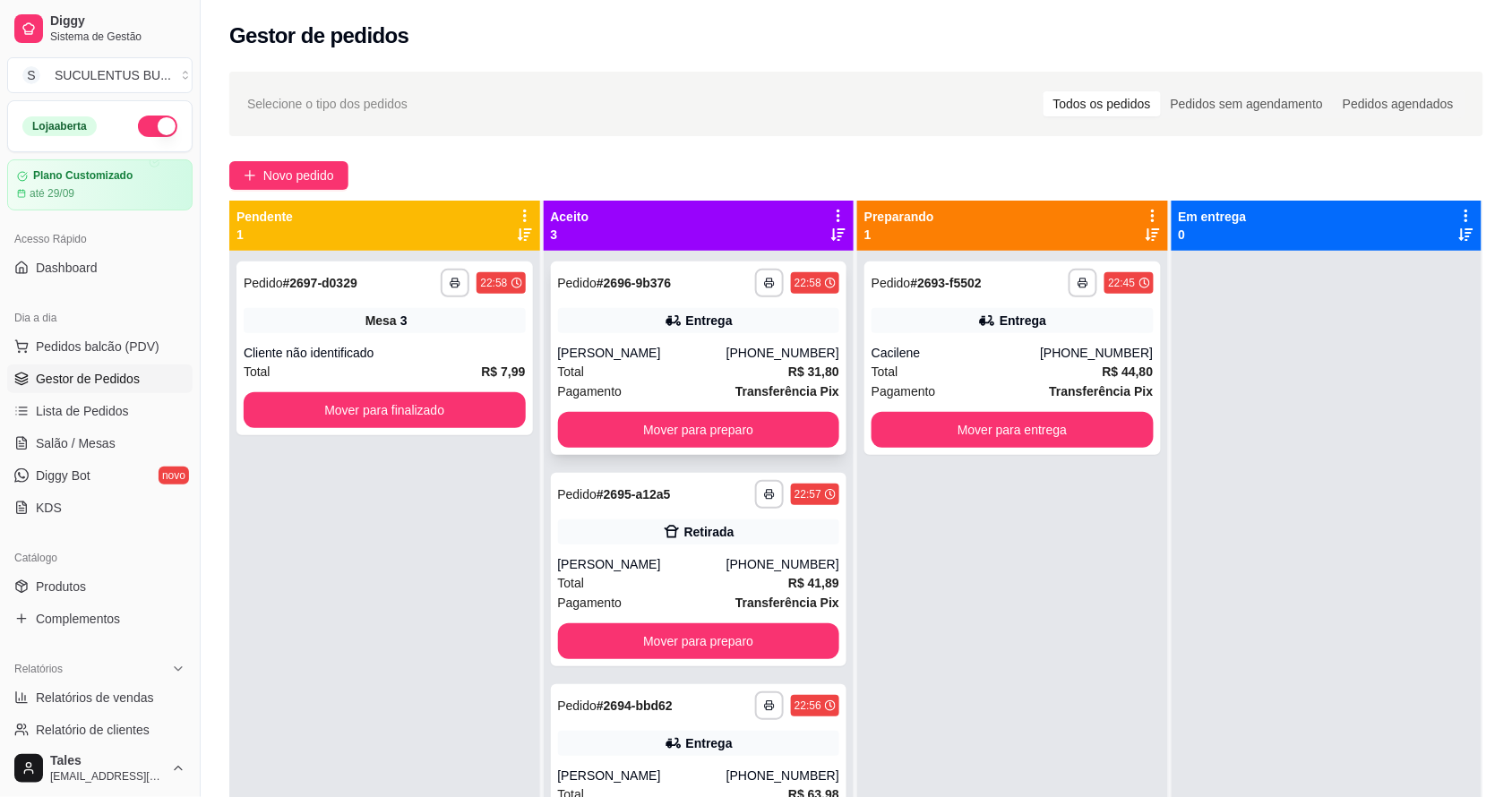
click at [726, 344] on div "[PERSON_NAME]" at bounding box center [642, 353] width 169 height 17
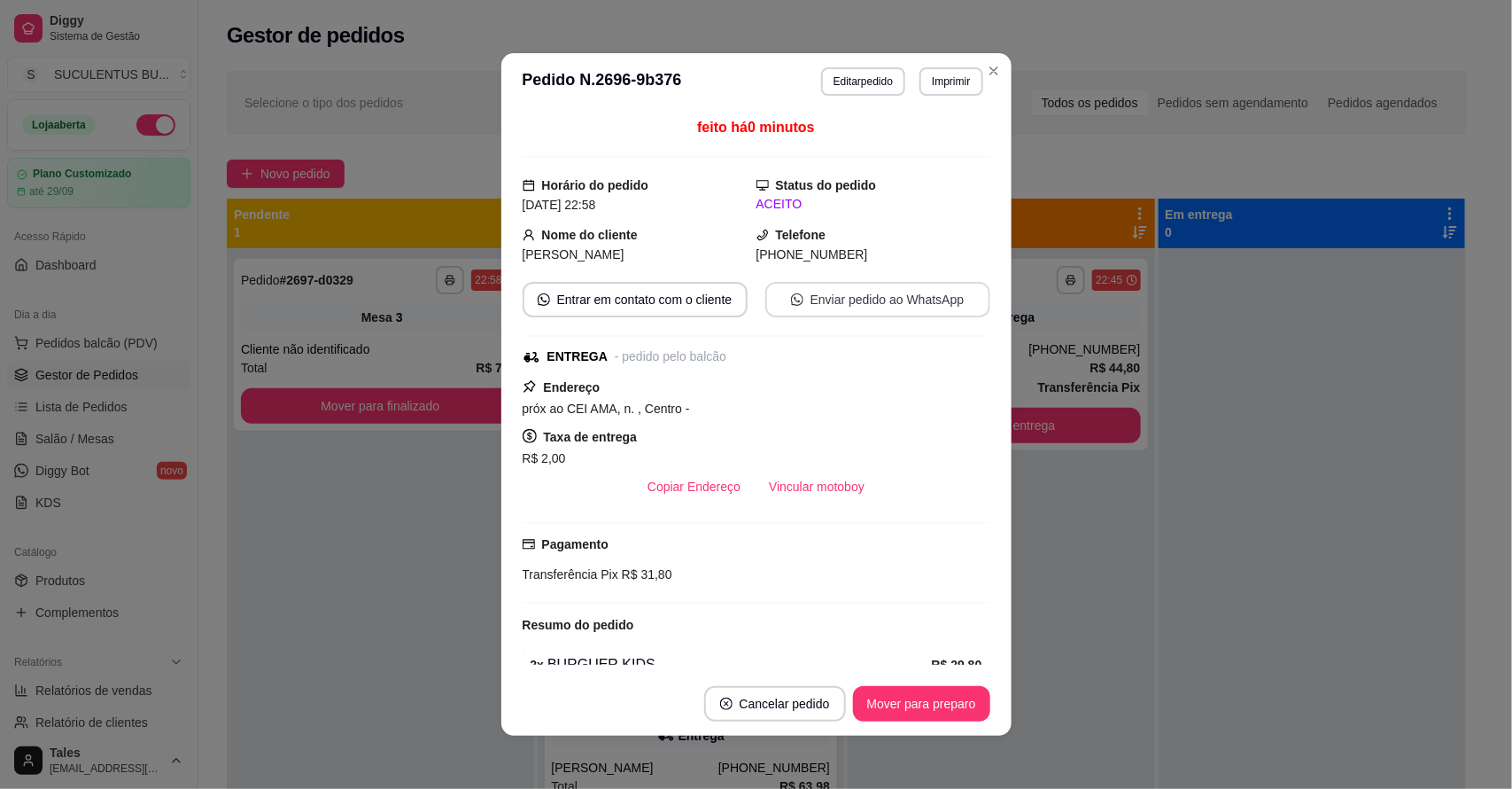
click at [839, 290] on button "Enviar pedido ao WhatsApp" at bounding box center [878, 299] width 225 height 35
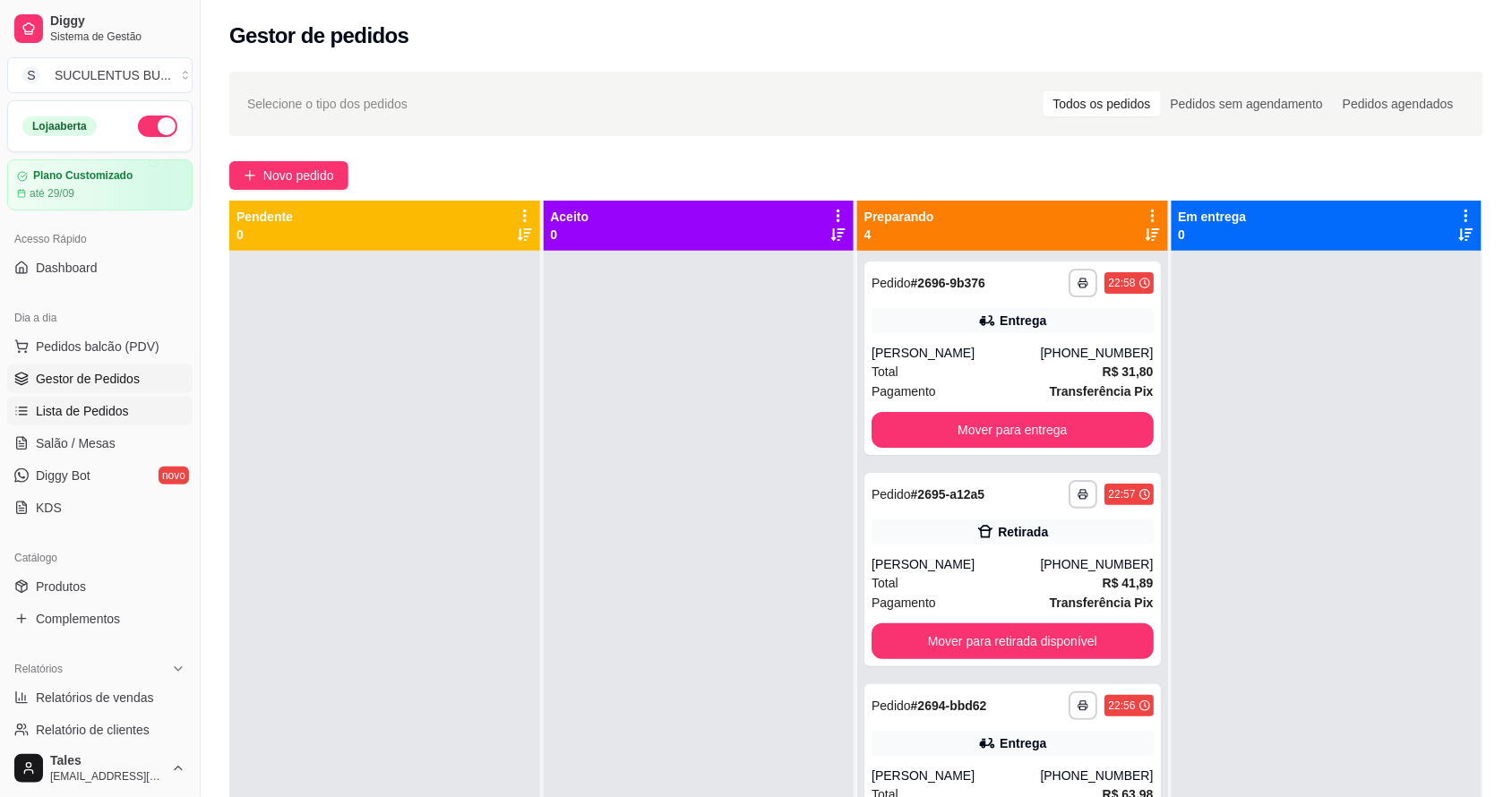
click at [112, 418] on span "Lista de Pedidos" at bounding box center [82, 411] width 93 height 17
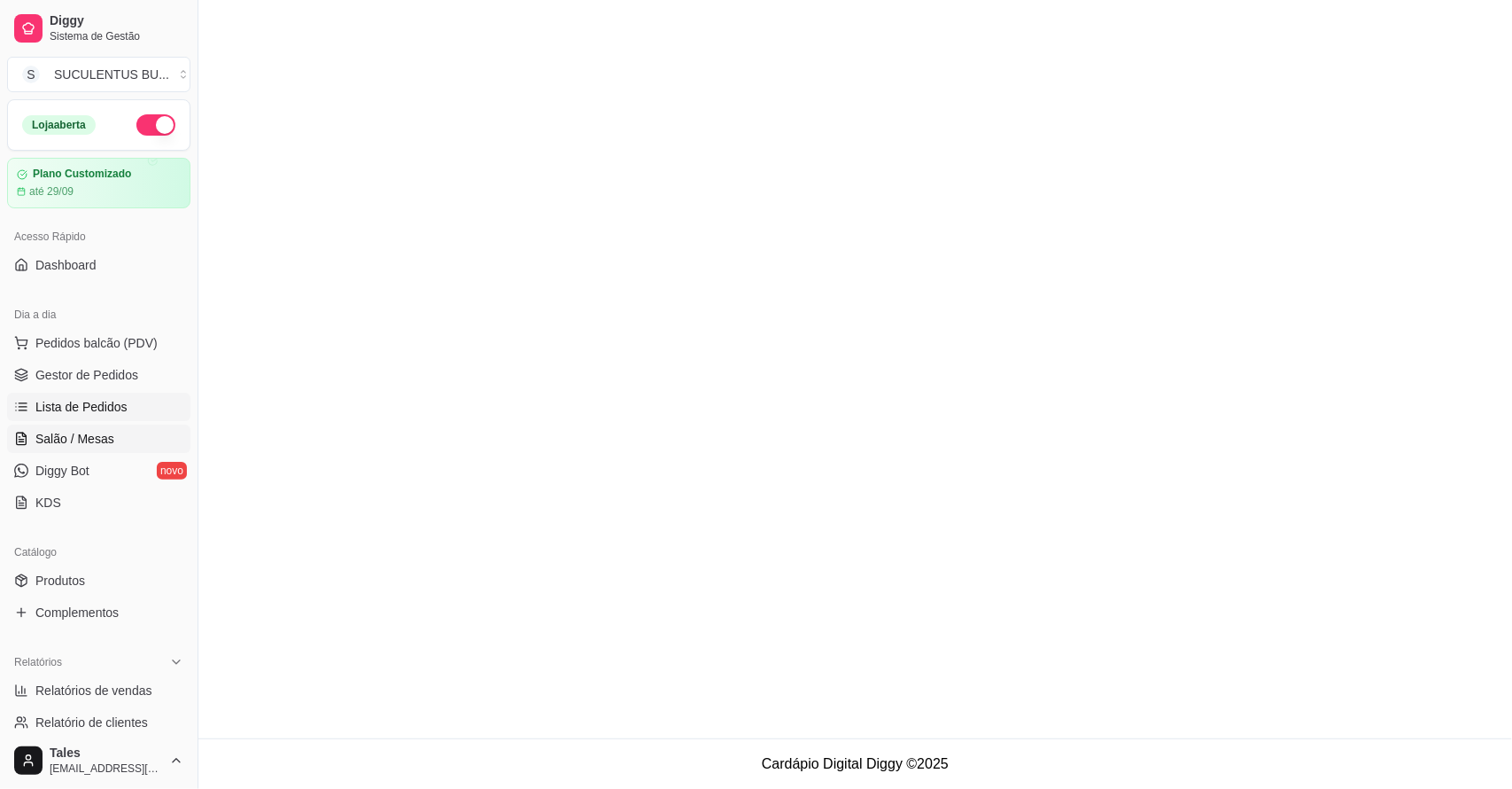
click at [126, 429] on link "Salão / Mesas" at bounding box center [98, 439] width 183 height 29
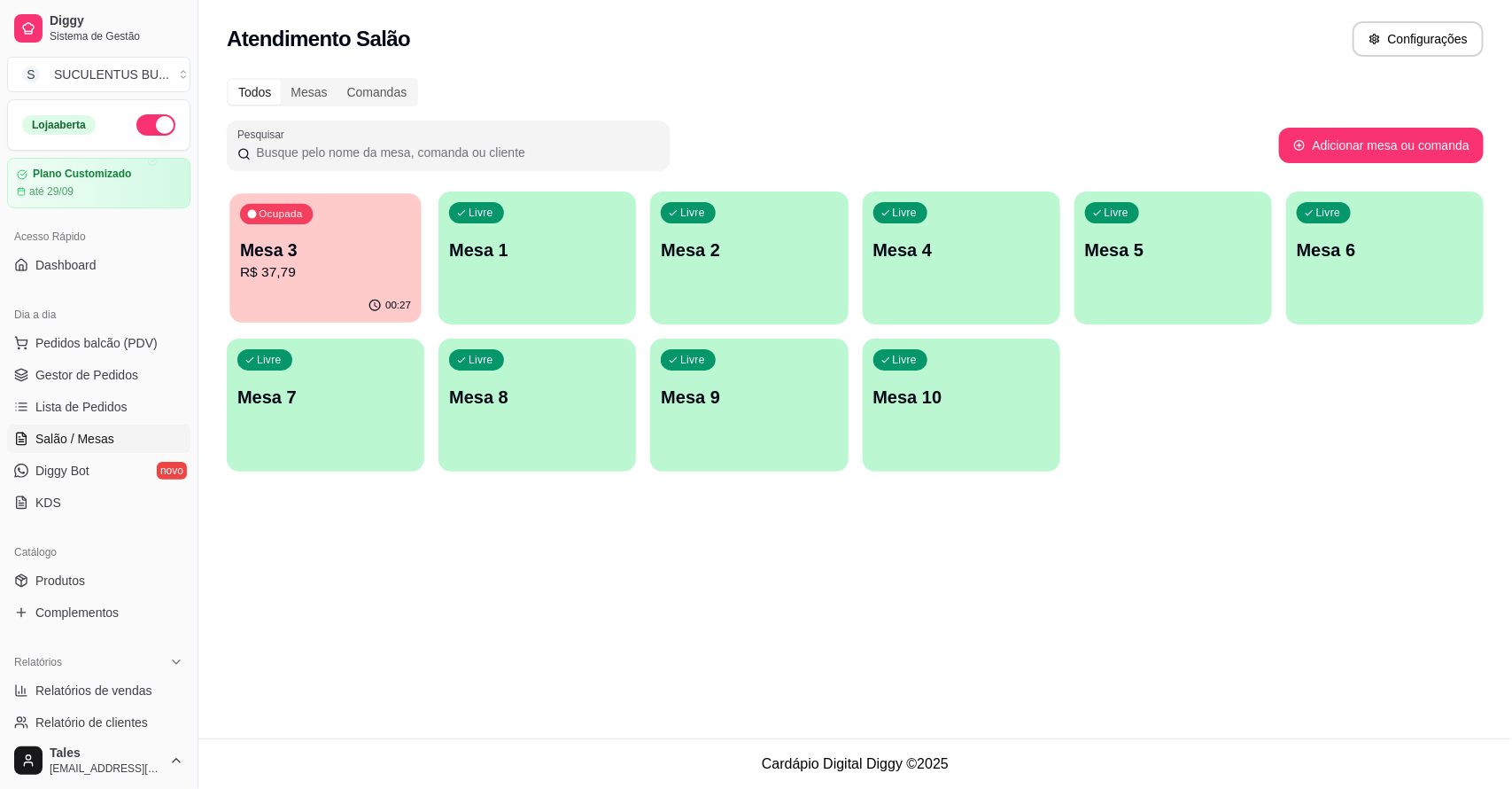
click at [359, 266] on p "R$ 37,79" at bounding box center [326, 272] width 171 height 20
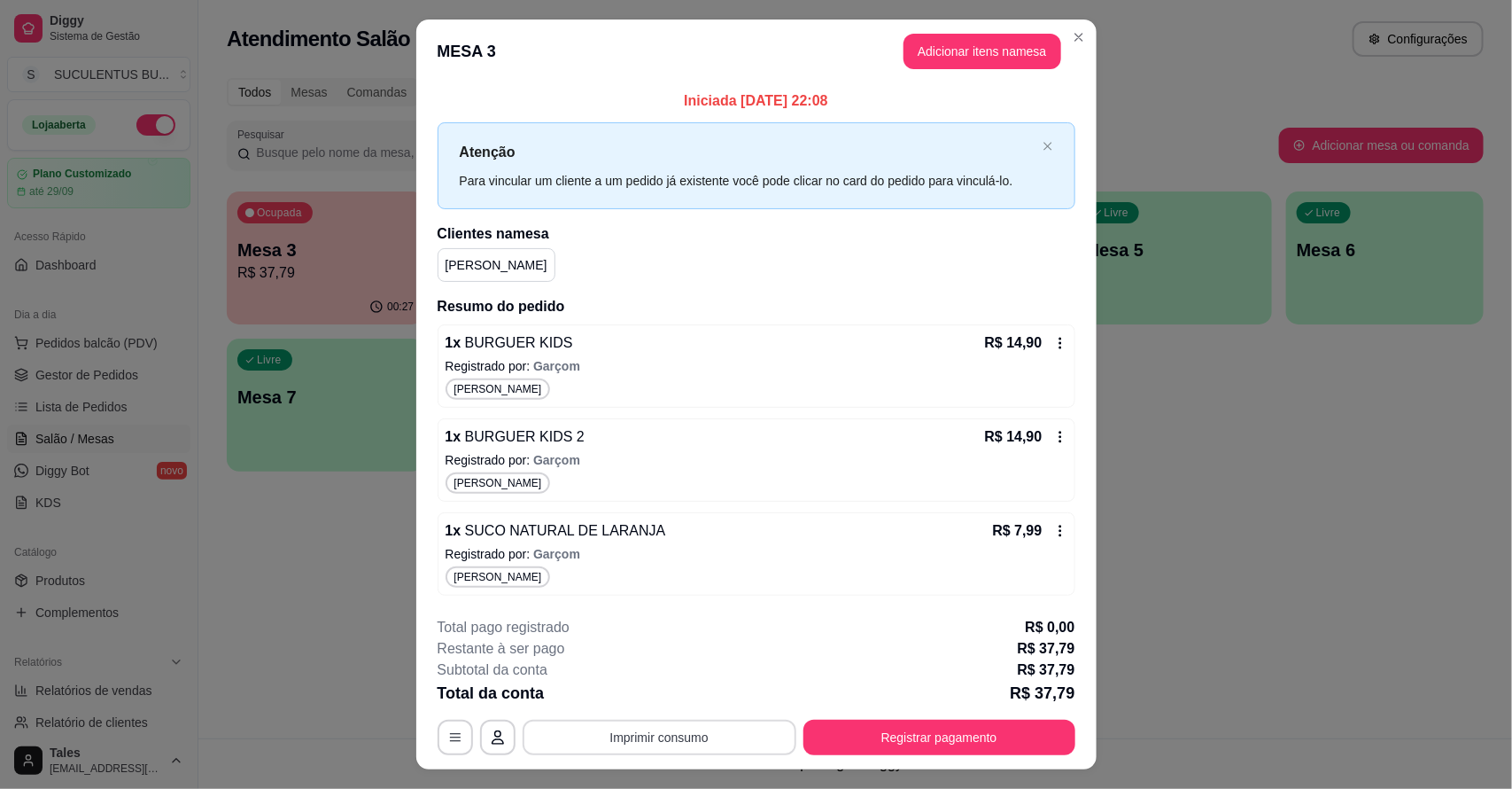
click at [714, 731] on button "Imprimir consumo" at bounding box center [659, 737] width 274 height 35
click at [676, 702] on button "IMPRESSORA COZINHA" at bounding box center [656, 697] width 142 height 28
click at [990, 723] on button "Registrar pagamento" at bounding box center [938, 737] width 263 height 35
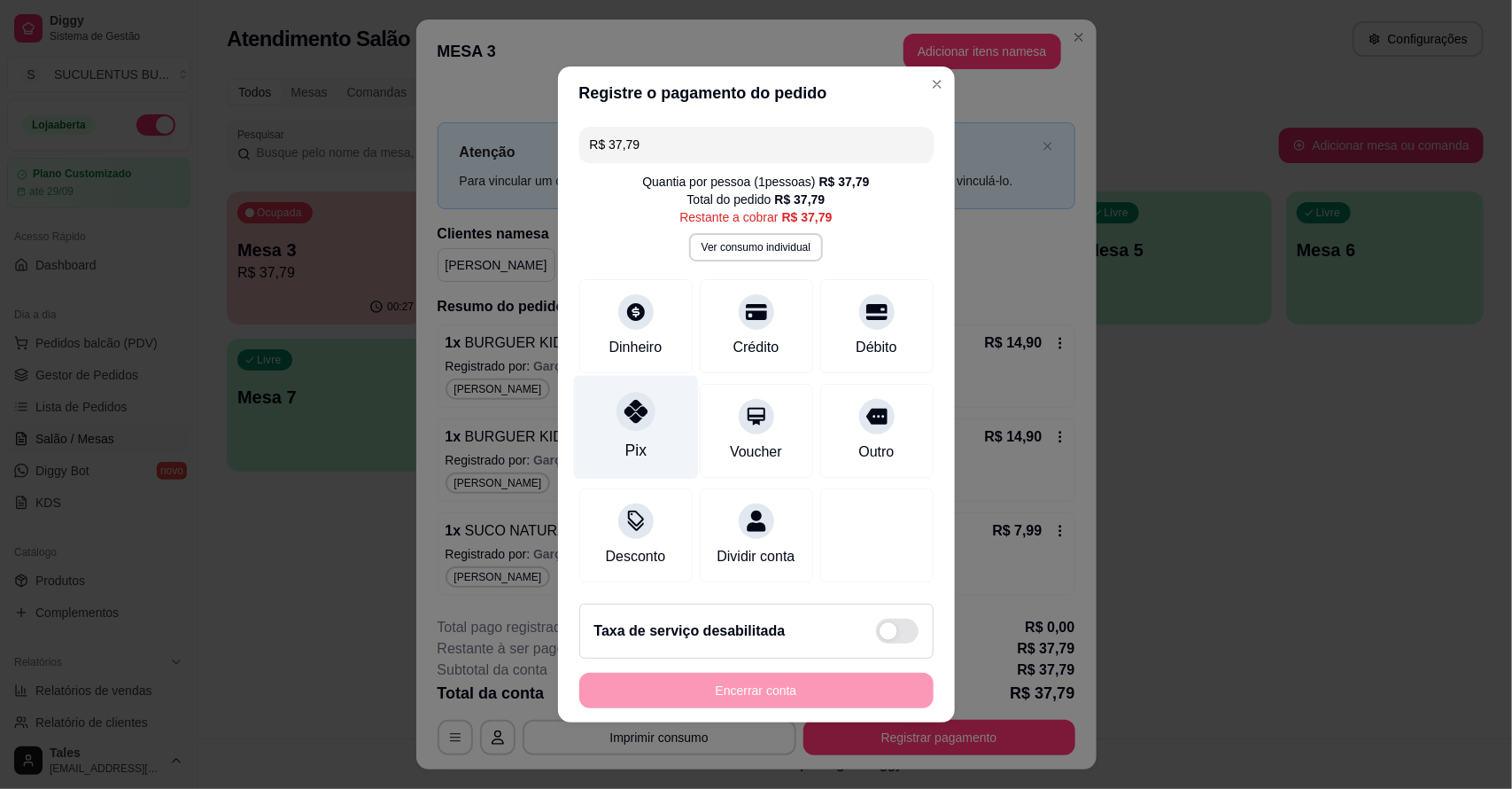
click at [631, 412] on div at bounding box center [635, 411] width 39 height 39
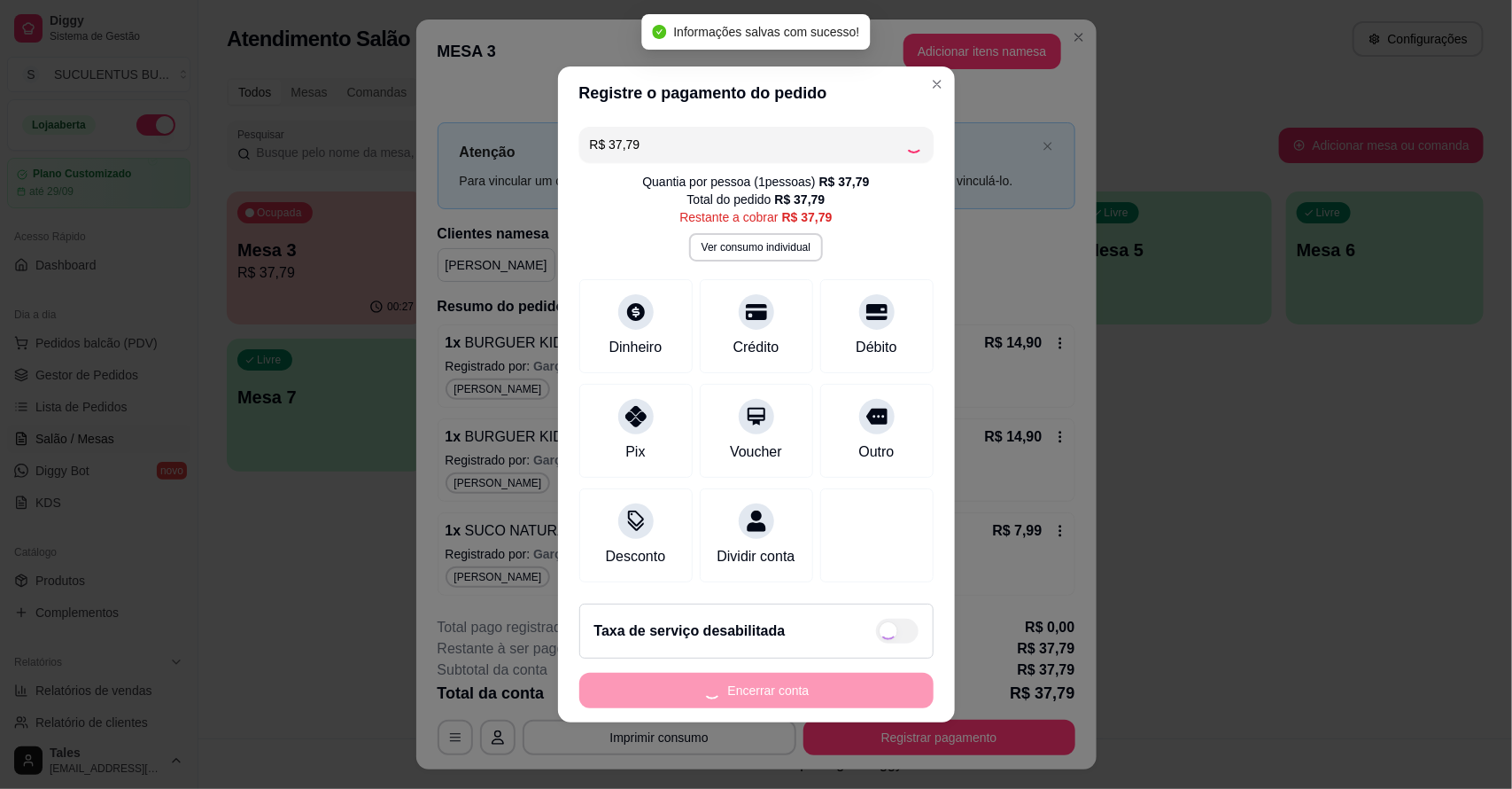
type input "R$ 0,00"
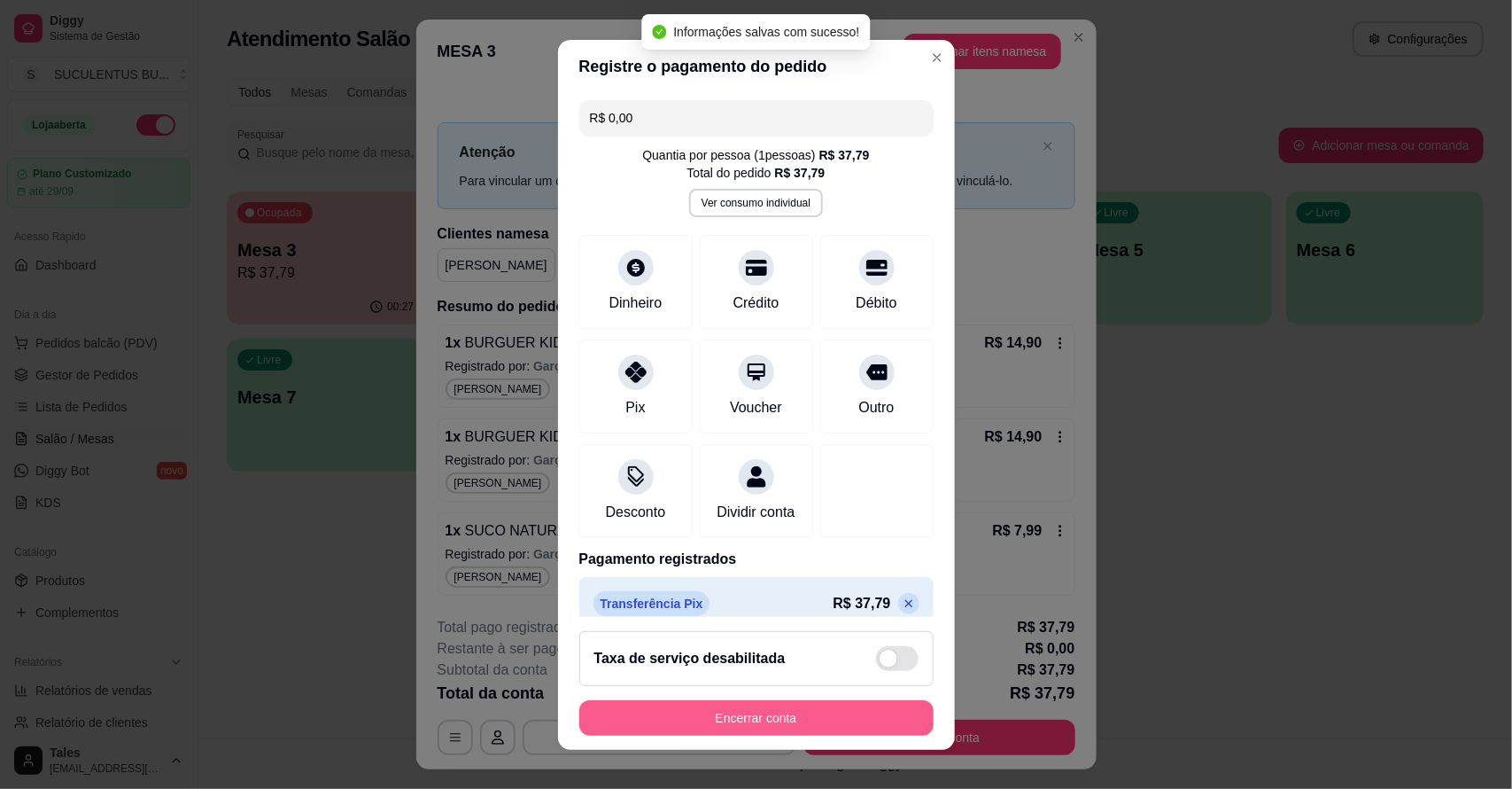
click at [809, 719] on button "Encerrar conta" at bounding box center [757, 717] width 355 height 35
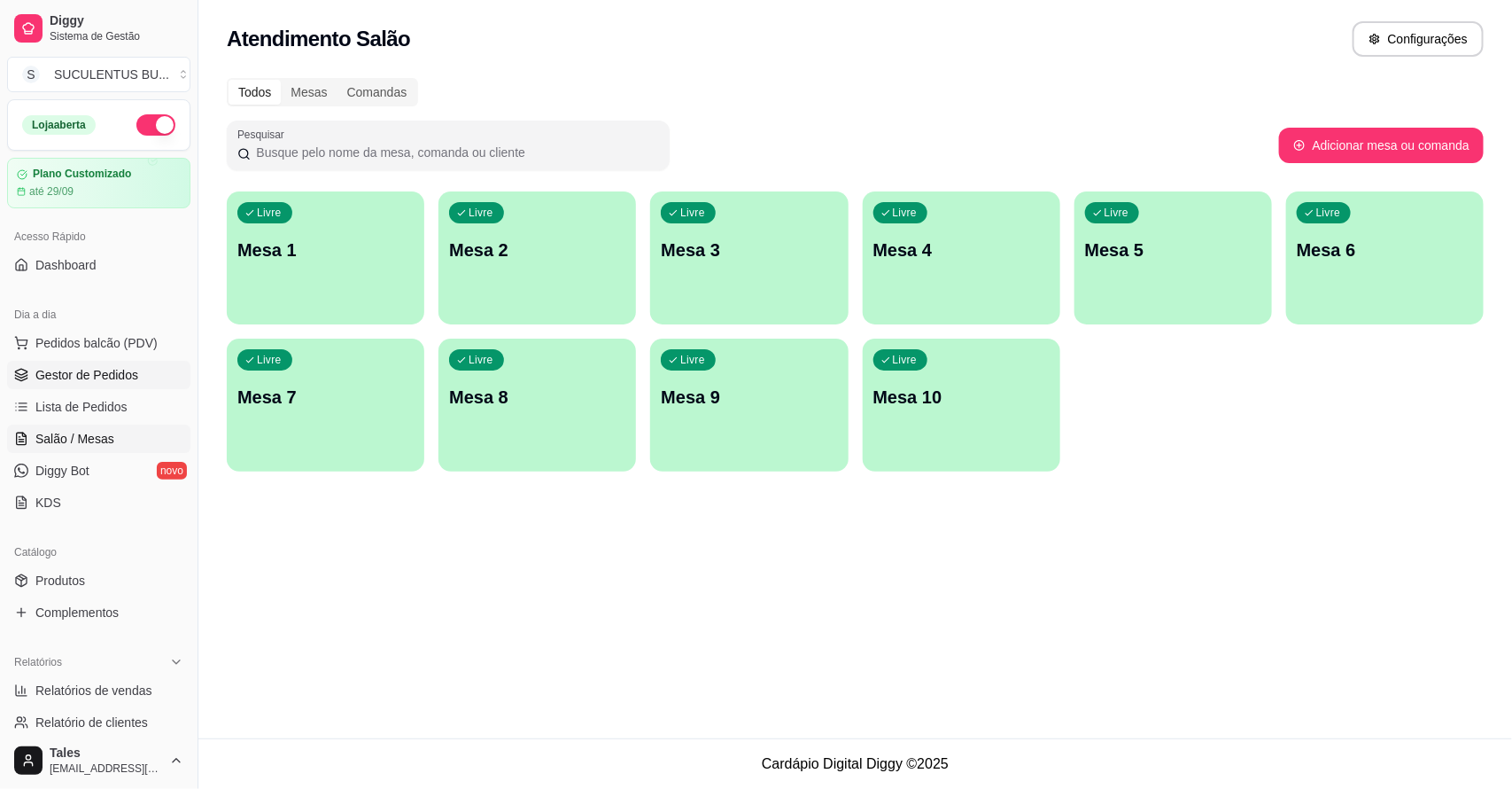
click at [82, 386] on link "Gestor de Pedidos" at bounding box center [98, 375] width 183 height 29
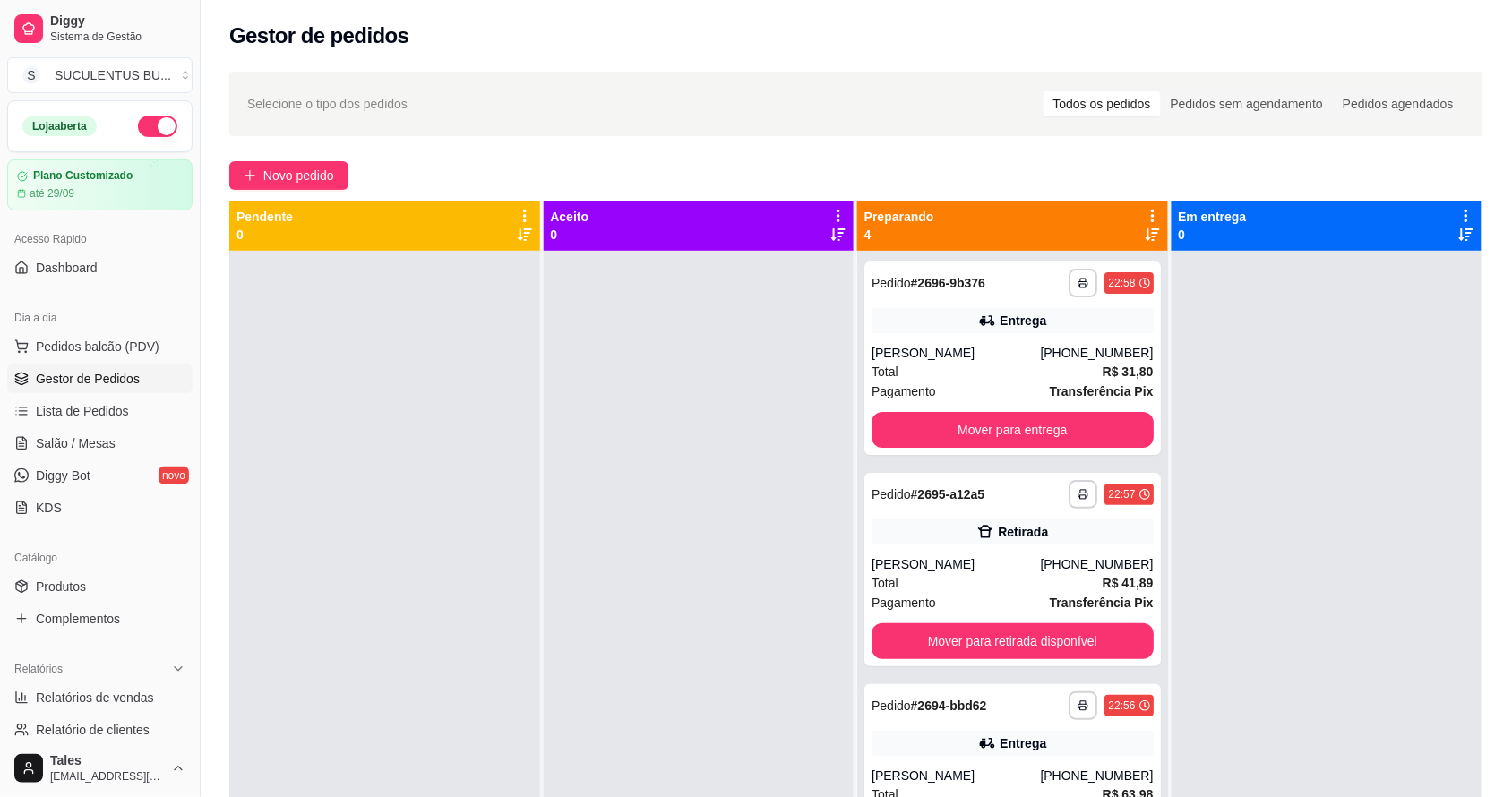
click at [621, 430] on div at bounding box center [698, 649] width 311 height 797
click at [980, 433] on button "Mover para entrega" at bounding box center [1012, 430] width 273 height 35
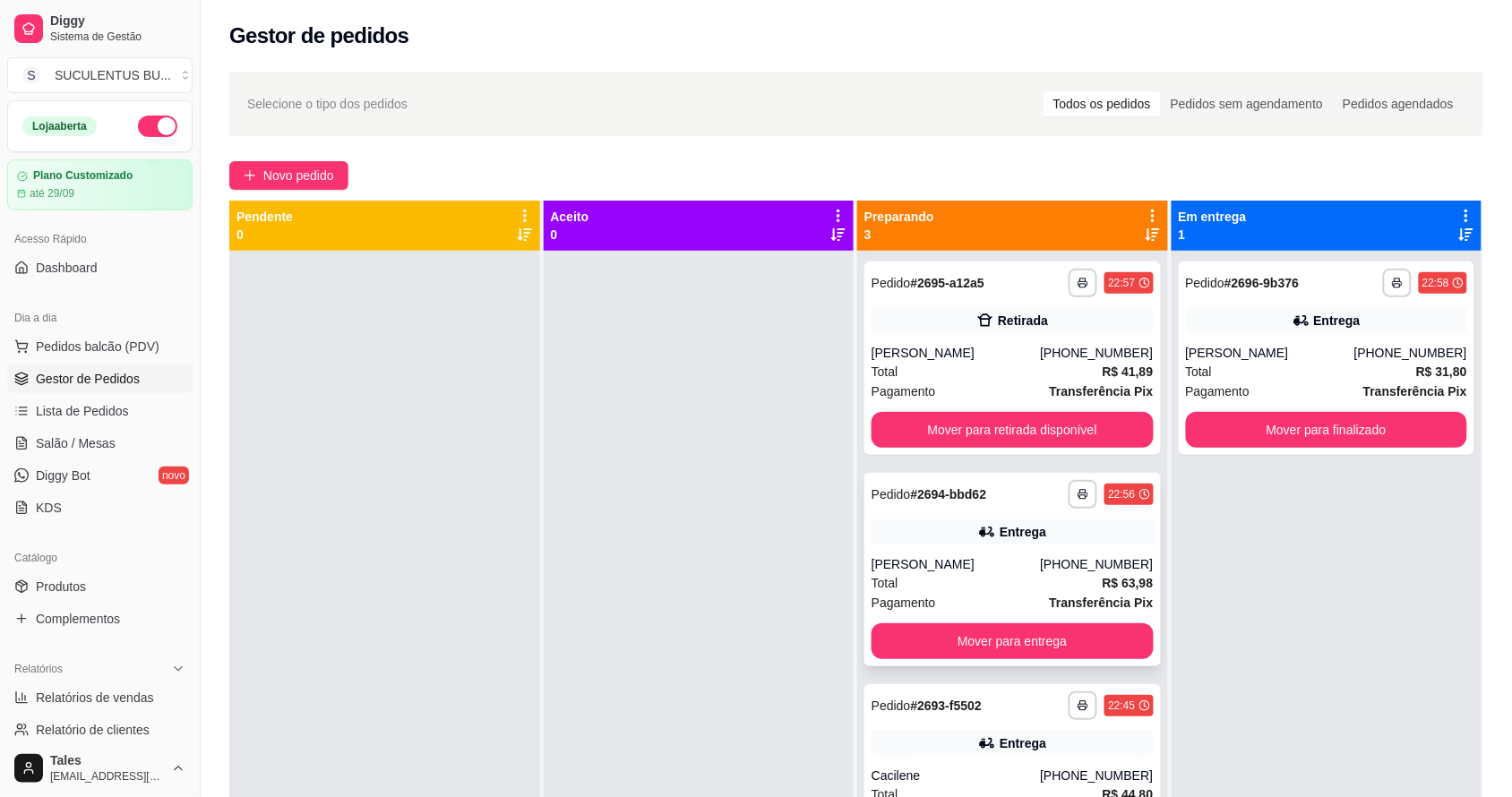
click at [1021, 570] on div "[PERSON_NAME]" at bounding box center [956, 564] width 169 height 17
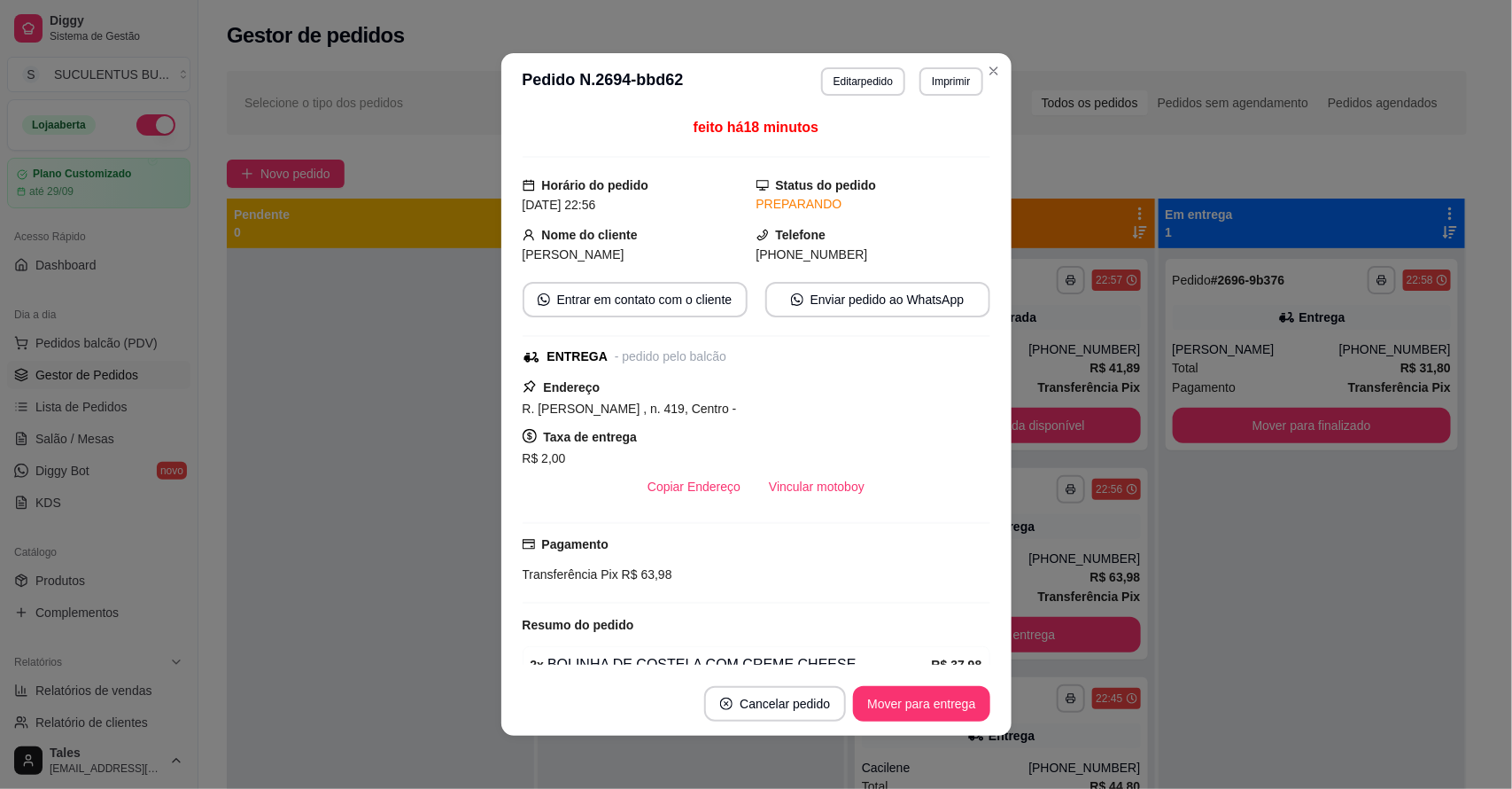
scroll to position [151, 0]
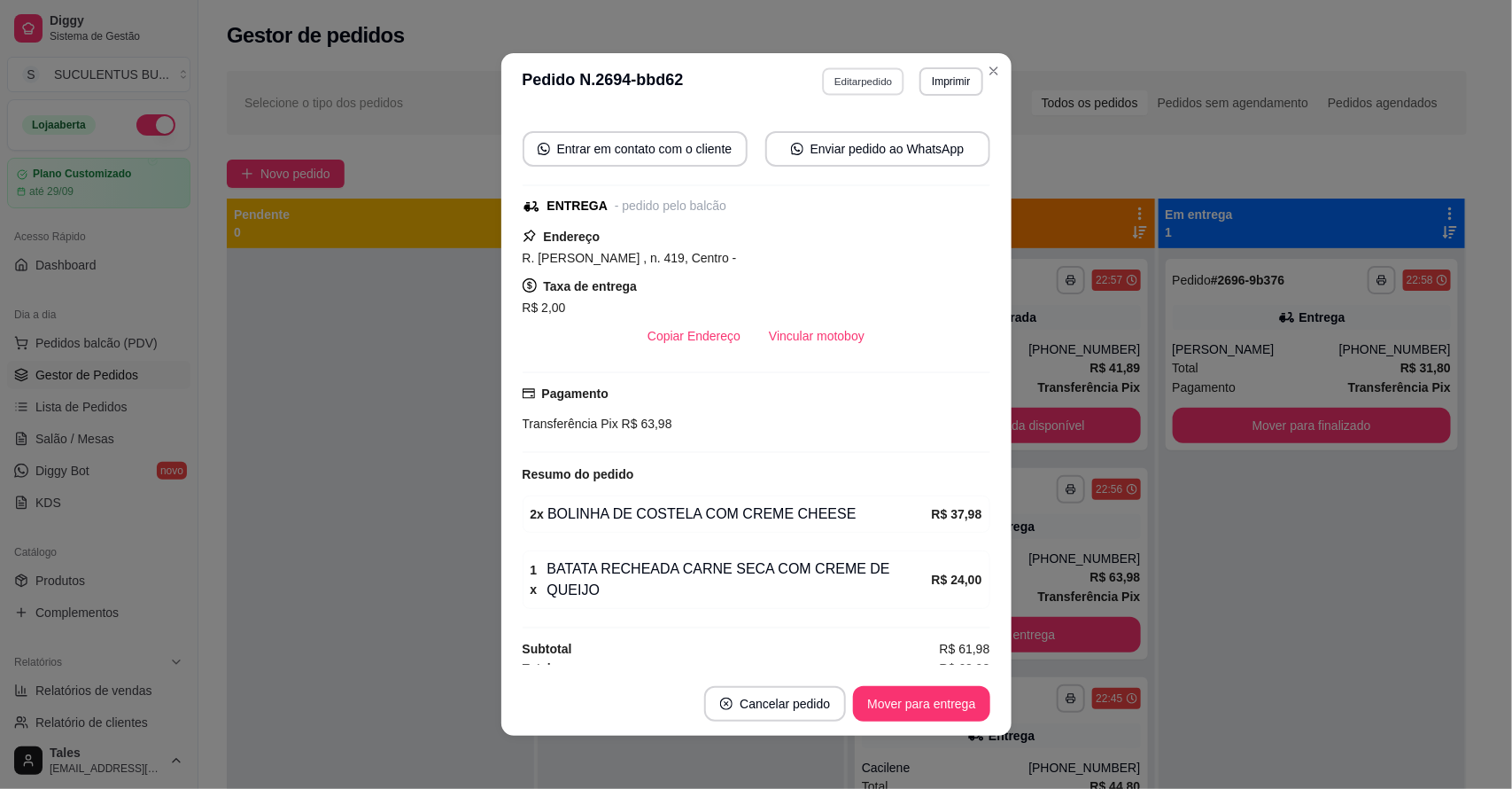
click at [860, 86] on button "Editar pedido" at bounding box center [863, 81] width 82 height 28
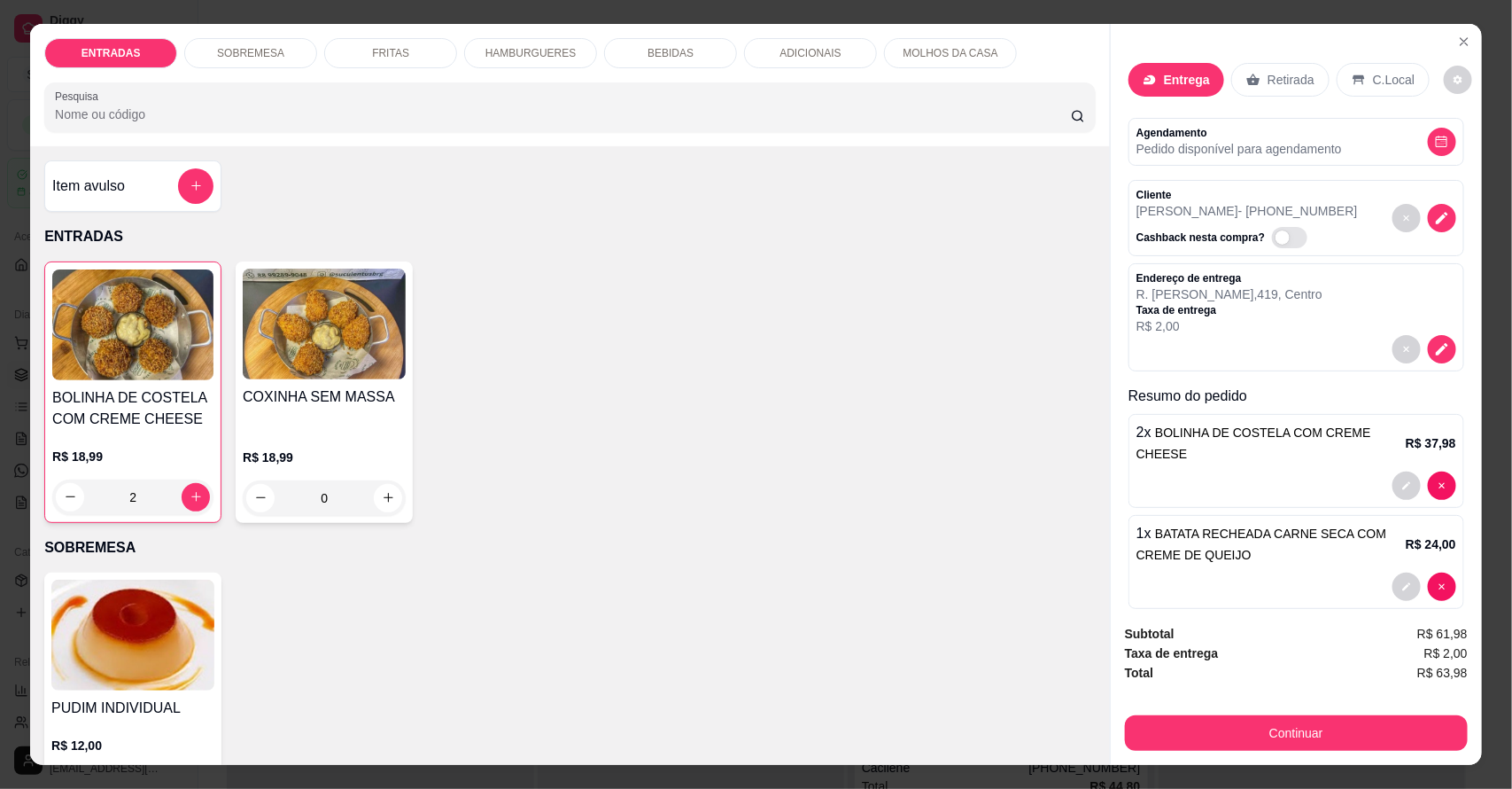
scroll to position [1440, 0]
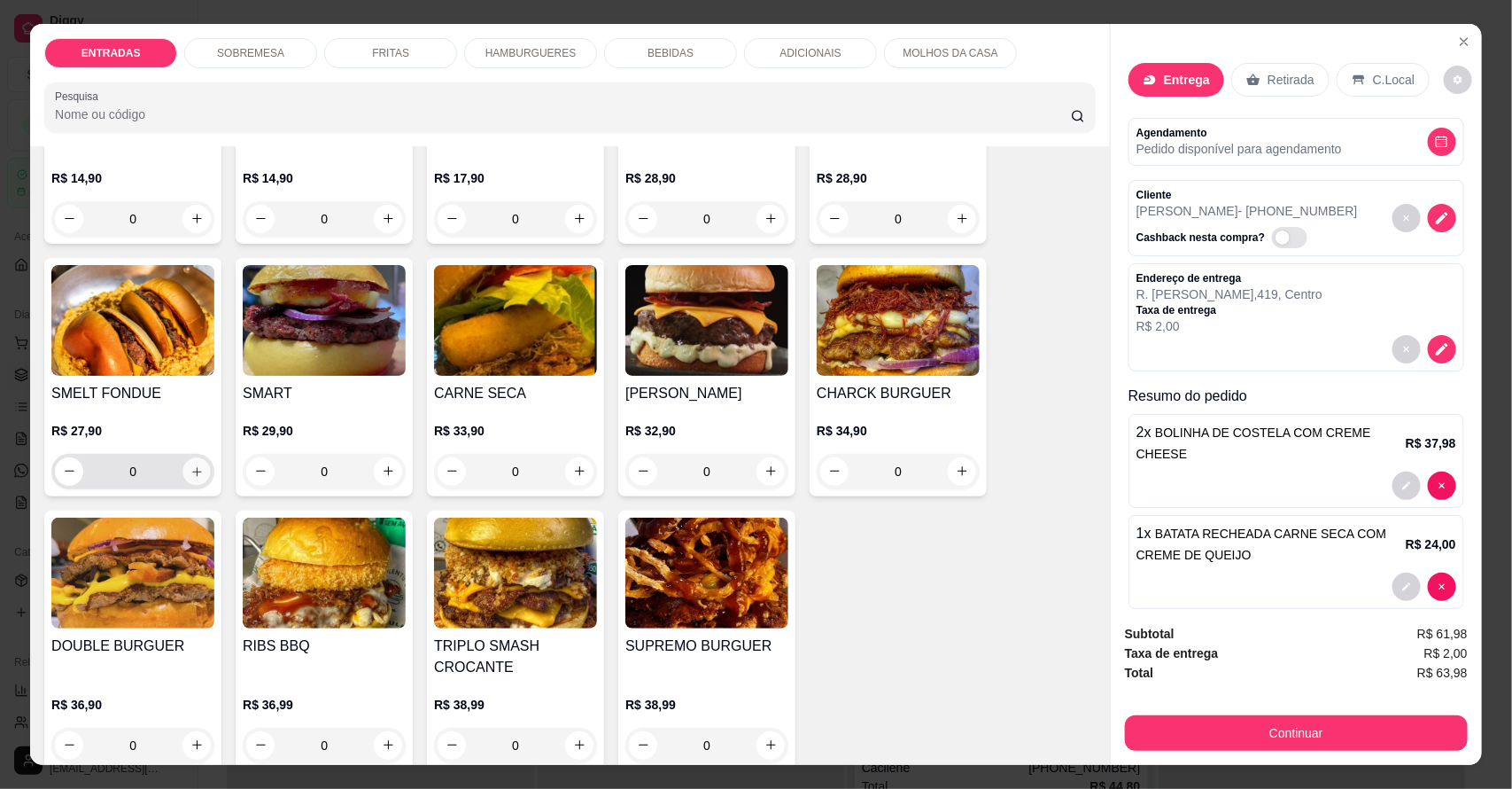
click at [193, 468] on icon "increase-product-quantity" at bounding box center [197, 471] width 13 height 13
type input "2"
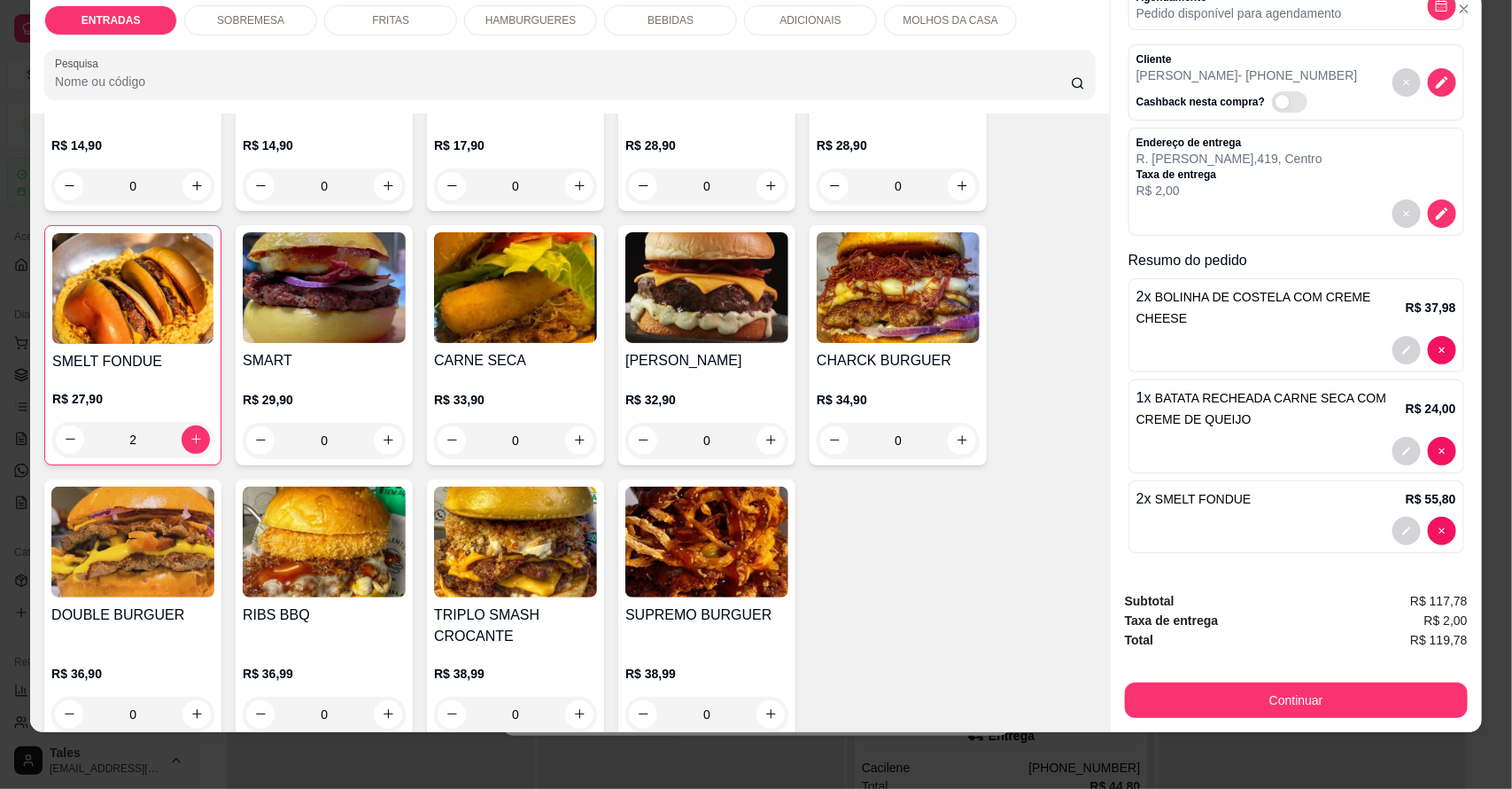
scroll to position [0, 0]
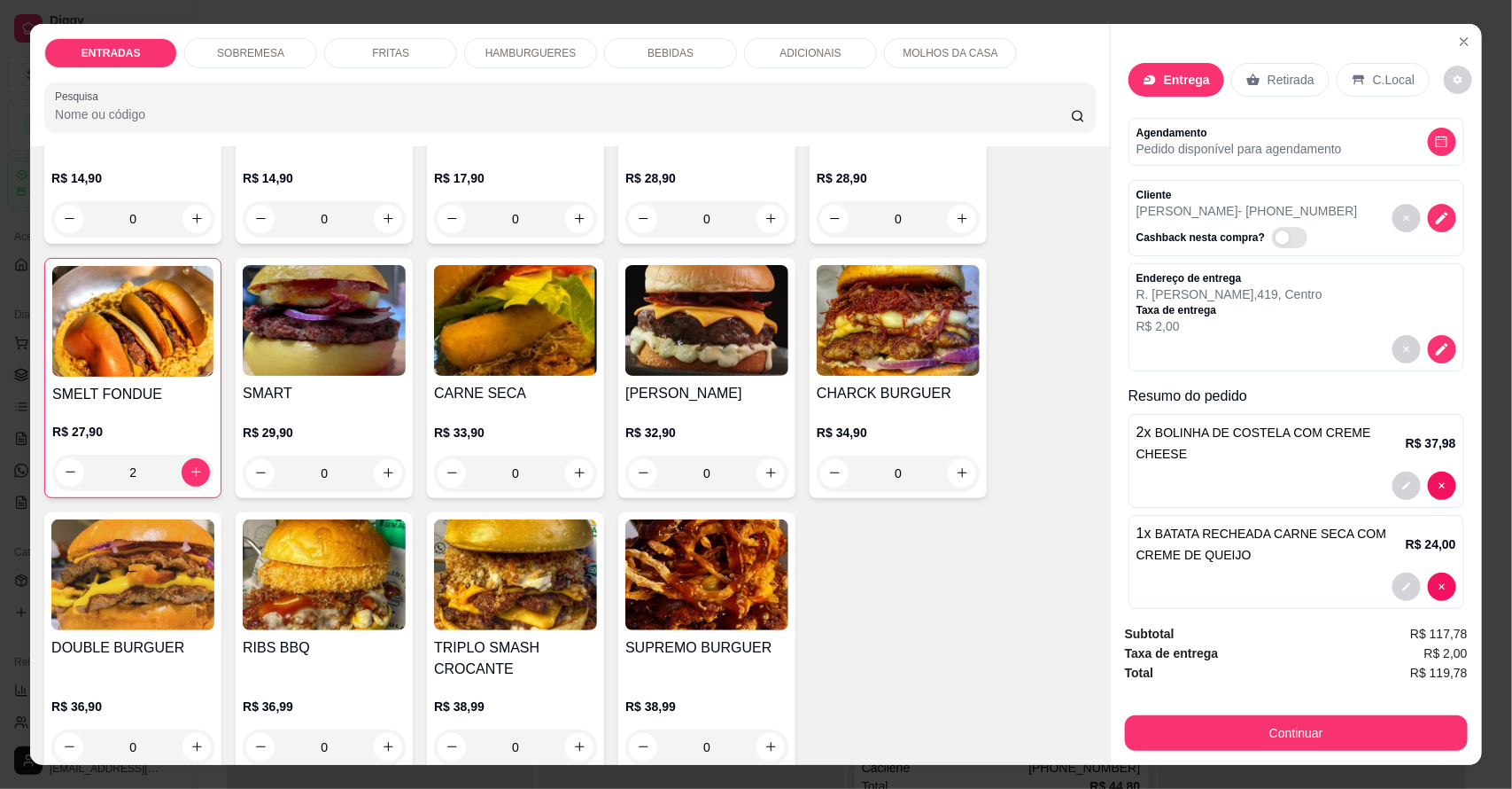
click at [1382, 84] on p "C.Local" at bounding box center [1393, 80] width 41 height 17
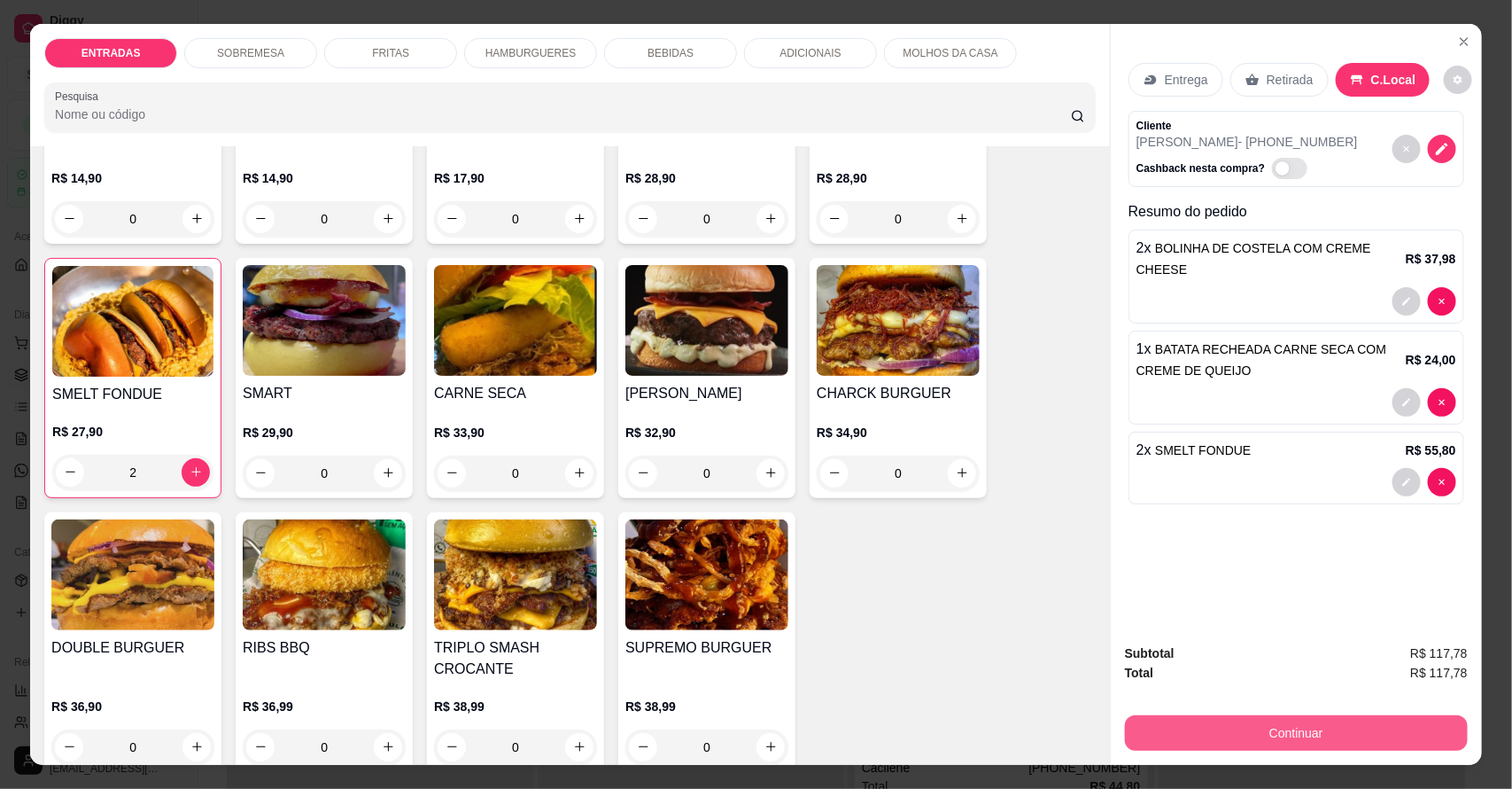
click at [1298, 738] on button "Continuar" at bounding box center [1296, 732] width 343 height 35
click at [1210, 716] on button "Continuar" at bounding box center [1296, 732] width 343 height 35
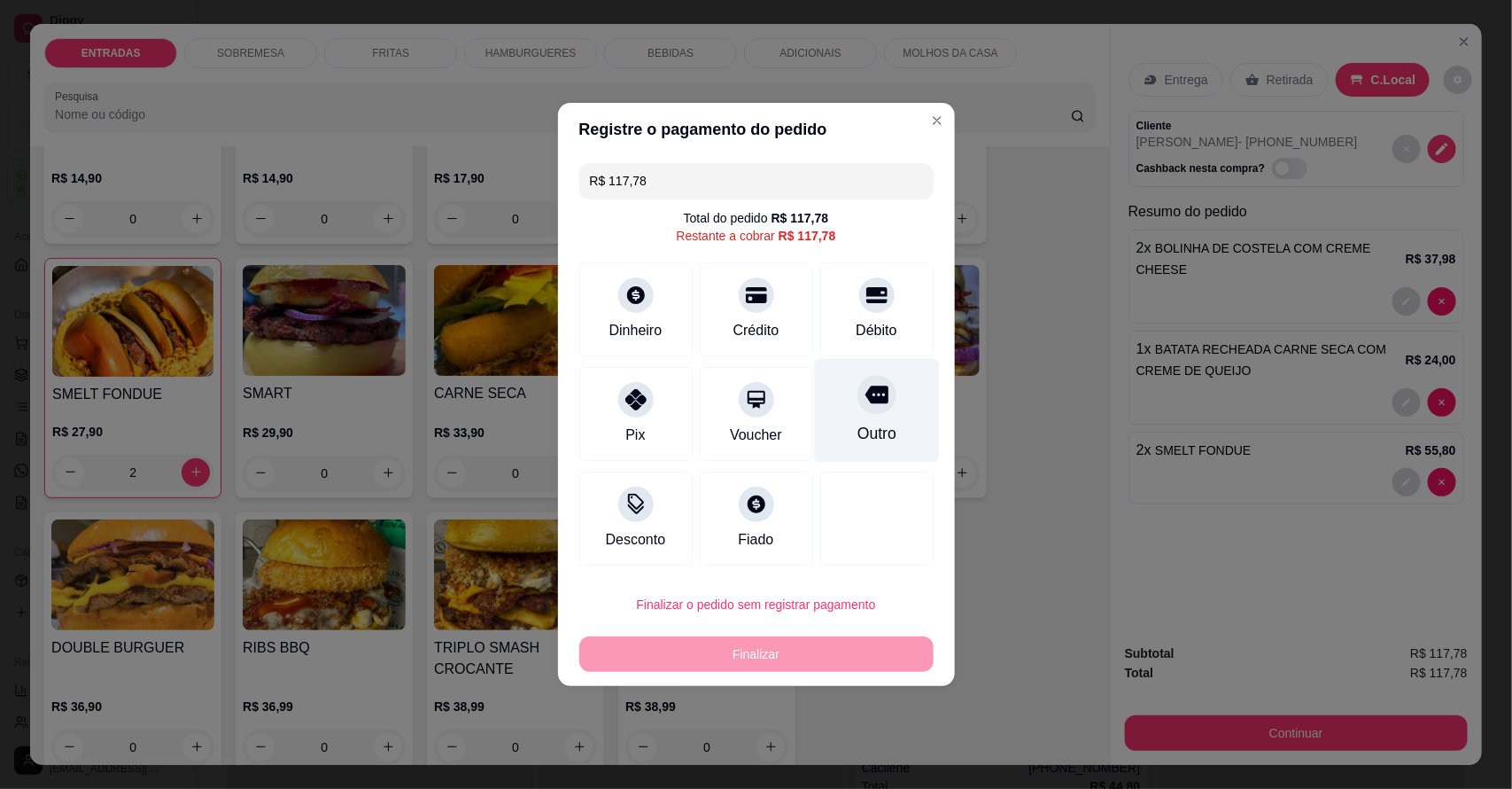
click at [838, 400] on div "Outro" at bounding box center [877, 410] width 125 height 104
type input "R$ 0,00"
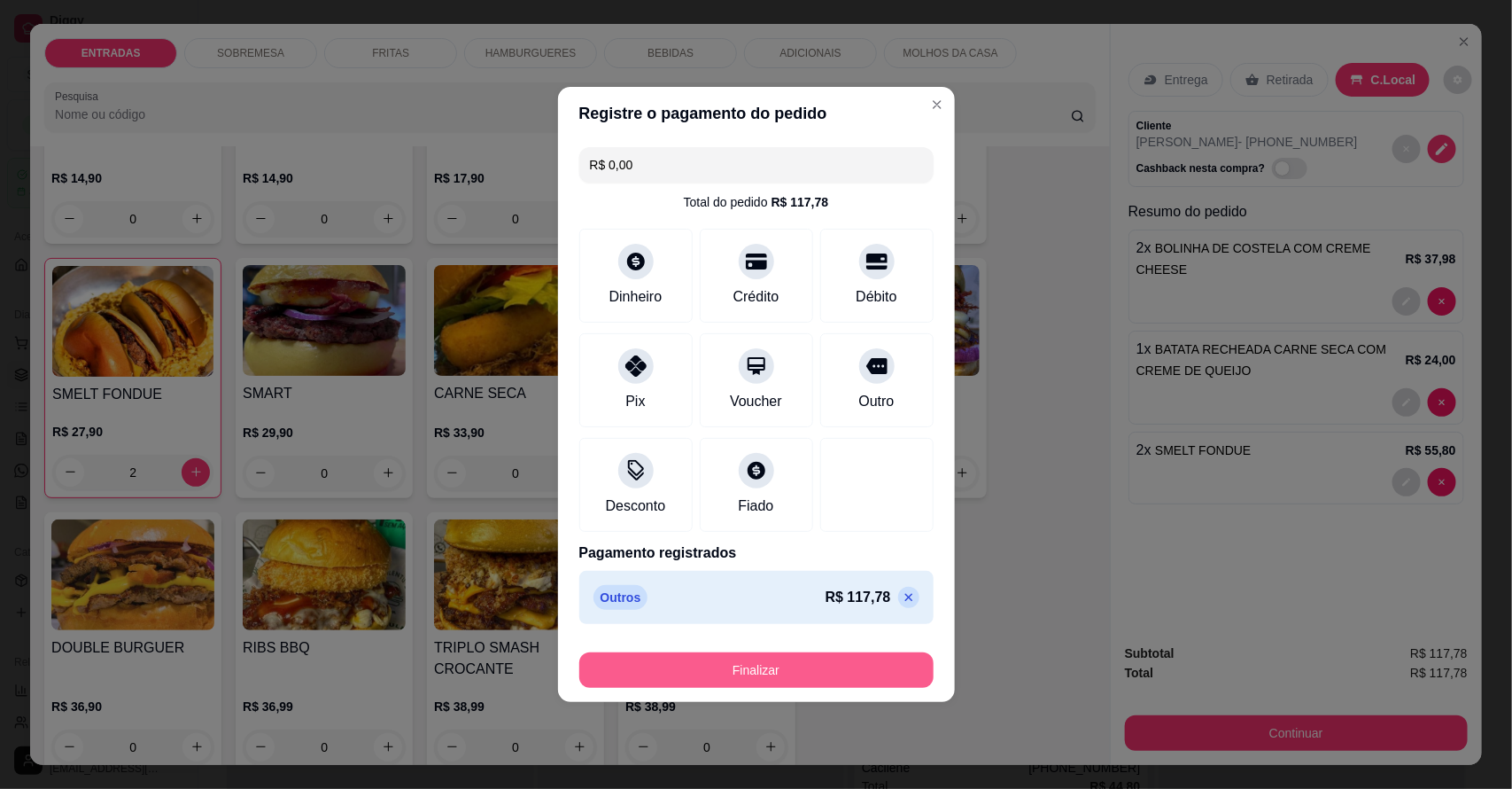
click at [844, 667] on button "Finalizar" at bounding box center [757, 669] width 355 height 35
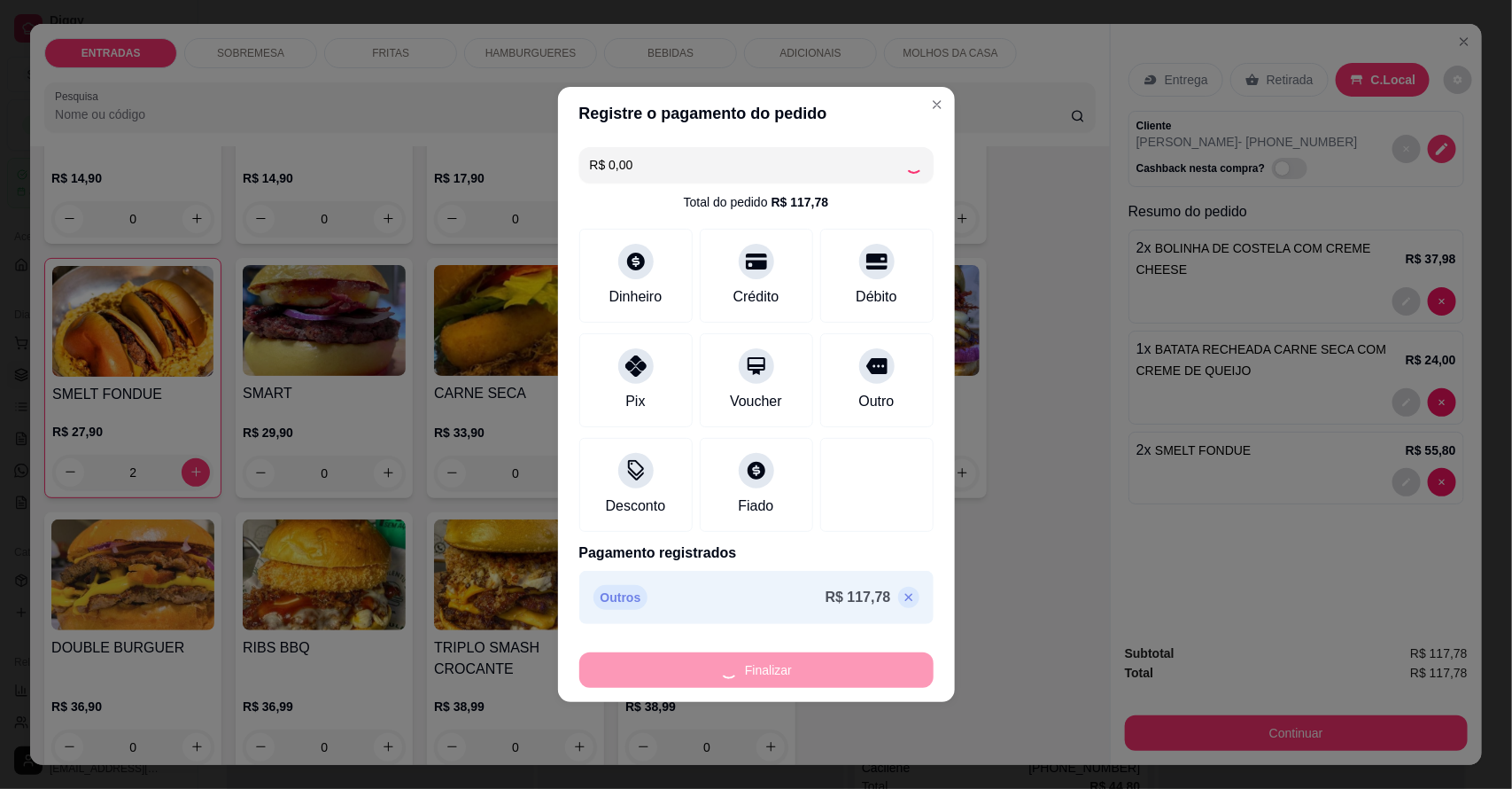
type input "0"
type input "-R$ 117,78"
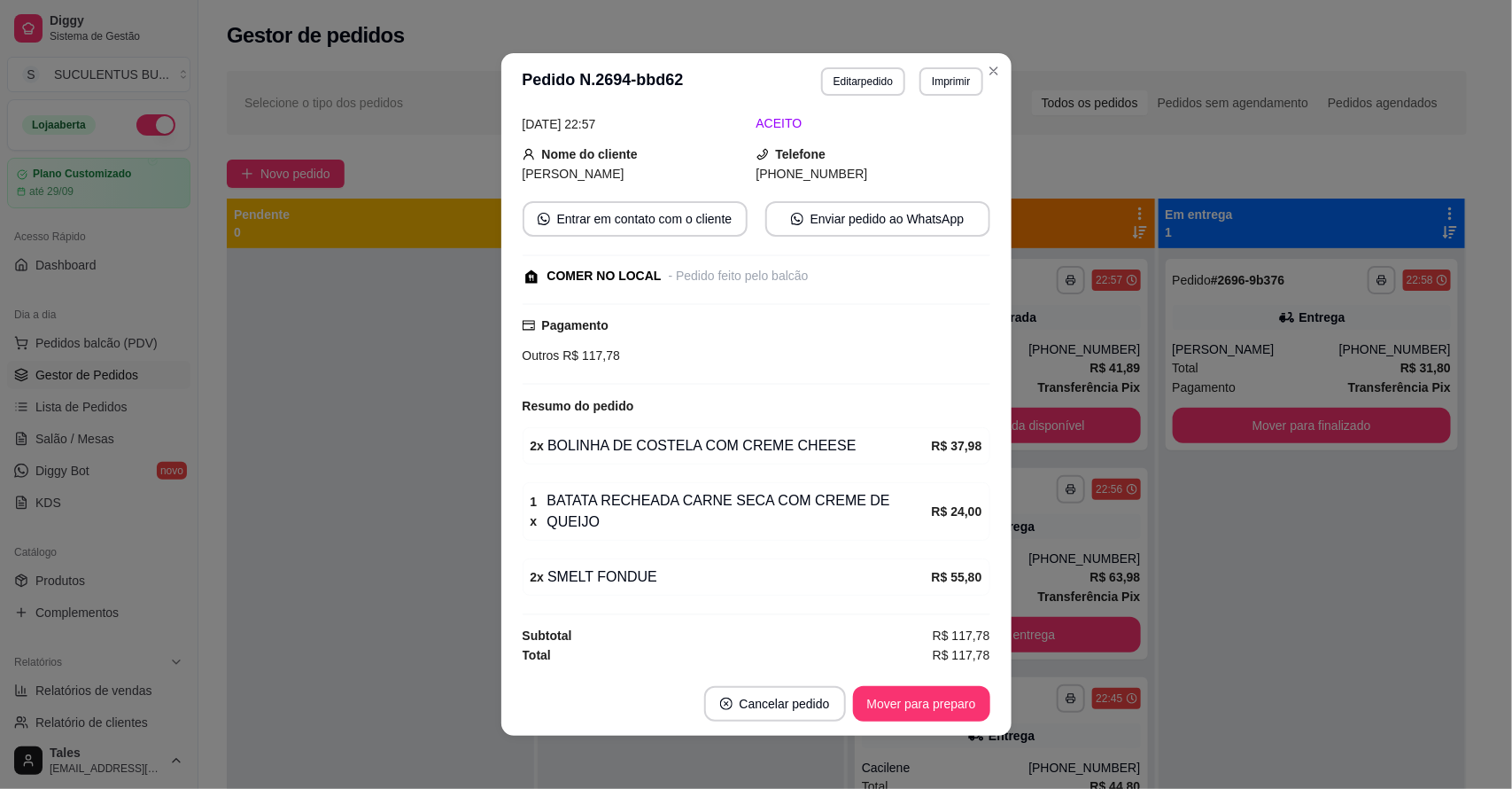
scroll to position [104, 0]
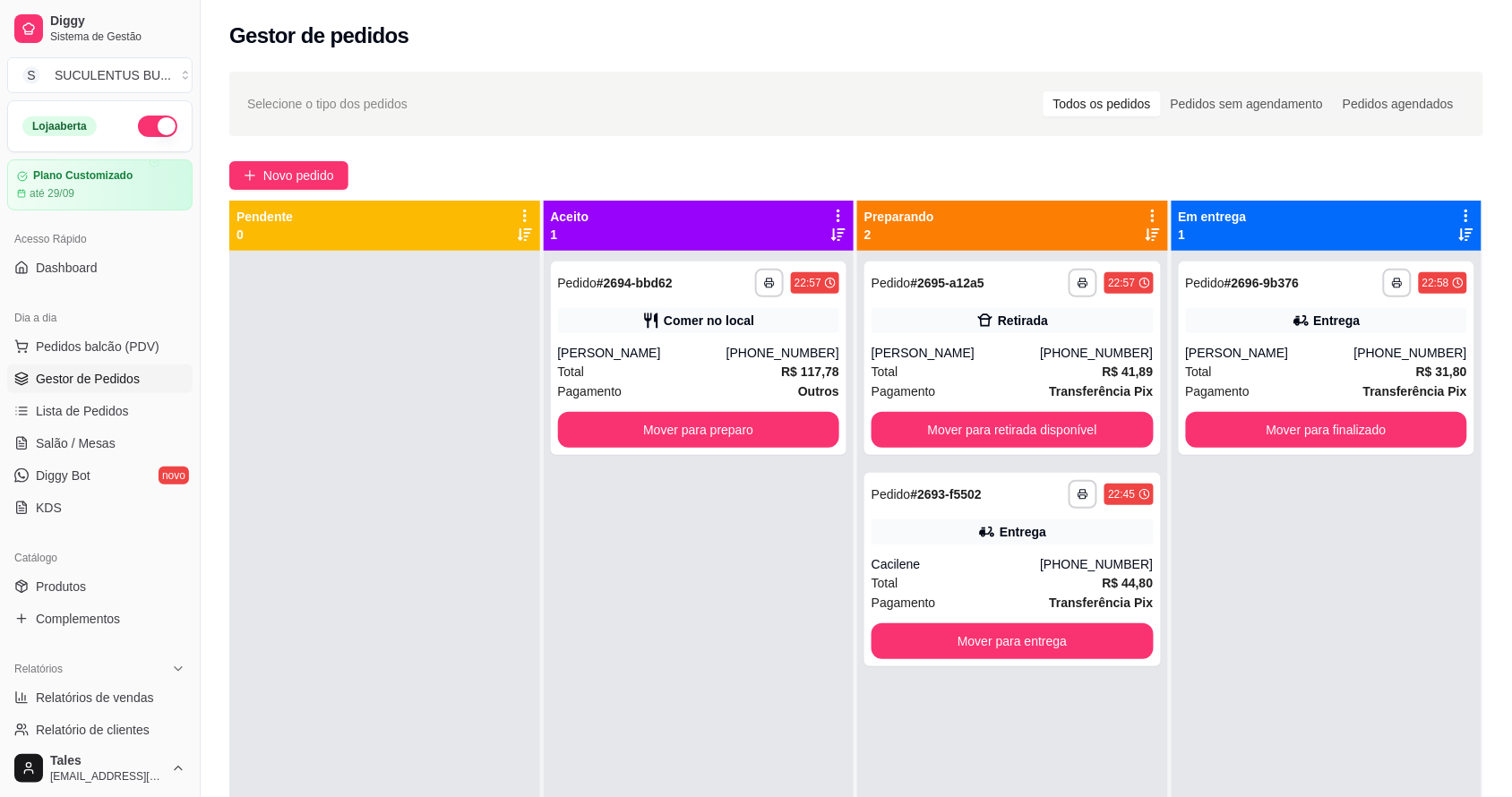
click at [1318, 613] on div "**********" at bounding box center [1326, 649] width 311 height 797
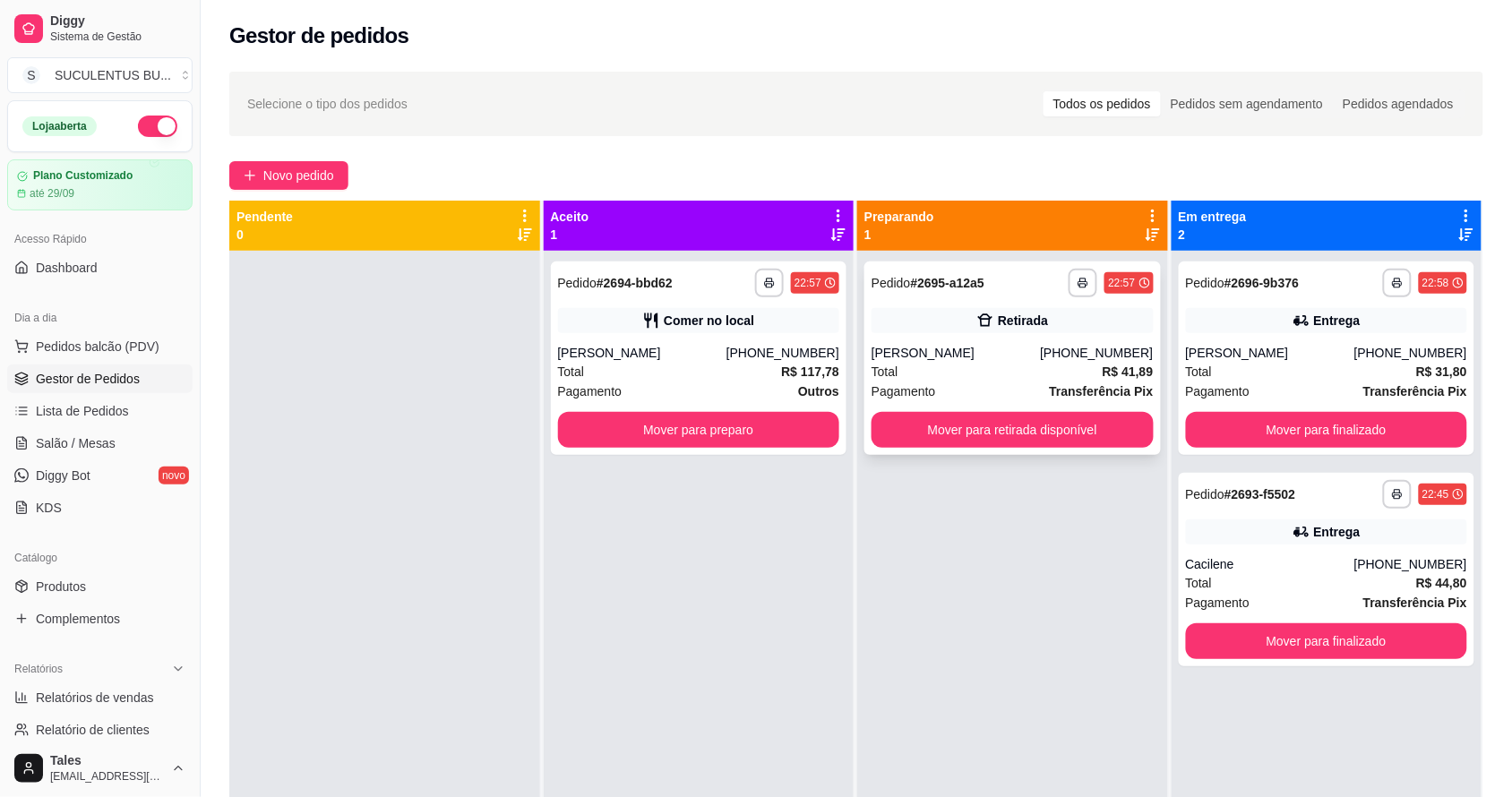
click at [1075, 360] on div "[PHONE_NUMBER]" at bounding box center [1095, 353] width 112 height 17
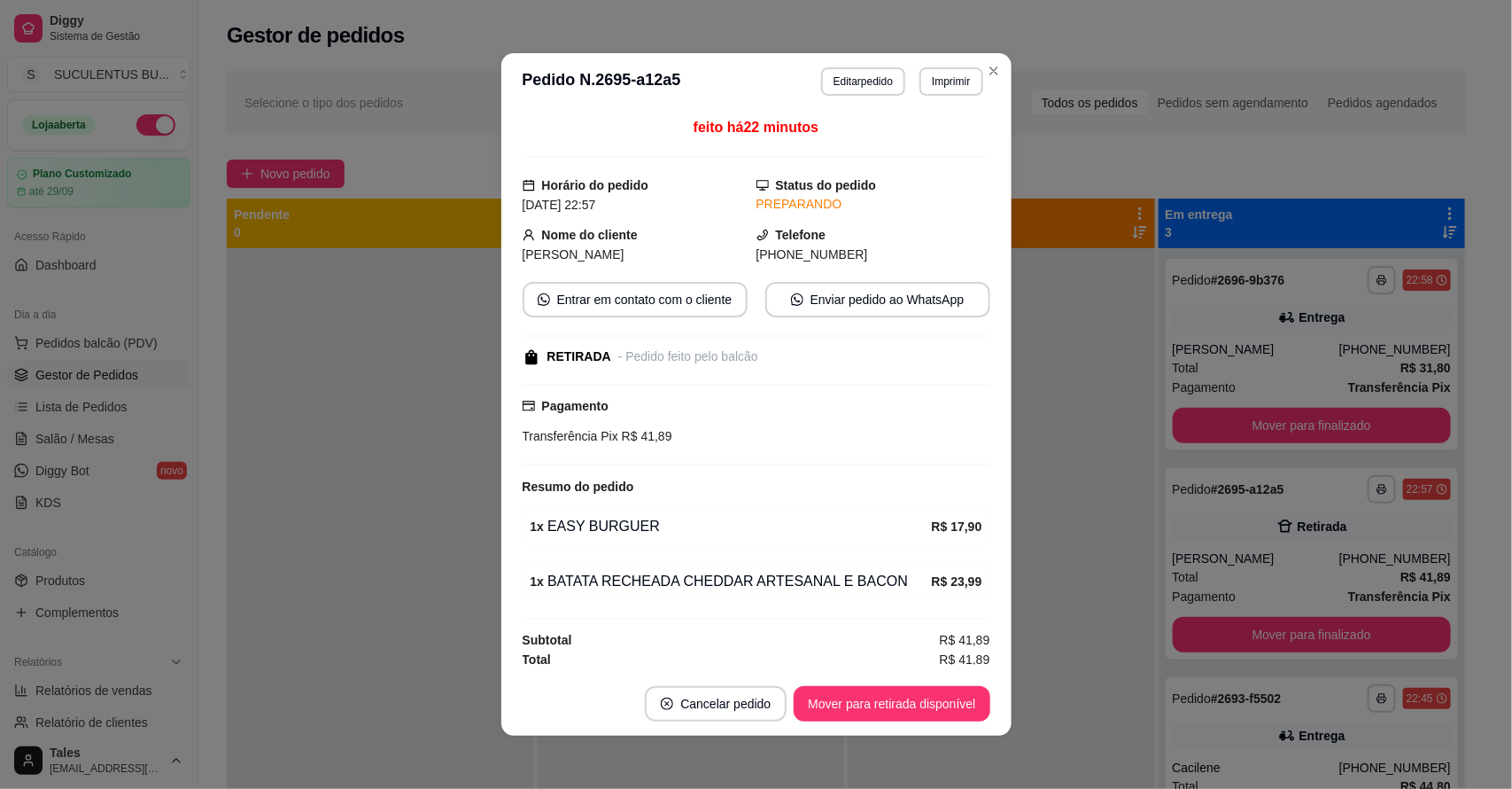
scroll to position [10, 0]
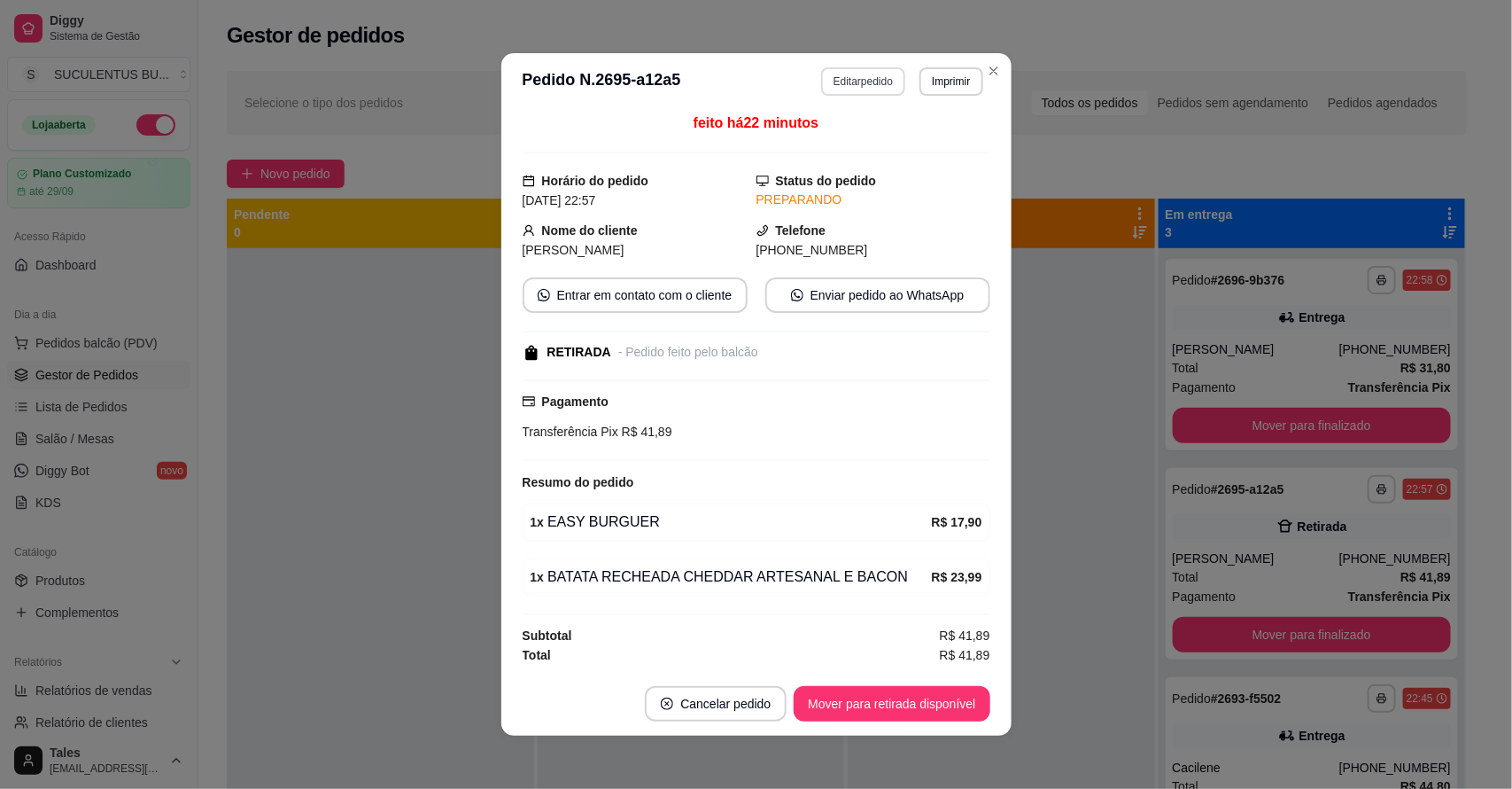
click at [856, 81] on button "Editar pedido" at bounding box center [863, 81] width 84 height 29
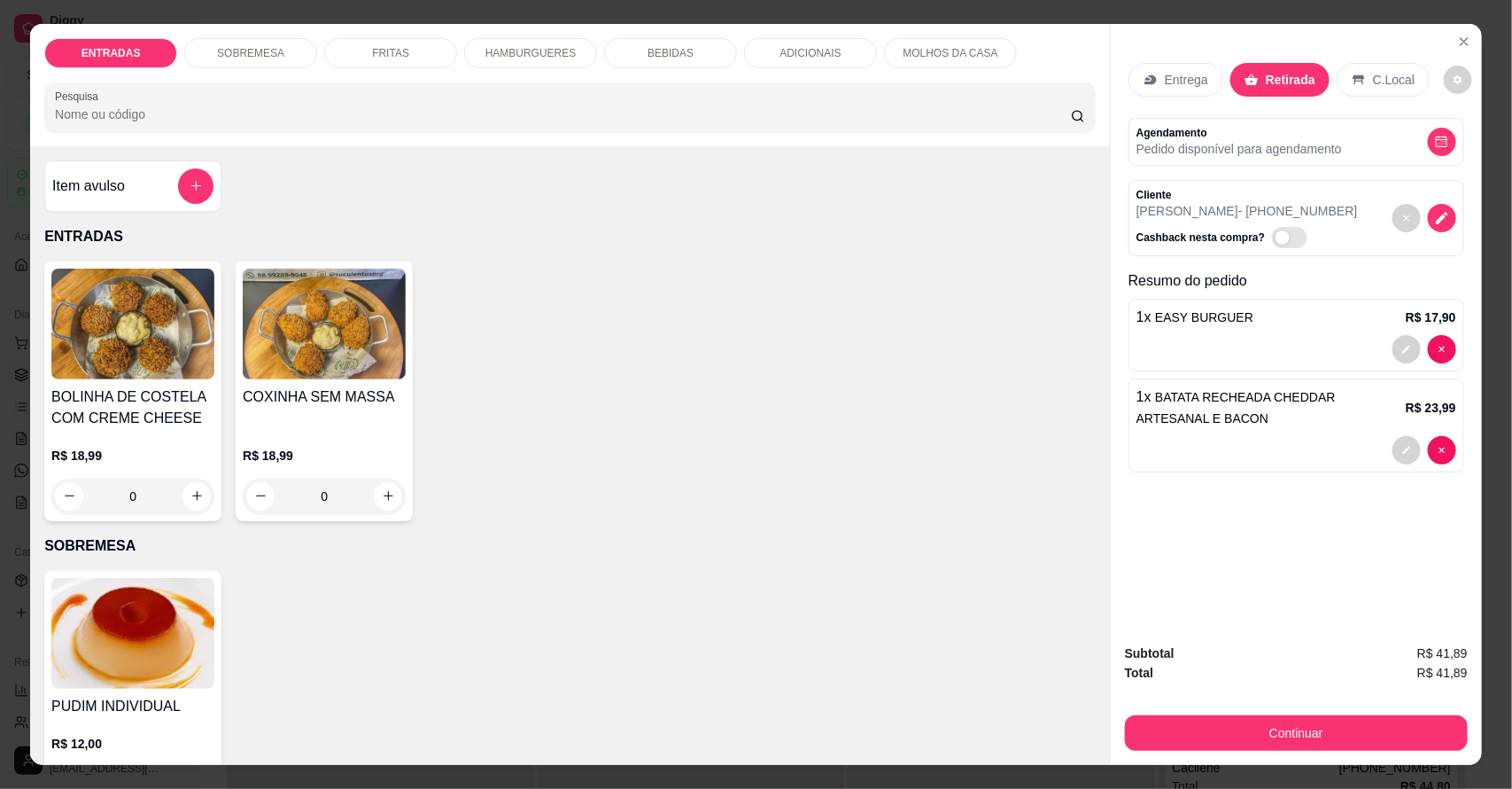
scroll to position [33, 0]
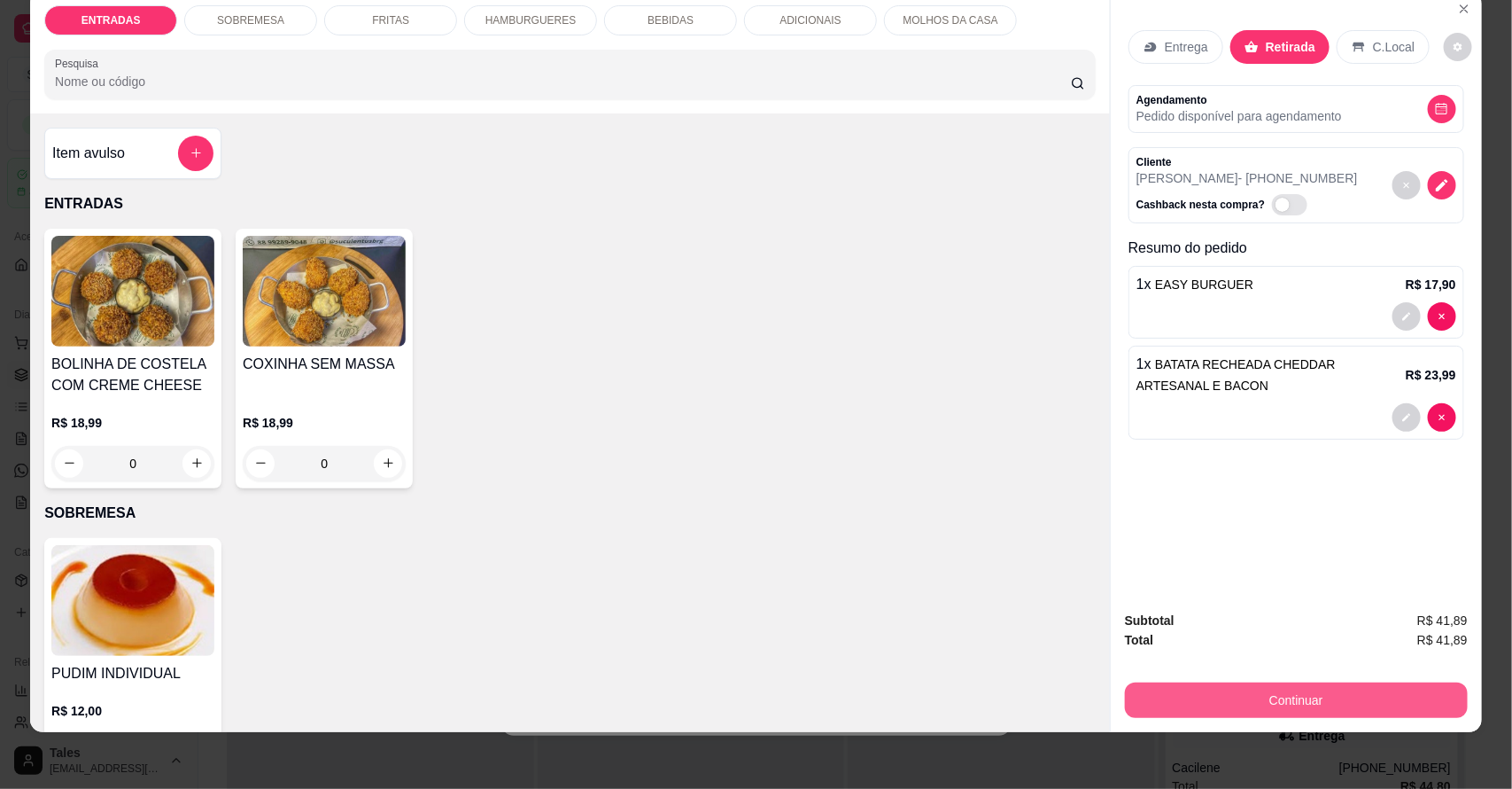
click at [1249, 707] on button "Continuar" at bounding box center [1296, 700] width 343 height 35
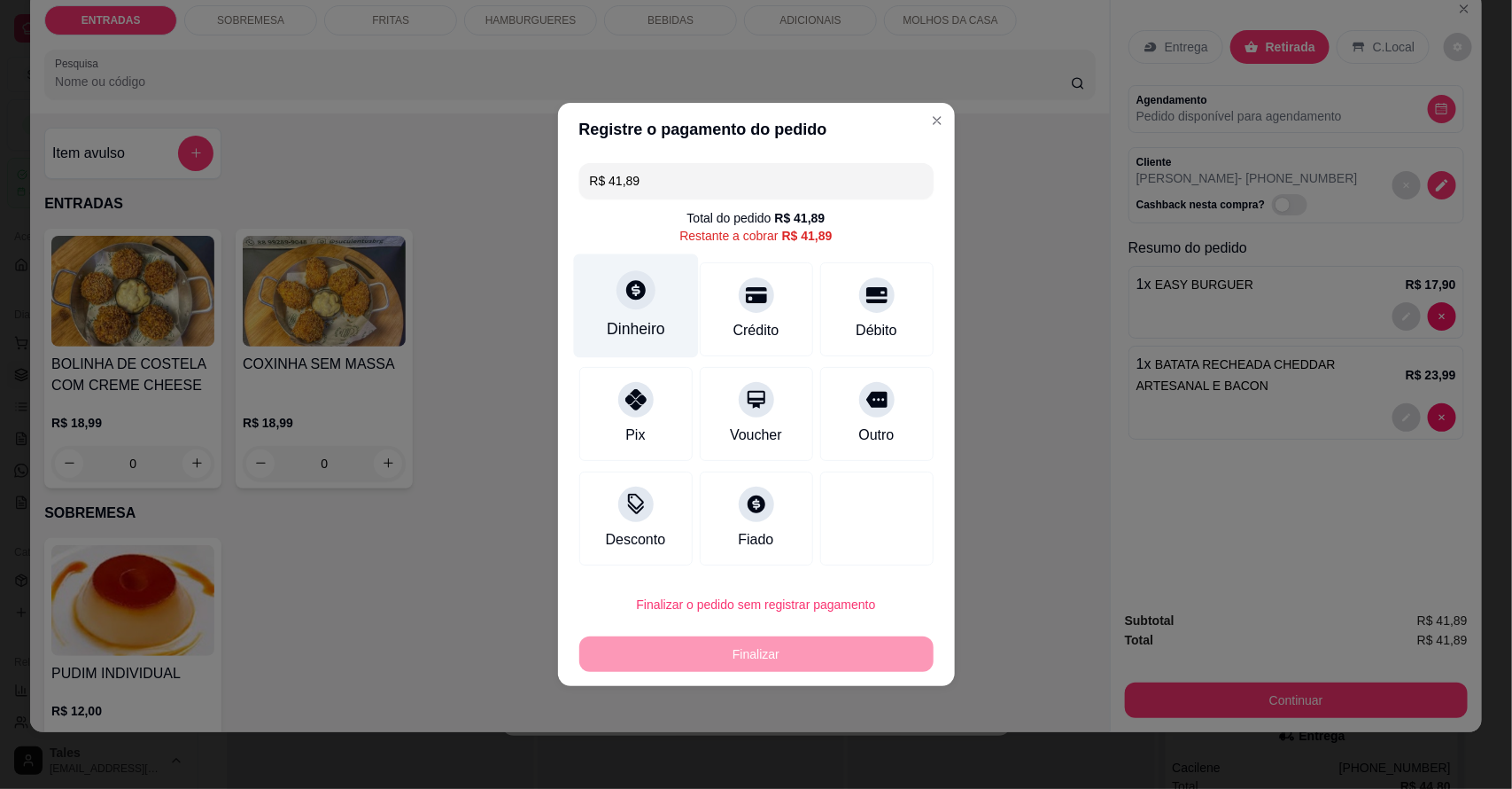
click at [638, 320] on div "Dinheiro" at bounding box center [635, 329] width 58 height 23
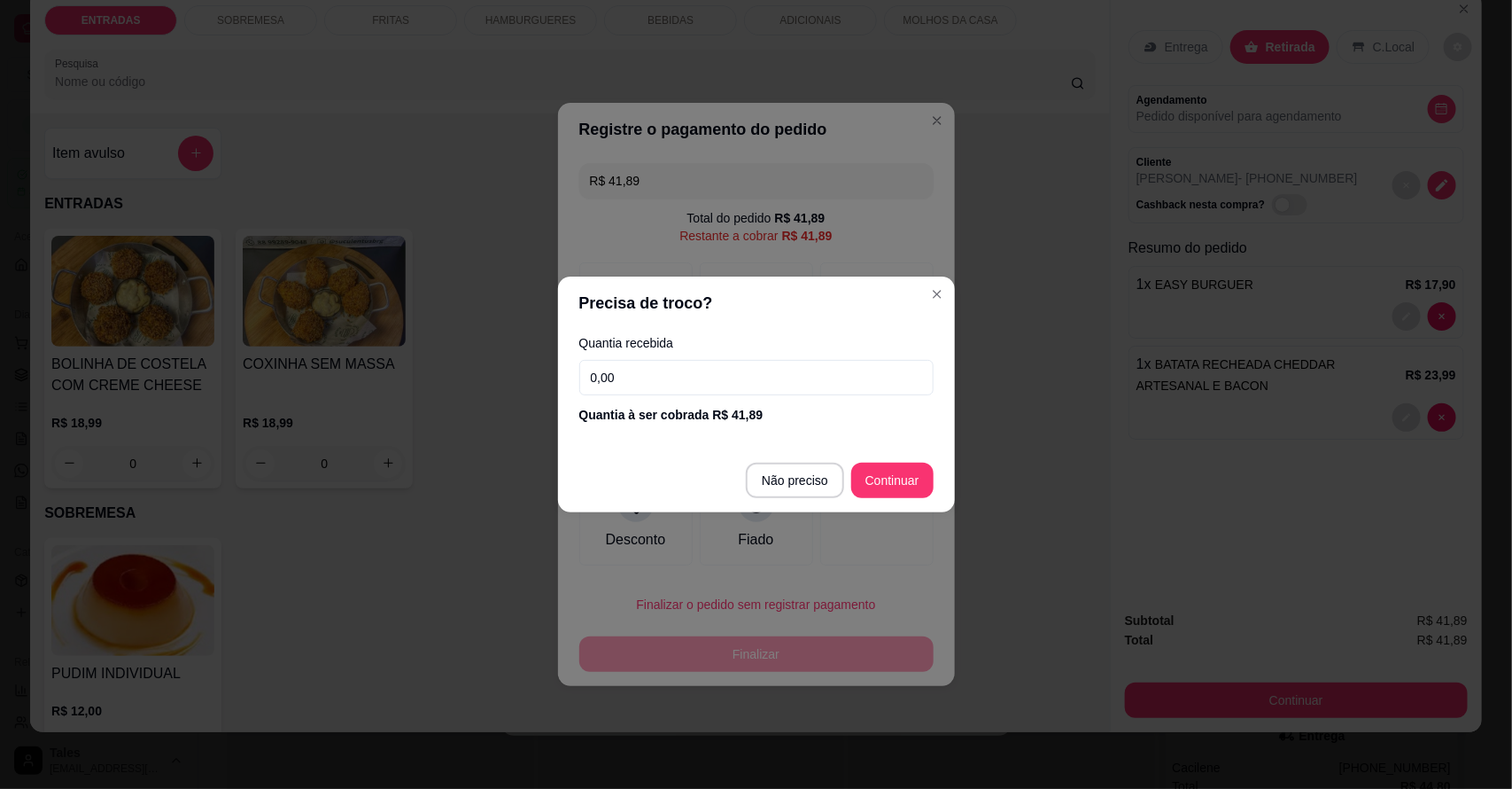
click at [772, 378] on input "0,00" at bounding box center [757, 377] width 355 height 35
type input "100,00"
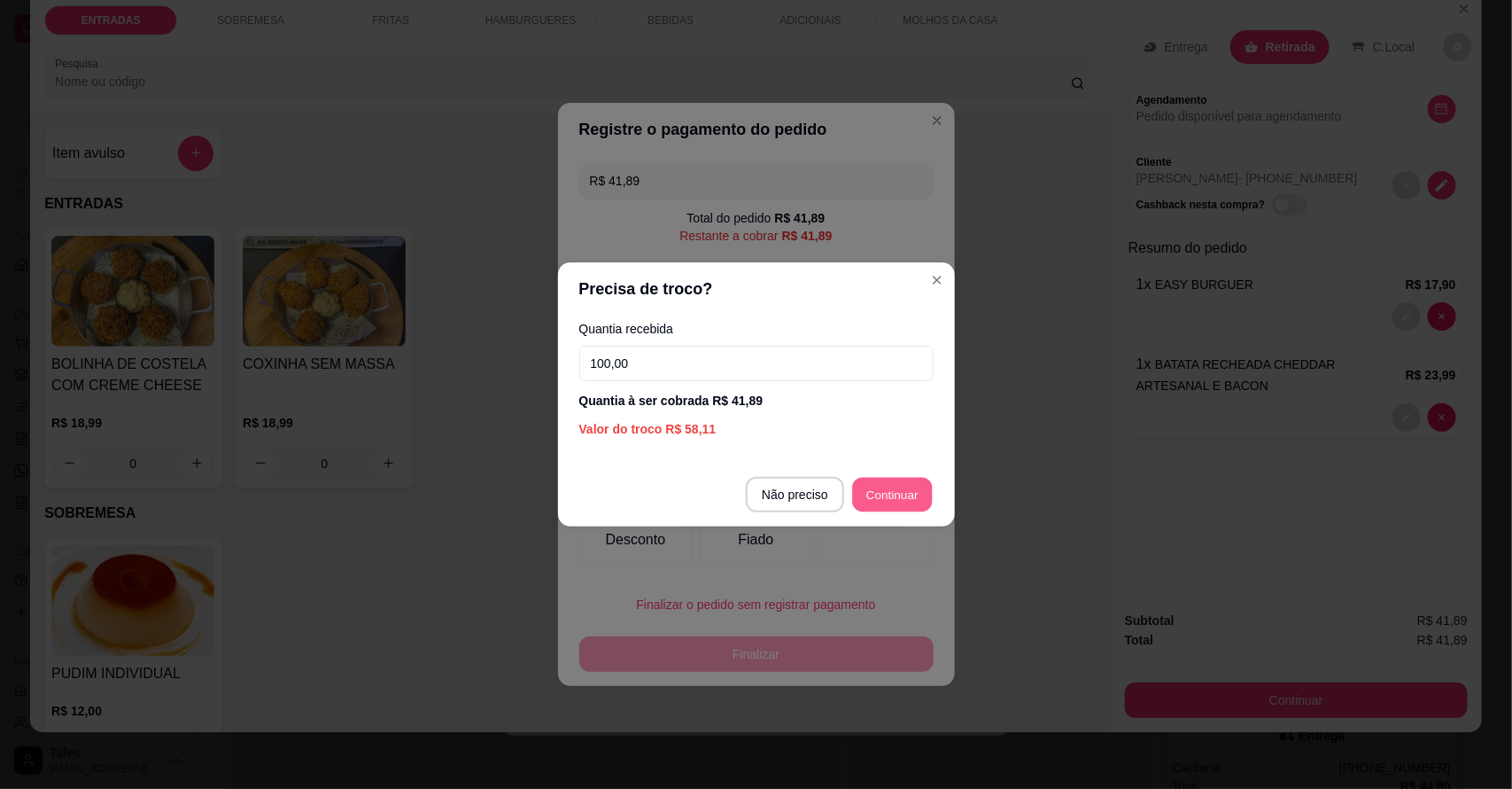
type input "R$ 0,00"
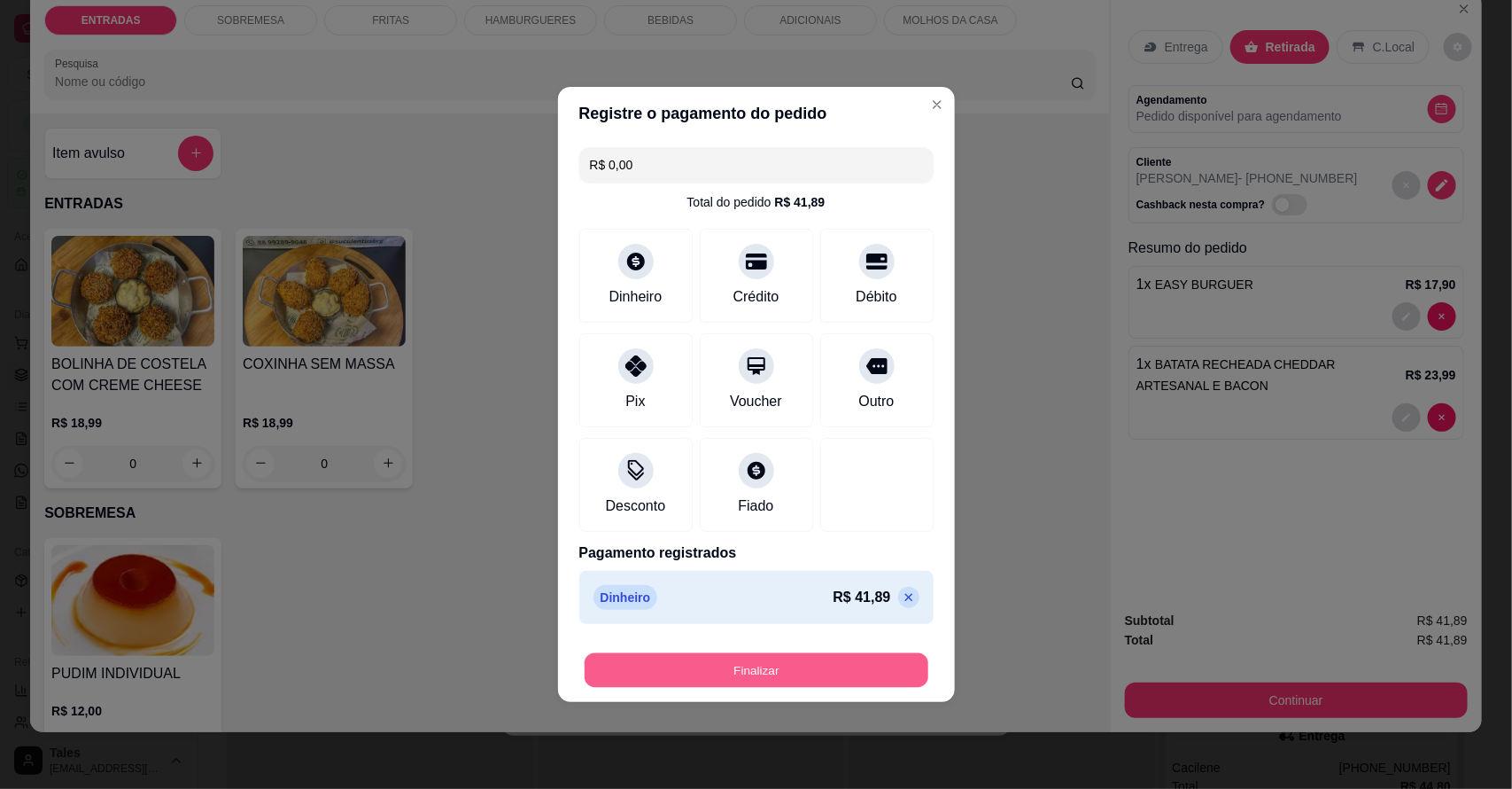
click at [820, 681] on button "Finalizar" at bounding box center [756, 670] width 344 height 35
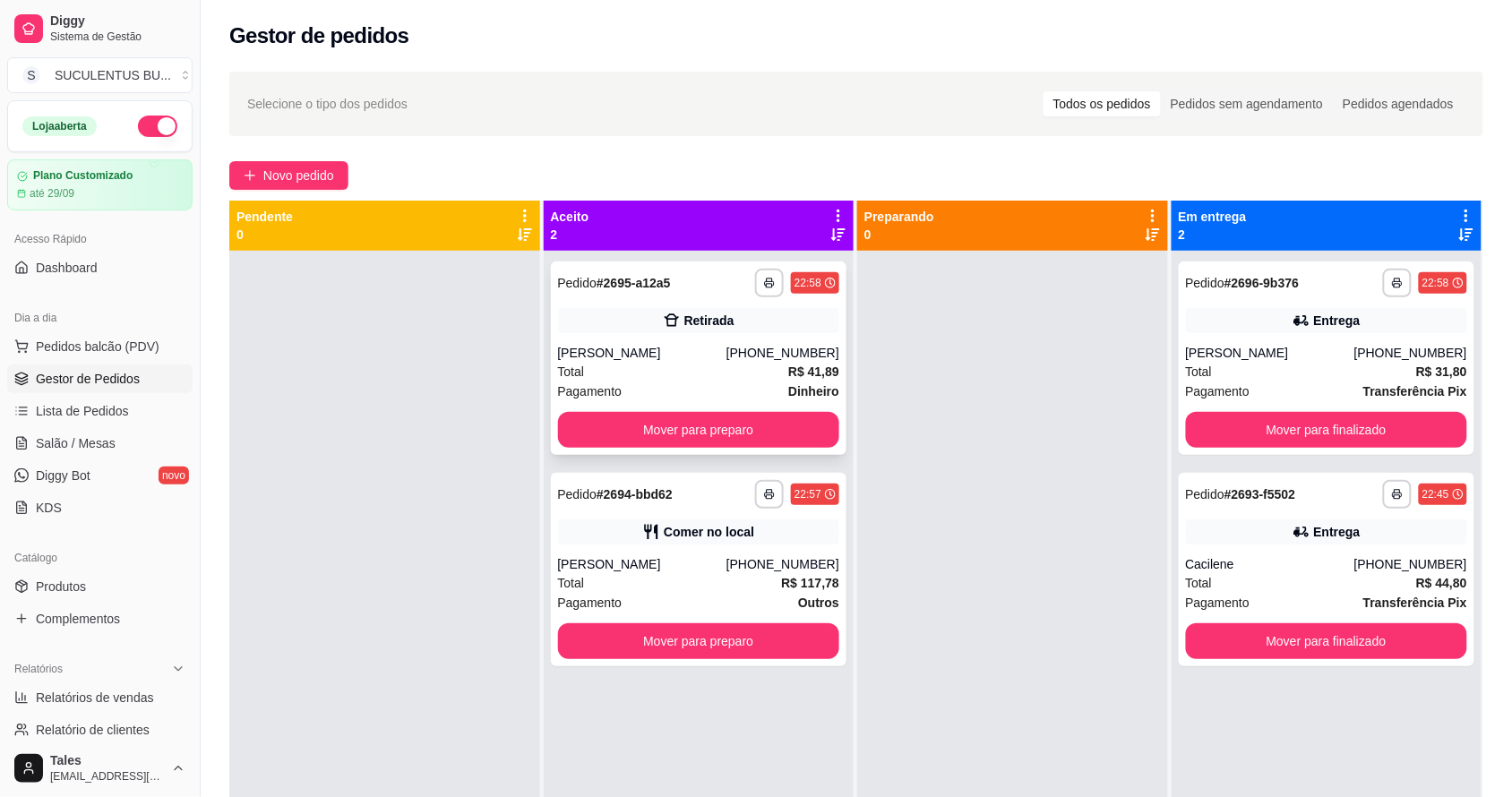
click at [698, 374] on div "Total R$ 41,89" at bounding box center [698, 371] width 282 height 19
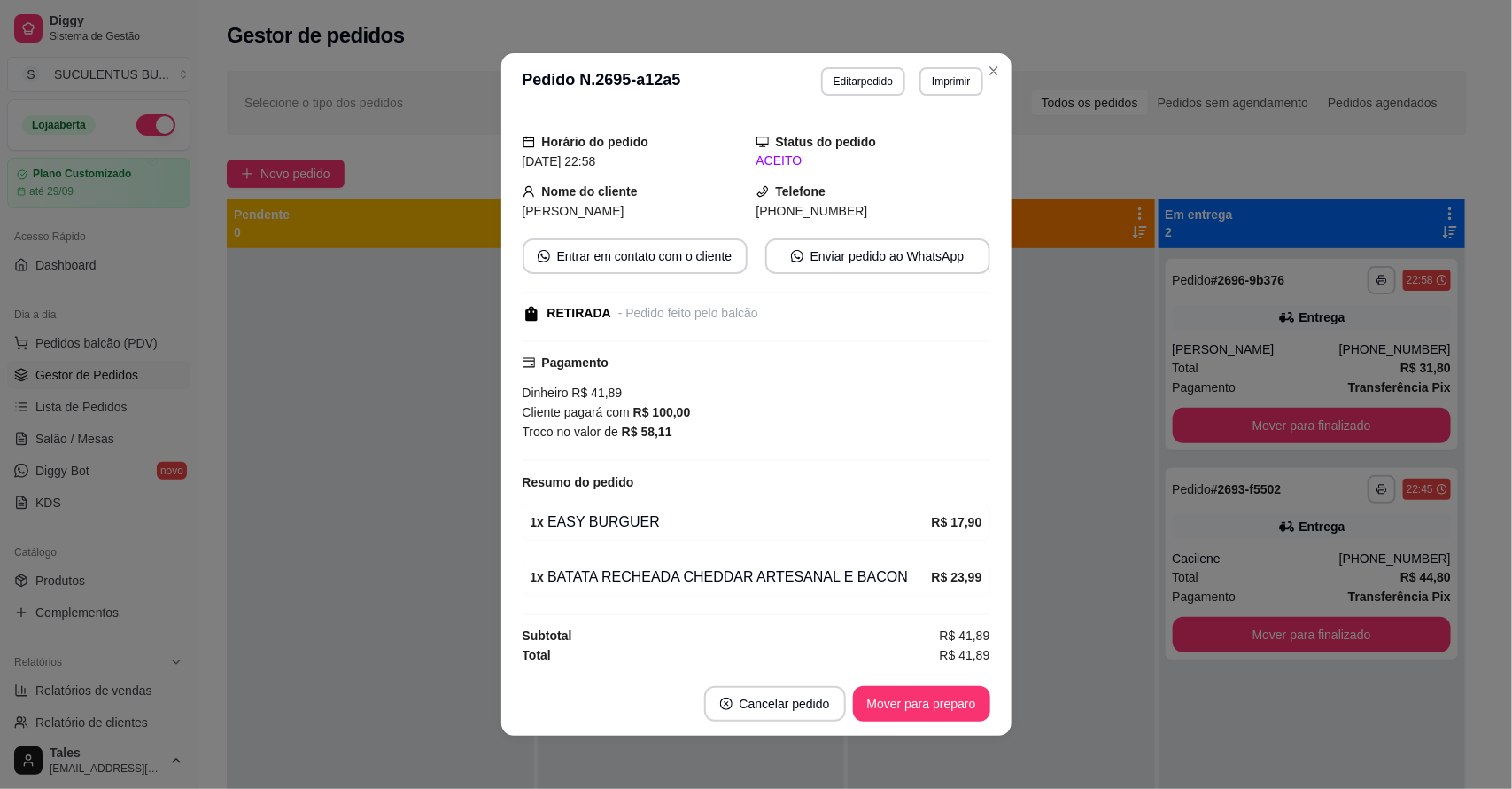
scroll to position [3, 0]
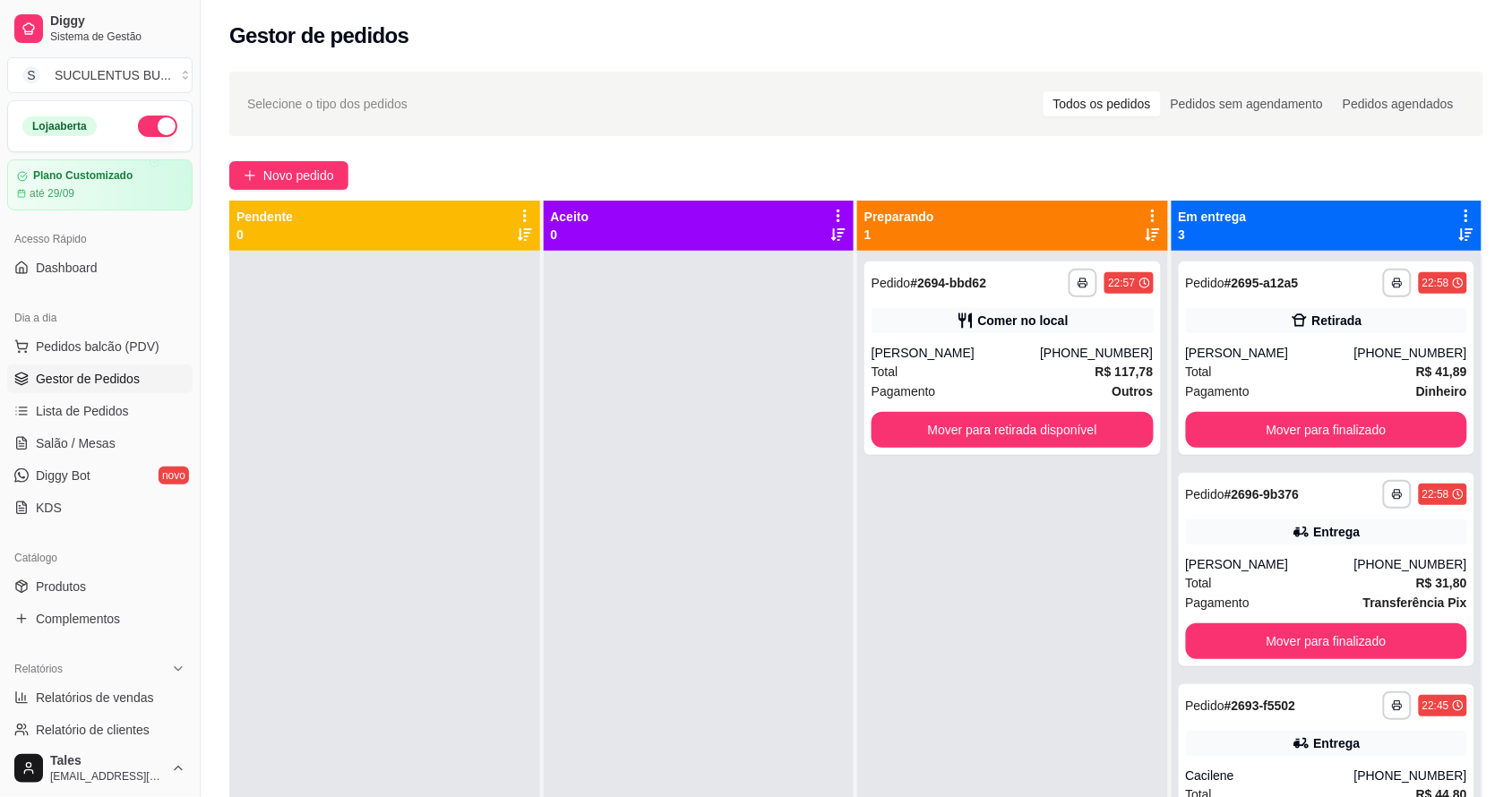
click at [1095, 587] on div "**********" at bounding box center [1012, 649] width 311 height 797
click at [1096, 516] on div "**********" at bounding box center [1012, 649] width 311 height 797
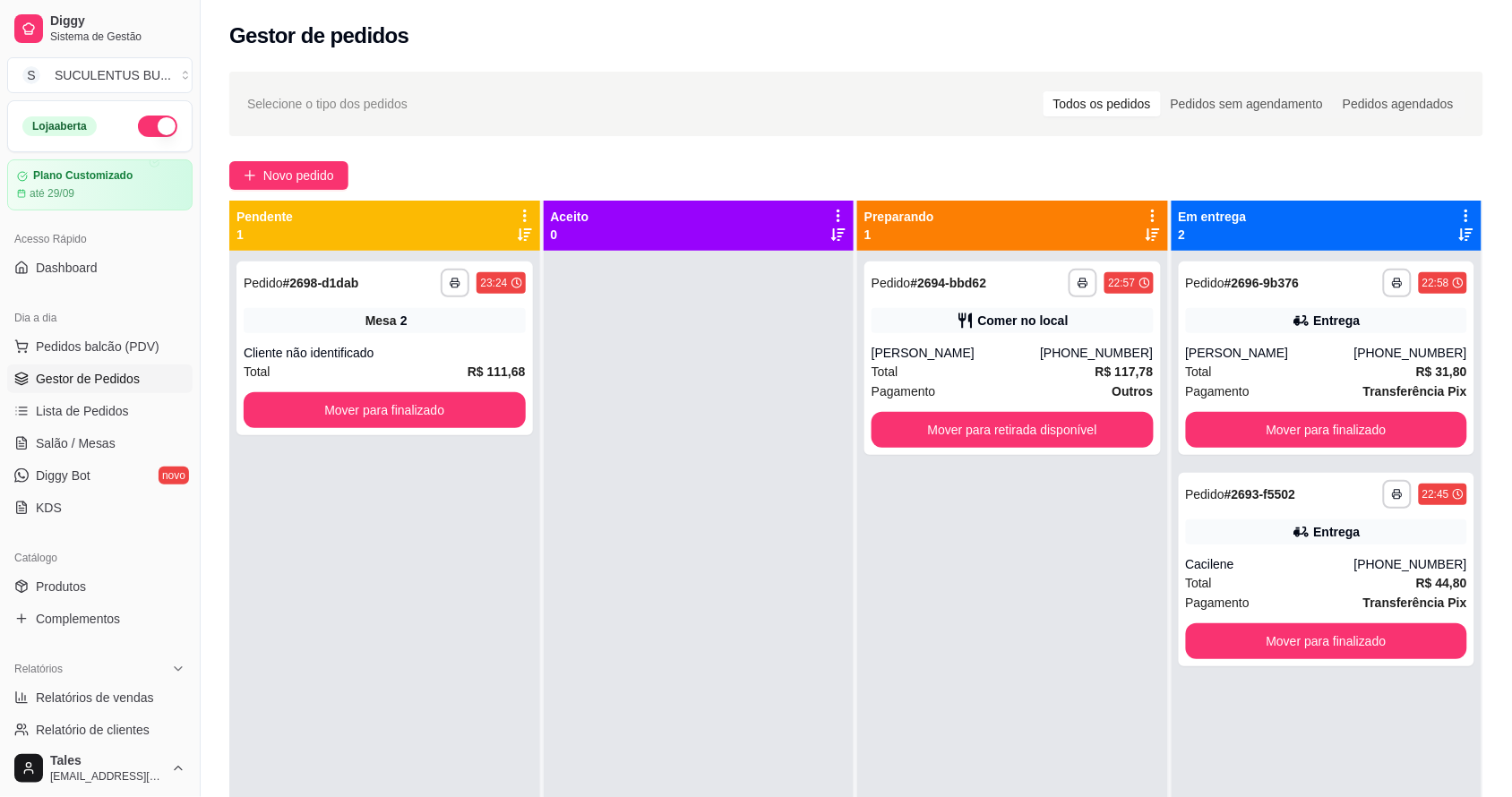
click at [638, 729] on div at bounding box center [698, 649] width 311 height 797
click at [651, 436] on div at bounding box center [698, 649] width 311 height 797
click at [1088, 370] on div "Total R$ 117,78" at bounding box center [1012, 371] width 282 height 19
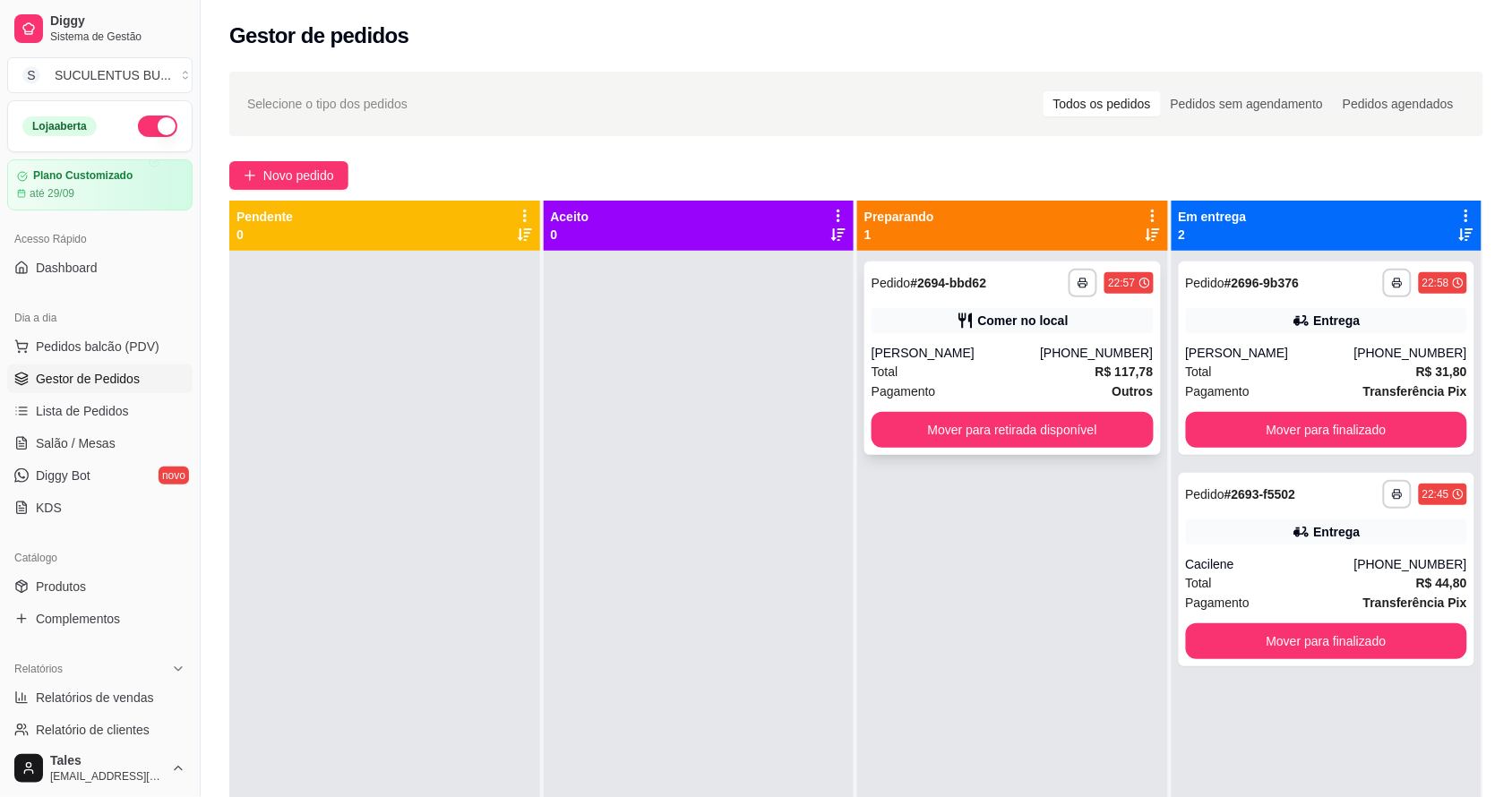
click at [1000, 369] on div "Total R$ 117,78" at bounding box center [1012, 371] width 282 height 19
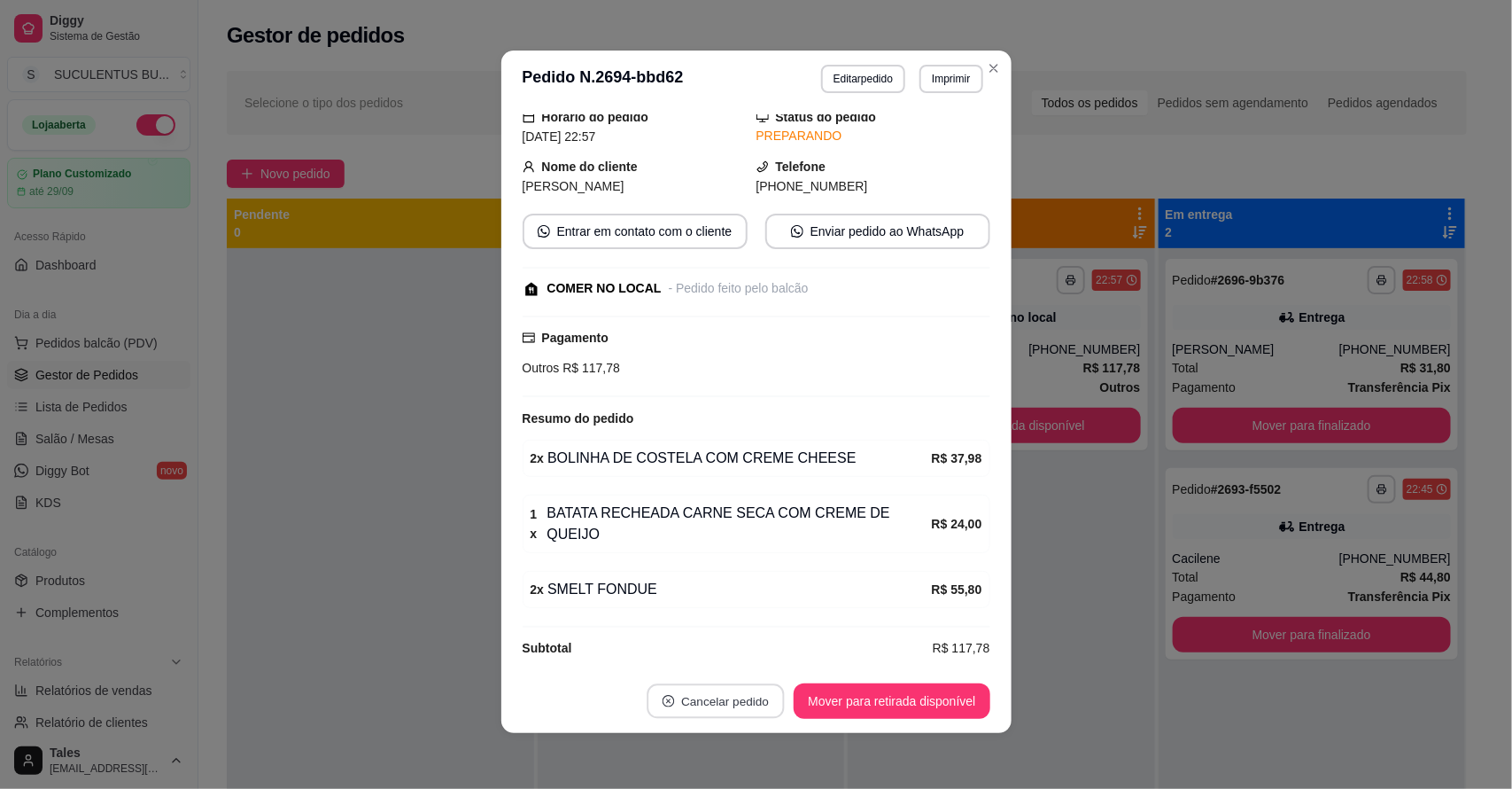
click at [742, 694] on button "Cancelar pedido" at bounding box center [716, 702] width 137 height 35
click at [751, 661] on button "Sim" at bounding box center [758, 657] width 69 height 35
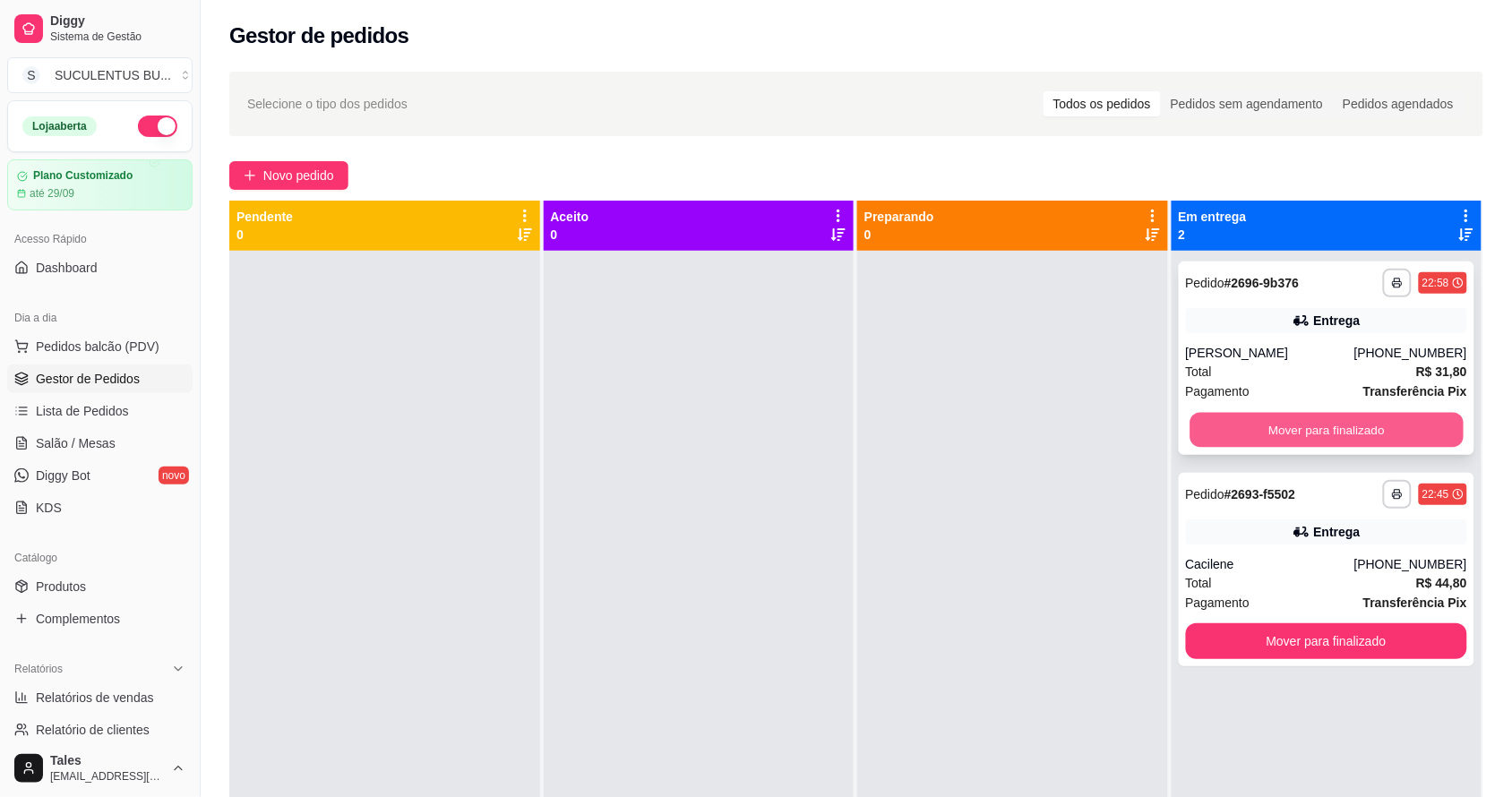
click at [1355, 421] on button "Mover para finalizado" at bounding box center [1326, 430] width 273 height 35
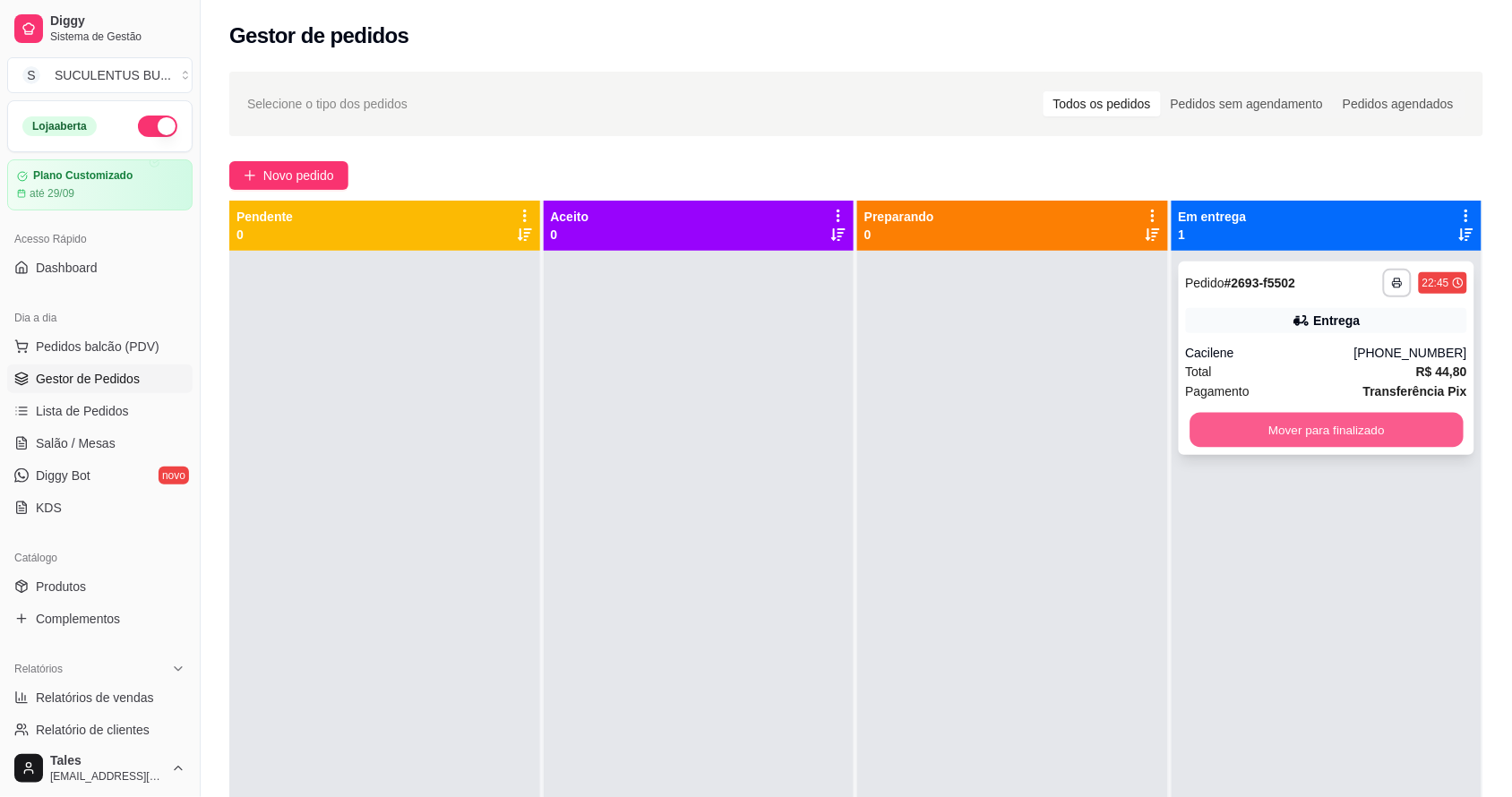
click at [1359, 426] on button "Mover para finalizado" at bounding box center [1326, 430] width 273 height 35
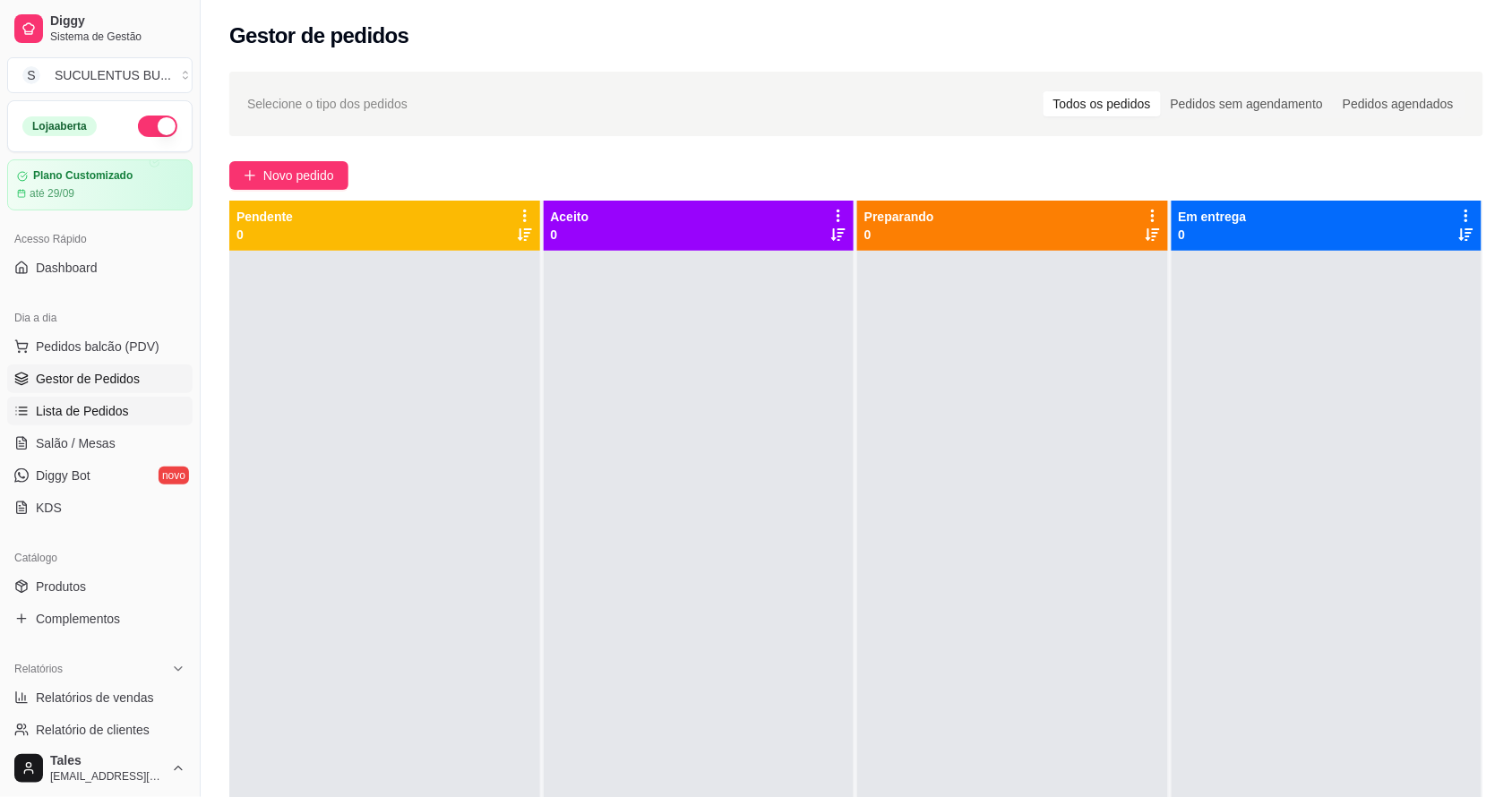
click at [104, 409] on span "Lista de Pedidos" at bounding box center [82, 411] width 93 height 17
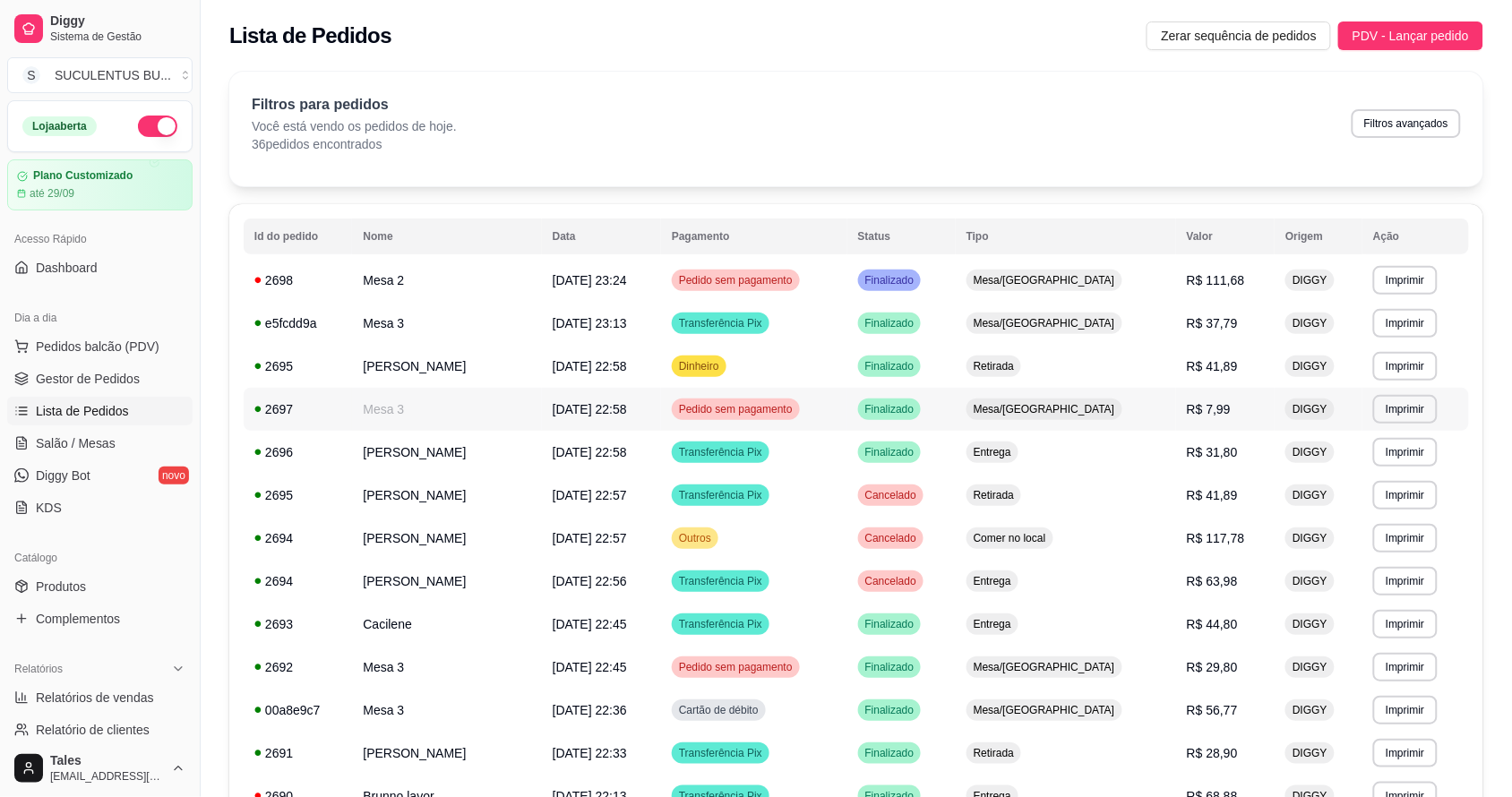
click at [623, 397] on td "[DATE] 22:58" at bounding box center [601, 409] width 119 height 43
click at [796, 414] on span "Pedido sem pagamento" at bounding box center [735, 409] width 121 height 15
click at [848, 671] on td "Pedido sem pagamento" at bounding box center [754, 667] width 186 height 43
click at [796, 404] on span "Pedido sem pagamento" at bounding box center [735, 409] width 121 height 15
click at [737, 403] on span "Pedido sem pagamento" at bounding box center [735, 409] width 121 height 15
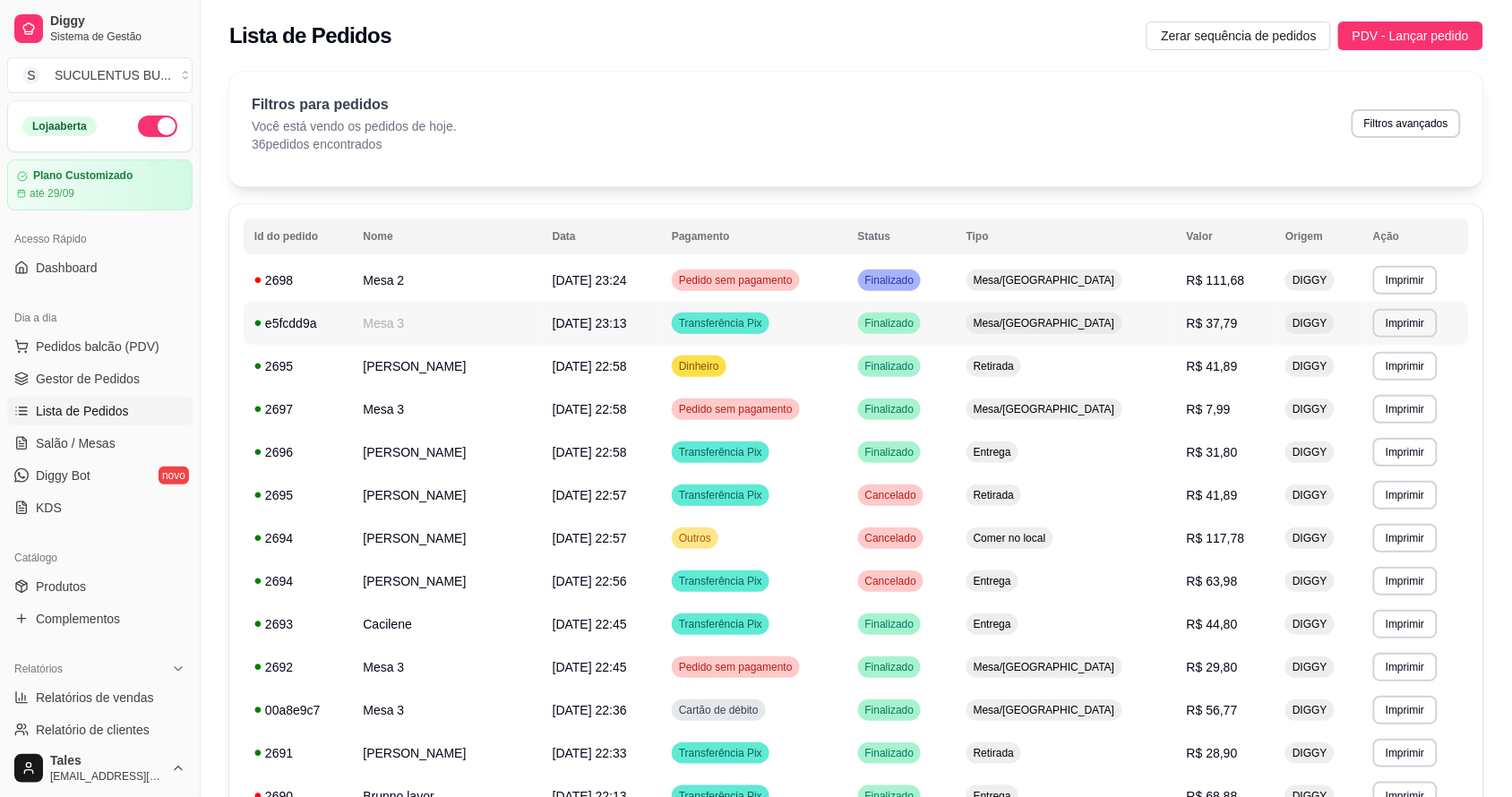
click at [661, 328] on td "[DATE] 23:13" at bounding box center [601, 323] width 119 height 43
click at [800, 400] on div "Pedido sem pagamento" at bounding box center [735, 409] width 128 height 21
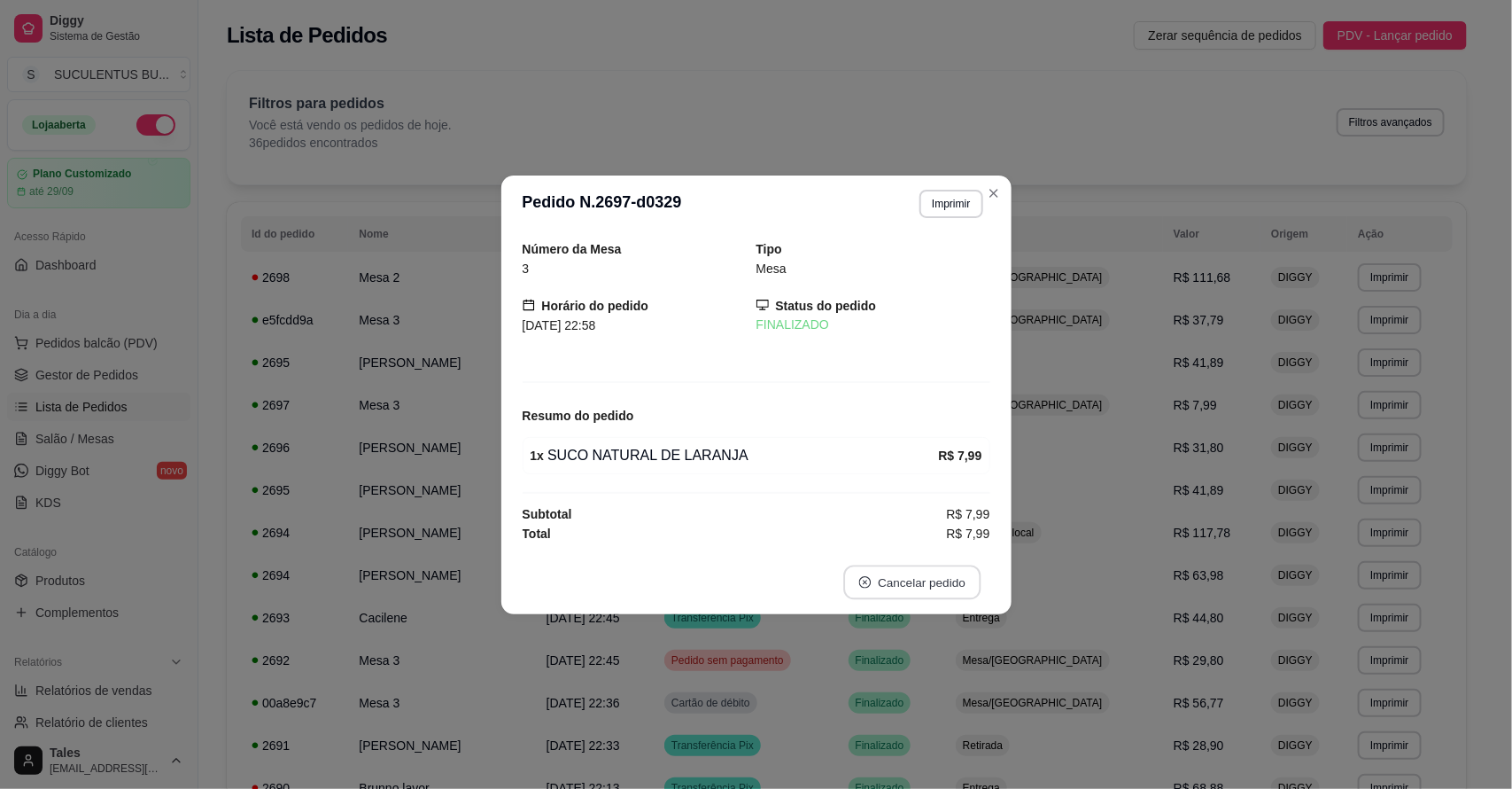
click at [923, 578] on button "Cancelar pedido" at bounding box center [911, 582] width 137 height 35
click at [944, 547] on button "Sim" at bounding box center [962, 540] width 71 height 35
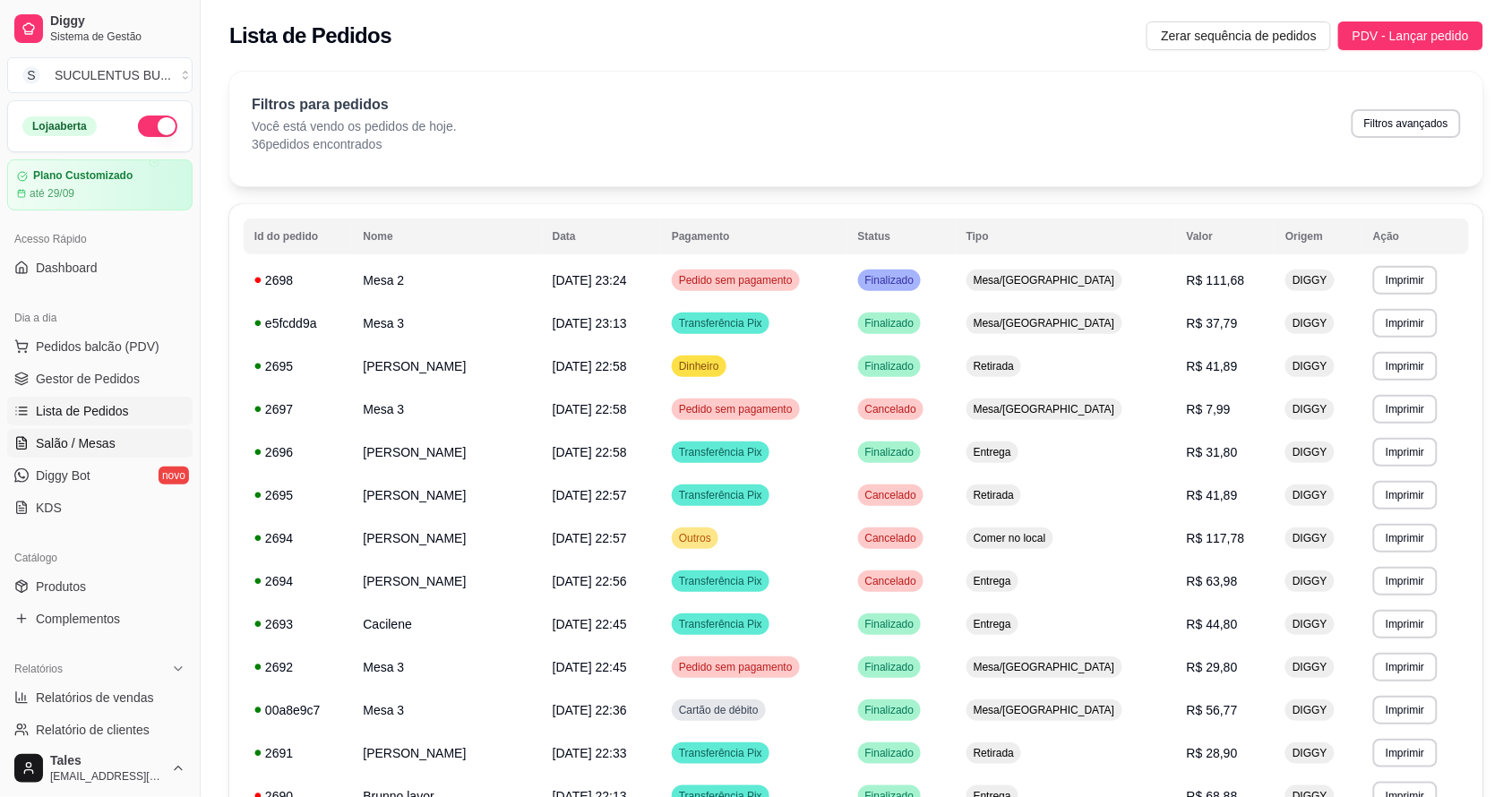
click at [113, 444] on link "Salão / Mesas" at bounding box center [99, 444] width 185 height 29
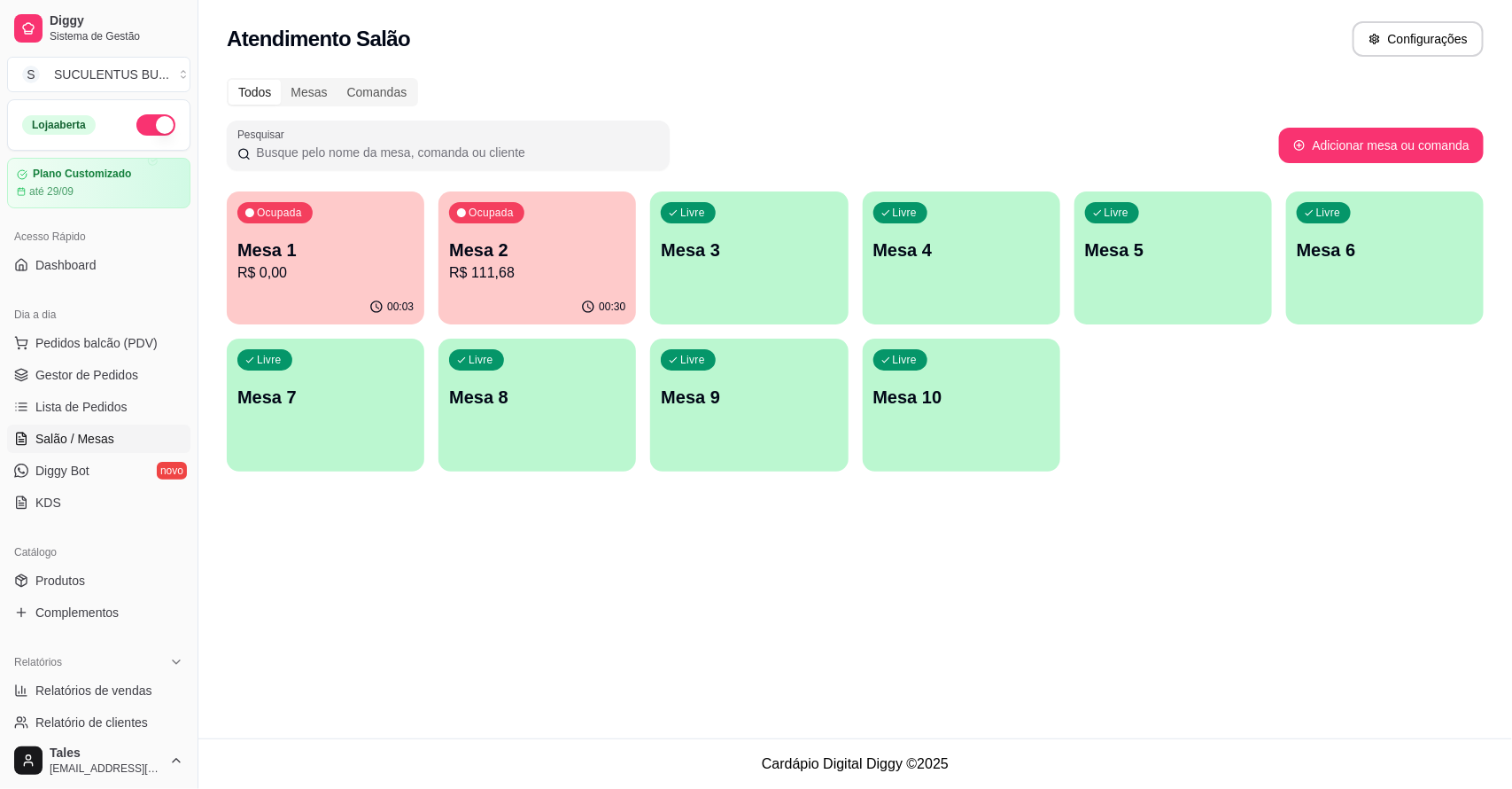
click at [319, 245] on p "Mesa 1" at bounding box center [326, 250] width 176 height 25
click at [524, 275] on p "R$ 111,68" at bounding box center [538, 273] width 176 height 21
click at [521, 564] on div "Atendimento Salão Configurações Todos Mesas Comandas Pesquisar Adicionar mesa o…" at bounding box center [855, 369] width 1314 height 738
click at [503, 268] on p "R$ 111,68" at bounding box center [538, 273] width 176 height 21
click at [104, 434] on span "Salão / Mesas" at bounding box center [75, 438] width 79 height 17
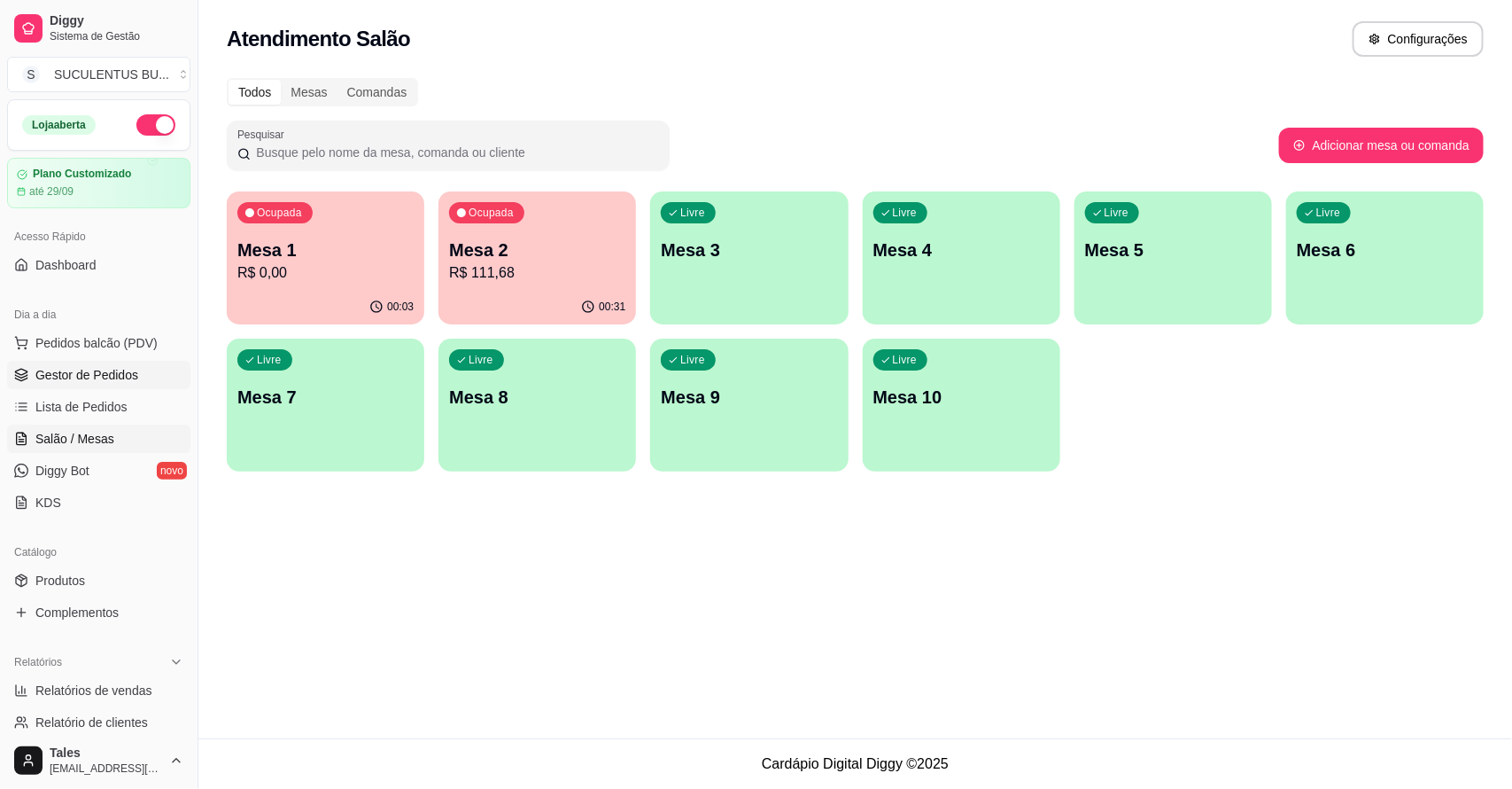
click at [86, 373] on span "Gestor de Pedidos" at bounding box center [86, 375] width 103 height 17
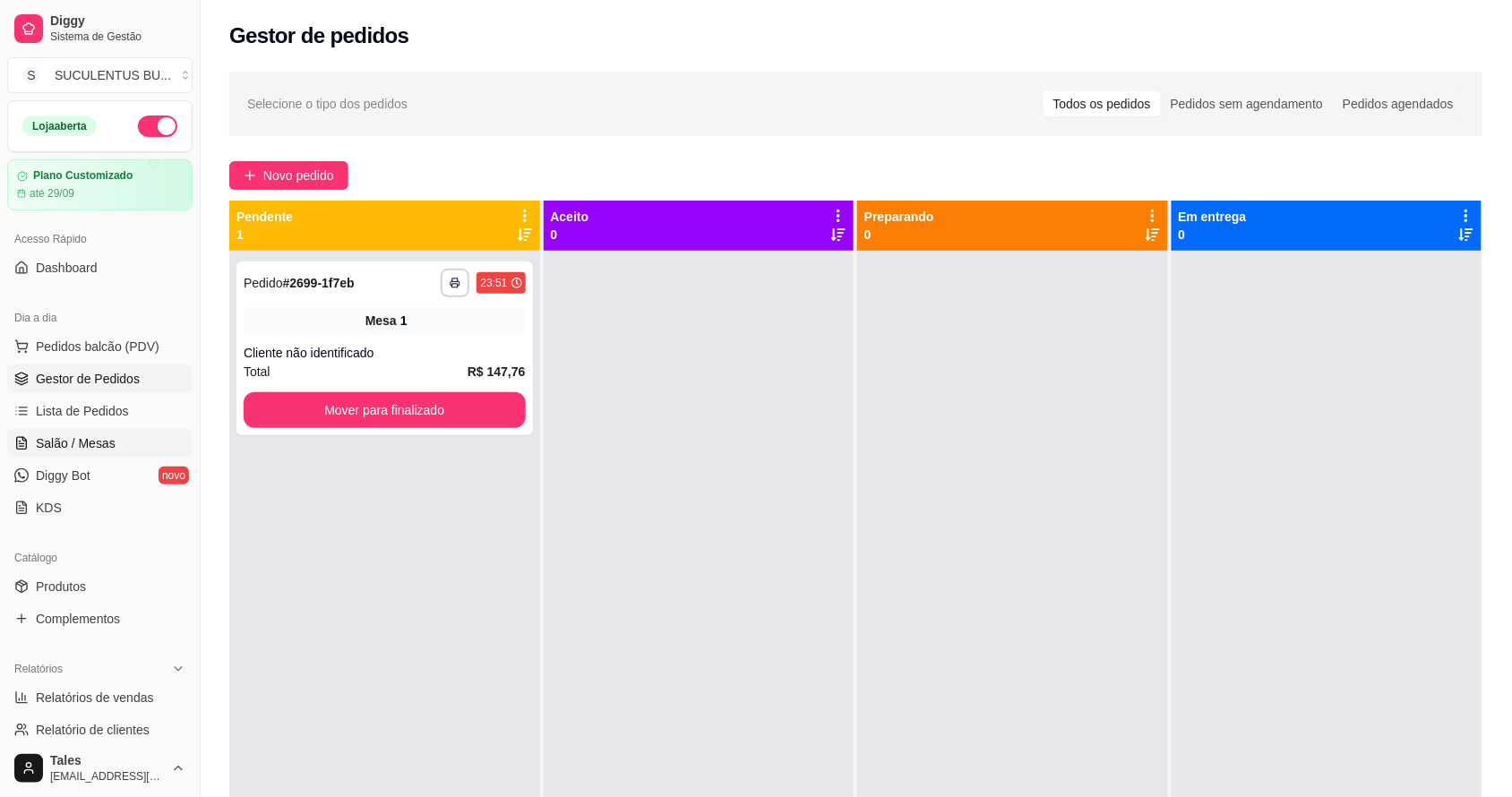
click at [96, 436] on span "Salão / Mesas" at bounding box center [76, 443] width 79 height 17
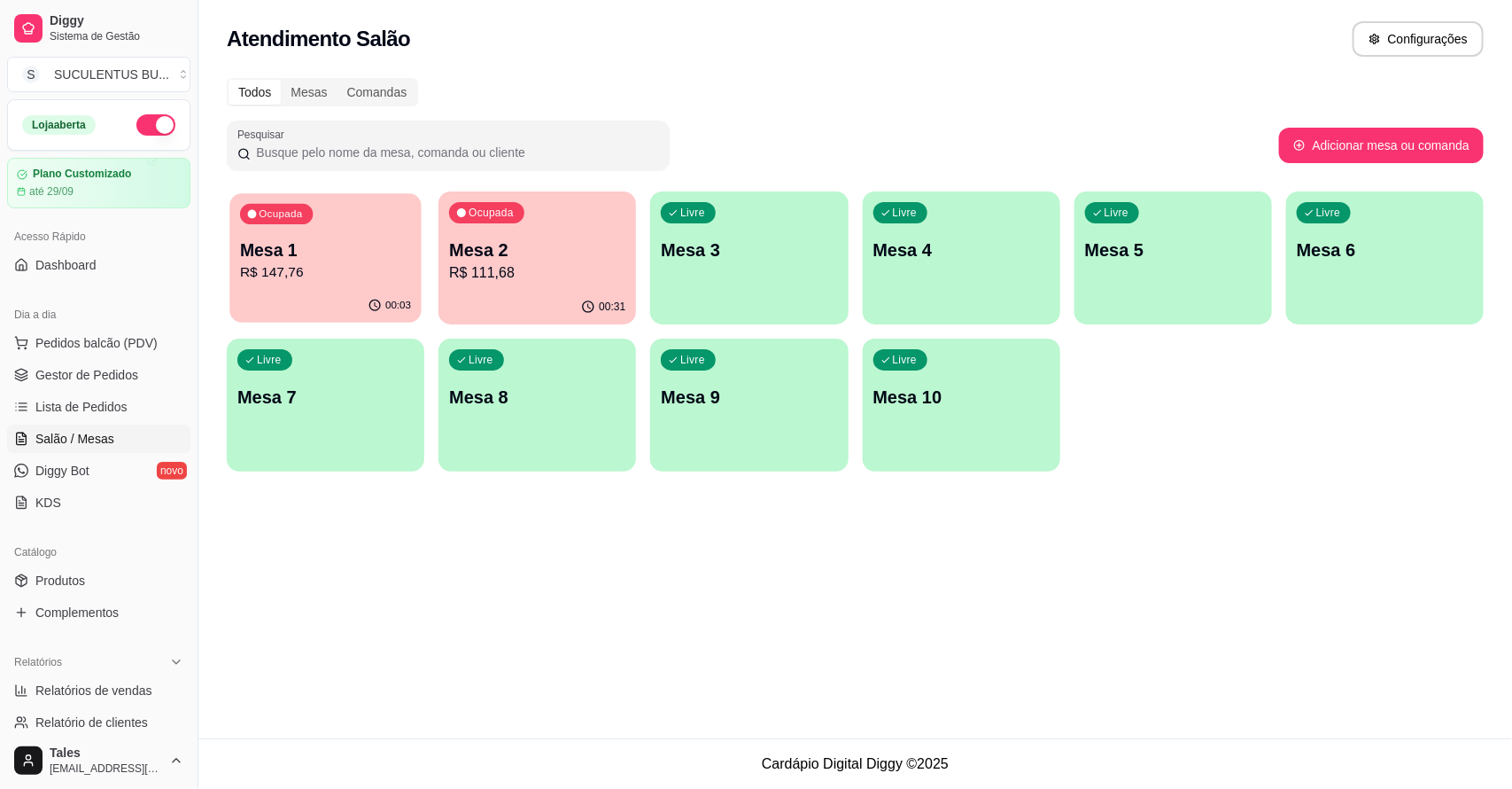
click at [355, 252] on p "Mesa 1" at bounding box center [326, 250] width 171 height 24
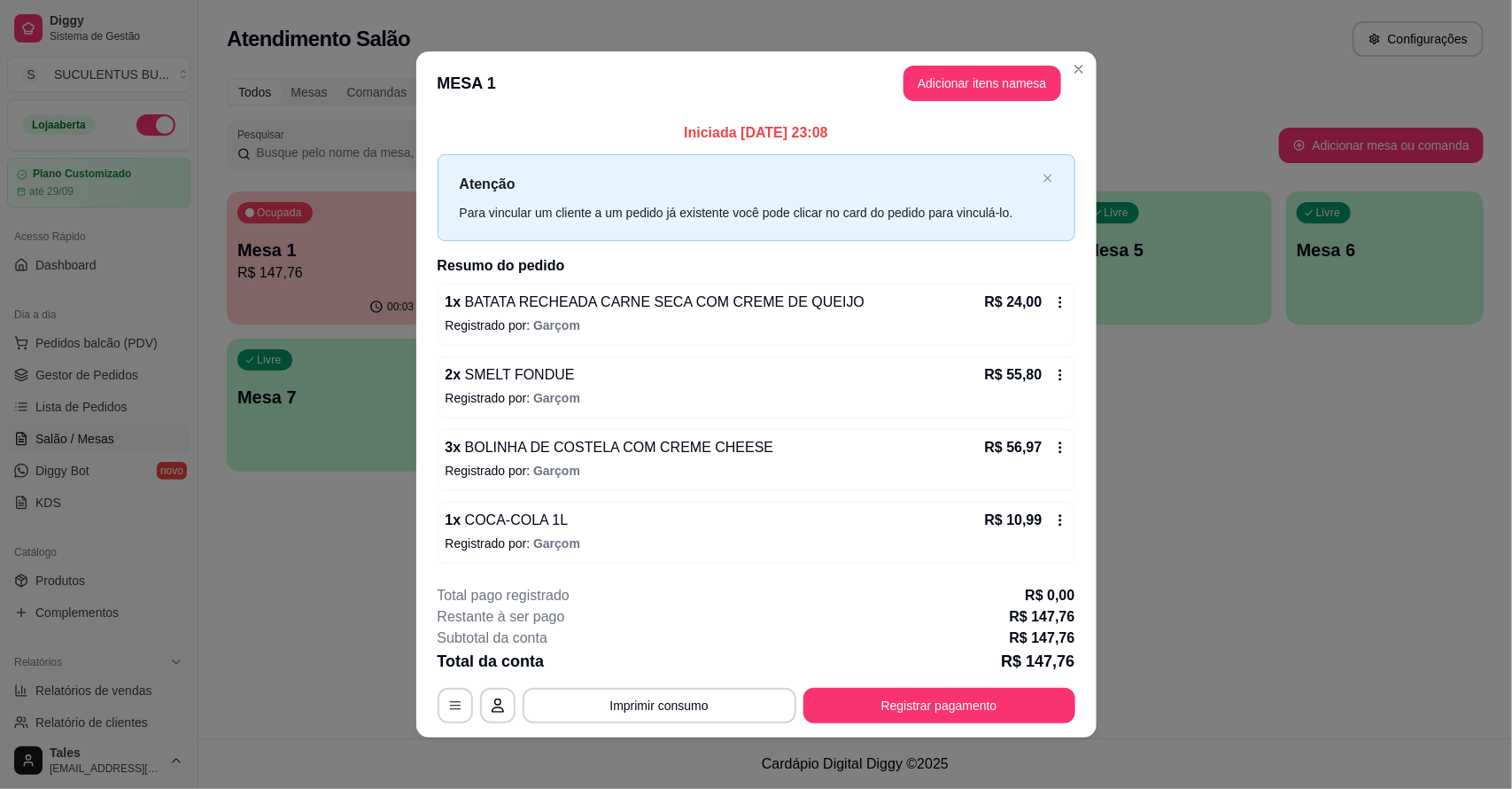
scroll to position [6, 0]
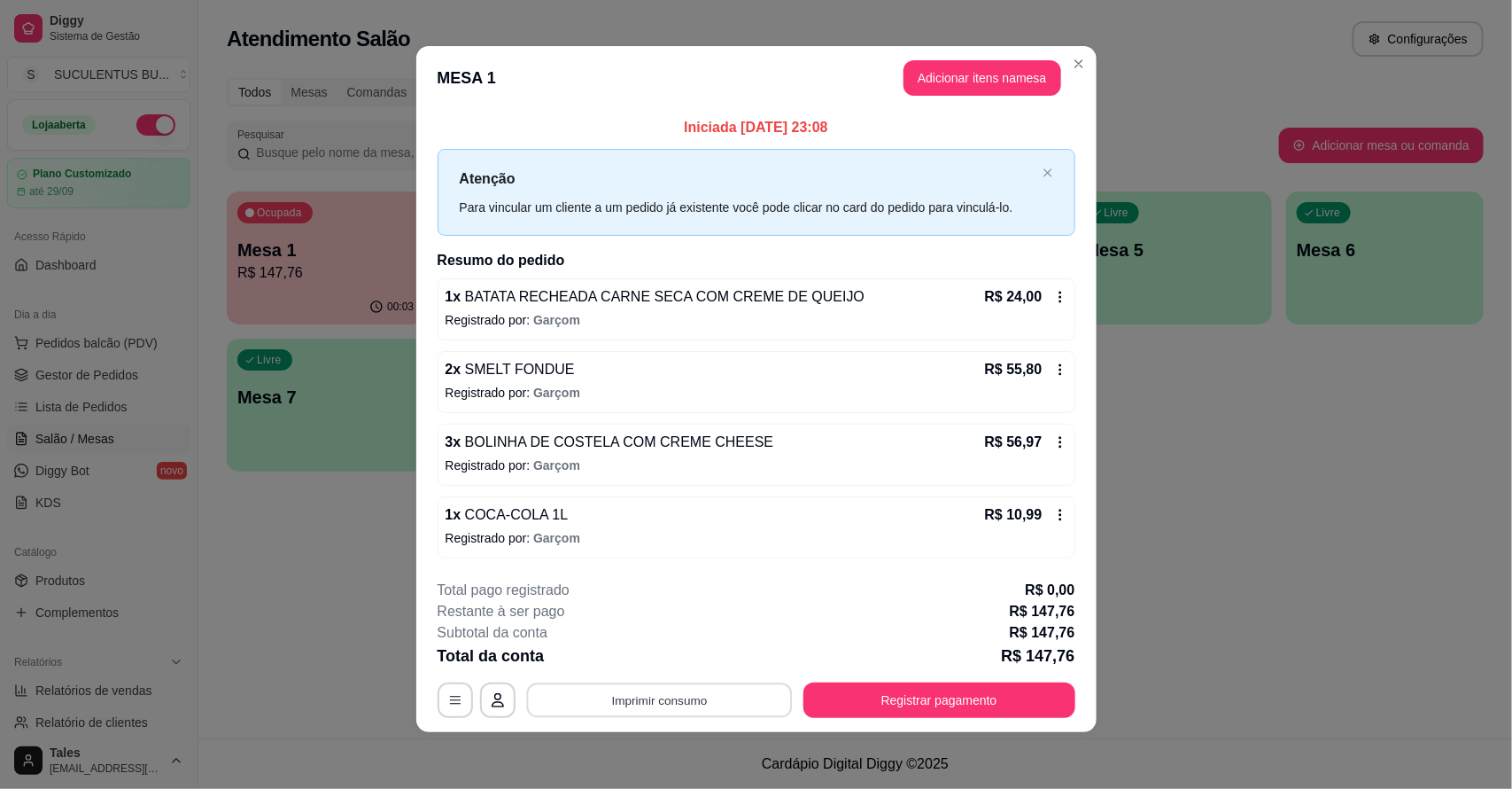
click at [719, 693] on button "Imprimir consumo" at bounding box center [658, 700] width 265 height 35
click at [676, 650] on button "IMPRESSORA COZINHA" at bounding box center [656, 660] width 147 height 29
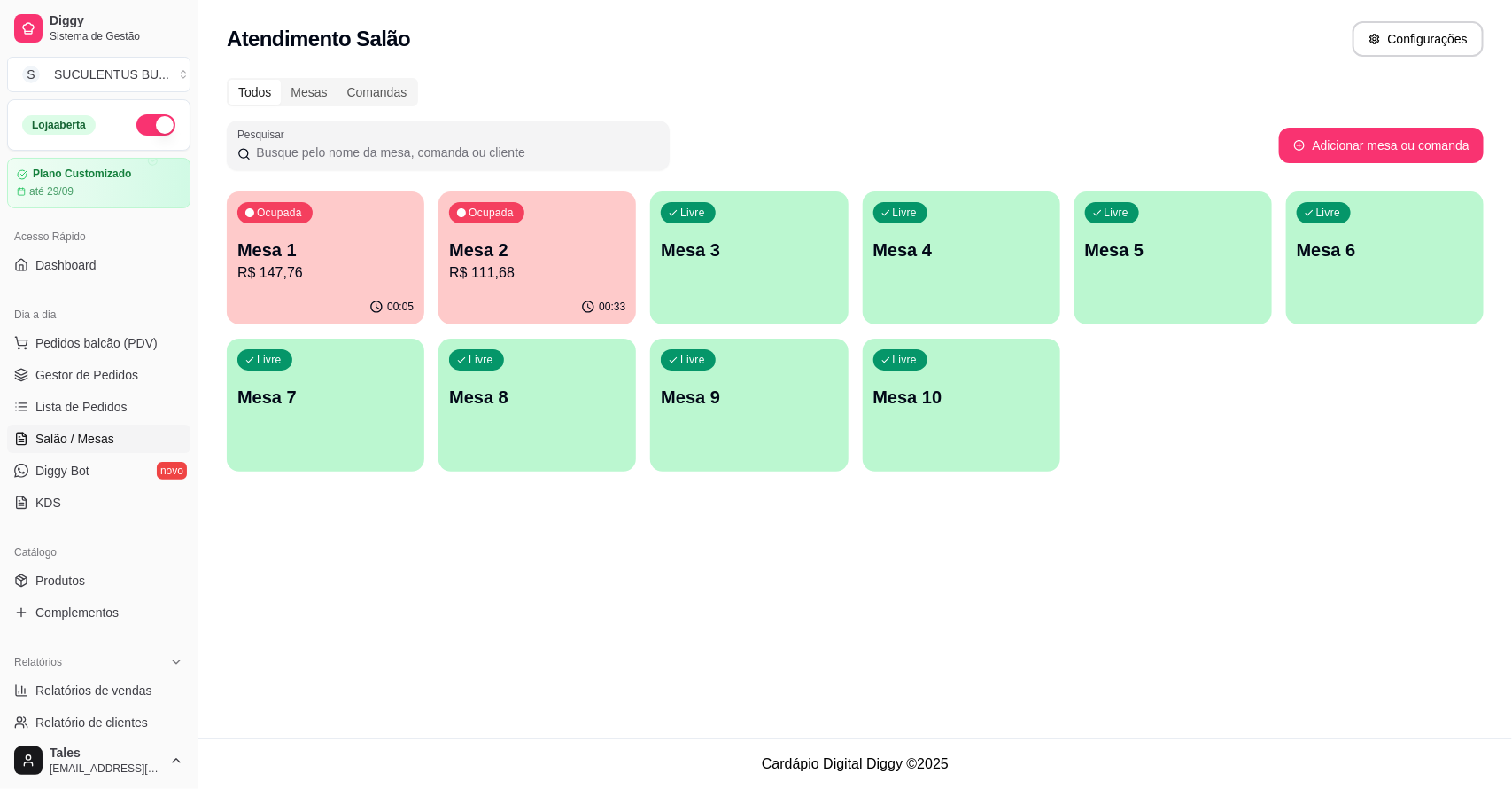
click at [793, 680] on div "Atendimento Salão Configurações Todos Mesas Comandas Pesquisar Adicionar mesa o…" at bounding box center [855, 369] width 1314 height 738
drag, startPoint x: 735, startPoint y: 609, endPoint x: 707, endPoint y: 777, distance: 170.3
click at [735, 618] on div "Atendimento Salão Configurações Todos Mesas Comandas Pesquisar Adicionar mesa o…" at bounding box center [855, 369] width 1314 height 738
click at [573, 298] on div "00:35" at bounding box center [538, 307] width 197 height 35
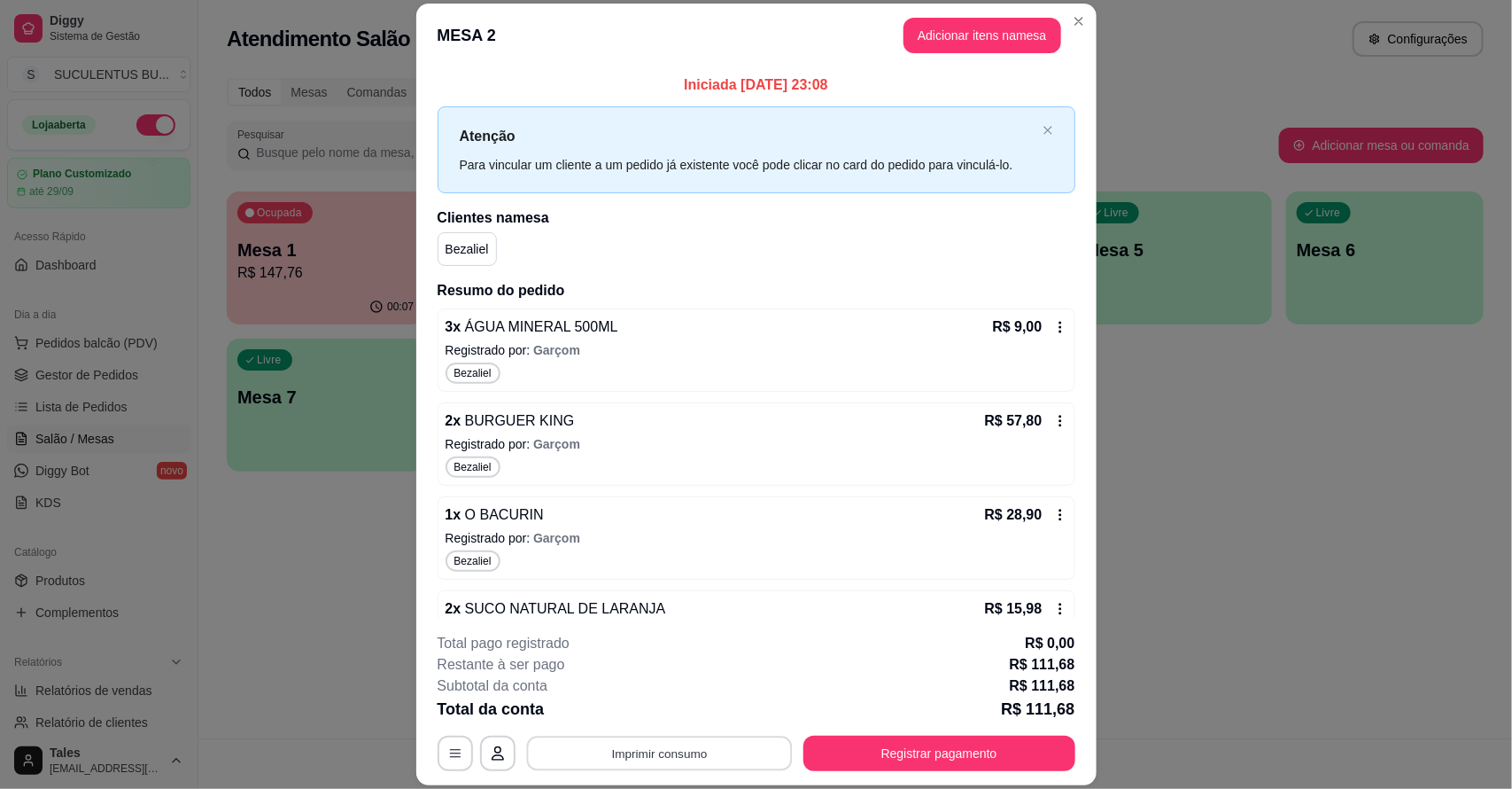
click at [676, 758] on button "Imprimir consumo" at bounding box center [658, 753] width 265 height 35
click at [660, 713] on button "IMPRESSORA COZINHA" at bounding box center [656, 712] width 147 height 29
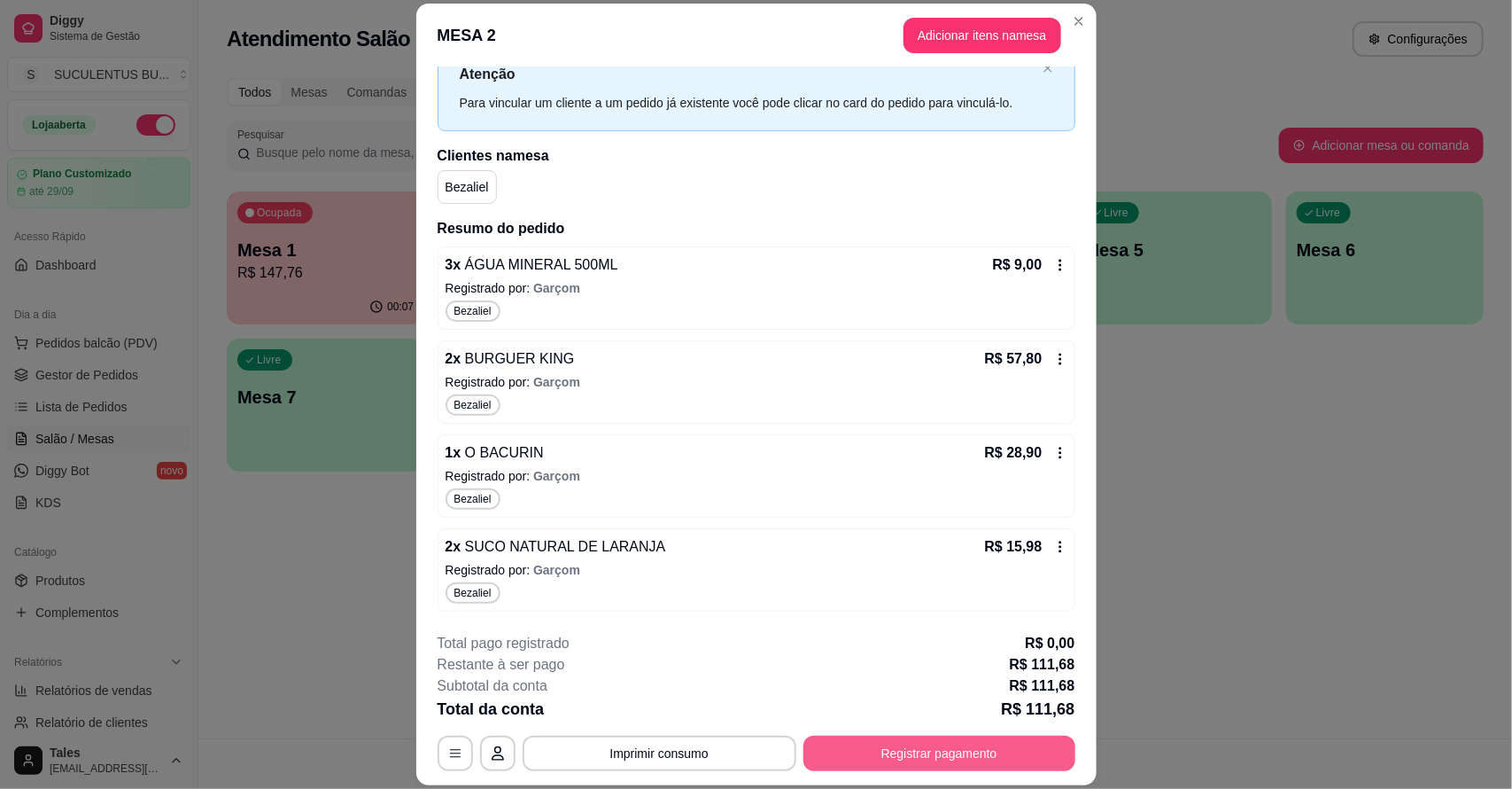
click at [918, 760] on button "Registrar pagamento" at bounding box center [940, 753] width 272 height 35
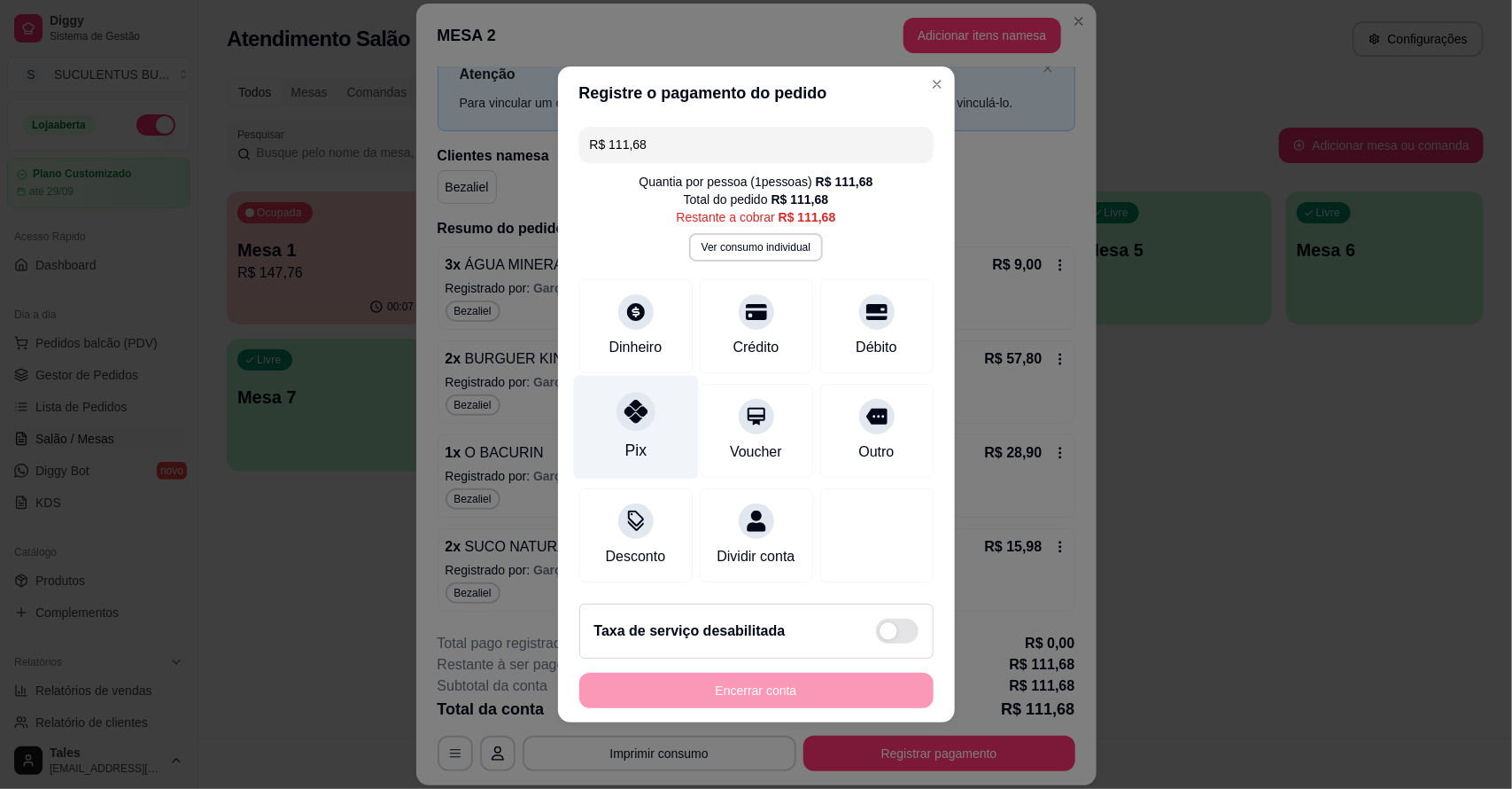
click at [620, 421] on div "R$ 111,68 Quantia por pessoa ( 1 pessoas) R$ 111,68 Total do pedido R$ 111,68 R…" at bounding box center [756, 355] width 397 height 470
click at [630, 428] on div "Pix" at bounding box center [635, 428] width 125 height 104
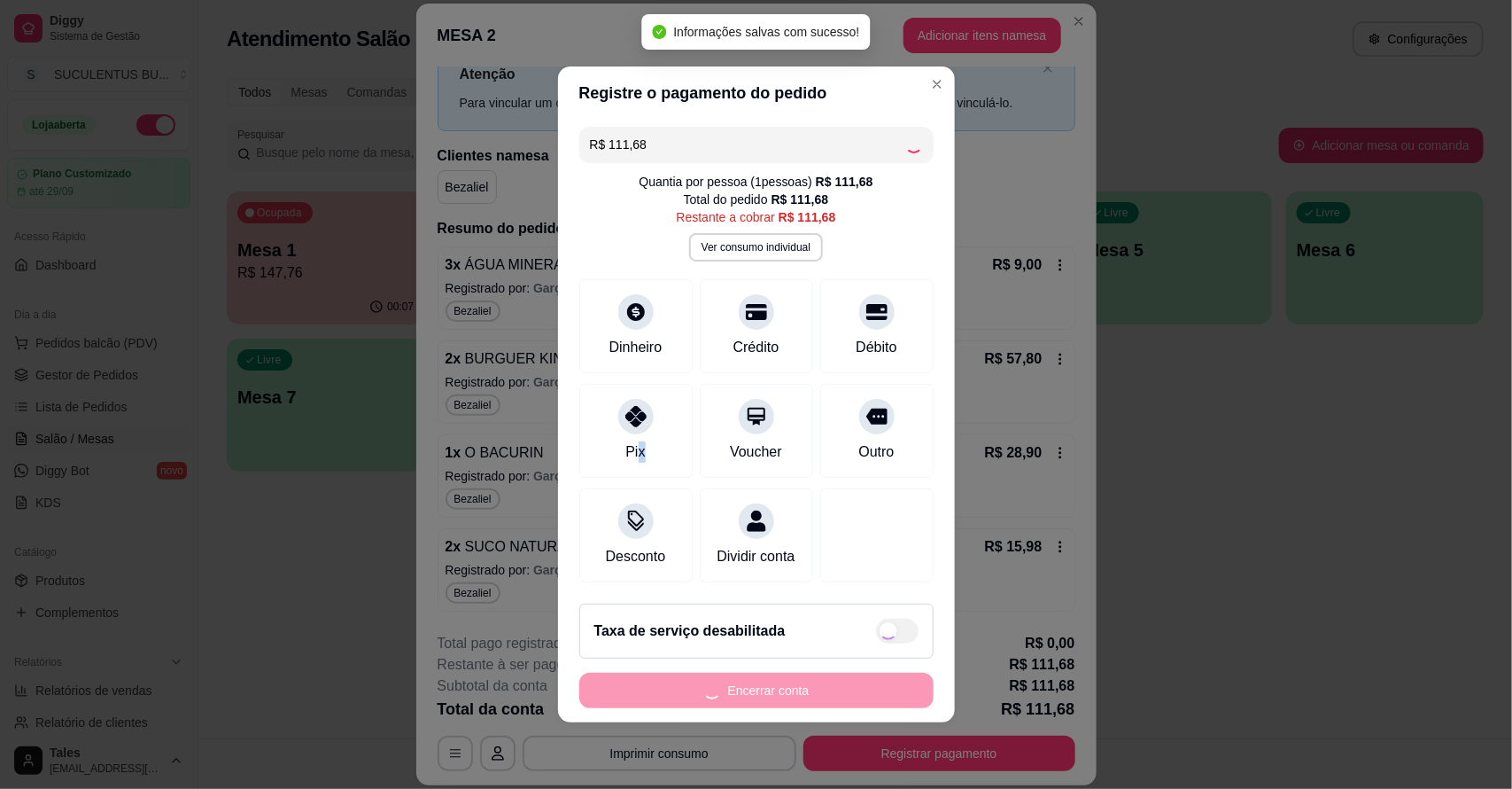
type input "R$ 0,00"
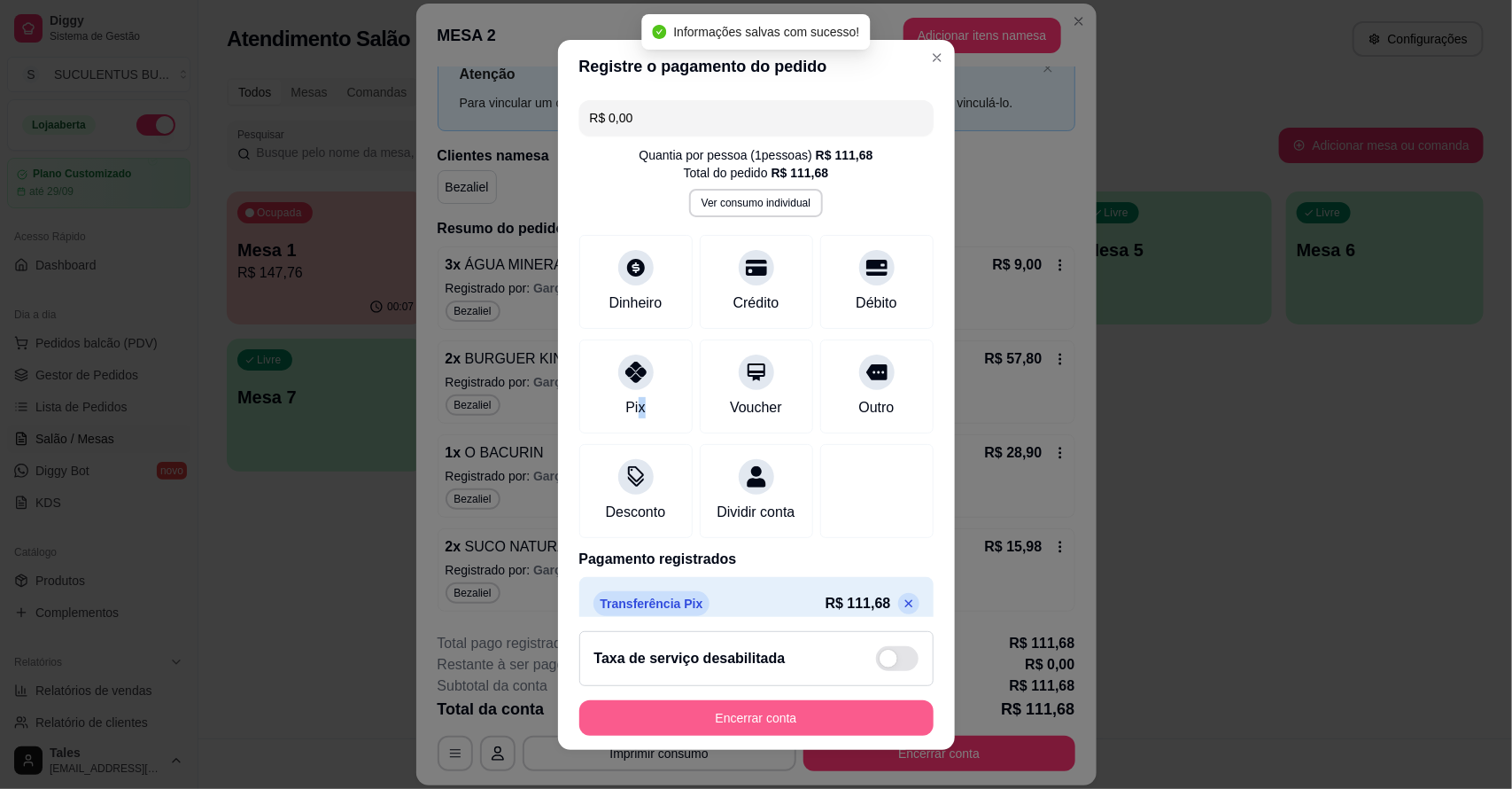
click at [662, 713] on button "Encerrar conta" at bounding box center [757, 717] width 355 height 35
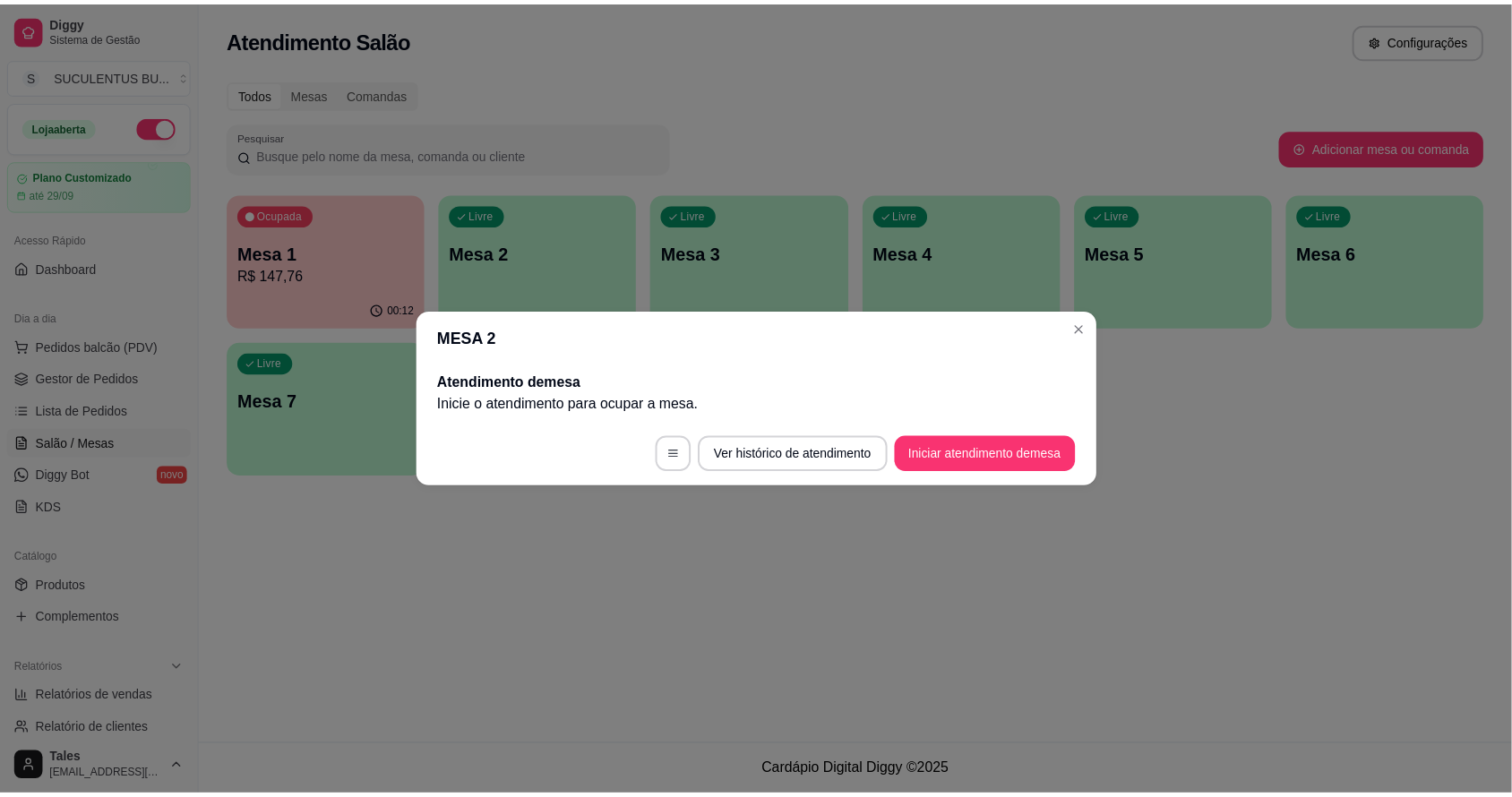
scroll to position [0, 0]
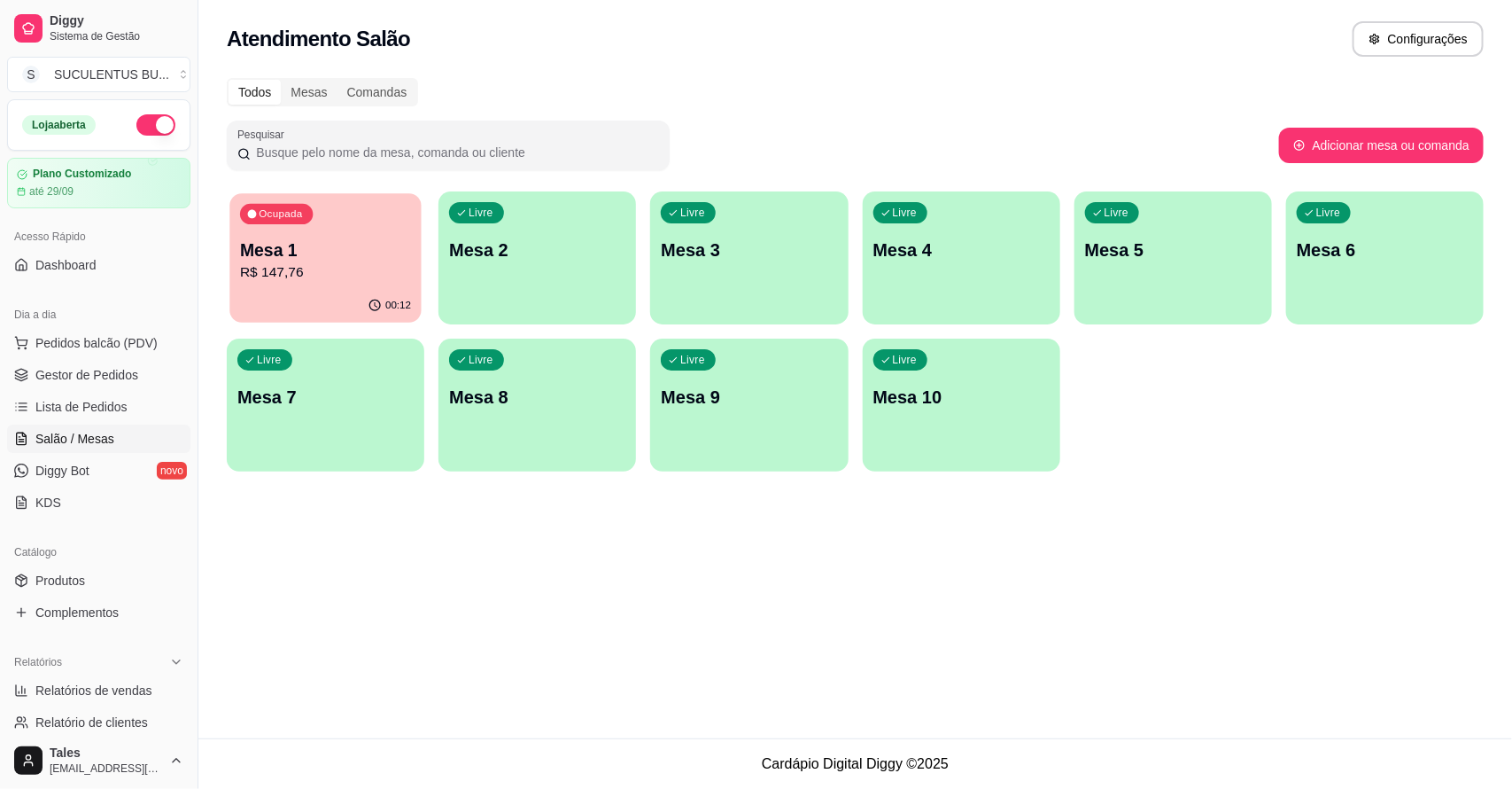
click at [355, 276] on p "R$ 147,76" at bounding box center [326, 272] width 171 height 20
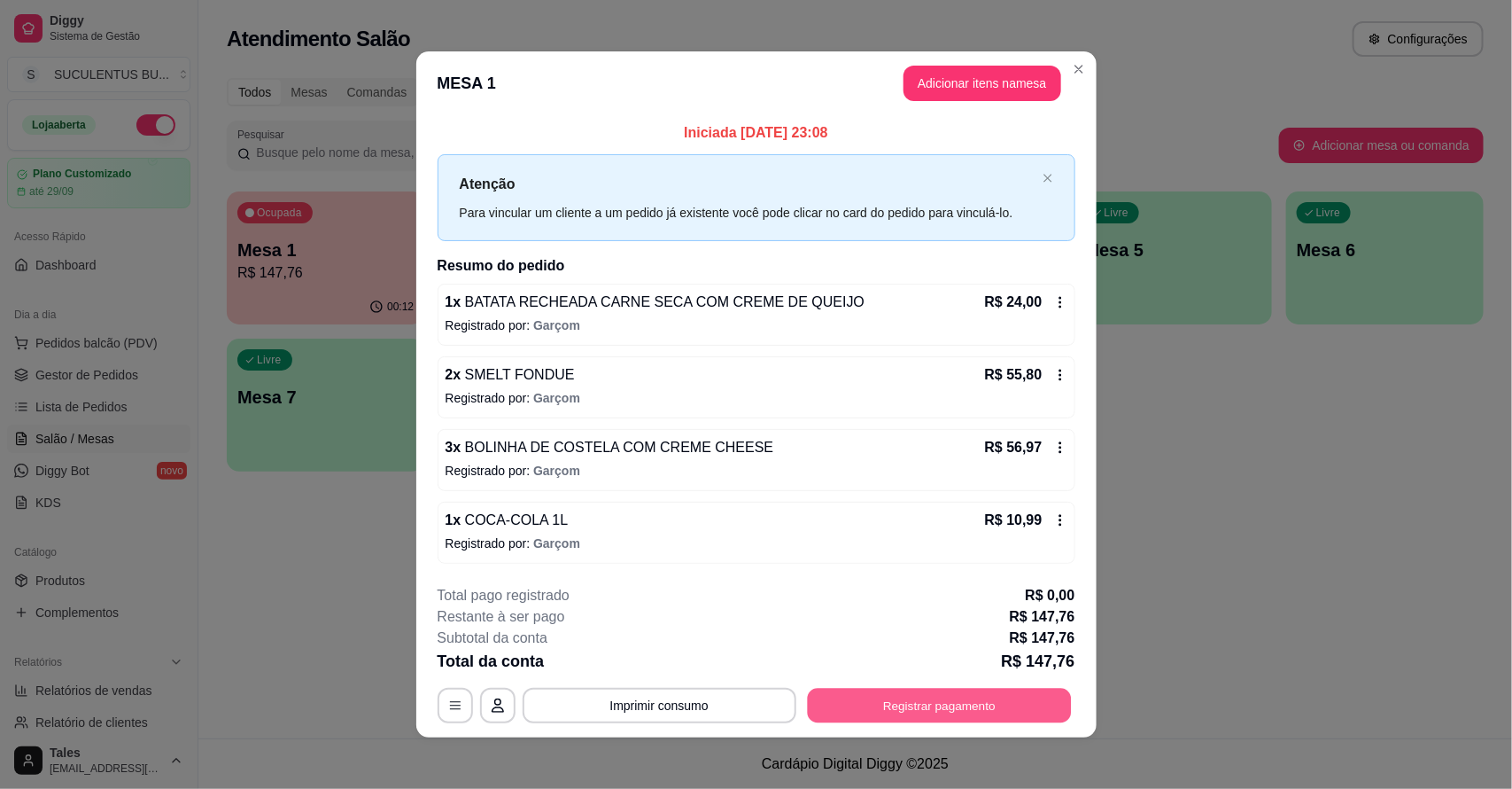
click at [812, 703] on button "Registrar pagamento" at bounding box center [938, 705] width 263 height 35
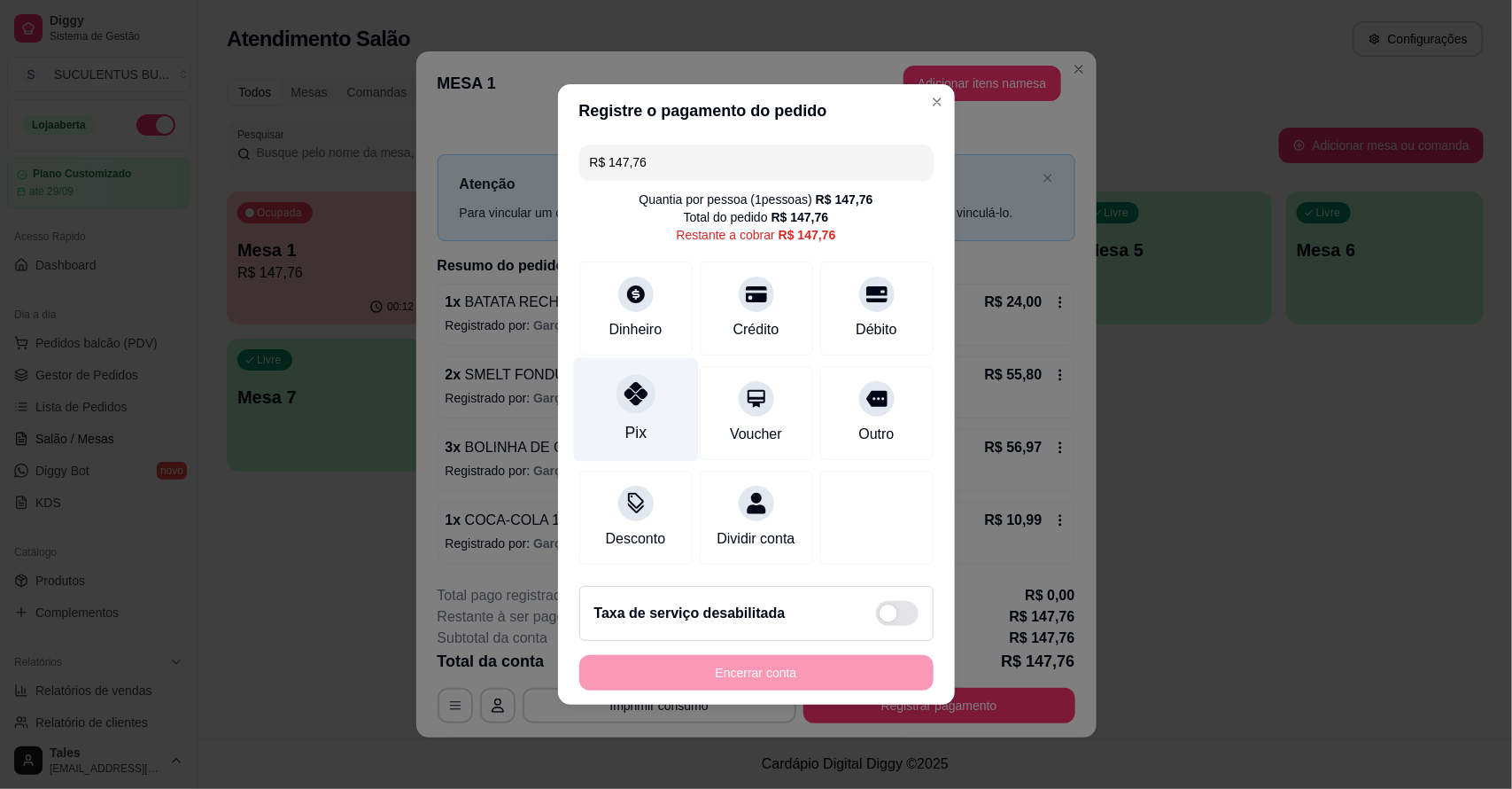
click at [656, 388] on div "Pix" at bounding box center [635, 409] width 125 height 104
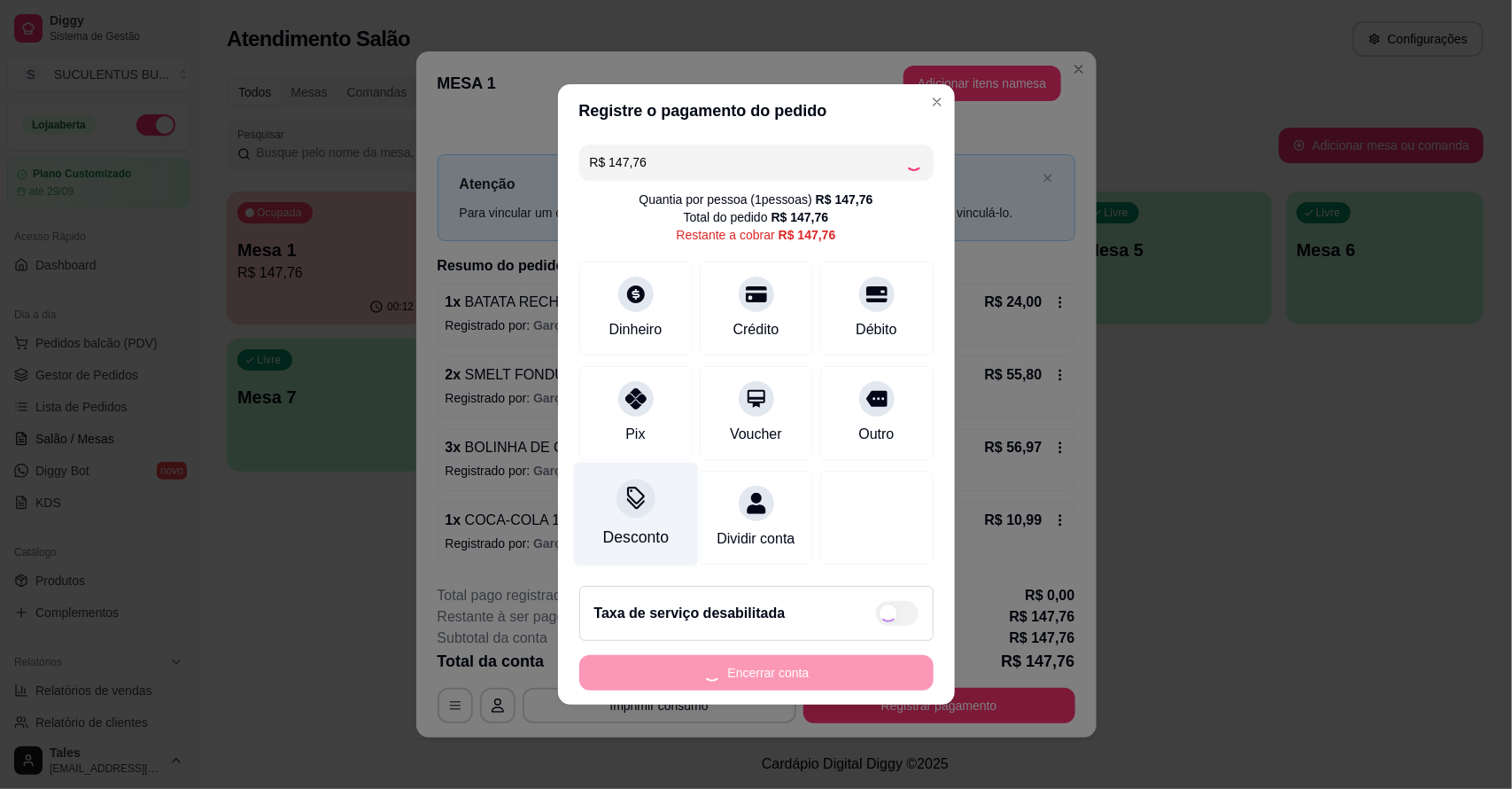
type input "R$ 0,00"
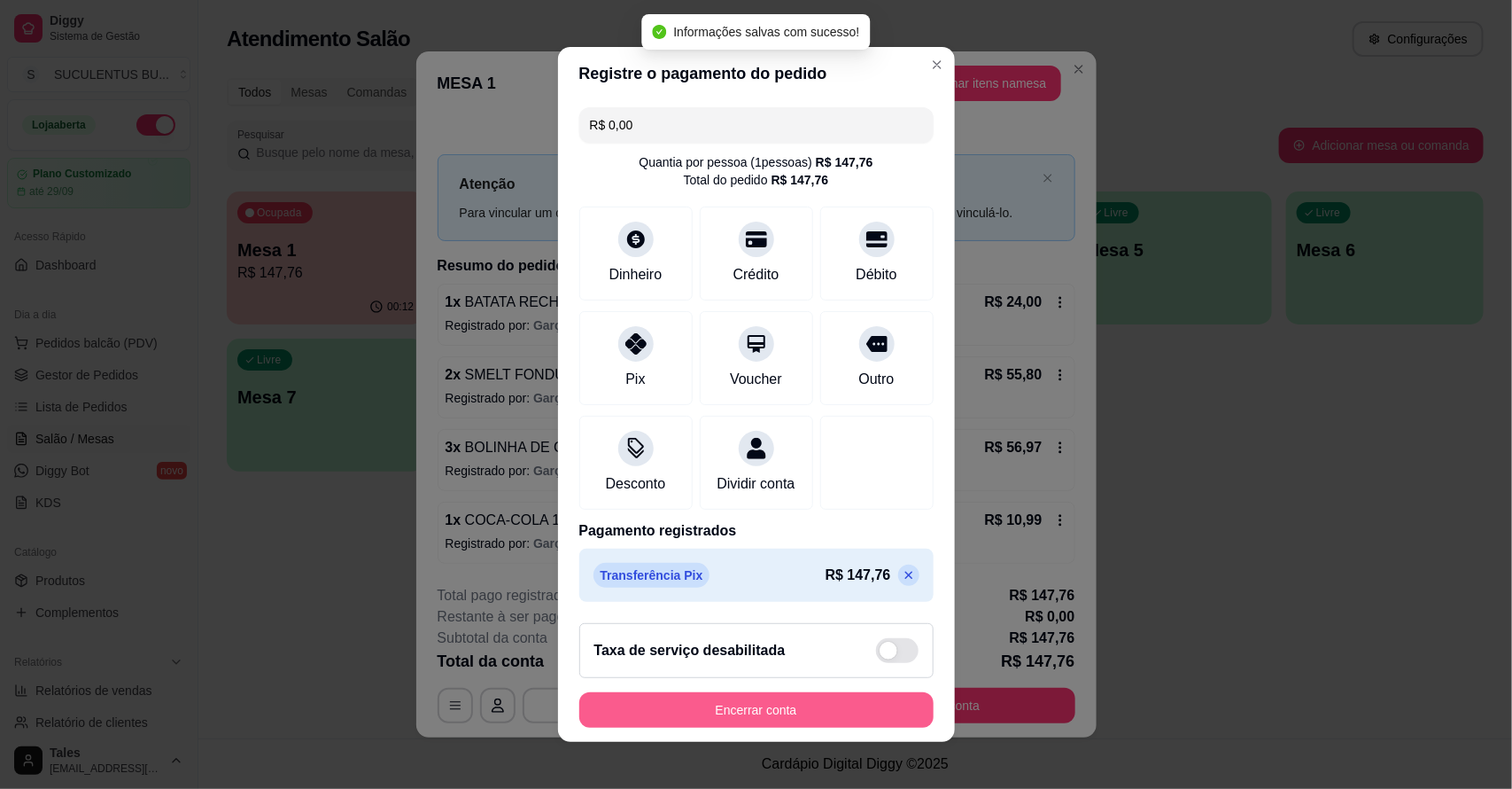
click at [687, 706] on button "Encerrar conta" at bounding box center [757, 709] width 355 height 35
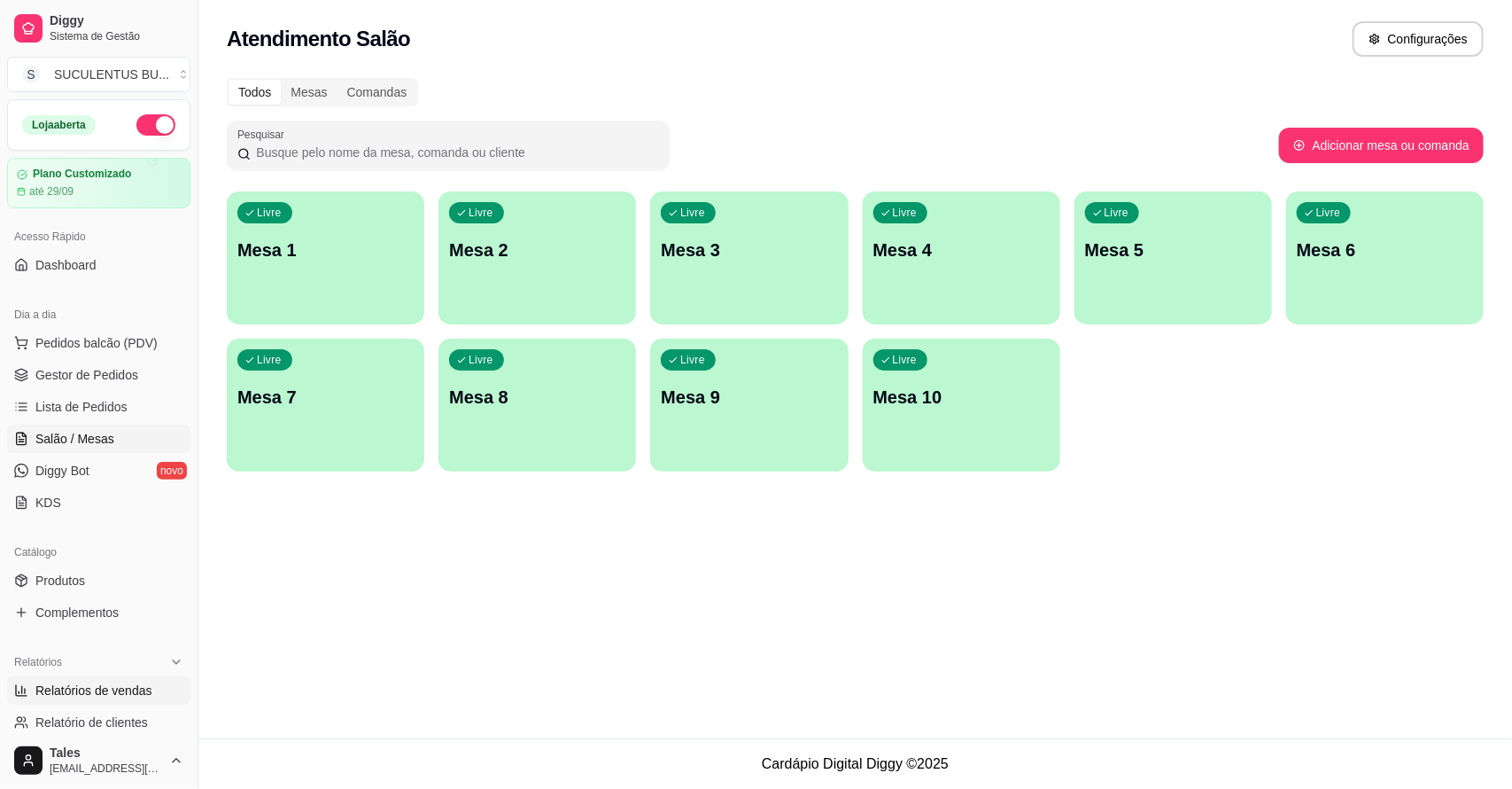
click at [144, 698] on span "Relatórios de vendas" at bounding box center [94, 690] width 117 height 17
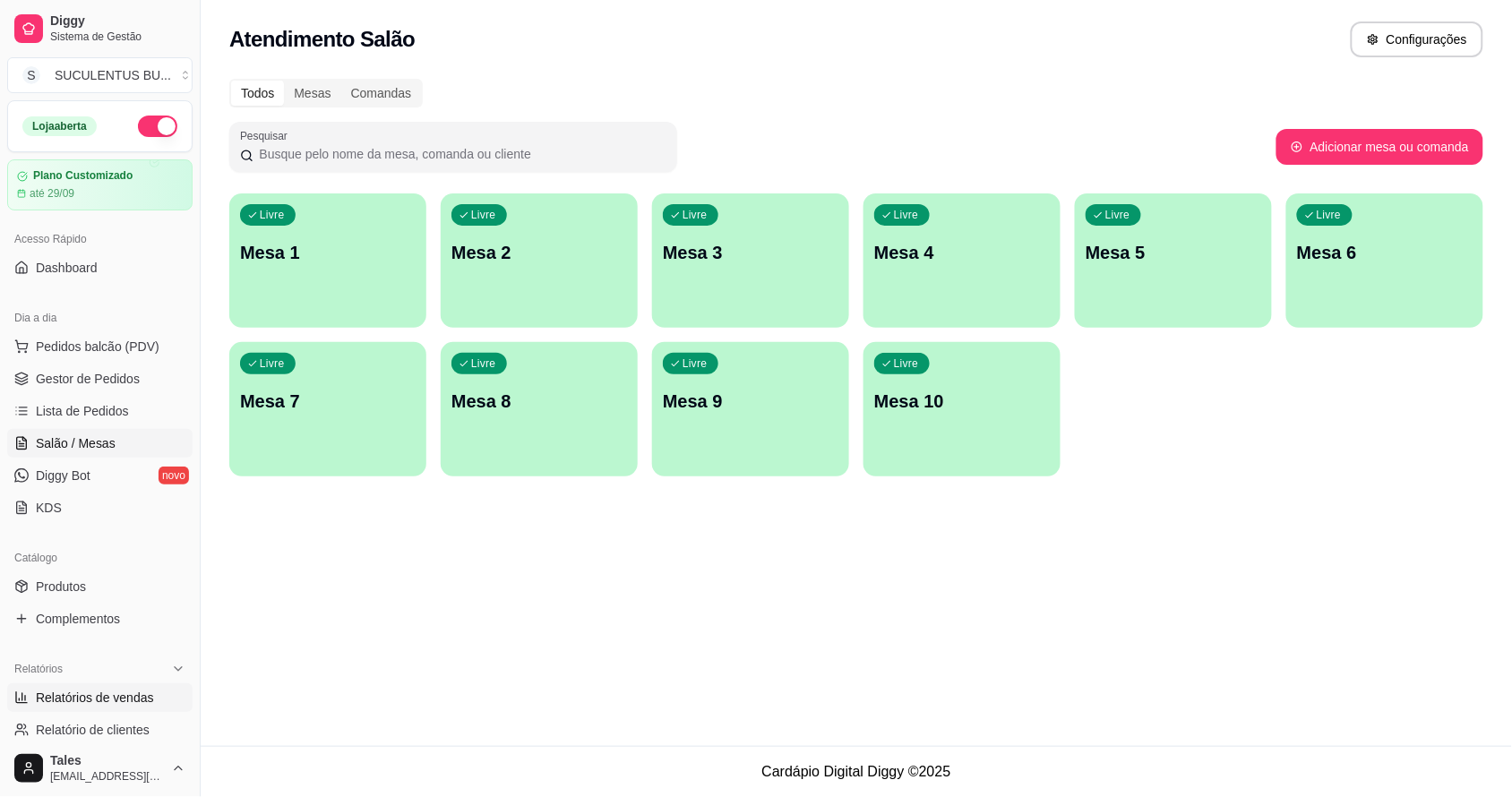
select select "ALL"
select select "0"
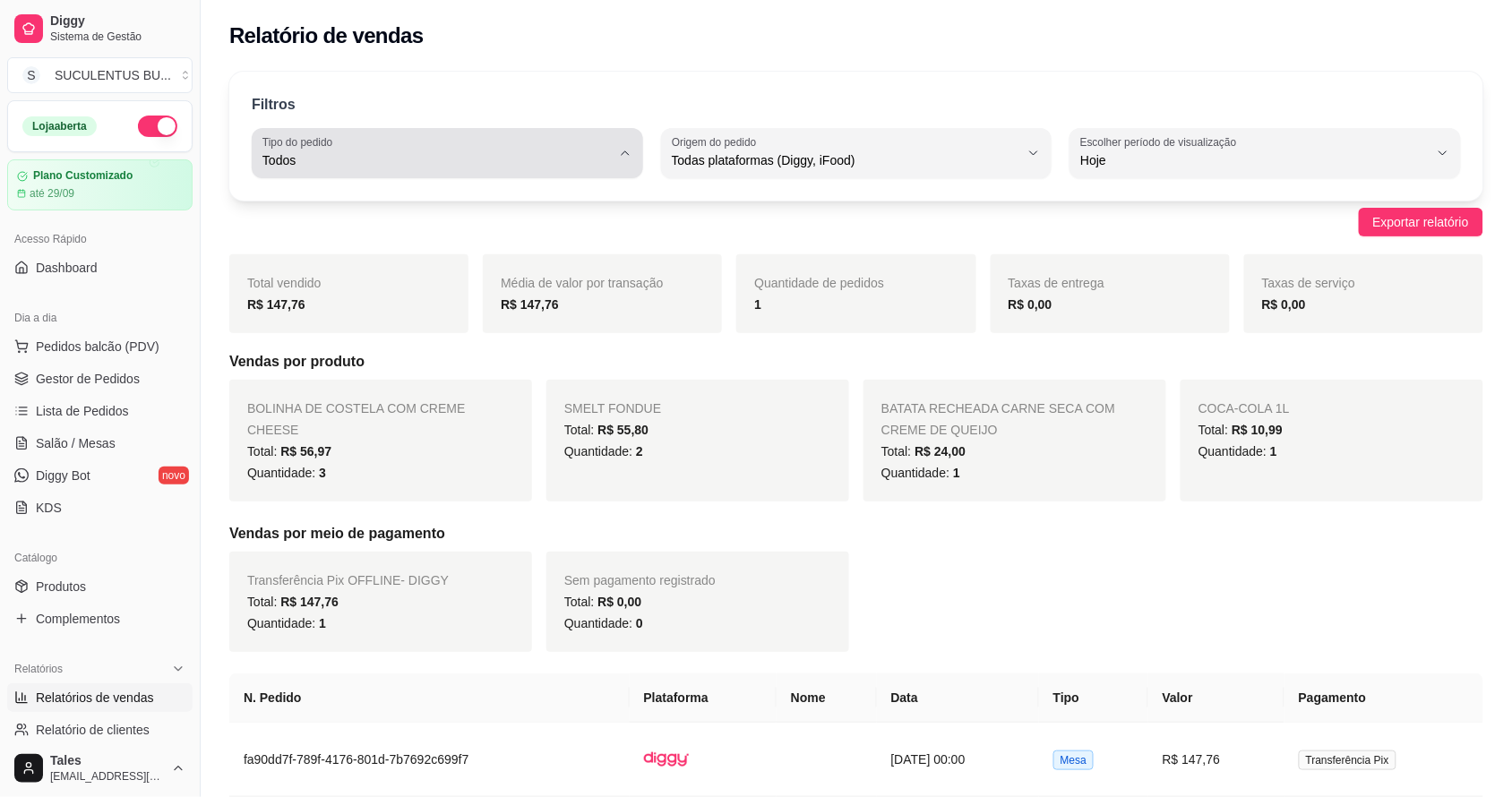
click at [625, 152] on icon "button" at bounding box center [625, 153] width 15 height 15
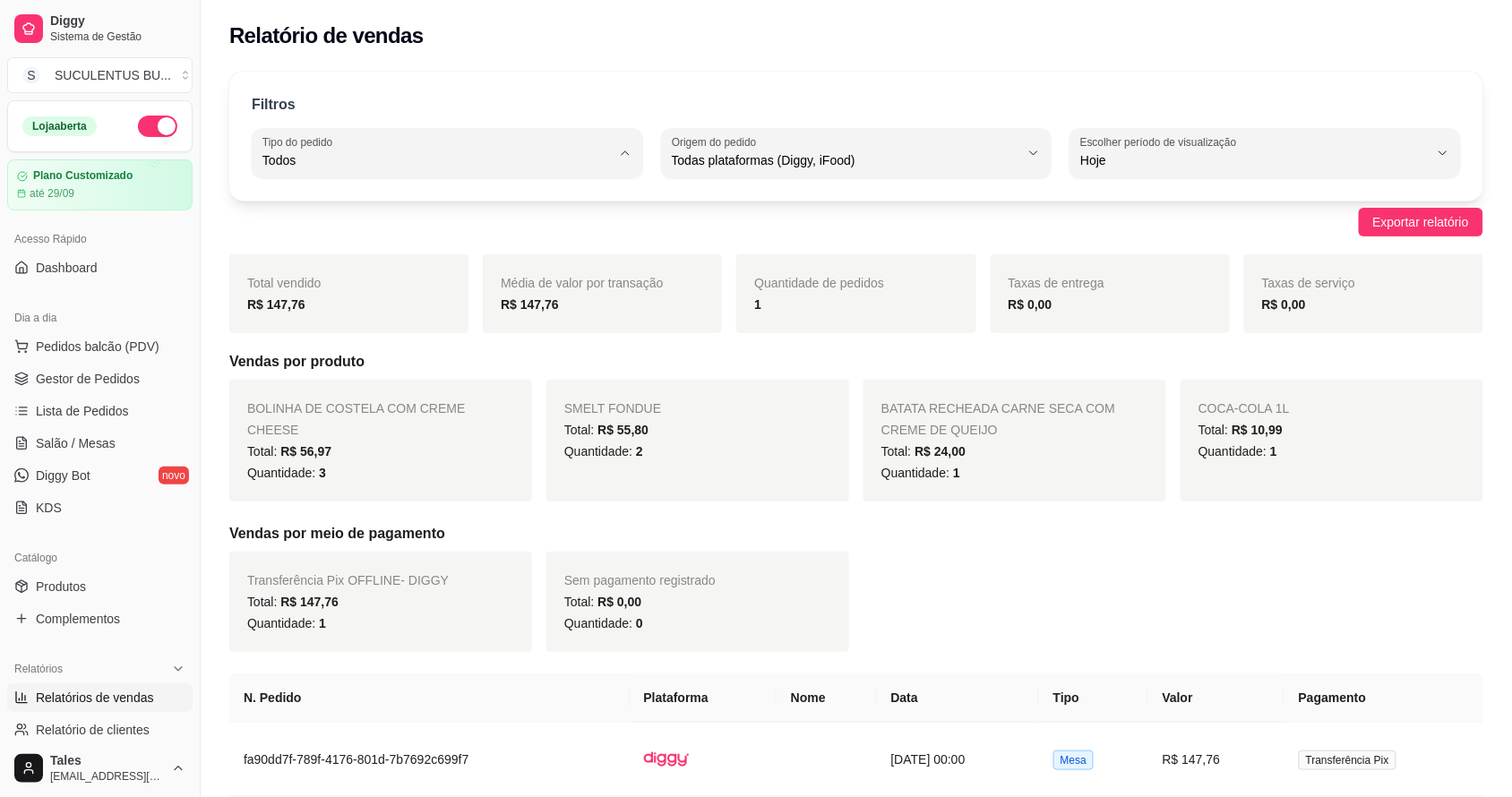
click at [392, 203] on span "Todos" at bounding box center [438, 203] width 330 height 17
click at [105, 694] on span "Relatórios de vendas" at bounding box center [95, 697] width 118 height 17
click at [114, 381] on span "Gestor de Pedidos" at bounding box center [87, 379] width 104 height 17
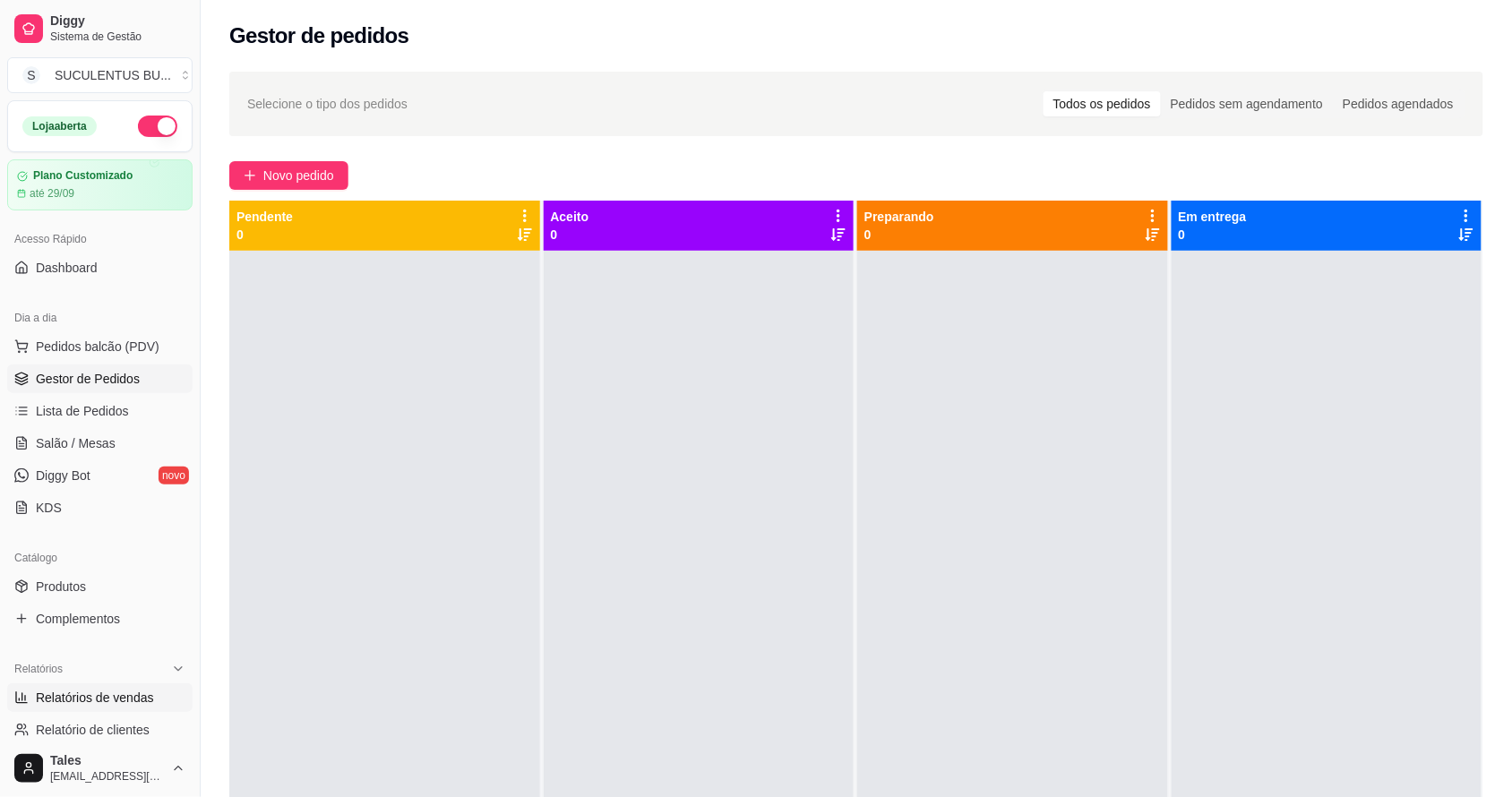
click at [126, 704] on span "Relatórios de vendas" at bounding box center [95, 697] width 118 height 17
select select "ALL"
select select "0"
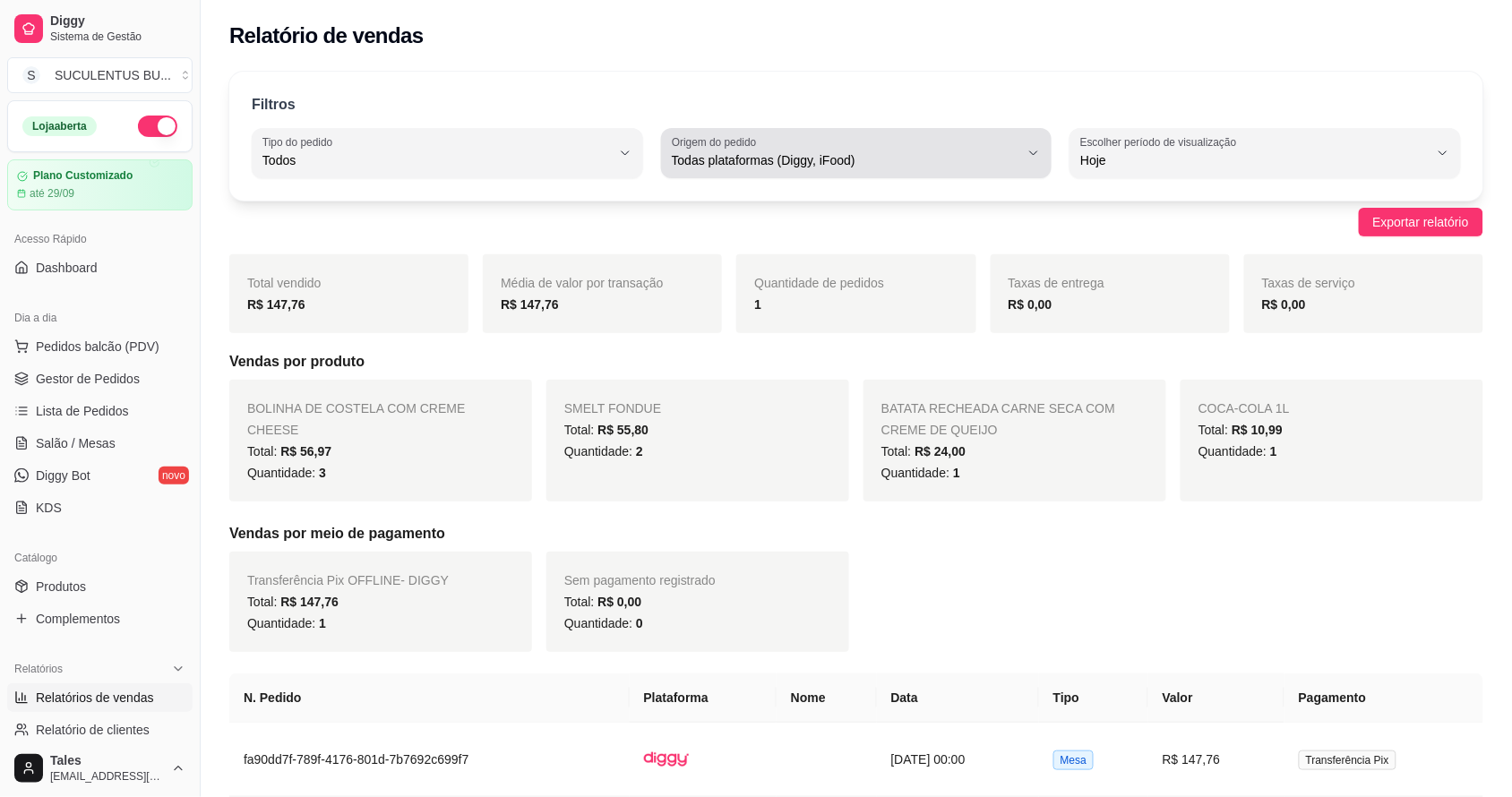
click at [753, 152] on span "Todas plataformas (Diggy, iFood)" at bounding box center [846, 160] width 349 height 17
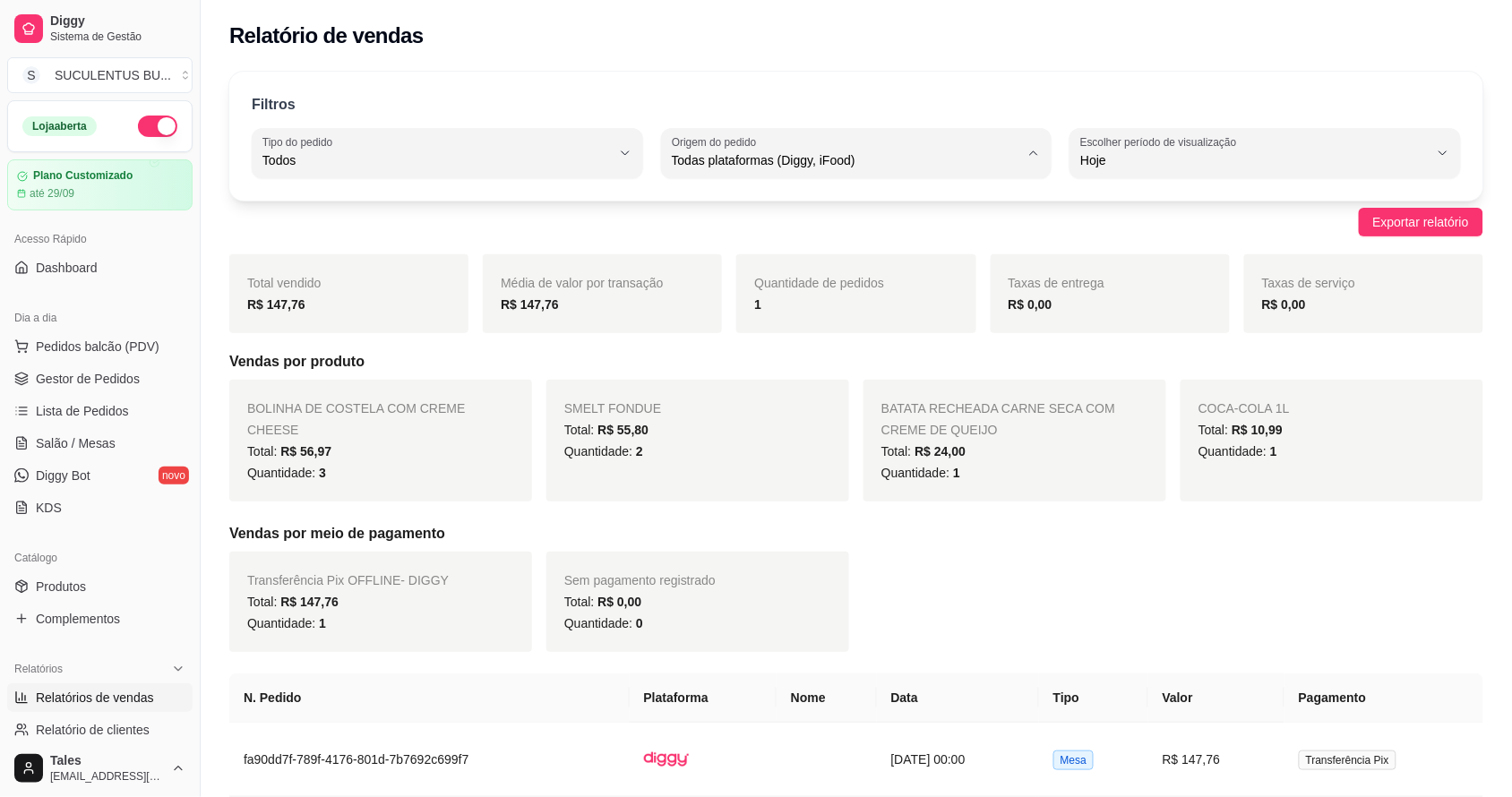
click at [740, 201] on span "Todas plataformas (Diggy, iFood)" at bounding box center [847, 203] width 330 height 17
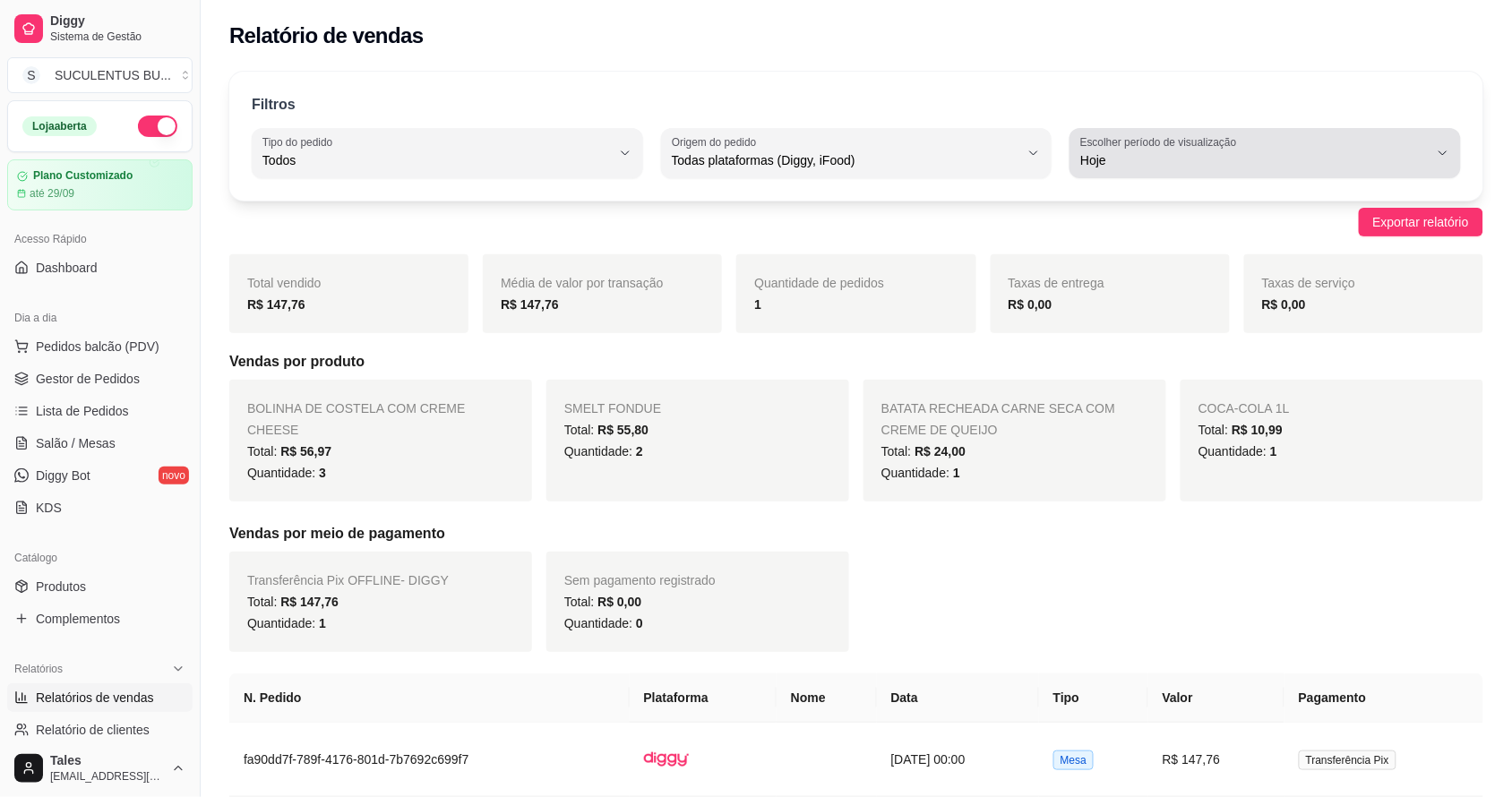
click at [1098, 160] on span "Hoje" at bounding box center [1254, 160] width 349 height 17
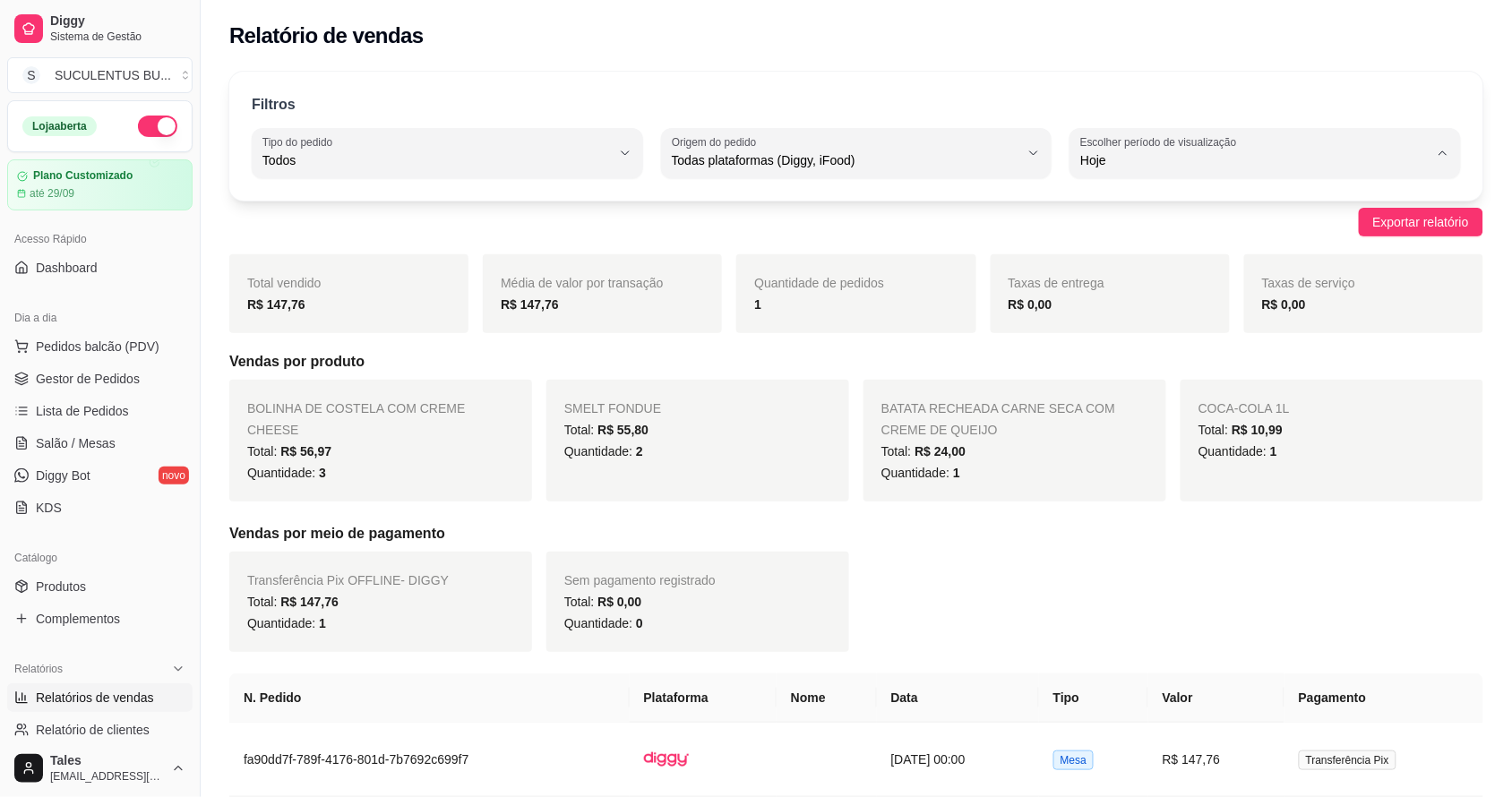
click at [1092, 204] on span "Hoje" at bounding box center [1256, 203] width 330 height 17
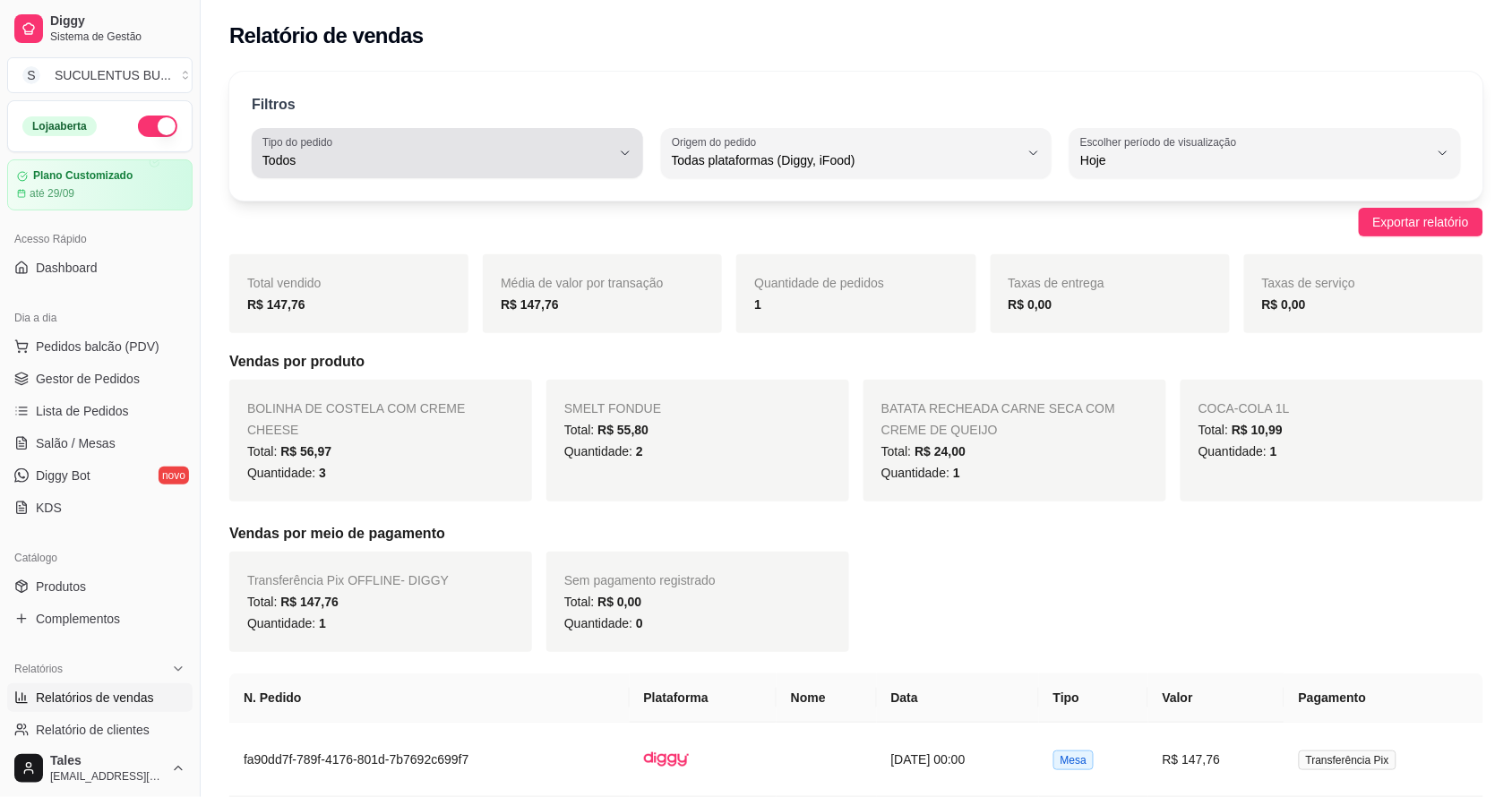
click at [571, 157] on span "Todos" at bounding box center [437, 160] width 349 height 17
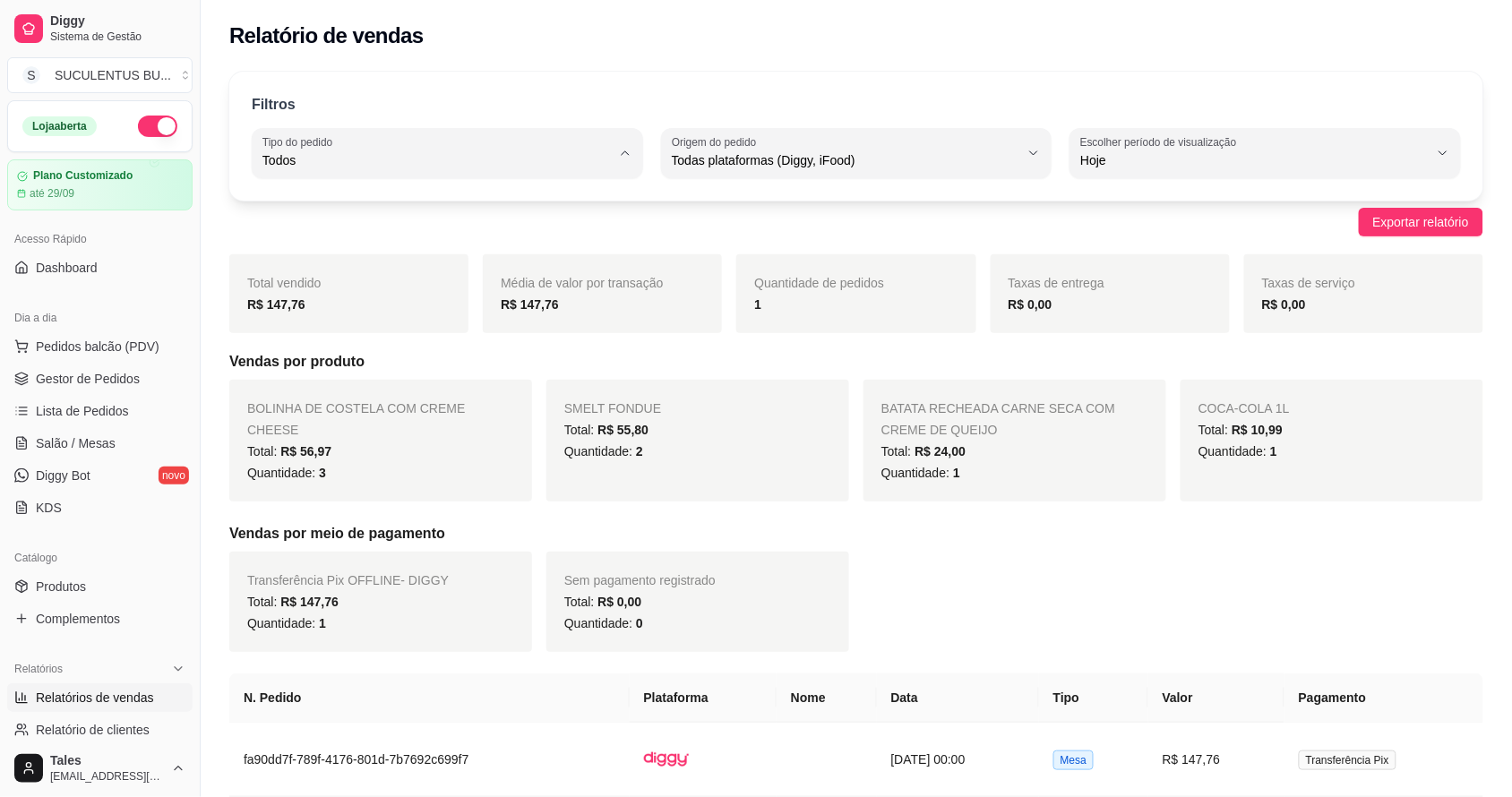
click at [324, 238] on span "Entrega" at bounding box center [438, 232] width 330 height 17
type input "DELIVERY"
select select "DELIVERY"
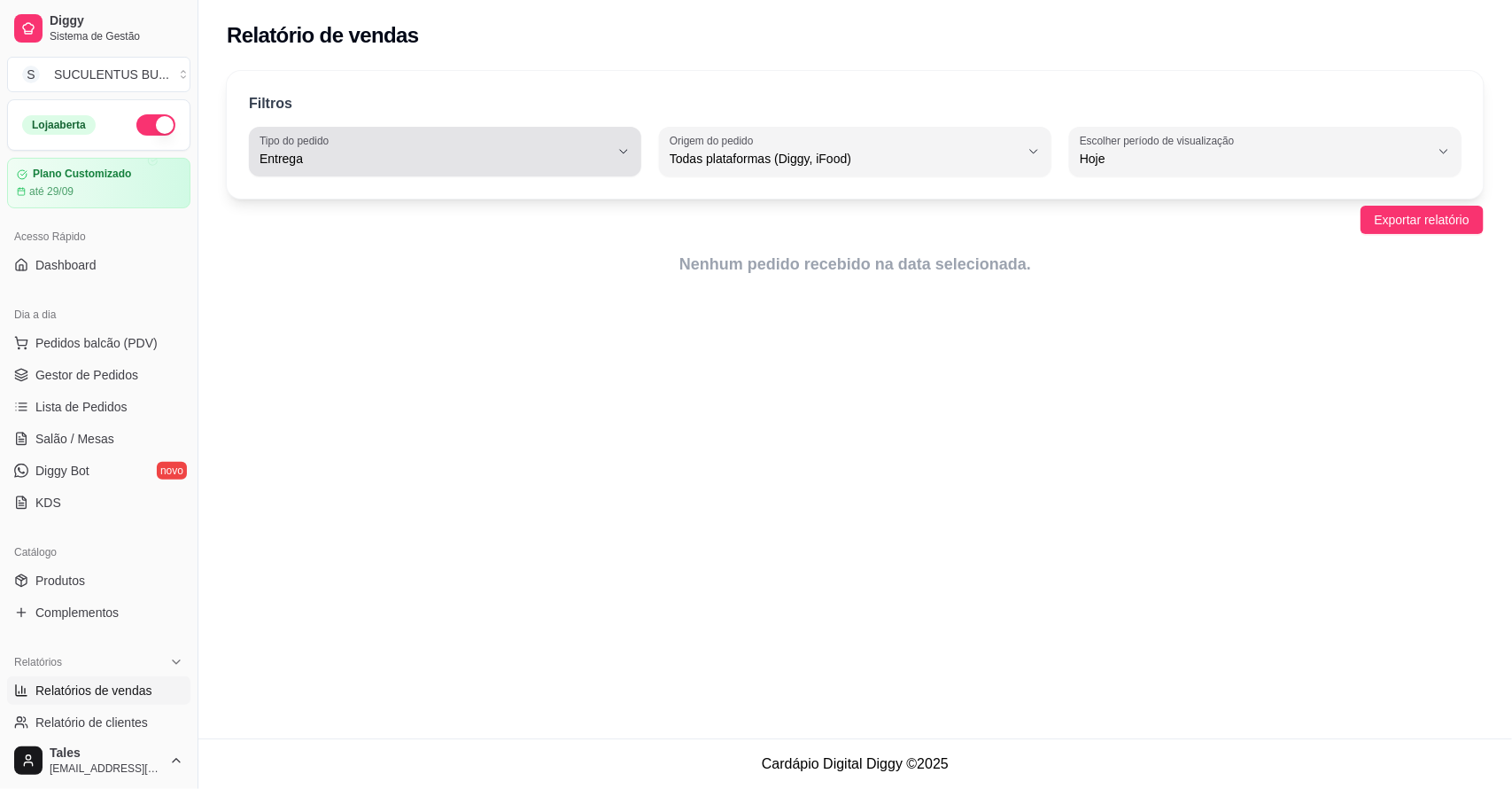
click at [373, 153] on span "Entrega" at bounding box center [434, 158] width 350 height 17
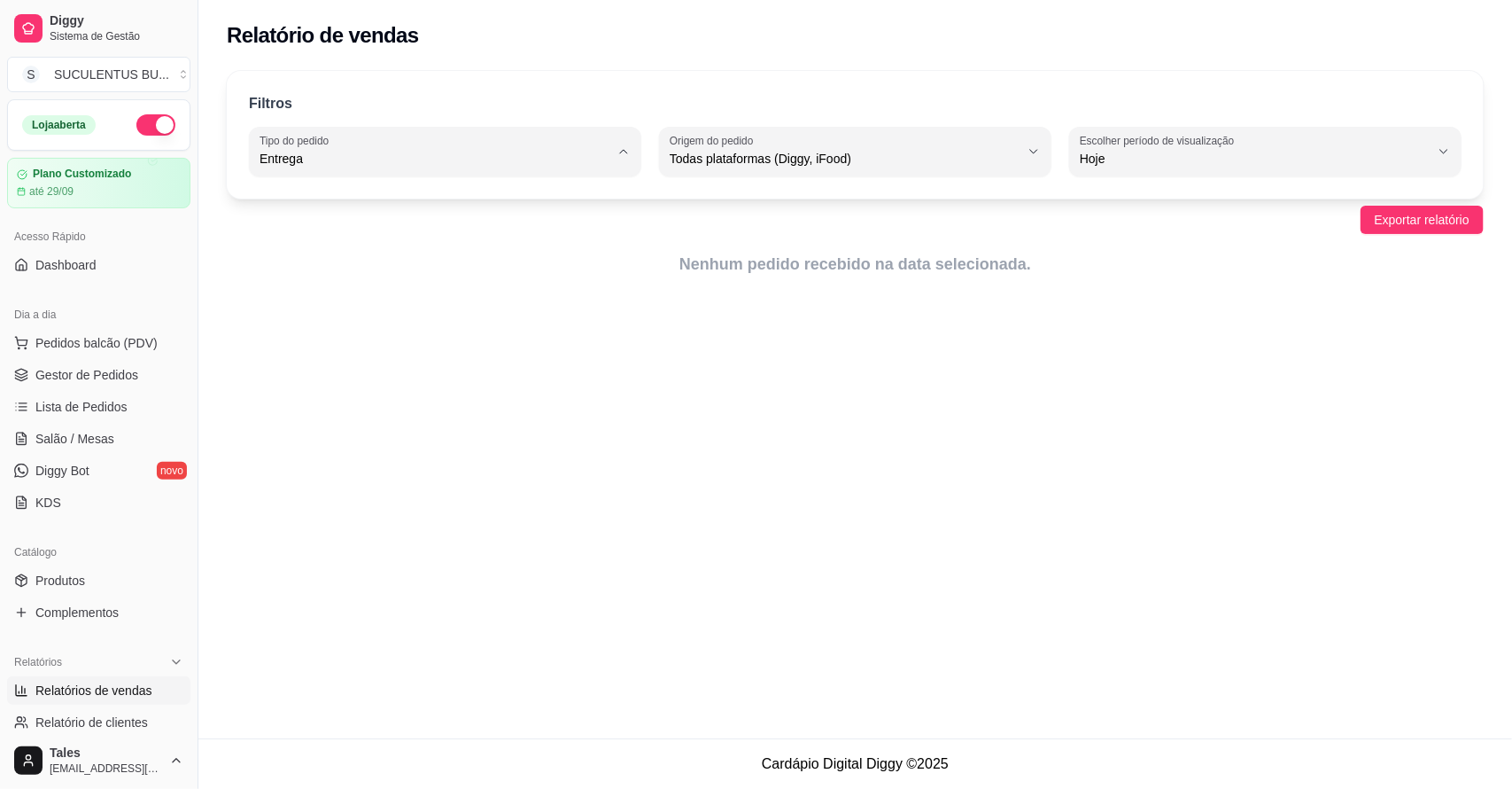
click at [351, 192] on li "Todos" at bounding box center [445, 201] width 363 height 28
type input "ALL"
select select "ALL"
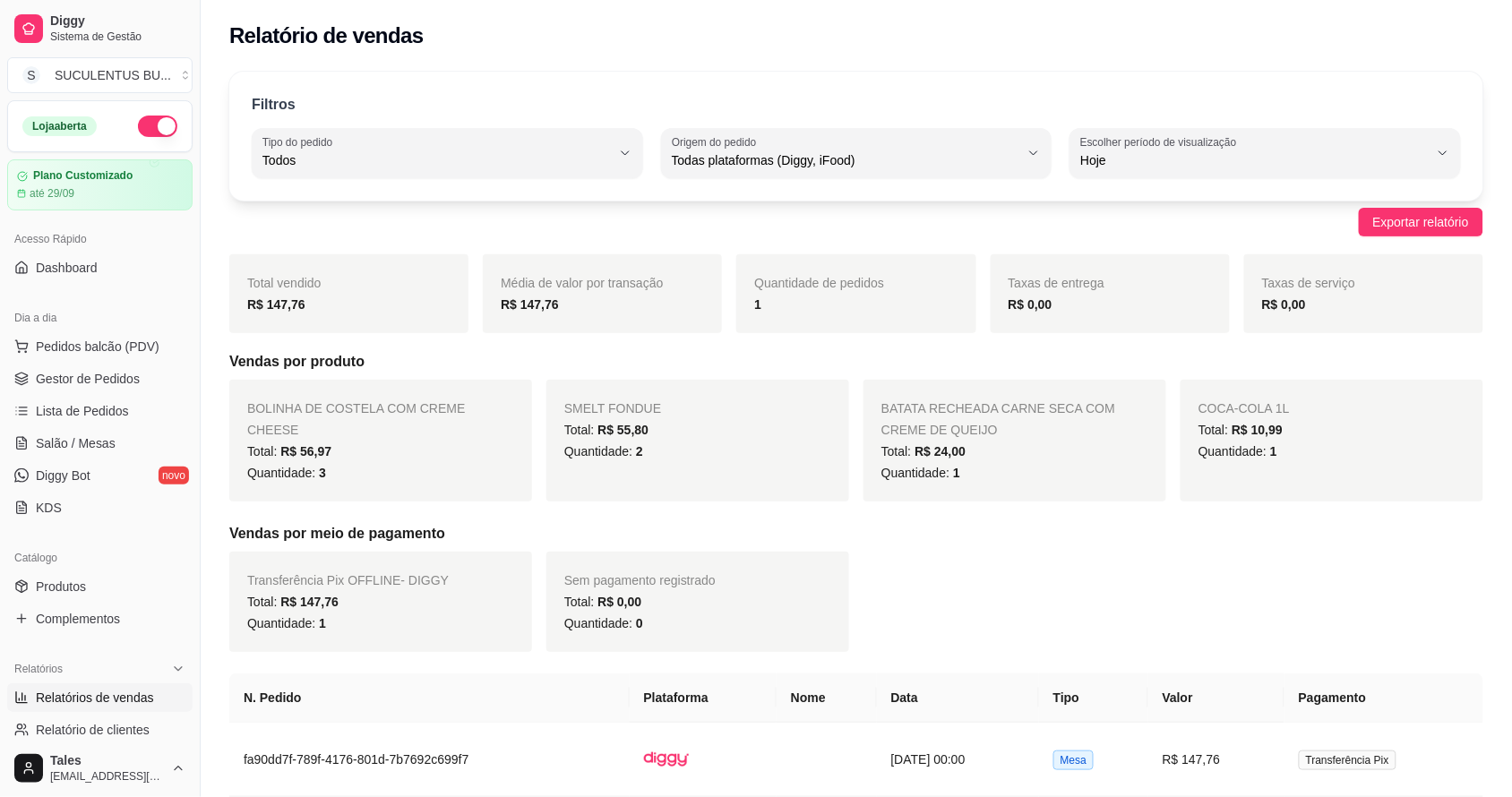
scroll to position [135, 0]
